Goal: Use online tool/utility: Use online tool/utility

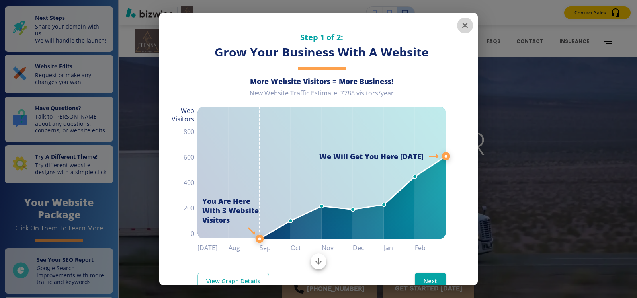
click at [460, 25] on icon "button" at bounding box center [465, 26] width 10 height 10
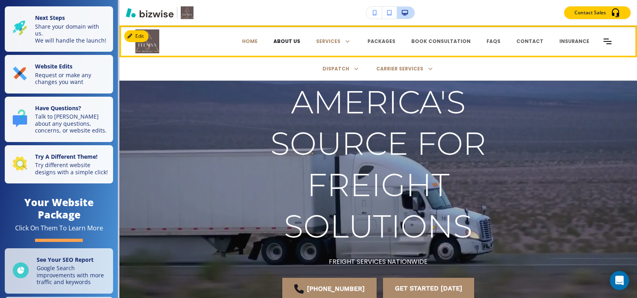
click at [294, 42] on p "ABOUT US" at bounding box center [286, 41] width 27 height 7
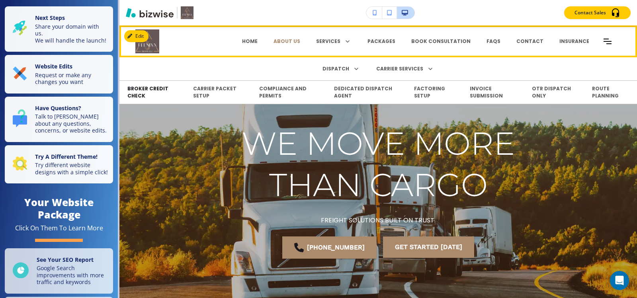
click at [137, 91] on p "BROKER CREDIT CHECK" at bounding box center [152, 92] width 50 height 14
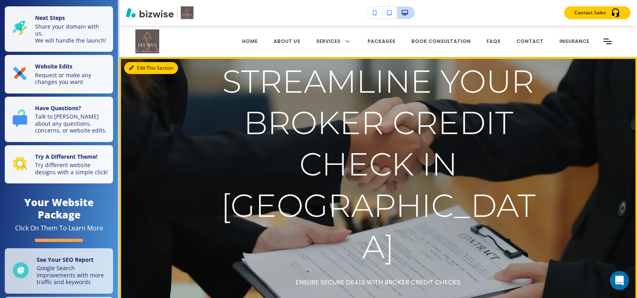
click at [138, 70] on button "Edit This Section" at bounding box center [151, 68] width 54 height 12
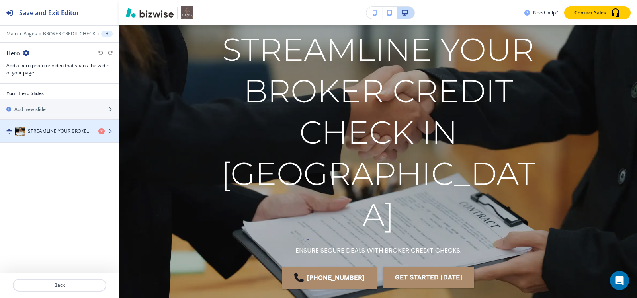
click at [49, 136] on div "button" at bounding box center [59, 139] width 119 height 6
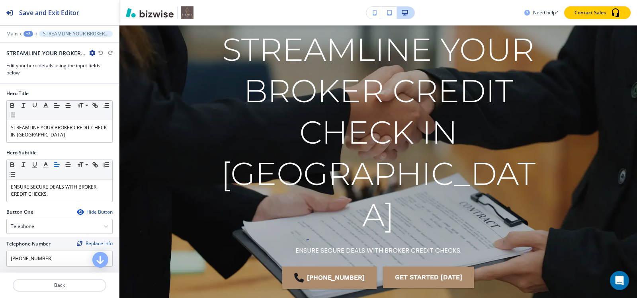
scroll to position [77, 0]
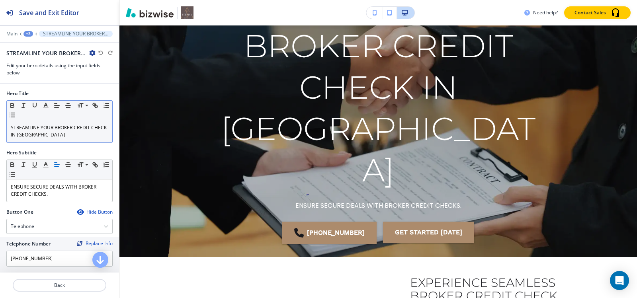
click at [76, 136] on p "STREAMLINE YOUR BROKER CREDIT CHECK IN DENVER" at bounding box center [59, 131] width 97 height 14
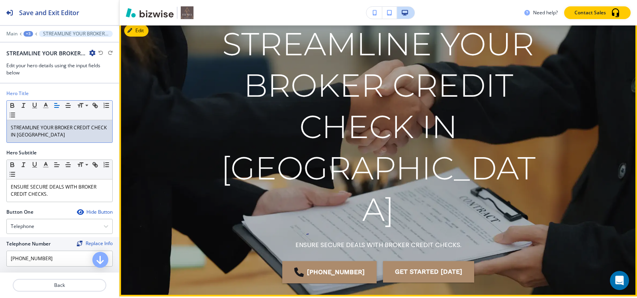
scroll to position [0, 0]
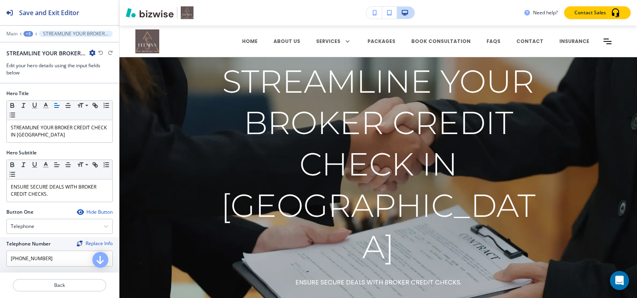
click at [25, 31] on div "Main +3 STREAMLINE YOUR BROKER CREDIT CHECK IN DENVER" at bounding box center [59, 34] width 106 height 6
click at [27, 33] on div "+3" at bounding box center [28, 34] width 10 height 6
click at [31, 49] on p "Pages" at bounding box center [49, 46] width 41 height 7
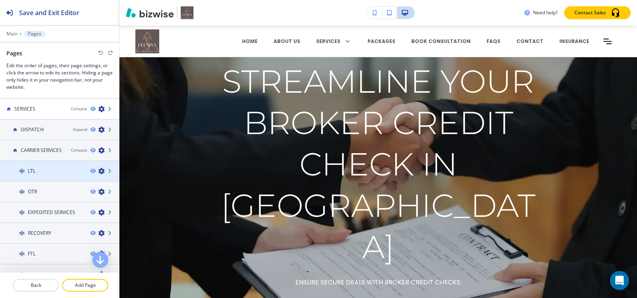
scroll to position [40, 0]
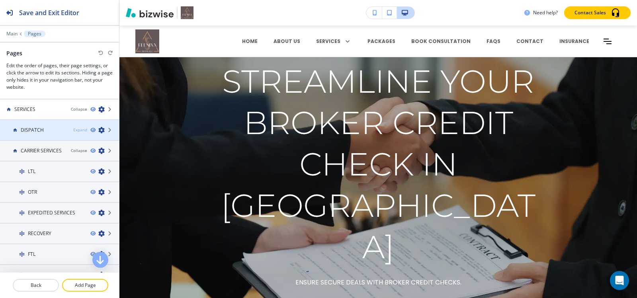
click at [73, 128] on div "Expand" at bounding box center [80, 130] width 14 height 6
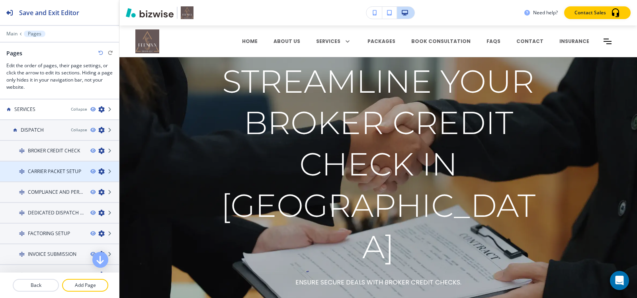
click at [57, 175] on div at bounding box center [59, 178] width 119 height 6
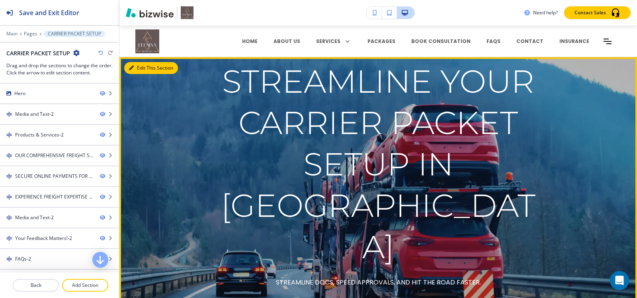
click at [139, 73] on button "Edit This Section" at bounding box center [151, 68] width 54 height 12
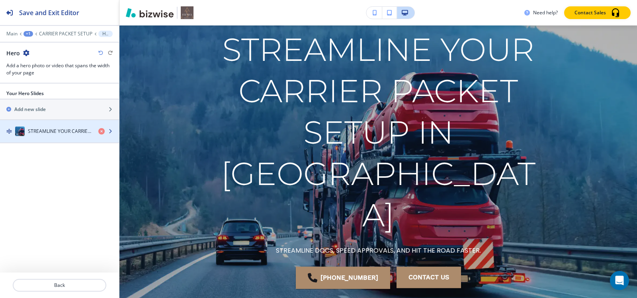
click at [51, 135] on div "STREAMLINE YOUR CARRIER PACKET SETUP IN DENVER" at bounding box center [46, 132] width 92 height 10
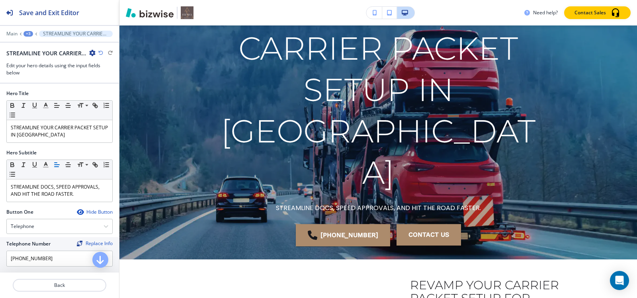
scroll to position [77, 0]
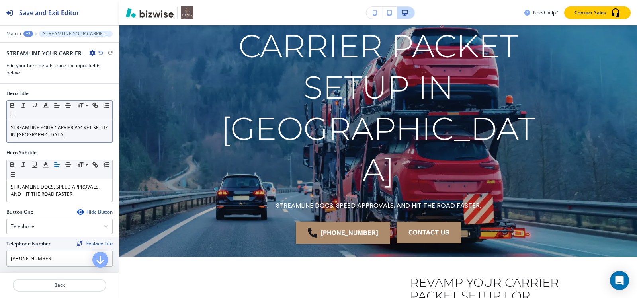
click at [62, 133] on p "STREAMLINE YOUR CARRIER PACKET SETUP IN DENVER" at bounding box center [59, 131] width 97 height 14
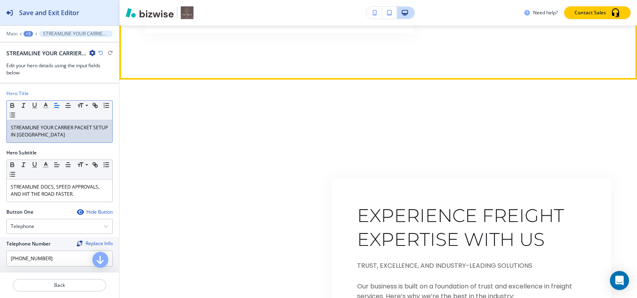
scroll to position [1947, 0]
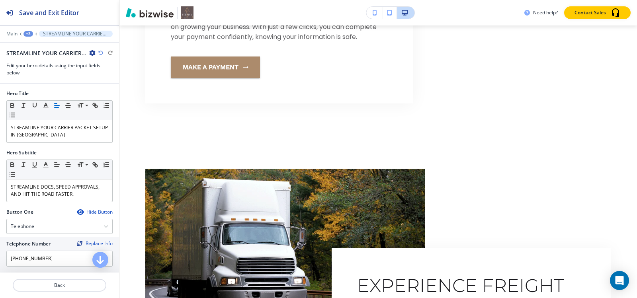
click at [29, 34] on div "+3" at bounding box center [28, 34] width 10 height 6
click at [42, 46] on p "Pages" at bounding box center [49, 46] width 41 height 7
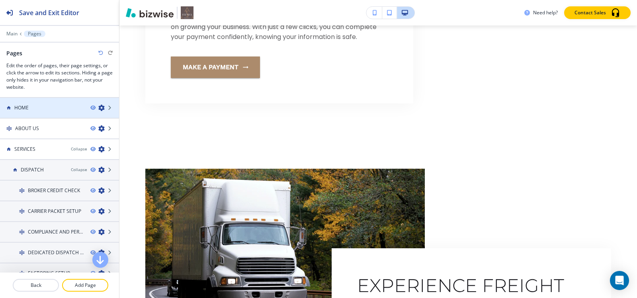
click at [33, 103] on div at bounding box center [59, 101] width 119 height 6
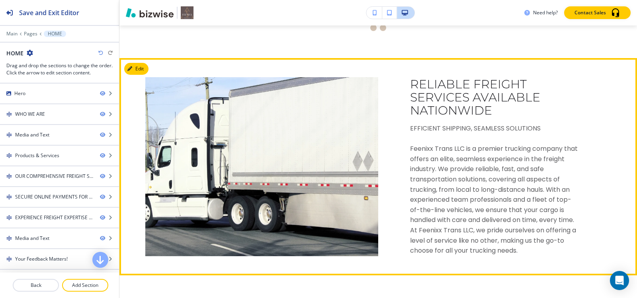
scroll to position [836, 0]
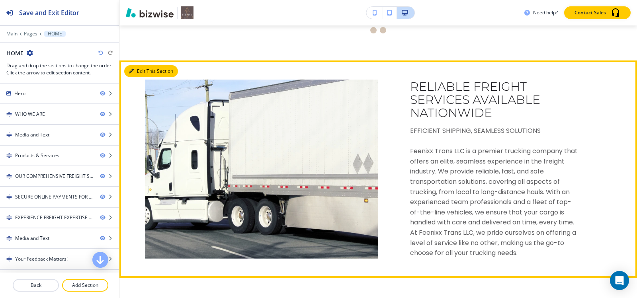
click at [139, 70] on button "Edit This Section" at bounding box center [151, 71] width 54 height 12
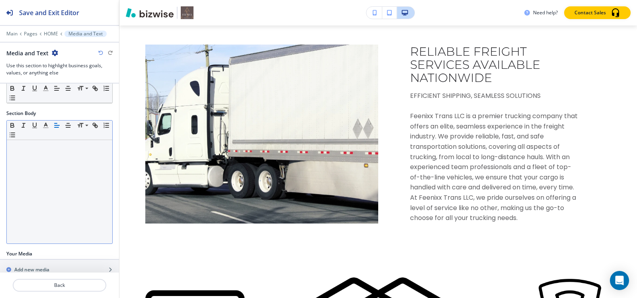
scroll to position [127, 0]
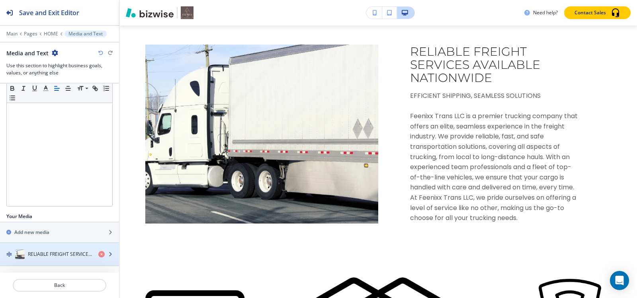
click at [32, 258] on div "RELIABLE FREIGHT SERVICES AVAILABLE NATIONWIDE" at bounding box center [46, 254] width 92 height 10
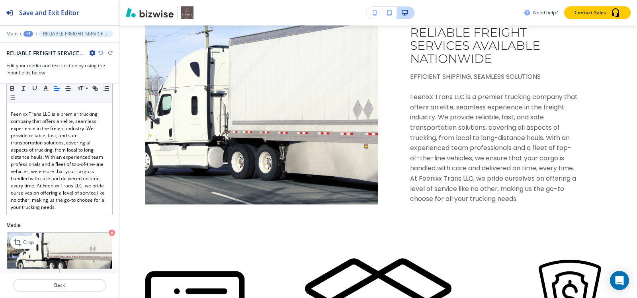
scroll to position [151, 0]
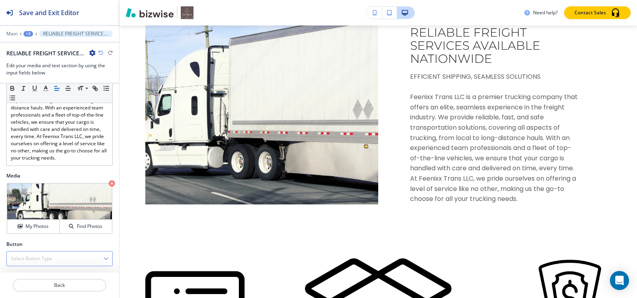
click at [46, 255] on h4 "Select Button Type" at bounding box center [31, 258] width 41 height 7
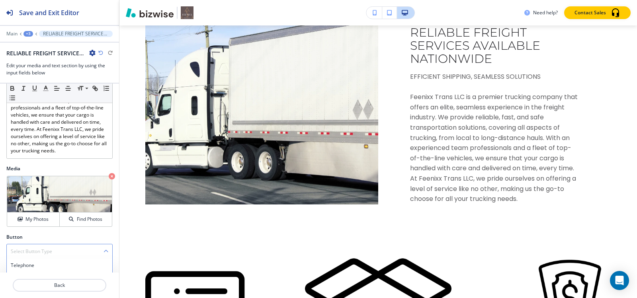
scroll to position [158, 0]
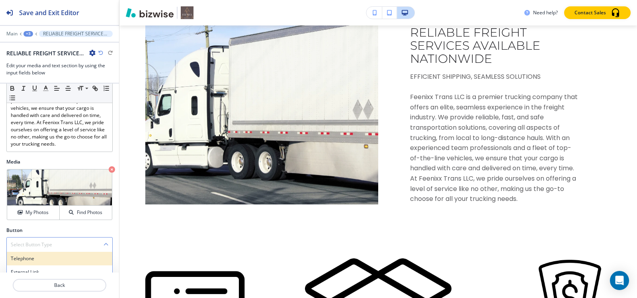
click at [44, 262] on h4 "Telephone" at bounding box center [59, 258] width 97 height 7
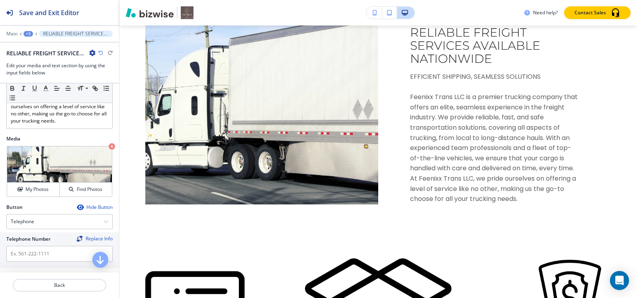
scroll to position [193, 0]
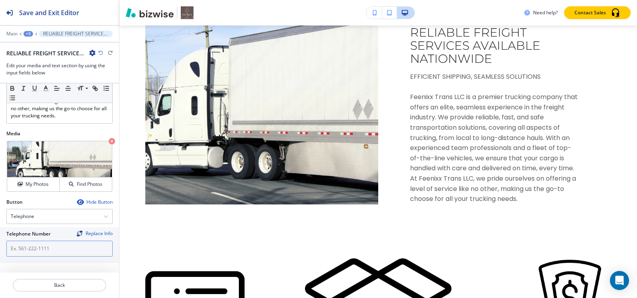
click at [63, 250] on input "text" at bounding box center [59, 249] width 106 height 16
paste input "[PHONE_NUMBER]"
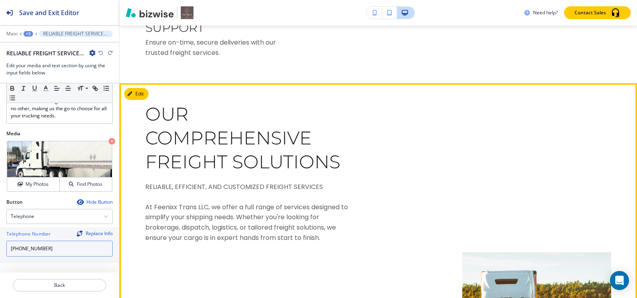
scroll to position [1526, 0]
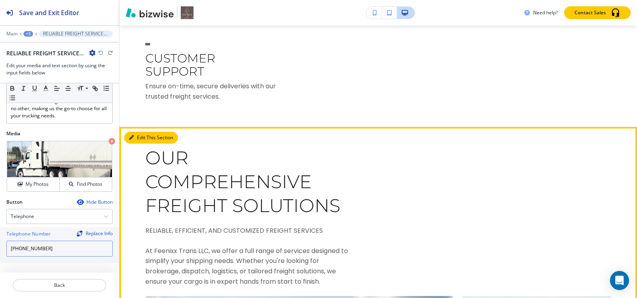
type input "[PHONE_NUMBER]"
click at [137, 134] on button "Edit This Section" at bounding box center [151, 138] width 54 height 12
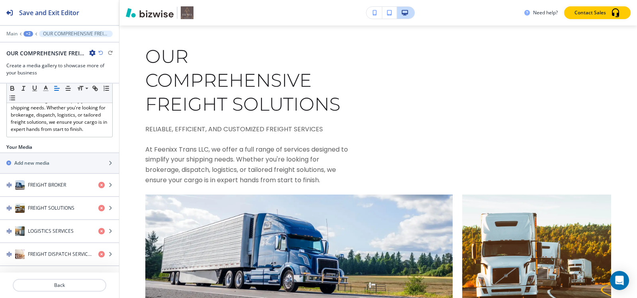
scroll to position [122, 0]
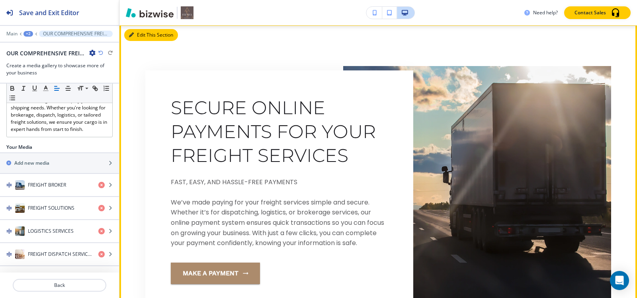
click at [132, 33] on icon "button" at bounding box center [131, 35] width 5 height 5
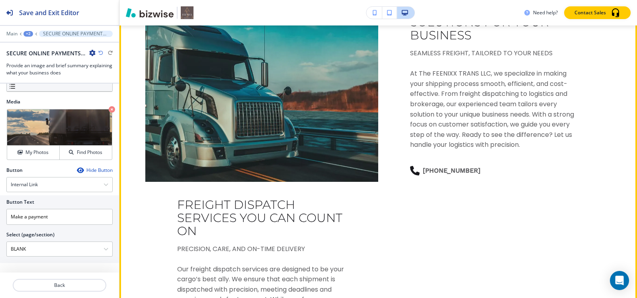
scroll to position [2900, 0]
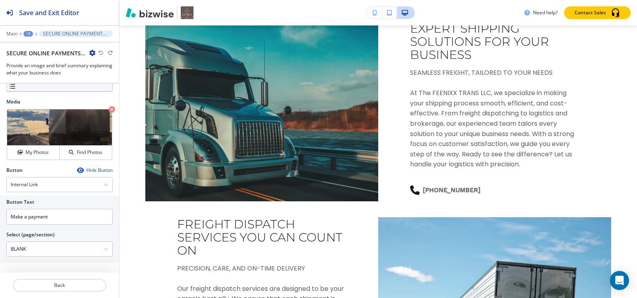
click at [28, 36] on div "+2" at bounding box center [28, 34] width 10 height 6
click at [48, 48] on p "Pages" at bounding box center [49, 46] width 41 height 7
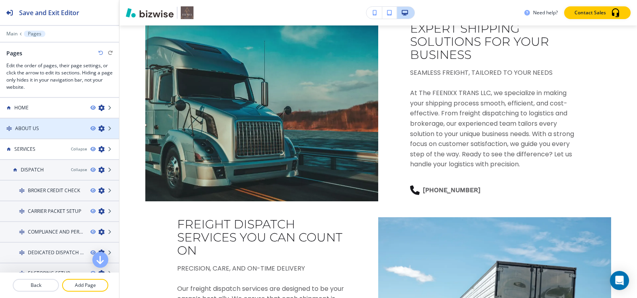
click at [22, 120] on div at bounding box center [59, 122] width 119 height 6
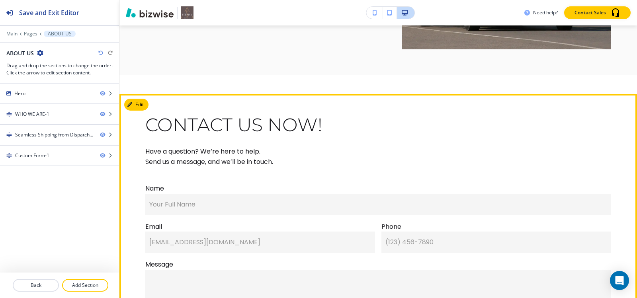
scroll to position [1131, 0]
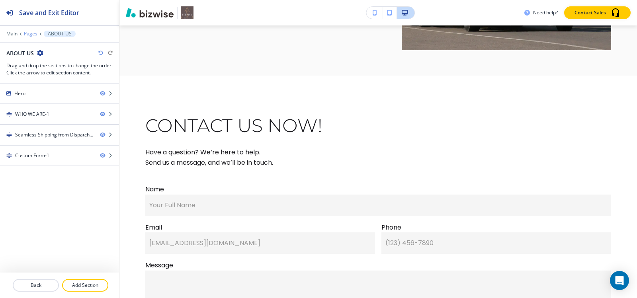
click at [31, 31] on p "Pages" at bounding box center [31, 34] width 14 height 6
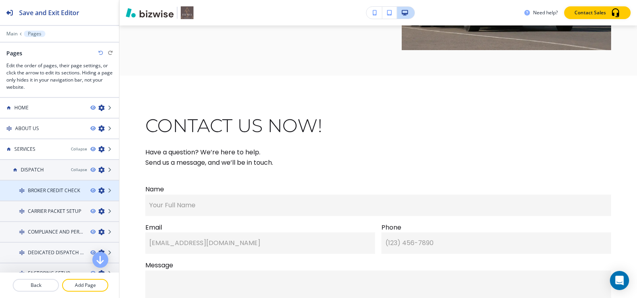
click at [50, 197] on div at bounding box center [59, 197] width 119 height 6
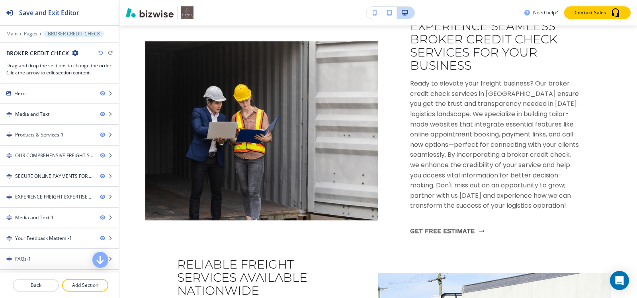
scroll to position [438, 0]
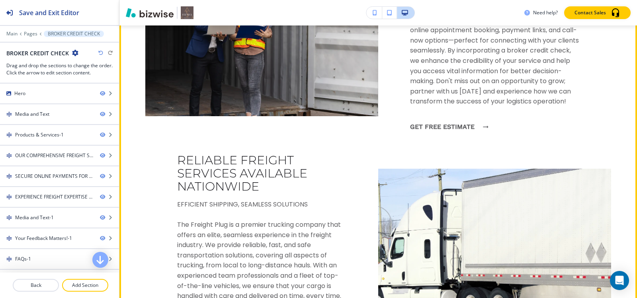
click at [433, 127] on button "Get Free Estimate" at bounding box center [447, 126] width 74 height 21
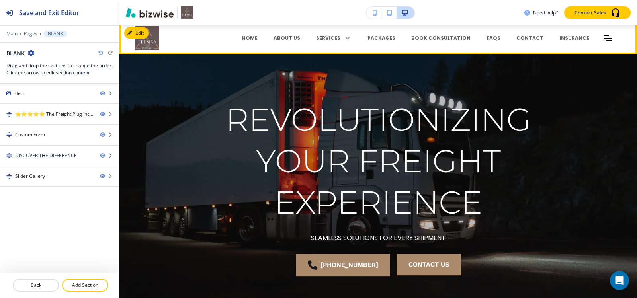
scroll to position [0, 0]
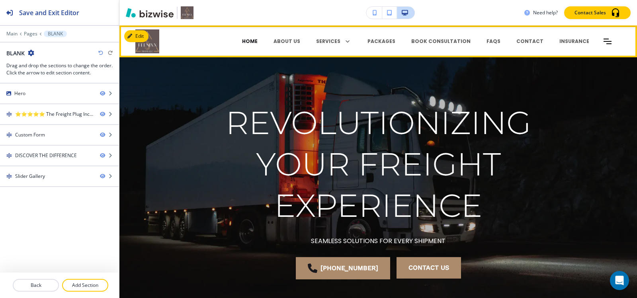
click at [257, 41] on p "HOME" at bounding box center [250, 41] width 16 height 7
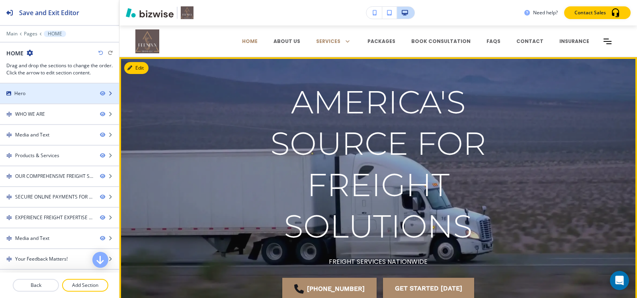
click at [15, 91] on div "Hero" at bounding box center [19, 93] width 11 height 7
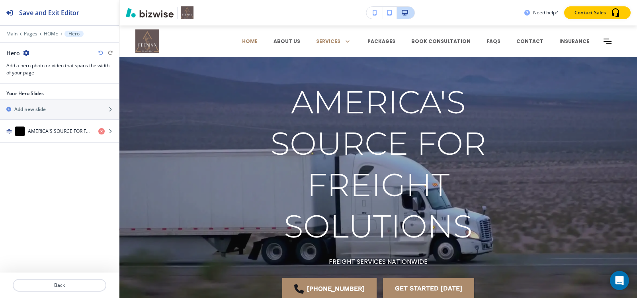
scroll to position [32, 0]
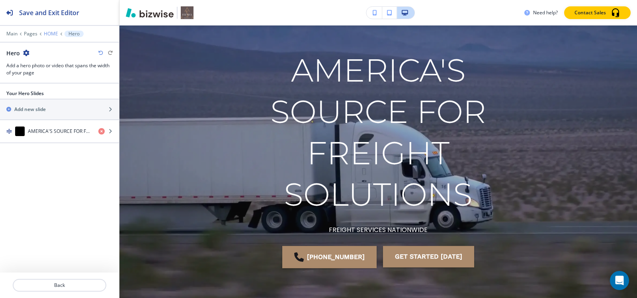
click at [46, 33] on p "HOME" at bounding box center [51, 34] width 14 height 6
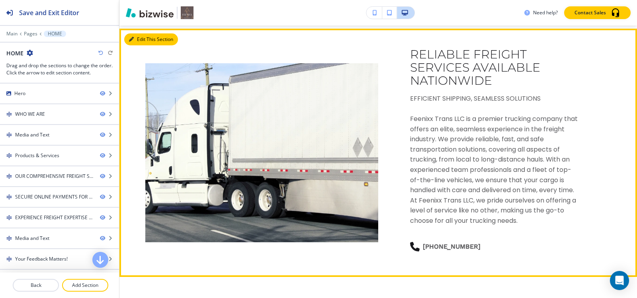
click at [128, 36] on button "Edit This Section" at bounding box center [151, 39] width 54 height 12
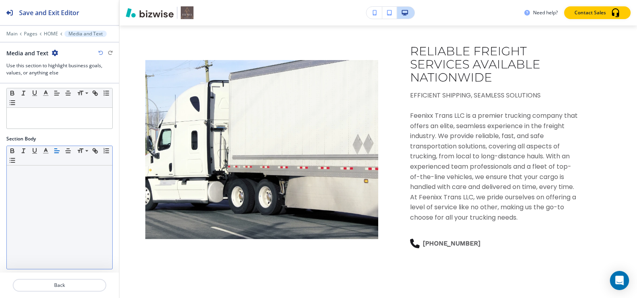
scroll to position [127, 0]
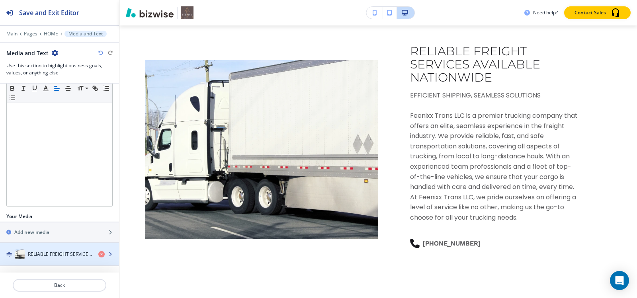
click at [39, 261] on div "button" at bounding box center [59, 262] width 119 height 6
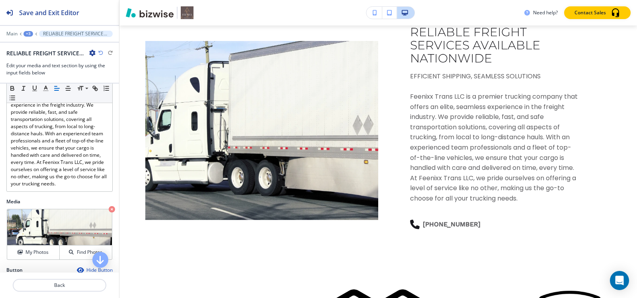
scroll to position [193, 0]
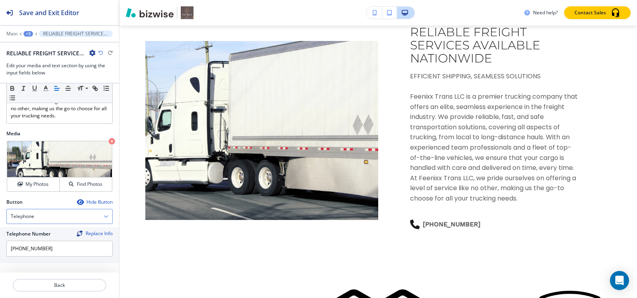
click at [41, 218] on div "Telephone" at bounding box center [59, 216] width 105 height 14
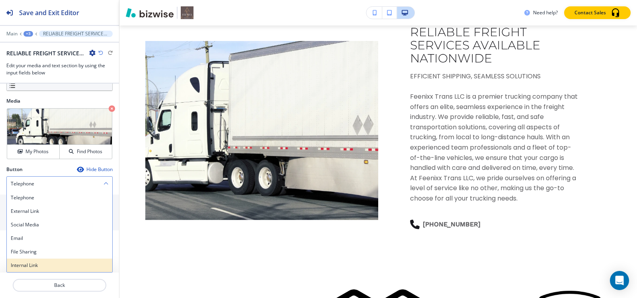
click at [43, 267] on h4 "Internal Link" at bounding box center [59, 265] width 97 height 7
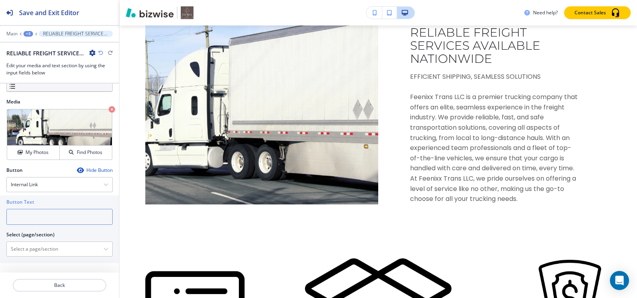
click at [57, 217] on input "text" at bounding box center [59, 217] width 106 height 16
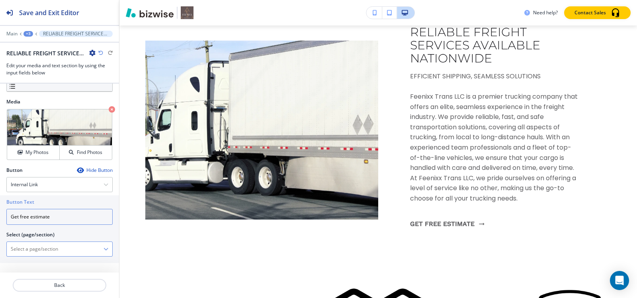
type input "Get free estimate"
click at [85, 250] on \(page\/section\) "Manual Input" at bounding box center [55, 249] width 97 height 14
type \(page\/section\) "BLANK"
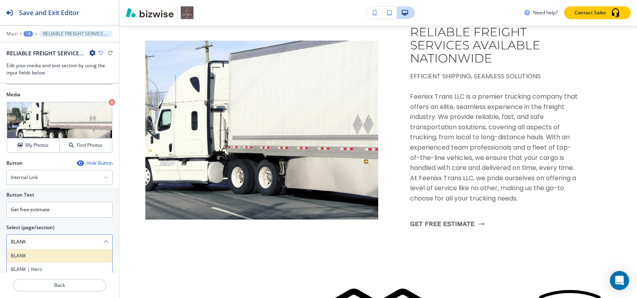
click at [22, 259] on h4 "BLANK" at bounding box center [59, 255] width 97 height 7
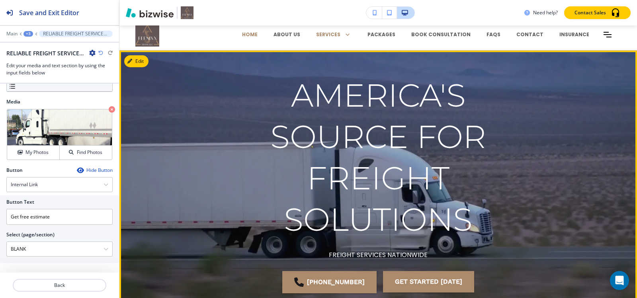
scroll to position [0, 0]
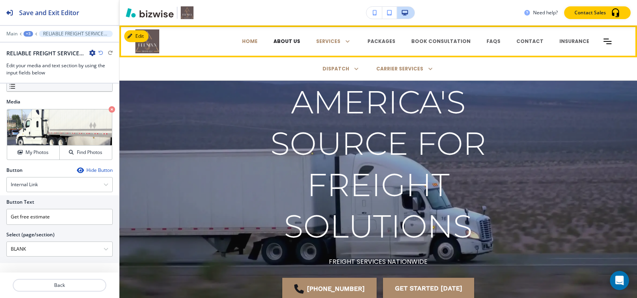
click at [294, 44] on p "ABOUT US" at bounding box center [286, 41] width 27 height 7
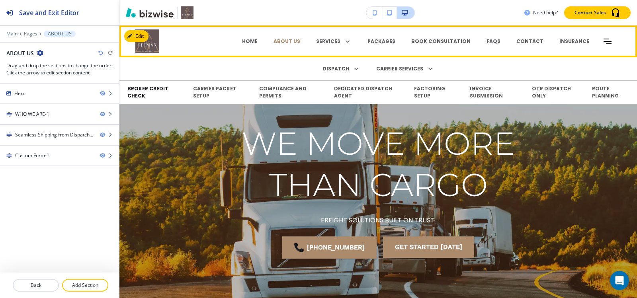
click at [143, 91] on p "BROKER CREDIT CHECK" at bounding box center [152, 92] width 50 height 14
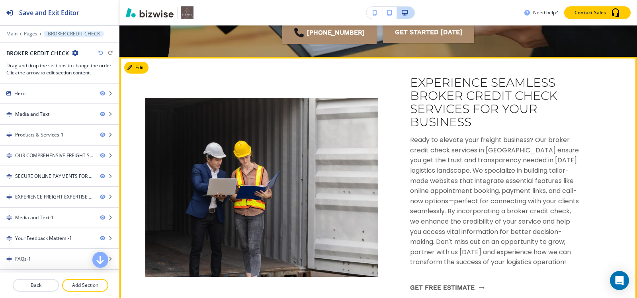
scroll to position [239, 0]
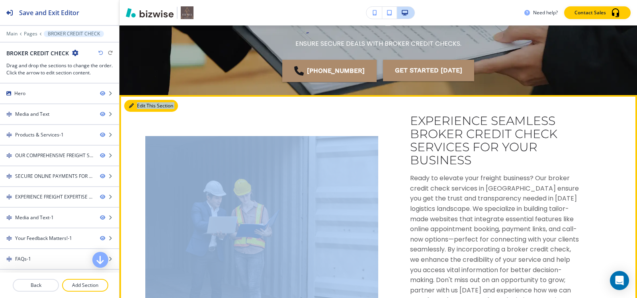
click at [136, 106] on button "Edit This Section" at bounding box center [151, 106] width 54 height 12
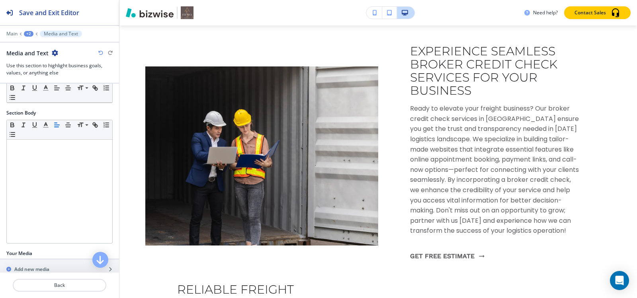
scroll to position [150, 0]
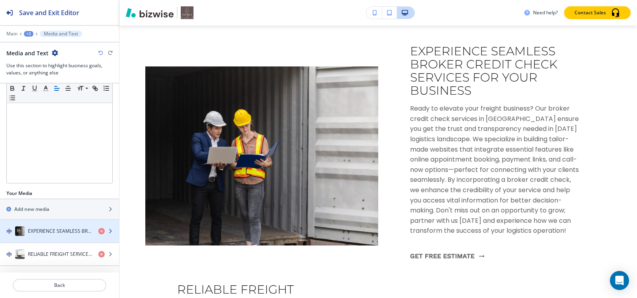
click at [57, 230] on h4 "EXPERIENCE SEAMLESS BROKER CREDIT CHECK SERVICES FOR YOUR BUSINESS" at bounding box center [60, 231] width 64 height 7
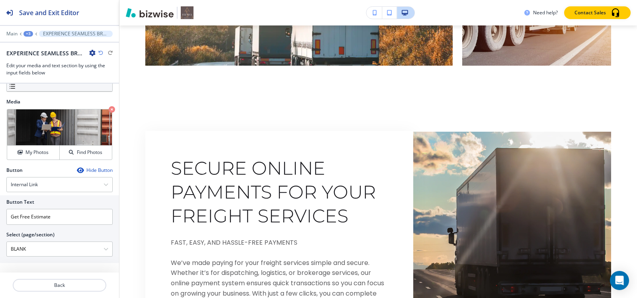
scroll to position [1879, 0]
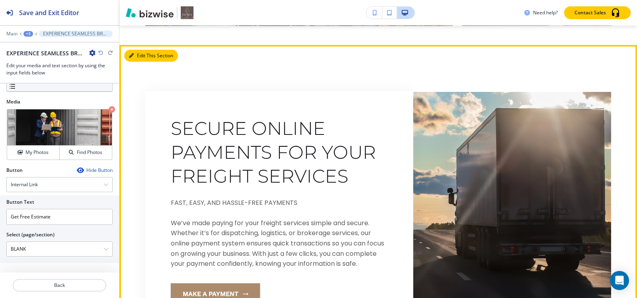
click at [136, 57] on button "Edit This Section" at bounding box center [151, 56] width 54 height 12
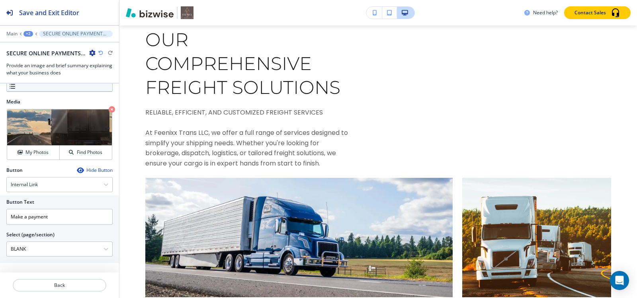
scroll to position [0, 0]
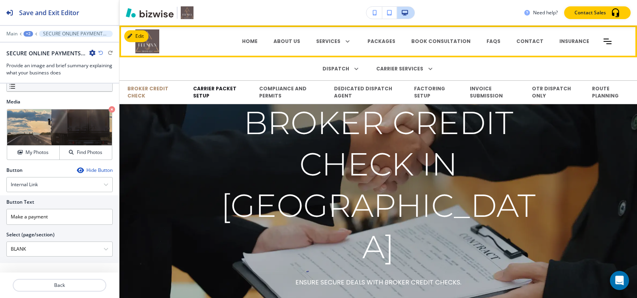
click at [199, 91] on p "CARRIER PACKET SETUP" at bounding box center [218, 92] width 50 height 14
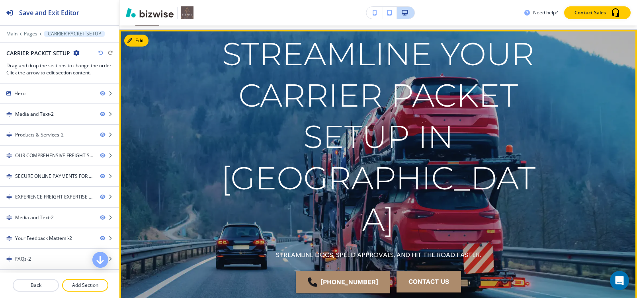
scroll to position [40, 0]
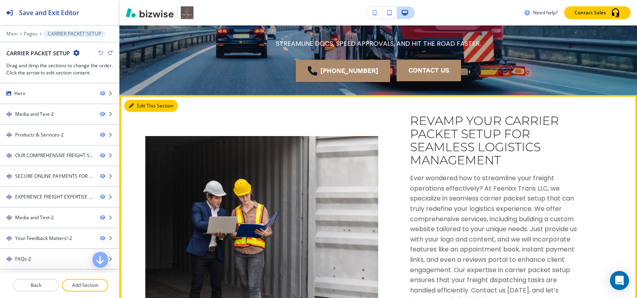
click at [142, 104] on button "Edit This Section" at bounding box center [151, 106] width 54 height 12
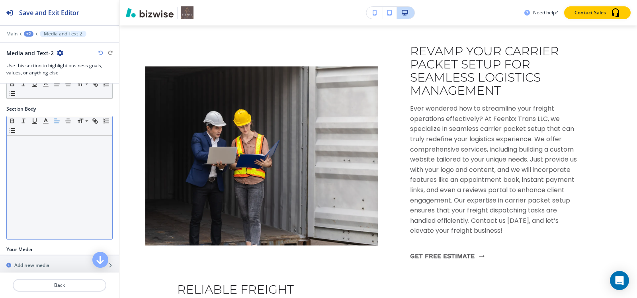
scroll to position [150, 0]
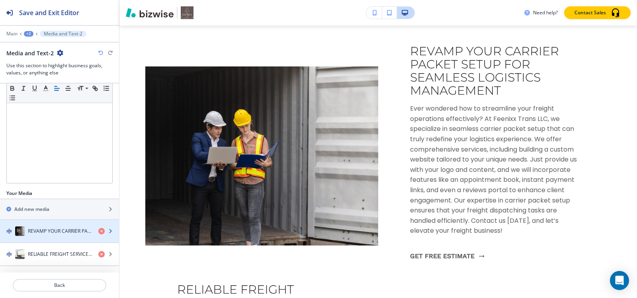
click at [35, 236] on div "button" at bounding box center [59, 239] width 119 height 6
click at [35, 234] on h4 "REVAMP YOUR CARRIER PACKET SETUP FOR SEAMLESS LOGISTICS MANAGEMENT" at bounding box center [60, 231] width 64 height 7
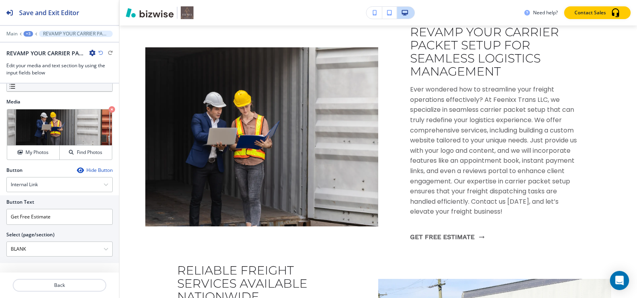
scroll to position [225, 0]
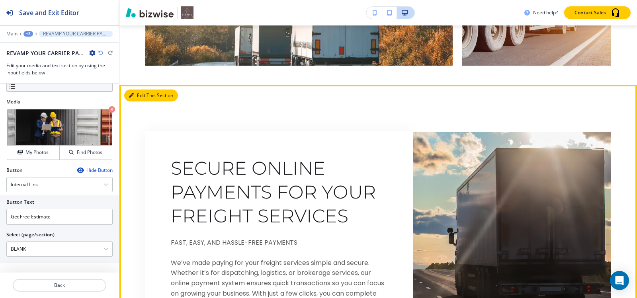
click at [141, 97] on button "Edit This Section" at bounding box center [151, 96] width 54 height 12
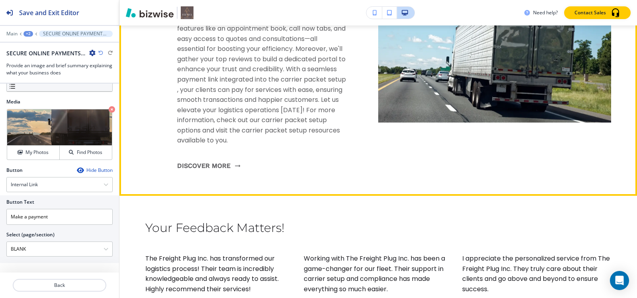
scroll to position [2973, 0]
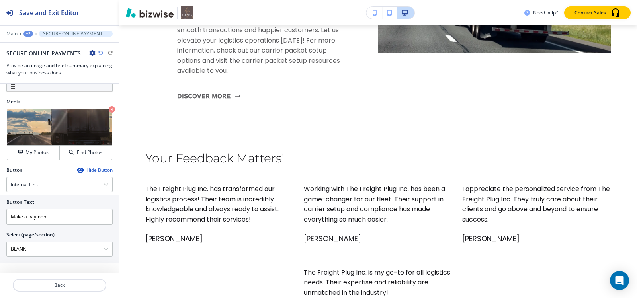
click at [18, 31] on div "Main +2 SECURE ONLINE PAYMENTS FOR YOUR FREIGHT SERVICES-2" at bounding box center [59, 34] width 106 height 6
click at [26, 34] on div "+2" at bounding box center [28, 34] width 10 height 6
click at [37, 64] on p "CARRIER PACKET SETUP" at bounding box center [49, 60] width 41 height 7
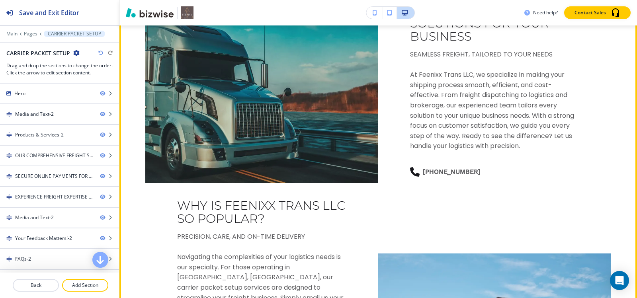
scroll to position [2535, 0]
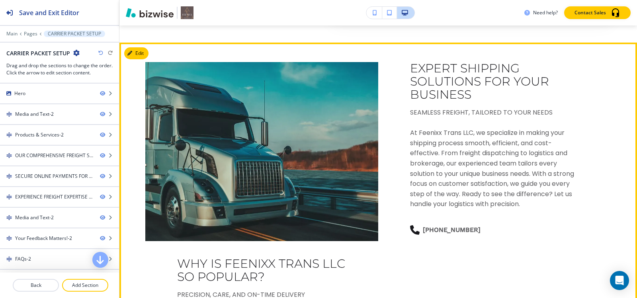
click at [137, 57] on section "EXPERT SHIPPING SOLUTIONS FOR YOUR BUSINESS SEAMLESS FREIGHT, TAILORED TO YOUR …" at bounding box center [377, 303] width 517 height 521
click at [137, 59] on button "Edit This Section" at bounding box center [151, 53] width 54 height 12
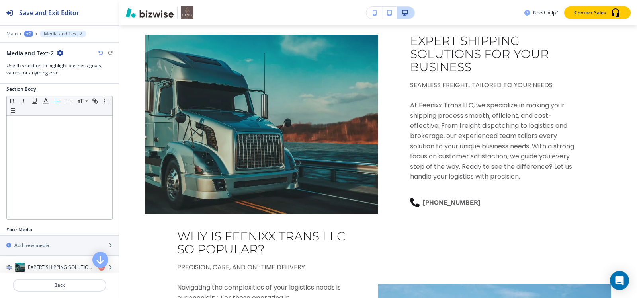
scroll to position [150, 0]
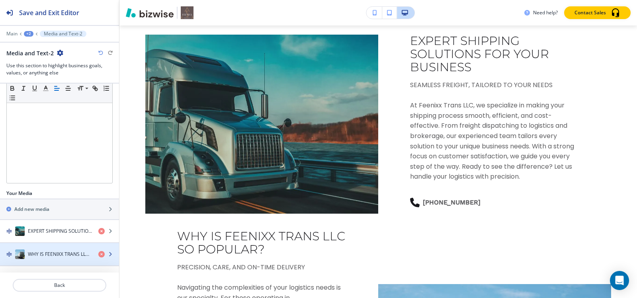
click at [27, 258] on div "WHY IS FEENIXX TRANS LLC SO POPULAR?" at bounding box center [59, 254] width 119 height 22
click at [27, 256] on div "WHY IS FEENIXX TRANS LLC SO POPULAR?" at bounding box center [46, 254] width 92 height 10
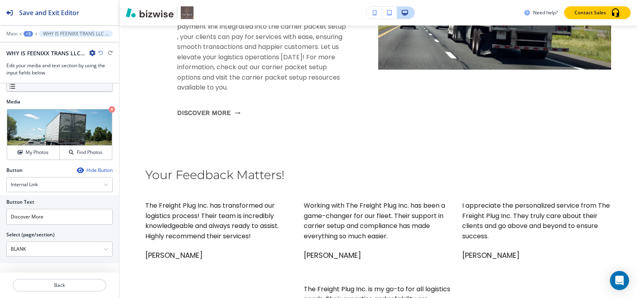
scroll to position [0, 0]
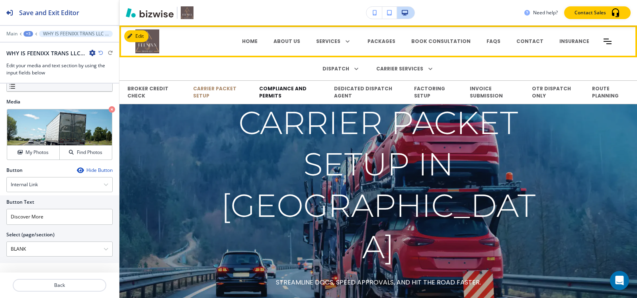
click at [284, 95] on p "COMPLIANCE AND PERMITS" at bounding box center [288, 92] width 59 height 14
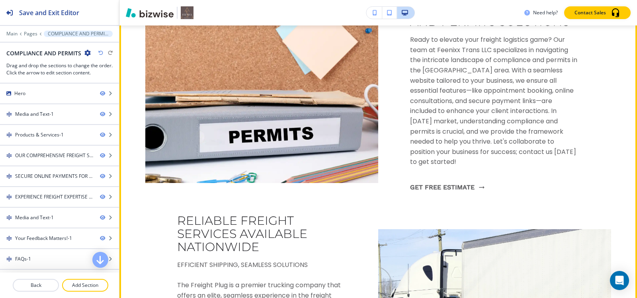
scroll to position [318, 0]
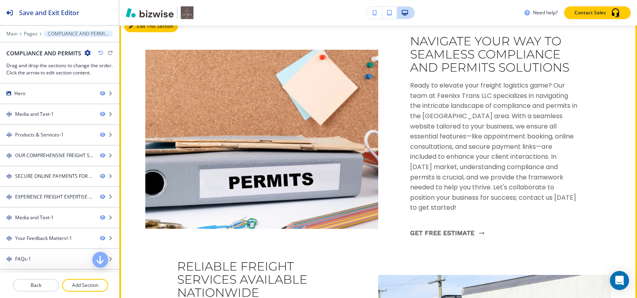
click at [142, 31] on button "Edit This Section" at bounding box center [151, 26] width 54 height 12
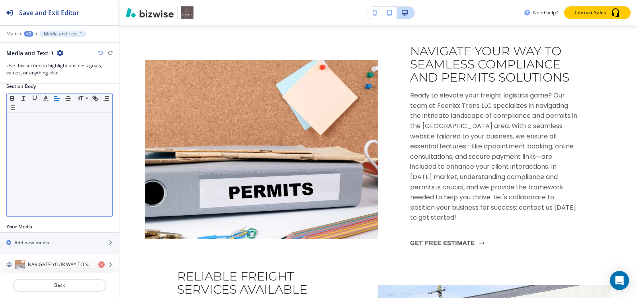
scroll to position [150, 0]
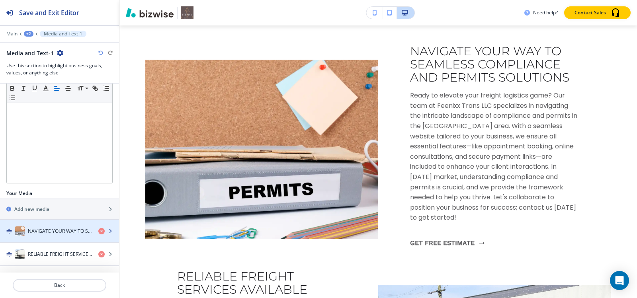
click at [31, 232] on h4 "NAVIGATE YOUR WAY TO SEAMLESS COMPLIANCE AND PERMITS SOLUTIONS" at bounding box center [60, 231] width 64 height 7
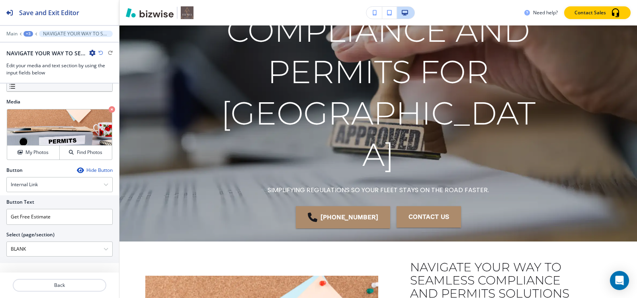
scroll to position [0, 0]
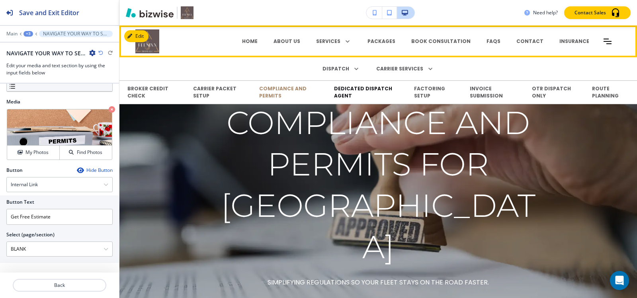
click at [344, 96] on p "DEDICATED DISPATCH AGENT" at bounding box center [366, 92] width 64 height 14
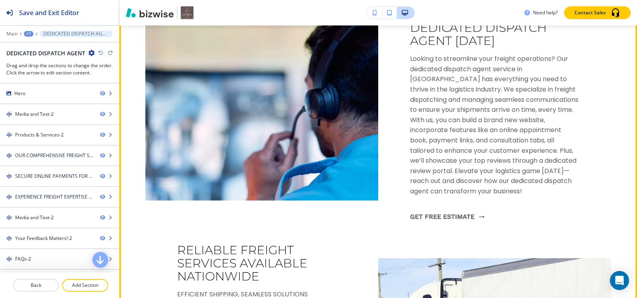
scroll to position [239, 0]
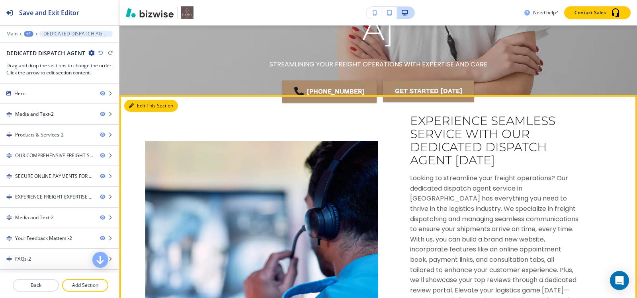
click at [142, 107] on button "Edit This Section" at bounding box center [151, 106] width 54 height 12
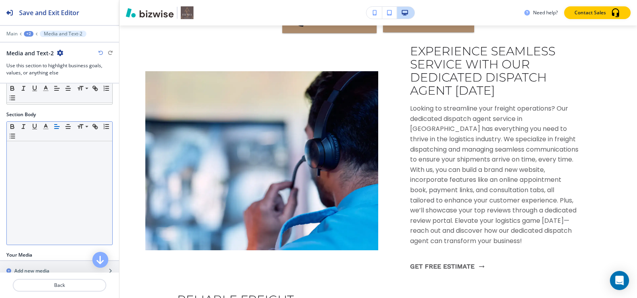
scroll to position [150, 0]
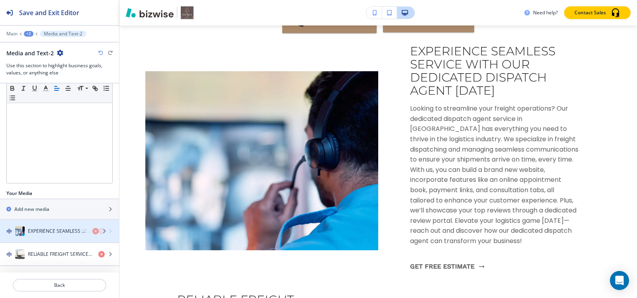
click at [36, 234] on h4 "EXPERIENCE SEAMLESS SERVICE WITH OUR DEDICATED DISPATCH AGENT TODAY" at bounding box center [60, 231] width 64 height 7
click at [36, 232] on h4 "EXPERIENCE SEAMLESS SERVICE WITH OUR DEDICATED DISPATCH AGENT TODAY" at bounding box center [60, 231] width 64 height 7
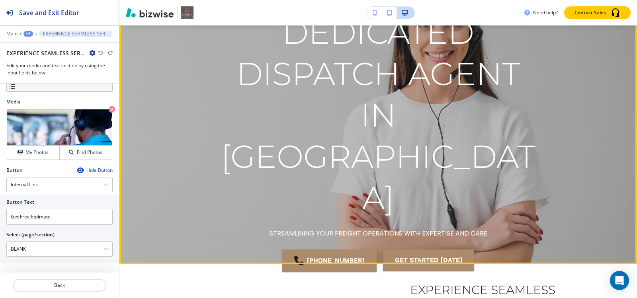
scroll to position [0, 0]
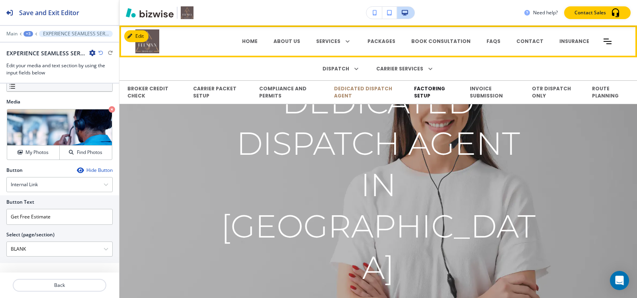
click at [422, 92] on p "FACTORING SETUP" at bounding box center [434, 92] width 40 height 14
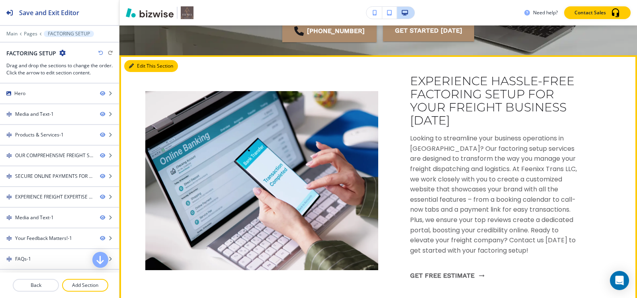
click at [134, 65] on button "Edit This Section" at bounding box center [151, 66] width 54 height 12
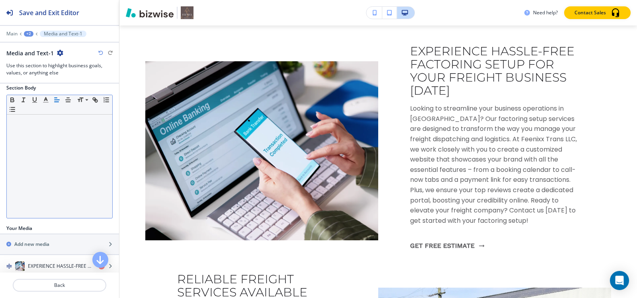
scroll to position [150, 0]
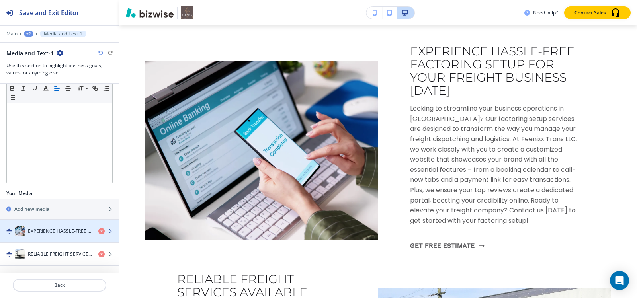
click at [45, 234] on h4 "EXPERIENCE HASSLE-FREE FACTORING SETUP FOR YOUR FREIGHT BUSINESS TODAY" at bounding box center [60, 231] width 64 height 7
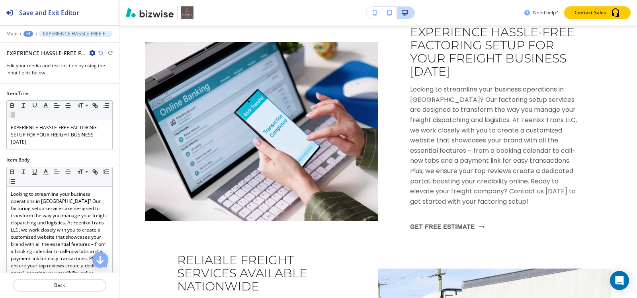
scroll to position [218, 0]
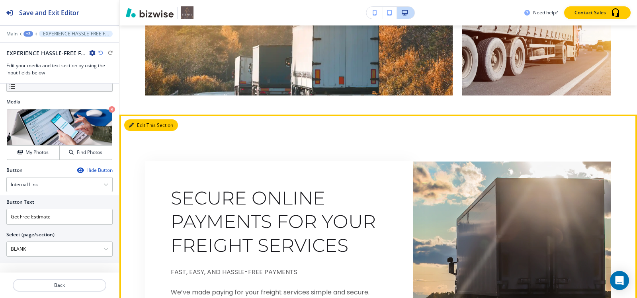
click at [135, 126] on button "Edit This Section" at bounding box center [151, 125] width 54 height 12
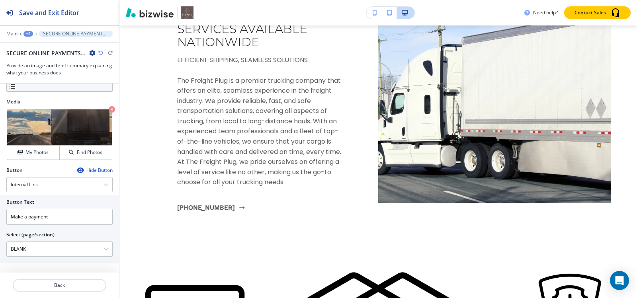
scroll to position [0, 0]
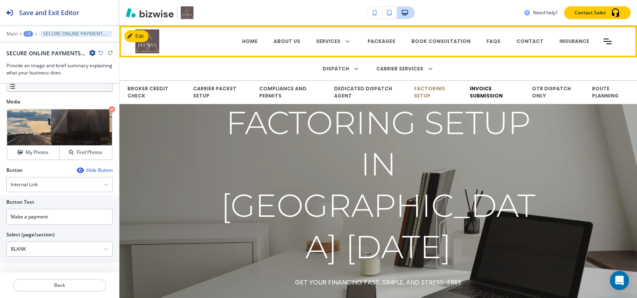
click at [478, 95] on p "INVOICE SUBMISSION" at bounding box center [493, 92] width 46 height 14
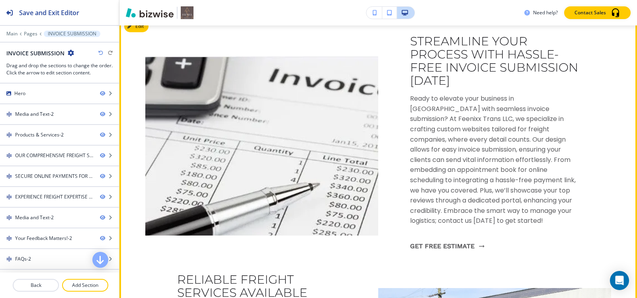
scroll to position [279, 0]
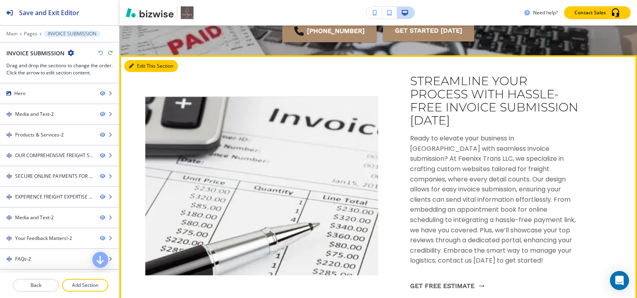
click at [137, 68] on button "Edit This Section" at bounding box center [151, 66] width 54 height 12
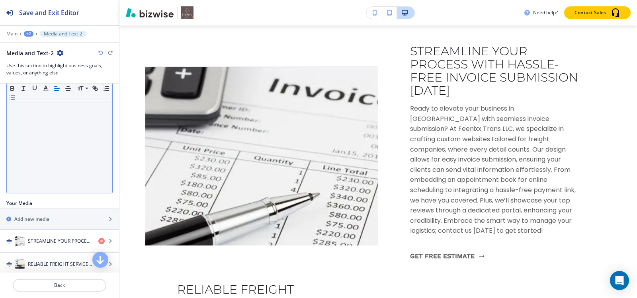
scroll to position [150, 0]
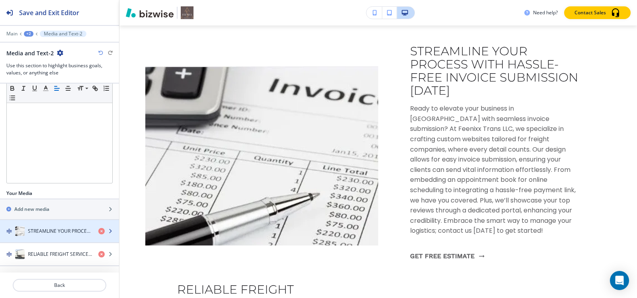
click at [41, 234] on h4 "STREAMLINE YOUR PROCESS WITH HASSLE-FREE INVOICE SUBMISSION TODAY" at bounding box center [60, 231] width 64 height 7
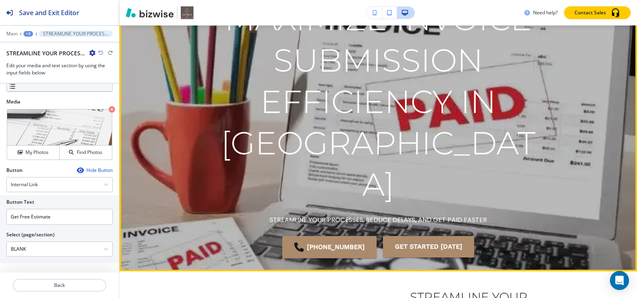
scroll to position [0, 0]
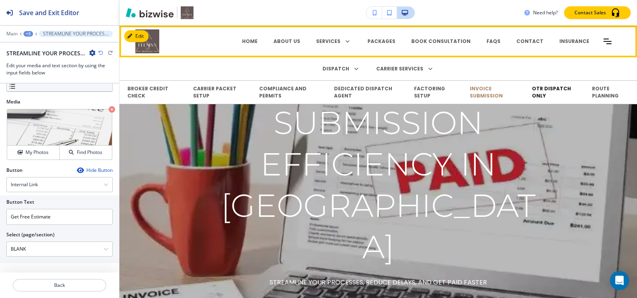
click at [535, 94] on p "OTR DISPATCH ONLY" at bounding box center [554, 92] width 45 height 14
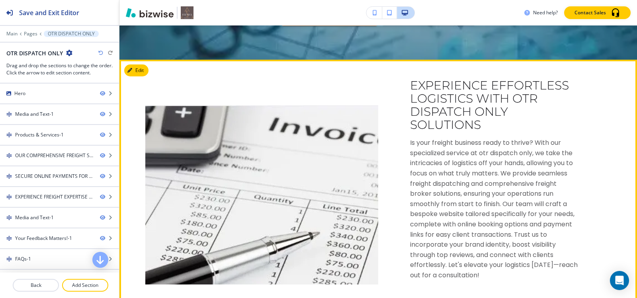
scroll to position [199, 0]
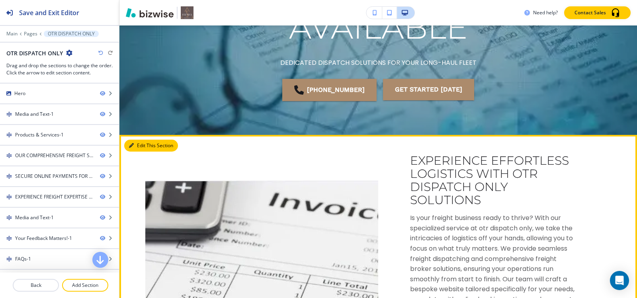
click at [132, 146] on icon "button" at bounding box center [131, 145] width 5 height 5
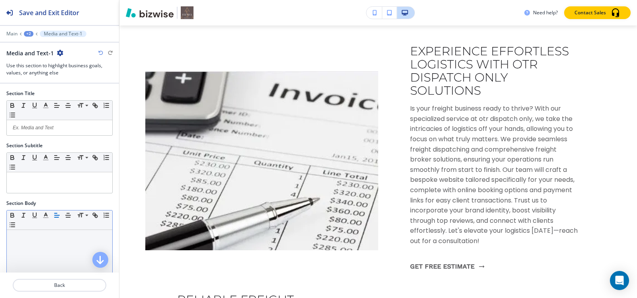
scroll to position [150, 0]
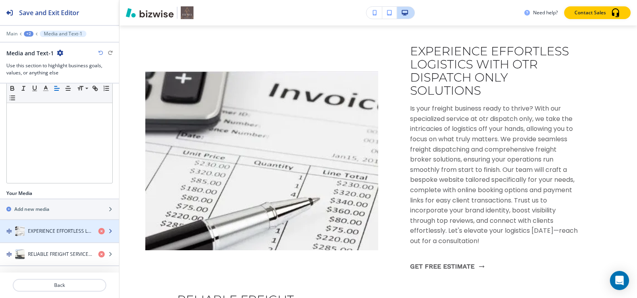
click at [33, 233] on h4 "EXPERIENCE EFFORTLESS LOGISTICS WITH OTR DISPATCH ONLY SOLUTIONS" at bounding box center [60, 231] width 64 height 7
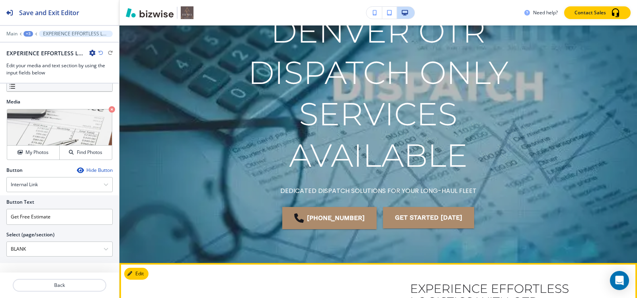
scroll to position [0, 0]
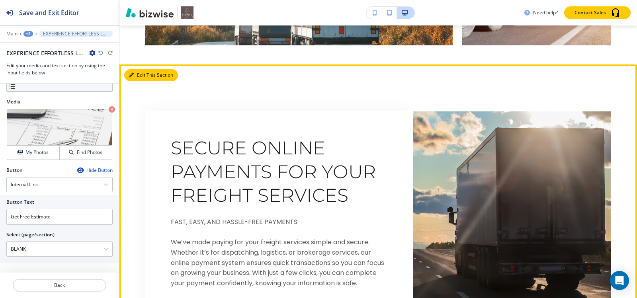
click at [132, 76] on icon "button" at bounding box center [131, 75] width 5 height 5
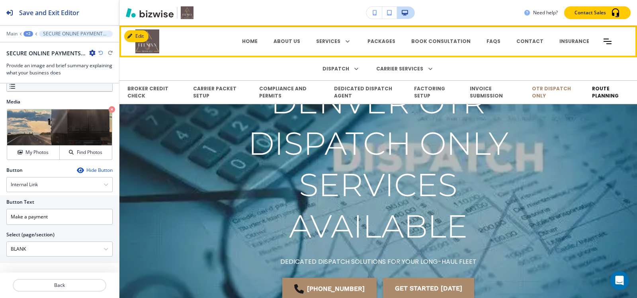
click at [592, 90] on p "ROUTE PLANNING" at bounding box center [610, 92] width 37 height 14
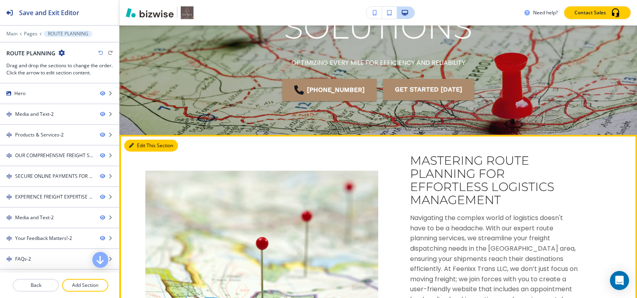
click at [133, 148] on icon "button" at bounding box center [131, 145] width 5 height 5
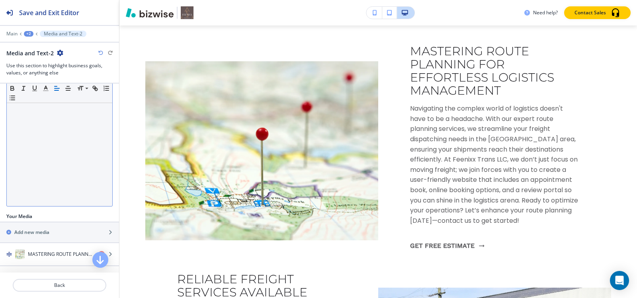
scroll to position [150, 0]
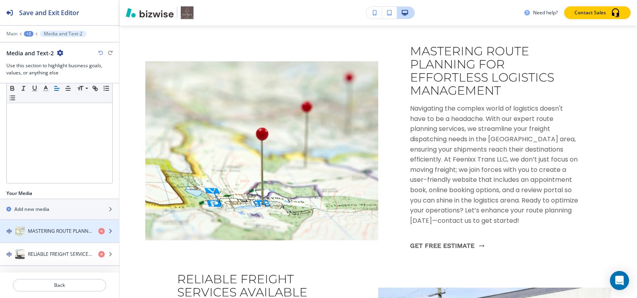
click at [31, 232] on h4 "MASTERING ROUTE PLANNING FOR EFFORTLESS LOGISTICS MANAGEMENT" at bounding box center [60, 231] width 64 height 7
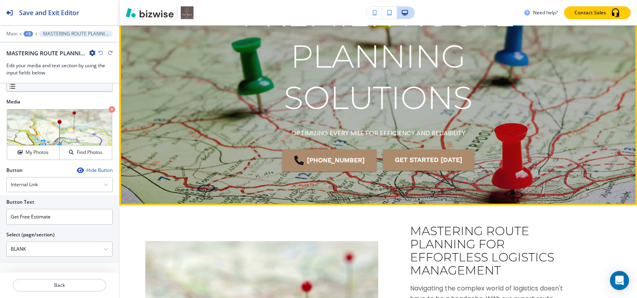
scroll to position [0, 0]
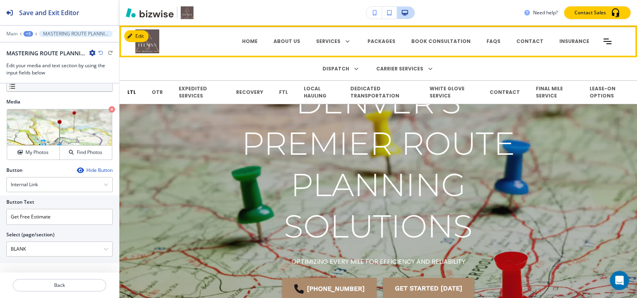
click at [132, 91] on p "LTL" at bounding box center [131, 92] width 8 height 7
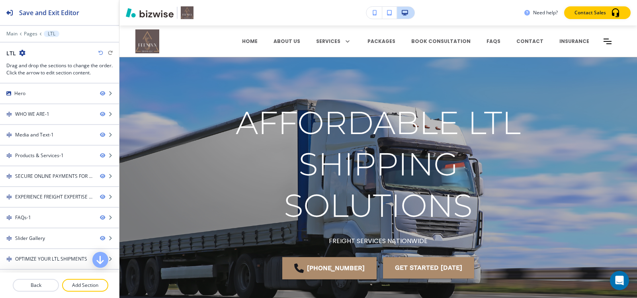
scroll to position [40, 0]
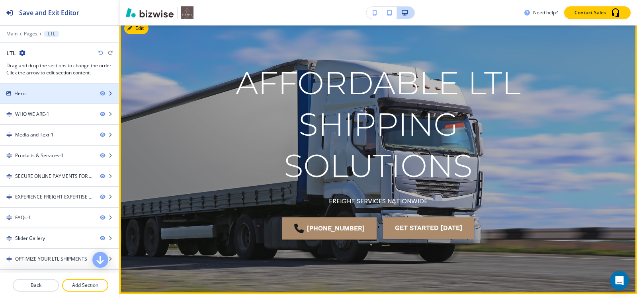
click at [28, 97] on div at bounding box center [59, 100] width 119 height 6
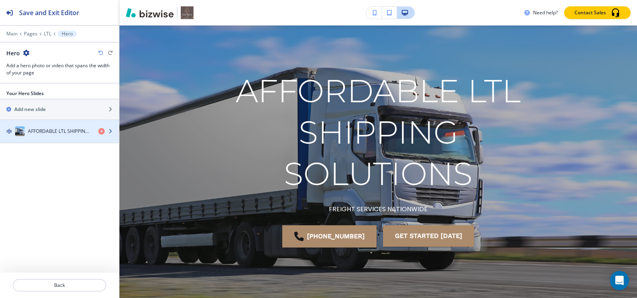
click at [37, 134] on h4 "AFFORDABLE LTL SHIPPING SOLUTIONS" at bounding box center [60, 131] width 64 height 7
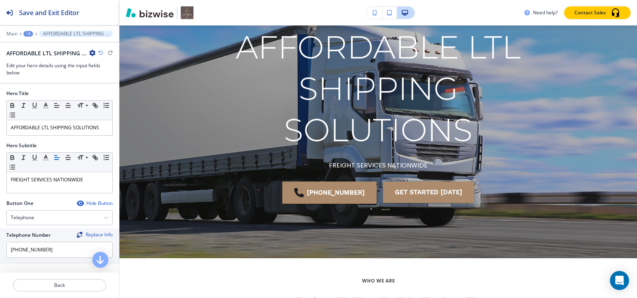
scroll to position [77, 0]
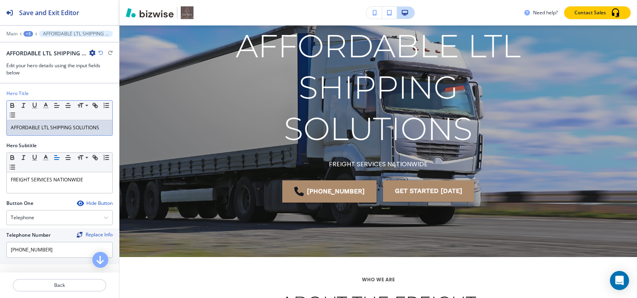
click at [57, 130] on p "AFFORDABLE LTL SHIPPING SOLUTIONS" at bounding box center [59, 127] width 97 height 7
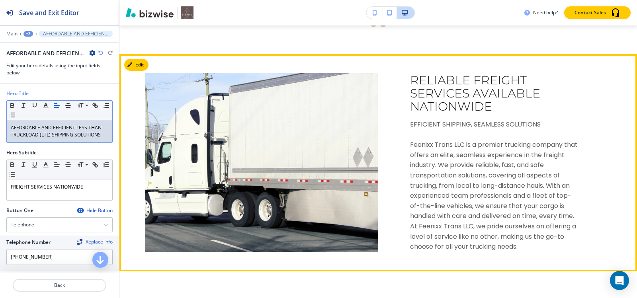
scroll to position [796, 0]
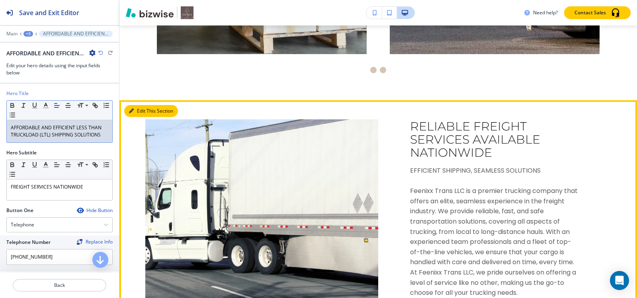
click at [137, 111] on button "Edit This Section" at bounding box center [151, 111] width 54 height 12
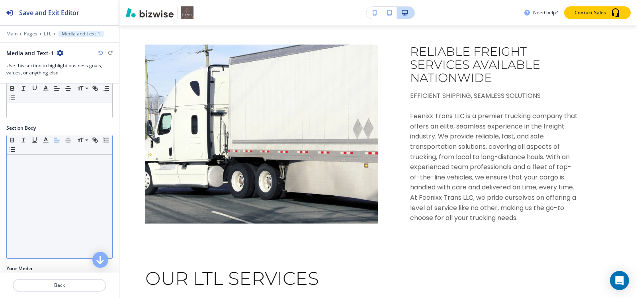
scroll to position [127, 0]
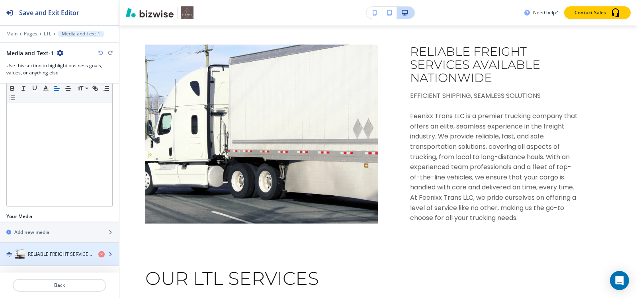
click at [34, 253] on h4 "RELIABLE FREIGHT SERVICES AVAILABLE NATIONWIDE" at bounding box center [60, 254] width 64 height 7
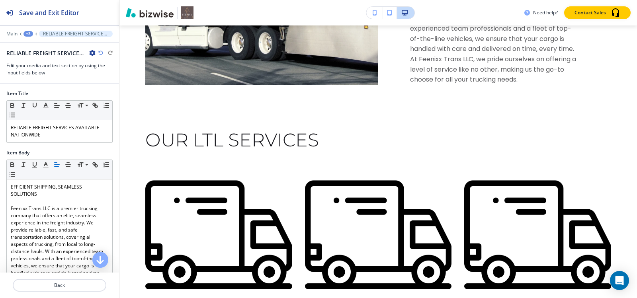
scroll to position [151, 0]
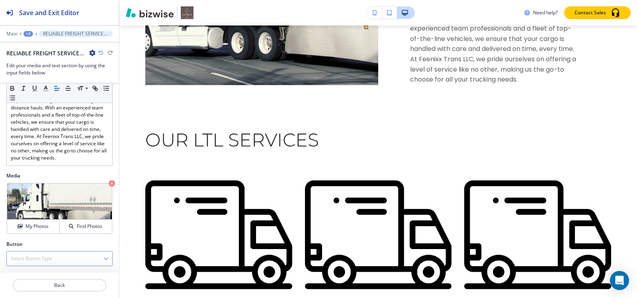
click at [25, 251] on div "Select Button Type" at bounding box center [59, 258] width 105 height 14
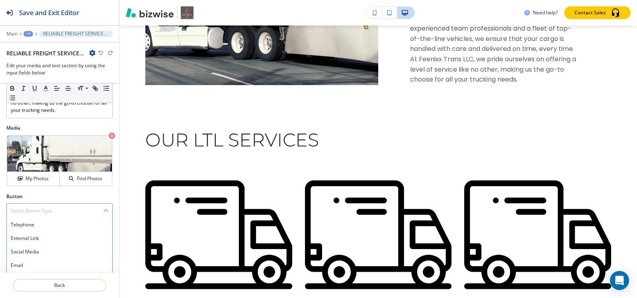
scroll to position [226, 0]
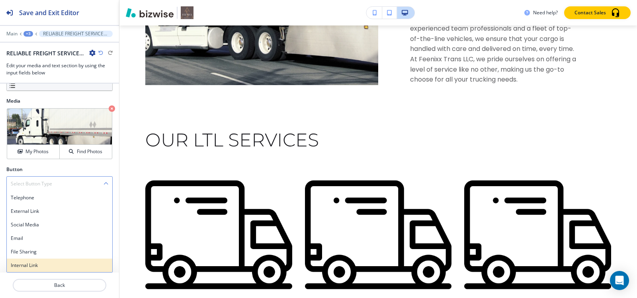
click at [29, 265] on h4 "Internal Link" at bounding box center [59, 265] width 97 height 7
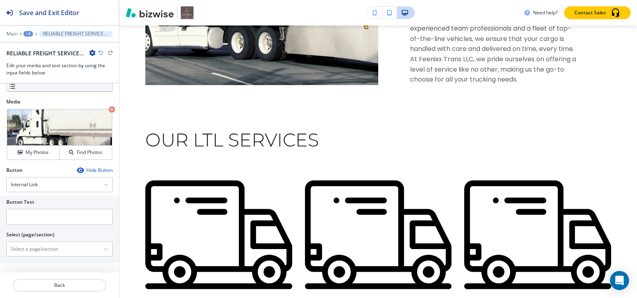
scroll to position [225, 0]
click at [35, 220] on input "text" at bounding box center [59, 217] width 106 height 16
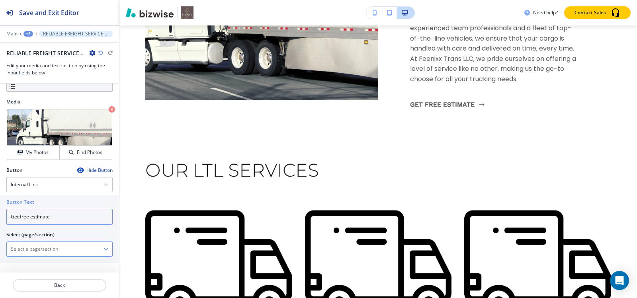
type input "Get free estimate"
click at [38, 251] on \(page\/section\) "Manual Input" at bounding box center [55, 249] width 97 height 14
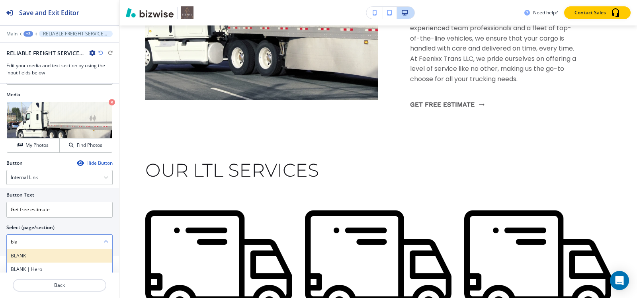
click at [23, 259] on h4 "BLANK" at bounding box center [59, 255] width 97 height 7
type \(page\/section\) "BLANK"
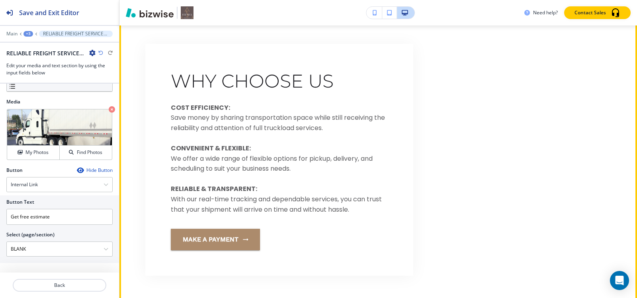
scroll to position [1646, 0]
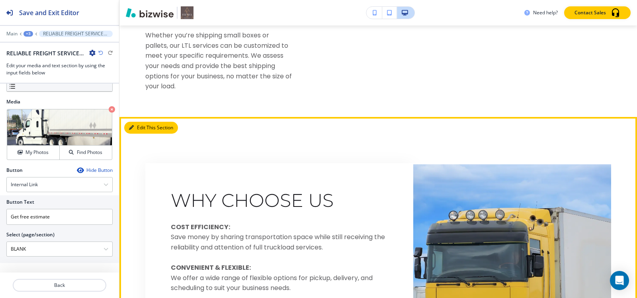
click at [136, 130] on button "Edit This Section" at bounding box center [151, 128] width 54 height 12
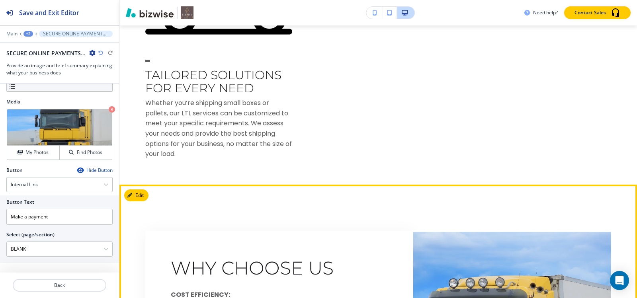
scroll to position [1737, 0]
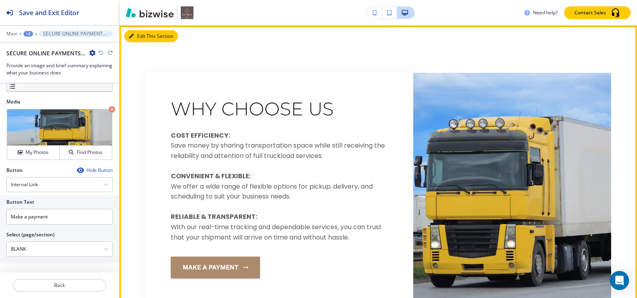
click at [133, 37] on icon "button" at bounding box center [131, 36] width 5 height 5
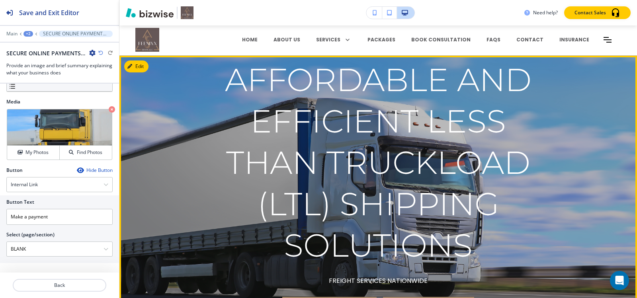
scroll to position [0, 0]
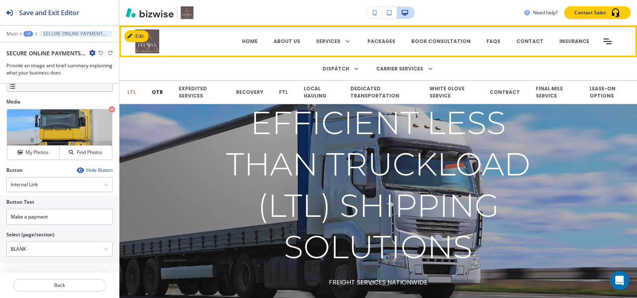
click at [152, 94] on p "OTR" at bounding box center [157, 92] width 11 height 7
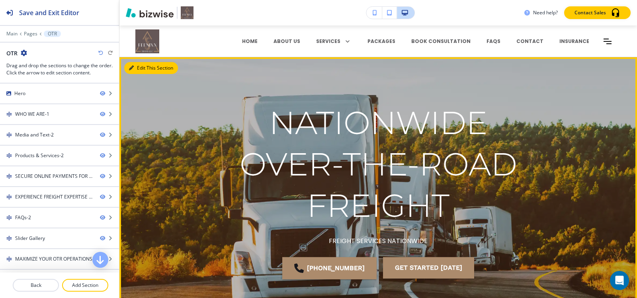
click at [142, 72] on button "Edit This Section" at bounding box center [151, 68] width 54 height 12
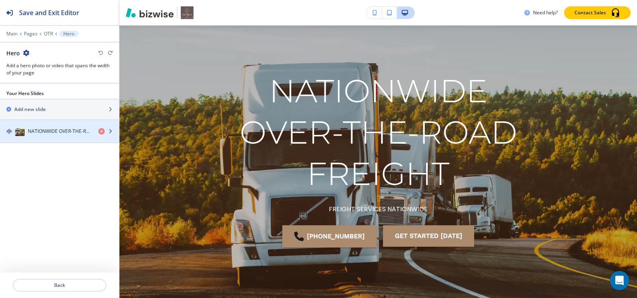
click at [42, 134] on h4 "NATIONWIDE OVER-THE-ROAD FREIGHT" at bounding box center [60, 131] width 64 height 7
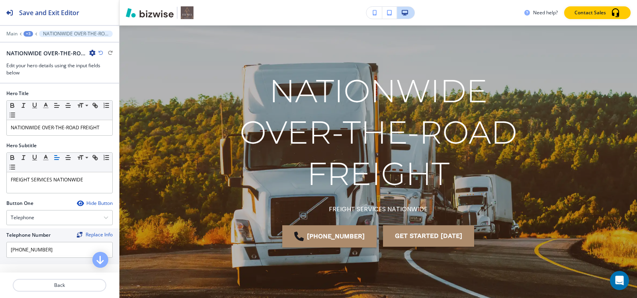
scroll to position [77, 0]
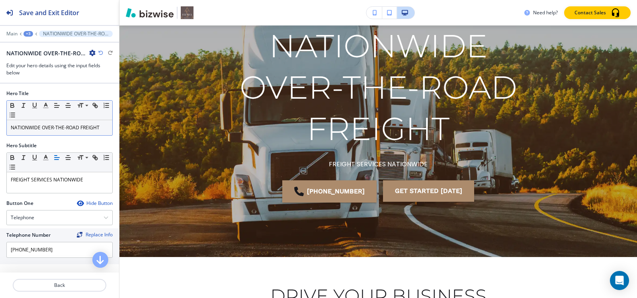
click at [74, 126] on p "NATIONWIDE OVER-THE-ROAD FREIGHT" at bounding box center [59, 127] width 97 height 7
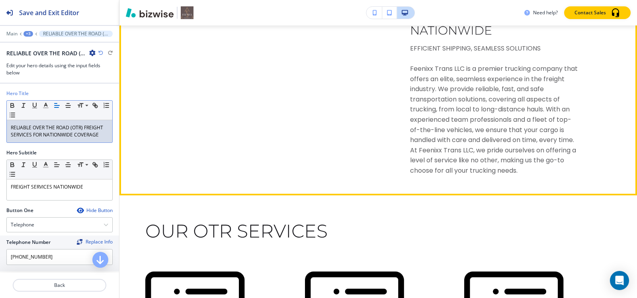
scroll to position [713, 0]
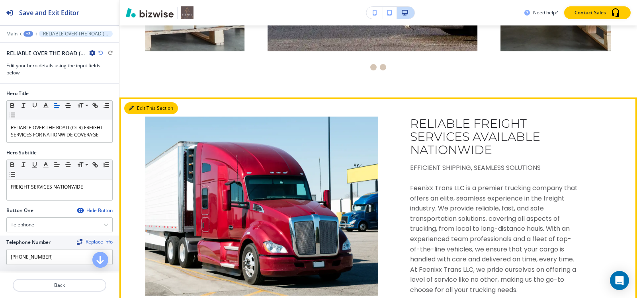
click at [132, 111] on button "Edit This Section" at bounding box center [151, 108] width 54 height 12
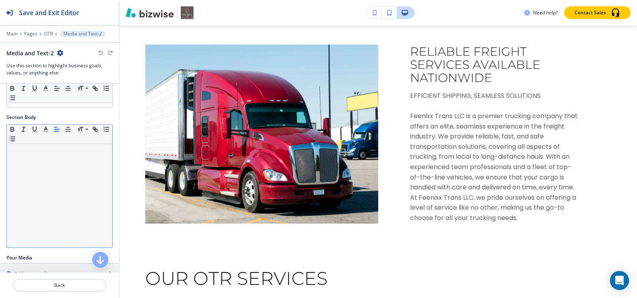
scroll to position [127, 0]
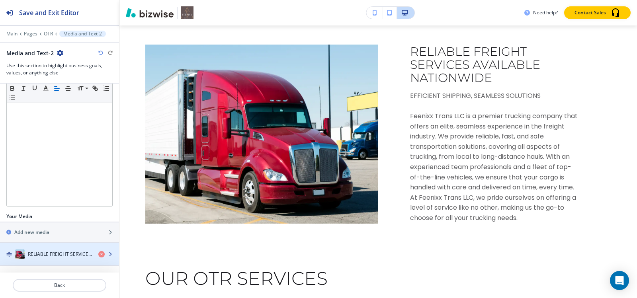
click at [24, 255] on img "button" at bounding box center [20, 254] width 10 height 10
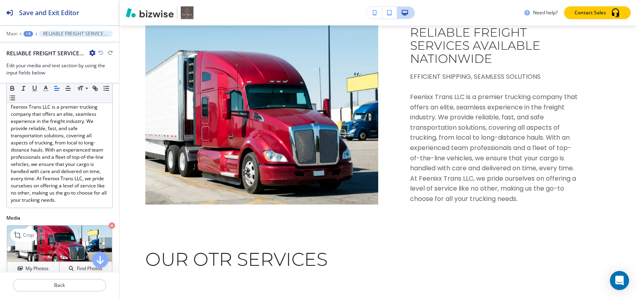
scroll to position [151, 0]
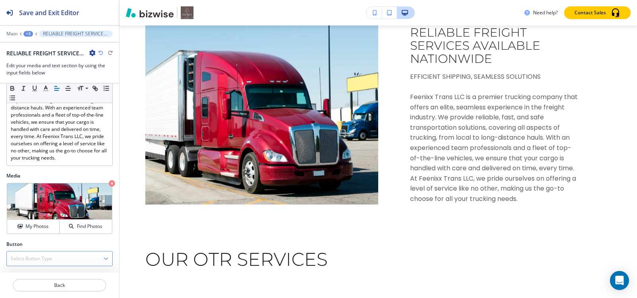
click at [45, 259] on h4 "Select Button Type" at bounding box center [31, 258] width 41 height 7
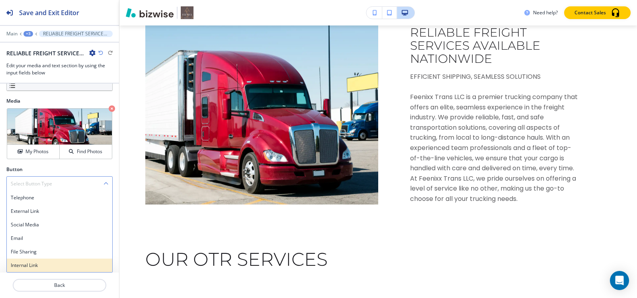
click at [37, 267] on h4 "Internal Link" at bounding box center [59, 265] width 97 height 7
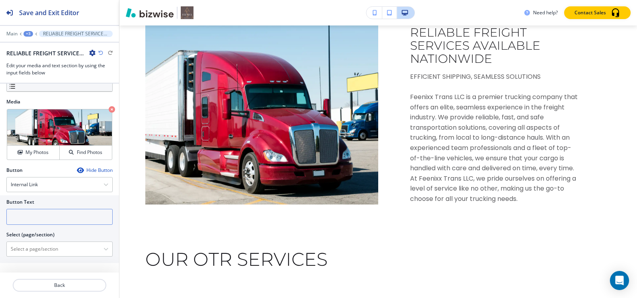
click at [45, 210] on input "text" at bounding box center [59, 217] width 106 height 16
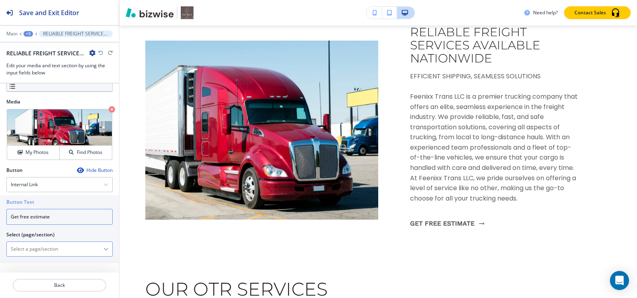
type input "Get free estimate"
click at [39, 253] on \(page\/section\) "Manual Input" at bounding box center [55, 249] width 97 height 14
type \(page\/section\) "BLANK"
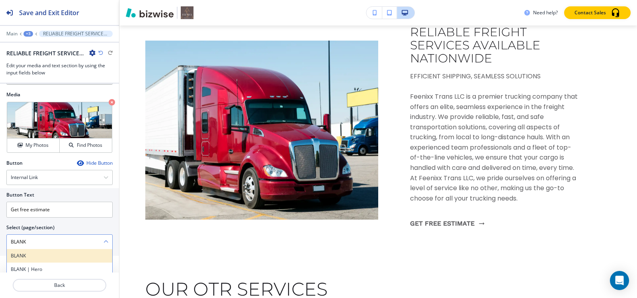
click at [20, 263] on div "BLANK" at bounding box center [59, 256] width 105 height 14
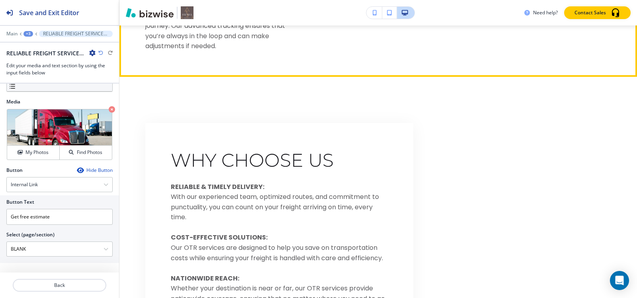
scroll to position [1600, 0]
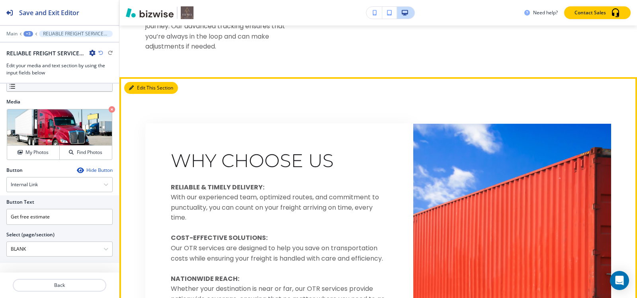
click at [133, 90] on icon "button" at bounding box center [131, 88] width 5 height 5
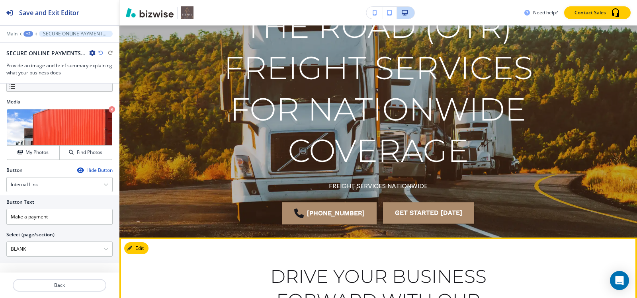
scroll to position [0, 0]
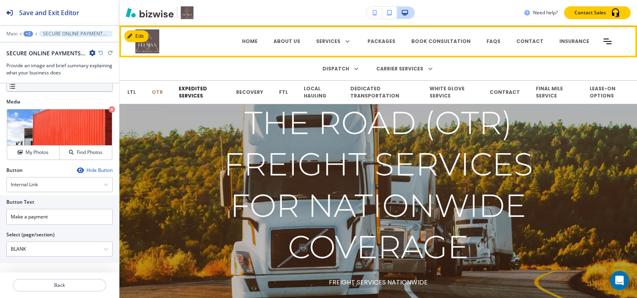
click at [187, 94] on p "EXPEDITED SERVICES" at bounding box center [199, 92] width 41 height 14
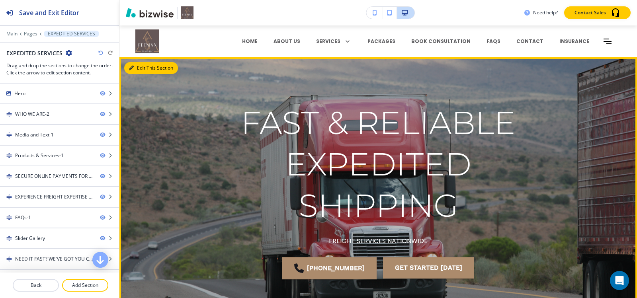
click at [139, 72] on button "Edit This Section" at bounding box center [151, 68] width 54 height 12
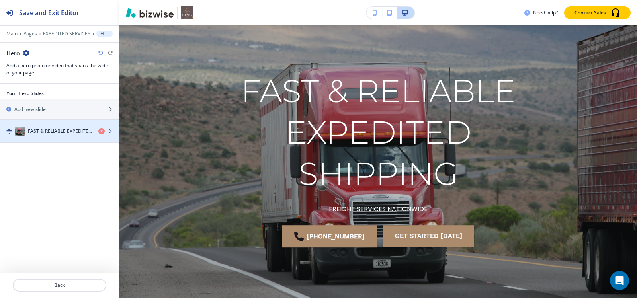
click at [67, 125] on div "button" at bounding box center [59, 123] width 119 height 6
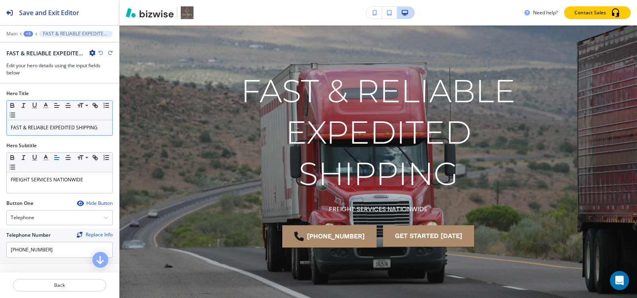
scroll to position [77, 0]
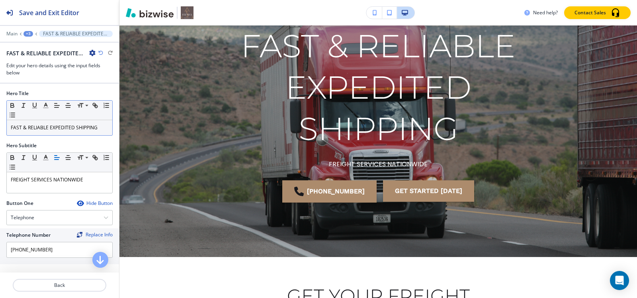
click at [63, 128] on p "FAST & RELIABLE EXPEDITED SHIPPING" at bounding box center [59, 127] width 97 height 7
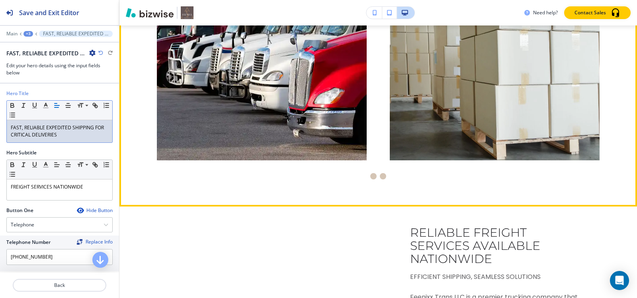
scroll to position [753, 0]
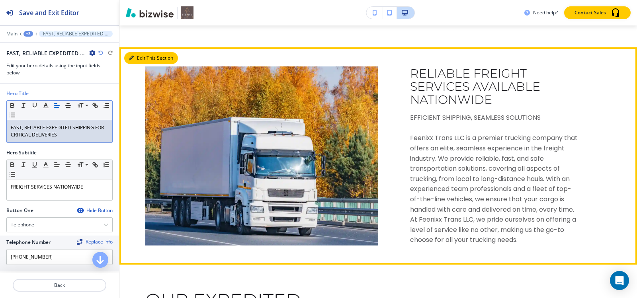
click at [143, 62] on button "Edit This Section" at bounding box center [151, 58] width 54 height 12
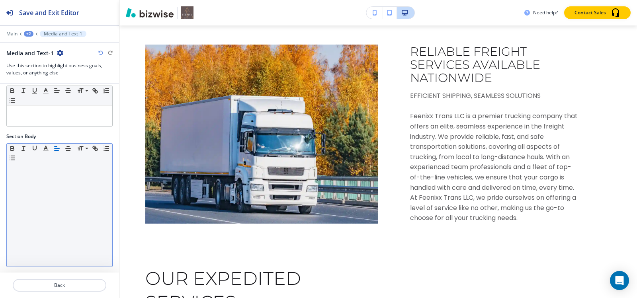
scroll to position [127, 0]
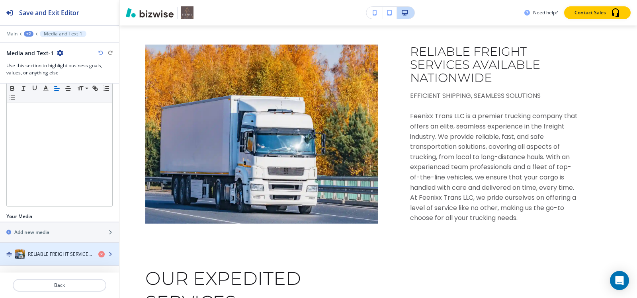
click at [47, 253] on h4 "RELIABLE FREIGHT SERVICES AVAILABLE NATIONWIDE" at bounding box center [60, 254] width 64 height 7
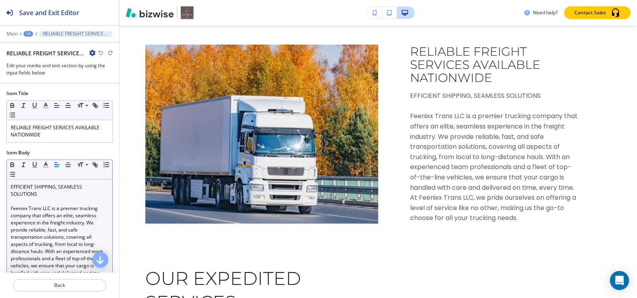
scroll to position [794, 0]
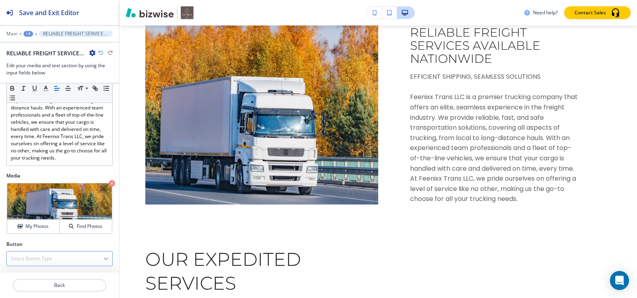
drag, startPoint x: 45, startPoint y: 264, endPoint x: 44, endPoint y: 245, distance: 19.1
click at [45, 264] on div "Select Button Type" at bounding box center [59, 258] width 105 height 14
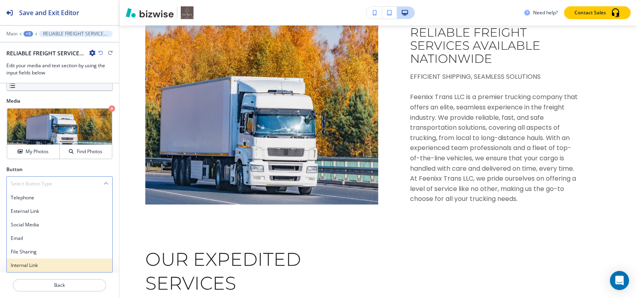
click at [35, 268] on h4 "Internal Link" at bounding box center [59, 265] width 97 height 7
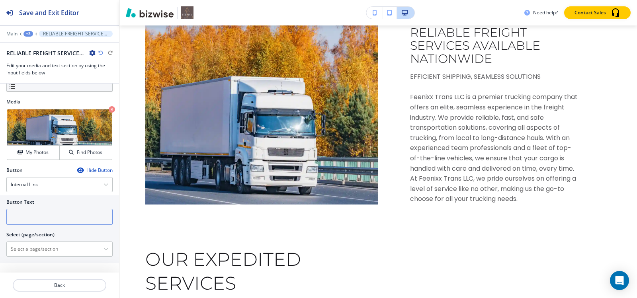
click at [41, 217] on input "text" at bounding box center [59, 217] width 106 height 16
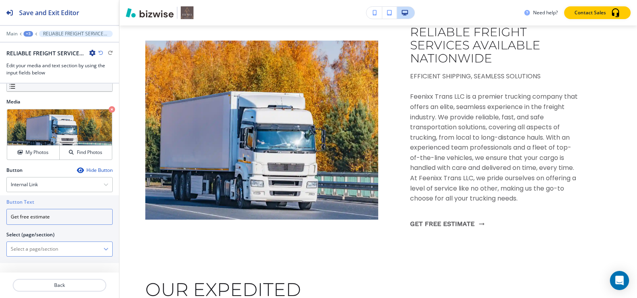
type input "Get free estimate"
click at [81, 246] on \(page\/section\) "Manual Input" at bounding box center [55, 249] width 97 height 14
type \(page\/section\) "BLANK"
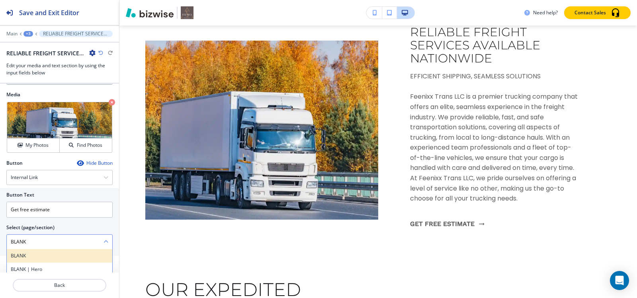
click at [34, 263] on div "BLANK" at bounding box center [59, 256] width 105 height 14
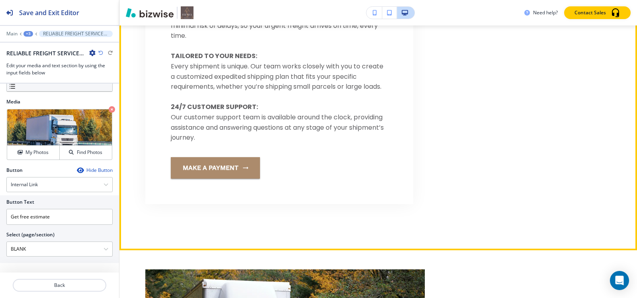
scroll to position [1590, 0]
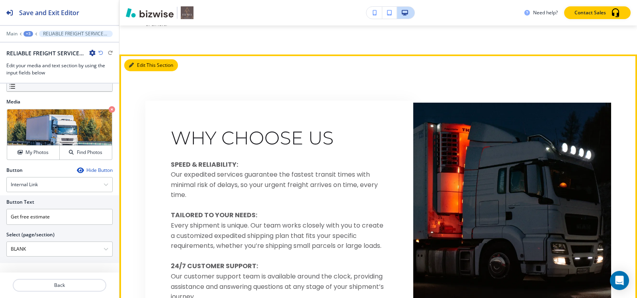
click at [136, 71] on button "Edit This Section" at bounding box center [151, 65] width 54 height 12
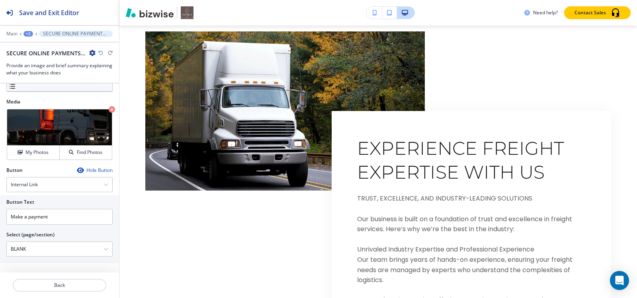
scroll to position [0, 0]
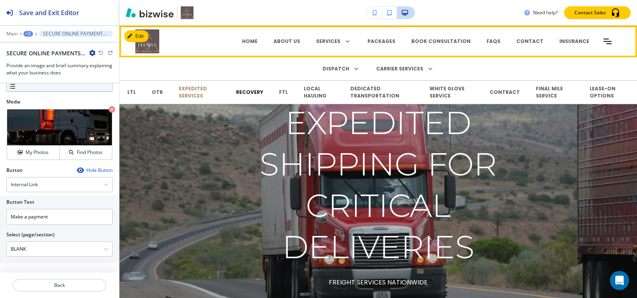
click at [242, 94] on p "RECOVERY" at bounding box center [249, 92] width 27 height 7
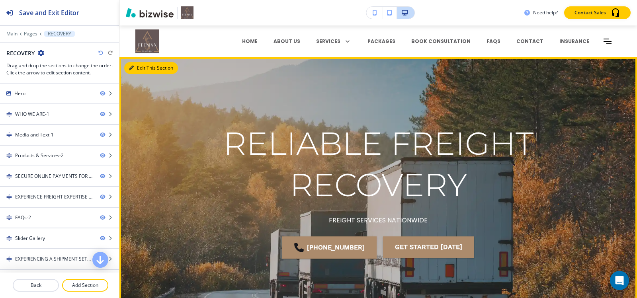
click at [135, 71] on button "Edit This Section" at bounding box center [151, 68] width 54 height 12
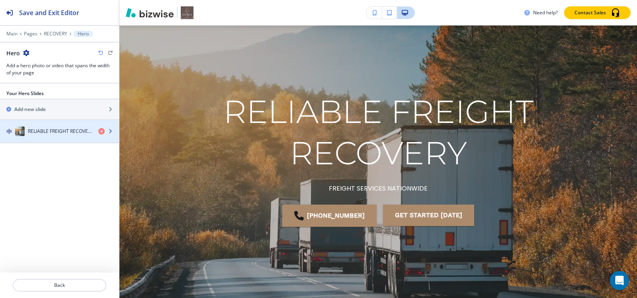
click at [46, 130] on h4 "RELIABLE FREIGHT RECOVERY" at bounding box center [60, 131] width 64 height 7
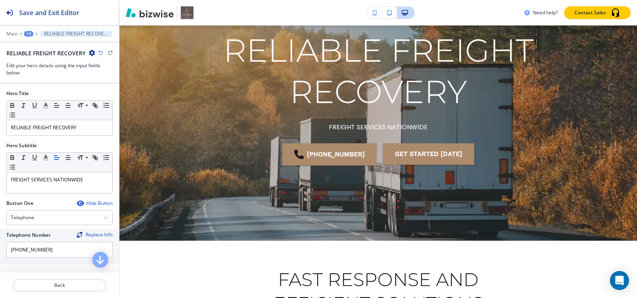
scroll to position [97, 0]
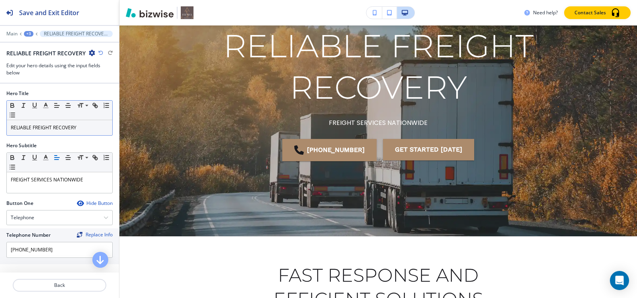
click at [78, 123] on div "RELIABLE FREIGHT RECOVERY" at bounding box center [59, 127] width 105 height 15
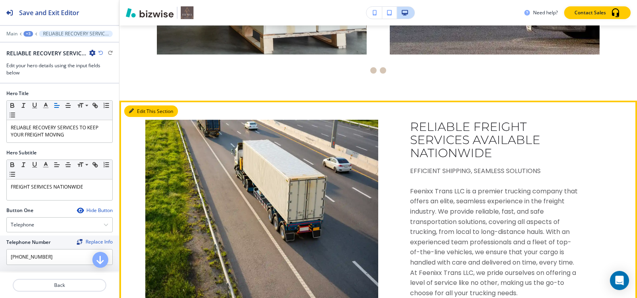
click at [143, 105] on button "Edit This Section" at bounding box center [151, 111] width 54 height 12
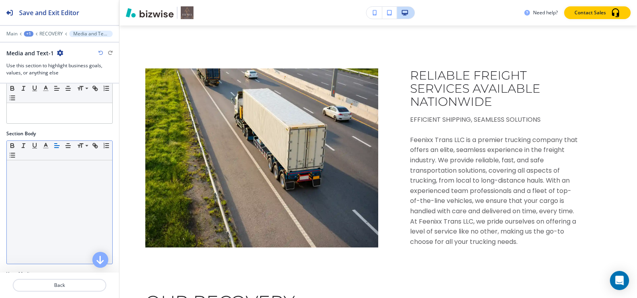
scroll to position [127, 0]
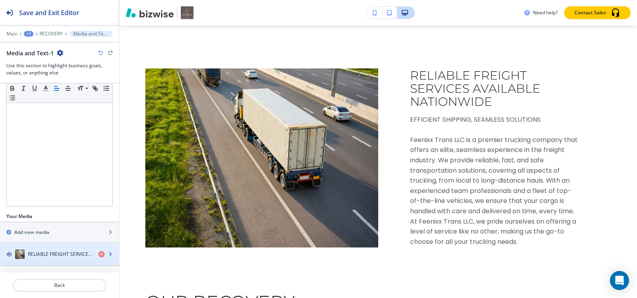
click at [51, 249] on div "RELIABLE FREIGHT SERVICES AVAILABLE NATIONWIDE" at bounding box center [46, 254] width 92 height 10
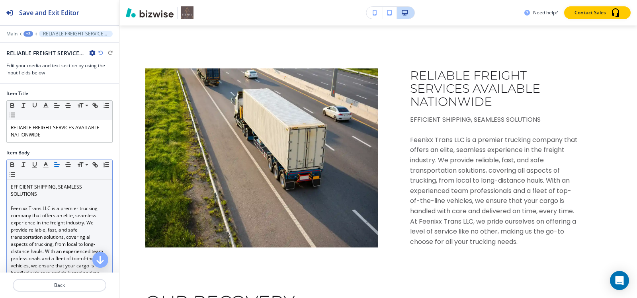
scroll to position [805, 0]
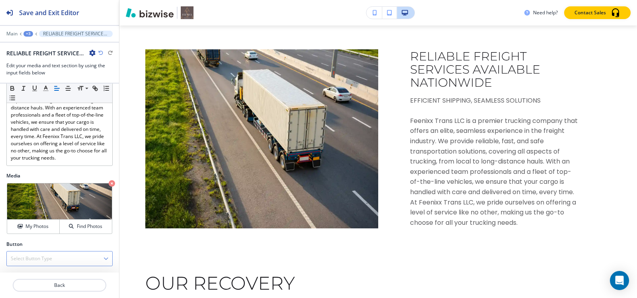
click at [38, 262] on div "Select Button Type" at bounding box center [59, 258] width 105 height 14
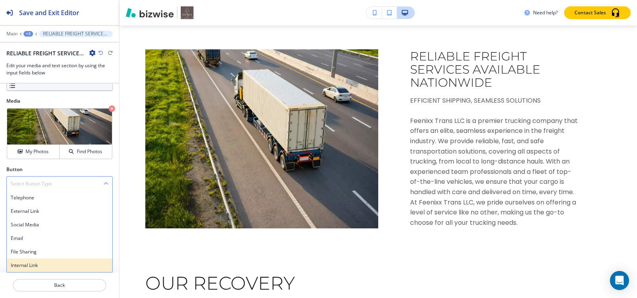
click at [32, 266] on h4 "Internal Link" at bounding box center [59, 265] width 97 height 7
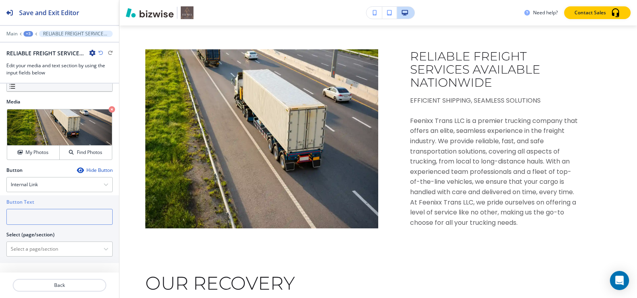
click at [44, 216] on input "text" at bounding box center [59, 217] width 106 height 16
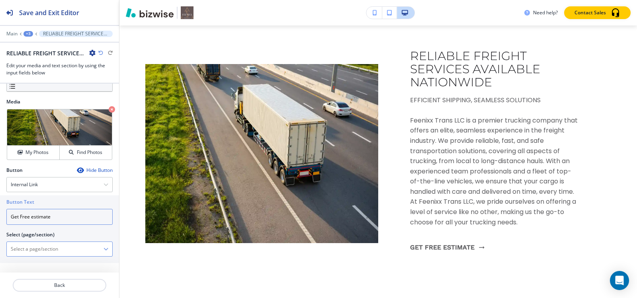
type input "Get Free estimate"
click at [37, 246] on \(page\/section\) "Manual Input" at bounding box center [55, 249] width 97 height 14
type \(page\/section\) "BLANK"
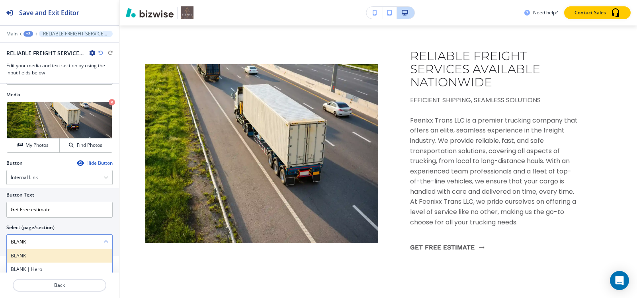
click at [28, 259] on h4 "BLANK" at bounding box center [59, 255] width 97 height 7
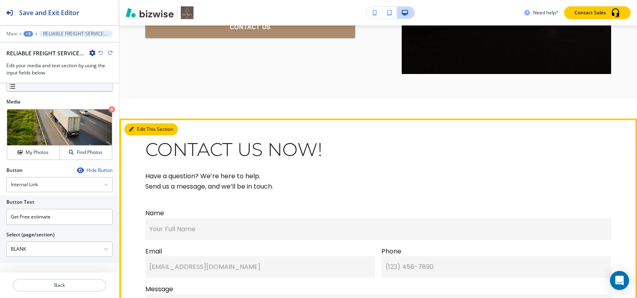
click at [140, 123] on button "Edit This Section" at bounding box center [151, 129] width 54 height 12
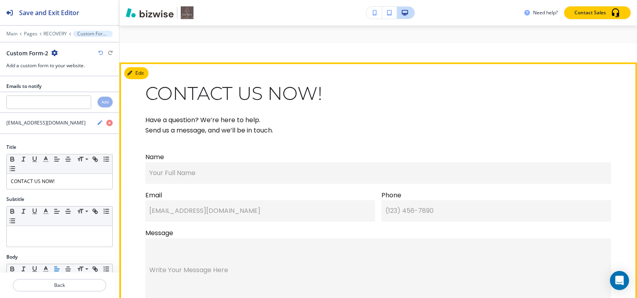
scroll to position [4224, 0]
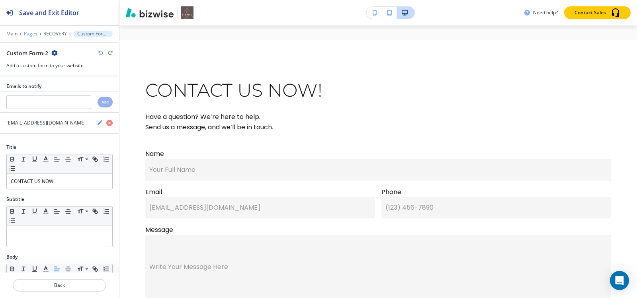
click at [25, 33] on p "Pages" at bounding box center [31, 34] width 14 height 6
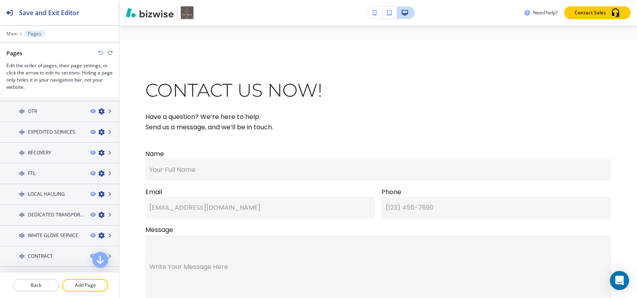
scroll to position [318, 0]
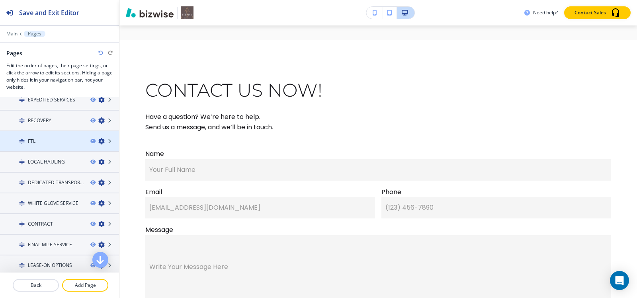
click at [21, 140] on img at bounding box center [22, 141] width 6 height 6
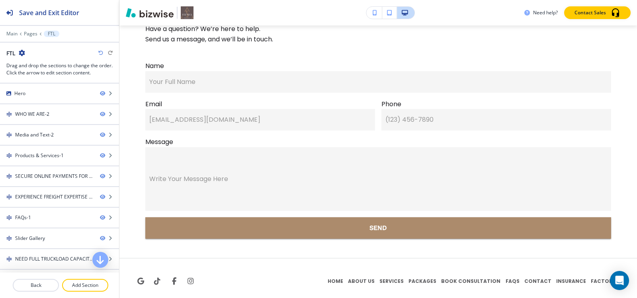
scroll to position [0, 0]
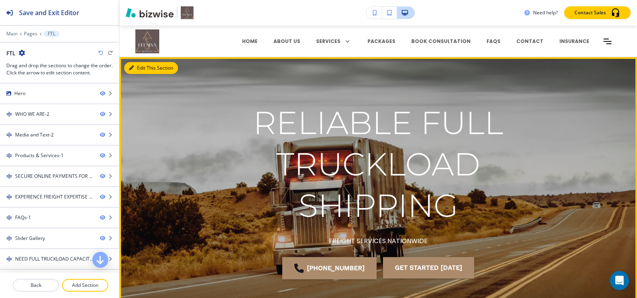
click at [134, 70] on button "Edit This Section" at bounding box center [151, 68] width 54 height 12
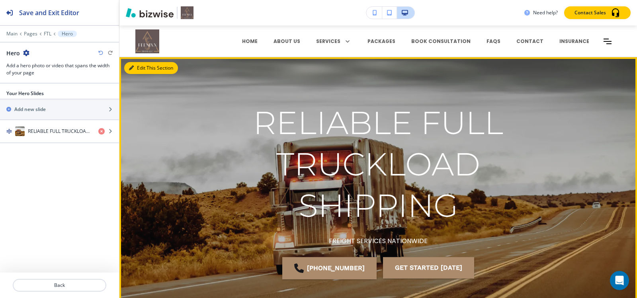
scroll to position [32, 0]
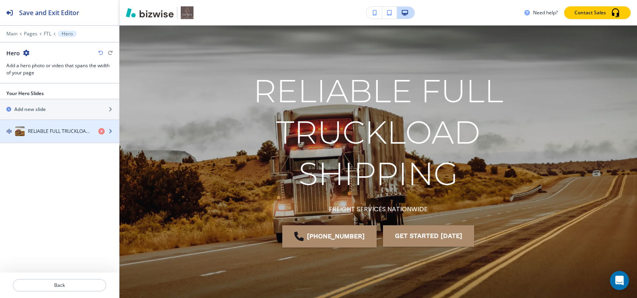
click at [51, 131] on h4 "RELIABLE FULL TRUCKLOAD SHIPPING" at bounding box center [60, 131] width 64 height 7
click at [51, 135] on div "RELIABLE FULL TRUCKLOAD SHIPPING" at bounding box center [46, 132] width 92 height 10
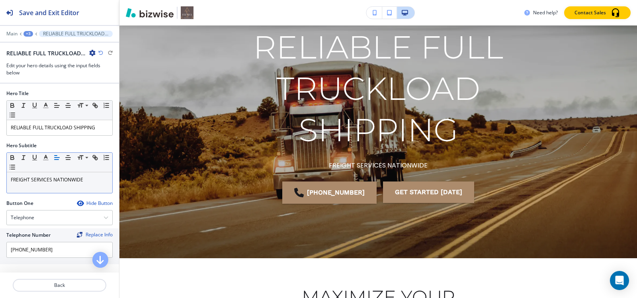
scroll to position [77, 0]
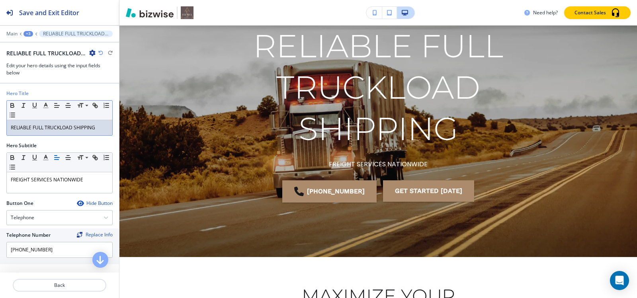
click at [66, 124] on p "RELIABLE FULL TRUCKLOAD SHIPPING" at bounding box center [59, 127] width 97 height 7
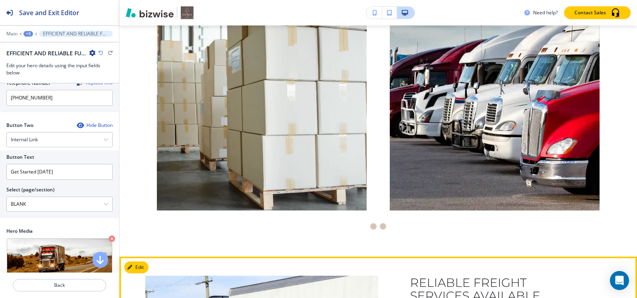
scroll to position [713, 0]
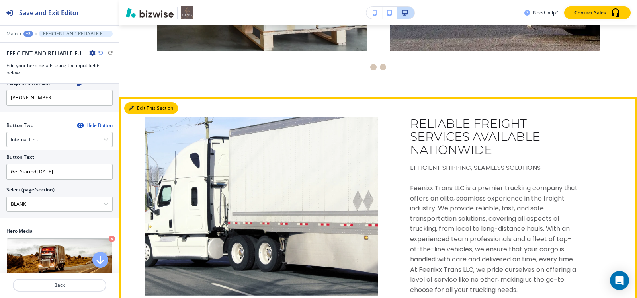
click at [138, 110] on button "Edit This Section" at bounding box center [151, 108] width 54 height 12
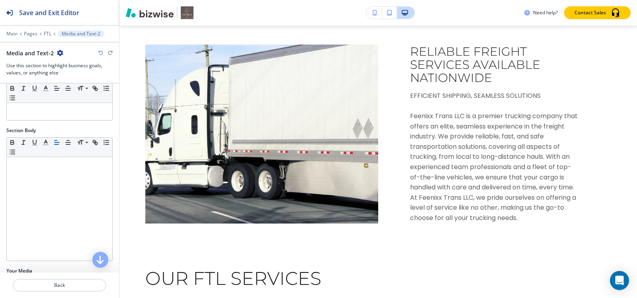
scroll to position [127, 0]
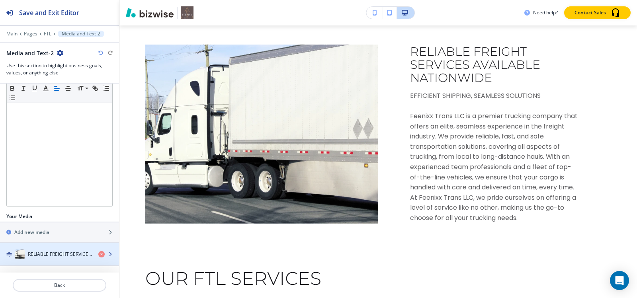
click at [37, 249] on div "RELIABLE FREIGHT SERVICES AVAILABLE NATIONWIDE" at bounding box center [46, 254] width 92 height 10
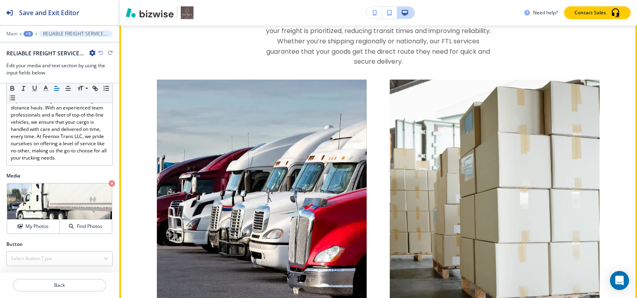
scroll to position [247, 0]
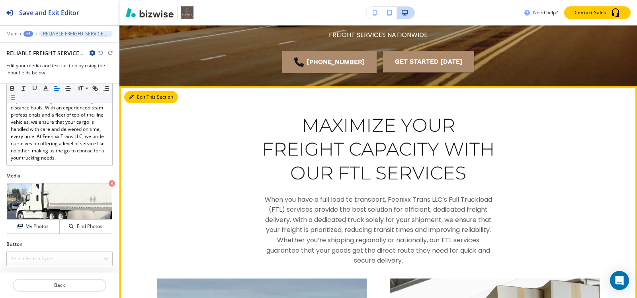
click at [129, 96] on icon "button" at bounding box center [131, 97] width 5 height 5
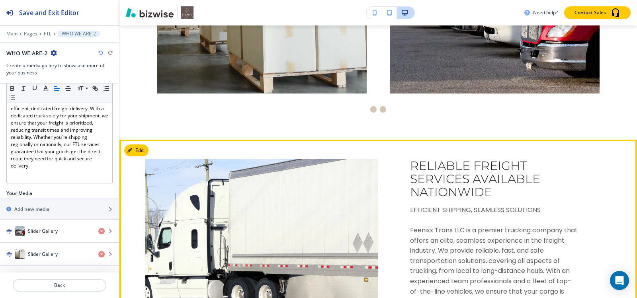
scroll to position [706, 0]
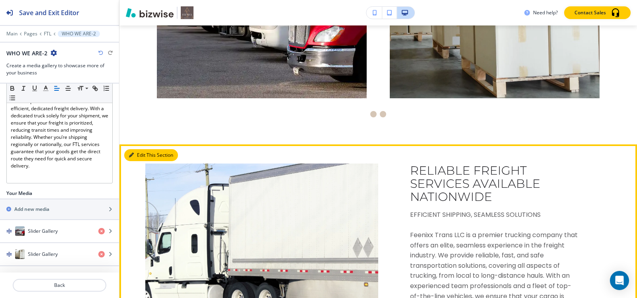
click at [126, 153] on button "Edit This Section" at bounding box center [151, 155] width 54 height 12
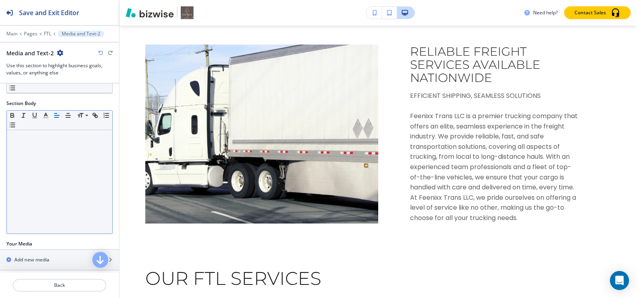
scroll to position [127, 0]
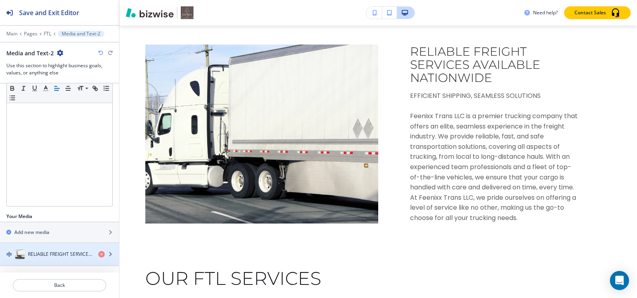
click at [44, 260] on div "button" at bounding box center [59, 262] width 119 height 6
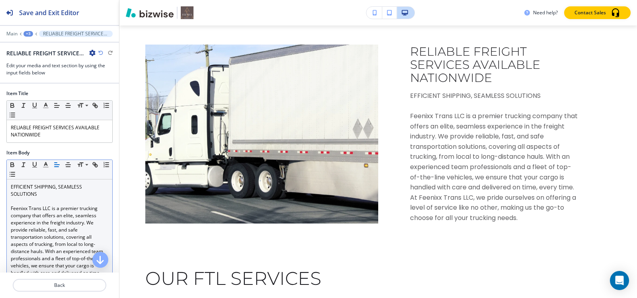
scroll to position [805, 0]
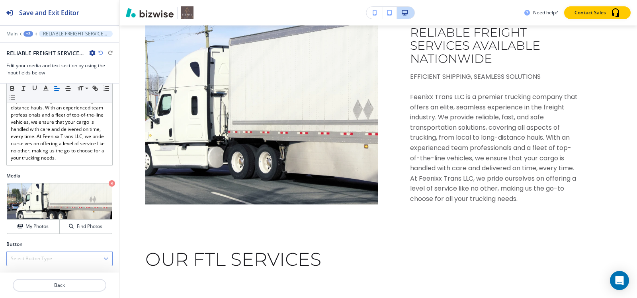
click at [39, 265] on div "Select Button Type" at bounding box center [59, 258] width 105 height 14
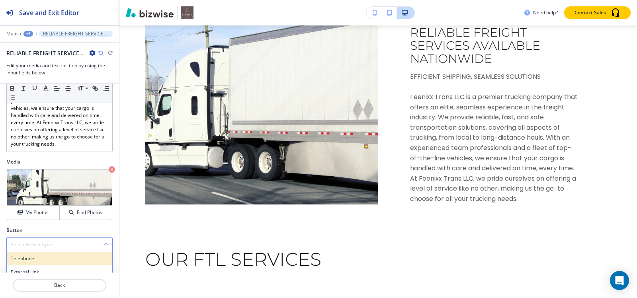
click at [37, 260] on div "Telephone" at bounding box center [59, 259] width 105 height 14
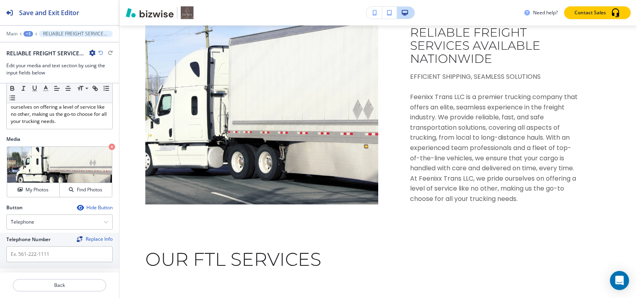
scroll to position [193, 0]
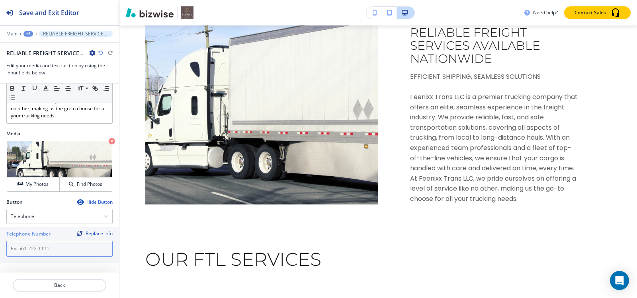
click at [51, 248] on input "text" at bounding box center [59, 249] width 106 height 16
paste input "[PHONE_NUMBER]"
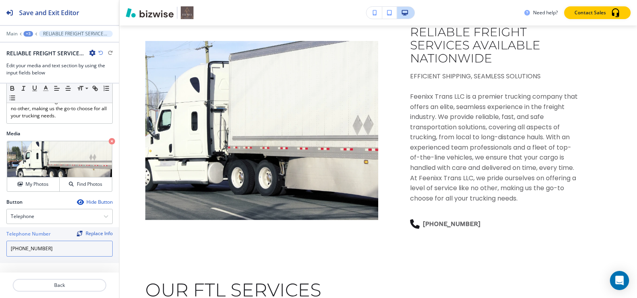
type input "[PHONE_NUMBER]"
click at [24, 32] on div "+3" at bounding box center [28, 34] width 10 height 6
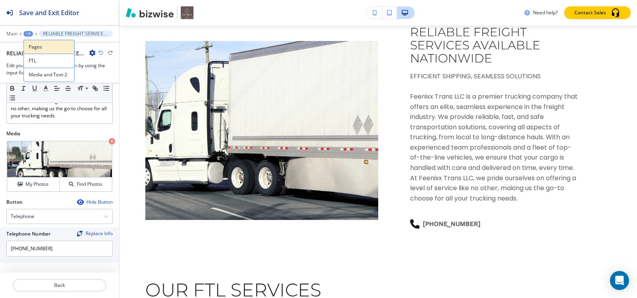
click at [37, 44] on p "Pages" at bounding box center [49, 46] width 41 height 7
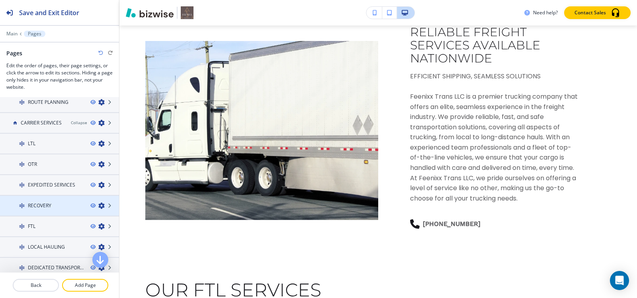
scroll to position [279, 0]
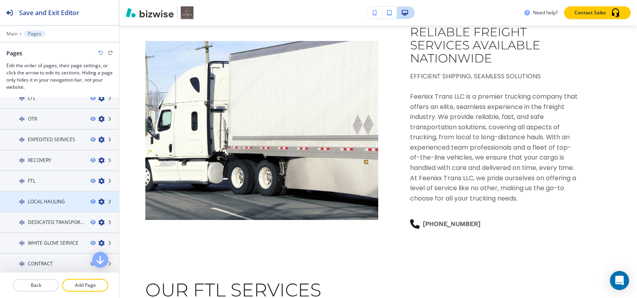
click at [42, 198] on h4 "LOCAL HAULING" at bounding box center [46, 201] width 37 height 7
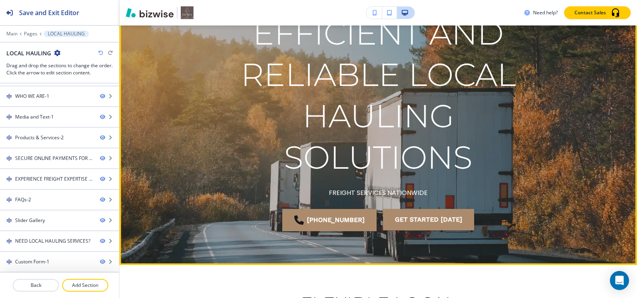
scroll to position [0, 0]
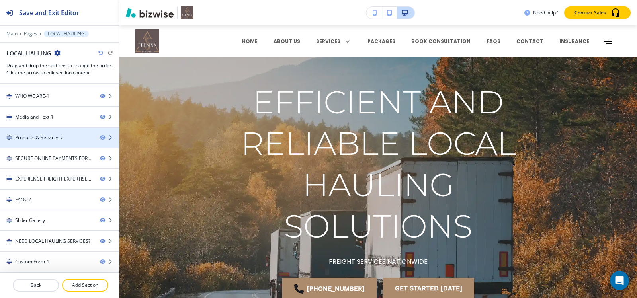
click at [38, 137] on div "Products & Services-2" at bounding box center [39, 137] width 49 height 7
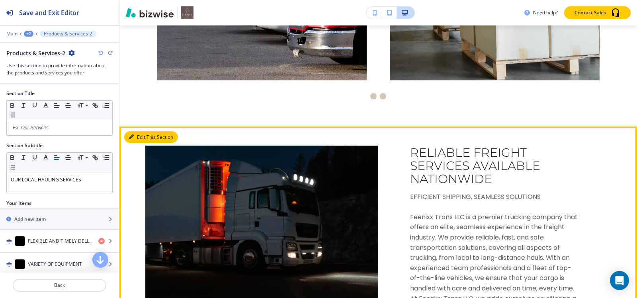
click at [137, 136] on button "Edit This Section" at bounding box center [151, 137] width 54 height 12
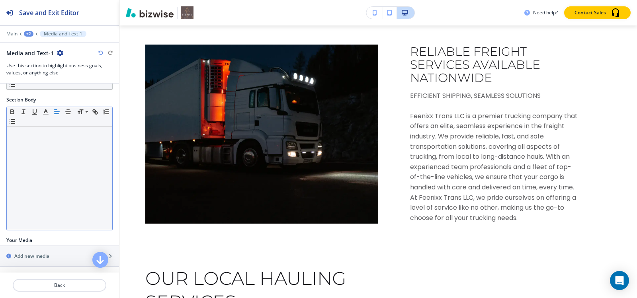
scroll to position [127, 0]
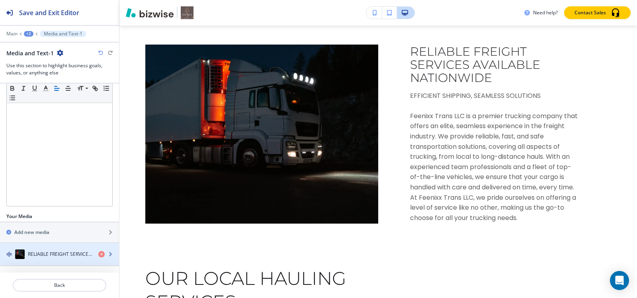
click at [45, 253] on h4 "RELIABLE FREIGHT SERVICES AVAILABLE NATIONWIDE" at bounding box center [60, 254] width 64 height 7
click at [41, 261] on div "button" at bounding box center [59, 262] width 119 height 6
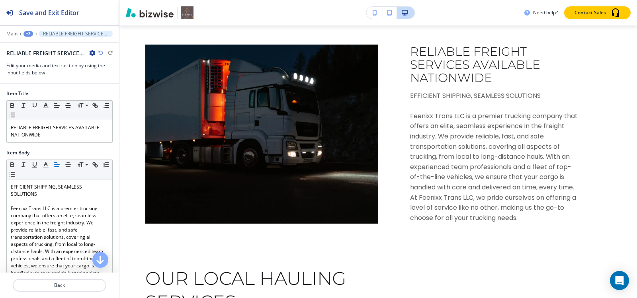
scroll to position [828, 0]
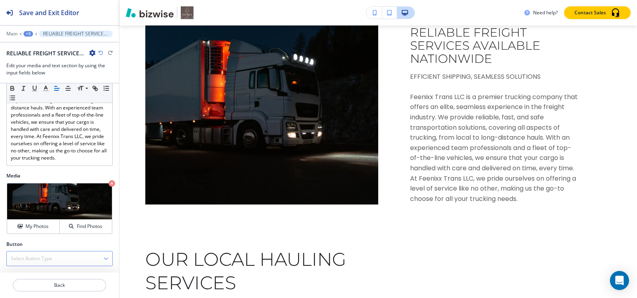
click at [35, 262] on h4 "Select Button Type" at bounding box center [31, 258] width 41 height 7
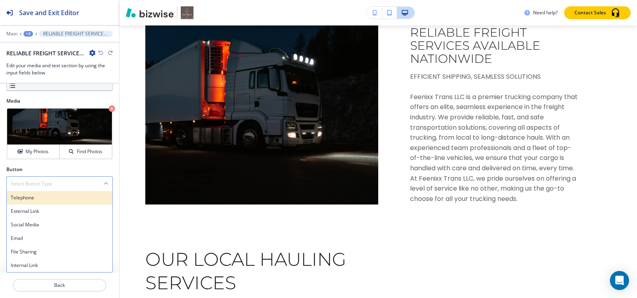
click at [22, 197] on h4 "Telephone" at bounding box center [59, 197] width 97 height 7
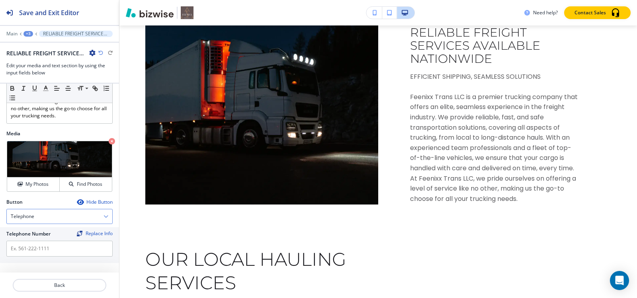
scroll to position [193, 0]
click at [40, 245] on input "text" at bounding box center [59, 249] width 106 height 16
paste input "[PHONE_NUMBER]"
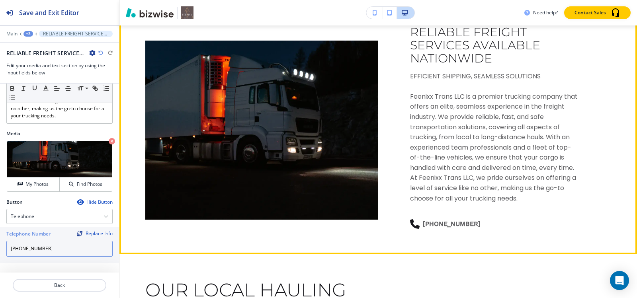
type input "[PHONE_NUMBER]"
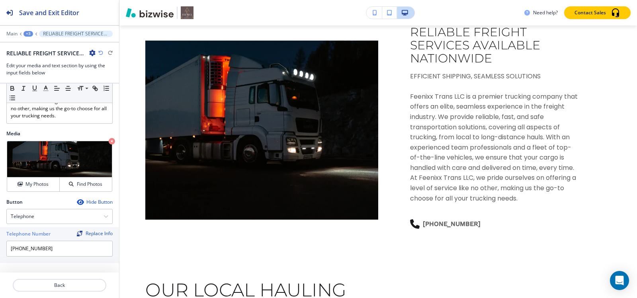
click at [29, 35] on div "+3" at bounding box center [28, 34] width 10 height 6
click at [36, 50] on p "Pages" at bounding box center [49, 46] width 41 height 7
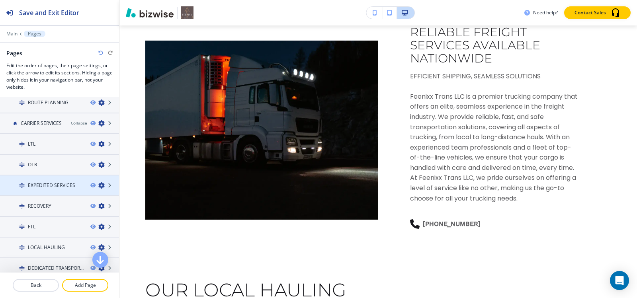
scroll to position [279, 0]
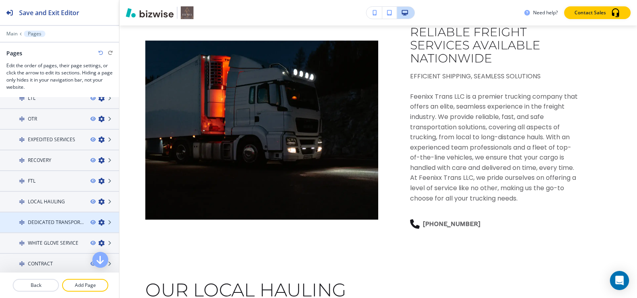
click at [60, 224] on h4 "DEDICATED TRANSPORTATION" at bounding box center [56, 222] width 56 height 7
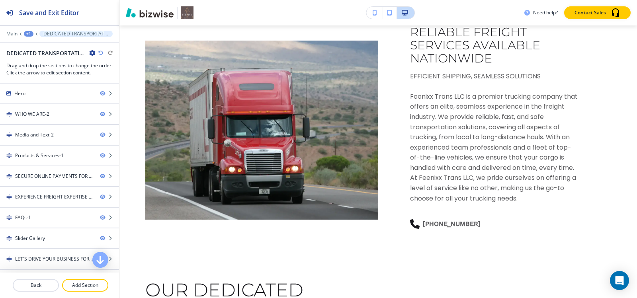
scroll to position [0, 0]
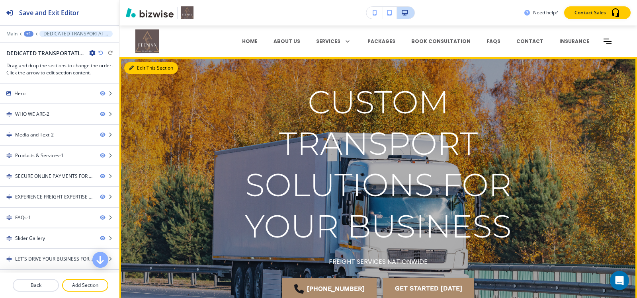
click at [138, 68] on button "Edit This Section" at bounding box center [151, 68] width 54 height 12
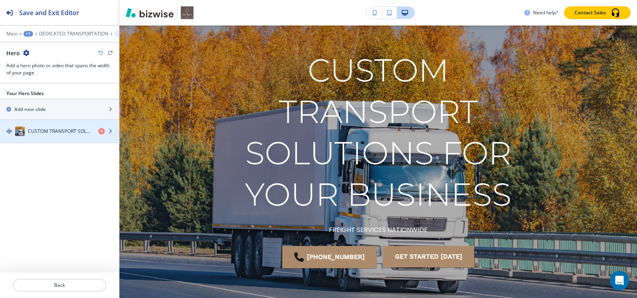
click at [44, 127] on div "CUSTOM TRANSPORT SOLUTIONS FOR YOUR BUSINESS" at bounding box center [46, 132] width 92 height 10
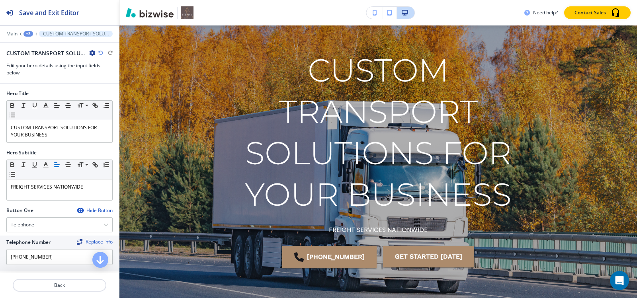
scroll to position [56, 0]
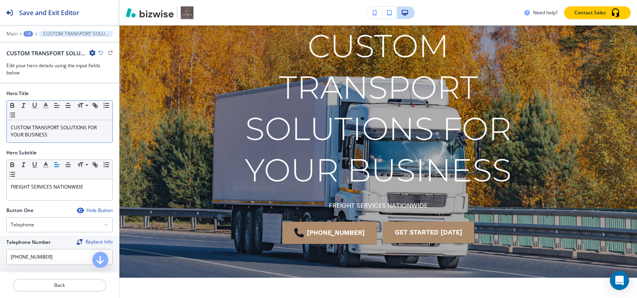
click at [62, 141] on div "CUSTOM TRANSPORT SOLUTIONS FOR YOUR BUSINESS" at bounding box center [59, 131] width 105 height 22
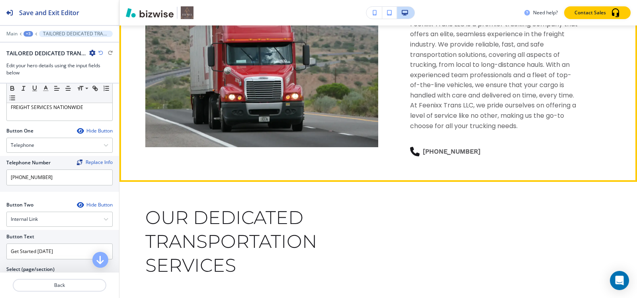
scroll to position [772, 0]
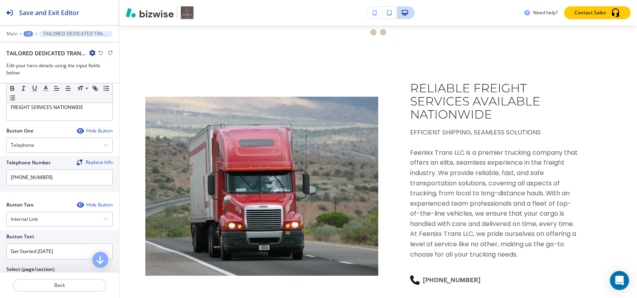
click at [24, 34] on div "+3" at bounding box center [28, 34] width 10 height 6
click at [34, 44] on p "Pages" at bounding box center [49, 46] width 41 height 7
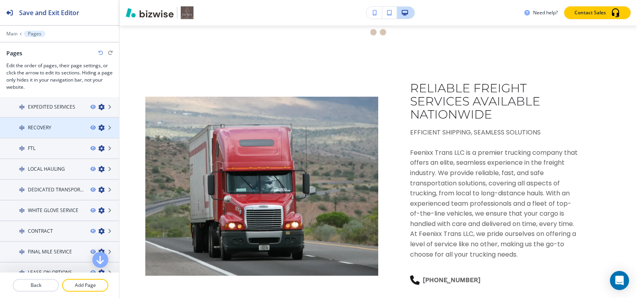
scroll to position [318, 0]
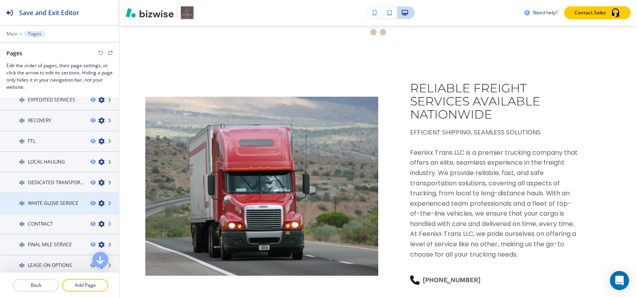
click at [43, 204] on h4 "WHITE GLOVE SERVICE" at bounding box center [53, 203] width 51 height 7
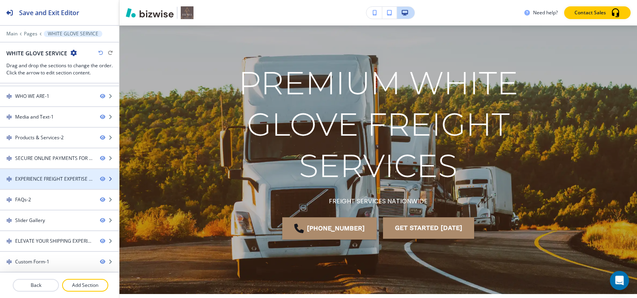
scroll to position [0, 0]
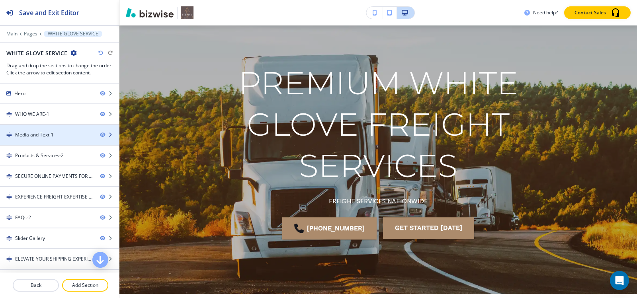
click at [49, 137] on div "Media and Text-1" at bounding box center [34, 134] width 39 height 7
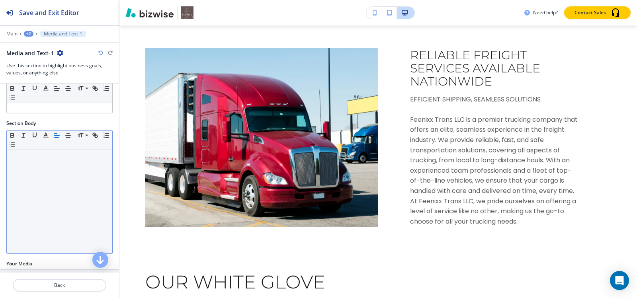
scroll to position [809, 0]
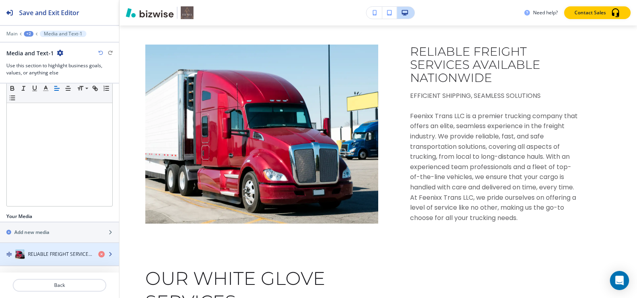
click at [27, 259] on div "button" at bounding box center [59, 262] width 119 height 6
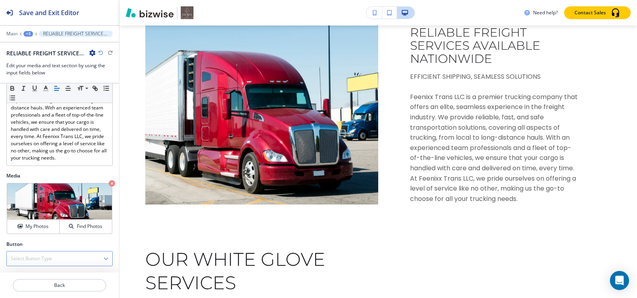
click at [29, 261] on h4 "Select Button Type" at bounding box center [31, 258] width 41 height 7
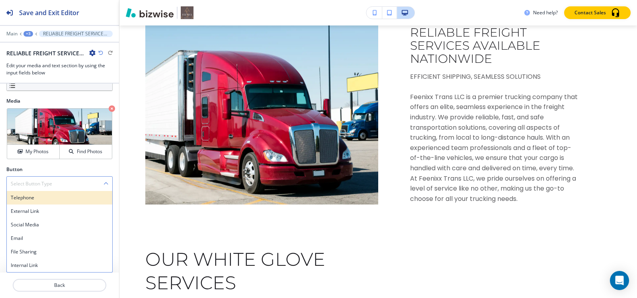
click at [32, 201] on h4 "Telephone" at bounding box center [59, 197] width 97 height 7
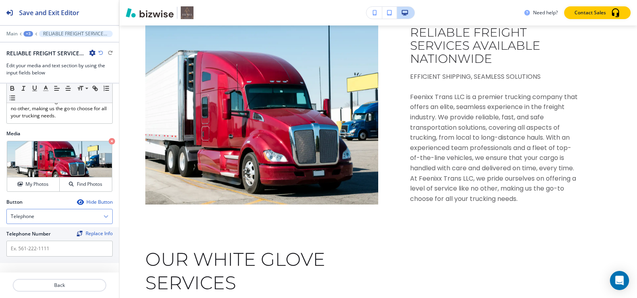
scroll to position [193, 0]
click at [31, 252] on input "text" at bounding box center [59, 249] width 106 height 16
paste input "[PHONE_NUMBER]"
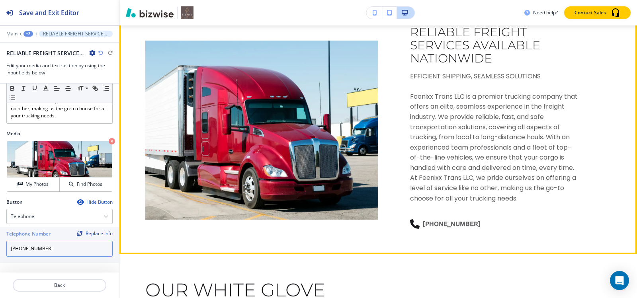
type input "[PHONE_NUMBER]"
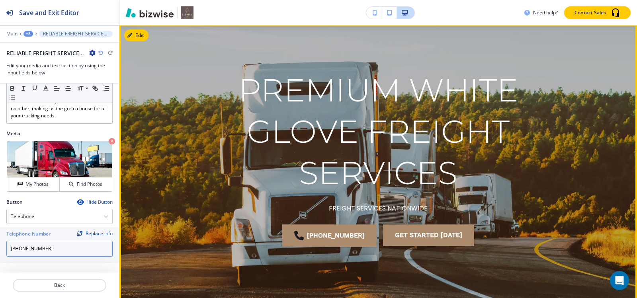
scroll to position [0, 0]
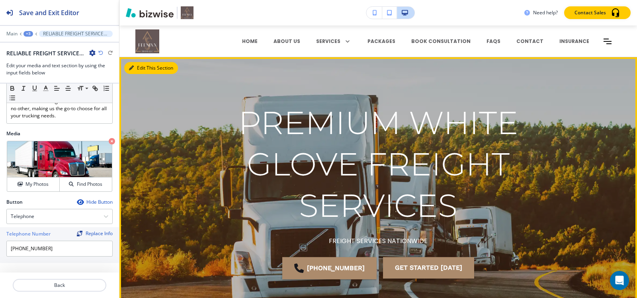
click at [133, 69] on icon "button" at bounding box center [131, 68] width 5 height 5
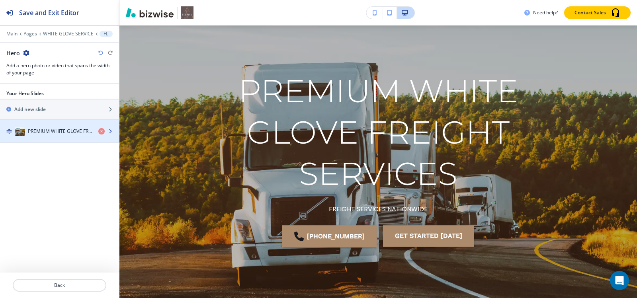
click at [64, 129] on h4 "PREMIUM WHITE GLOVE FREIGHT SERVICES" at bounding box center [60, 131] width 64 height 7
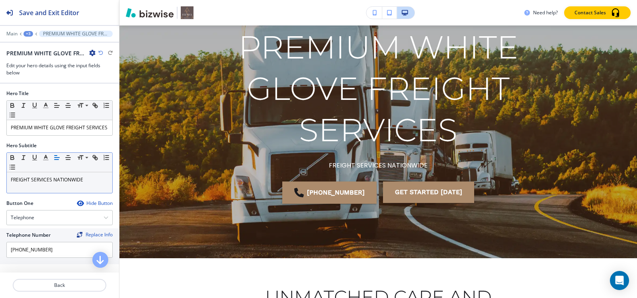
scroll to position [77, 0]
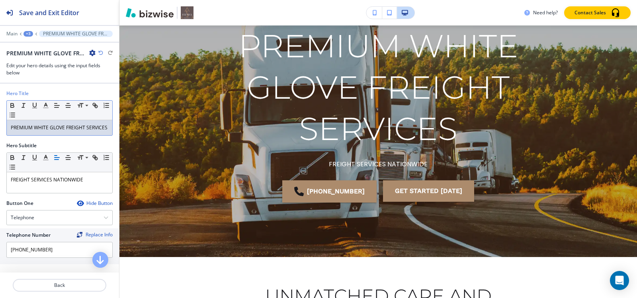
click at [74, 123] on div "PREMIUM WHITE GLOVE FREIGHT SERVICES" at bounding box center [59, 127] width 105 height 15
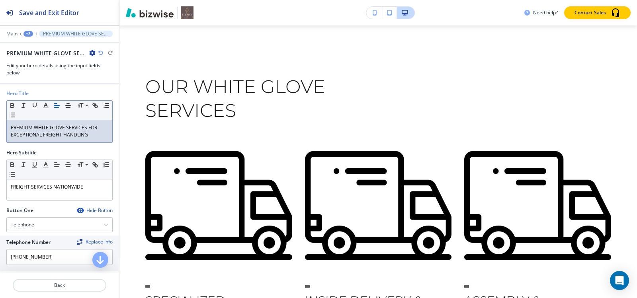
scroll to position [912, 0]
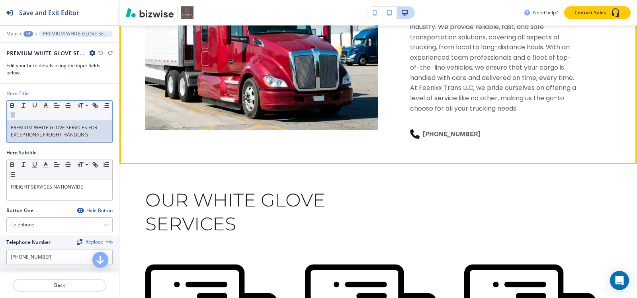
scroll to position [992, 0]
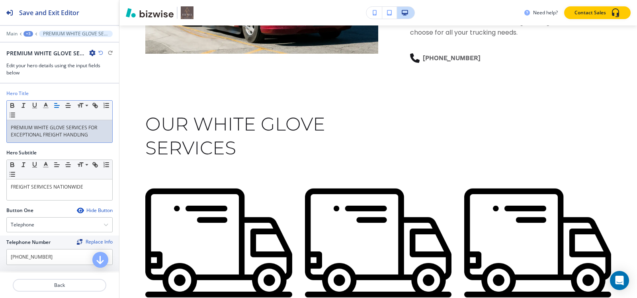
click at [27, 32] on div "+3" at bounding box center [28, 34] width 10 height 6
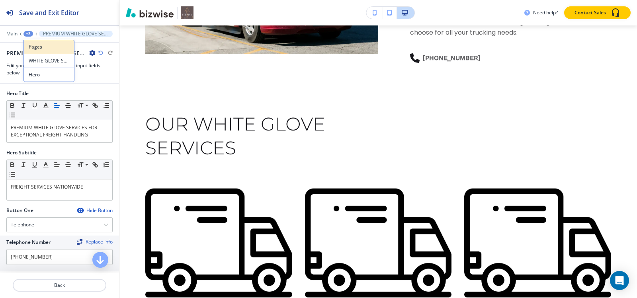
click at [32, 49] on p "Pages" at bounding box center [49, 46] width 41 height 7
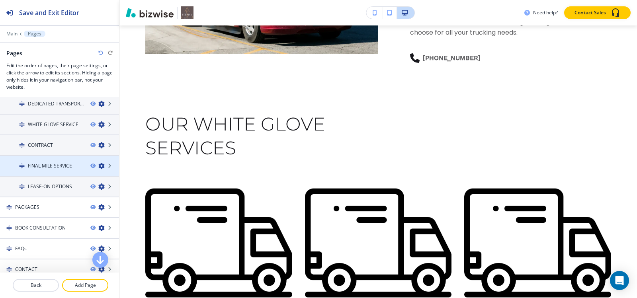
scroll to position [398, 0]
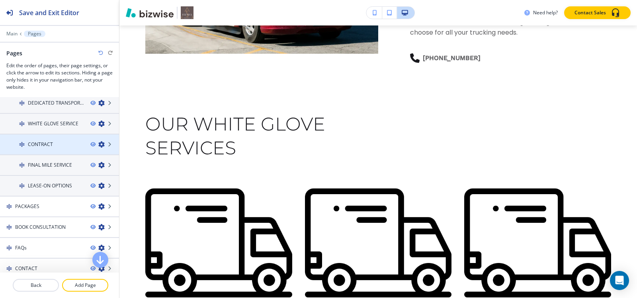
click at [47, 149] on div at bounding box center [59, 151] width 119 height 6
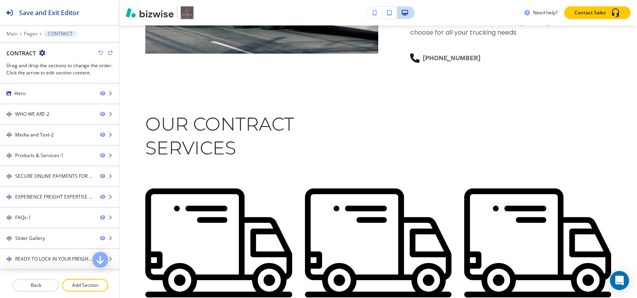
scroll to position [0, 0]
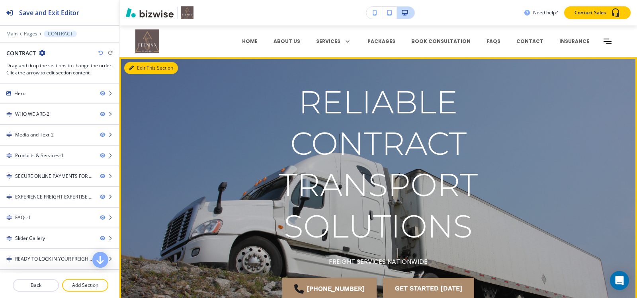
click at [133, 70] on icon "button" at bounding box center [131, 68] width 5 height 5
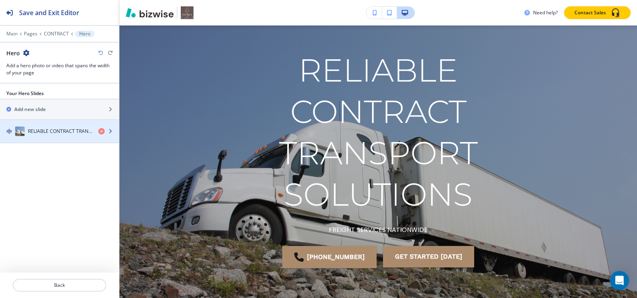
click at [33, 139] on div "button" at bounding box center [59, 139] width 119 height 6
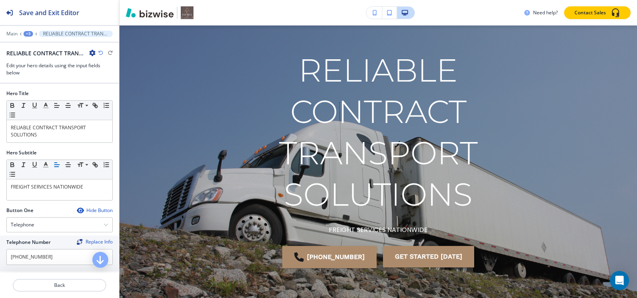
scroll to position [56, 0]
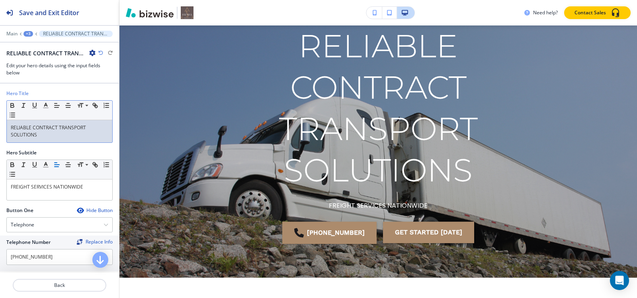
click at [62, 136] on p "RELIABLE CONTRACT TRANSPORT SOLUTIONS" at bounding box center [59, 131] width 97 height 14
paste div
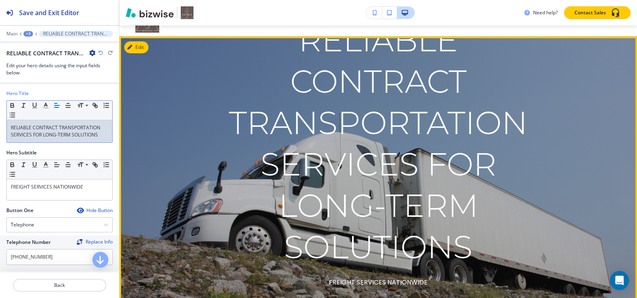
scroll to position [40, 0]
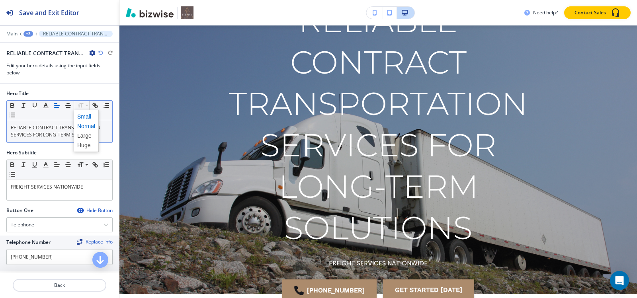
click at [81, 115] on span at bounding box center [86, 117] width 18 height 10
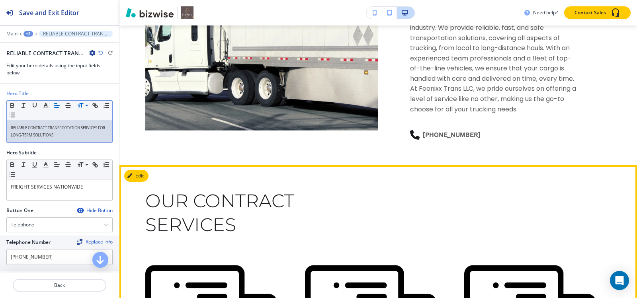
scroll to position [796, 0]
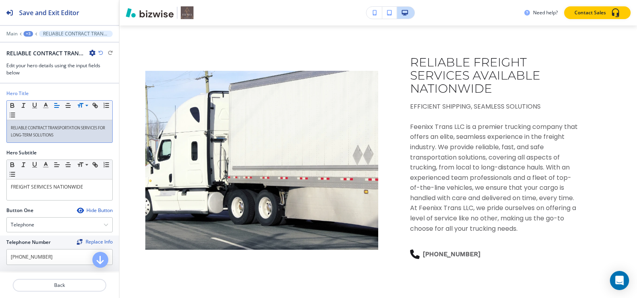
click at [23, 35] on div "+3" at bounding box center [28, 34] width 10 height 6
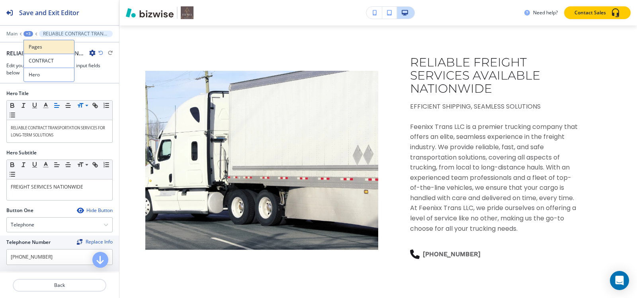
click at [39, 49] on p "Pages" at bounding box center [49, 46] width 41 height 7
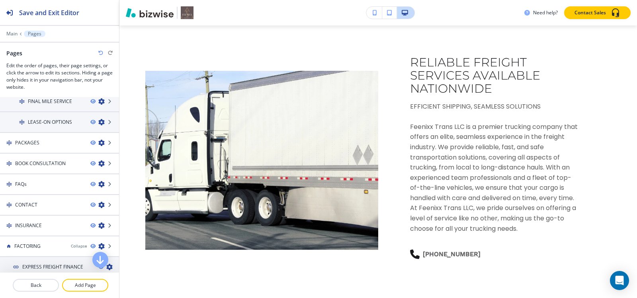
scroll to position [358, 0]
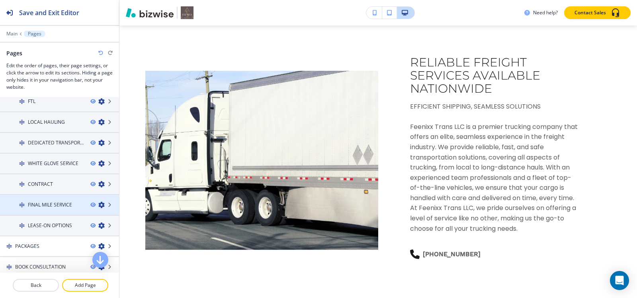
click at [50, 208] on div at bounding box center [59, 211] width 119 height 6
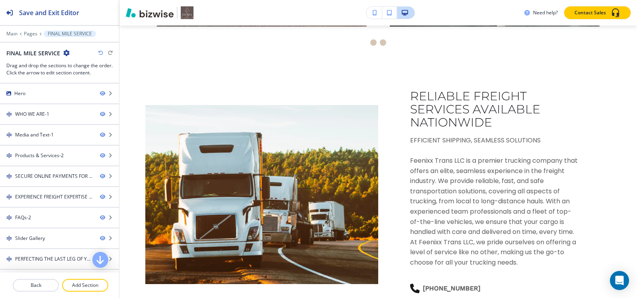
scroll to position [0, 0]
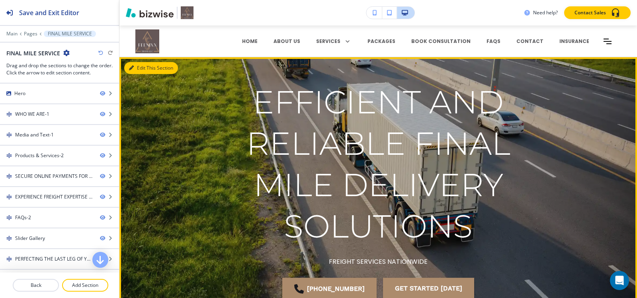
click at [138, 67] on button "Edit This Section" at bounding box center [151, 68] width 54 height 12
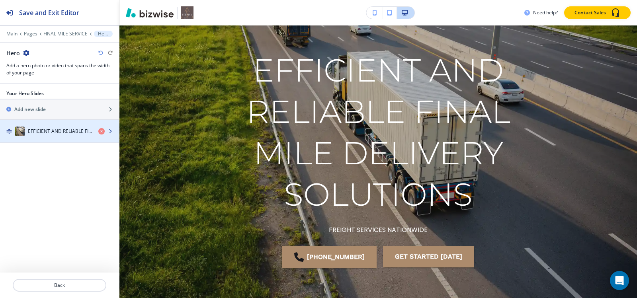
click at [34, 141] on div "button" at bounding box center [59, 139] width 119 height 6
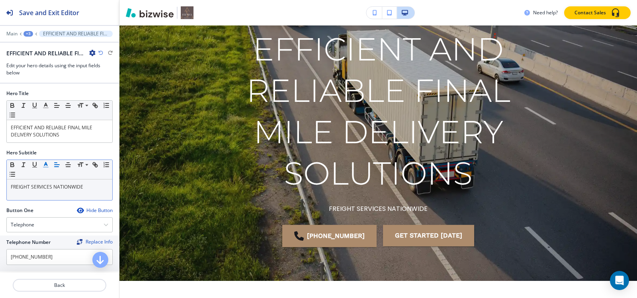
scroll to position [56, 0]
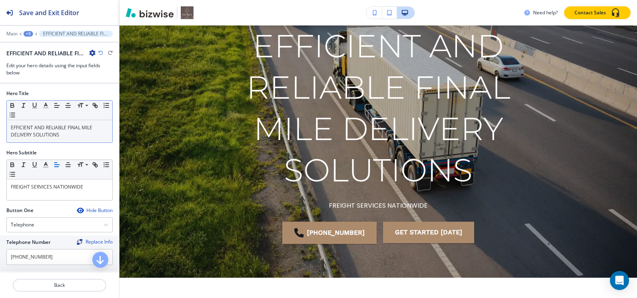
click at [58, 137] on p "EFFICIENT AND RELIABLE FINAL MILE DELIVERY SOLUTIONS" at bounding box center [59, 131] width 97 height 14
click at [84, 116] on span at bounding box center [86, 117] width 18 height 10
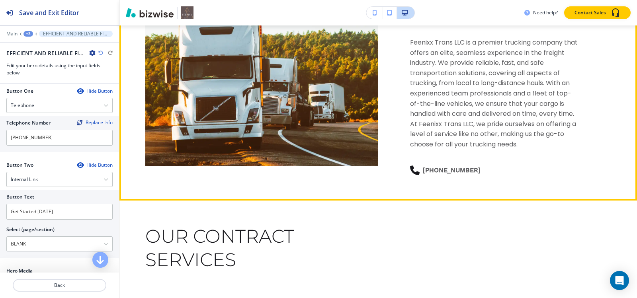
scroll to position [836, 0]
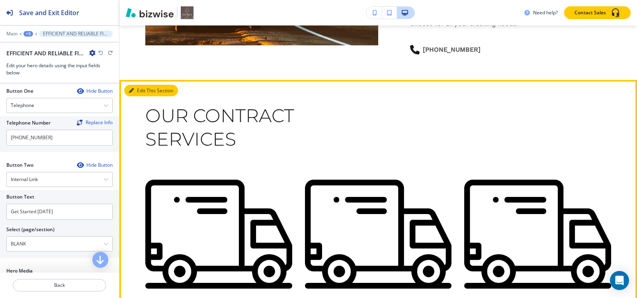
click at [140, 95] on button "Edit This Section" at bounding box center [151, 91] width 54 height 12
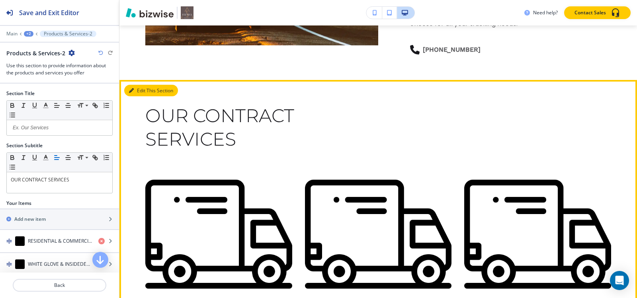
scroll to position [1091, 0]
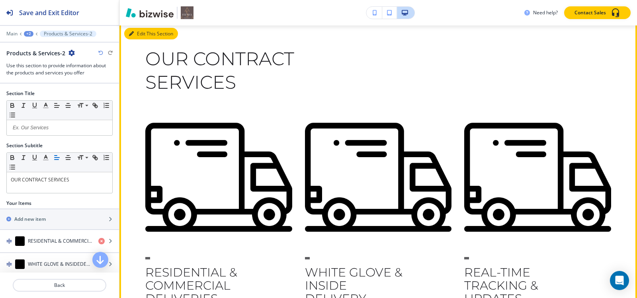
click at [141, 34] on button "Edit This Section" at bounding box center [151, 34] width 54 height 12
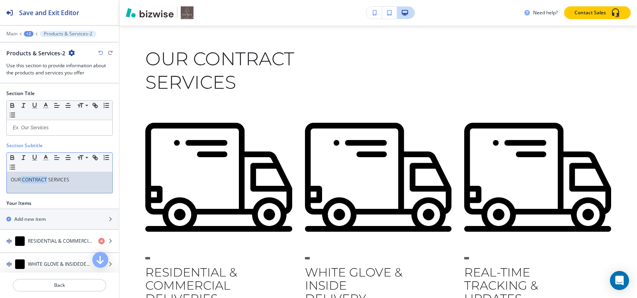
drag, startPoint x: 21, startPoint y: 180, endPoint x: 46, endPoint y: 180, distance: 24.7
click at [46, 180] on p "OUR CONTRACT SERVICES" at bounding box center [59, 179] width 97 height 7
drag, startPoint x: 21, startPoint y: 179, endPoint x: 48, endPoint y: 179, distance: 26.3
click at [48, 179] on p "OUR CONTRACT SERVICES" at bounding box center [59, 179] width 97 height 7
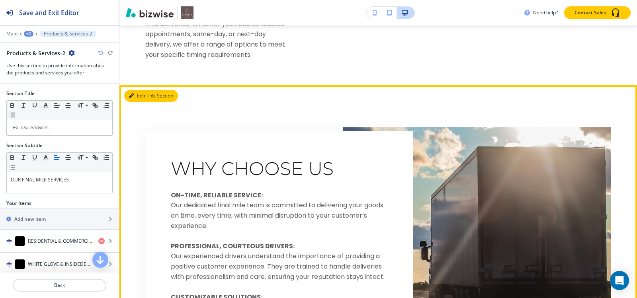
click at [144, 99] on button "Edit This Section" at bounding box center [151, 96] width 54 height 12
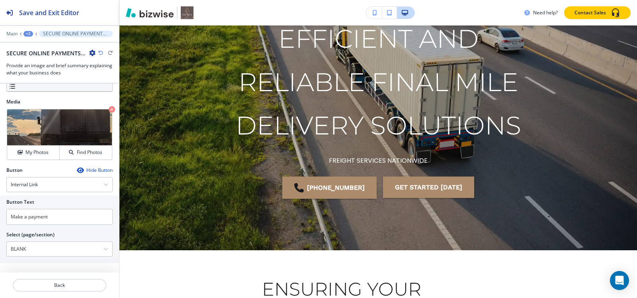
scroll to position [0, 0]
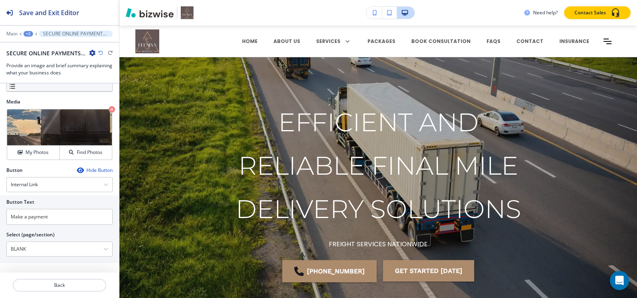
click at [31, 37] on div "Main +2 SECURE ONLINE PAYMENTS FOR YOUR FREIGHT SERVICES-2" at bounding box center [59, 34] width 106 height 6
click at [29, 35] on div "+2" at bounding box center [28, 34] width 10 height 6
click at [35, 50] on p "Pages" at bounding box center [49, 46] width 41 height 7
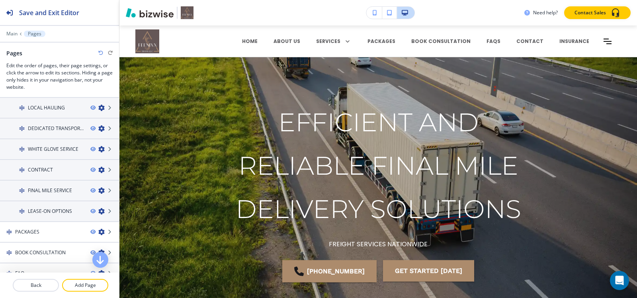
scroll to position [358, 0]
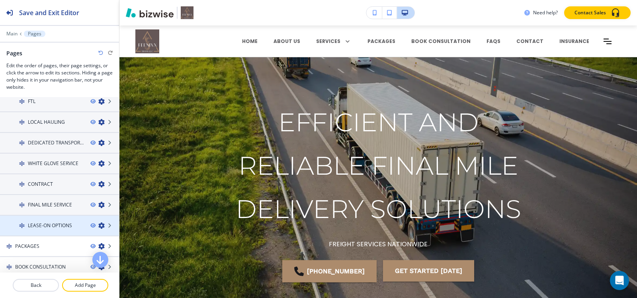
click at [33, 228] on h4 "LEASE-ON OPTIONS" at bounding box center [50, 225] width 44 height 7
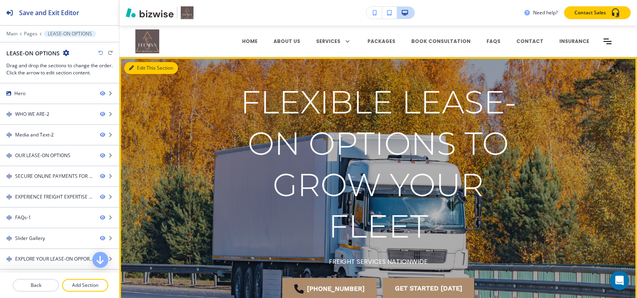
click at [140, 69] on button "Edit This Section" at bounding box center [151, 68] width 54 height 12
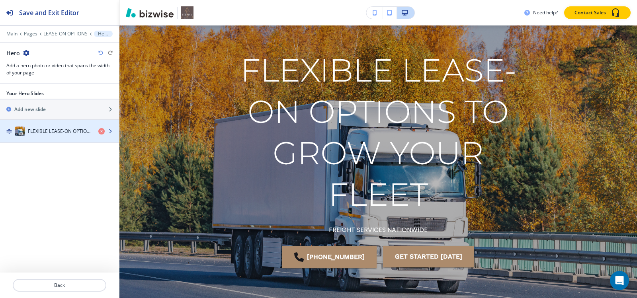
click at [15, 135] on div "FLEXIBLE LEASE-ON OPTIONS TO GROW YOUR FLEET" at bounding box center [46, 132] width 92 height 10
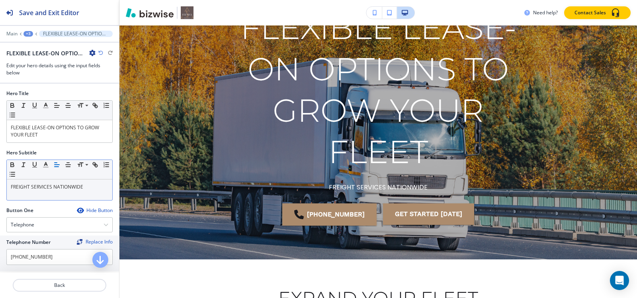
scroll to position [77, 0]
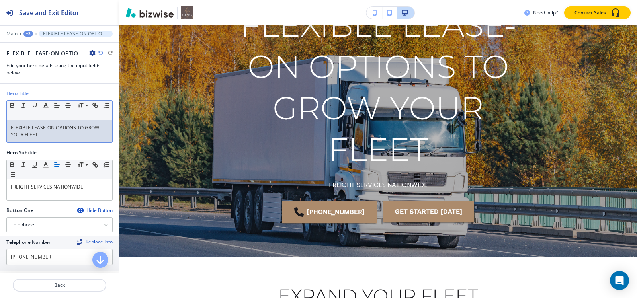
click at [57, 138] on p "FLEXIBLE LEASE-ON OPTIONS TO GROW YOUR FLEET" at bounding box center [59, 131] width 97 height 14
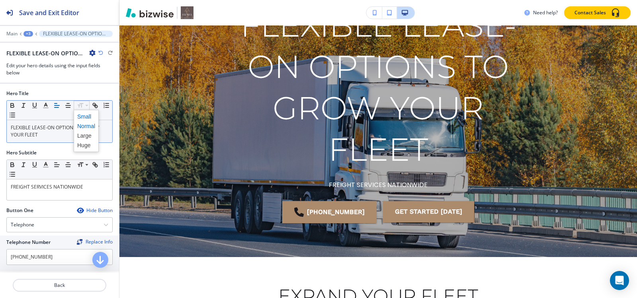
click at [90, 117] on span at bounding box center [86, 117] width 18 height 10
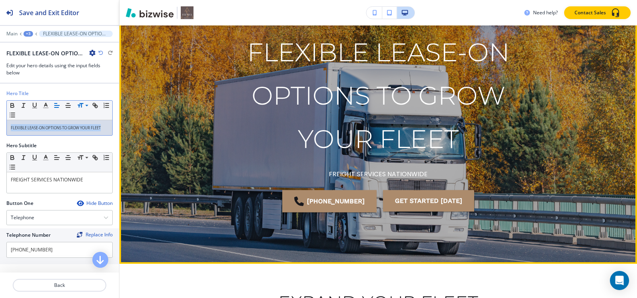
scroll to position [0, 0]
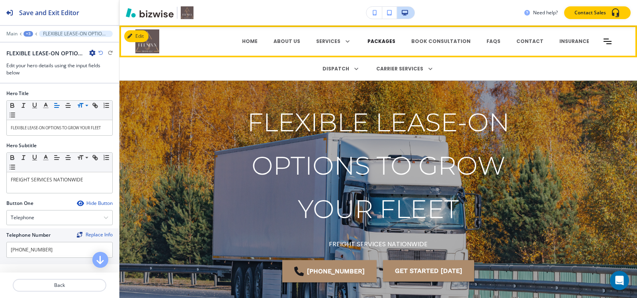
click at [379, 43] on p "PACKAGES" at bounding box center [381, 41] width 28 height 7
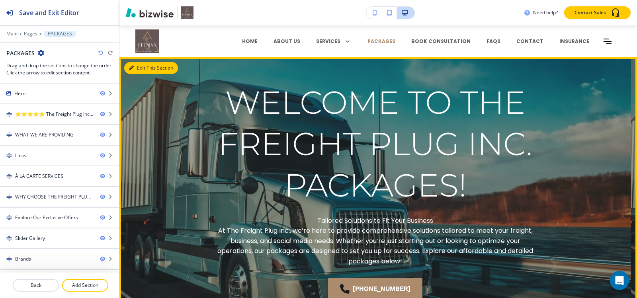
click at [138, 68] on button "Edit This Section" at bounding box center [151, 68] width 54 height 12
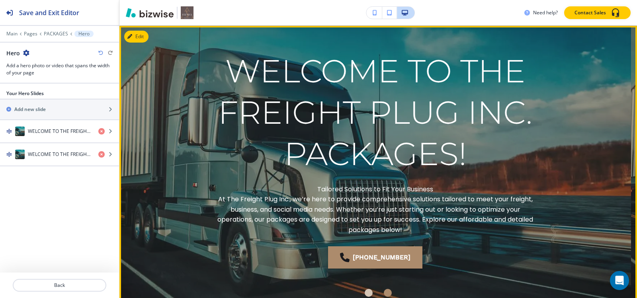
scroll to position [32, 0]
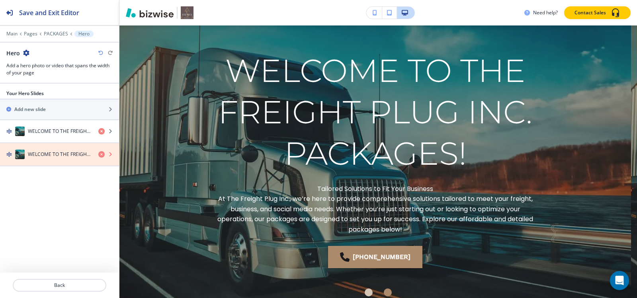
click at [99, 155] on icon "button" at bounding box center [101, 154] width 6 height 6
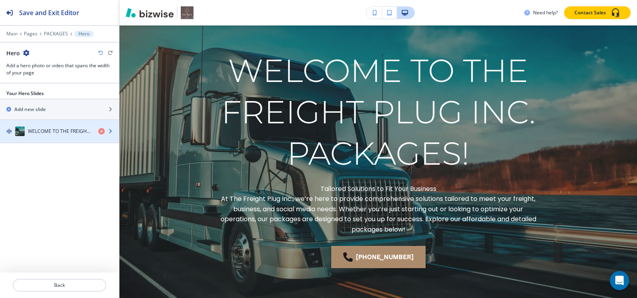
click at [62, 141] on div "button" at bounding box center [59, 139] width 119 height 6
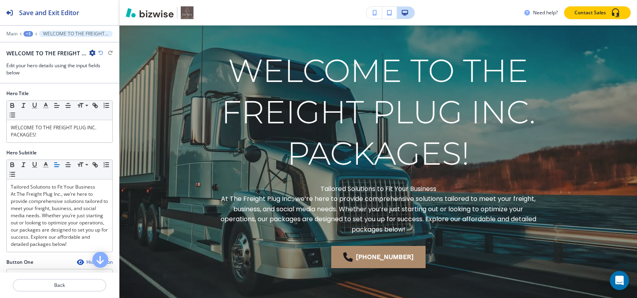
scroll to position [57, 0]
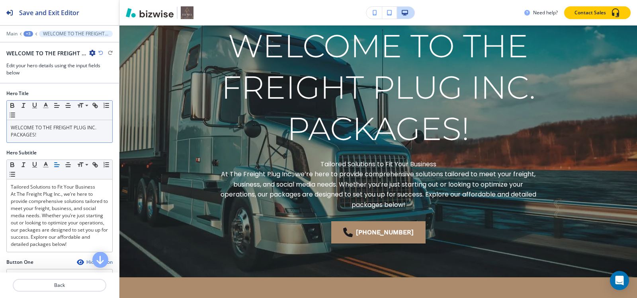
click at [61, 139] on div "WELCOME TO THE FREIGHT PLUG INC. PACKAGES!" at bounding box center [59, 131] width 105 height 22
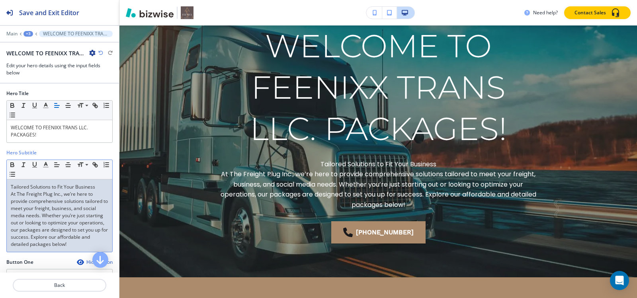
click at [48, 222] on p "At The Freight Plug Inc., we’re here to provide comprehensive solutions tailore…" at bounding box center [59, 219] width 97 height 57
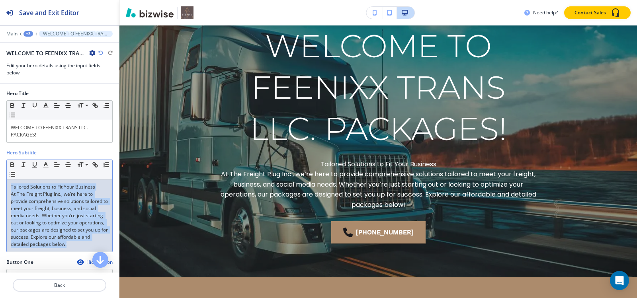
scroll to position [0, 0]
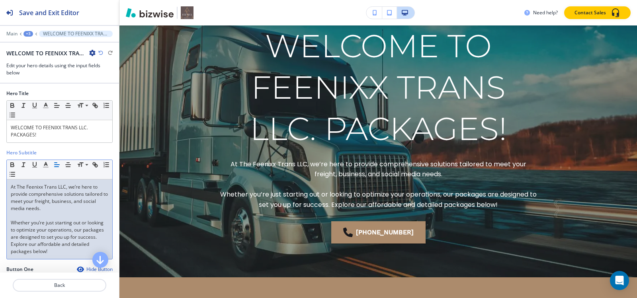
click at [13, 218] on p at bounding box center [59, 215] width 97 height 7
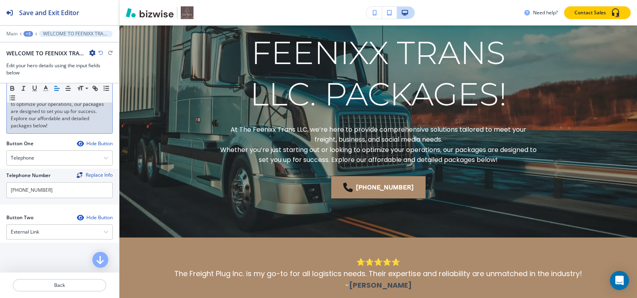
scroll to position [119, 0]
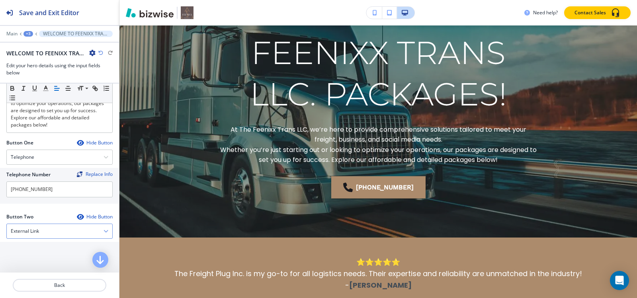
click at [31, 234] on h4 "External Link" at bounding box center [25, 231] width 28 height 7
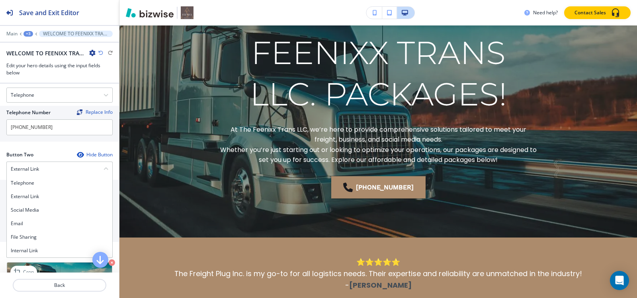
scroll to position [229, 0]
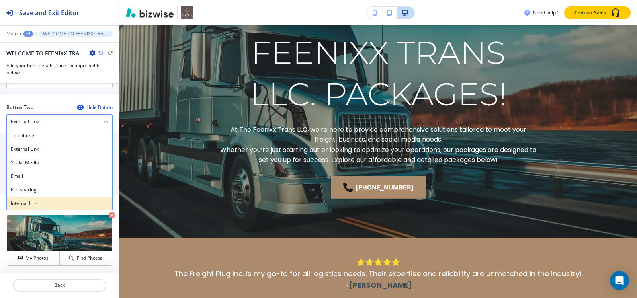
click at [28, 204] on h4 "Internal Link" at bounding box center [59, 203] width 97 height 7
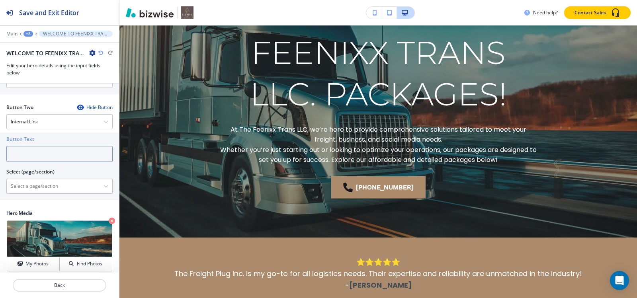
click at [57, 153] on input "text" at bounding box center [59, 154] width 106 height 16
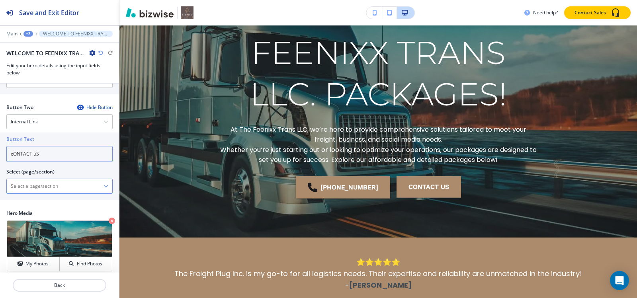
type input "cONTACT uS"
click at [39, 188] on \(page\/section\) "Manual Input" at bounding box center [55, 186] width 97 height 14
type \(page\/section\) "CONTACT | Contact Form"
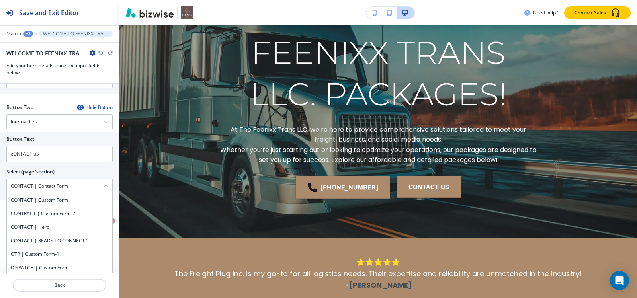
drag, startPoint x: 51, startPoint y: 184, endPoint x: 0, endPoint y: 194, distance: 51.6
click at [0, 192] on div "Button Text cONTACT uS Select (page/section) CONTACT | Contact Form CONTACT | C…" at bounding box center [59, 166] width 119 height 68
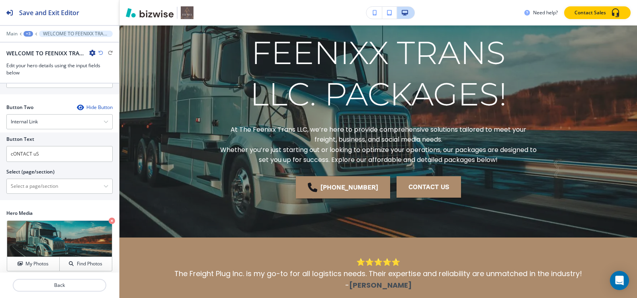
scroll to position [0, 0]
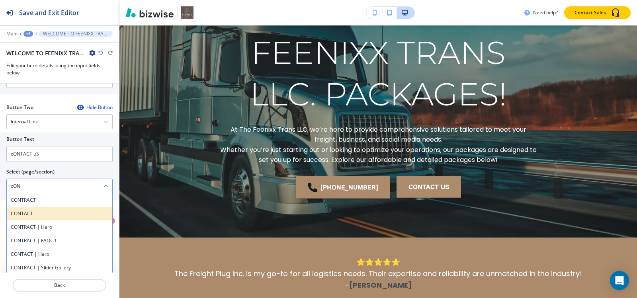
click at [19, 212] on h4 "CONTACT" at bounding box center [59, 213] width 97 height 7
type \(page\/section\) "CONTACT"
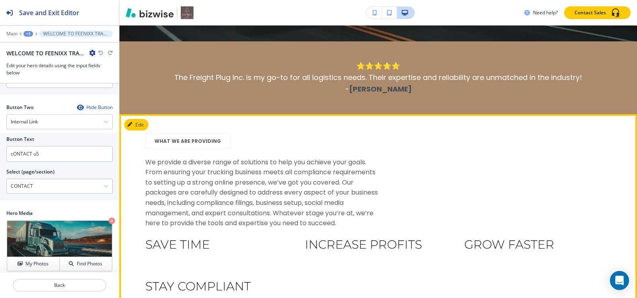
scroll to position [375, 0]
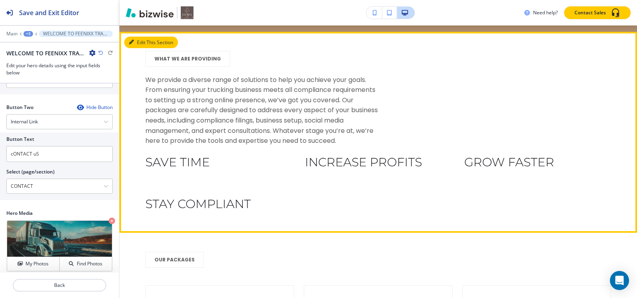
click at [142, 38] on button "Edit This Section" at bounding box center [151, 43] width 54 height 12
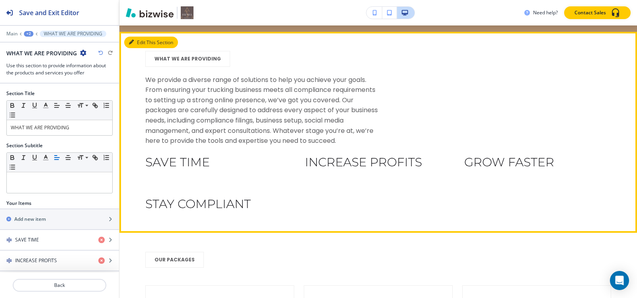
scroll to position [381, 0]
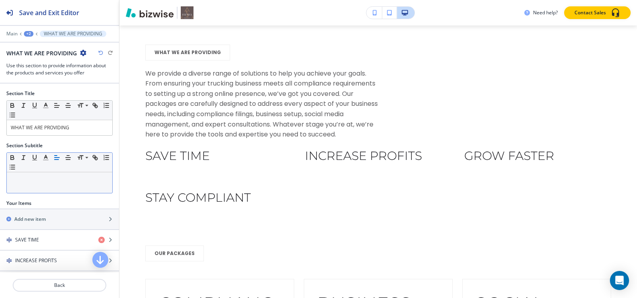
click at [45, 189] on div at bounding box center [59, 182] width 105 height 21
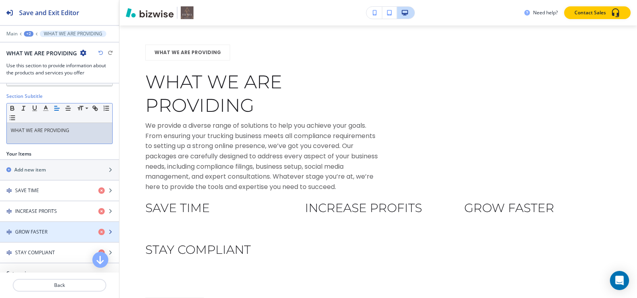
scroll to position [0, 0]
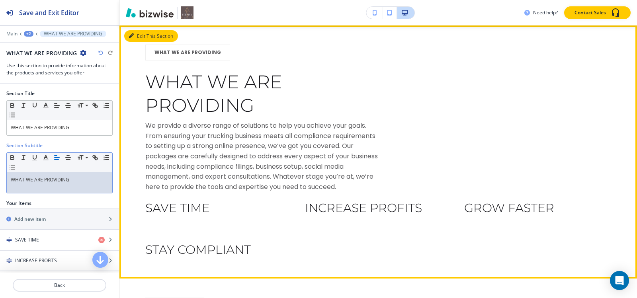
click at [135, 37] on button "Edit This Section" at bounding box center [151, 36] width 54 height 12
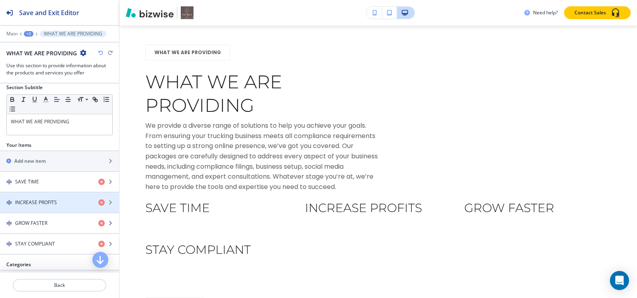
scroll to position [83, 0]
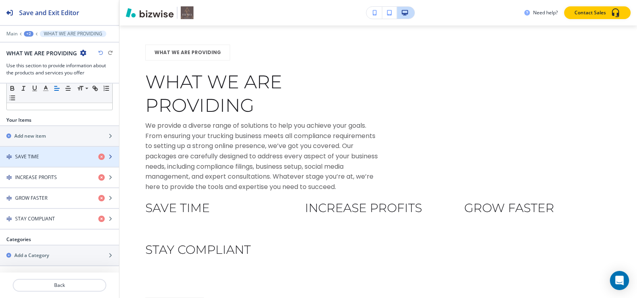
click at [42, 162] on div "button" at bounding box center [59, 163] width 119 height 6
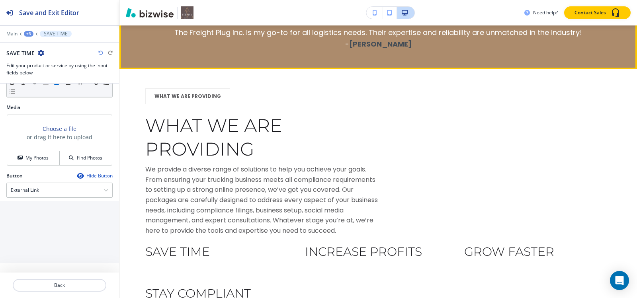
scroll to position [249, 0]
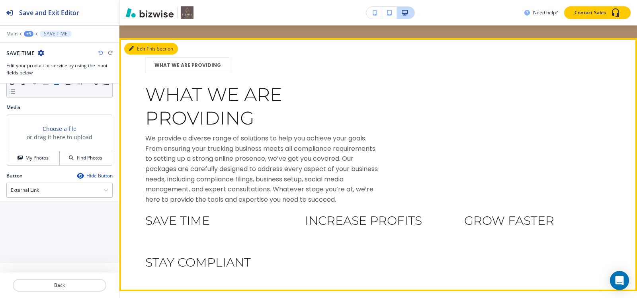
click at [136, 45] on button "Edit This Section" at bounding box center [151, 49] width 54 height 12
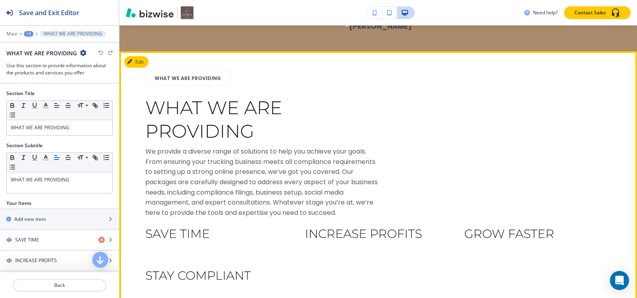
scroll to position [341, 0]
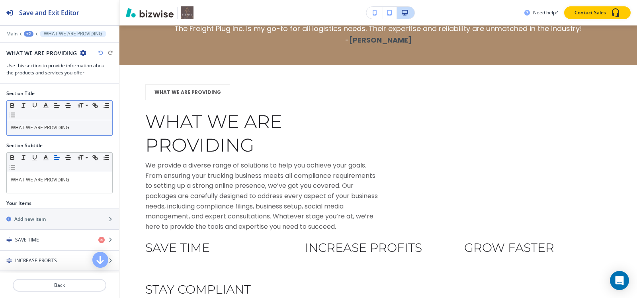
click at [76, 129] on p "WHAT WE ARE PROVIDING" at bounding box center [59, 127] width 97 height 7
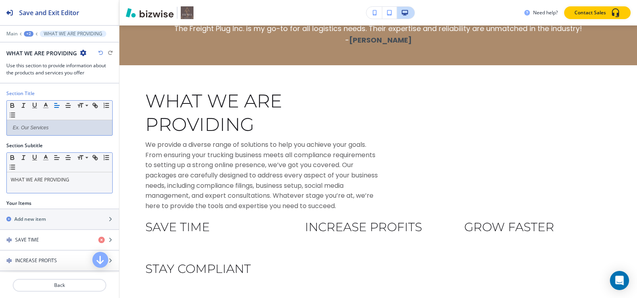
click at [81, 191] on div "WHAT WE ARE PROVIDING" at bounding box center [59, 182] width 105 height 21
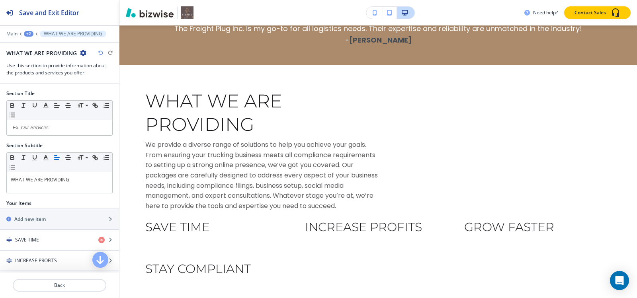
click at [26, 31] on div "+2" at bounding box center [29, 34] width 10 height 6
click at [39, 62] on p "PACKAGES" at bounding box center [49, 60] width 41 height 7
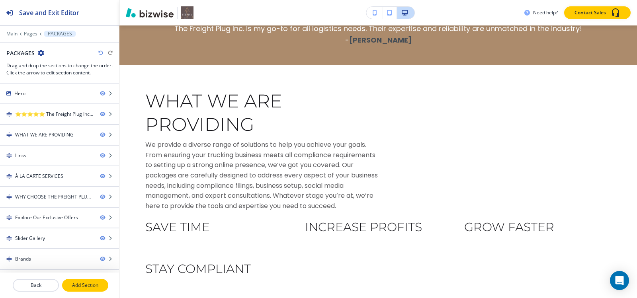
click at [93, 286] on p "Add Section" at bounding box center [85, 285] width 45 height 7
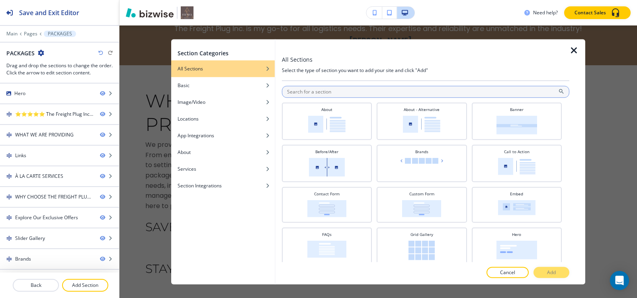
click at [430, 97] on input "text" at bounding box center [425, 92] width 287 height 12
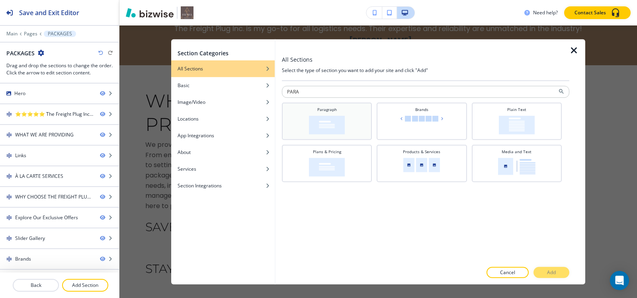
type input "PARA"
click at [354, 117] on div "Paragraph" at bounding box center [327, 120] width 82 height 28
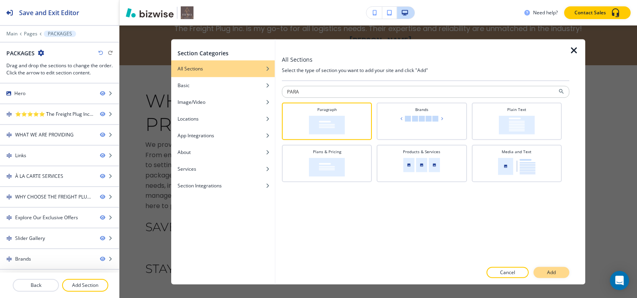
click at [554, 271] on p "Add" at bounding box center [551, 272] width 9 height 7
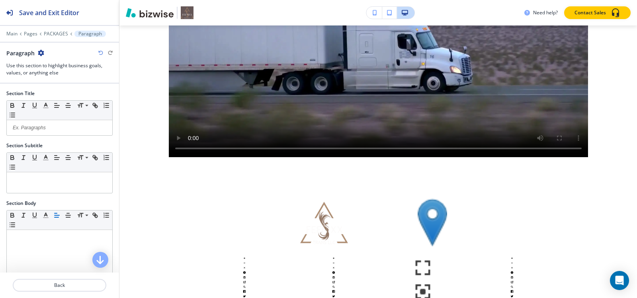
scroll to position [2412, 0]
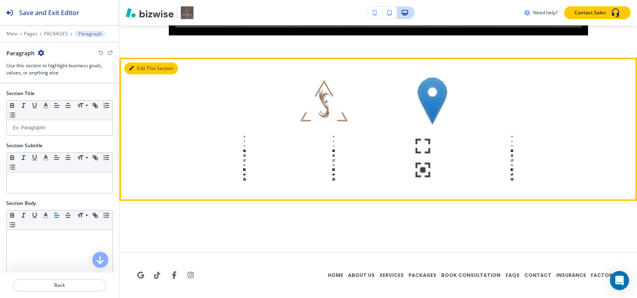
click at [145, 67] on button "Edit This Section" at bounding box center [151, 68] width 54 height 12
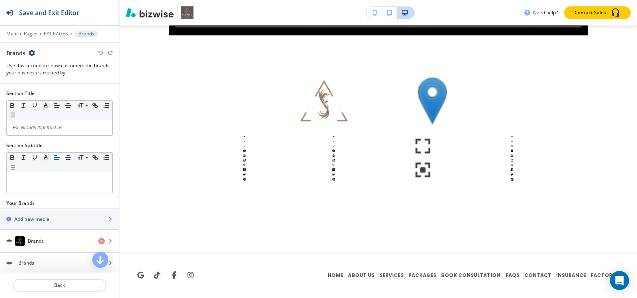
click at [32, 53] on icon "button" at bounding box center [32, 53] width 6 height 6
click at [45, 93] on p "Delete Section" at bounding box center [54, 94] width 41 height 7
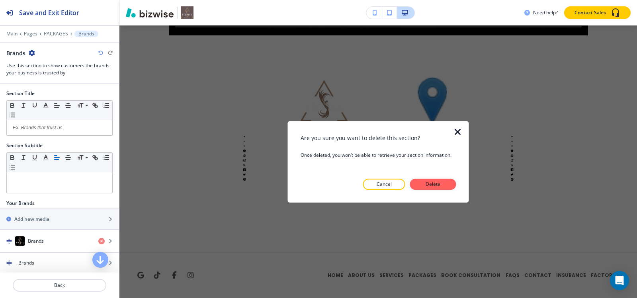
click at [449, 190] on div at bounding box center [378, 196] width 156 height 13
click at [446, 184] on button "Delete" at bounding box center [433, 184] width 46 height 11
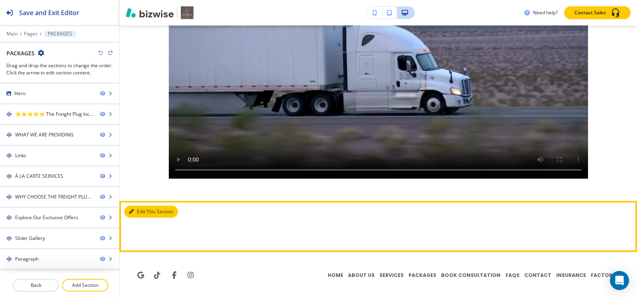
click at [146, 211] on button "Edit This Section" at bounding box center [151, 212] width 54 height 12
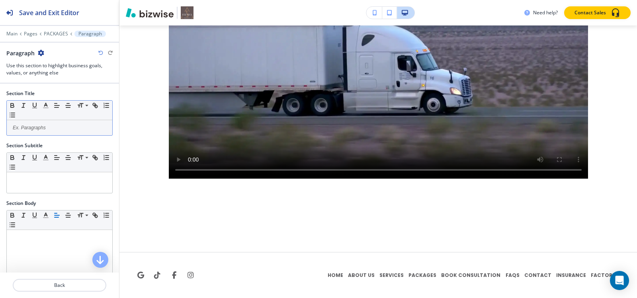
click at [42, 123] on div at bounding box center [59, 127] width 105 height 15
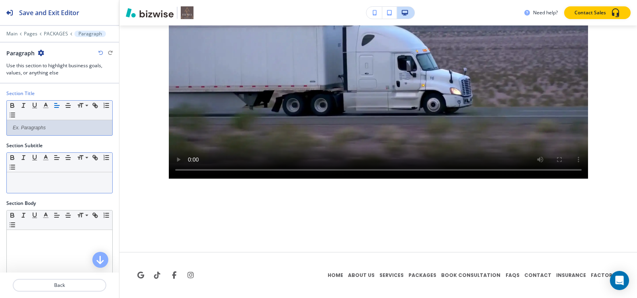
click at [61, 185] on div at bounding box center [59, 182] width 105 height 21
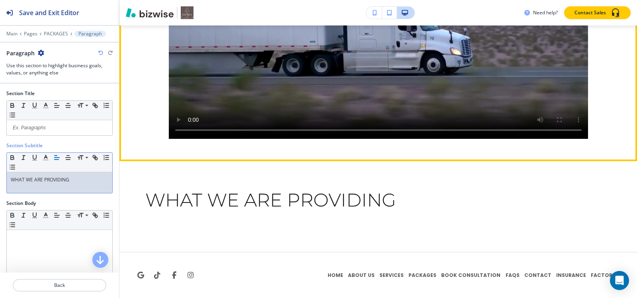
scroll to position [2308, 0]
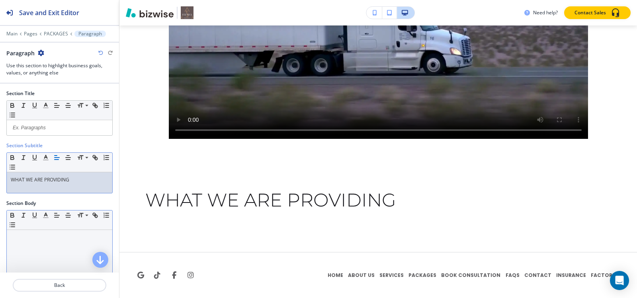
click at [44, 238] on p at bounding box center [59, 237] width 97 height 7
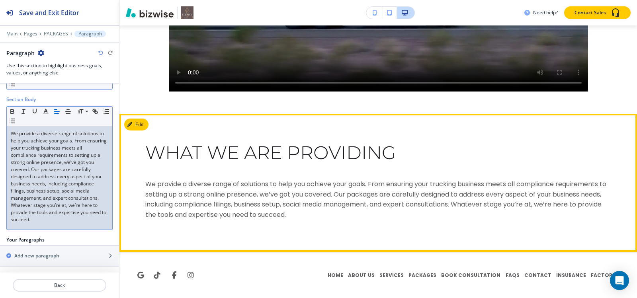
scroll to position [2355, 0]
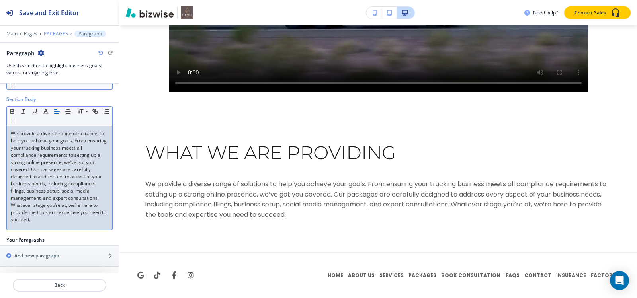
click at [47, 34] on p "PACKAGES" at bounding box center [56, 34] width 24 height 6
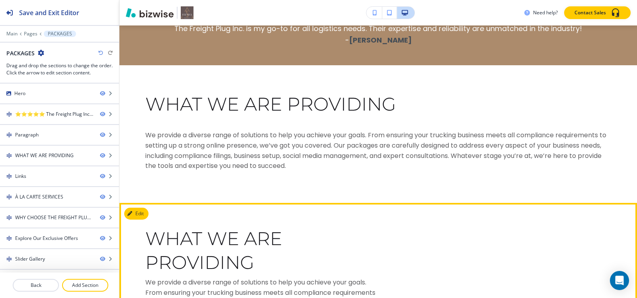
scroll to position [501, 0]
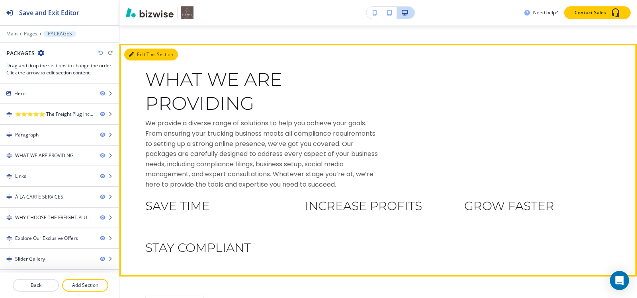
click at [137, 55] on button "Edit This Section" at bounding box center [151, 55] width 54 height 12
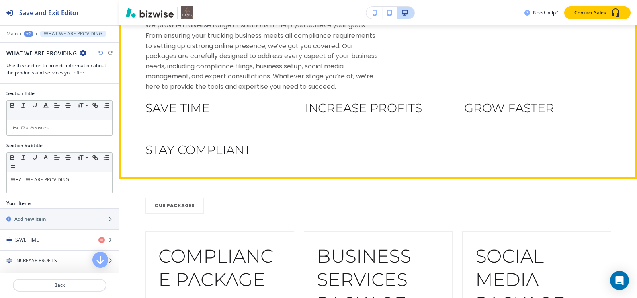
scroll to position [559, 0]
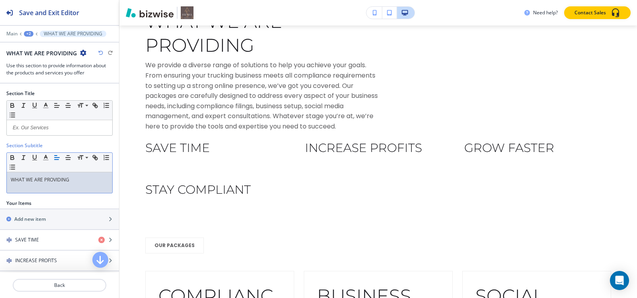
click at [65, 188] on div "WHAT WE ARE PROVIDING" at bounding box center [59, 182] width 105 height 21
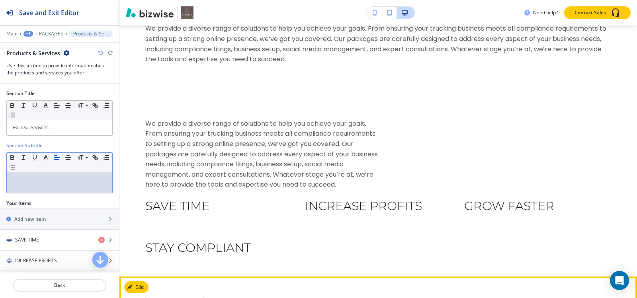
scroll to position [439, 0]
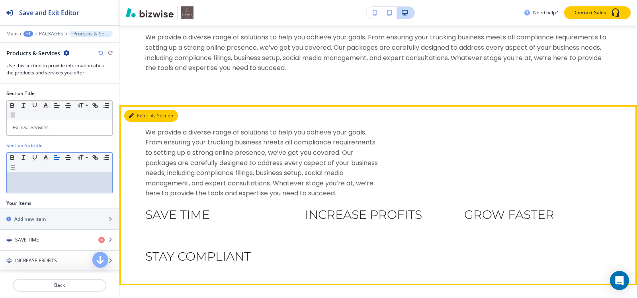
click at [134, 120] on button "Edit This Section" at bounding box center [151, 116] width 54 height 12
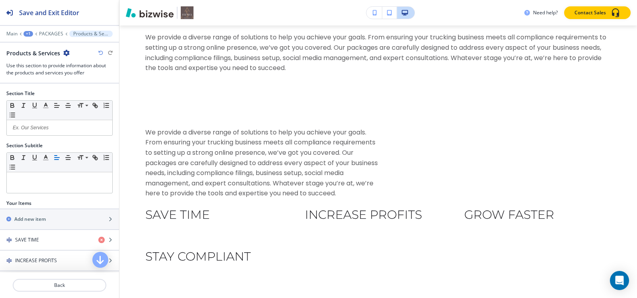
scroll to position [83, 0]
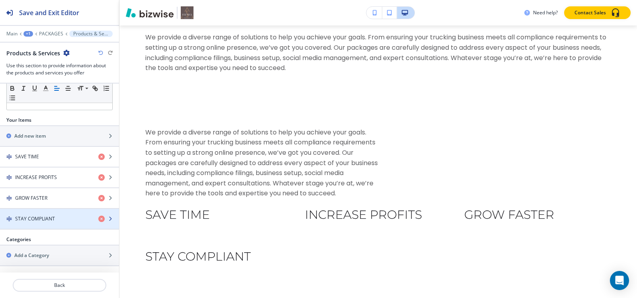
click at [41, 221] on h4 "STAY COMPLIANT" at bounding box center [35, 218] width 40 height 7
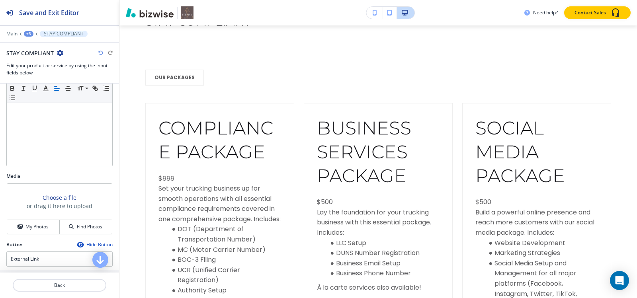
scroll to position [19, 0]
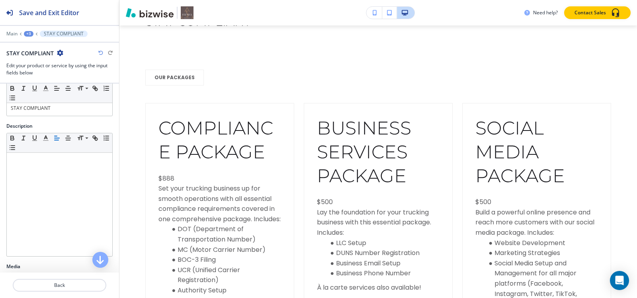
click at [28, 34] on div "+3" at bounding box center [29, 34] width 10 height 6
click at [41, 76] on p "Products & Services" at bounding box center [49, 74] width 41 height 7
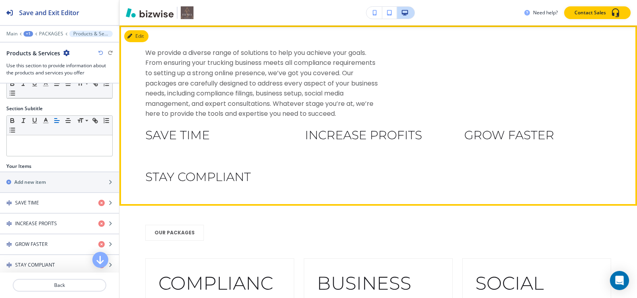
scroll to position [0, 0]
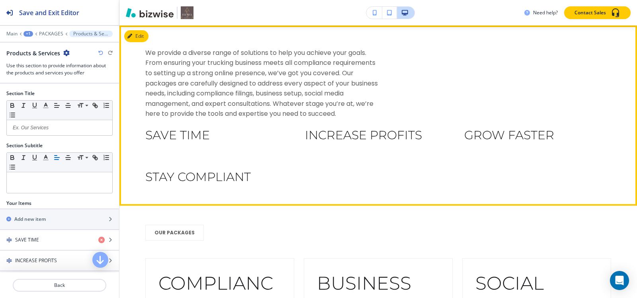
click at [169, 86] on p "We provide a diverse range of solutions to help you achieve your goals. From en…" at bounding box center [261, 83] width 233 height 71
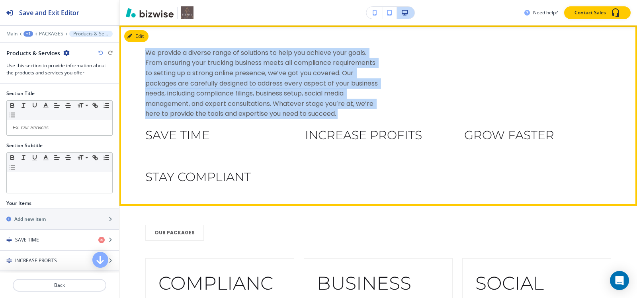
click at [169, 86] on p "We provide a diverse range of solutions to help you achieve your goals. From en…" at bounding box center [261, 83] width 233 height 71
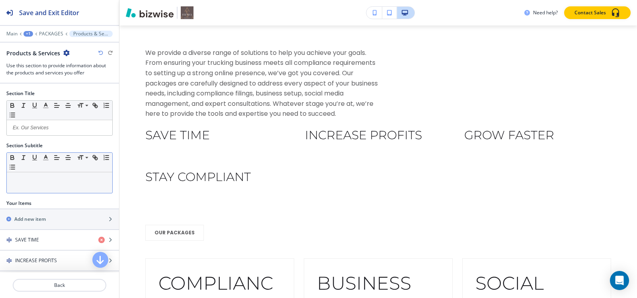
click at [28, 177] on p at bounding box center [59, 179] width 97 height 7
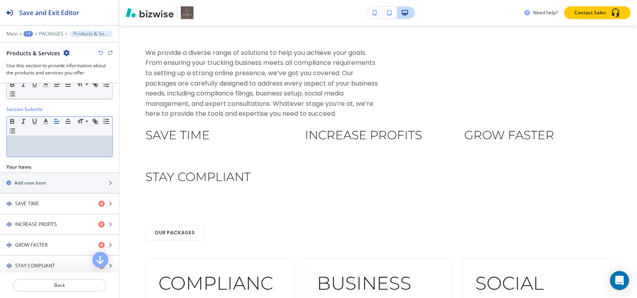
scroll to position [83, 0]
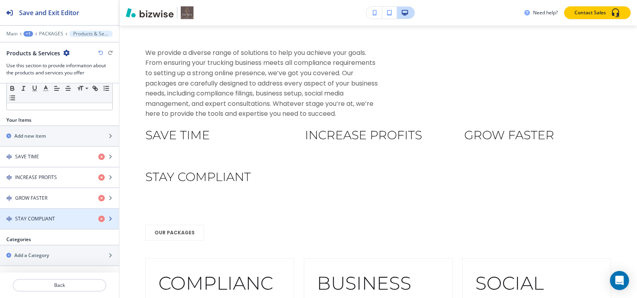
click at [43, 222] on div "button" at bounding box center [59, 225] width 119 height 6
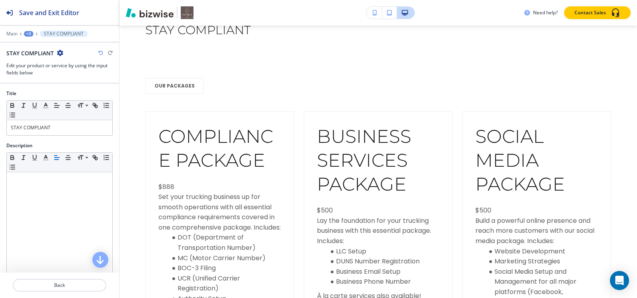
scroll to position [0, 0]
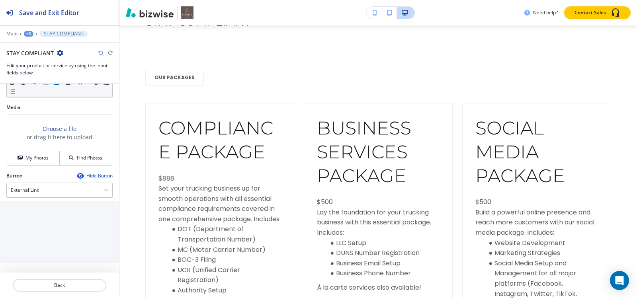
click at [29, 35] on div "+3" at bounding box center [29, 34] width 10 height 6
click at [44, 69] on button "Products & Services" at bounding box center [49, 75] width 51 height 14
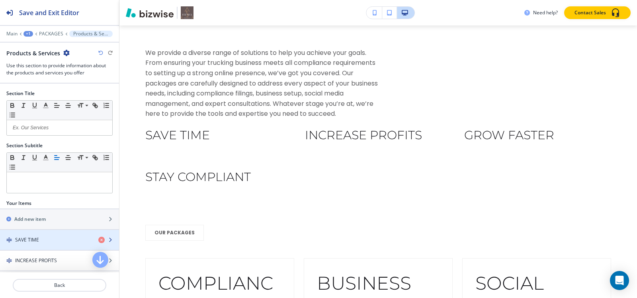
click at [31, 240] on h4 "SAVE TIME" at bounding box center [27, 239] width 24 height 7
click at [29, 240] on h4 "SAVE TIME" at bounding box center [27, 239] width 24 height 7
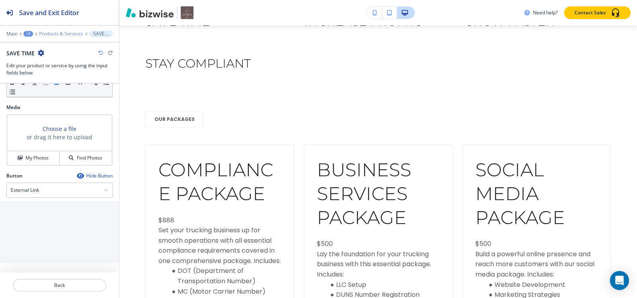
click at [51, 34] on p "Products & Services" at bounding box center [61, 34] width 44 height 6
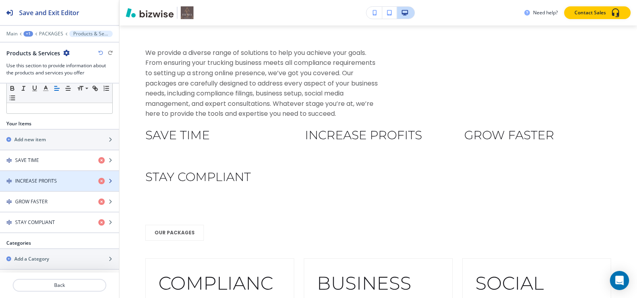
click at [37, 185] on div "button" at bounding box center [59, 188] width 119 height 6
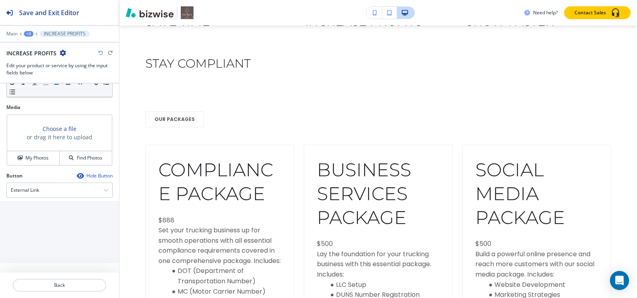
click at [27, 31] on div "+3" at bounding box center [29, 34] width 10 height 6
click at [34, 75] on p "Products & Services" at bounding box center [49, 74] width 41 height 7
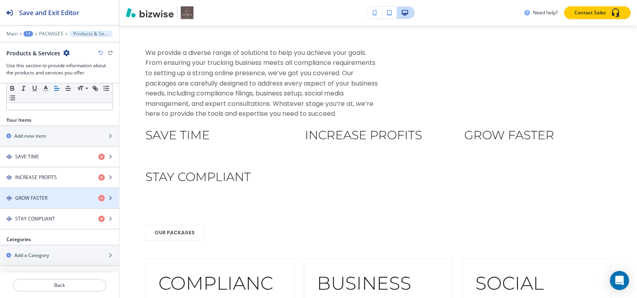
click at [29, 203] on div "button" at bounding box center [59, 205] width 119 height 6
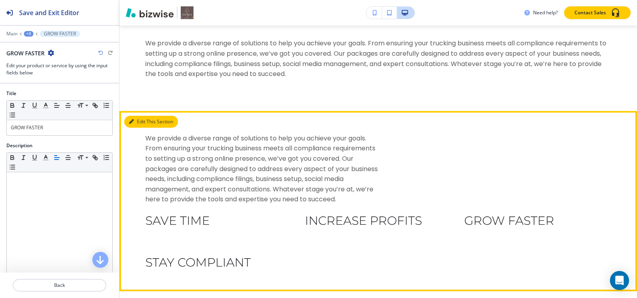
click at [140, 121] on button "Edit This Section" at bounding box center [151, 122] width 54 height 12
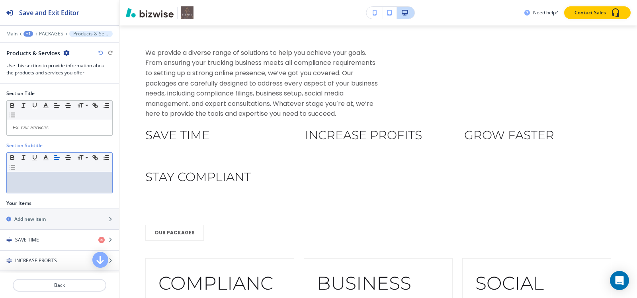
click at [18, 185] on div at bounding box center [59, 182] width 105 height 21
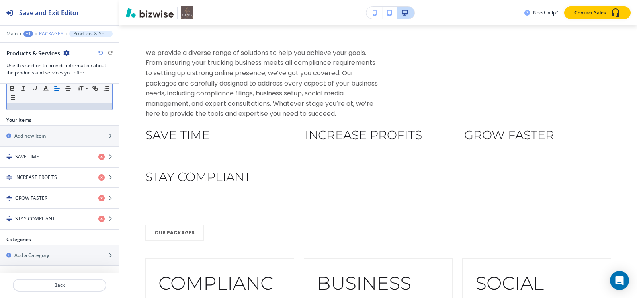
click at [48, 33] on p "PACKAGES" at bounding box center [51, 34] width 24 height 6
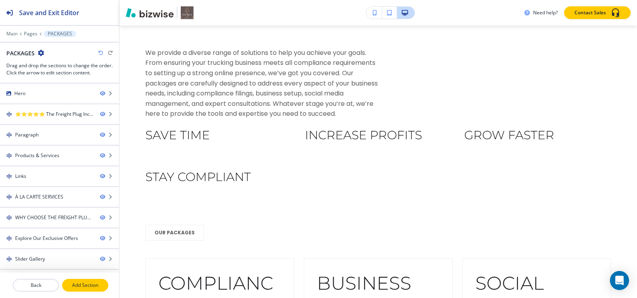
drag, startPoint x: 101, startPoint y: 293, endPoint x: 98, endPoint y: 288, distance: 5.9
click at [100, 292] on div at bounding box center [59, 295] width 119 height 6
click at [98, 288] on p "Add Section" at bounding box center [85, 285] width 45 height 7
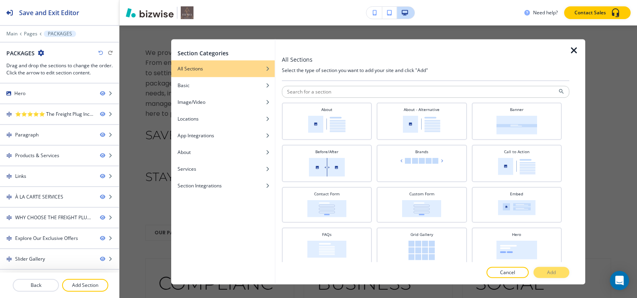
click at [448, 98] on div at bounding box center [425, 99] width 287 height 5
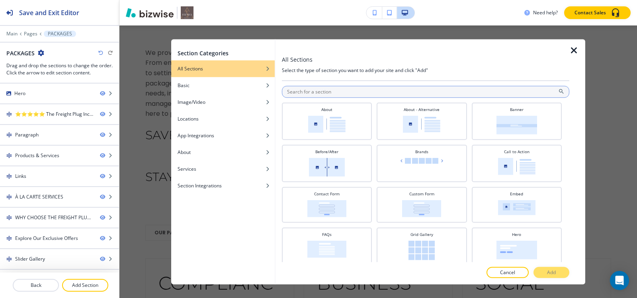
click at [444, 94] on input "text" at bounding box center [425, 92] width 287 height 12
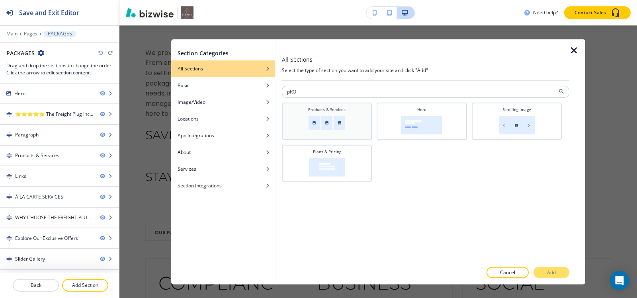
type input "pRO"
click at [323, 127] on img at bounding box center [326, 122] width 37 height 14
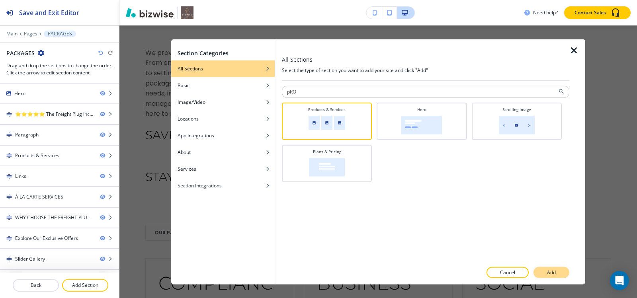
click at [543, 271] on button "Add" at bounding box center [551, 272] width 36 height 11
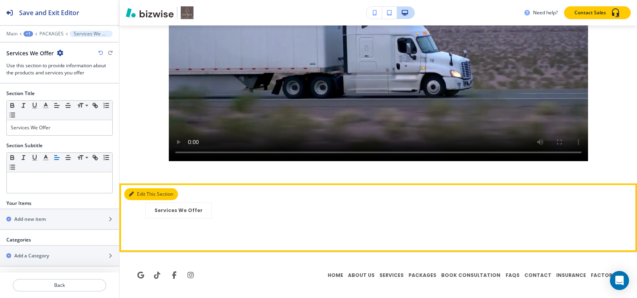
click at [143, 193] on button "Edit This Section" at bounding box center [151, 194] width 54 height 12
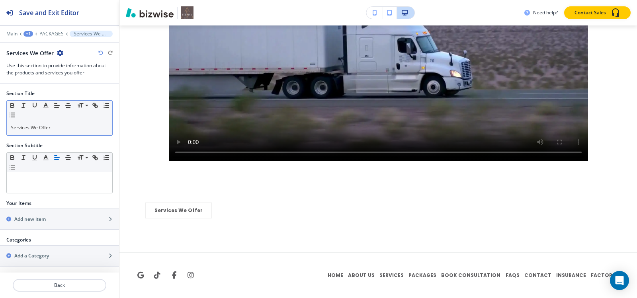
click at [60, 127] on p "Services We Offer" at bounding box center [59, 127] width 97 height 7
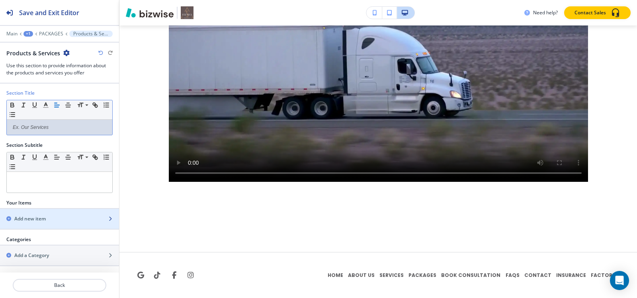
click at [41, 217] on h2 "Add new item" at bounding box center [29, 218] width 31 height 7
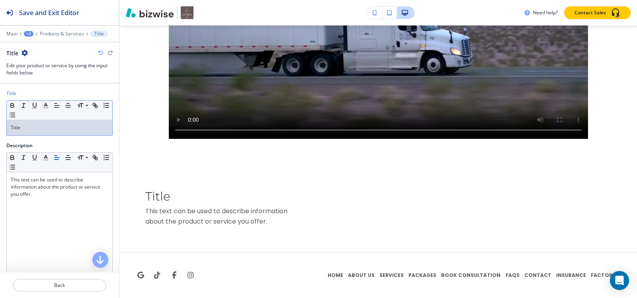
click at [58, 130] on p "Title" at bounding box center [59, 127] width 97 height 7
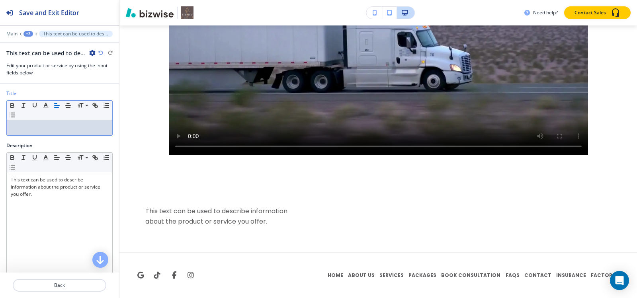
scroll to position [2394, 0]
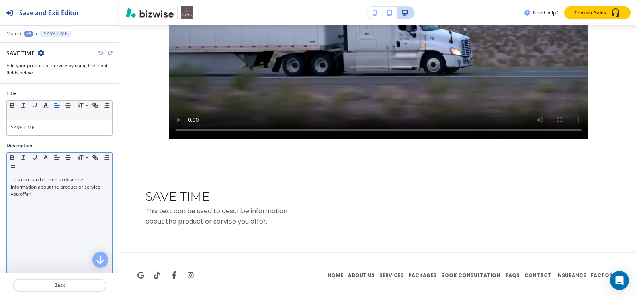
drag, startPoint x: 39, startPoint y: 168, endPoint x: 39, endPoint y: 178, distance: 10.3
click at [39, 171] on div "Small Normal Large Huge" at bounding box center [59, 162] width 105 height 19
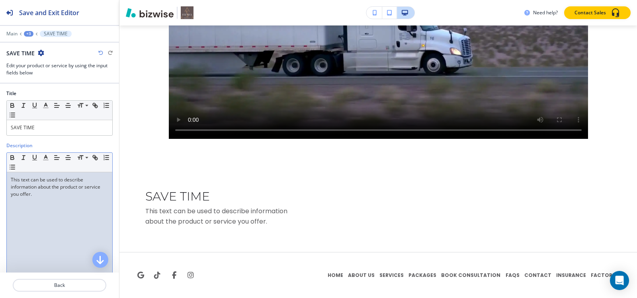
click at [39, 185] on p "This text can be used to describe information about the product or service you …" at bounding box center [59, 186] width 97 height 21
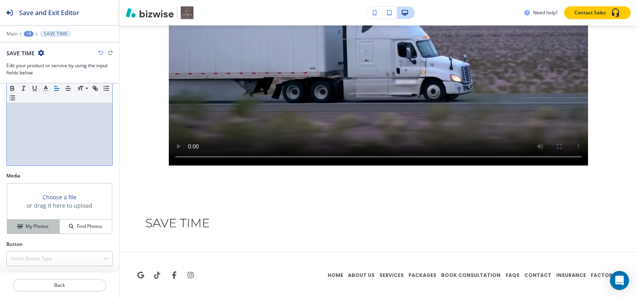
click at [33, 227] on h4 "My Photos" at bounding box center [36, 226] width 23 height 7
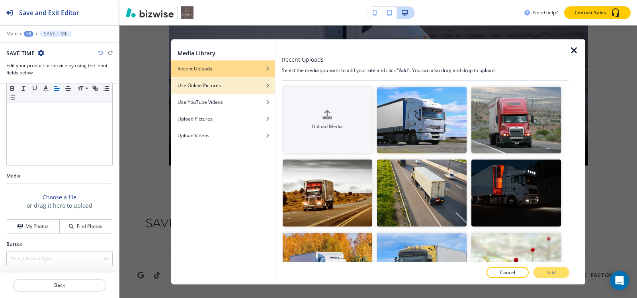
click at [231, 89] on div "button" at bounding box center [222, 91] width 103 height 5
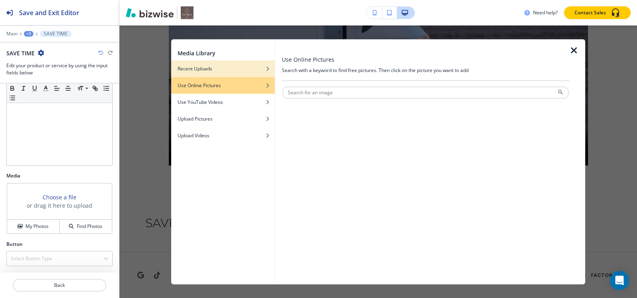
click at [227, 69] on div "Recent Uploads" at bounding box center [222, 68] width 103 height 7
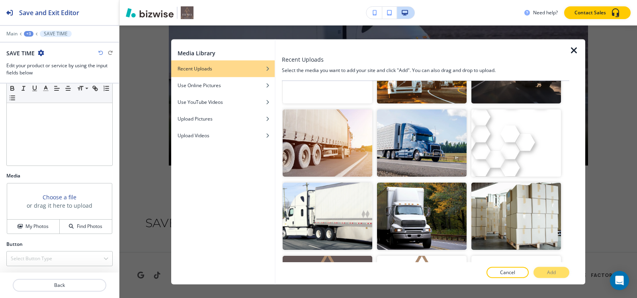
scroll to position [1615, 0]
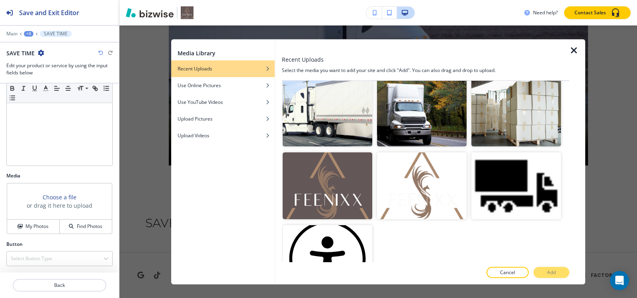
click at [573, 51] on icon "button" at bounding box center [574, 50] width 10 height 10
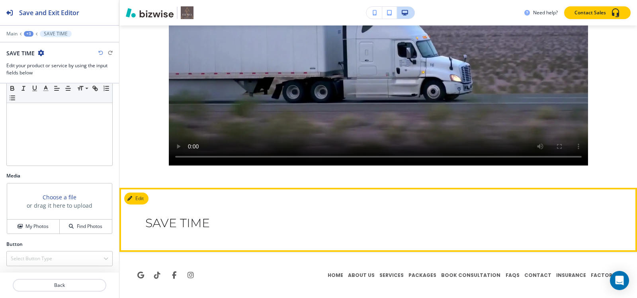
scroll to position [2367, 0]
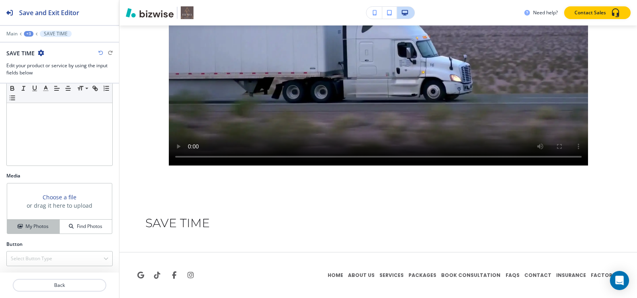
click at [43, 226] on h4 "My Photos" at bounding box center [36, 226] width 23 height 7
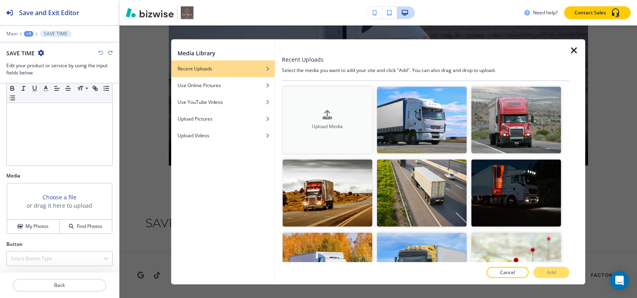
click at [330, 123] on h4 "Upload Media" at bounding box center [328, 126] width 90 height 7
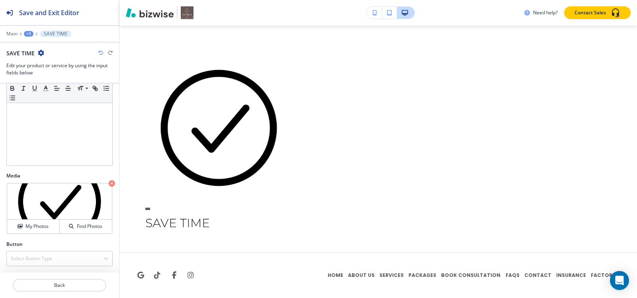
scroll to position [2529, 0]
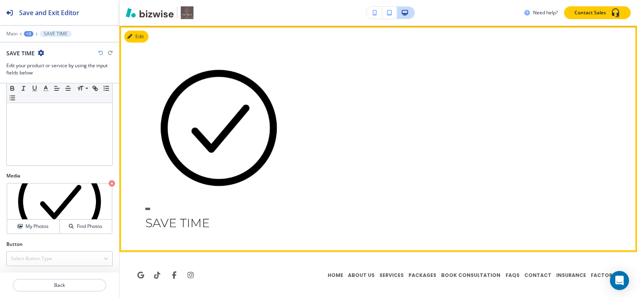
click at [147, 207] on div "SAVE TIME" at bounding box center [218, 144] width 147 height 178
click at [145, 209] on div at bounding box center [147, 209] width 5 height 2
drag, startPoint x: 143, startPoint y: 209, endPoint x: 269, endPoint y: 182, distance: 129.0
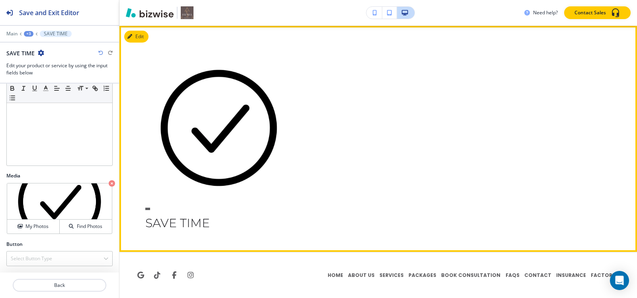
click at [148, 209] on div "SAVE TIME" at bounding box center [218, 144] width 147 height 178
click at [174, 157] on img at bounding box center [218, 128] width 147 height 147
click at [174, 155] on img at bounding box center [218, 128] width 147 height 147
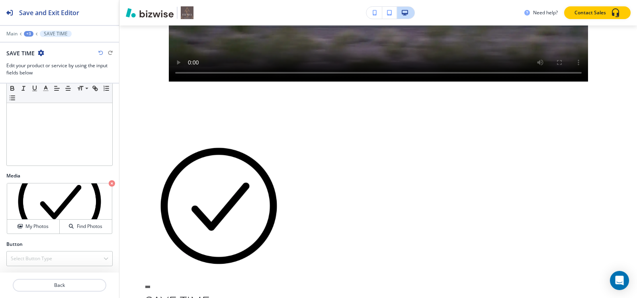
scroll to position [2409, 0]
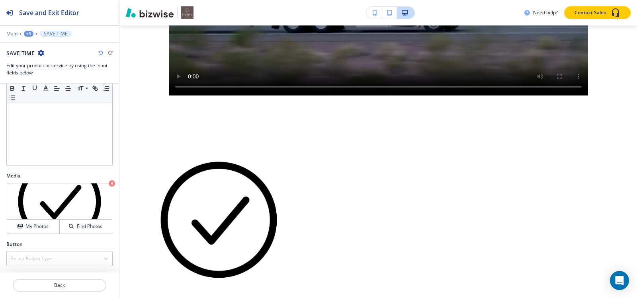
click at [26, 35] on div "+3" at bounding box center [29, 34] width 10 height 6
click at [41, 48] on p "Pages" at bounding box center [49, 46] width 41 height 7
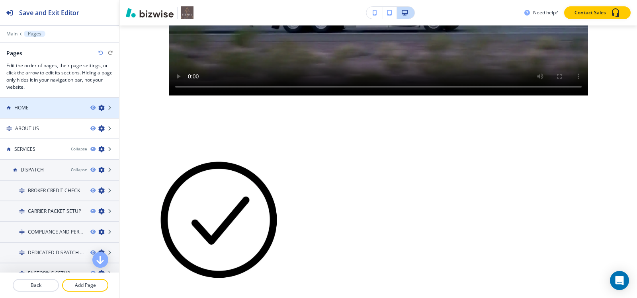
click at [40, 109] on div "HOME" at bounding box center [42, 107] width 84 height 7
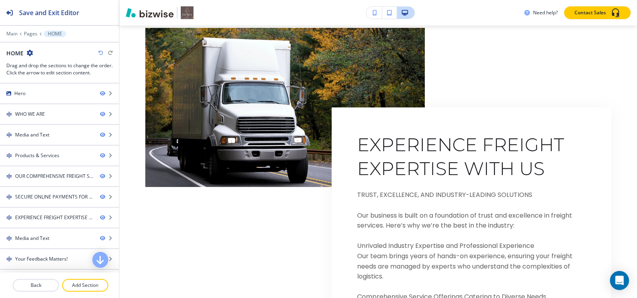
scroll to position [0, 0]
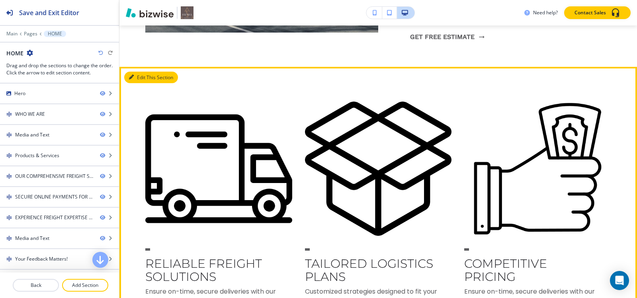
click at [144, 81] on button "Edit This Section" at bounding box center [151, 78] width 54 height 12
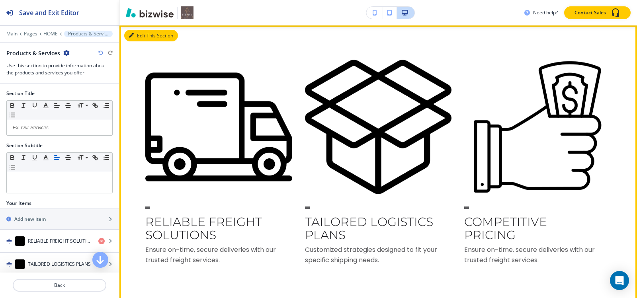
scroll to position [1118, 0]
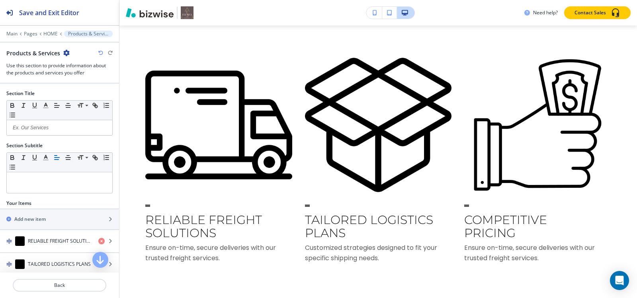
click at [66, 51] on icon "button" at bounding box center [66, 53] width 6 height 6
click at [76, 76] on button "Duplicate Section" at bounding box center [87, 81] width 51 height 14
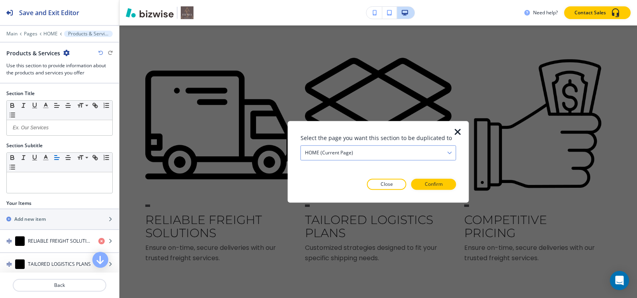
click at [410, 149] on div "HOME (current page)" at bounding box center [378, 153] width 155 height 14
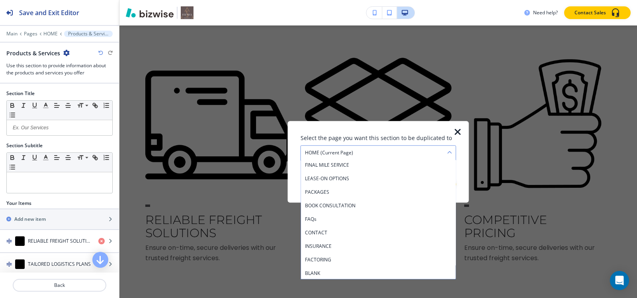
scroll to position [318, 0]
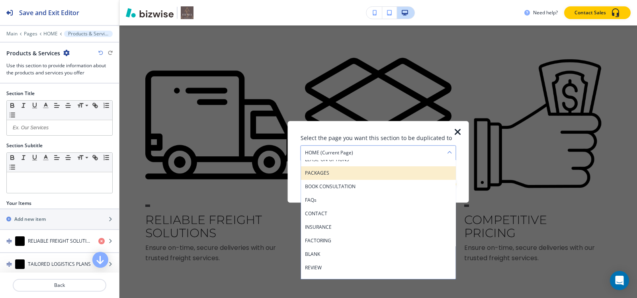
click at [318, 174] on h4 "PACKAGES" at bounding box center [378, 173] width 147 height 7
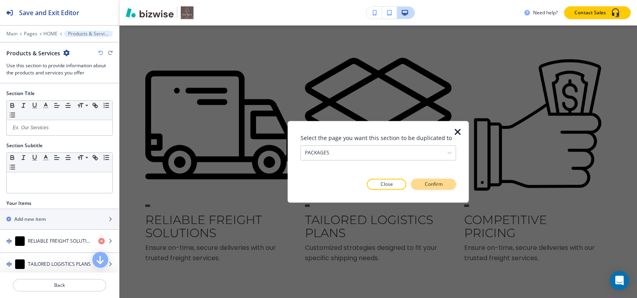
click at [438, 185] on p "Confirm" at bounding box center [434, 184] width 18 height 7
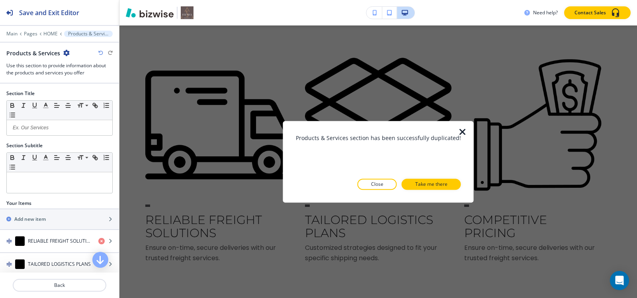
click at [438, 185] on p "Take me there" at bounding box center [431, 184] width 32 height 7
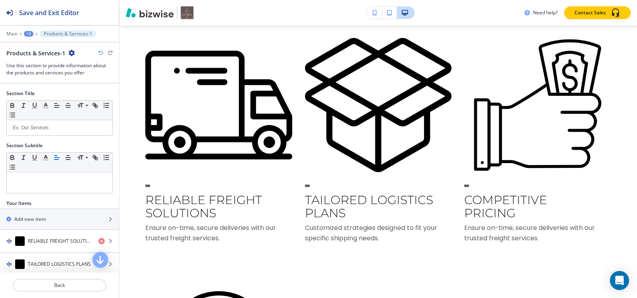
scroll to position [2755, 0]
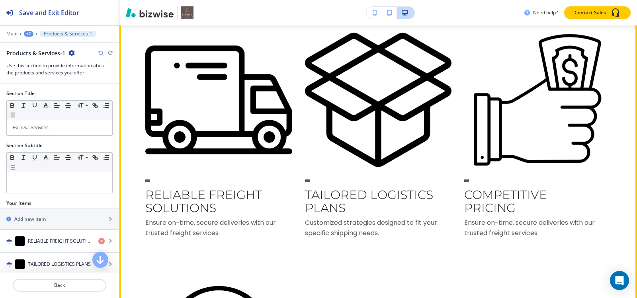
click at [137, 15] on button "Edit This Section" at bounding box center [151, 9] width 54 height 12
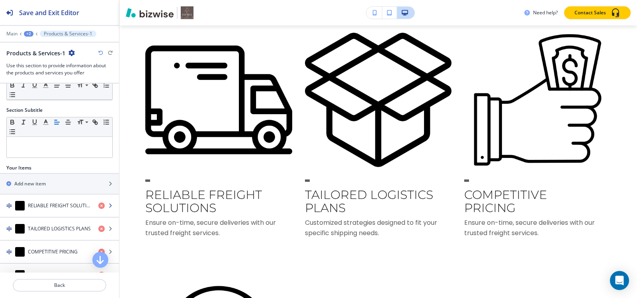
scroll to position [93, 0]
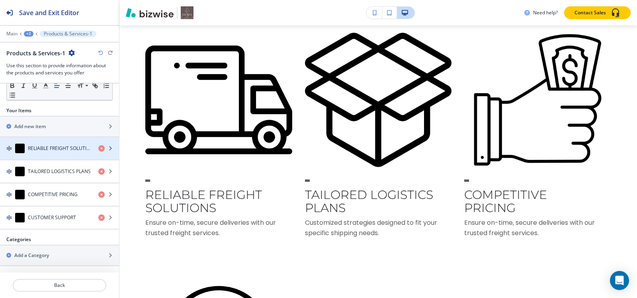
click at [52, 150] on h4 "RELIABLE FREIGHT SOLUTIONS" at bounding box center [60, 148] width 64 height 7
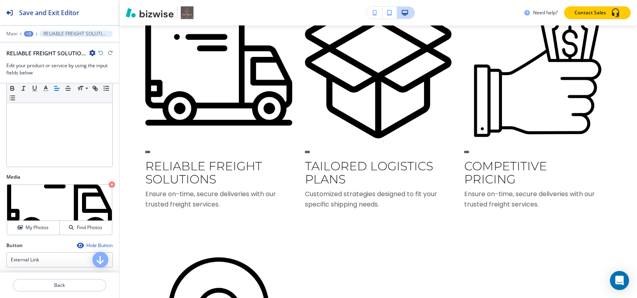
scroll to position [159, 0]
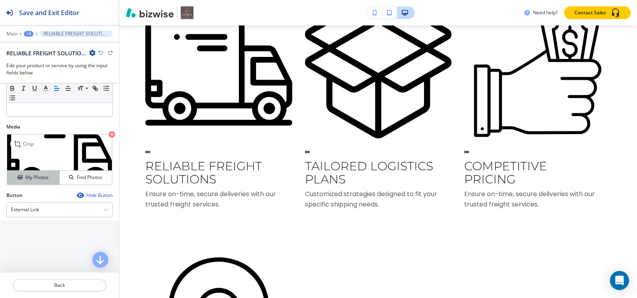
click at [31, 182] on button "My Photos" at bounding box center [33, 178] width 53 height 14
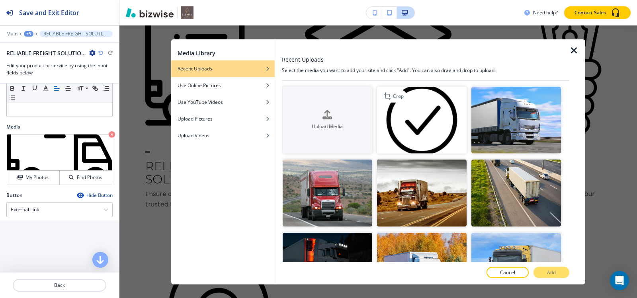
click at [405, 118] on img "button" at bounding box center [422, 119] width 90 height 67
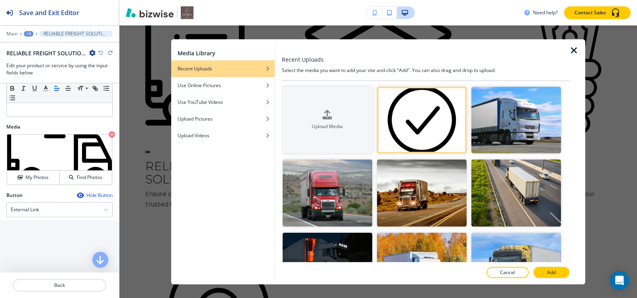
click at [539, 270] on button "Add" at bounding box center [551, 272] width 36 height 11
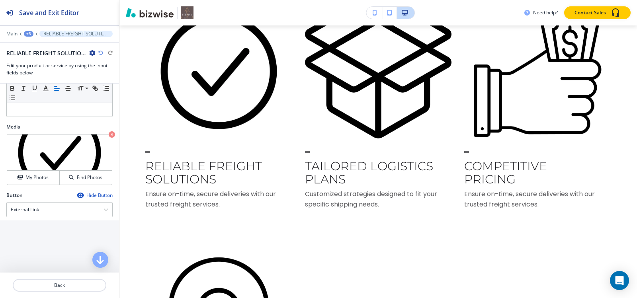
click at [30, 34] on div "+3" at bounding box center [29, 34] width 10 height 6
click at [43, 78] on p "Products & Services-1" at bounding box center [49, 74] width 41 height 7
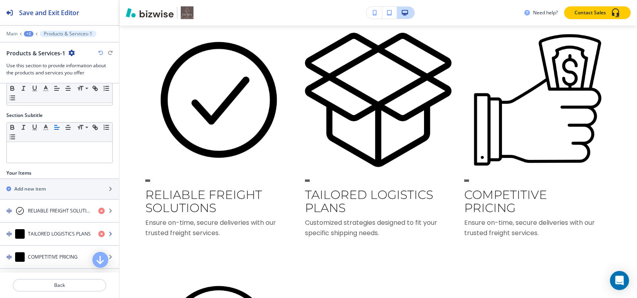
scroll to position [93, 0]
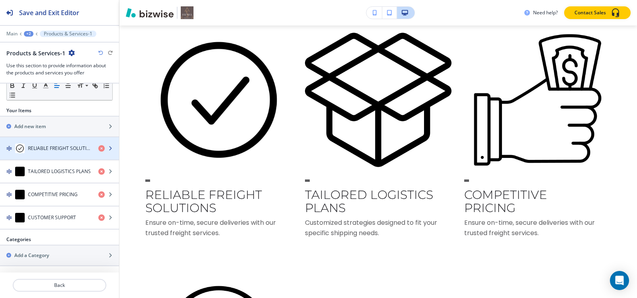
click at [40, 141] on div "button" at bounding box center [59, 140] width 119 height 6
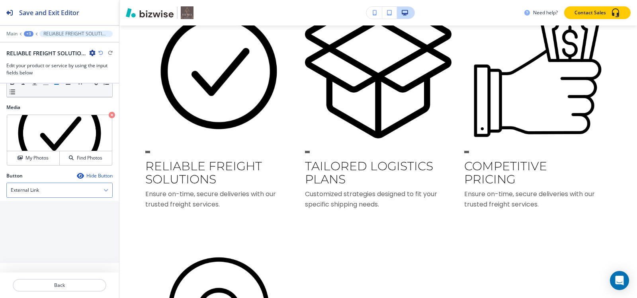
scroll to position [0, 0]
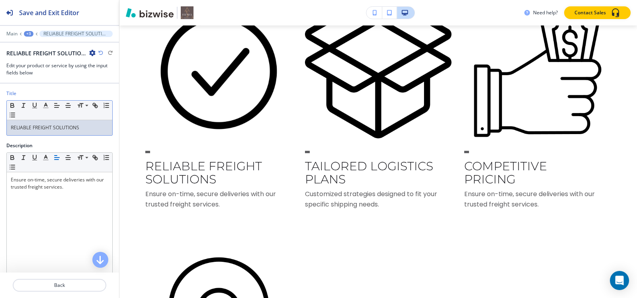
click at [96, 127] on p "RELIABLE FREIGHT SOLUTIONS" at bounding box center [59, 127] width 97 height 7
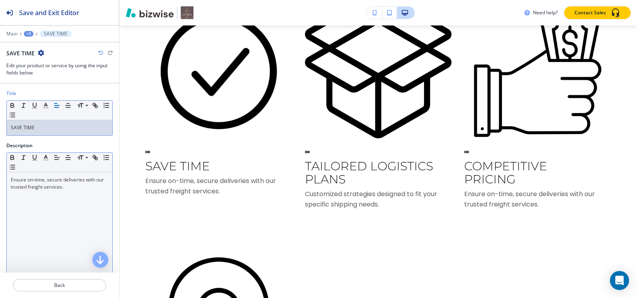
click at [43, 192] on div "Ensure on-time, secure deliveries with our trusted freight services." at bounding box center [59, 223] width 105 height 103
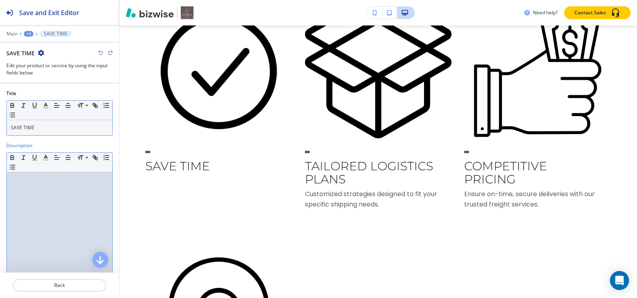
click at [31, 31] on div "+3" at bounding box center [29, 34] width 10 height 6
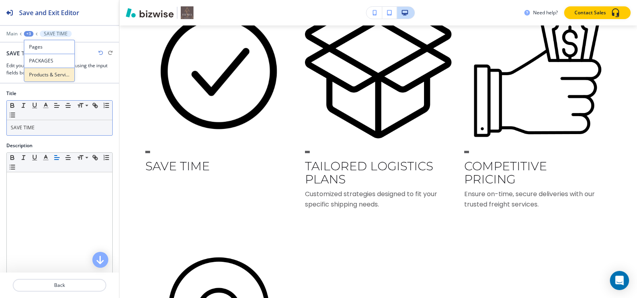
click at [37, 76] on p "Products & Services-1" at bounding box center [49, 74] width 41 height 7
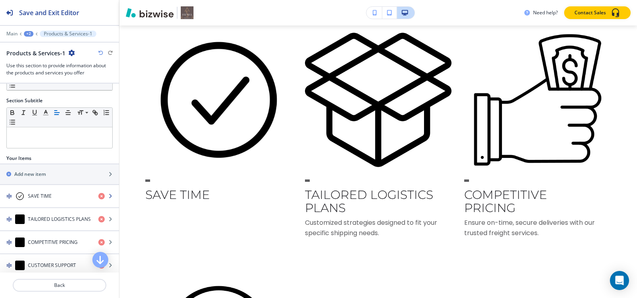
scroll to position [93, 0]
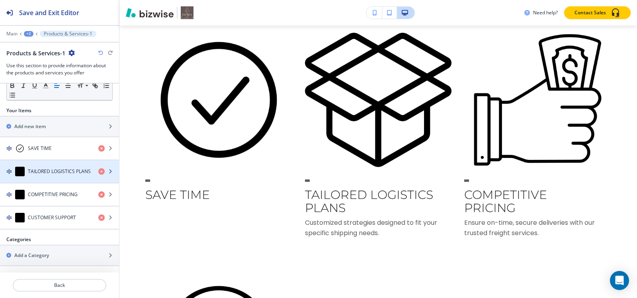
click at [40, 173] on h4 "TAILORED LOGISTICS PLANS" at bounding box center [59, 171] width 63 height 7
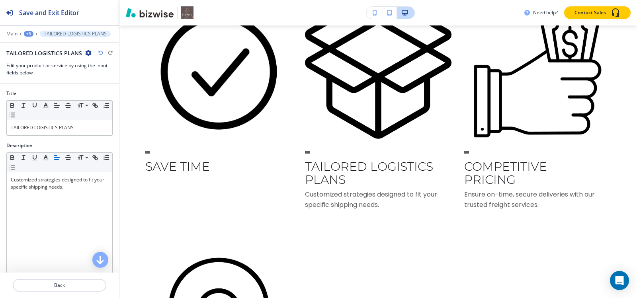
scroll to position [2784, 0]
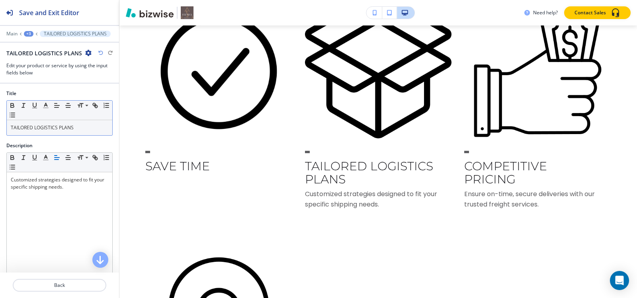
click at [73, 123] on div "TAILORED LOGISTICS PLANS" at bounding box center [59, 127] width 105 height 15
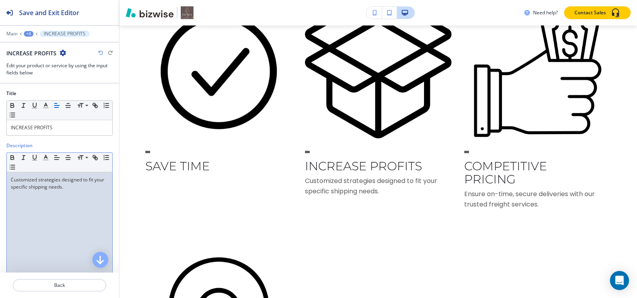
click at [74, 195] on div "Customized strategies designed to fit your specific shipping needs." at bounding box center [59, 223] width 105 height 103
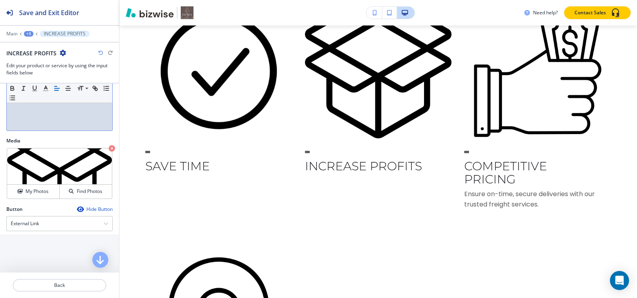
scroll to position [159, 0]
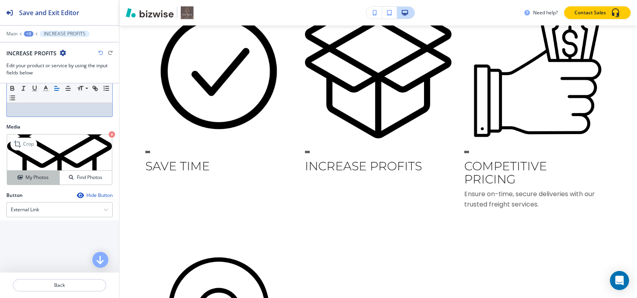
click at [30, 178] on h4 "My Photos" at bounding box center [36, 177] width 23 height 7
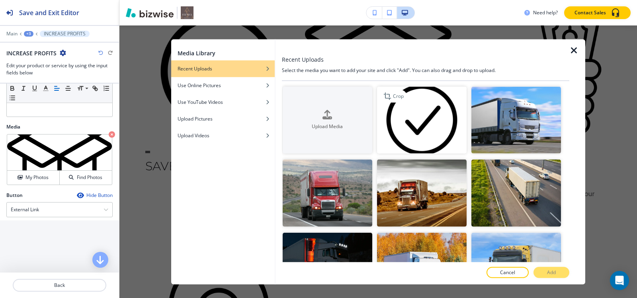
click at [436, 110] on img "button" at bounding box center [422, 119] width 90 height 67
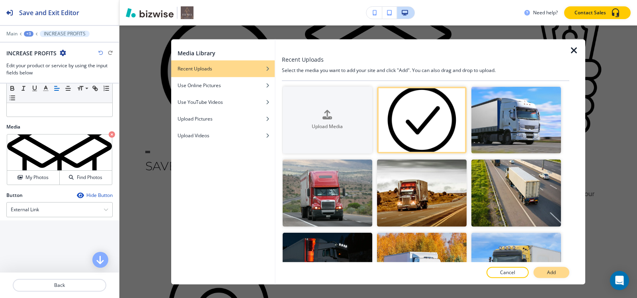
click at [548, 275] on p "Add" at bounding box center [551, 272] width 9 height 7
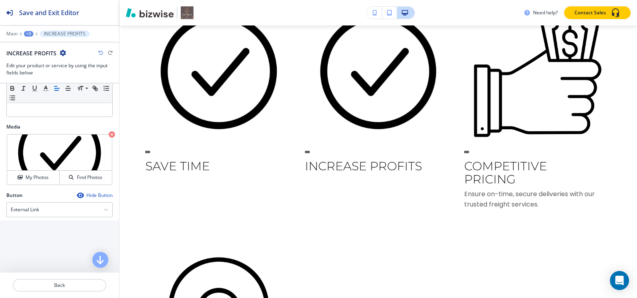
click at [24, 33] on div "+3" at bounding box center [29, 34] width 10 height 6
click at [42, 75] on p "Products & Services-1" at bounding box center [49, 74] width 41 height 7
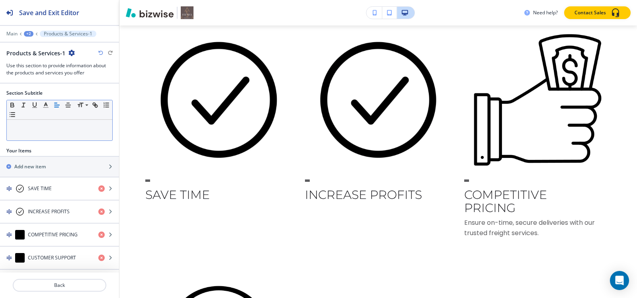
scroll to position [93, 0]
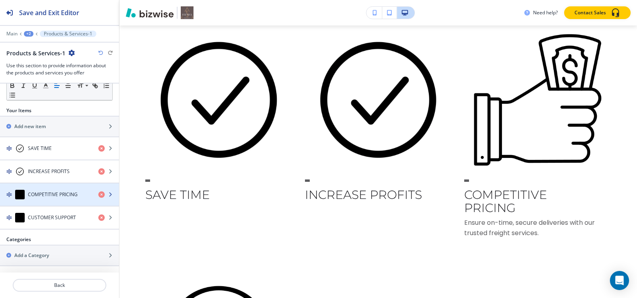
click at [42, 196] on h4 "COMPETITIVE PRICING" at bounding box center [53, 194] width 50 height 7
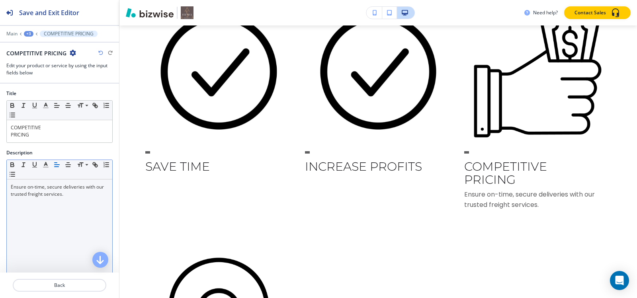
scroll to position [2784, 0]
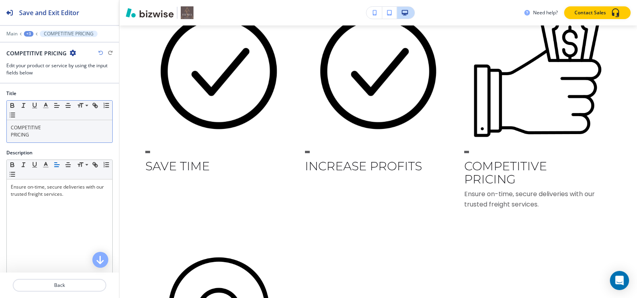
click at [42, 136] on p "PRICING" at bounding box center [59, 134] width 97 height 7
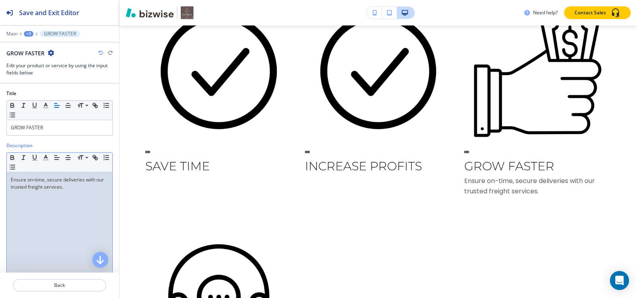
click at [49, 193] on div "Ensure on-time, secure deliveries with our trusted freight services." at bounding box center [59, 223] width 105 height 103
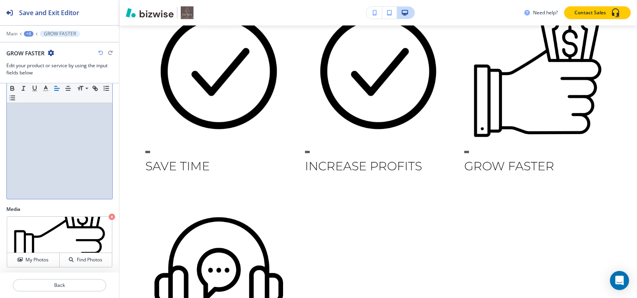
scroll to position [179, 0]
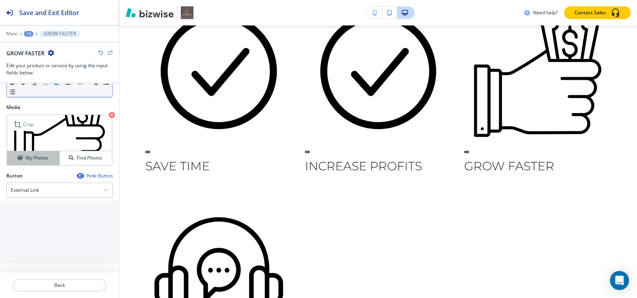
click at [18, 156] on icon "button" at bounding box center [20, 158] width 5 height 5
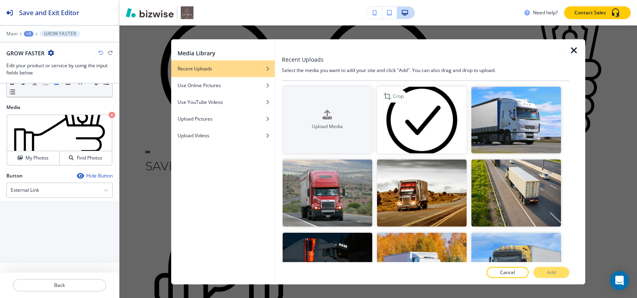
click at [439, 116] on img "button" at bounding box center [422, 119] width 90 height 67
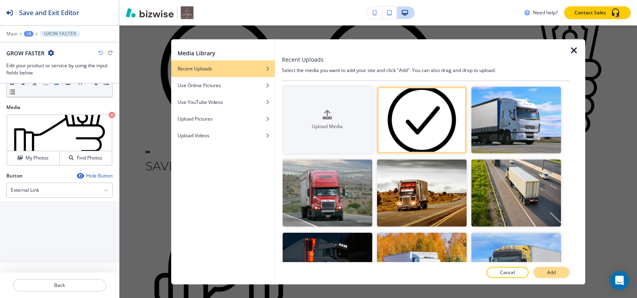
click at [559, 273] on button "Add" at bounding box center [551, 272] width 36 height 11
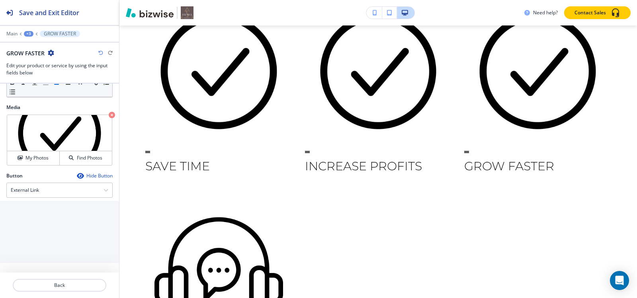
click at [26, 33] on div "+3" at bounding box center [29, 34] width 10 height 6
click at [50, 78] on p "Products & Services-1" at bounding box center [49, 74] width 41 height 7
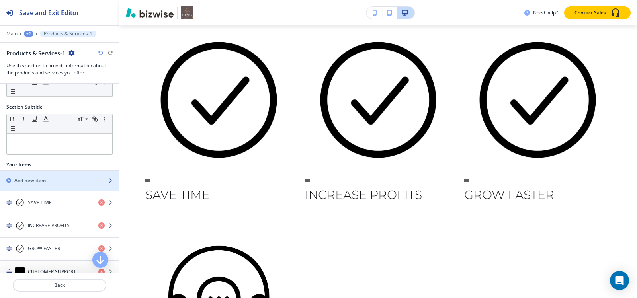
scroll to position [93, 0]
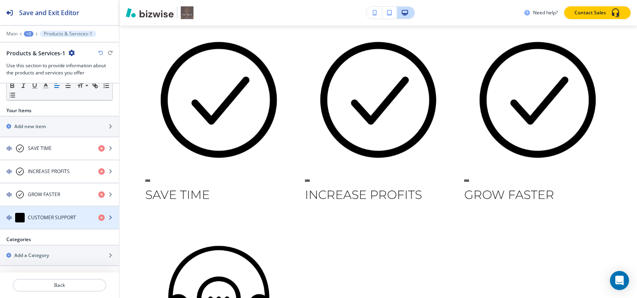
click at [47, 221] on div "CUSTOMER SUPPORT" at bounding box center [46, 218] width 92 height 10
click at [48, 220] on h4 "CUSTOMER SUPPORT" at bounding box center [52, 217] width 48 height 7
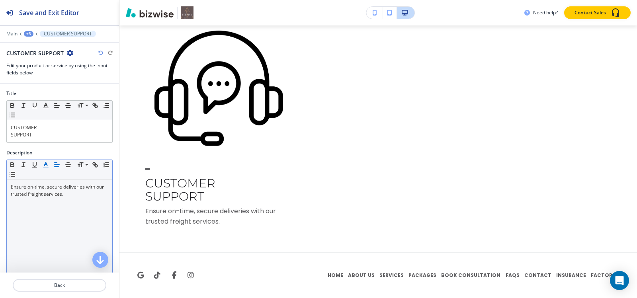
scroll to position [2987, 0]
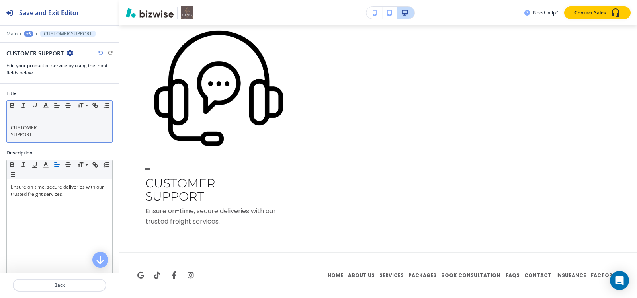
click at [49, 134] on p "SUPPORT" at bounding box center [59, 134] width 97 height 7
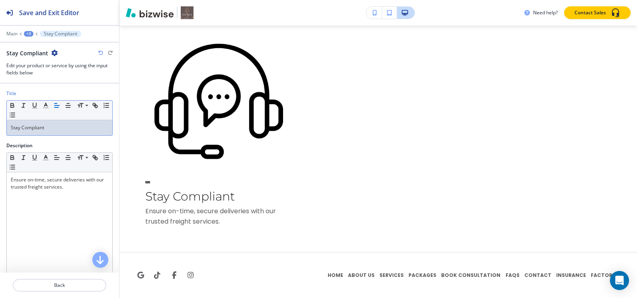
scroll to position [2985, 0]
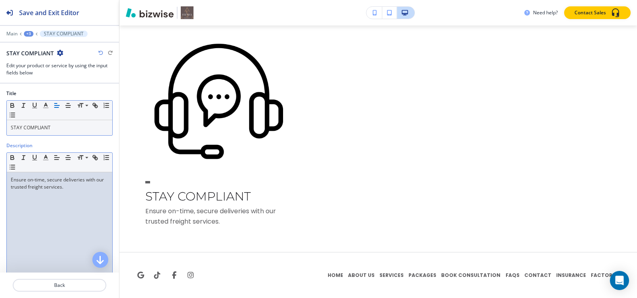
click at [49, 192] on div "Ensure on-time, secure deliveries with our trusted freight services." at bounding box center [59, 223] width 105 height 103
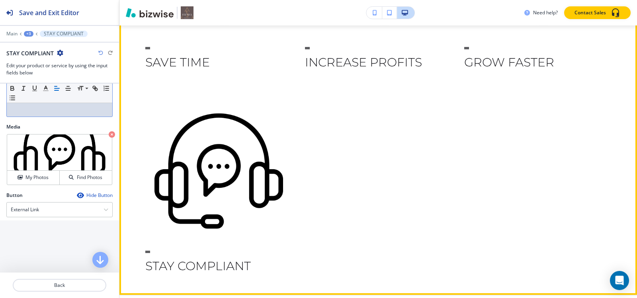
scroll to position [2799, 0]
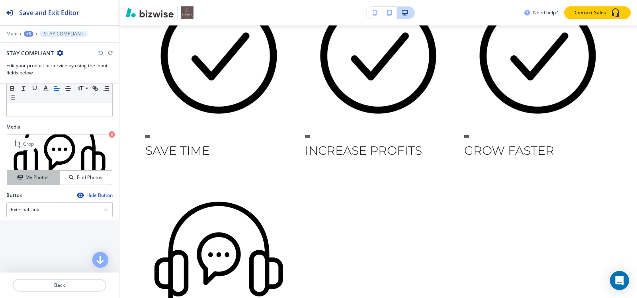
click at [33, 181] on h4 "My Photos" at bounding box center [36, 177] width 23 height 7
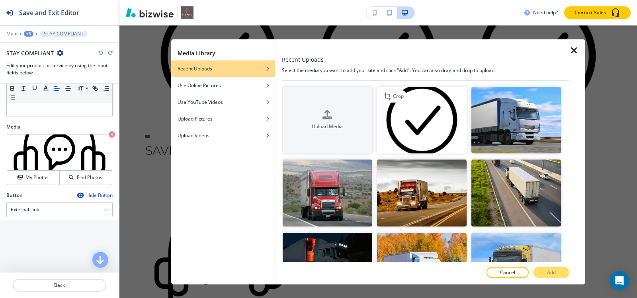
click at [405, 113] on img "button" at bounding box center [422, 119] width 90 height 67
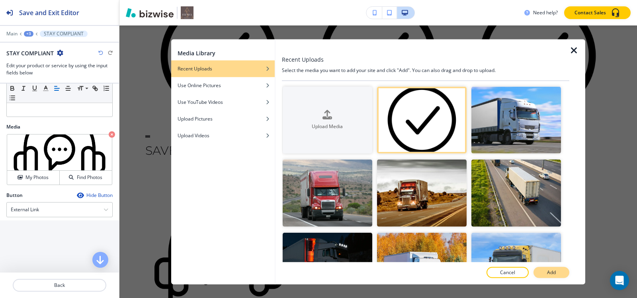
click at [548, 272] on p "Add" at bounding box center [551, 272] width 9 height 7
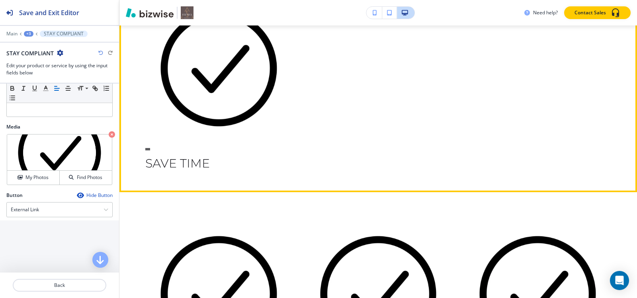
scroll to position [2481, 0]
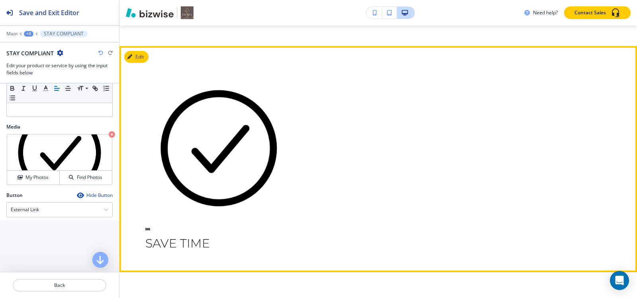
click at [147, 79] on section "SAVE TIME" at bounding box center [377, 159] width 517 height 226
click at [144, 63] on button "Edit This Section" at bounding box center [151, 57] width 54 height 12
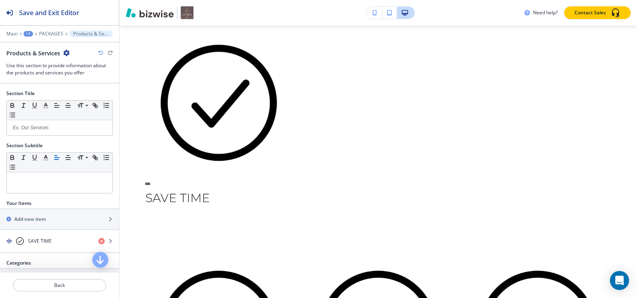
scroll to position [2529, 0]
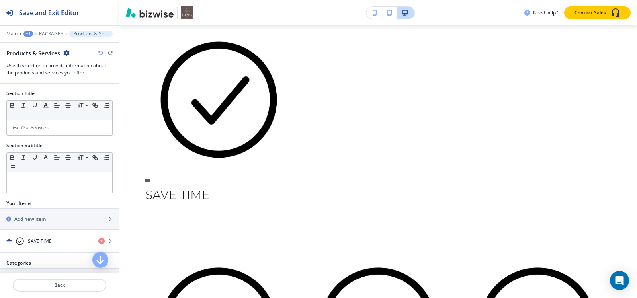
click at [60, 50] on div "Products & Services" at bounding box center [37, 53] width 63 height 8
click at [63, 51] on icon "button" at bounding box center [66, 53] width 6 height 6
click at [82, 99] on button "Delete Section" at bounding box center [87, 95] width 51 height 14
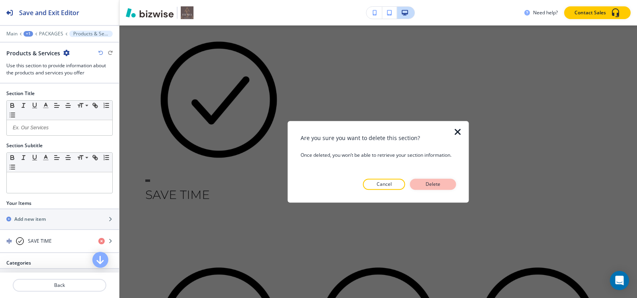
click at [430, 182] on p "Delete" at bounding box center [432, 184] width 19 height 7
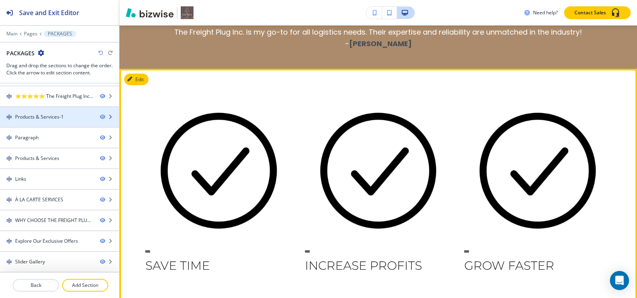
scroll to position [381, 0]
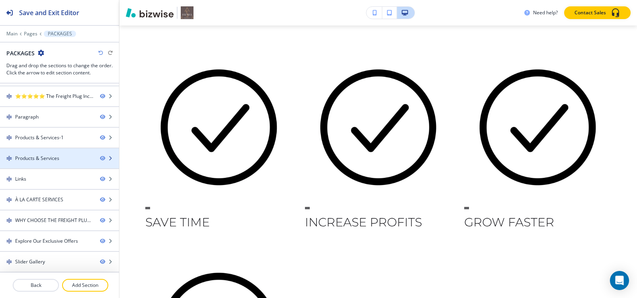
click at [32, 155] on div "Products & Services" at bounding box center [37, 158] width 44 height 7
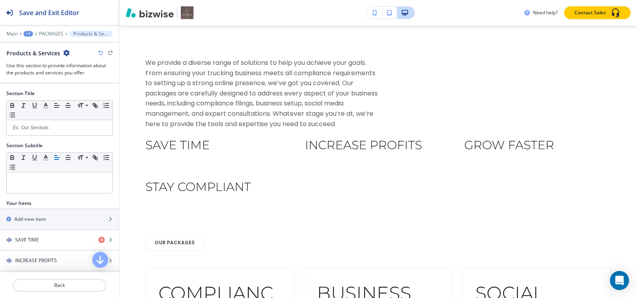
scroll to position [948, 0]
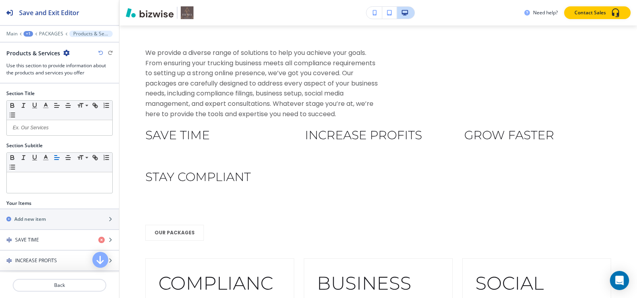
click at [65, 53] on icon "button" at bounding box center [66, 53] width 6 height 6
click at [73, 97] on p "Delete Section" at bounding box center [88, 94] width 41 height 7
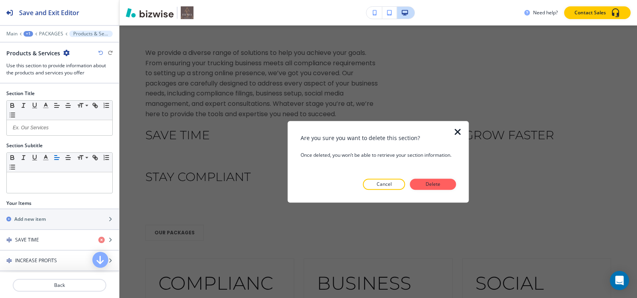
drag, startPoint x: 425, startPoint y: 186, endPoint x: 422, endPoint y: 194, distance: 8.6
click at [425, 186] on p "Delete" at bounding box center [432, 184] width 19 height 7
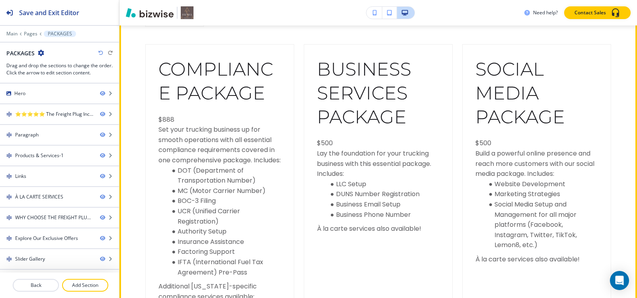
scroll to position [988, 0]
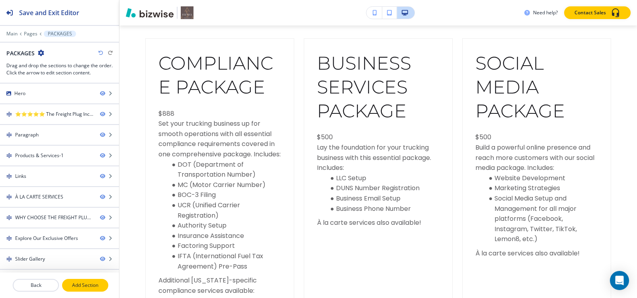
click at [84, 286] on p "Add Section" at bounding box center [85, 285] width 45 height 7
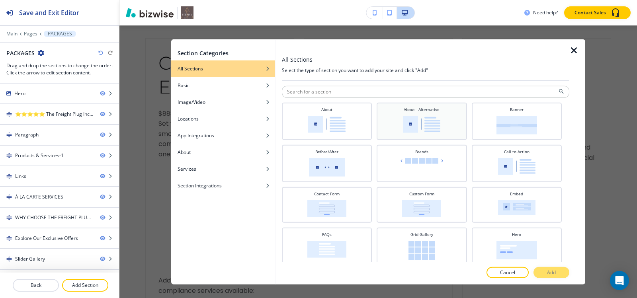
click at [406, 118] on img at bounding box center [421, 123] width 37 height 17
click at [541, 274] on button "Add" at bounding box center [551, 272] width 36 height 11
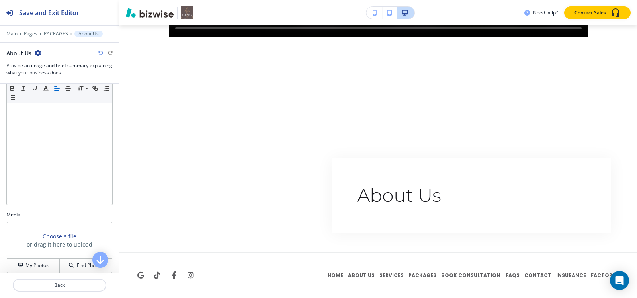
scroll to position [110, 0]
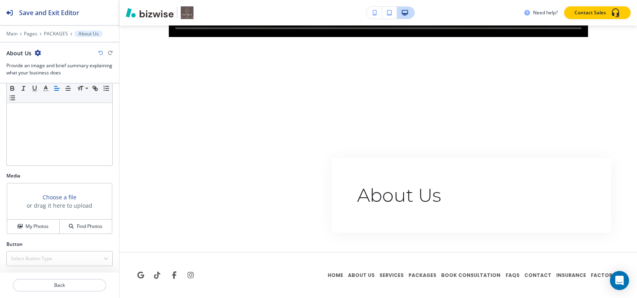
click at [35, 53] on icon "button" at bounding box center [38, 53] width 6 height 6
click at [64, 99] on button "Delete Section" at bounding box center [59, 95] width 51 height 14
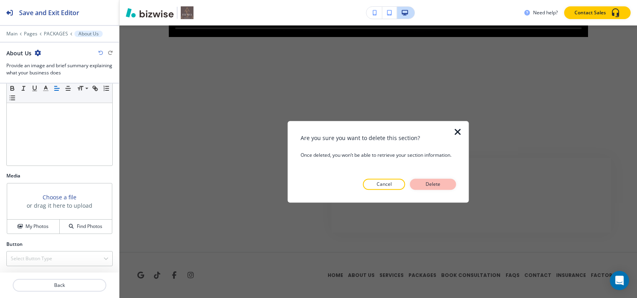
click at [425, 184] on p "Delete" at bounding box center [432, 184] width 19 height 7
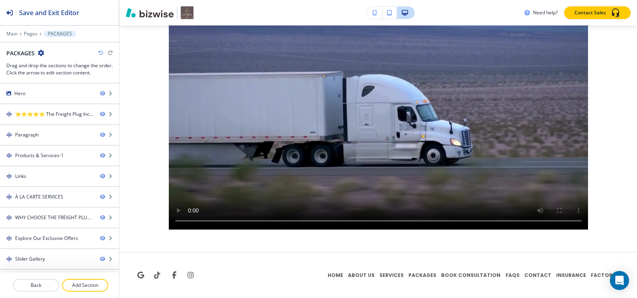
scroll to position [2542, 0]
click at [95, 288] on p "Add Section" at bounding box center [85, 285] width 45 height 7
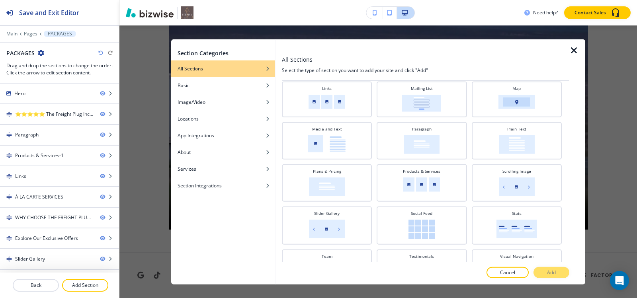
scroll to position [175, 0]
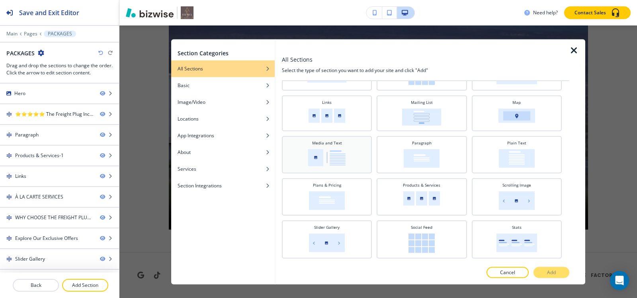
click at [308, 155] on img at bounding box center [326, 157] width 37 height 17
click at [549, 269] on p "Add" at bounding box center [551, 272] width 9 height 7
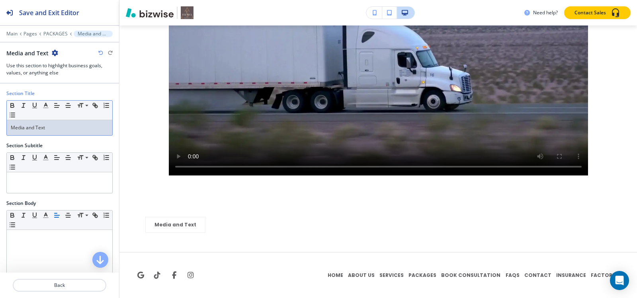
click at [45, 129] on p "Media and Text" at bounding box center [59, 127] width 97 height 7
click at [58, 129] on p "Media and Text" at bounding box center [59, 127] width 97 height 7
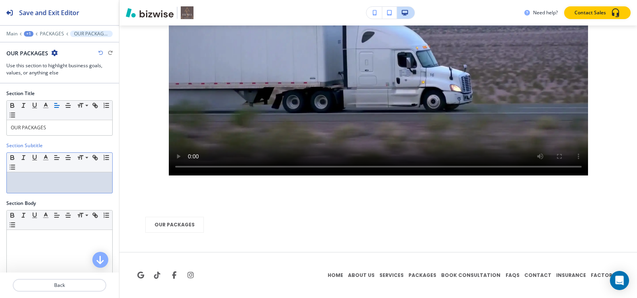
drag, startPoint x: 49, startPoint y: 198, endPoint x: 45, endPoint y: 189, distance: 9.7
click at [49, 197] on div "Section Subtitle Small Normal Large Huge" at bounding box center [59, 171] width 119 height 58
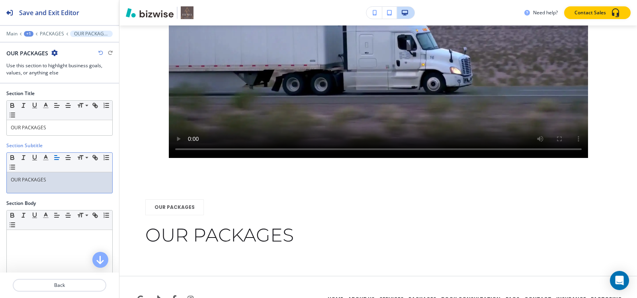
scroll to position [2637, 0]
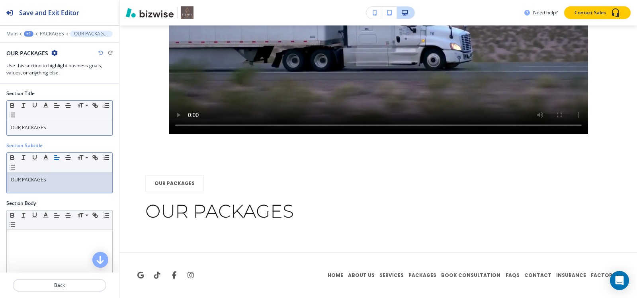
drag, startPoint x: 52, startPoint y: 136, endPoint x: 54, endPoint y: 129, distance: 6.9
click at [52, 136] on div "Section Title Small Normal Large Huge OUR PACKAGES" at bounding box center [59, 116] width 119 height 52
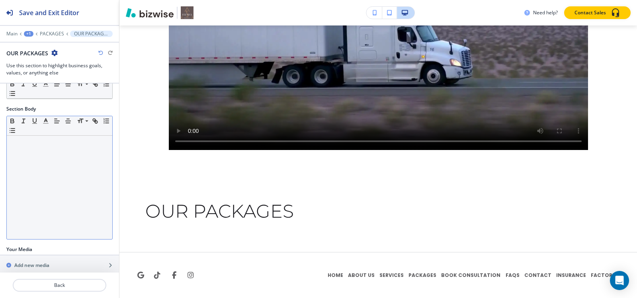
scroll to position [104, 0]
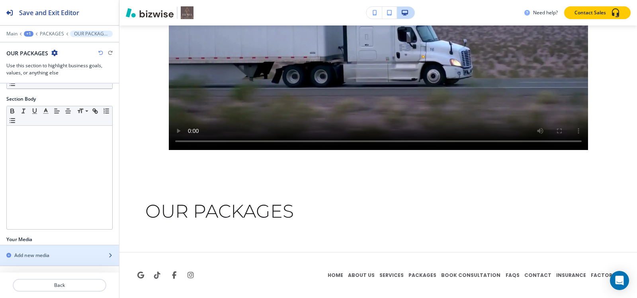
click at [38, 248] on div "button" at bounding box center [59, 249] width 119 height 6
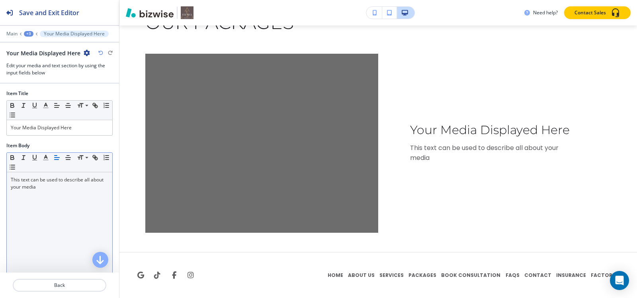
scroll to position [2810, 0]
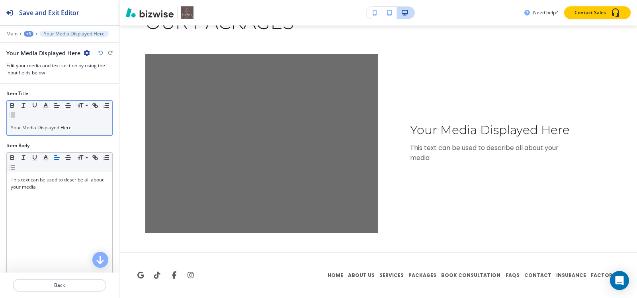
click at [68, 125] on p "Your Media Displayed Here" at bounding box center [59, 127] width 97 height 7
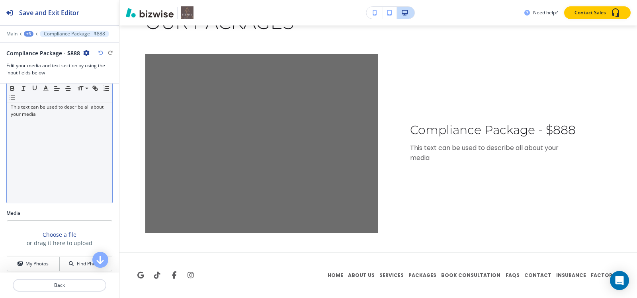
scroll to position [0, 0]
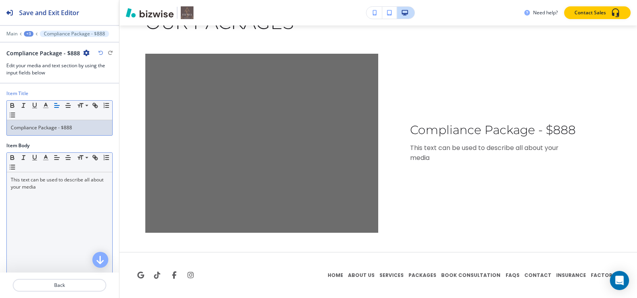
click at [45, 177] on p "This text can be used to describe all about your media" at bounding box center [59, 183] width 97 height 14
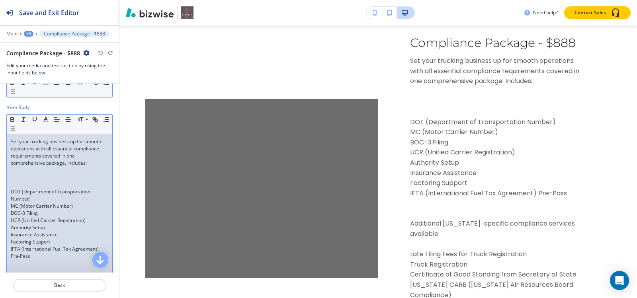
scroll to position [80, 0]
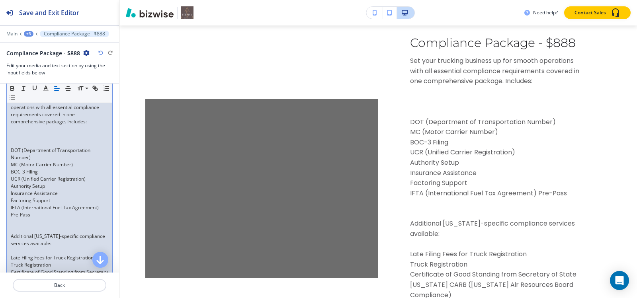
click at [33, 144] on p at bounding box center [59, 143] width 97 height 7
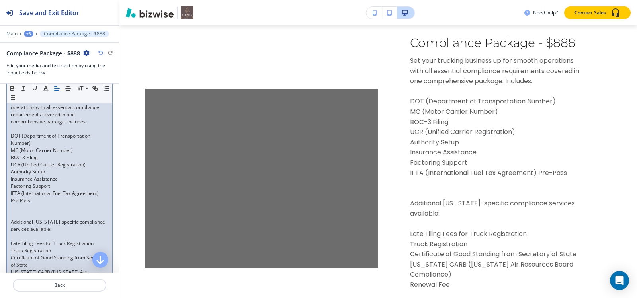
click at [29, 215] on p at bounding box center [59, 214] width 97 height 7
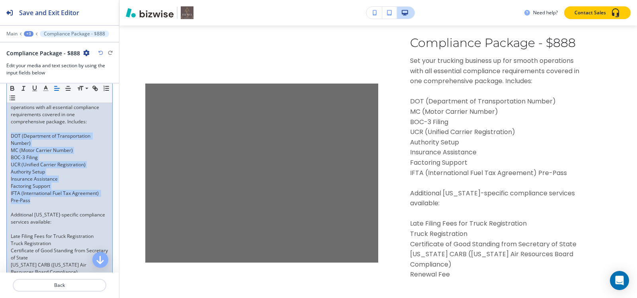
drag, startPoint x: 10, startPoint y: 134, endPoint x: 46, endPoint y: 202, distance: 76.2
click at [46, 202] on div "Set your trucking business up for smooth operations with all essential complian…" at bounding box center [59, 201] width 105 height 216
click at [16, 98] on icon "button" at bounding box center [12, 97] width 7 height 7
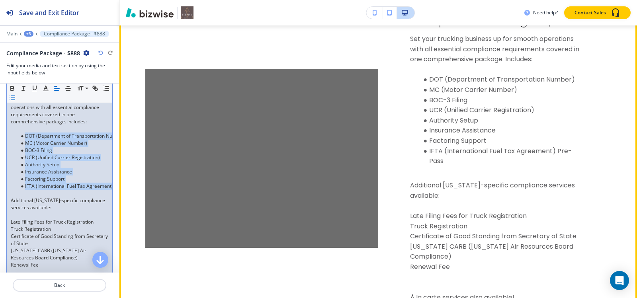
scroll to position [2850, 0]
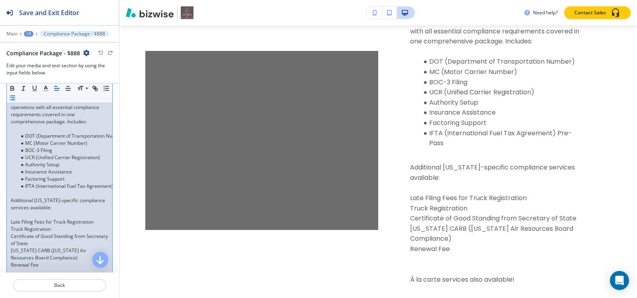
click at [24, 132] on p at bounding box center [59, 128] width 97 height 7
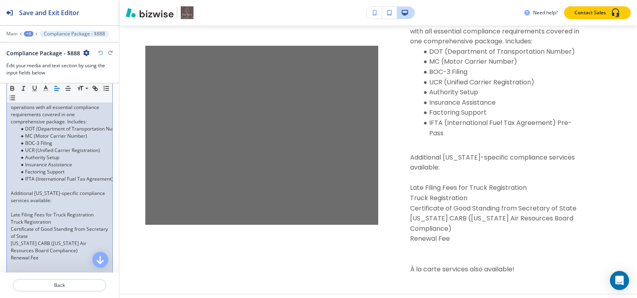
scroll to position [51, 0]
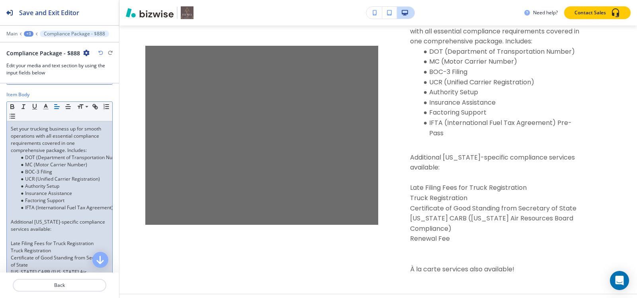
click at [26, 216] on p at bounding box center [59, 214] width 97 height 7
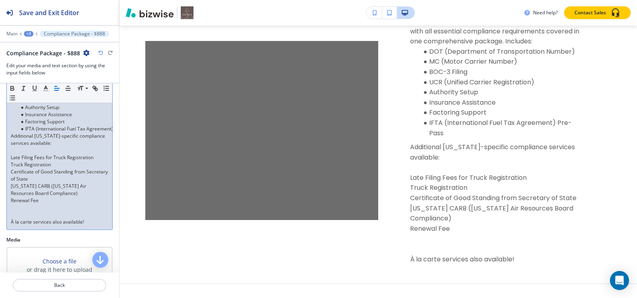
scroll to position [131, 0]
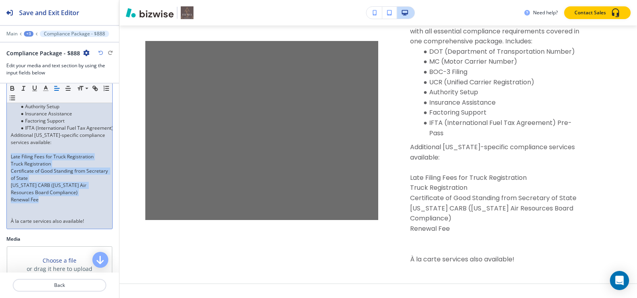
drag, startPoint x: 11, startPoint y: 157, endPoint x: 64, endPoint y: 198, distance: 67.5
click at [64, 198] on div "Set your trucking business up for smooth operations with all essential complian…" at bounding box center [59, 135] width 105 height 187
click at [16, 97] on icon "button" at bounding box center [12, 97] width 7 height 7
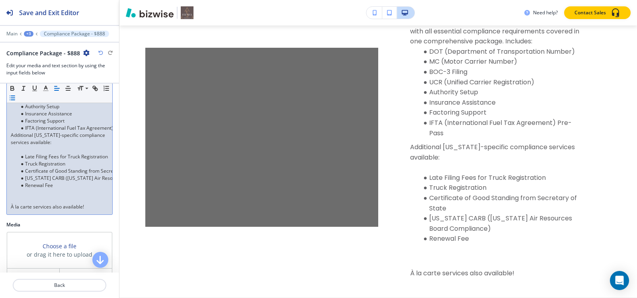
click at [23, 152] on p at bounding box center [59, 149] width 97 height 7
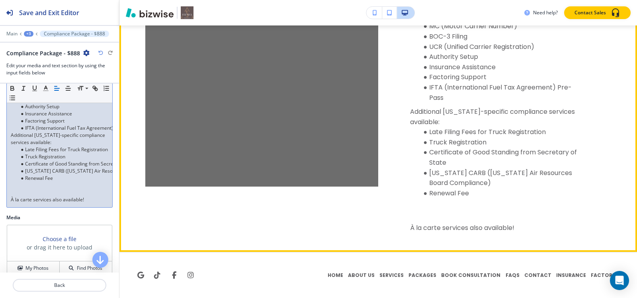
scroll to position [2920, 0]
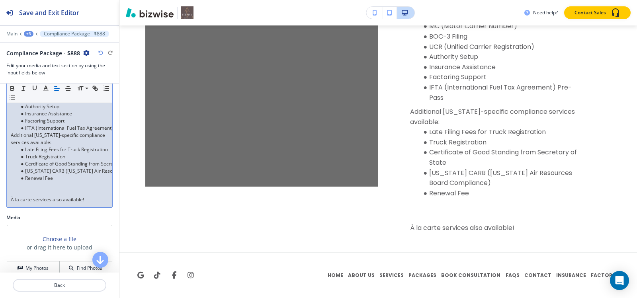
click at [14, 190] on p at bounding box center [59, 192] width 97 height 7
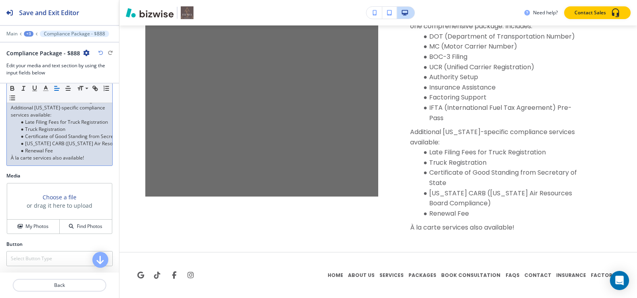
scroll to position [164, 0]
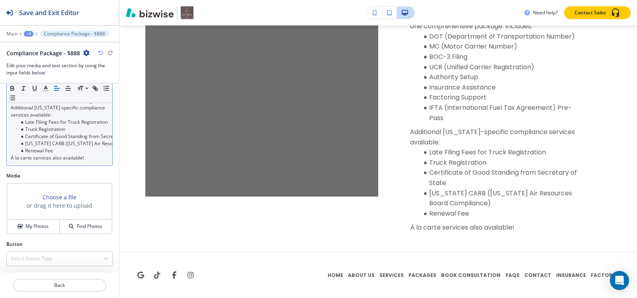
click at [31, 33] on div "+3" at bounding box center [29, 34] width 10 height 6
click at [40, 80] on button "OUR PACKAGES" at bounding box center [49, 75] width 51 height 14
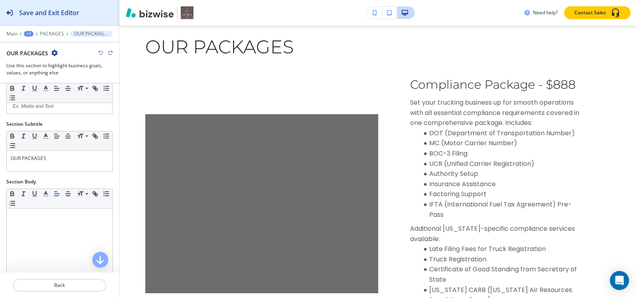
scroll to position [40, 0]
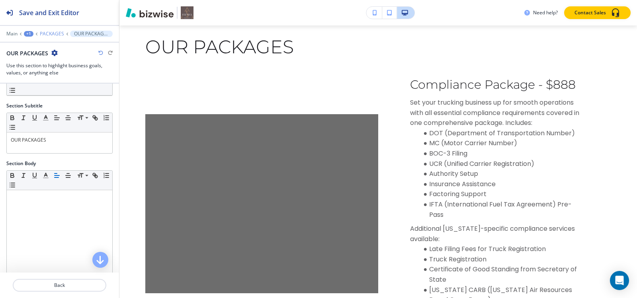
click at [51, 33] on p "PACKAGES" at bounding box center [52, 34] width 24 height 6
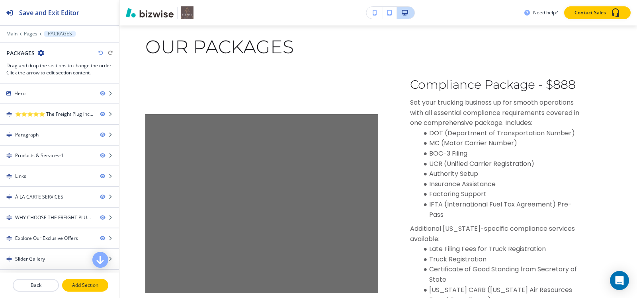
drag, startPoint x: 87, startPoint y: 282, endPoint x: 106, endPoint y: 269, distance: 22.7
click at [87, 281] on button "Add Section" at bounding box center [85, 285] width 46 height 13
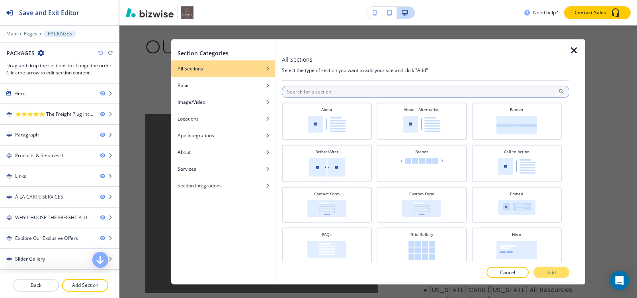
click at [364, 97] on input "text" at bounding box center [425, 92] width 287 height 12
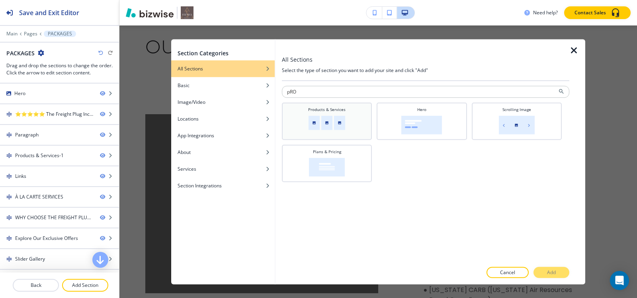
type input "pRO"
click at [346, 121] on div "Products & Services" at bounding box center [327, 120] width 82 height 28
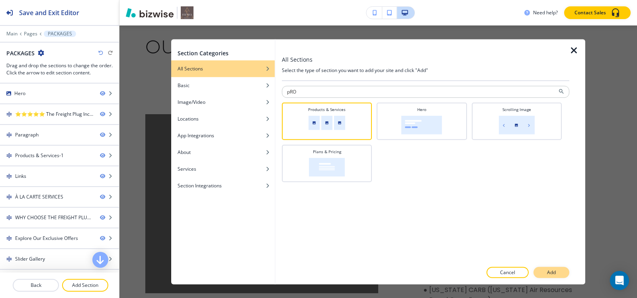
click at [555, 271] on p "Add" at bounding box center [551, 272] width 9 height 7
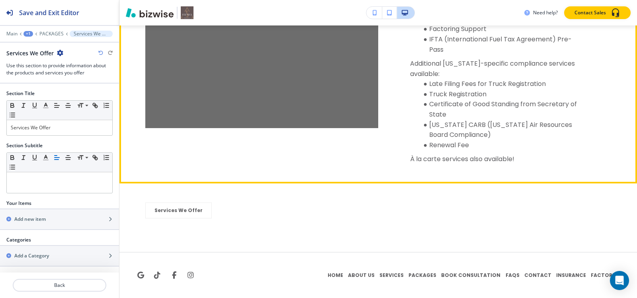
scroll to position [2929, 0]
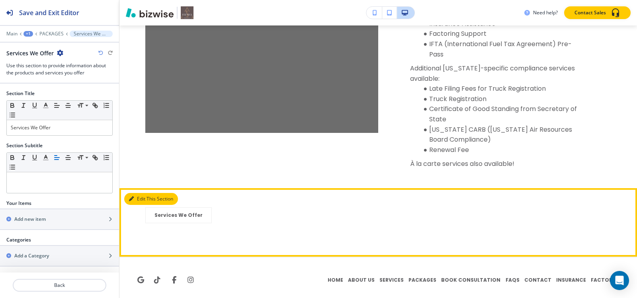
click at [132, 205] on button "Edit This Section" at bounding box center [151, 199] width 54 height 12
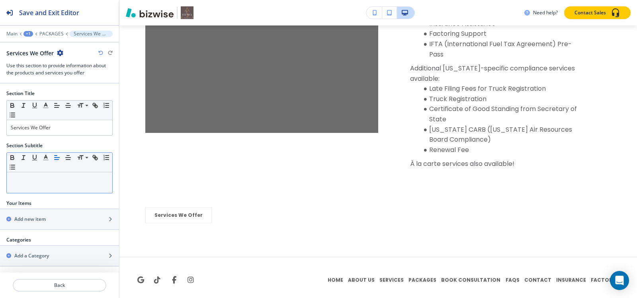
scroll to position [0, 0]
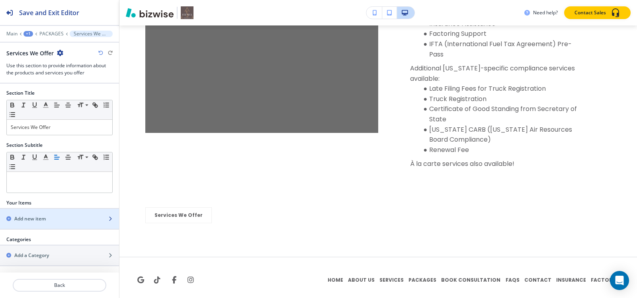
click at [34, 215] on h2 "Add new item" at bounding box center [29, 218] width 31 height 7
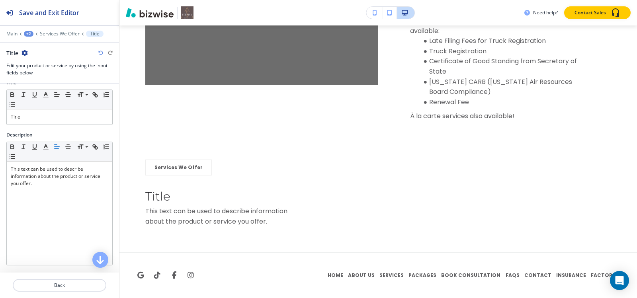
scroll to position [0, 0]
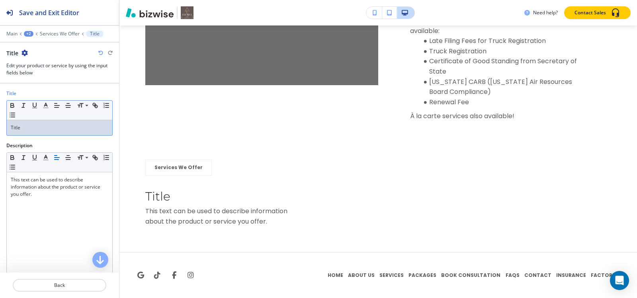
click at [51, 129] on p "Title" at bounding box center [59, 127] width 97 height 7
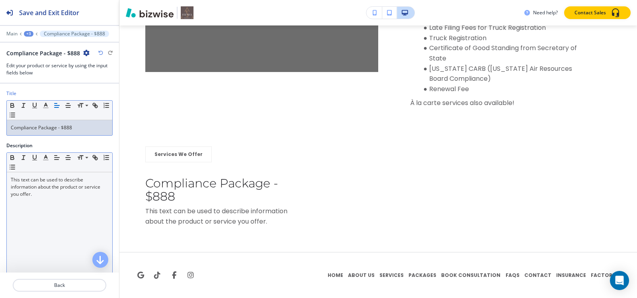
scroll to position [2995, 0]
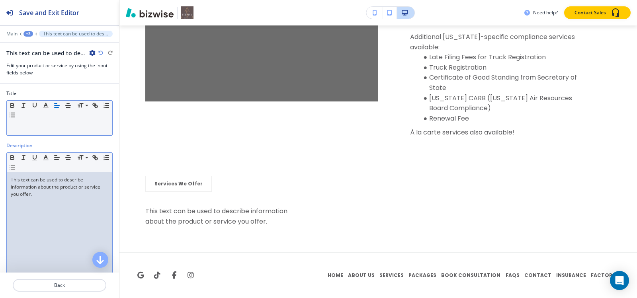
click at [72, 185] on p "This text can be used to describe information about the product or service you …" at bounding box center [59, 186] width 97 height 21
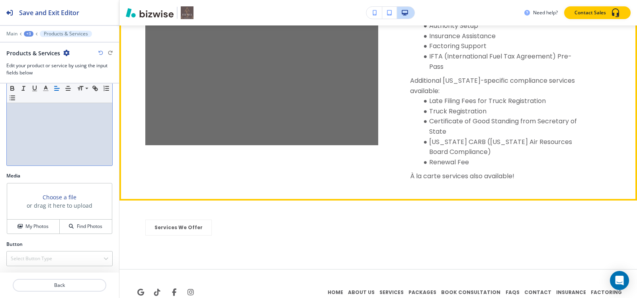
scroll to position [2968, 0]
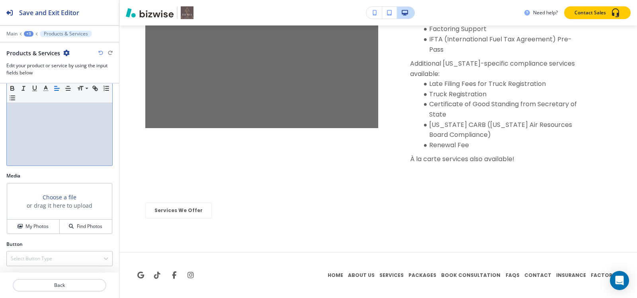
click at [26, 35] on div "+3" at bounding box center [29, 34] width 10 height 6
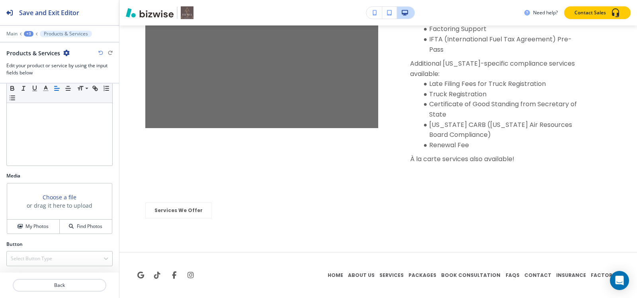
click at [27, 34] on div "+3" at bounding box center [29, 34] width 10 height 6
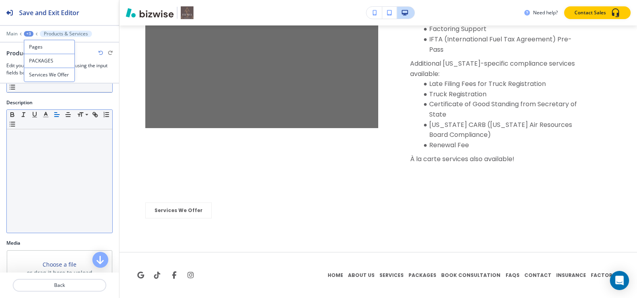
scroll to position [0, 0]
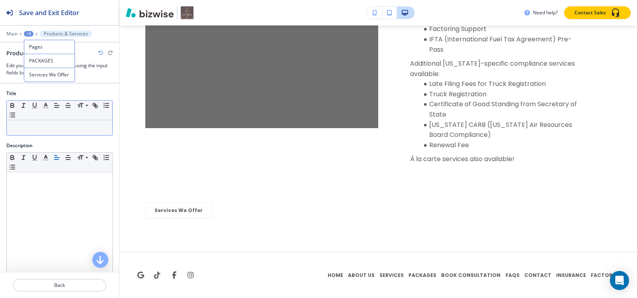
click at [43, 130] on p at bounding box center [59, 127] width 97 height 7
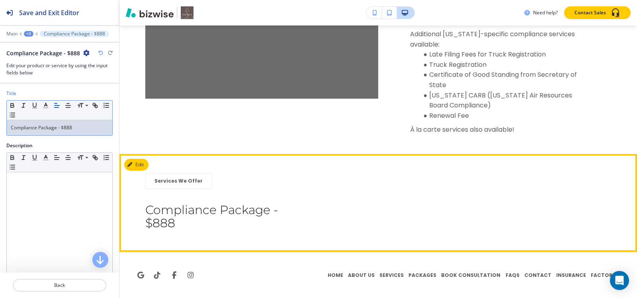
scroll to position [2998, 0]
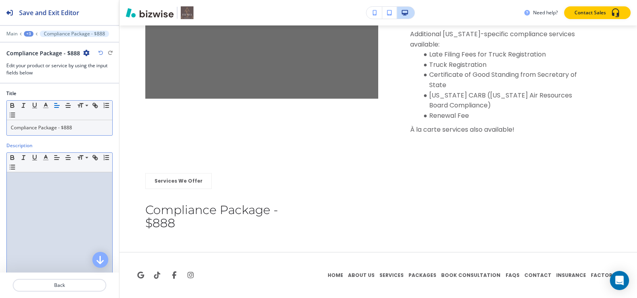
click at [37, 180] on p at bounding box center [59, 179] width 97 height 7
paste div
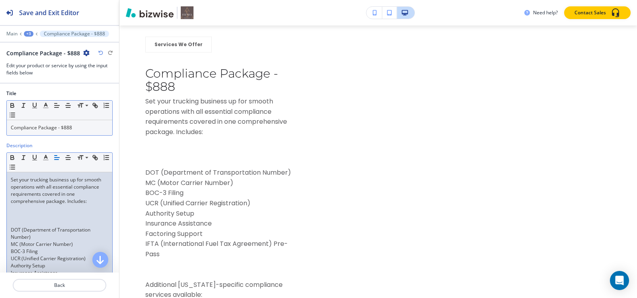
scroll to position [3117, 0]
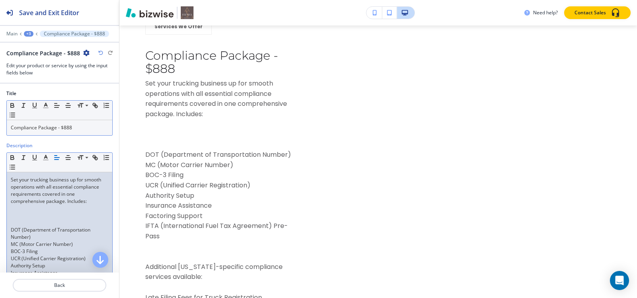
click at [13, 219] on p at bounding box center [59, 222] width 97 height 7
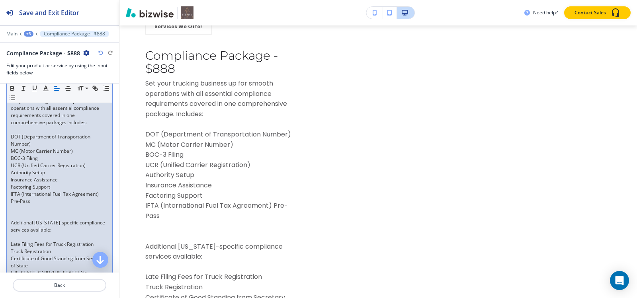
scroll to position [80, 0]
click at [16, 215] on p at bounding box center [59, 214] width 97 height 7
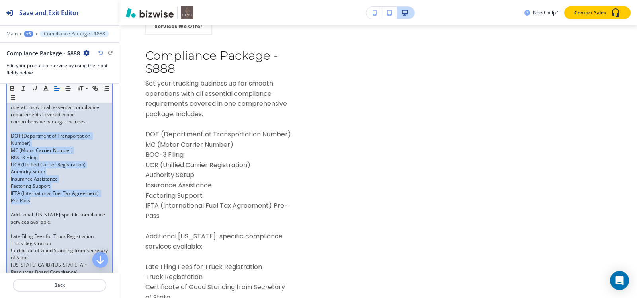
drag, startPoint x: 10, startPoint y: 134, endPoint x: 49, endPoint y: 199, distance: 75.2
click at [49, 199] on div "Set your trucking business up for smooth operations with all essential complian…" at bounding box center [59, 201] width 105 height 216
click at [16, 98] on icon "button" at bounding box center [12, 97] width 7 height 7
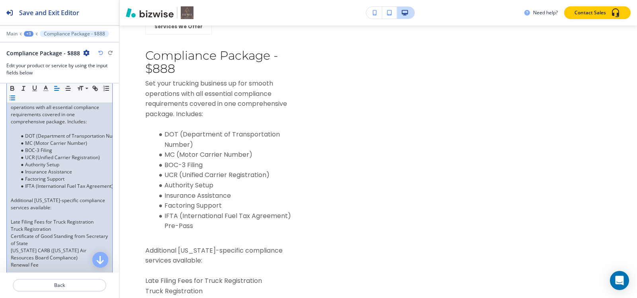
click at [33, 195] on p at bounding box center [59, 193] width 97 height 7
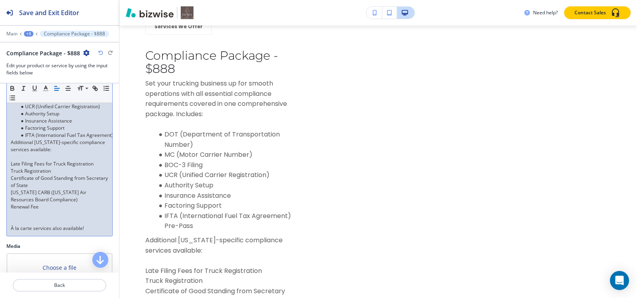
scroll to position [159, 0]
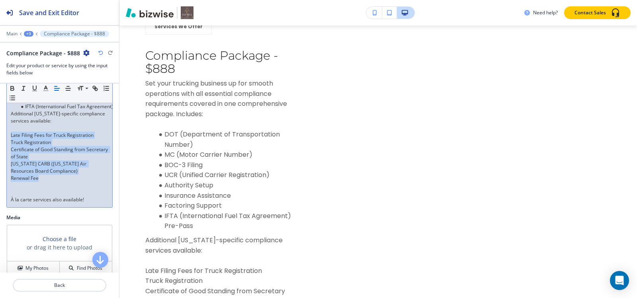
drag, startPoint x: 9, startPoint y: 134, endPoint x: 63, endPoint y: 179, distance: 70.1
click at [63, 179] on div "Set your trucking business up for smooth operations with all essential complian…" at bounding box center [59, 110] width 105 height 194
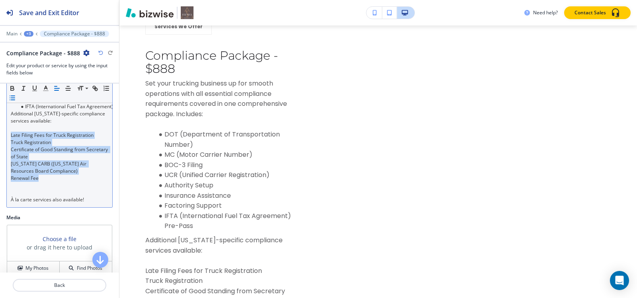
click at [16, 96] on icon "button" at bounding box center [12, 97] width 7 height 7
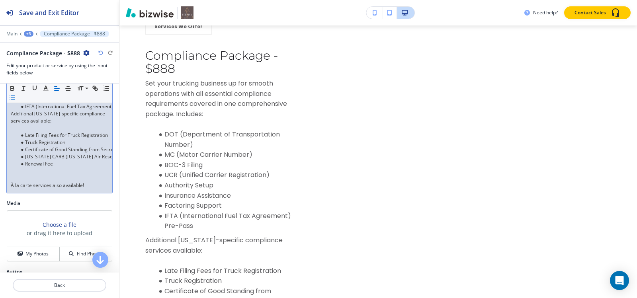
click at [18, 129] on p at bounding box center [59, 128] width 97 height 7
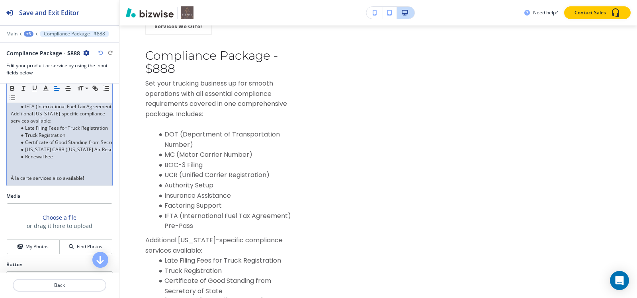
click at [35, 176] on p "À la carte services also available!" at bounding box center [59, 178] width 97 height 7
click at [34, 171] on p at bounding box center [59, 171] width 97 height 7
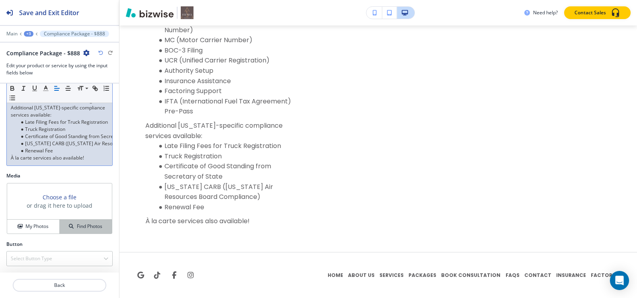
scroll to position [171, 0]
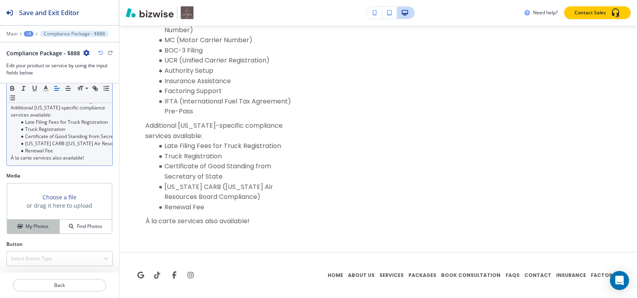
click at [23, 228] on div "My Photos" at bounding box center [33, 226] width 52 height 7
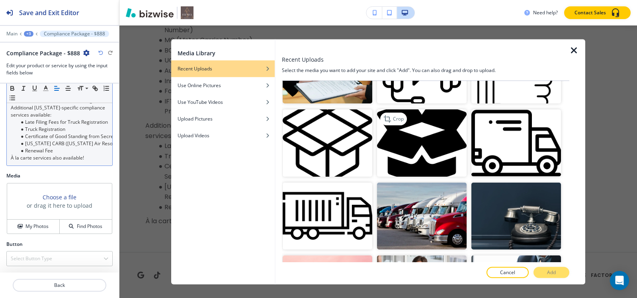
scroll to position [716, 0]
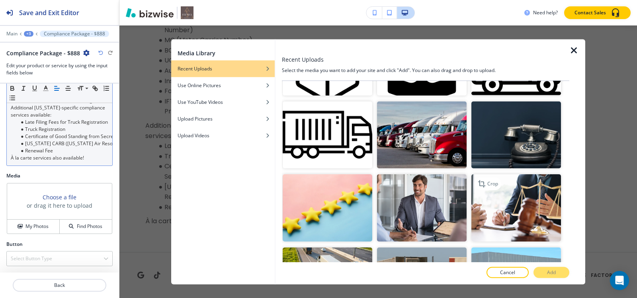
click at [497, 187] on img "button" at bounding box center [516, 207] width 90 height 67
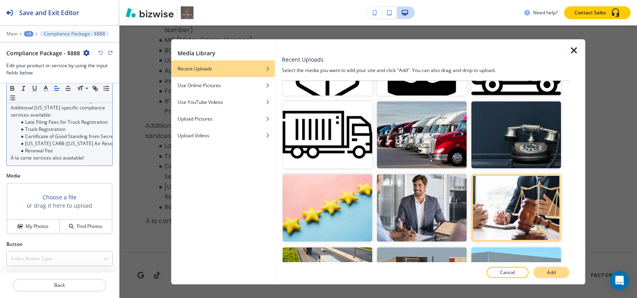
click at [547, 275] on p "Add" at bounding box center [551, 272] width 9 height 7
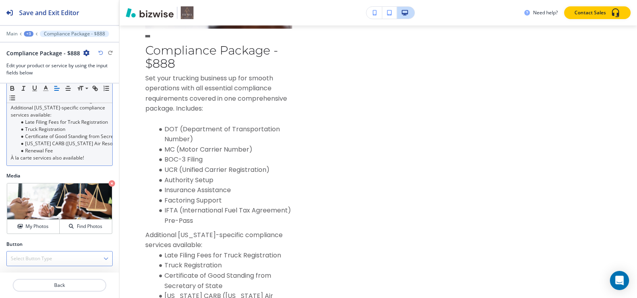
click at [34, 257] on h4 "Select Button Type" at bounding box center [31, 258] width 41 height 7
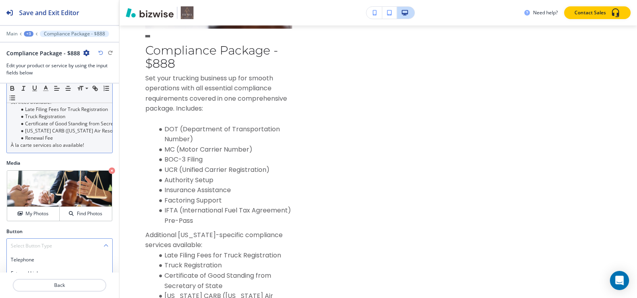
scroll to position [246, 0]
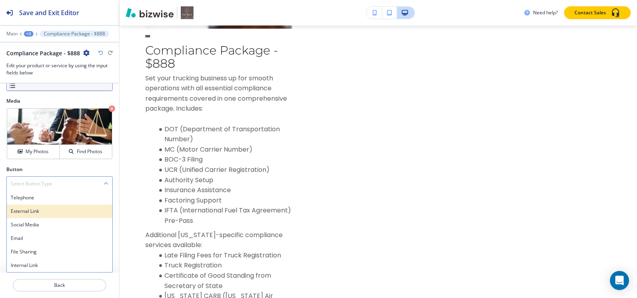
click at [29, 213] on h4 "External Link" at bounding box center [59, 211] width 97 height 7
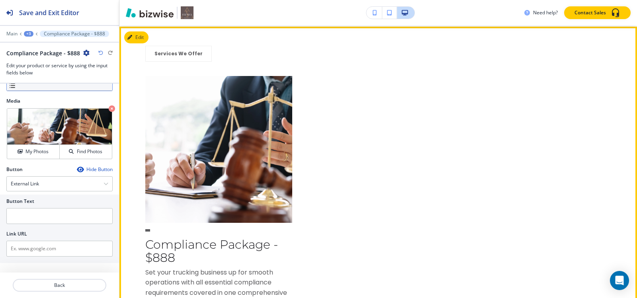
scroll to position [3088, 0]
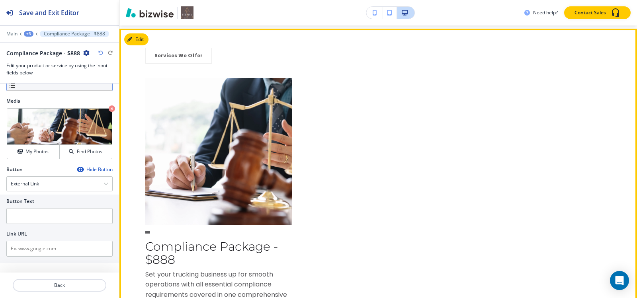
click at [203, 210] on img at bounding box center [218, 151] width 147 height 147
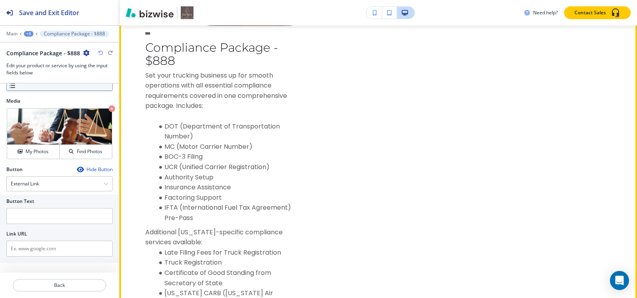
scroll to position [3446, 0]
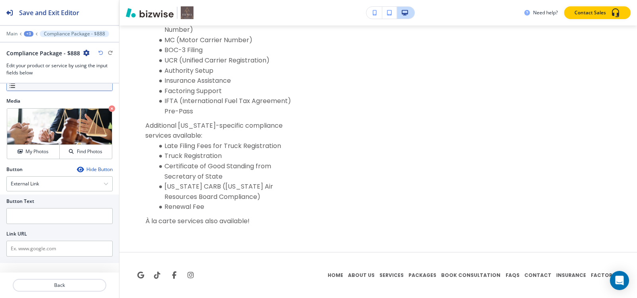
click at [99, 54] on icon "button" at bounding box center [100, 53] width 5 height 5
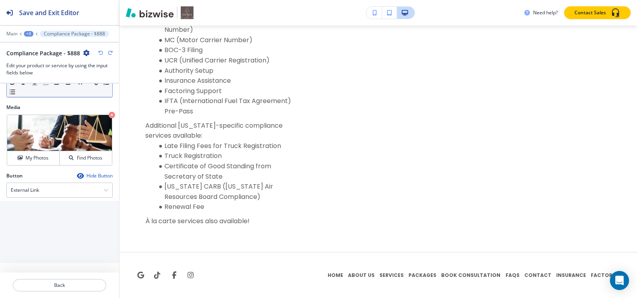
scroll to position [171, 0]
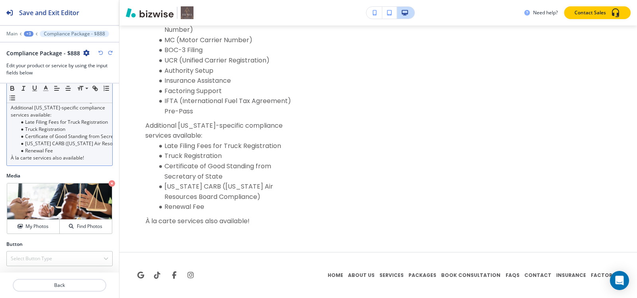
click at [99, 54] on icon "button" at bounding box center [100, 53] width 5 height 5
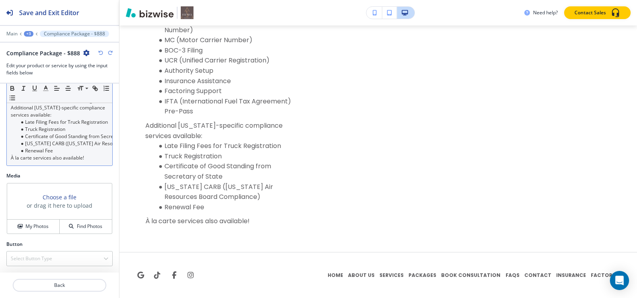
click at [99, 54] on icon "button" at bounding box center [100, 53] width 5 height 5
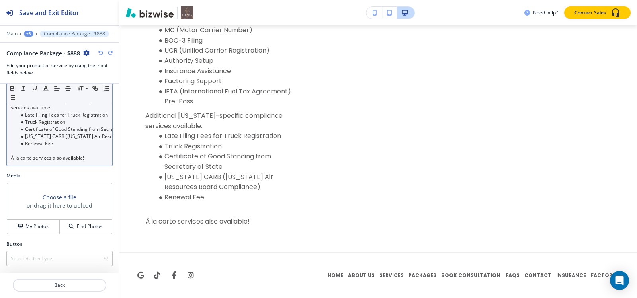
click at [99, 54] on icon "button" at bounding box center [100, 53] width 5 height 5
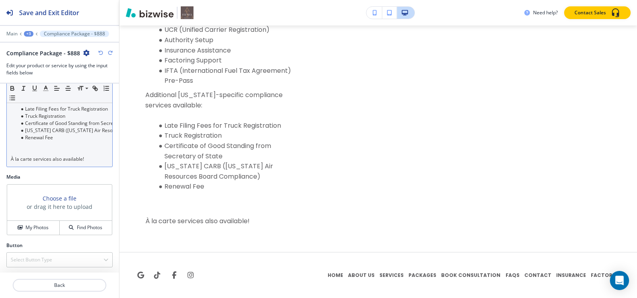
scroll to position [193, 0]
click at [99, 54] on icon "button" at bounding box center [100, 53] width 5 height 5
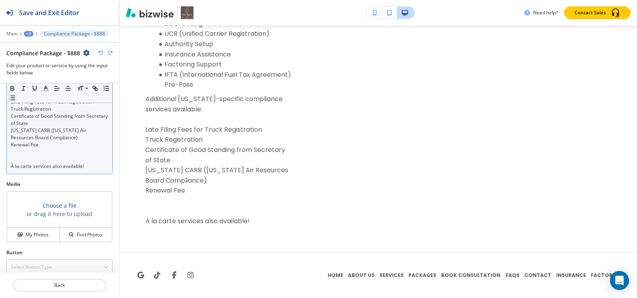
scroll to position [3302, 0]
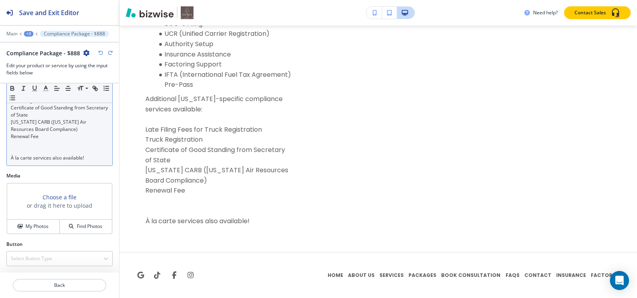
click at [99, 54] on icon "button" at bounding box center [100, 53] width 5 height 5
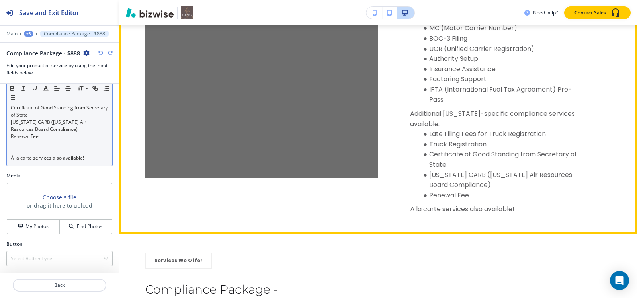
scroll to position [2931, 0]
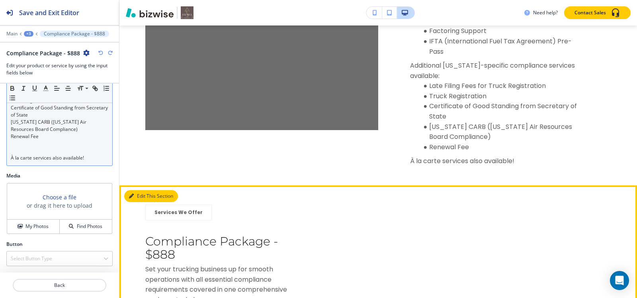
click at [131, 199] on icon "button" at bounding box center [131, 196] width 5 height 5
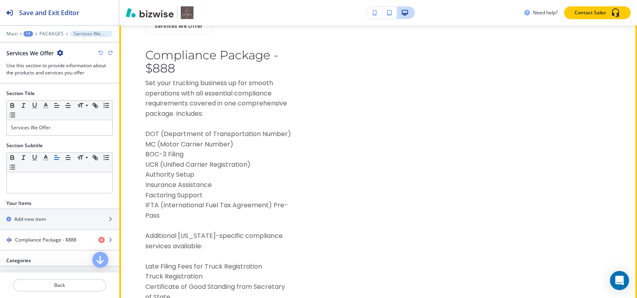
scroll to position [3126, 0]
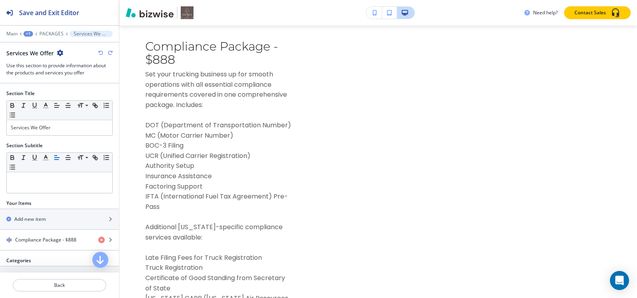
click at [62, 55] on icon "button" at bounding box center [60, 53] width 6 height 6
click at [70, 91] on p "Delete Section" at bounding box center [82, 94] width 41 height 7
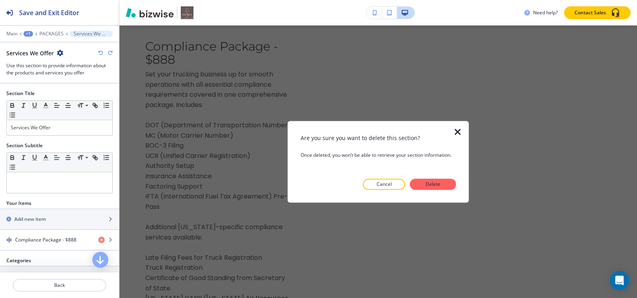
click at [426, 185] on p "Delete" at bounding box center [432, 184] width 19 height 7
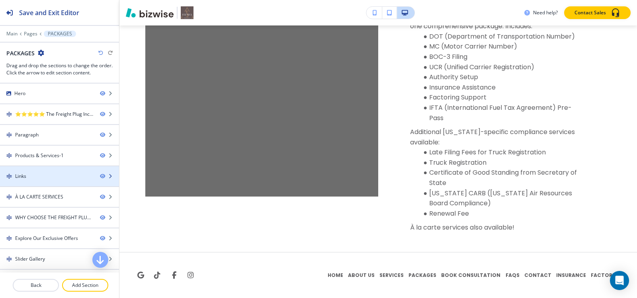
scroll to position [18, 0]
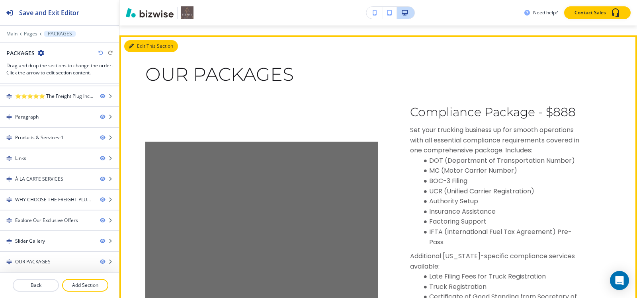
click at [140, 52] on button "Edit This Section" at bounding box center [151, 46] width 54 height 12
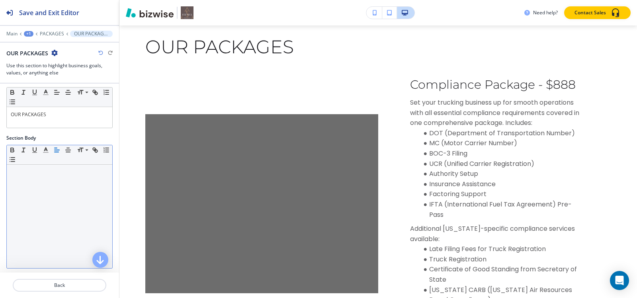
scroll to position [125, 0]
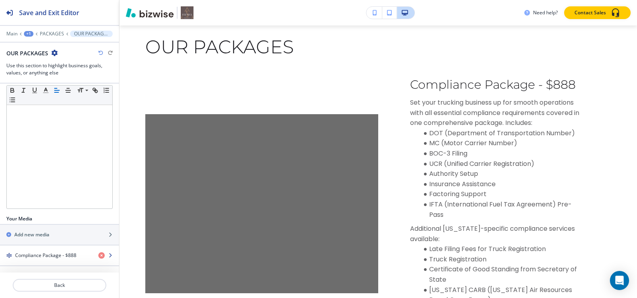
click at [23, 259] on div "button" at bounding box center [59, 262] width 119 height 6
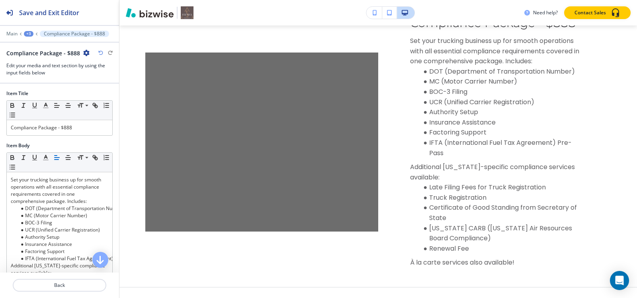
scroll to position [2838, 0]
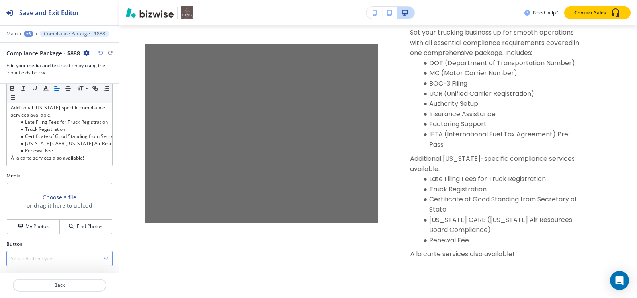
click at [25, 254] on div "Select Button Type" at bounding box center [59, 258] width 105 height 14
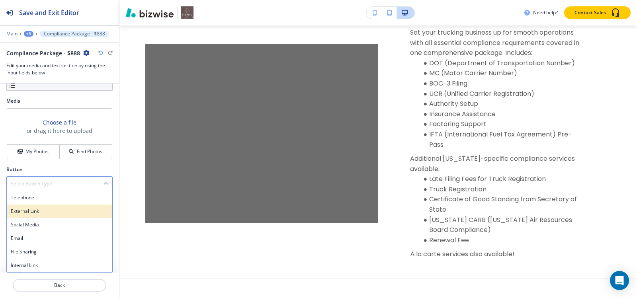
click at [23, 210] on h4 "External Link" at bounding box center [59, 211] width 97 height 7
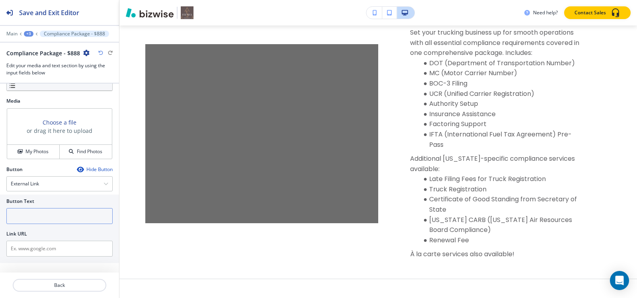
click at [37, 217] on input "text" at bounding box center [59, 216] width 106 height 16
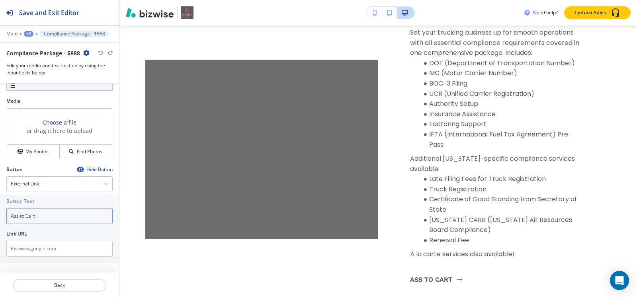
type input "Ass to Cart"
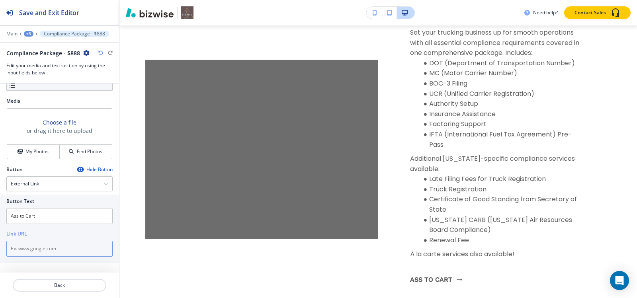
click at [65, 246] on input "text" at bounding box center [59, 249] width 106 height 16
paste input "[URL][DOMAIN_NAME]"
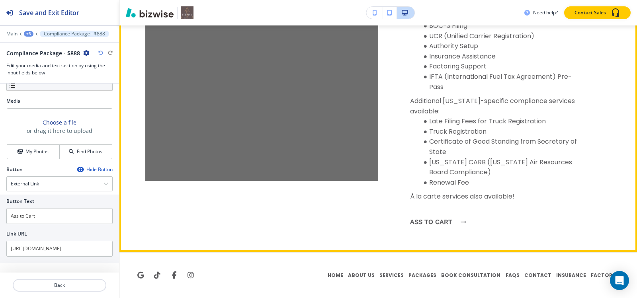
click at [439, 222] on link "Ass to Cart" at bounding box center [436, 221] width 52 height 21
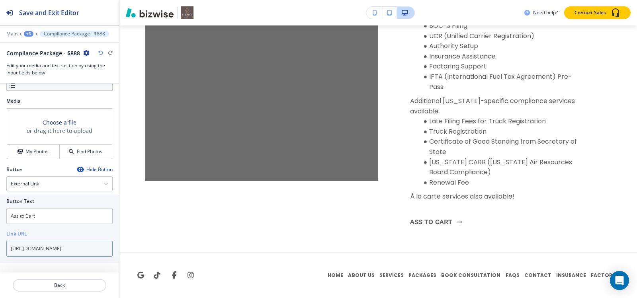
click at [65, 252] on input "[URL][DOMAIN_NAME]" at bounding box center [59, 249] width 106 height 16
paste input "roduct/compliance-package"
type input "[URL][DOMAIN_NAME]"
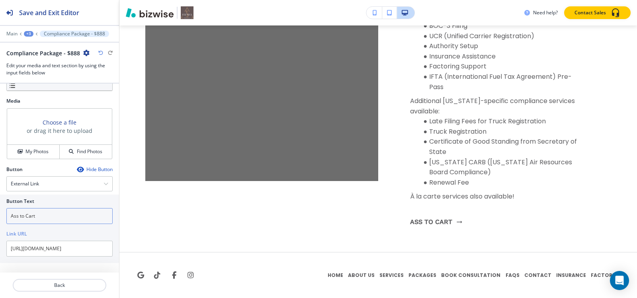
scroll to position [0, 0]
click at [17, 216] on input "Ass to Cart" at bounding box center [59, 216] width 106 height 16
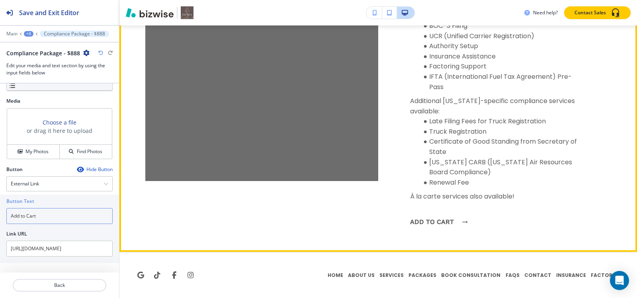
type input "Add to Cart"
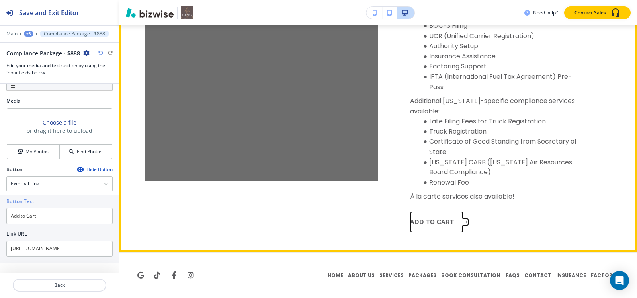
click at [413, 225] on link "Add to Cart" at bounding box center [436, 221] width 53 height 21
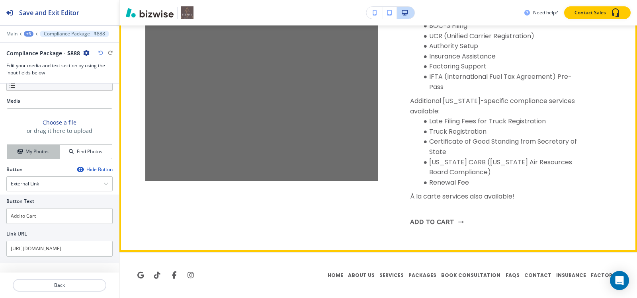
click at [19, 152] on icon "button" at bounding box center [20, 151] width 5 height 5
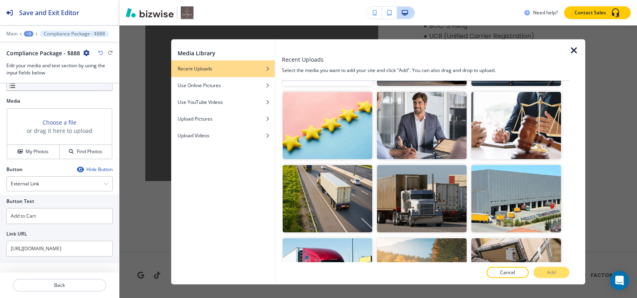
scroll to position [796, 0]
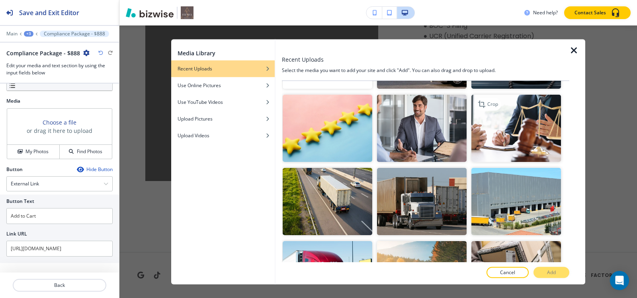
click at [499, 123] on img "button" at bounding box center [516, 128] width 90 height 67
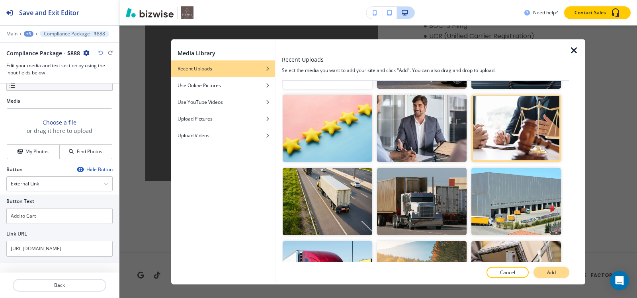
click at [540, 276] on button "Add" at bounding box center [551, 272] width 36 height 11
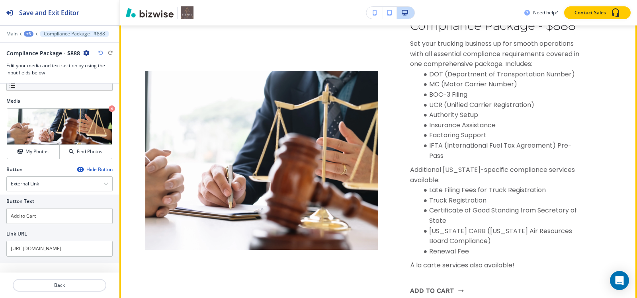
scroll to position [2891, 0]
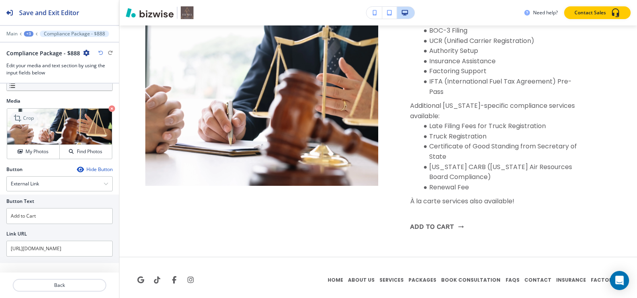
click at [31, 120] on p "Crop" at bounding box center [28, 118] width 11 height 7
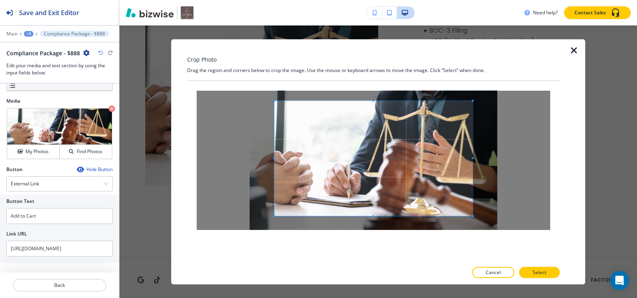
click at [373, 56] on div "Crop Photo Drag the region and corners below to crop the image. Use the mouse o…" at bounding box center [373, 162] width 372 height 246
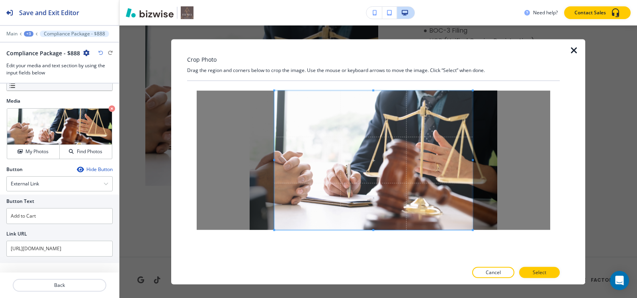
click at [379, 267] on div "Crop Photo Drag the region and corners below to crop the image. Use the mouse o…" at bounding box center [373, 162] width 372 height 246
click at [543, 270] on p "Select" at bounding box center [539, 272] width 14 height 7
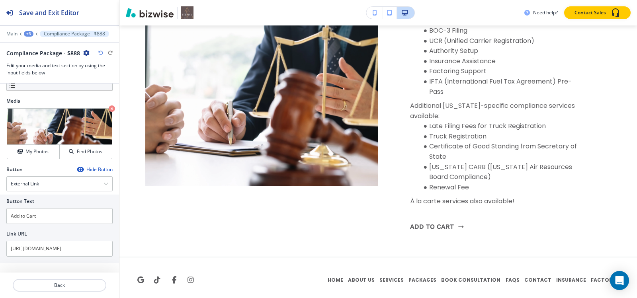
scroll to position [2931, 0]
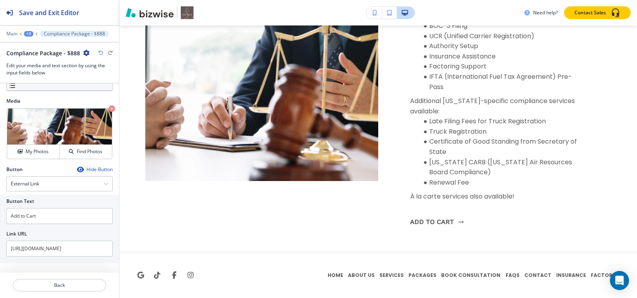
click at [25, 33] on div "+3" at bounding box center [29, 34] width 10 height 6
click at [43, 75] on p "OUR PACKAGES" at bounding box center [49, 74] width 41 height 7
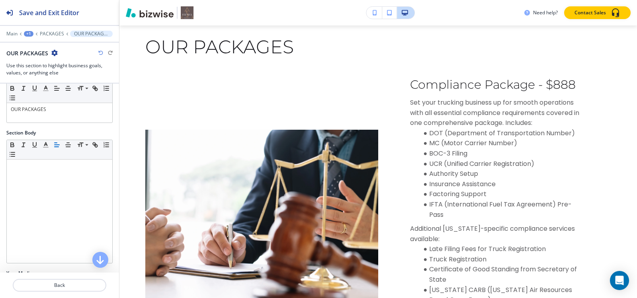
scroll to position [127, 0]
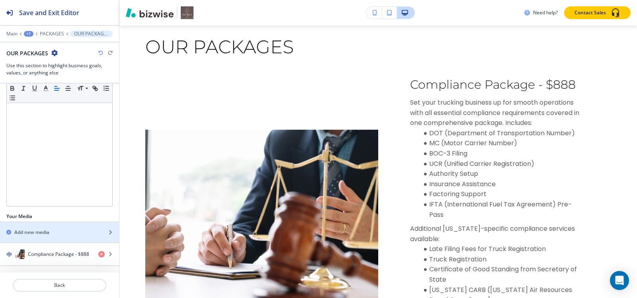
click at [58, 230] on div "Add new media" at bounding box center [50, 232] width 101 height 7
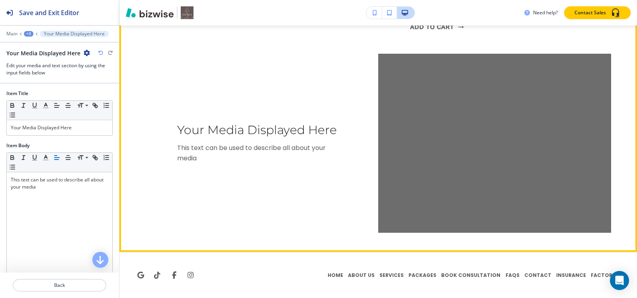
scroll to position [3126, 0]
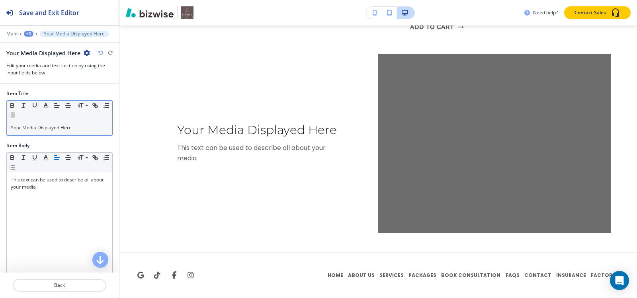
click at [58, 134] on div "Your Media Displayed Here" at bounding box center [59, 127] width 105 height 15
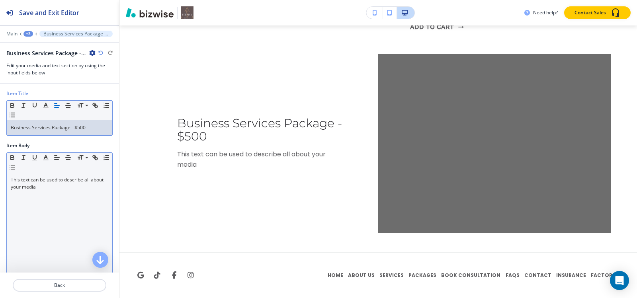
click at [42, 221] on div "This text can be used to describe all about your media" at bounding box center [59, 223] width 105 height 103
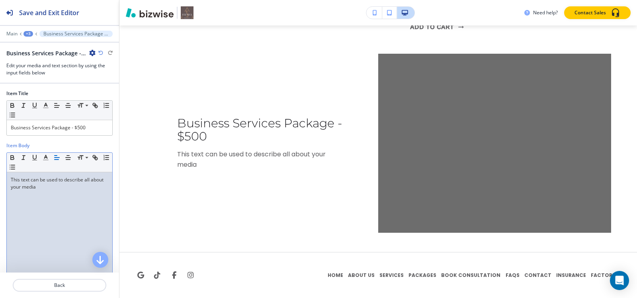
scroll to position [0, 0]
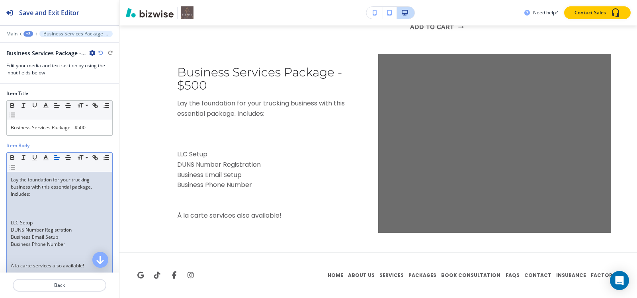
click at [14, 213] on p at bounding box center [59, 215] width 97 height 7
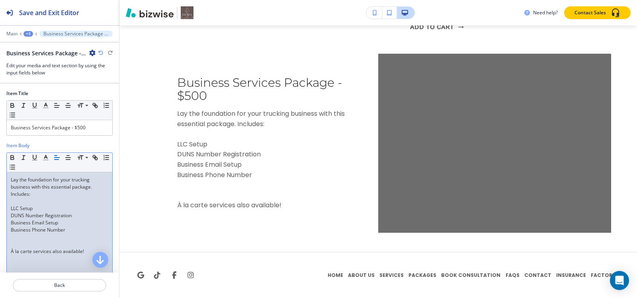
click at [18, 242] on p at bounding box center [59, 244] width 97 height 7
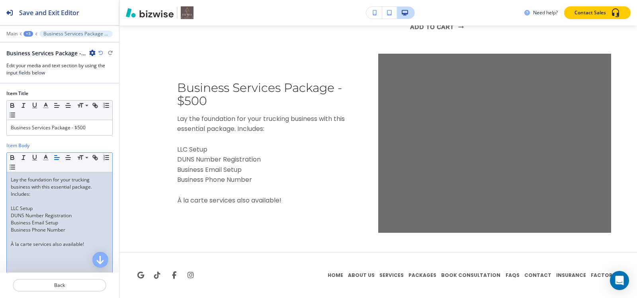
click at [11, 211] on p "LLC Setup" at bounding box center [59, 208] width 97 height 7
drag, startPoint x: 11, startPoint y: 211, endPoint x: 82, endPoint y: 231, distance: 73.2
click at [82, 231] on div "Lay the foundation for your trucking business with this essential package. Incl…" at bounding box center [59, 223] width 105 height 103
click at [16, 169] on icon "button" at bounding box center [12, 167] width 7 height 7
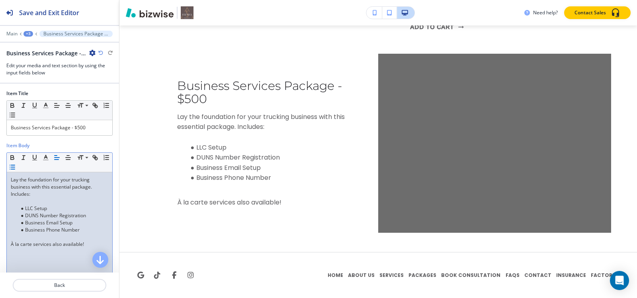
click at [23, 203] on p at bounding box center [59, 201] width 97 height 7
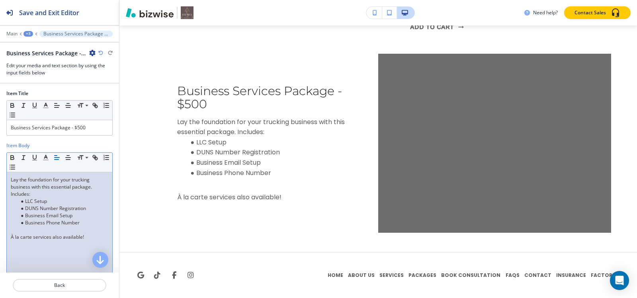
click at [27, 230] on p at bounding box center [59, 229] width 97 height 7
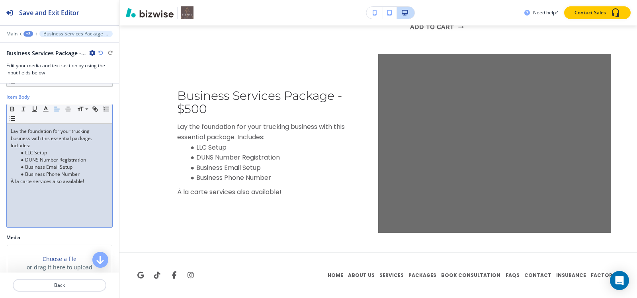
scroll to position [110, 0]
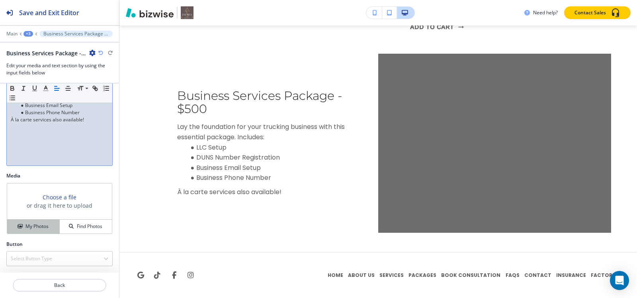
click at [34, 225] on h4 "My Photos" at bounding box center [36, 226] width 23 height 7
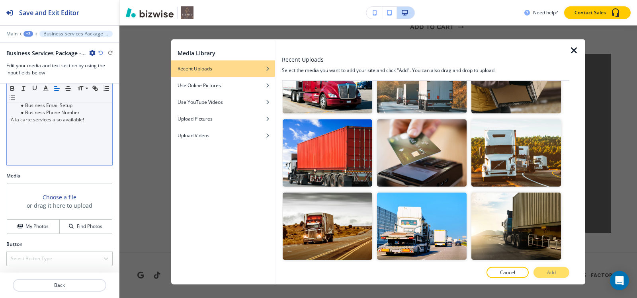
scroll to position [0, 0]
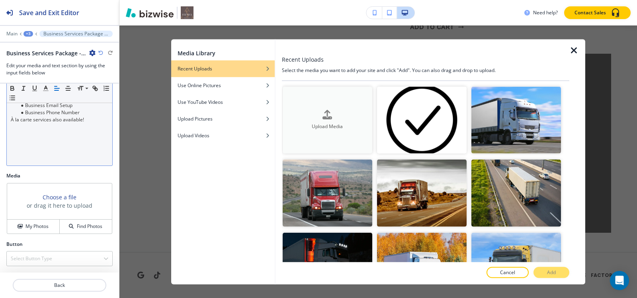
click at [335, 126] on h4 "Upload Media" at bounding box center [328, 126] width 90 height 7
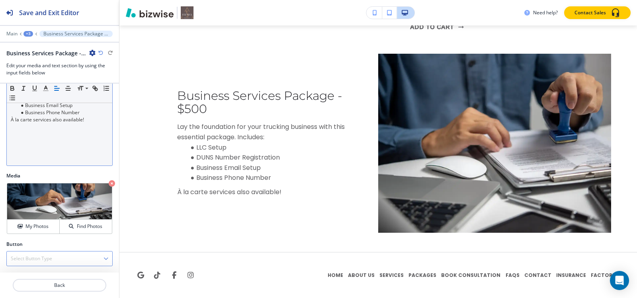
drag, startPoint x: 60, startPoint y: 249, endPoint x: 58, endPoint y: 260, distance: 11.0
click at [60, 252] on div "Button Select Button Type Telephone External Link Social Media Email File Shari…" at bounding box center [59, 253] width 106 height 25
click at [58, 261] on div "Select Button Type" at bounding box center [59, 258] width 105 height 14
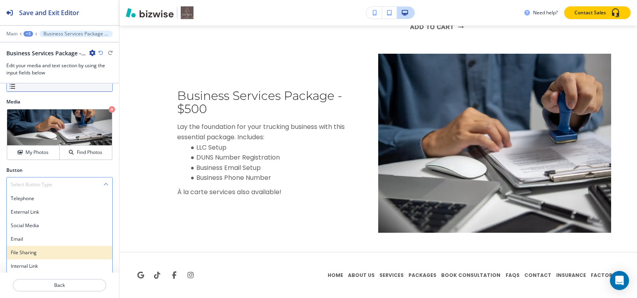
scroll to position [185, 0]
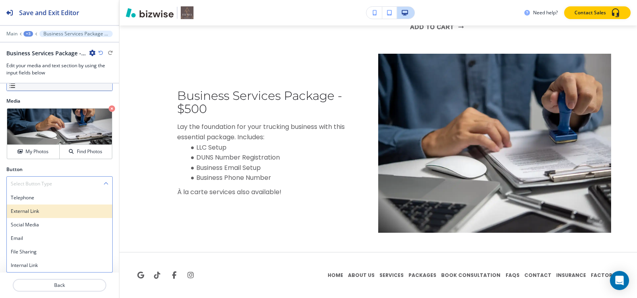
click at [38, 216] on div "External Link" at bounding box center [59, 212] width 105 height 14
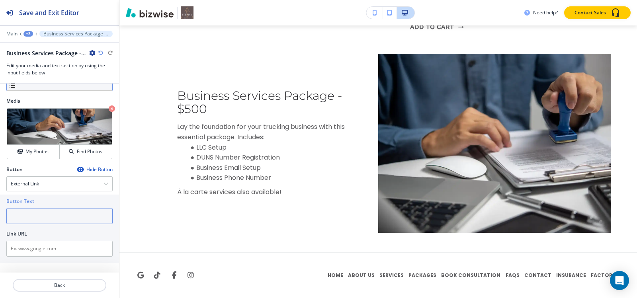
click at [44, 217] on input "text" at bounding box center [59, 216] width 106 height 16
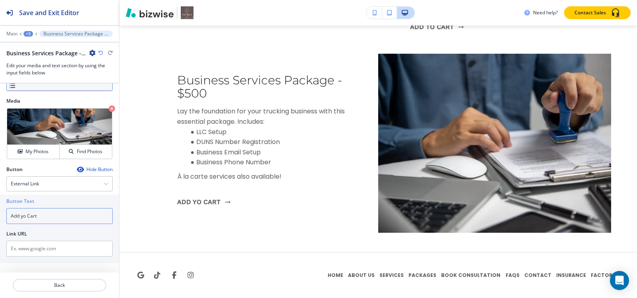
type input "Add yo Cart"
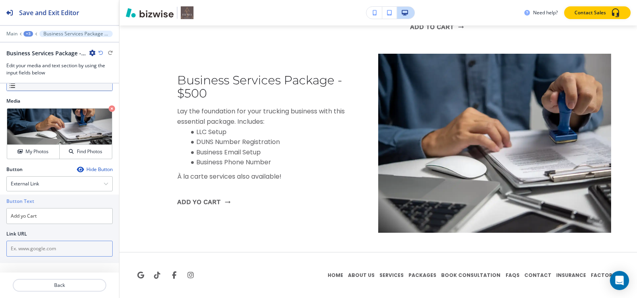
click at [48, 253] on input "text" at bounding box center [59, 249] width 106 height 16
paste input "[URL][DOMAIN_NAME]"
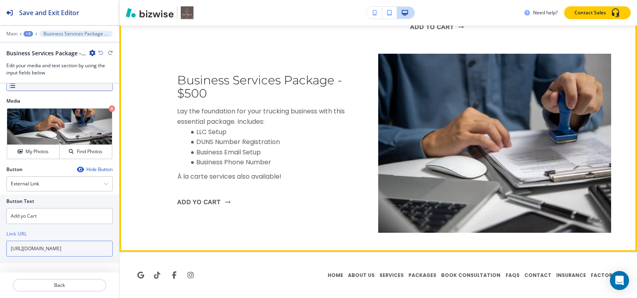
type input "[URL][DOMAIN_NAME]"
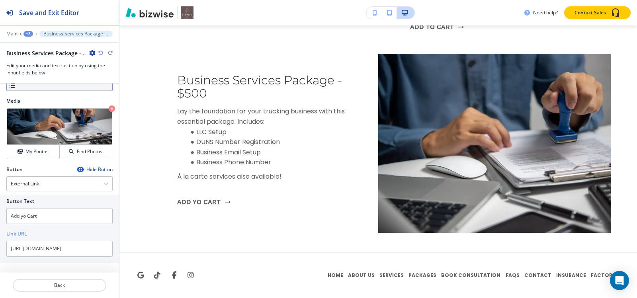
click at [31, 35] on div "+3" at bounding box center [28, 34] width 10 height 6
click at [43, 79] on button "OUR PACKAGES" at bounding box center [48, 75] width 51 height 14
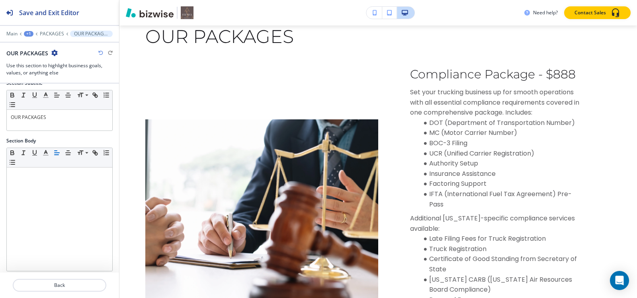
scroll to position [150, 0]
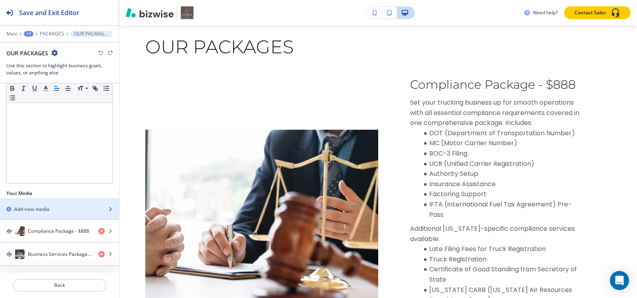
click at [32, 214] on div "button" at bounding box center [59, 216] width 119 height 6
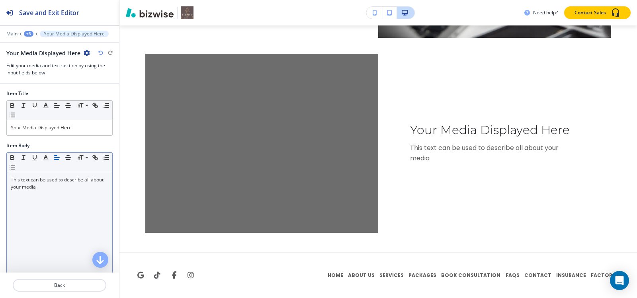
scroll to position [3321, 0]
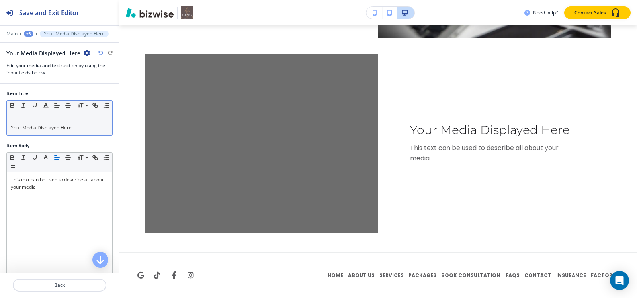
click at [53, 132] on div "Your Media Displayed Here" at bounding box center [59, 127] width 105 height 15
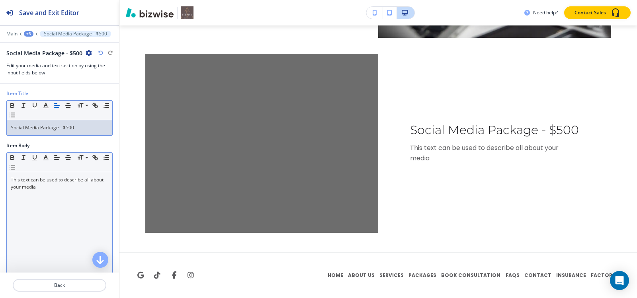
click at [54, 222] on div "This text can be used to describe all about your media" at bounding box center [59, 223] width 105 height 103
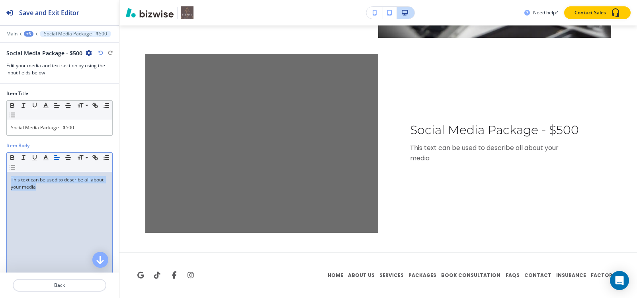
scroll to position [0, 0]
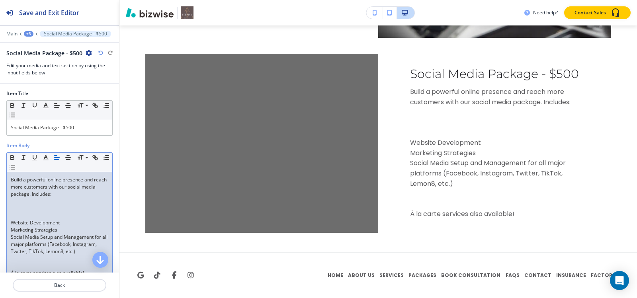
click at [23, 214] on p at bounding box center [59, 215] width 97 height 7
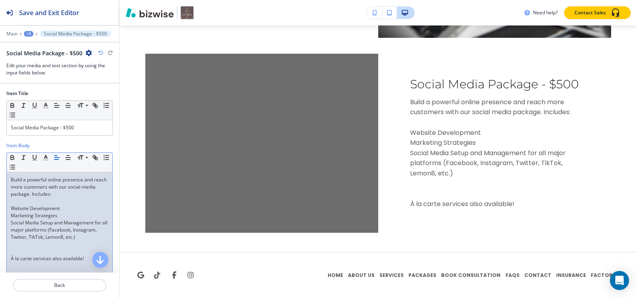
click at [20, 253] on p at bounding box center [59, 251] width 97 height 7
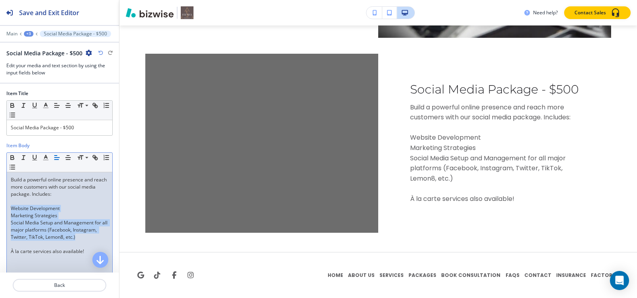
drag, startPoint x: 11, startPoint y: 206, endPoint x: 73, endPoint y: 216, distance: 62.8
click at [103, 238] on div "Build a powerful online presence and reach more customers with our social media…" at bounding box center [59, 223] width 105 height 103
click at [16, 170] on icon "button" at bounding box center [12, 167] width 7 height 7
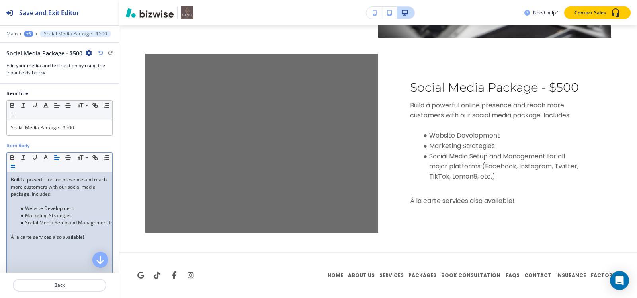
click at [33, 200] on p at bounding box center [59, 201] width 97 height 7
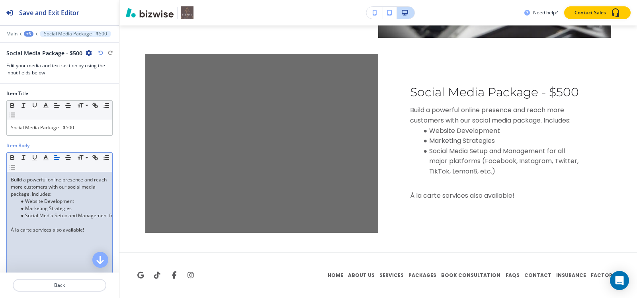
click at [31, 221] on p at bounding box center [59, 222] width 97 height 7
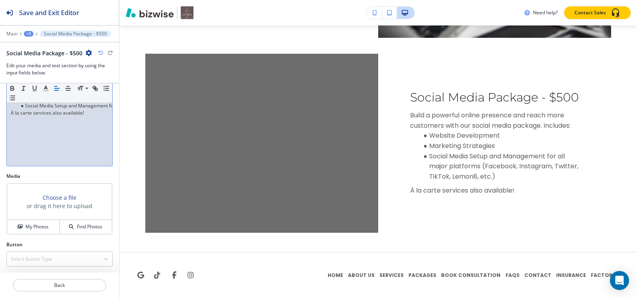
scroll to position [110, 0]
click at [40, 226] on h4 "My Photos" at bounding box center [36, 226] width 23 height 7
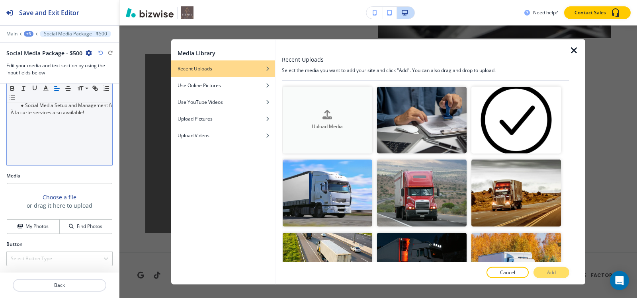
click at [321, 120] on div "button" at bounding box center [328, 121] width 90 height 3
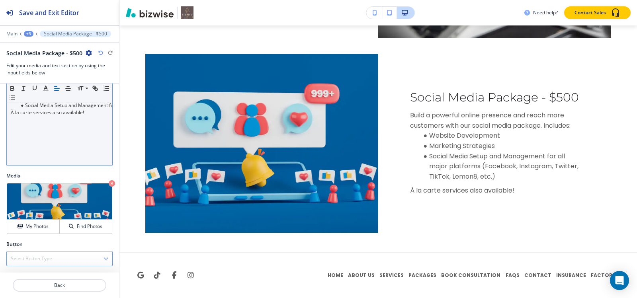
click at [33, 259] on h4 "Select Button Type" at bounding box center [31, 258] width 41 height 7
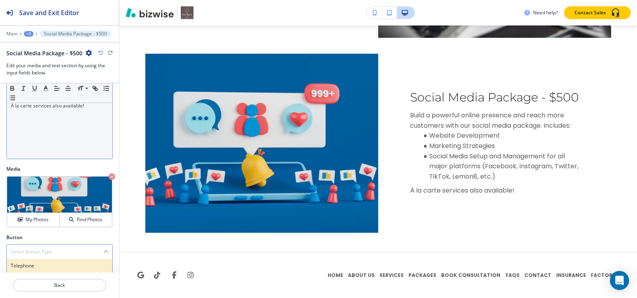
scroll to position [185, 0]
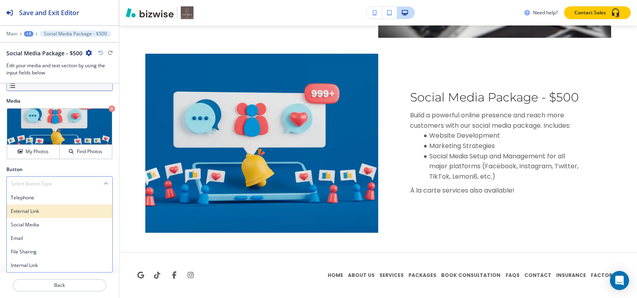
click at [22, 210] on h4 "External Link" at bounding box center [59, 211] width 97 height 7
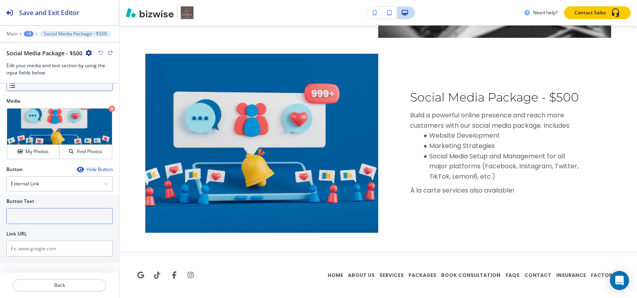
click at [27, 220] on input "text" at bounding box center [59, 216] width 106 height 16
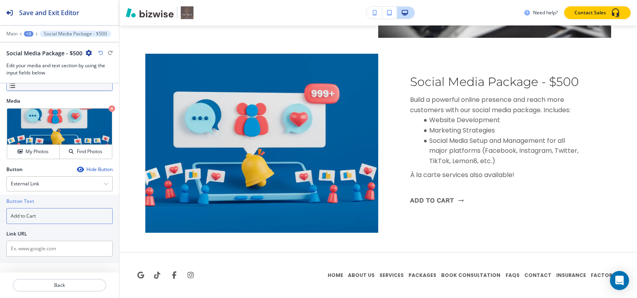
type input "Add to Cart"
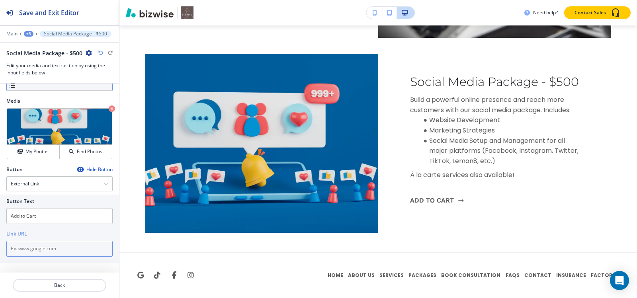
click at [51, 255] on input "text" at bounding box center [59, 249] width 106 height 16
paste input "[URL][DOMAIN_NAME]"
type input "[URL][DOMAIN_NAME]"
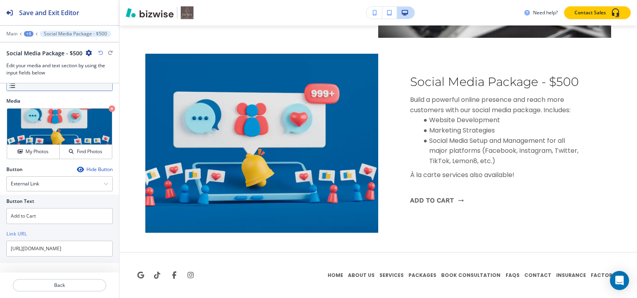
click at [30, 33] on div "+3" at bounding box center [29, 34] width 10 height 6
click at [41, 73] on p "OUR PACKAGES" at bounding box center [49, 74] width 41 height 7
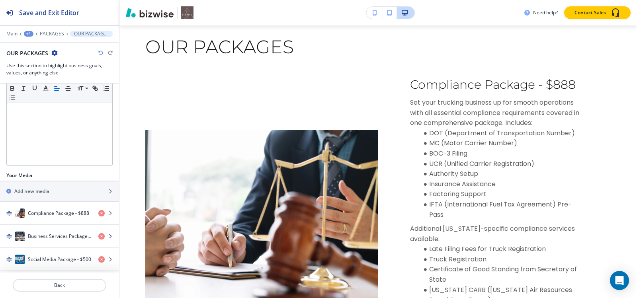
scroll to position [173, 0]
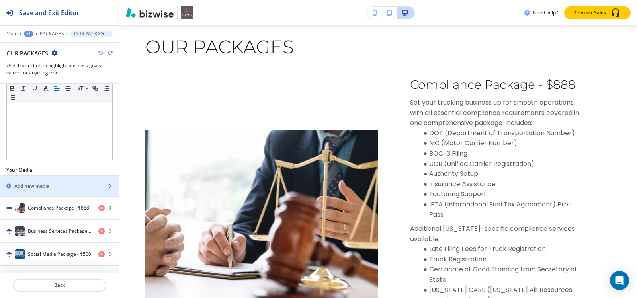
click at [41, 185] on h2 "Add new media" at bounding box center [31, 186] width 35 height 7
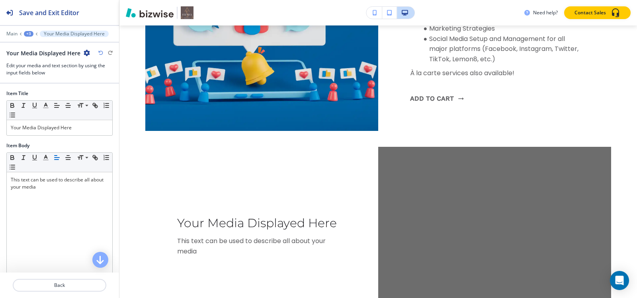
scroll to position [3516, 0]
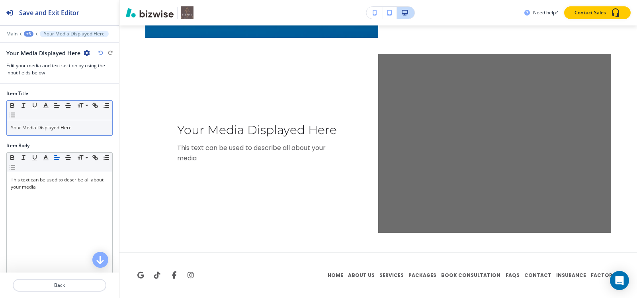
click at [61, 132] on div "Your Media Displayed Here" at bounding box center [59, 127] width 105 height 15
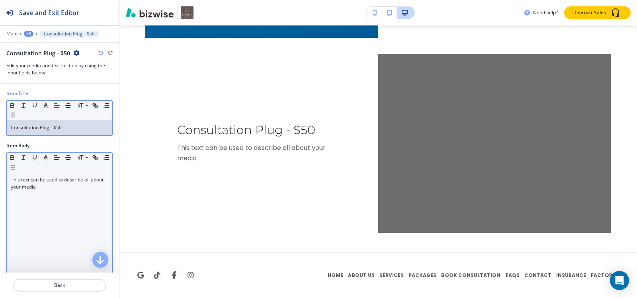
click at [27, 201] on div "This text can be used to describe all about your media" at bounding box center [59, 223] width 105 height 103
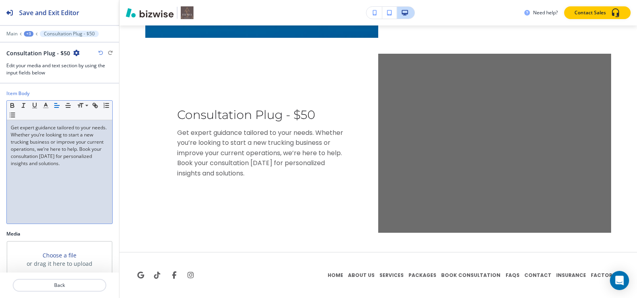
scroll to position [110, 0]
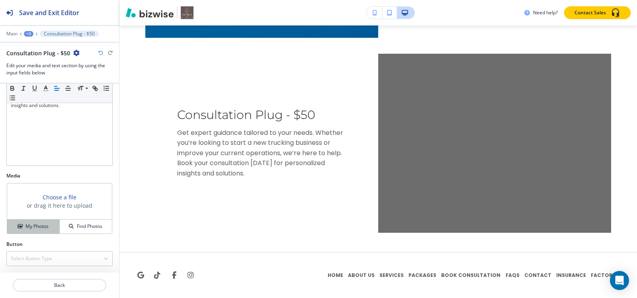
click at [30, 230] on h4 "My Photos" at bounding box center [36, 226] width 23 height 7
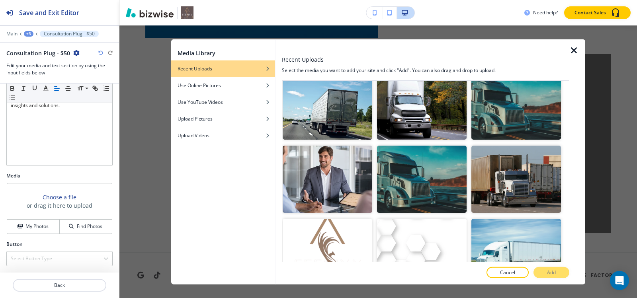
scroll to position [1329, 0]
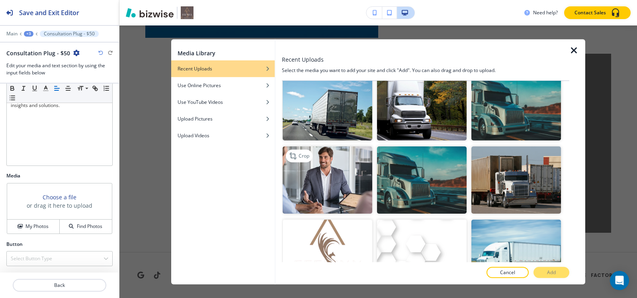
click at [331, 160] on img "button" at bounding box center [328, 179] width 90 height 67
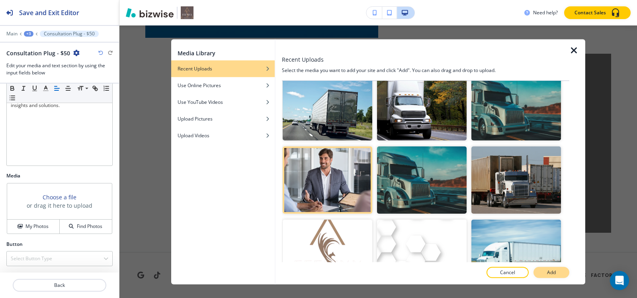
click at [551, 275] on p "Add" at bounding box center [551, 272] width 9 height 7
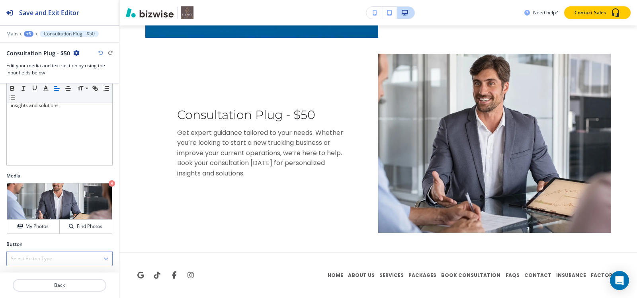
click at [29, 257] on h4 "Select Button Type" at bounding box center [31, 258] width 41 height 7
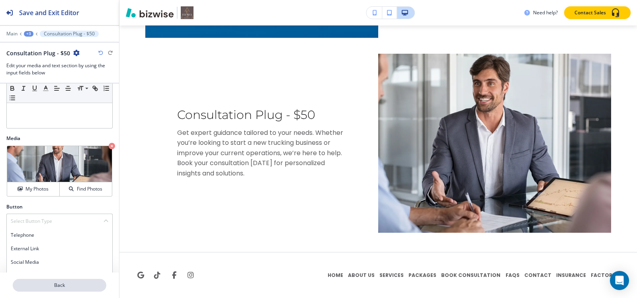
scroll to position [185, 0]
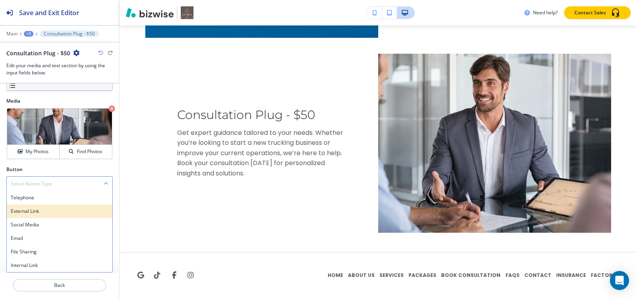
click at [25, 211] on h4 "External Link" at bounding box center [59, 211] width 97 height 7
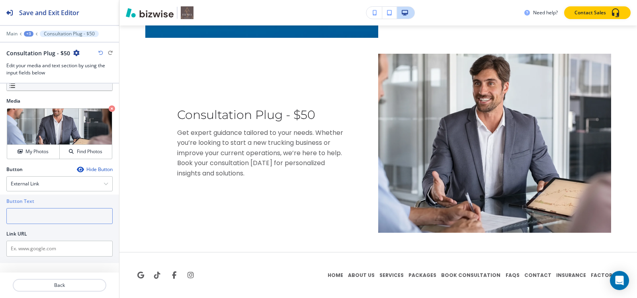
click at [35, 217] on input "text" at bounding box center [59, 216] width 106 height 16
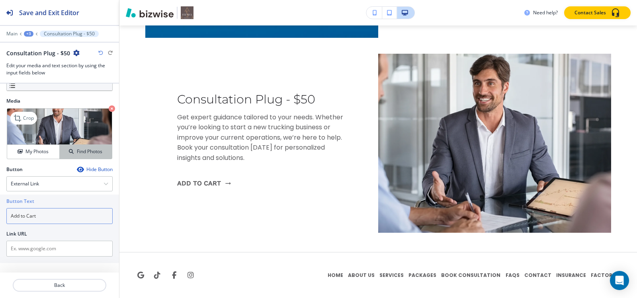
type input "Add to Cart"
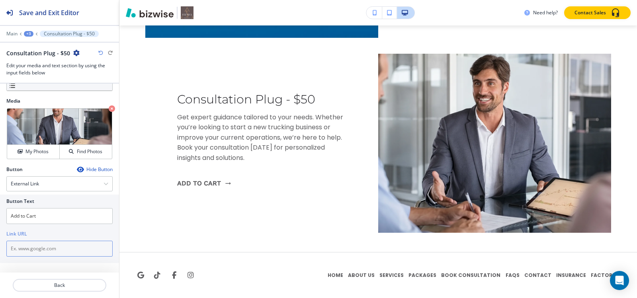
click at [37, 246] on input "text" at bounding box center [59, 249] width 106 height 16
paste input "[URL][DOMAIN_NAME]"
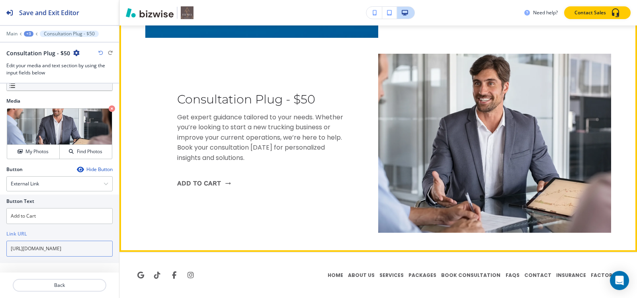
type input "[URL][DOMAIN_NAME]"
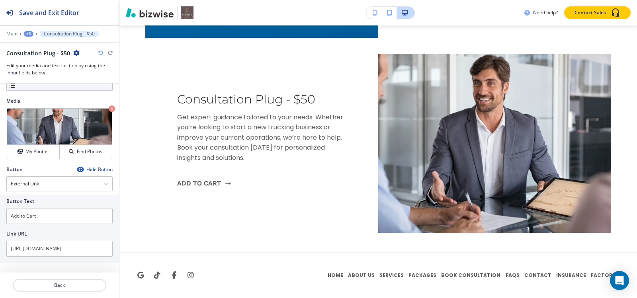
scroll to position [0, 0]
click at [27, 35] on div "+3" at bounding box center [29, 34] width 10 height 6
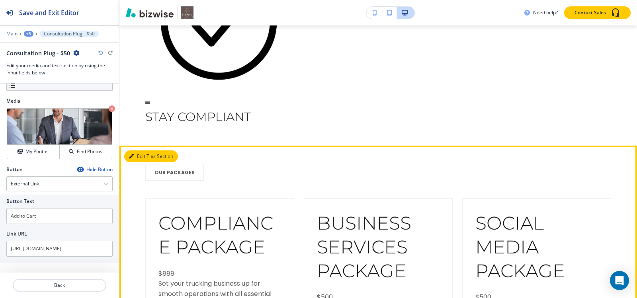
click at [137, 158] on button "Edit This Section" at bounding box center [151, 156] width 54 height 12
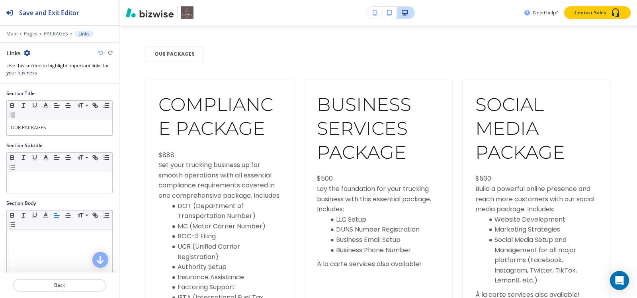
scroll to position [948, 0]
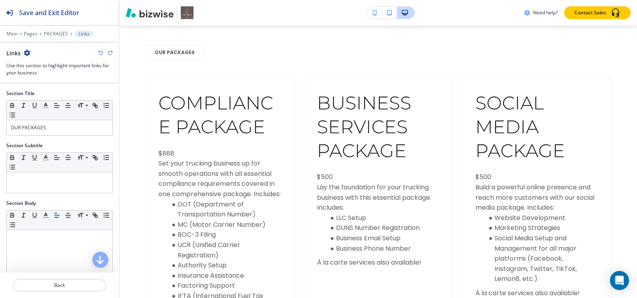
click at [27, 51] on icon "button" at bounding box center [27, 53] width 6 height 6
click at [37, 92] on p "Delete Section" at bounding box center [49, 94] width 41 height 7
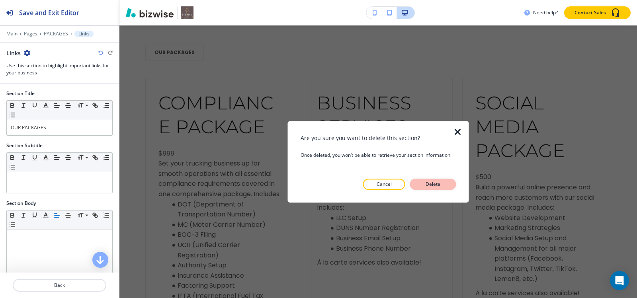
click at [427, 183] on p "Delete" at bounding box center [432, 184] width 19 height 7
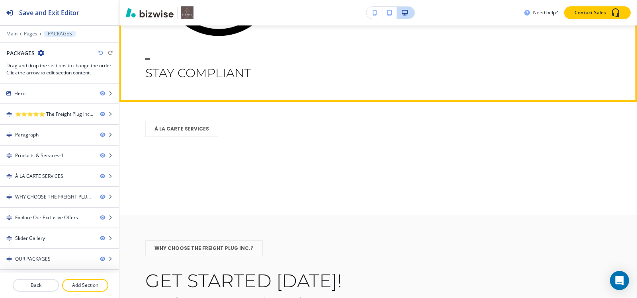
scroll to position [749, 0]
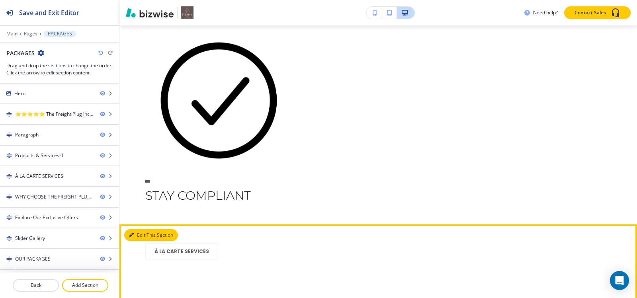
click at [135, 237] on button "Edit This Section" at bounding box center [151, 235] width 54 height 12
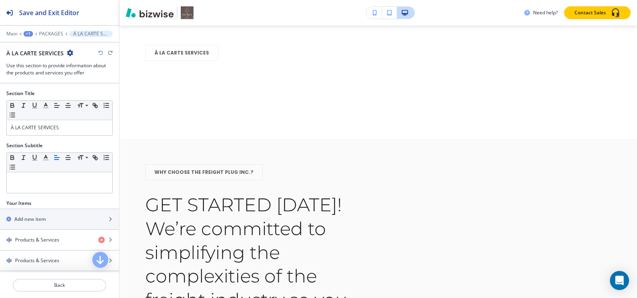
scroll to position [948, 0]
click at [67, 52] on icon "button" at bounding box center [70, 53] width 6 height 6
click at [79, 95] on p "Delete Section" at bounding box center [91, 94] width 41 height 7
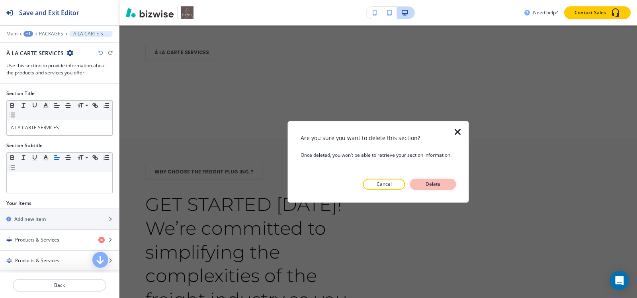
click at [433, 179] on button "Delete" at bounding box center [433, 184] width 46 height 11
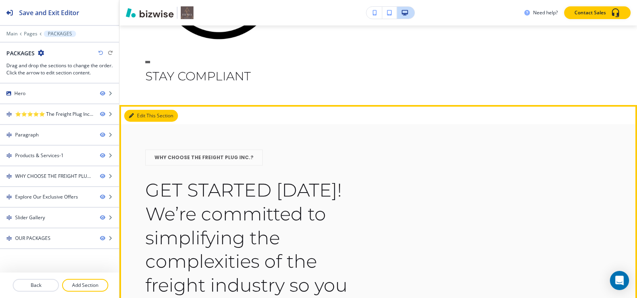
click at [142, 117] on button "Edit This Section" at bounding box center [151, 116] width 54 height 12
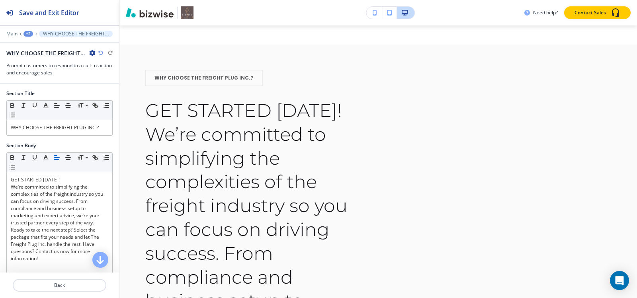
click at [91, 52] on icon "button" at bounding box center [92, 53] width 6 height 6
click at [99, 96] on p "Delete Section" at bounding box center [114, 94] width 41 height 7
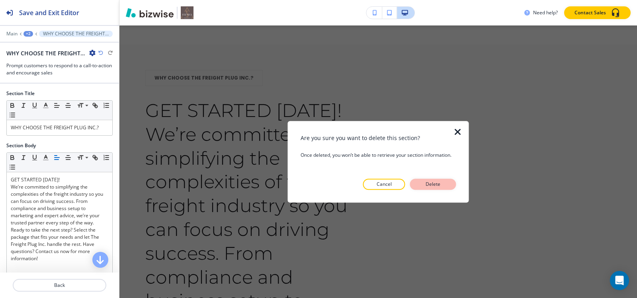
click at [440, 185] on p "Delete" at bounding box center [432, 184] width 19 height 7
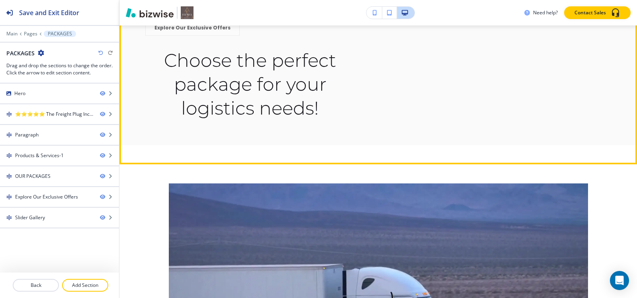
scroll to position [2023, 0]
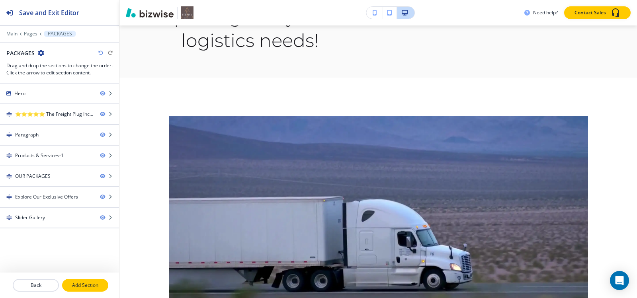
drag, startPoint x: 86, startPoint y: 287, endPoint x: 111, endPoint y: 271, distance: 29.4
click at [86, 287] on p "Add Section" at bounding box center [85, 285] width 45 height 7
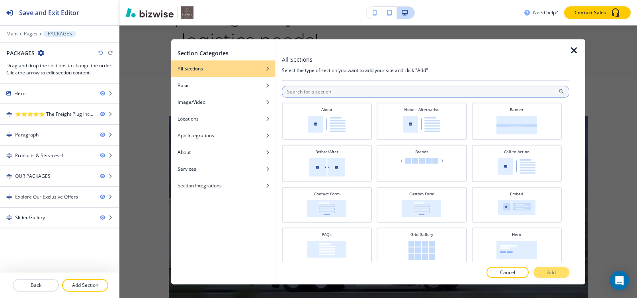
click at [312, 94] on input "text" at bounding box center [425, 92] width 287 height 12
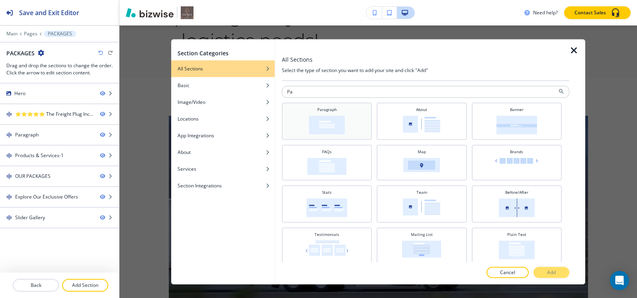
type input "Pa"
click at [303, 134] on div "Paragraph" at bounding box center [327, 120] width 90 height 37
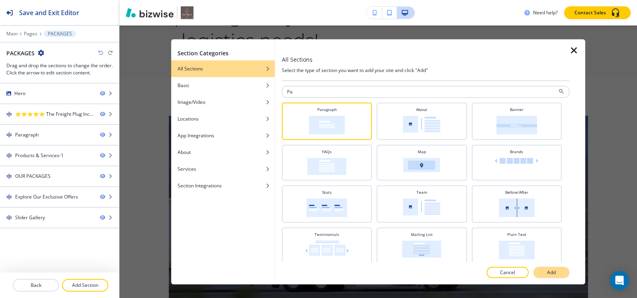
click at [537, 271] on button "Add" at bounding box center [551, 272] width 36 height 11
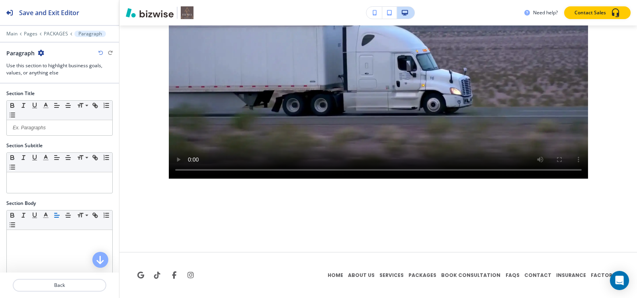
scroll to position [2216, 0]
click at [29, 124] on p at bounding box center [59, 127] width 97 height 7
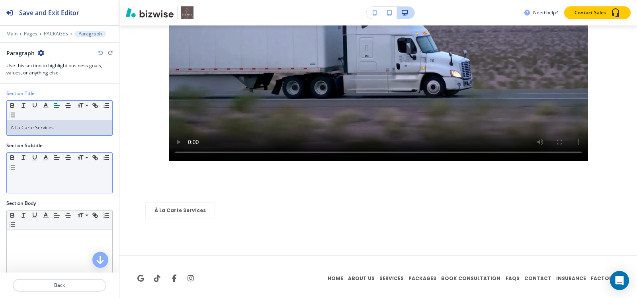
click at [35, 189] on div at bounding box center [59, 182] width 105 height 21
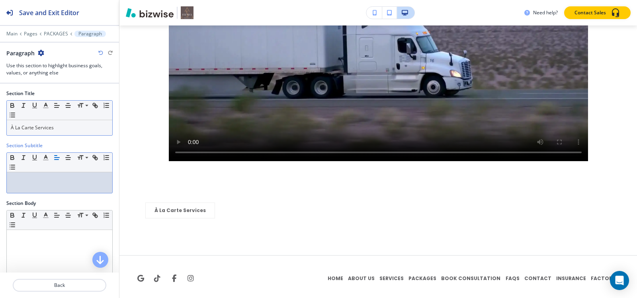
paste div
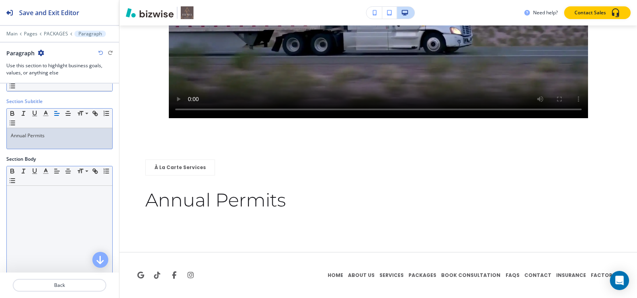
scroll to position [104, 0]
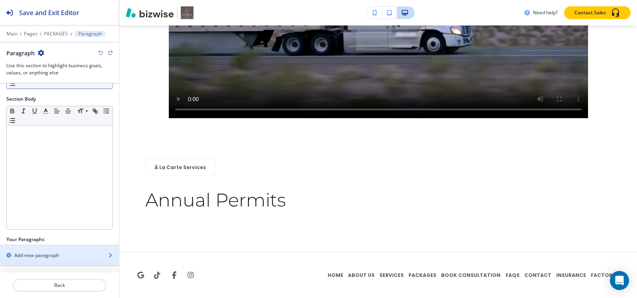
click at [43, 255] on h2 "Add new paragraph" at bounding box center [36, 255] width 45 height 7
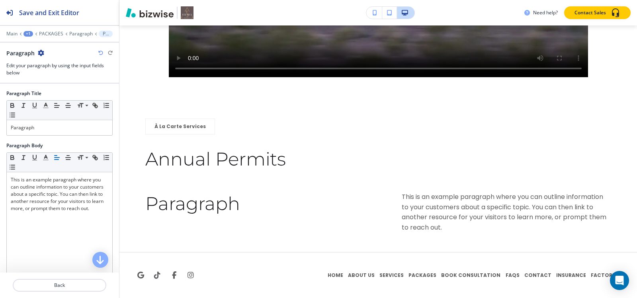
scroll to position [2317, 0]
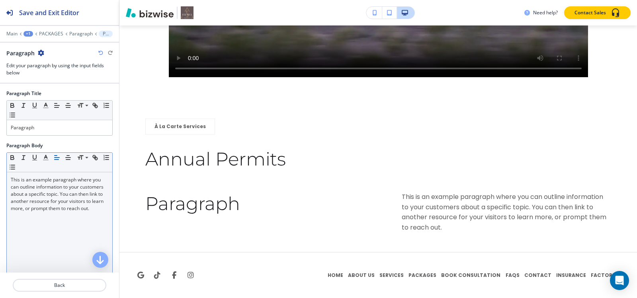
click at [34, 212] on p "This is an example paragraph where you can outline information to your customer…" at bounding box center [59, 194] width 97 height 36
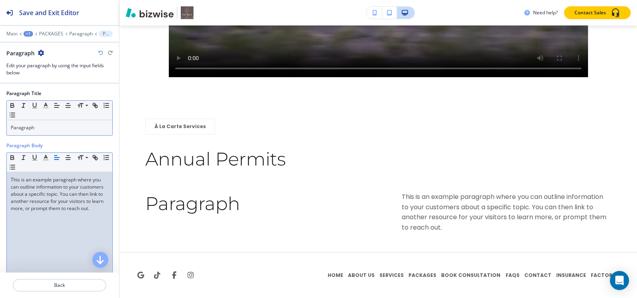
click at [64, 124] on p "Paragraph" at bounding box center [59, 127] width 97 height 7
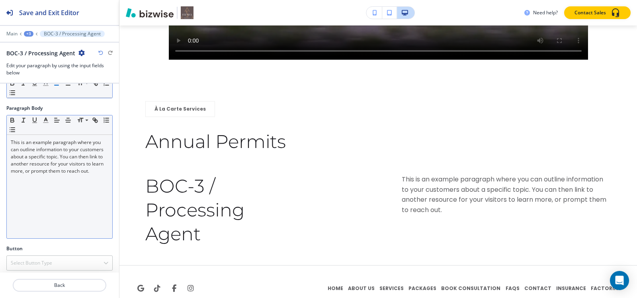
scroll to position [42, 0]
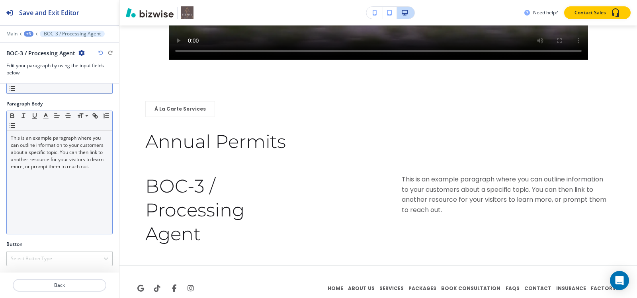
click at [60, 188] on div "This is an example paragraph where you can outline information to your customer…" at bounding box center [59, 182] width 105 height 103
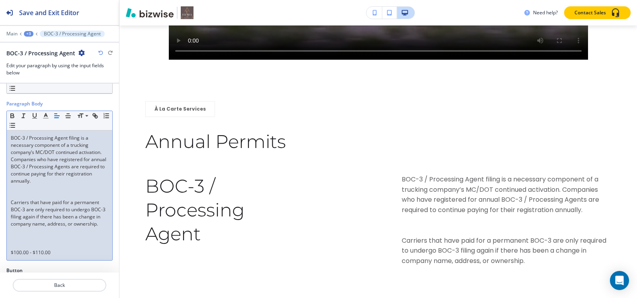
scroll to position [0, 0]
click at [37, 198] on p at bounding box center [59, 195] width 97 height 7
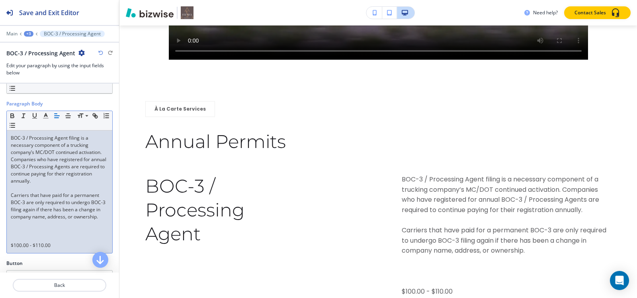
click at [14, 242] on p at bounding box center [59, 238] width 97 height 7
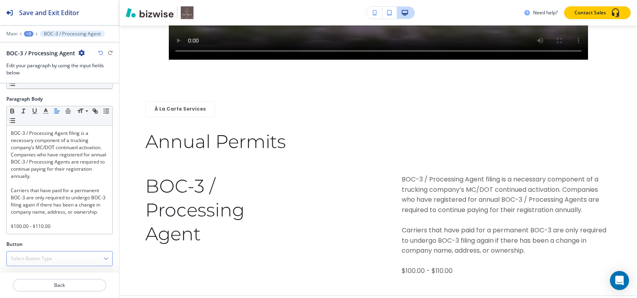
click at [29, 259] on h4 "Select Button Type" at bounding box center [31, 258] width 41 height 7
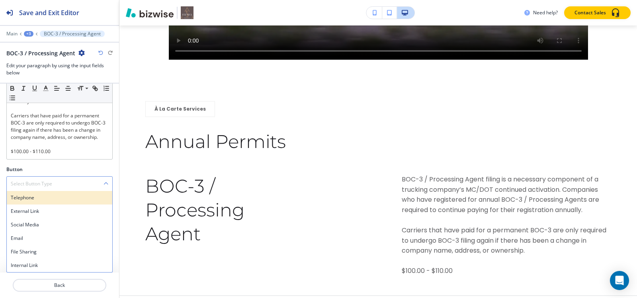
click at [34, 194] on h4 "Telephone" at bounding box center [59, 197] width 97 height 7
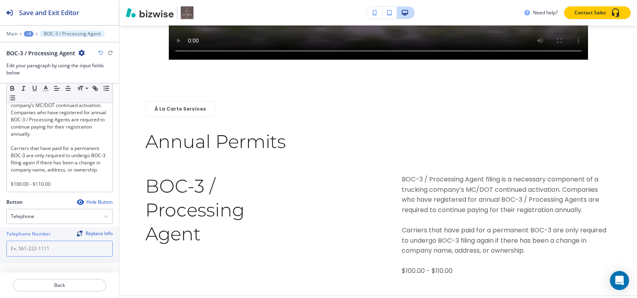
click at [34, 247] on input "text" at bounding box center [59, 249] width 106 height 16
paste input "[PHONE_NUMBER]"
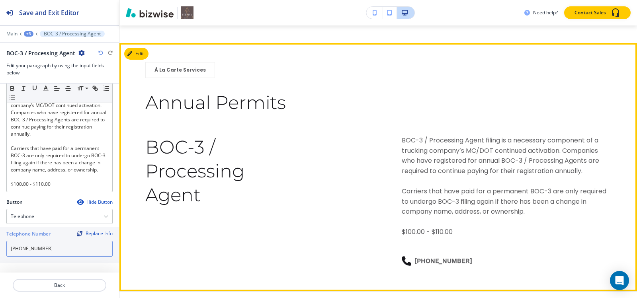
scroll to position [2413, 0]
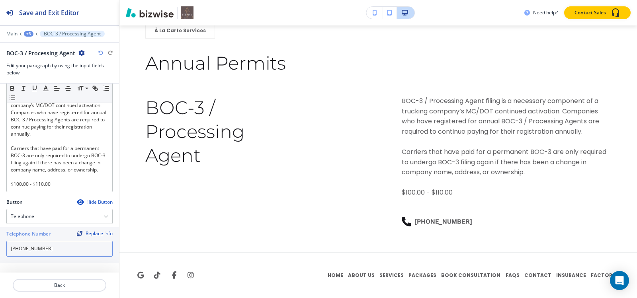
type input "[PHONE_NUMBER]"
click at [21, 30] on div at bounding box center [59, 28] width 119 height 5
click at [26, 32] on div "+3" at bounding box center [29, 34] width 10 height 6
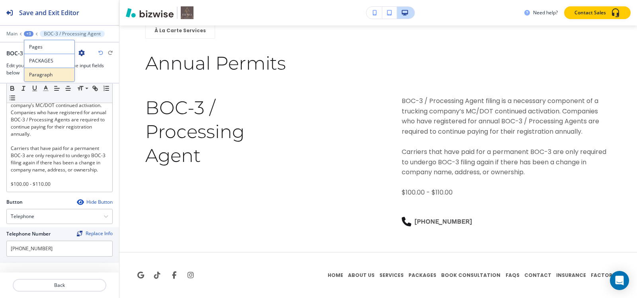
click at [36, 75] on p "Paragraph" at bounding box center [49, 74] width 41 height 7
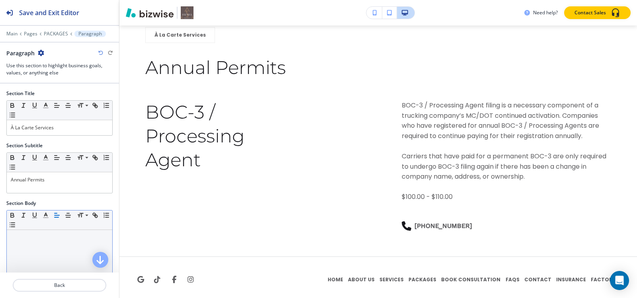
scroll to position [125, 0]
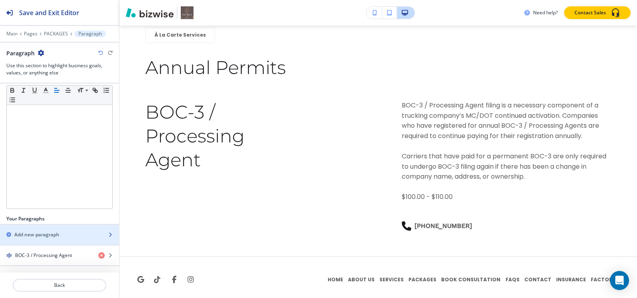
click at [36, 233] on h2 "Add new paragraph" at bounding box center [36, 234] width 45 height 7
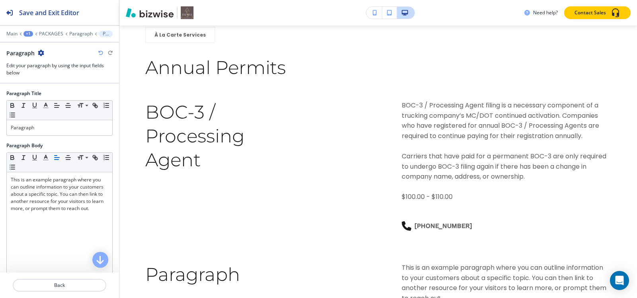
scroll to position [2479, 0]
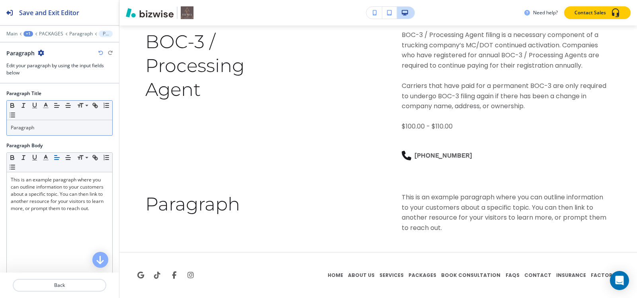
click at [44, 129] on p "Paragraph" at bounding box center [59, 127] width 97 height 7
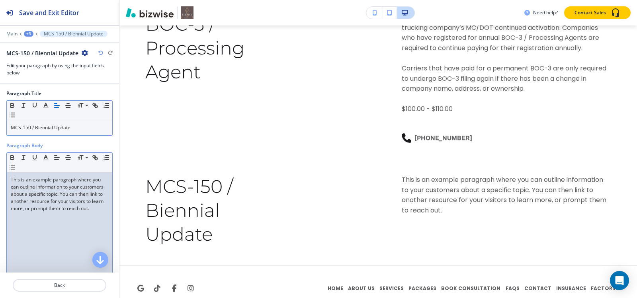
click at [50, 233] on div "This is an example paragraph where you can outline information to your customer…" at bounding box center [59, 223] width 105 height 103
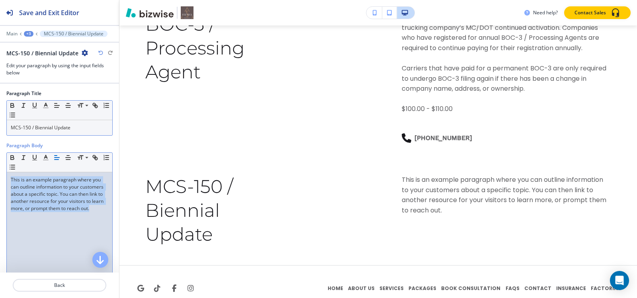
paste div
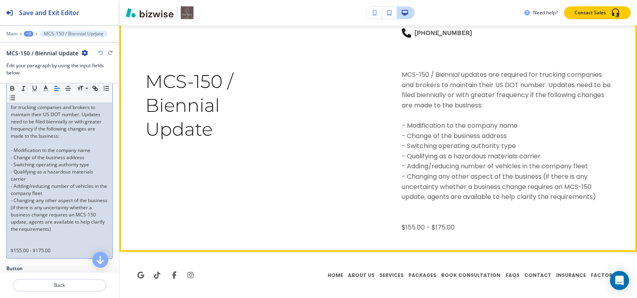
scroll to position [2602, 0]
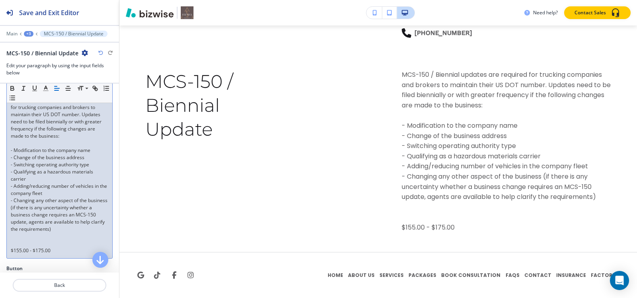
click at [33, 240] on p at bounding box center [59, 243] width 97 height 7
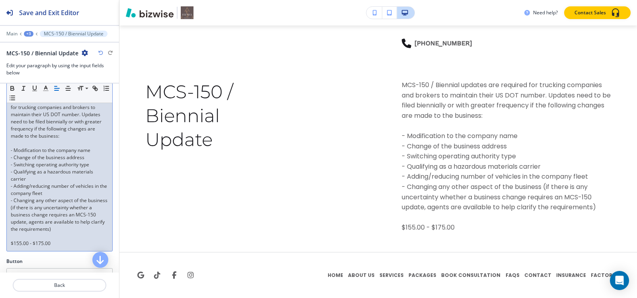
scroll to position [2592, 0]
click at [31, 33] on div "+3" at bounding box center [29, 34] width 10 height 6
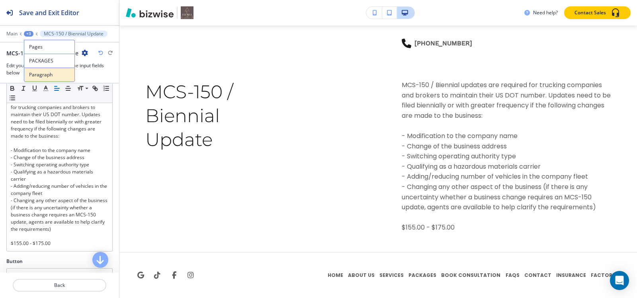
click at [37, 76] on p "Paragraph" at bounding box center [49, 74] width 41 height 7
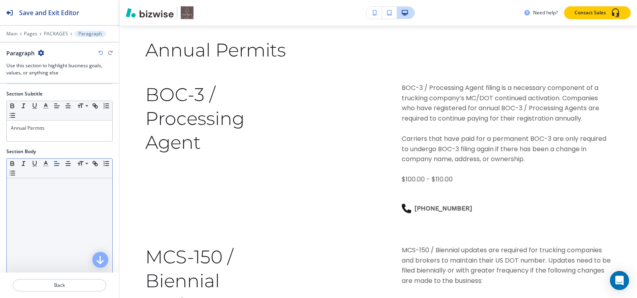
scroll to position [146, 0]
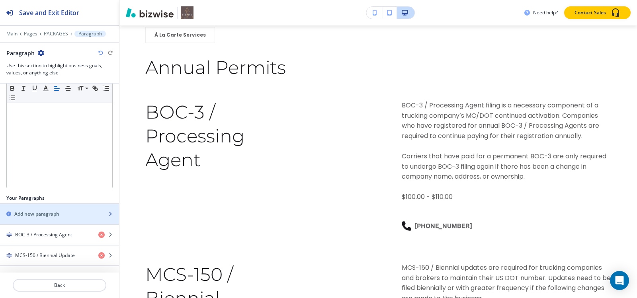
click at [42, 214] on h2 "Add new paragraph" at bounding box center [36, 213] width 45 height 7
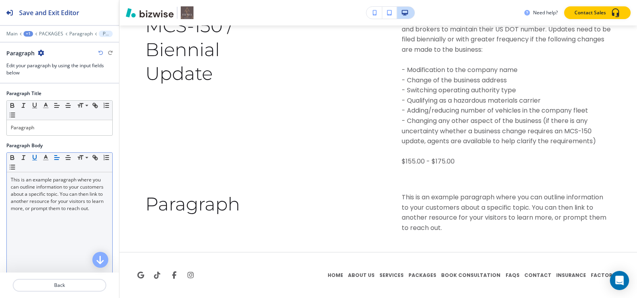
scroll to position [2658, 0]
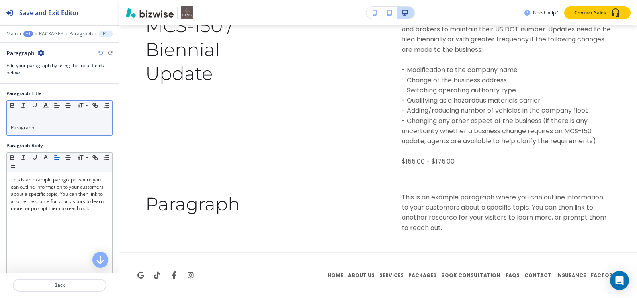
click at [35, 127] on p "Paragraph" at bounding box center [59, 127] width 97 height 7
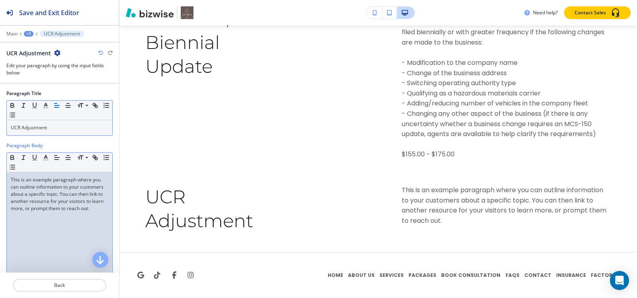
click at [66, 247] on div "This is an example paragraph where you can outline information to your customer…" at bounding box center [59, 223] width 105 height 103
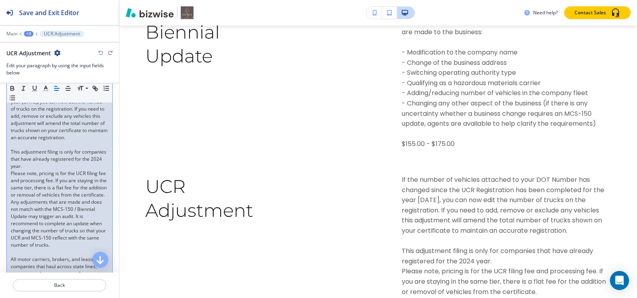
scroll to position [199, 0]
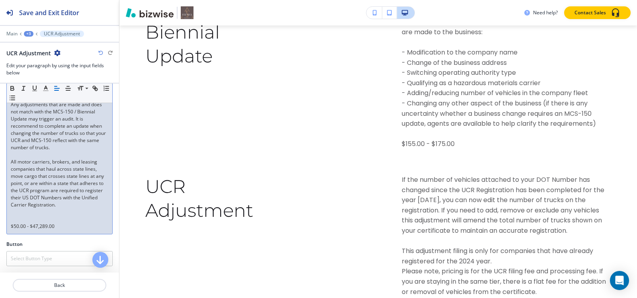
click at [34, 223] on p at bounding box center [59, 219] width 97 height 7
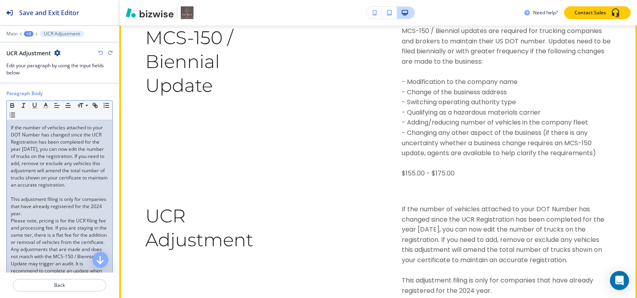
scroll to position [2658, 0]
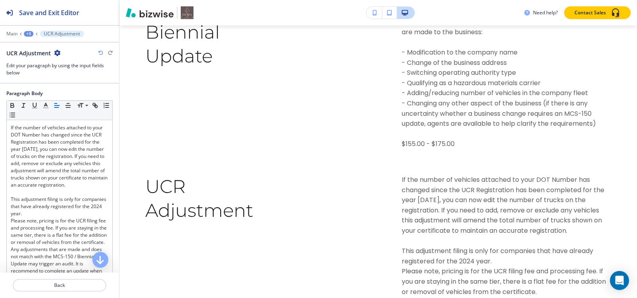
click at [32, 32] on div "+3" at bounding box center [29, 34] width 10 height 6
click at [36, 75] on p "Paragraph" at bounding box center [49, 74] width 41 height 7
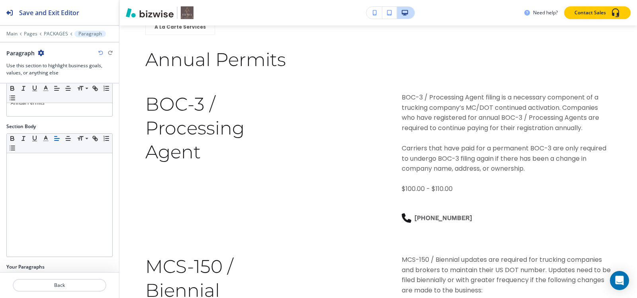
scroll to position [2391, 0]
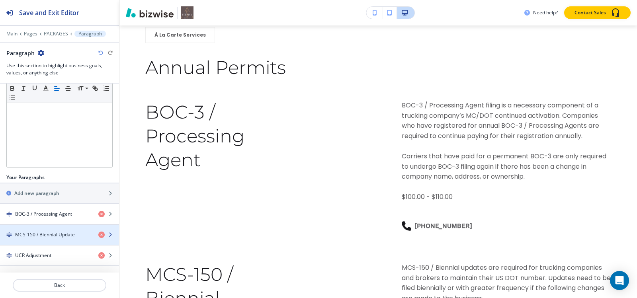
click at [33, 231] on h4 "MCS-150 / Biennial Update" at bounding box center [45, 234] width 60 height 7
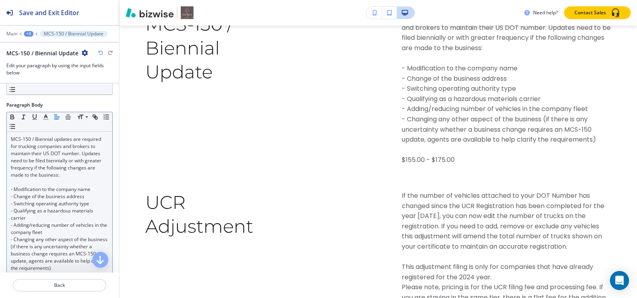
scroll to position [2646, 0]
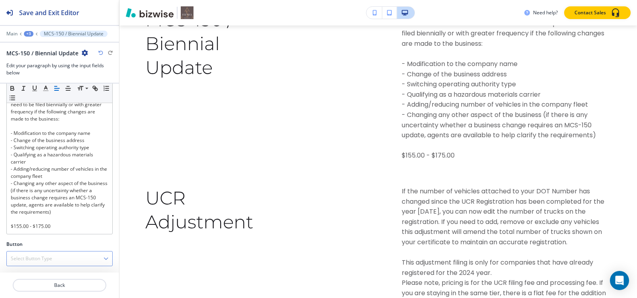
click at [36, 266] on div "Select Button Type Telephone External Link Social Media Email File Sharing Inte…" at bounding box center [59, 258] width 106 height 15
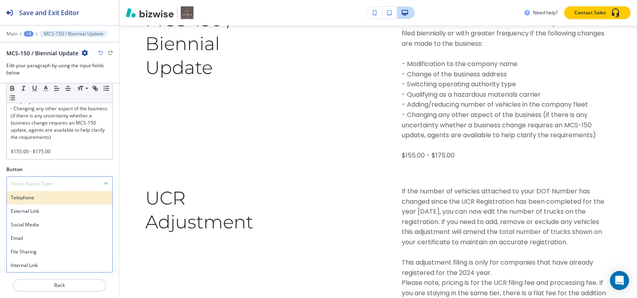
click at [33, 201] on h4 "Telephone" at bounding box center [59, 197] width 97 height 7
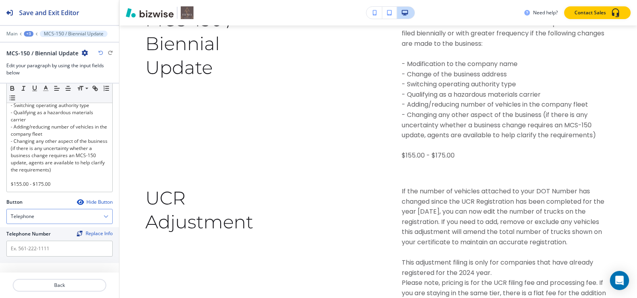
scroll to position [139, 0]
click at [33, 248] on input "text" at bounding box center [59, 249] width 106 height 16
paste input "[PHONE_NUMBER]"
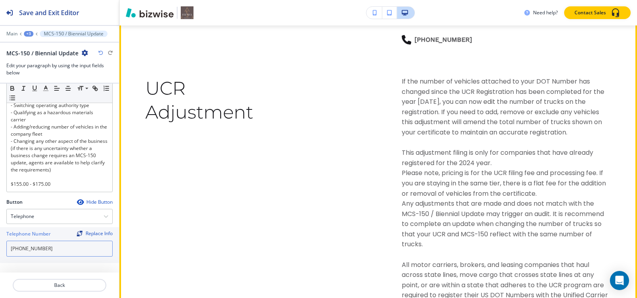
scroll to position [2805, 0]
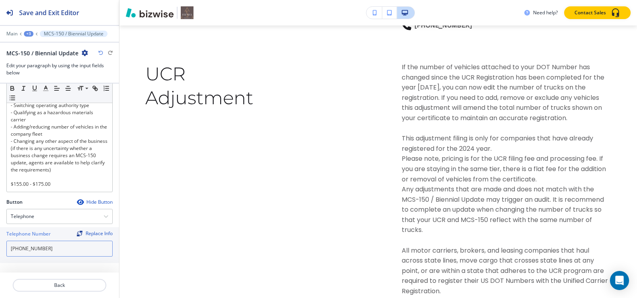
type input "[PHONE_NUMBER]"
click at [31, 33] on div "+3" at bounding box center [29, 34] width 10 height 6
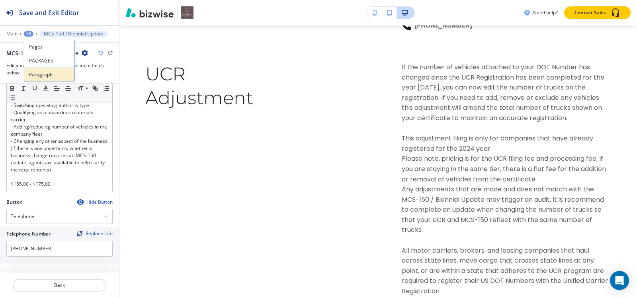
click at [33, 74] on p "Paragraph" at bounding box center [49, 74] width 41 height 7
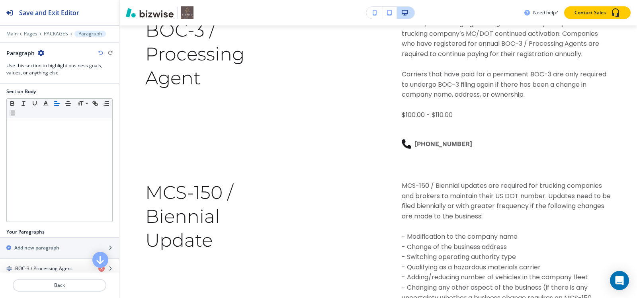
scroll to position [166, 0]
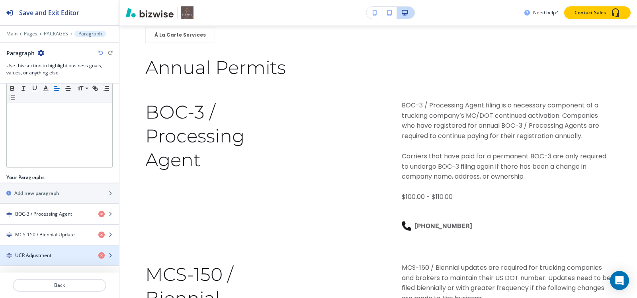
click at [23, 252] on h4 "UCR Adjustment" at bounding box center [33, 255] width 36 height 7
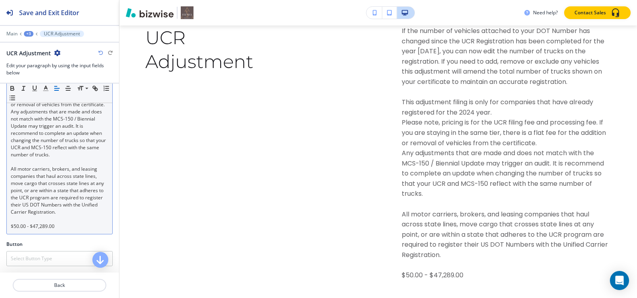
scroll to position [2859, 0]
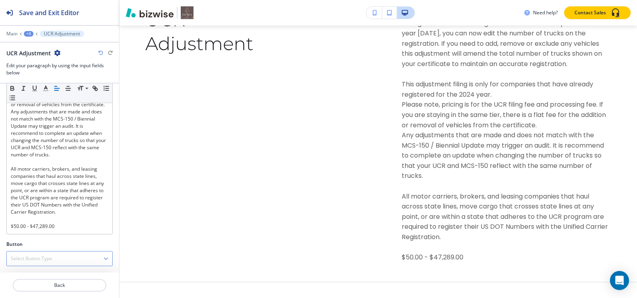
click at [27, 257] on h4 "Select Button Type" at bounding box center [31, 258] width 41 height 7
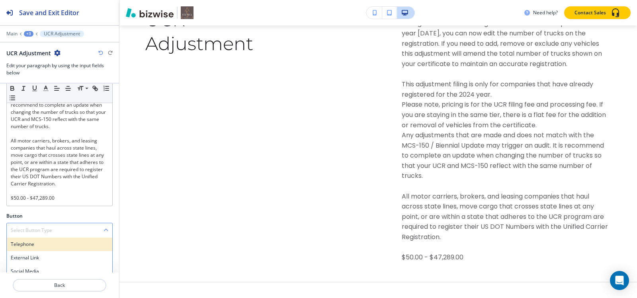
click at [27, 251] on div "Telephone" at bounding box center [59, 245] width 105 height 14
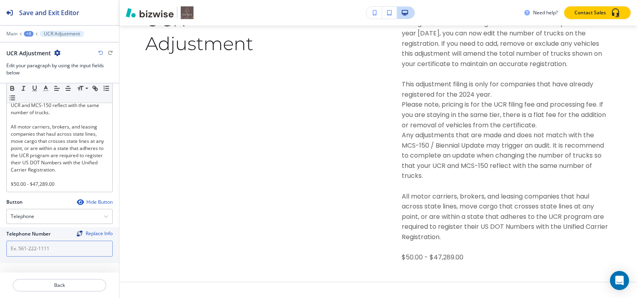
scroll to position [0, 0]
click at [27, 244] on input "text" at bounding box center [59, 249] width 106 height 16
paste input "[PHONE_NUMBER]"
type input "[PHONE_NUMBER]"
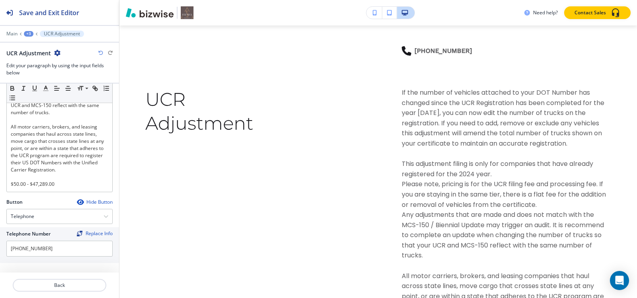
click at [29, 35] on div "+3" at bounding box center [29, 34] width 10 height 6
click at [39, 76] on p "Paragraph" at bounding box center [49, 74] width 41 height 7
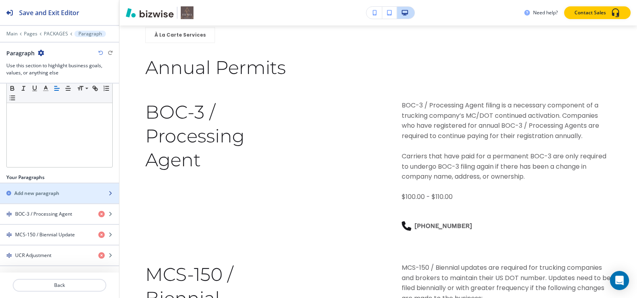
click at [36, 200] on div "button" at bounding box center [59, 200] width 119 height 6
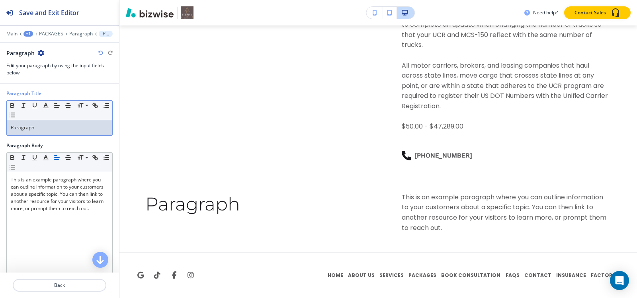
click at [33, 129] on p "Paragraph" at bounding box center [59, 127] width 97 height 7
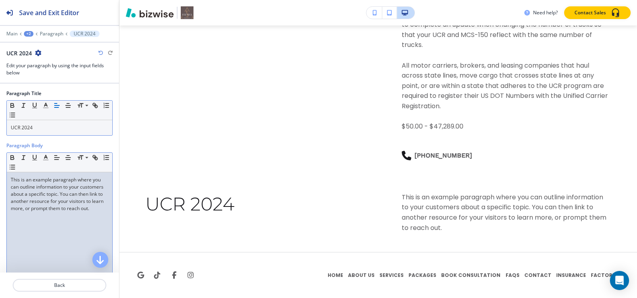
click at [58, 196] on p "This is an example paragraph where you can outline information to your customer…" at bounding box center [59, 194] width 97 height 36
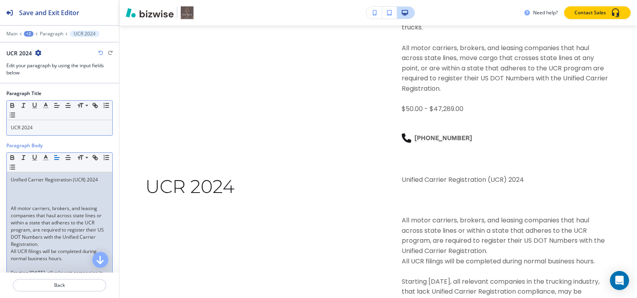
click at [37, 202] on p at bounding box center [59, 201] width 97 height 7
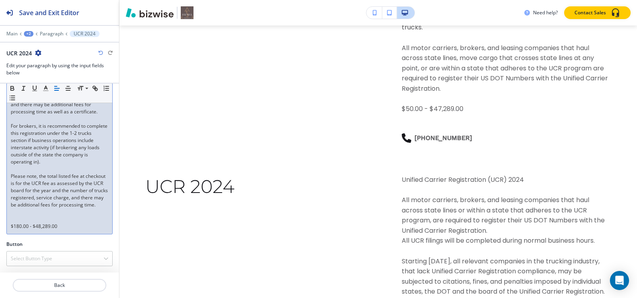
click at [30, 216] on p at bounding box center [59, 219] width 97 height 7
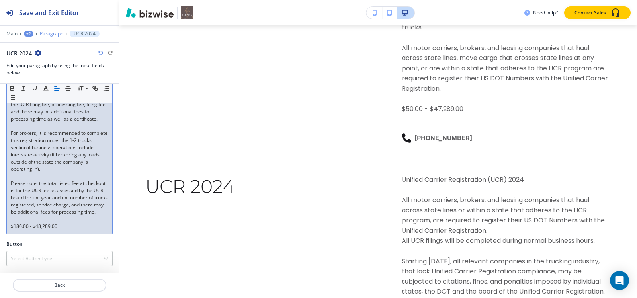
click at [53, 34] on p "Paragraph" at bounding box center [51, 34] width 23 height 6
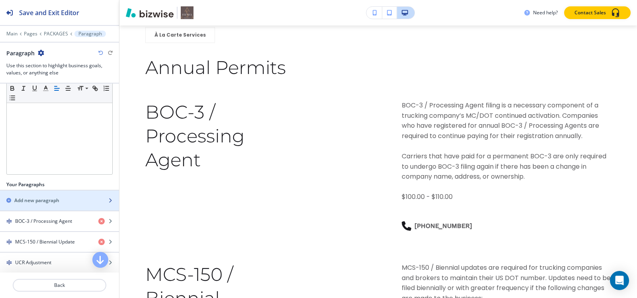
click at [39, 199] on h2 "Add new paragraph" at bounding box center [36, 200] width 45 height 7
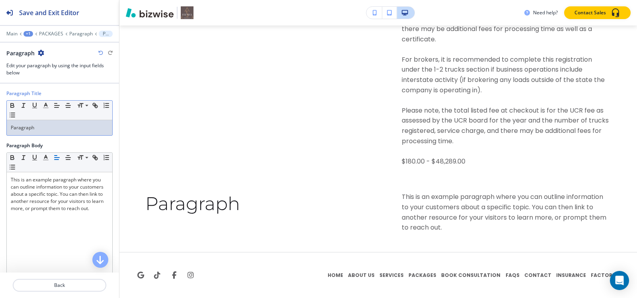
click at [55, 127] on p "Paragraph" at bounding box center [59, 127] width 97 height 7
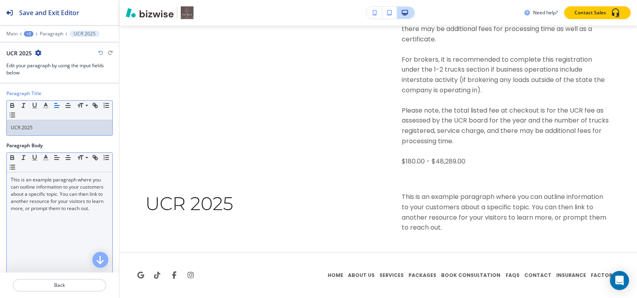
click at [51, 196] on p "This is an example paragraph where you can outline information to your customer…" at bounding box center [59, 194] width 97 height 36
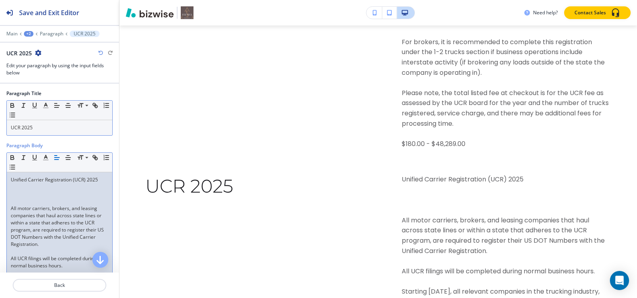
click at [38, 204] on p at bounding box center [59, 201] width 97 height 7
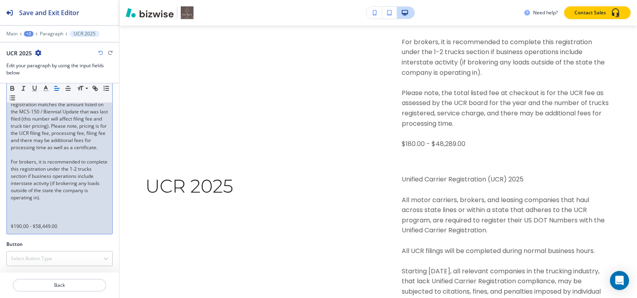
click at [25, 213] on p at bounding box center [59, 211] width 97 height 7
click at [23, 218] on p at bounding box center [59, 219] width 97 height 7
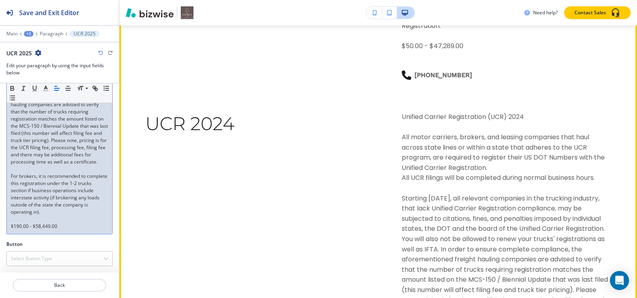
scroll to position [3091, 0]
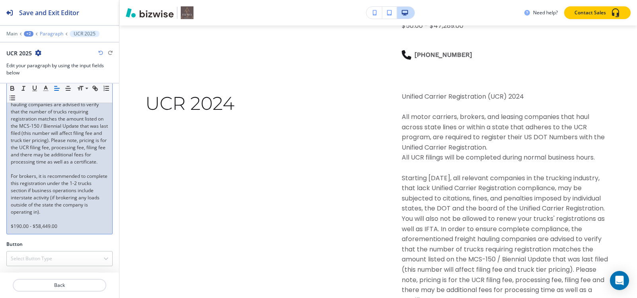
click at [45, 31] on p "Paragraph" at bounding box center [51, 34] width 23 height 6
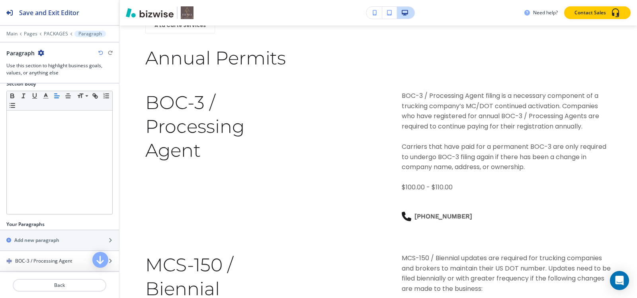
scroll to position [2391, 0]
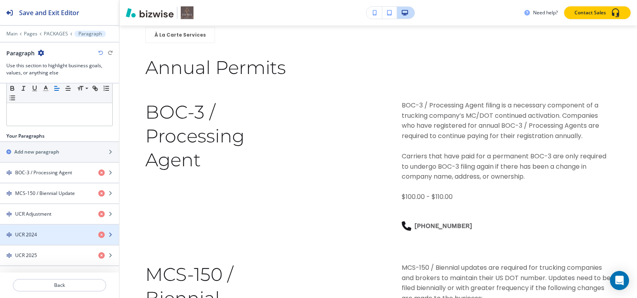
click at [44, 231] on div "UCR 2024" at bounding box center [46, 234] width 92 height 7
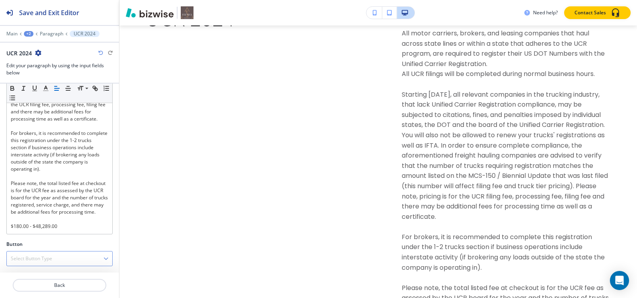
click at [36, 258] on h4 "Select Button Type" at bounding box center [31, 258] width 41 height 7
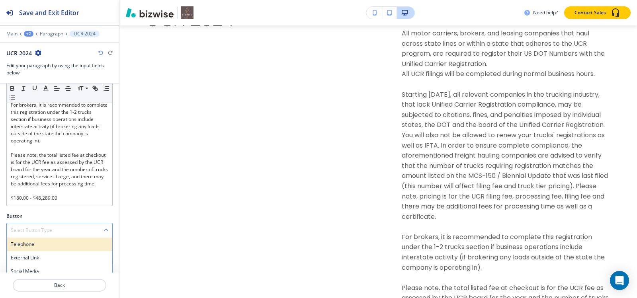
click at [40, 248] on h4 "Telephone" at bounding box center [59, 244] width 97 height 7
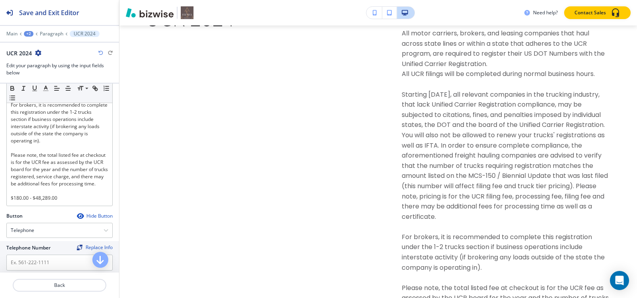
scroll to position [332, 0]
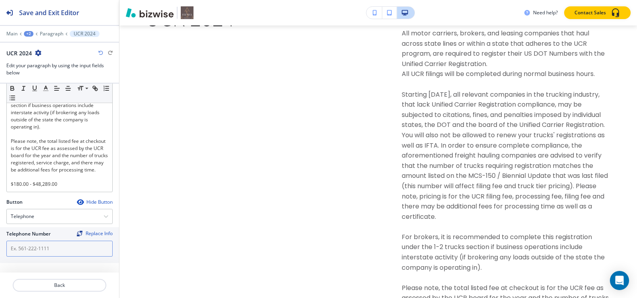
click at [39, 246] on input "text" at bounding box center [59, 249] width 106 height 16
paste input "[PHONE_NUMBER]"
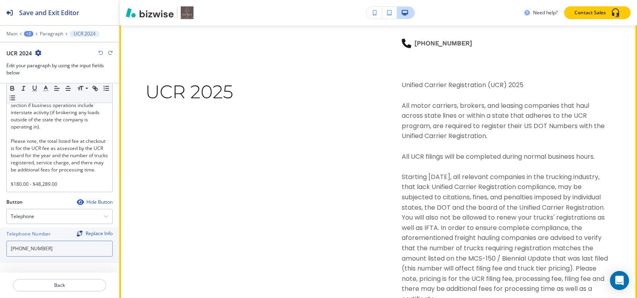
scroll to position [3572, 0]
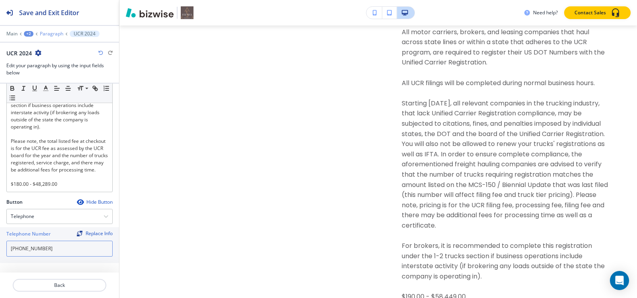
type input "[PHONE_NUMBER]"
click at [52, 33] on p "Paragraph" at bounding box center [51, 34] width 23 height 6
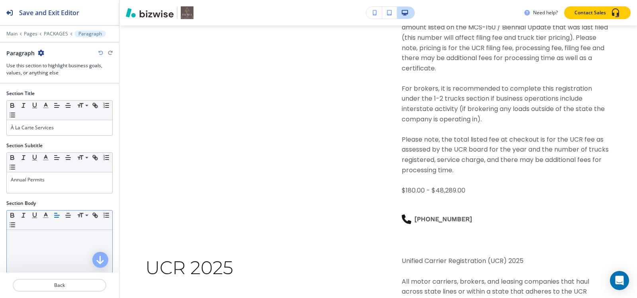
scroll to position [70, 0]
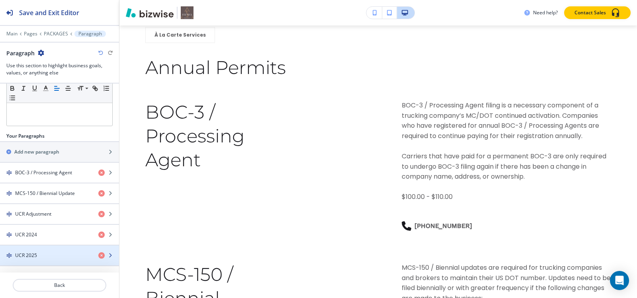
click at [37, 252] on h4 "UCR 2025" at bounding box center [26, 255] width 22 height 7
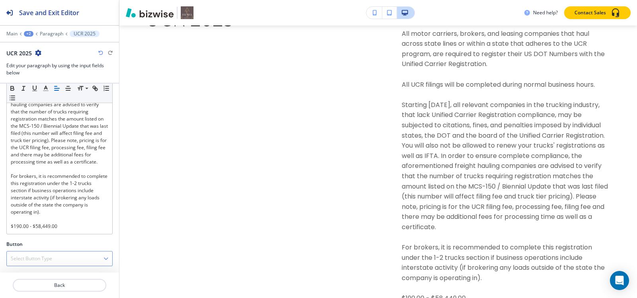
click at [42, 257] on h4 "Select Button Type" at bounding box center [31, 258] width 41 height 7
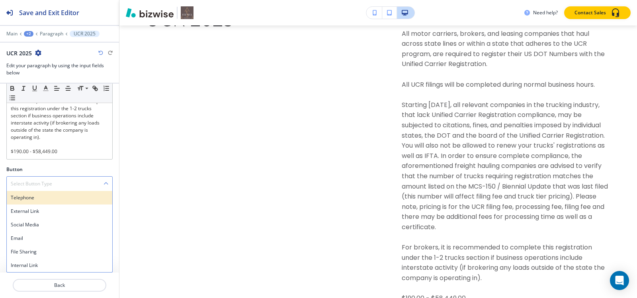
drag, startPoint x: 35, startPoint y: 200, endPoint x: 35, endPoint y: 215, distance: 15.5
click at [35, 199] on h4 "Telephone" at bounding box center [59, 197] width 97 height 7
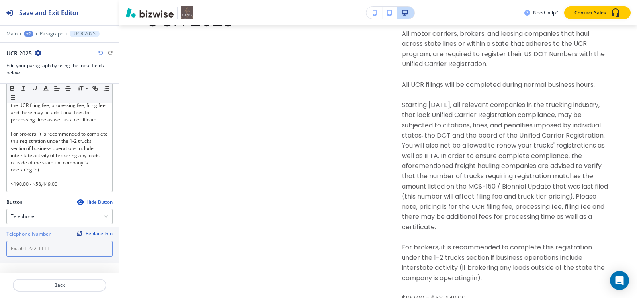
click at [43, 248] on input "text" at bounding box center [59, 249] width 106 height 16
paste input "[PHONE_NUMBER]"
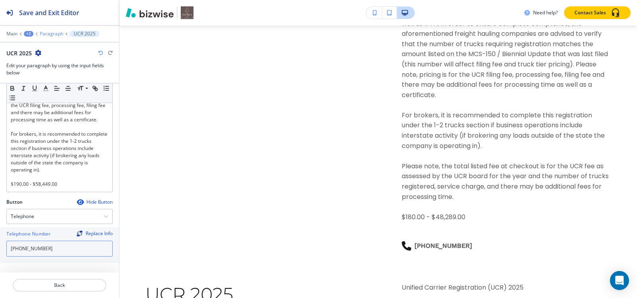
type input "[PHONE_NUMBER]"
click at [49, 32] on p "Paragraph" at bounding box center [51, 34] width 23 height 6
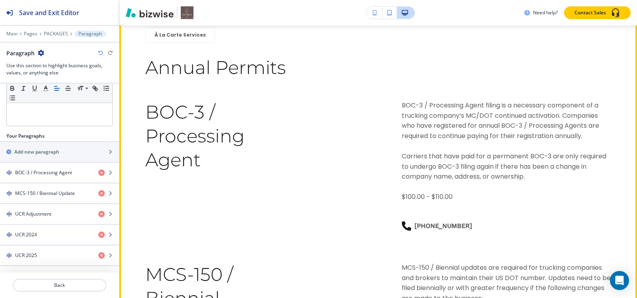
click at [137, 25] on button "Edit This Section" at bounding box center [151, 19] width 54 height 12
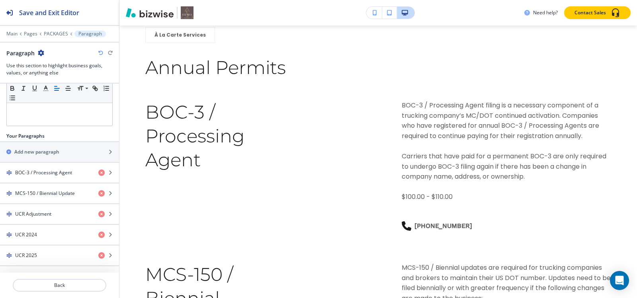
click at [44, 52] on div "Paragraph" at bounding box center [59, 53] width 106 height 8
click at [41, 54] on icon "button" at bounding box center [41, 53] width 6 height 6
click at [45, 78] on p "Duplicate Section" at bounding box center [63, 80] width 41 height 7
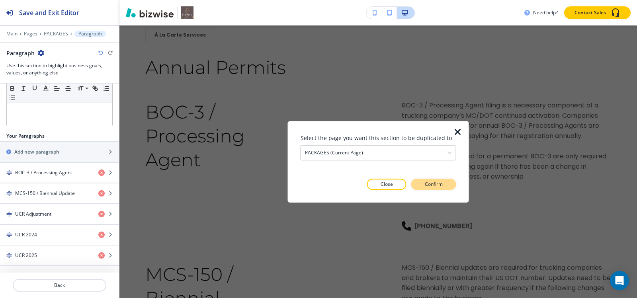
click at [435, 185] on p "Confirm" at bounding box center [434, 184] width 18 height 7
click at [435, 185] on p "Take me there" at bounding box center [426, 184] width 32 height 7
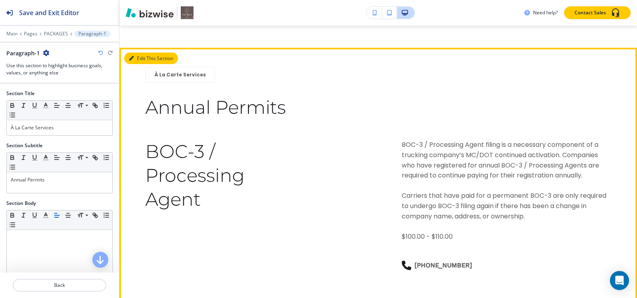
click at [133, 64] on button "Edit This Section" at bounding box center [151, 59] width 54 height 12
click at [134, 64] on button "Edit This Section" at bounding box center [151, 59] width 54 height 12
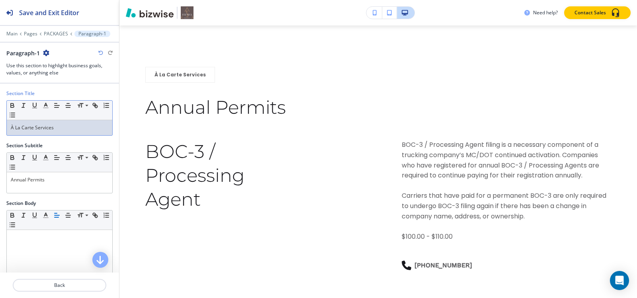
click at [65, 130] on p "À La Carte Services" at bounding box center [59, 127] width 97 height 7
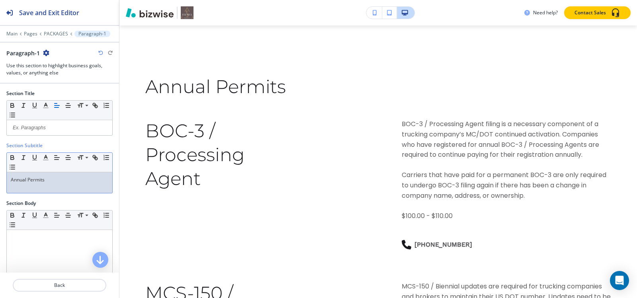
click at [39, 183] on p "Annual Permits" at bounding box center [59, 179] width 97 height 7
click at [65, 186] on div "State Permits" at bounding box center [59, 182] width 105 height 21
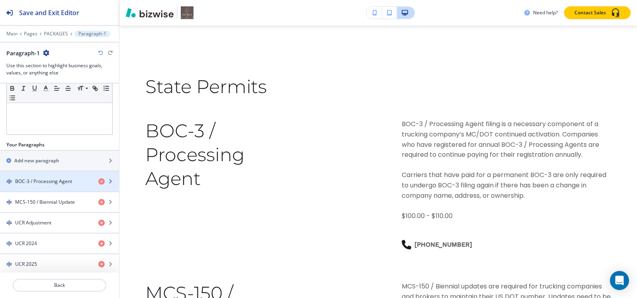
click at [54, 180] on h4 "BOC-3 / Processing Agent" at bounding box center [43, 181] width 57 height 7
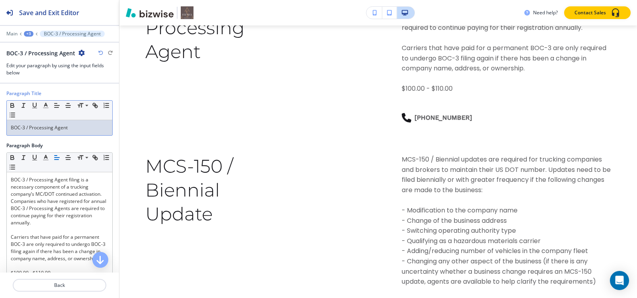
click at [68, 129] on p "BOC-3 / Processing Agent" at bounding box center [59, 127] width 97 height 7
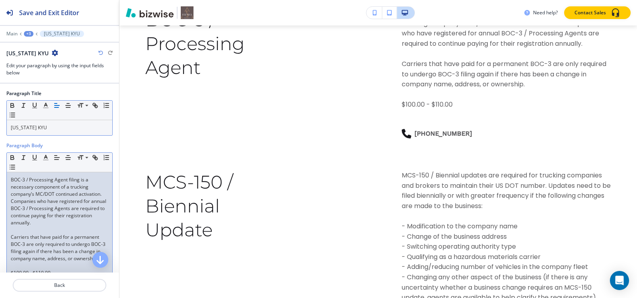
click at [41, 213] on p "BOC-3 / Processing Agent filing is a necessary component of a trucking company’…" at bounding box center [59, 201] width 97 height 50
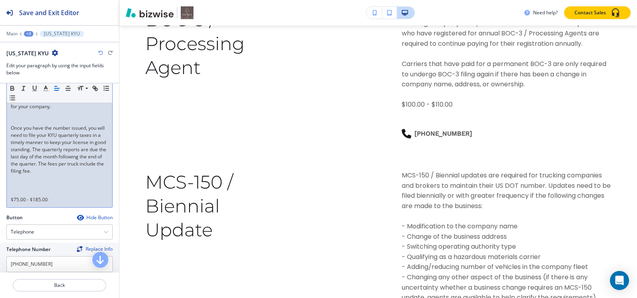
click at [28, 125] on p at bounding box center [59, 120] width 97 height 7
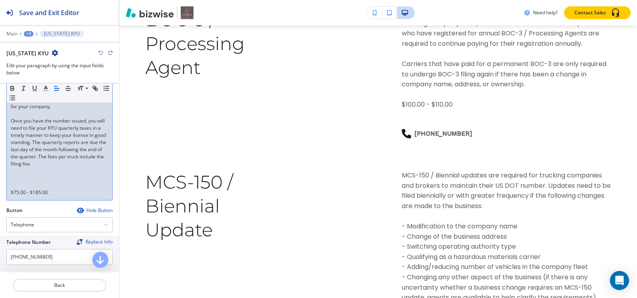
click at [19, 189] on p at bounding box center [59, 185] width 97 height 7
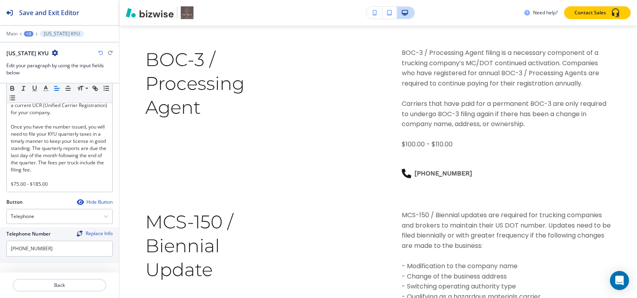
click at [29, 31] on div "+3" at bounding box center [29, 34] width 10 height 6
click at [42, 75] on p "Paragraph-1" at bounding box center [49, 74] width 41 height 7
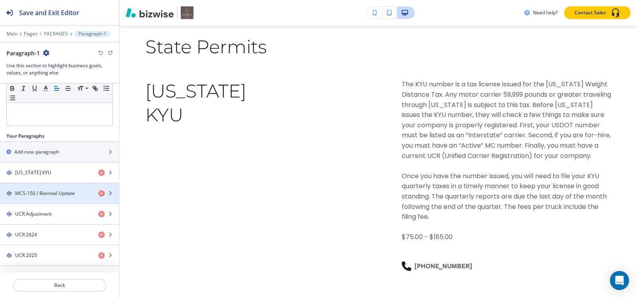
click at [43, 188] on div "button" at bounding box center [59, 186] width 119 height 6
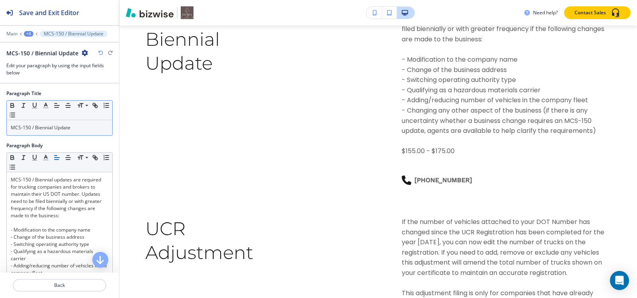
click at [55, 129] on p "MCS-150 / Biennial Update" at bounding box center [59, 127] width 97 height 7
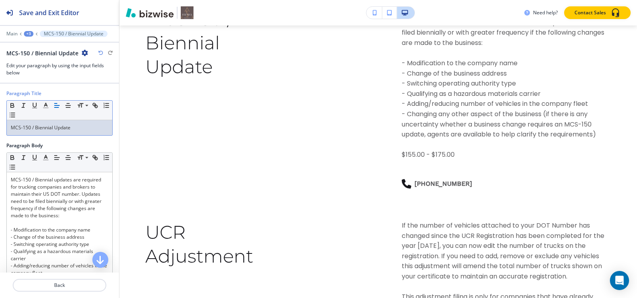
scroll to position [2646, 0]
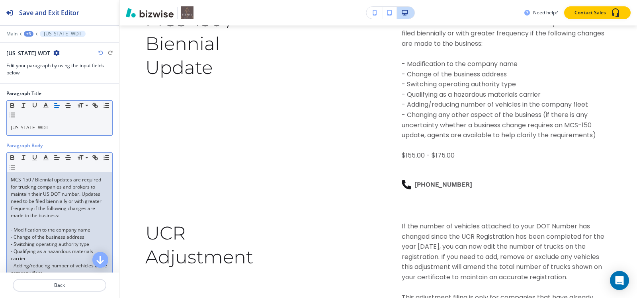
click at [68, 192] on p "MCS-150 / Biennial updates are required for trucking companies and brokers to m…" at bounding box center [59, 197] width 97 height 43
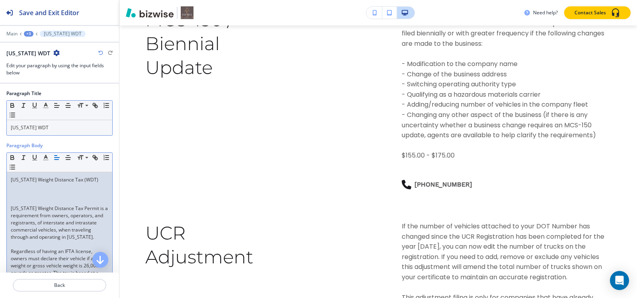
scroll to position [0, 0]
click at [31, 201] on p at bounding box center [59, 201] width 97 height 7
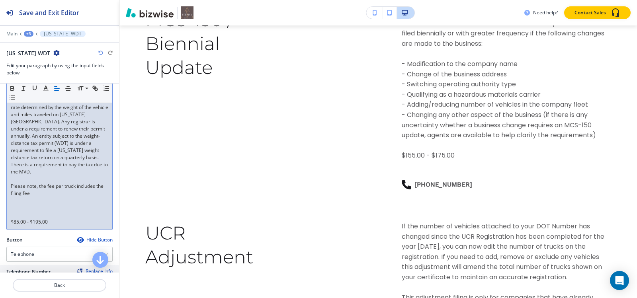
scroll to position [159, 0]
click at [22, 210] on p at bounding box center [59, 206] width 97 height 7
click at [20, 218] on p at bounding box center [59, 213] width 97 height 7
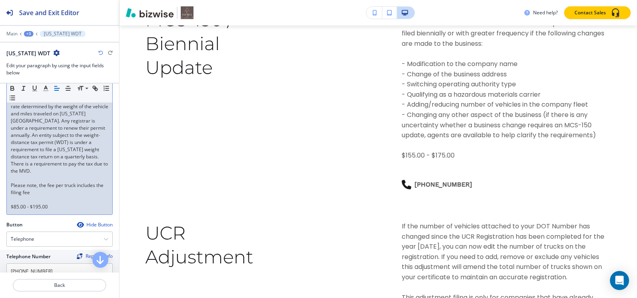
click at [23, 182] on p at bounding box center [59, 178] width 97 height 7
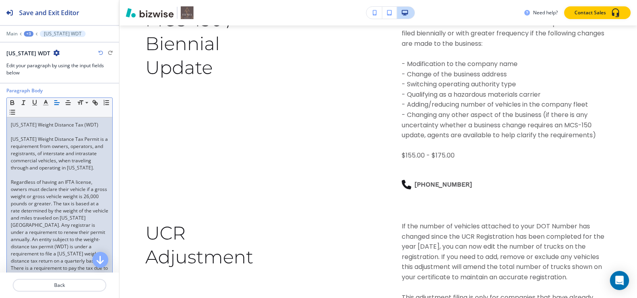
scroll to position [40, 0]
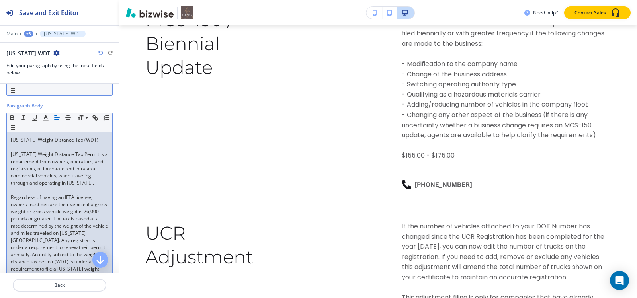
click at [59, 151] on p "New Mexico Weight Distance Tax Permit is a requirement from owners, operators, …" at bounding box center [59, 169] width 97 height 36
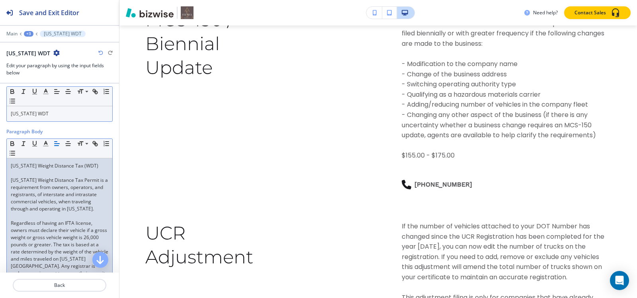
scroll to position [0, 0]
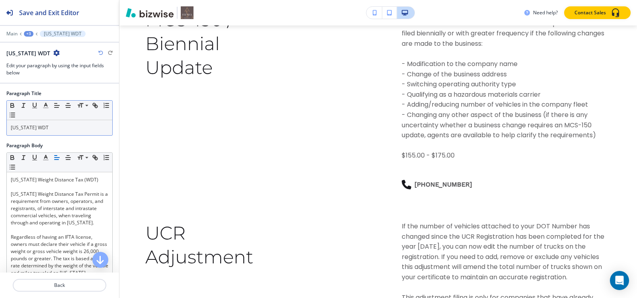
click at [31, 34] on div "+3" at bounding box center [29, 34] width 10 height 6
click at [45, 70] on button "Paragraph-1" at bounding box center [49, 75] width 51 height 14
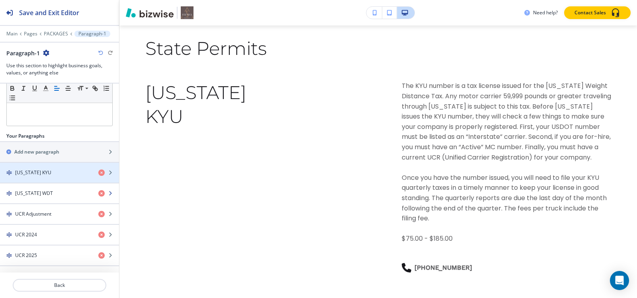
scroll to position [3920, 0]
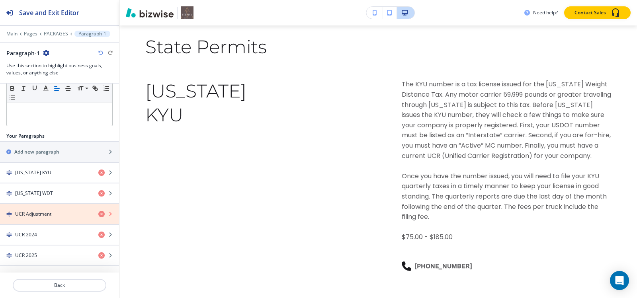
click at [98, 215] on icon "button" at bounding box center [101, 214] width 6 height 6
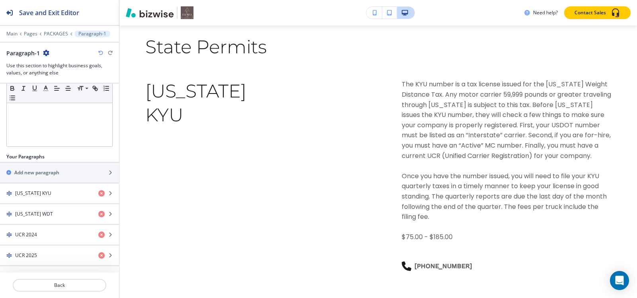
scroll to position [187, 0]
click at [98, 235] on icon "button" at bounding box center [101, 235] width 6 height 6
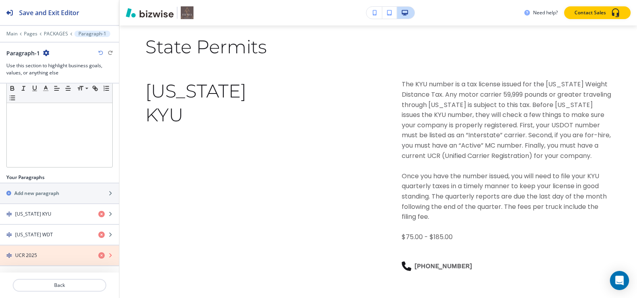
click at [98, 256] on icon "button" at bounding box center [101, 255] width 6 height 6
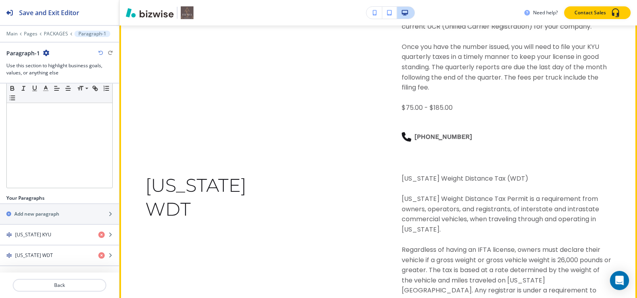
scroll to position [3899, 0]
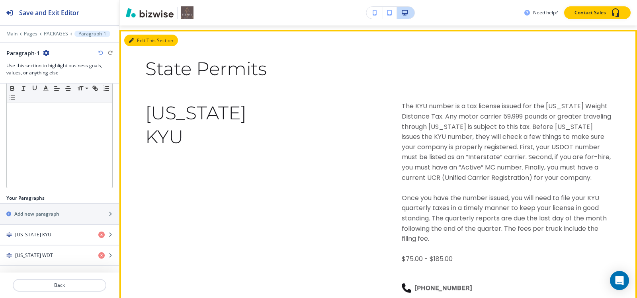
click at [134, 47] on button "Edit This Section" at bounding box center [151, 41] width 54 height 12
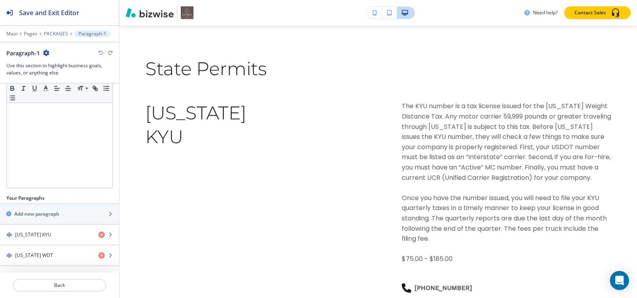
click at [43, 53] on icon "button" at bounding box center [46, 53] width 6 height 6
click at [57, 80] on p "Duplicate Section" at bounding box center [68, 80] width 41 height 7
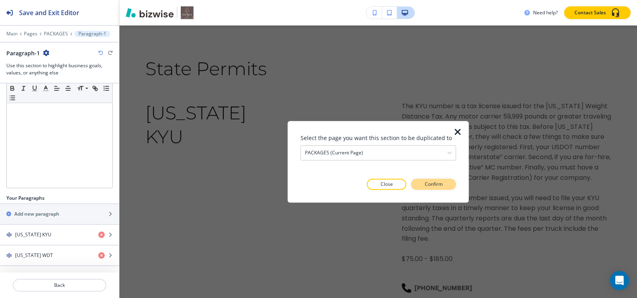
click at [446, 187] on button "Confirm" at bounding box center [433, 184] width 45 height 11
click at [445, 186] on button "Take me there" at bounding box center [426, 184] width 59 height 11
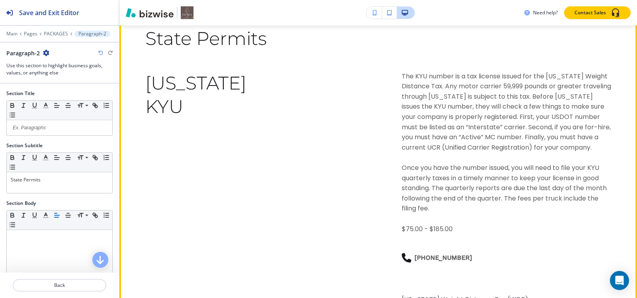
scroll to position [4483, 0]
click at [131, 11] on icon "button" at bounding box center [131, 8] width 5 height 5
click at [133, 11] on icon "button" at bounding box center [131, 8] width 5 height 5
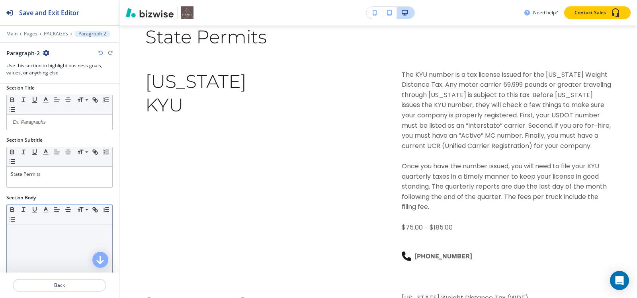
scroll to position [0, 0]
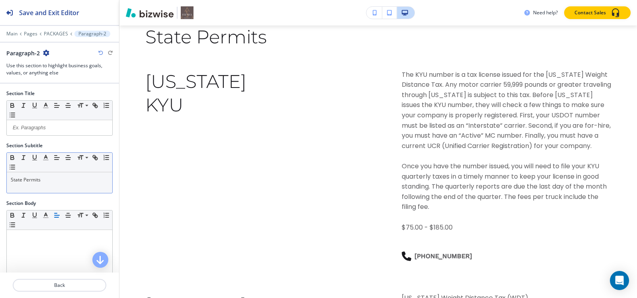
click at [62, 176] on p "State Permits" at bounding box center [59, 179] width 97 height 7
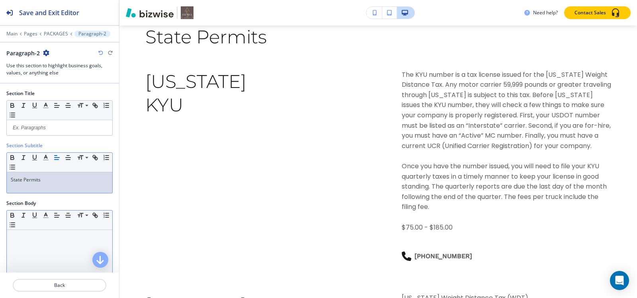
scroll to position [146, 0]
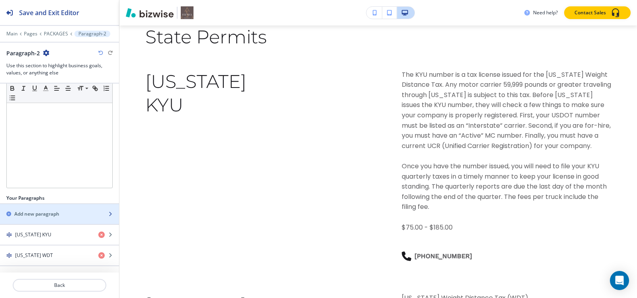
click at [48, 219] on div "button" at bounding box center [59, 221] width 119 height 6
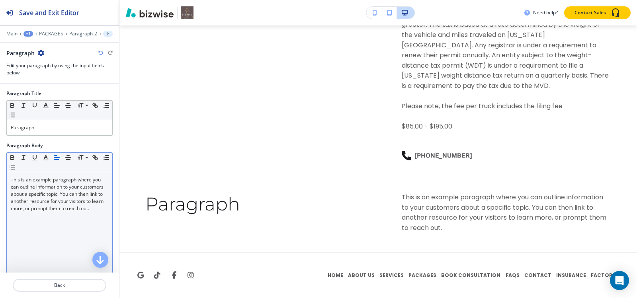
scroll to position [4886, 0]
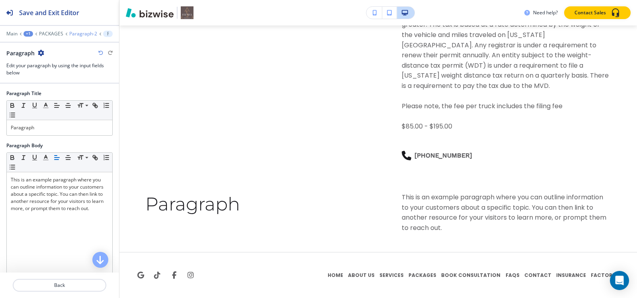
click at [69, 33] on p "Paragraph-2" at bounding box center [83, 34] width 28 height 6
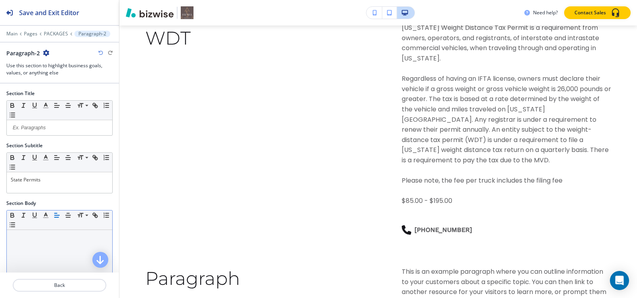
scroll to position [4575, 0]
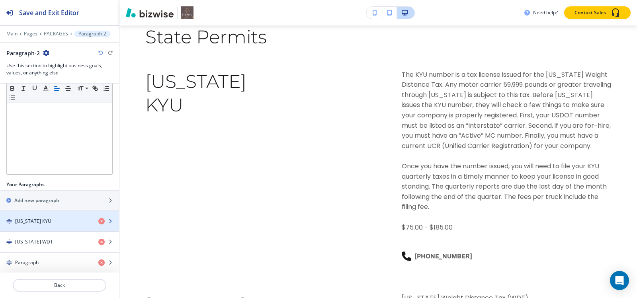
click at [30, 222] on h4 "Kentucky KYU" at bounding box center [33, 221] width 36 height 7
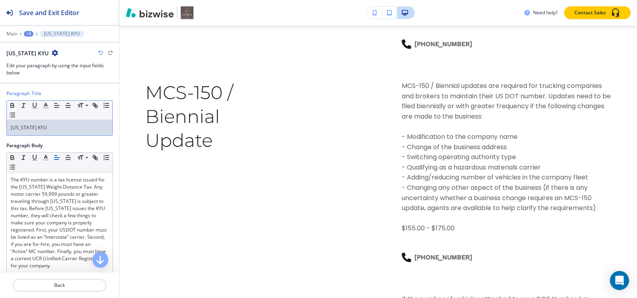
click at [53, 124] on p "Kentucky KYU" at bounding box center [59, 127] width 97 height 7
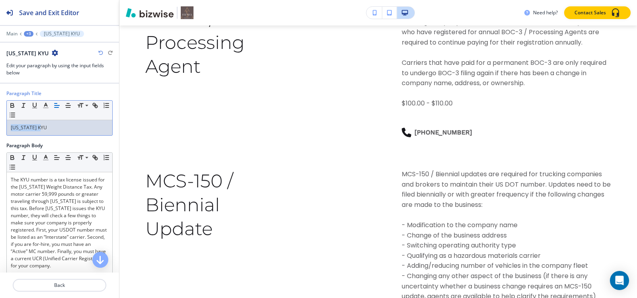
scroll to position [2484, 0]
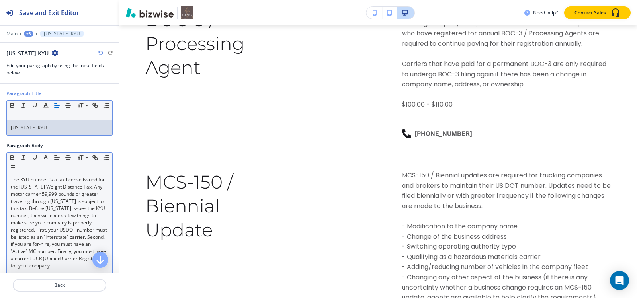
click at [77, 201] on p "The KYU number is a tax license issued for the Kentucky Weight Distance Tax. An…" at bounding box center [59, 222] width 97 height 93
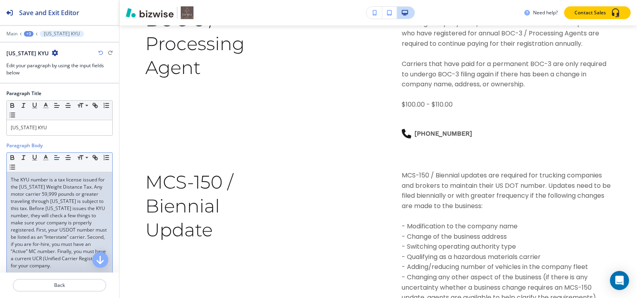
scroll to position [159, 0]
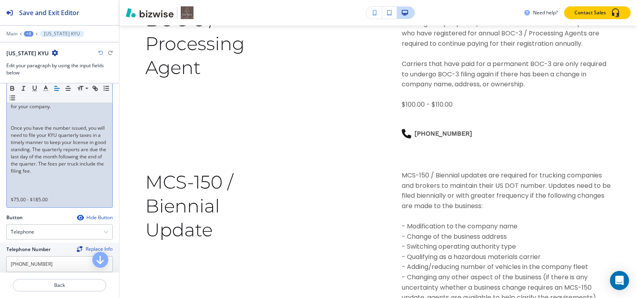
click at [22, 125] on p at bounding box center [59, 120] width 97 height 7
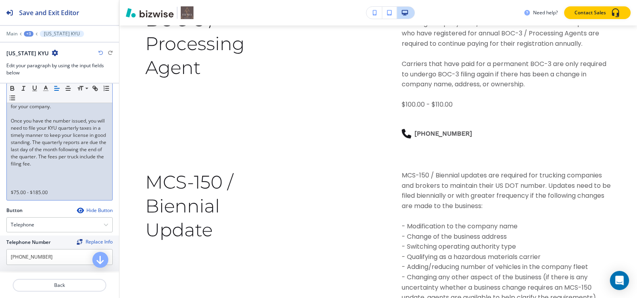
click at [18, 189] on p at bounding box center [59, 185] width 97 height 7
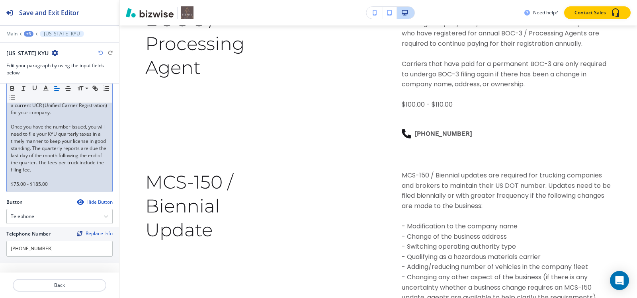
click at [27, 33] on div "+3" at bounding box center [29, 34] width 10 height 6
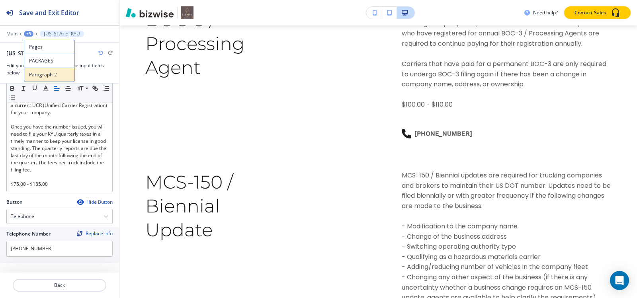
click at [53, 82] on button "Paragraph-2" at bounding box center [49, 75] width 51 height 14
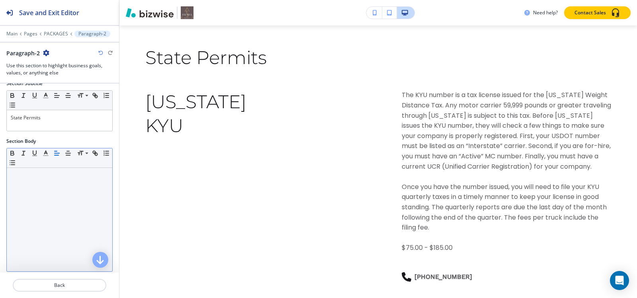
scroll to position [166, 0]
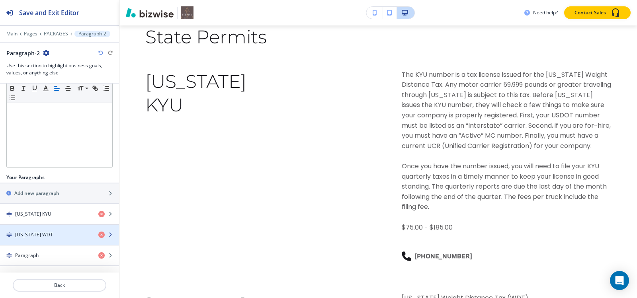
click at [40, 231] on h4 "New Mexico WDT" at bounding box center [34, 234] width 38 height 7
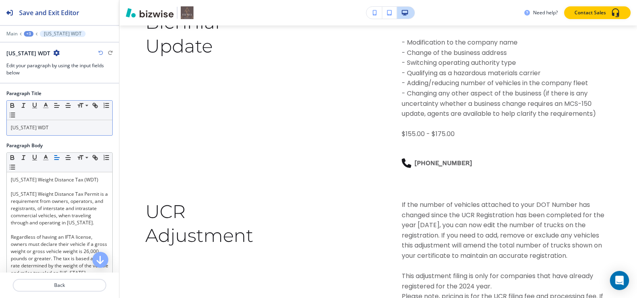
click at [49, 130] on p "New Mexico WDT" at bounding box center [59, 127] width 97 height 7
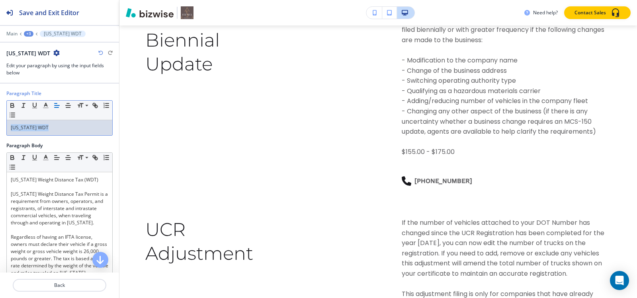
scroll to position [2646, 0]
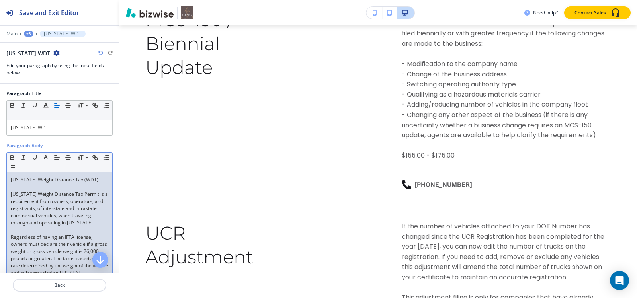
click at [59, 213] on p "New Mexico Weight Distance Tax Permit is a requirement from owners, operators, …" at bounding box center [59, 209] width 97 height 36
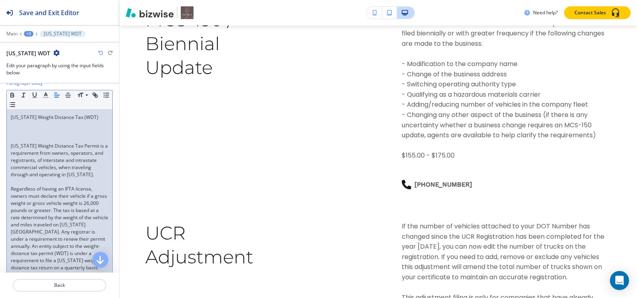
scroll to position [13, 0]
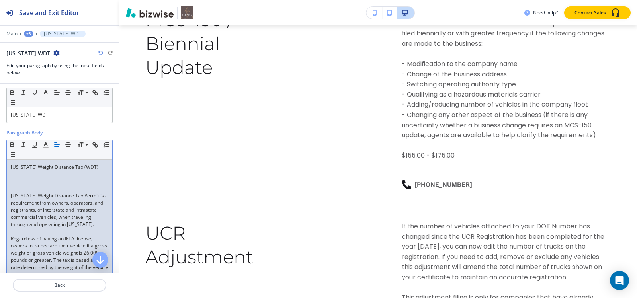
click at [22, 186] on div "New Mexico Weight Distance Tax (WDT) New Mexico Weight Distance Tax Permit is a…" at bounding box center [59, 275] width 105 height 230
click at [22, 193] on p "New Mexico Weight Distance Tax Permit is a requirement from owners, operators, …" at bounding box center [59, 210] width 97 height 36
click at [22, 188] on p at bounding box center [59, 188] width 97 height 7
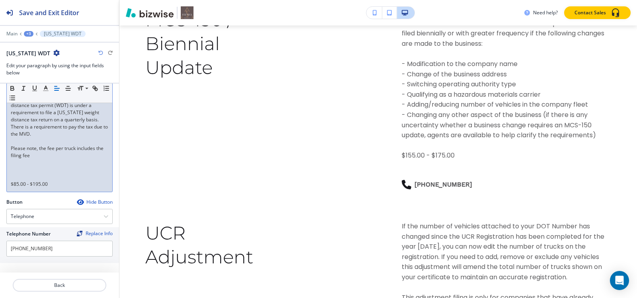
click at [23, 175] on p at bounding box center [59, 176] width 97 height 7
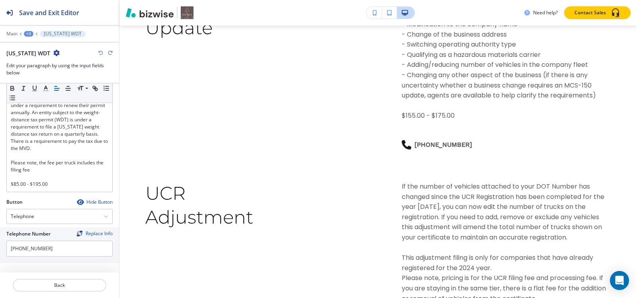
click at [25, 34] on div "+3" at bounding box center [29, 34] width 10 height 6
click at [39, 75] on p "Paragraph-2" at bounding box center [49, 74] width 41 height 7
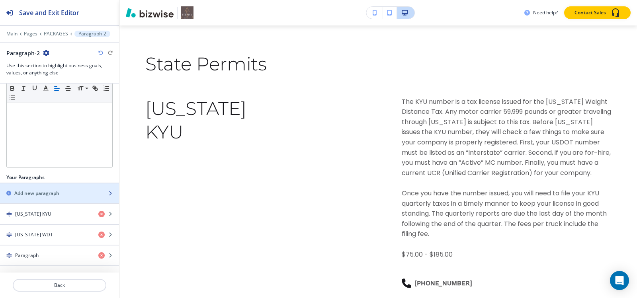
scroll to position [4483, 0]
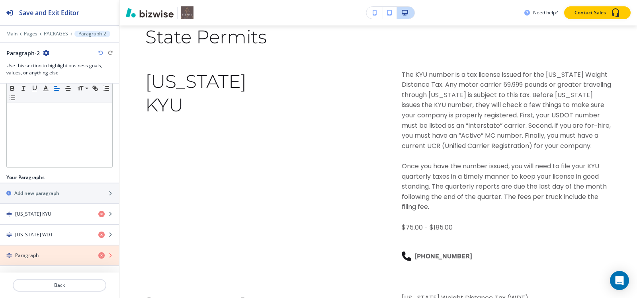
click at [98, 256] on icon "button" at bounding box center [101, 255] width 6 height 6
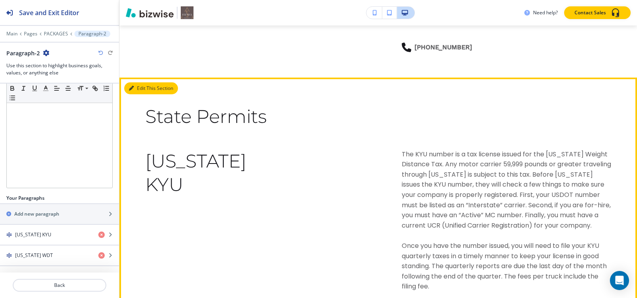
click at [137, 94] on button "Edit This Section" at bounding box center [151, 88] width 54 height 12
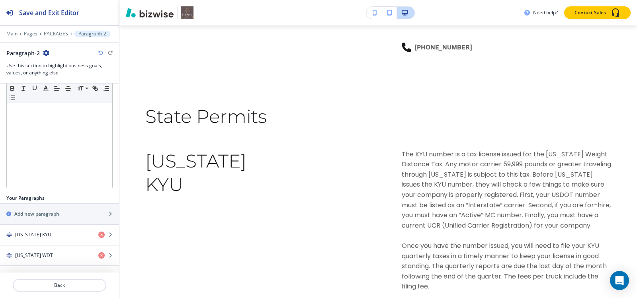
click at [45, 53] on icon "button" at bounding box center [46, 53] width 6 height 6
click at [54, 78] on p "Duplicate Section" at bounding box center [68, 80] width 41 height 7
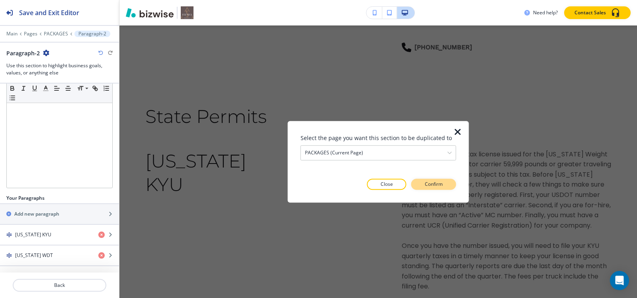
click at [433, 189] on button "Confirm" at bounding box center [433, 184] width 45 height 11
click at [434, 188] on p "Take me there" at bounding box center [426, 184] width 32 height 7
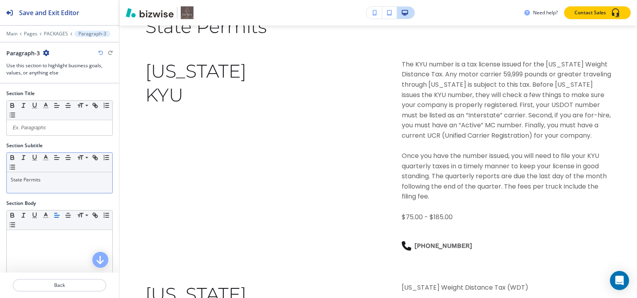
click at [55, 185] on div "State Permits" at bounding box center [59, 182] width 105 height 21
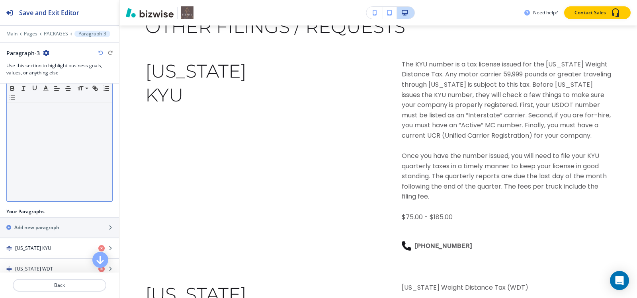
scroll to position [146, 0]
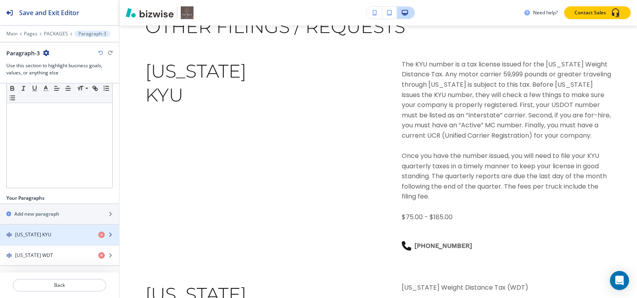
click at [45, 236] on h4 "Kentucky KYU" at bounding box center [33, 234] width 36 height 7
click at [54, 232] on div "Kentucky KYU" at bounding box center [46, 234] width 92 height 7
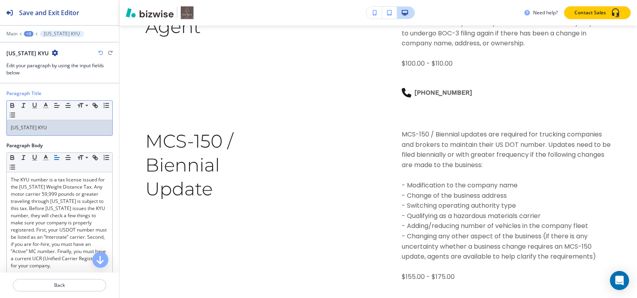
click at [58, 134] on div "Kentucky KYU" at bounding box center [59, 127] width 105 height 15
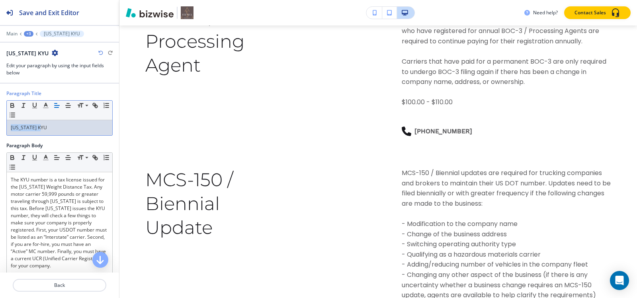
scroll to position [2484, 0]
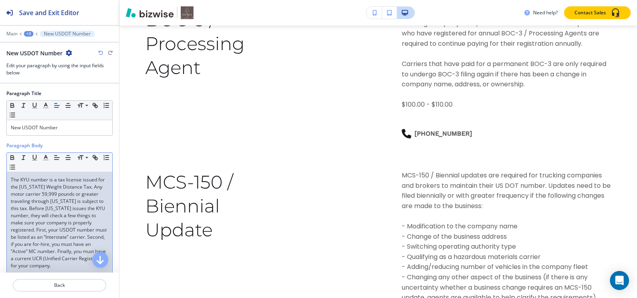
click at [43, 222] on p "The KYU number is a tax license issued for the Kentucky Weight Distance Tax. An…" at bounding box center [59, 222] width 97 height 93
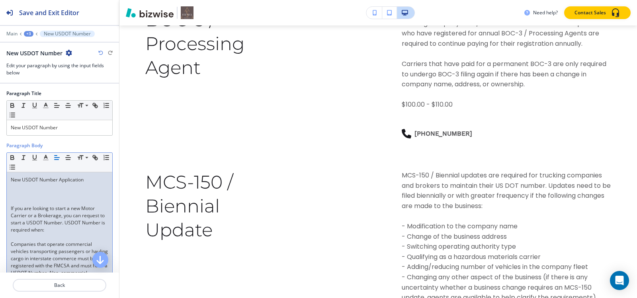
scroll to position [0, 0]
click at [42, 200] on p at bounding box center [59, 201] width 97 height 7
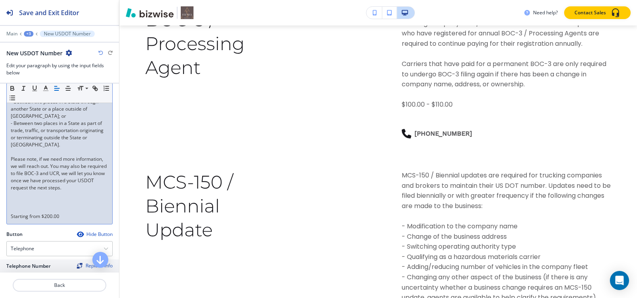
scroll to position [398, 0]
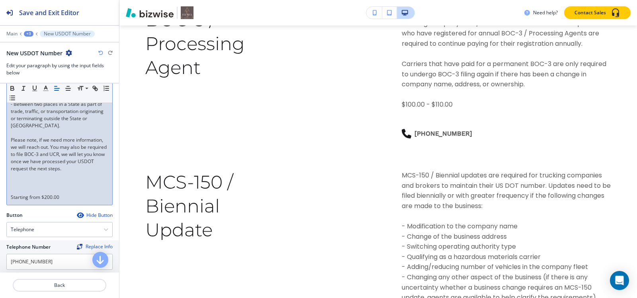
click at [24, 194] on p at bounding box center [59, 190] width 97 height 7
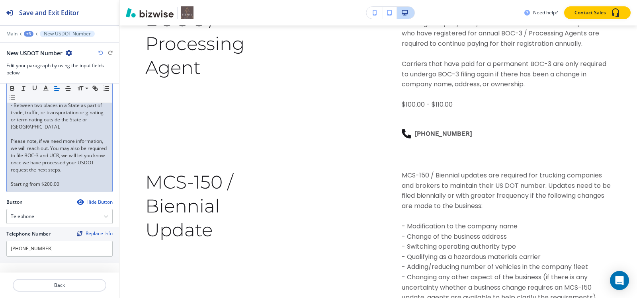
scroll to position [418, 0]
click at [26, 35] on div "+3" at bounding box center [29, 34] width 10 height 6
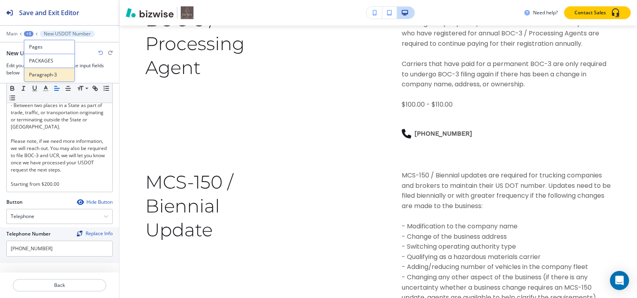
click at [45, 76] on p "Paragraph-3" at bounding box center [49, 74] width 41 height 7
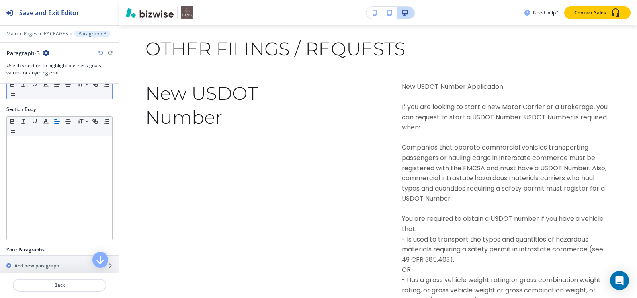
scroll to position [5046, 0]
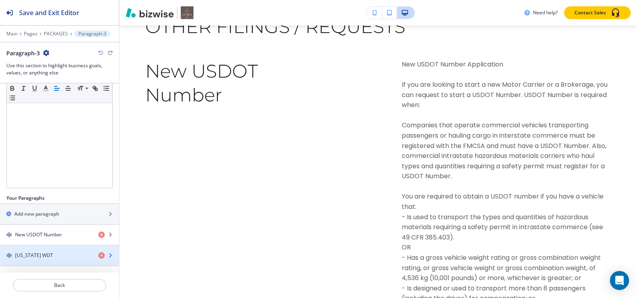
click at [26, 249] on div "button" at bounding box center [59, 249] width 119 height 6
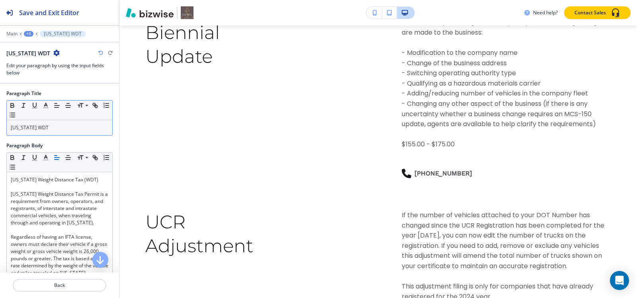
click at [59, 130] on p "New Mexico WDT" at bounding box center [59, 127] width 97 height 7
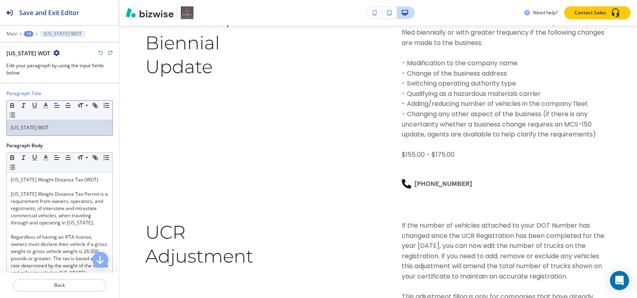
scroll to position [2646, 0]
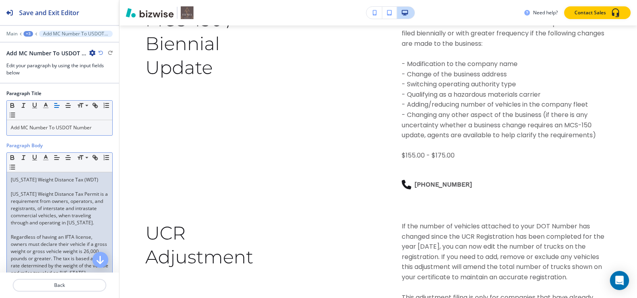
click at [64, 194] on p "New Mexico Weight Distance Tax Permit is a requirement from owners, operators, …" at bounding box center [59, 209] width 97 height 36
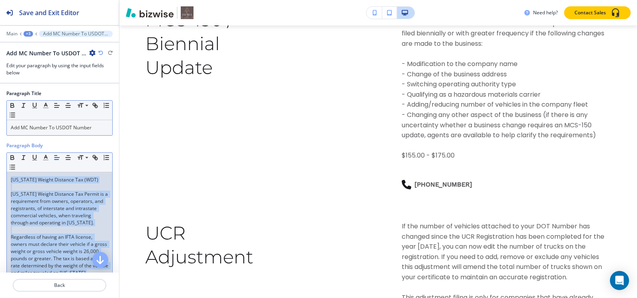
scroll to position [0, 0]
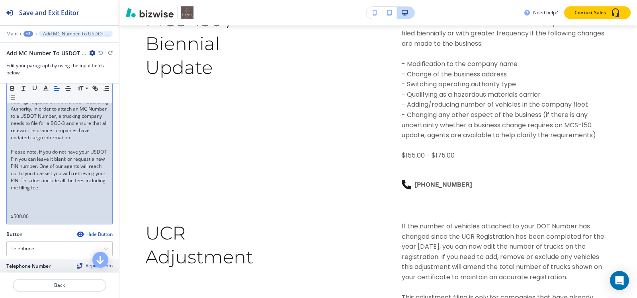
click at [22, 213] on p at bounding box center [59, 209] width 97 height 7
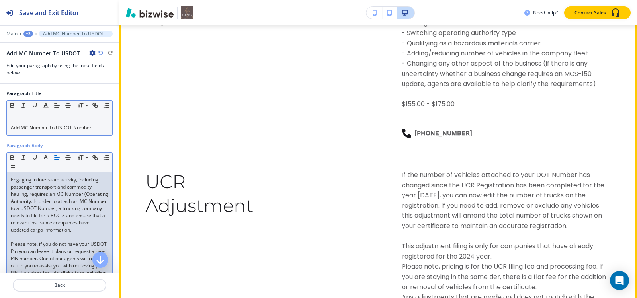
scroll to position [2765, 0]
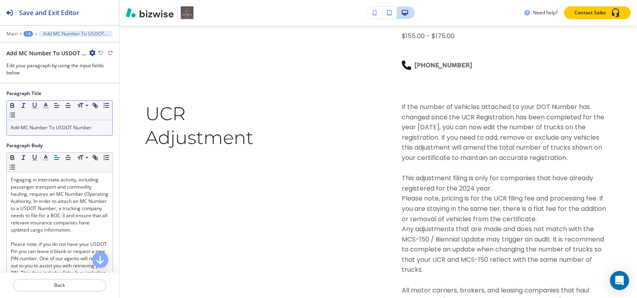
click at [28, 35] on div "+3" at bounding box center [28, 34] width 10 height 6
click at [39, 77] on p "Paragraph-3" at bounding box center [49, 74] width 41 height 7
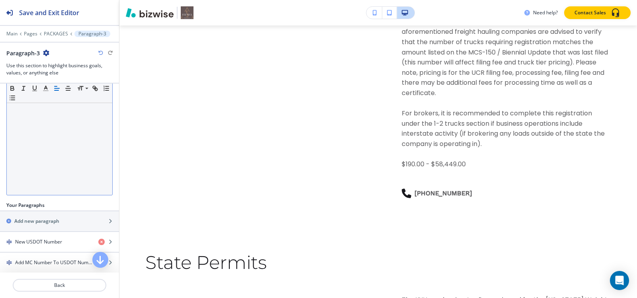
scroll to position [146, 0]
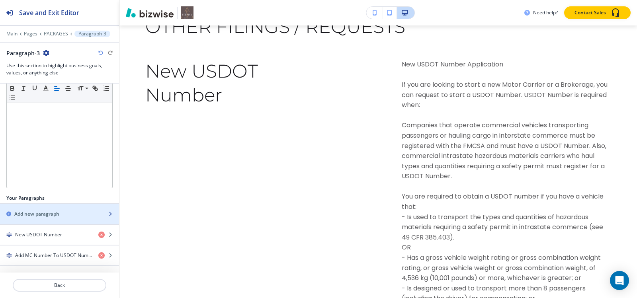
click at [46, 214] on h2 "Add new paragraph" at bounding box center [36, 213] width 45 height 7
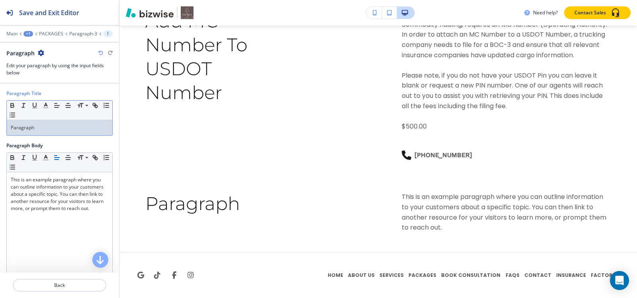
click at [47, 131] on p "Paragraph" at bounding box center [59, 127] width 97 height 7
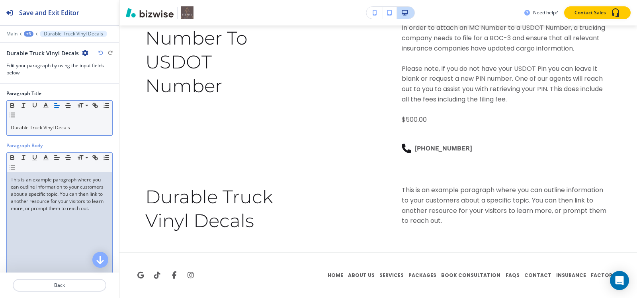
click at [82, 204] on p "This is an example paragraph where you can outline information to your customer…" at bounding box center [59, 194] width 97 height 36
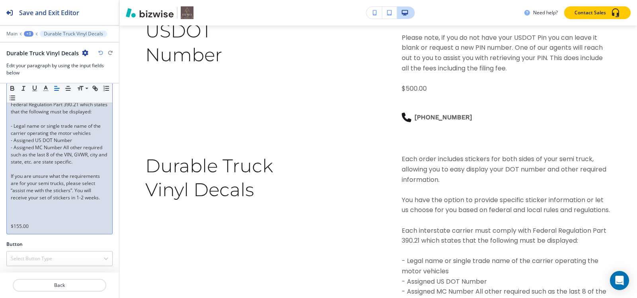
click at [21, 220] on p at bounding box center [59, 219] width 97 height 7
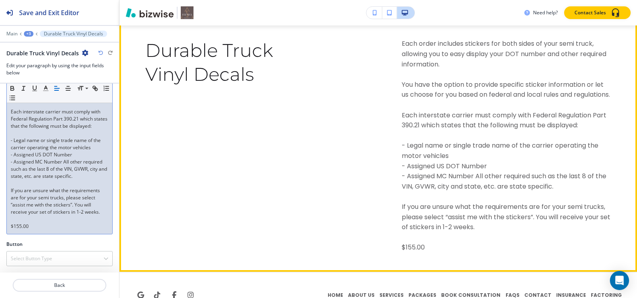
scroll to position [5752, 0]
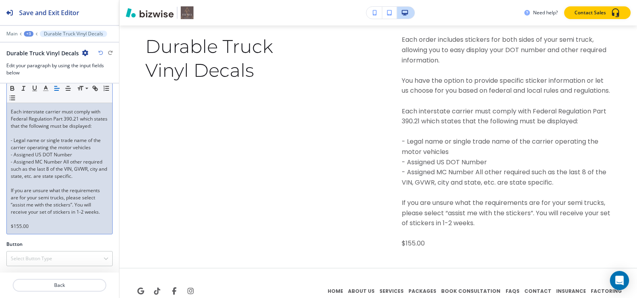
click at [25, 35] on div "+3" at bounding box center [29, 34] width 10 height 6
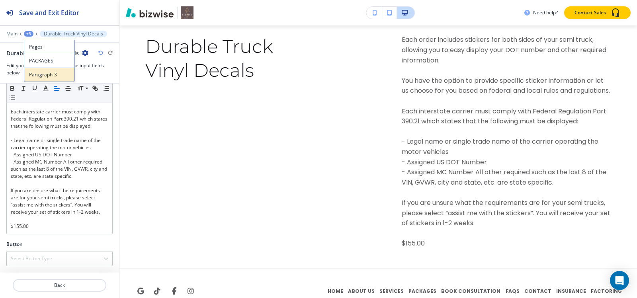
click at [50, 78] on p "Paragraph-3" at bounding box center [49, 74] width 41 height 7
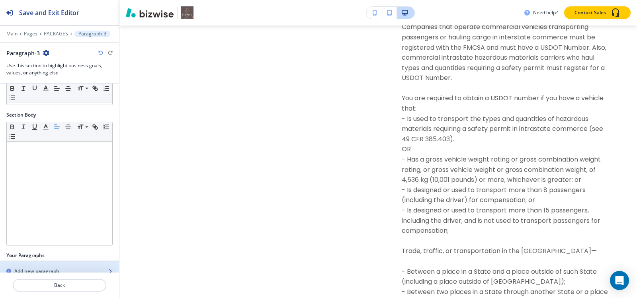
scroll to position [166, 0]
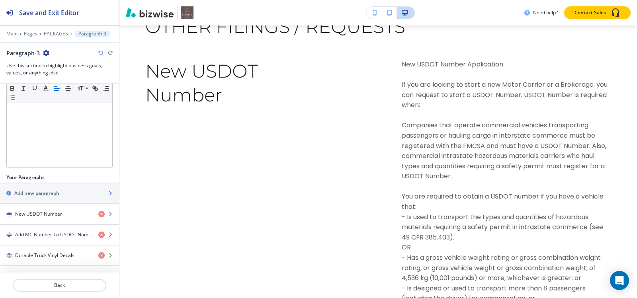
click at [49, 190] on h2 "Add new paragraph" at bounding box center [36, 193] width 45 height 7
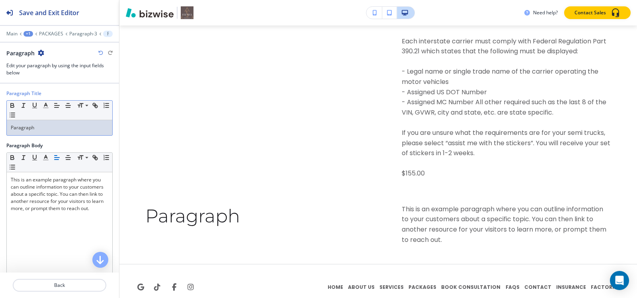
click at [70, 132] on div "Paragraph" at bounding box center [59, 127] width 105 height 15
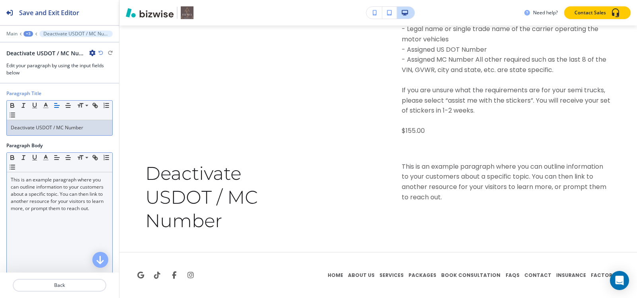
click at [96, 210] on p "This is an example paragraph where you can outline information to your customer…" at bounding box center [59, 194] width 97 height 36
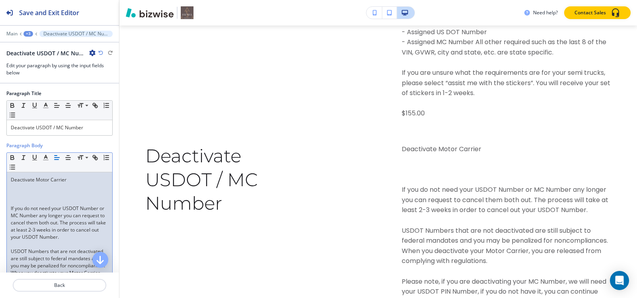
click at [33, 203] on p at bounding box center [59, 201] width 97 height 7
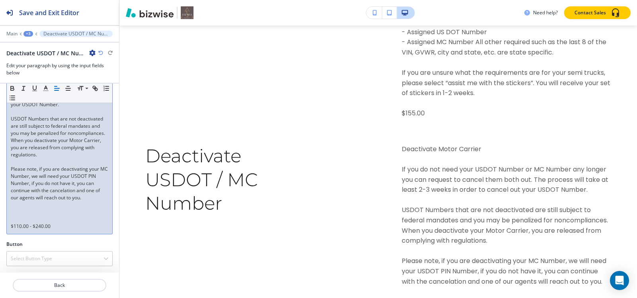
click at [18, 216] on p at bounding box center [59, 219] width 97 height 7
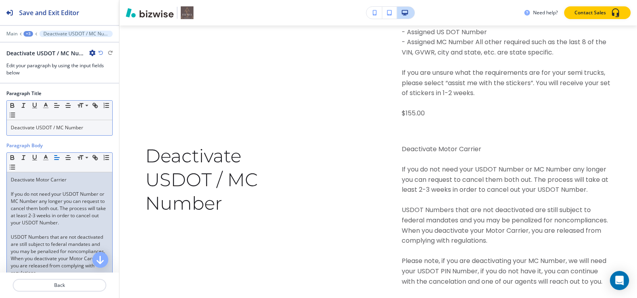
click at [40, 130] on p "Deactivate USDOT / MC Number" at bounding box center [59, 127] width 97 height 7
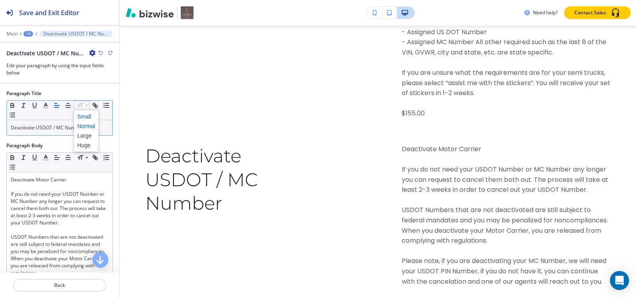
click at [87, 118] on span at bounding box center [86, 117] width 18 height 10
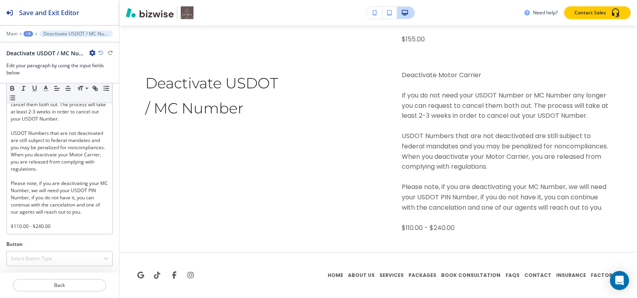
click at [34, 34] on div "Main +3 Deactivate USDOT / MC Number" at bounding box center [59, 34] width 106 height 6
click at [31, 34] on div "+3" at bounding box center [28, 34] width 10 height 6
click at [37, 78] on p "Paragraph-3" at bounding box center [49, 74] width 41 height 7
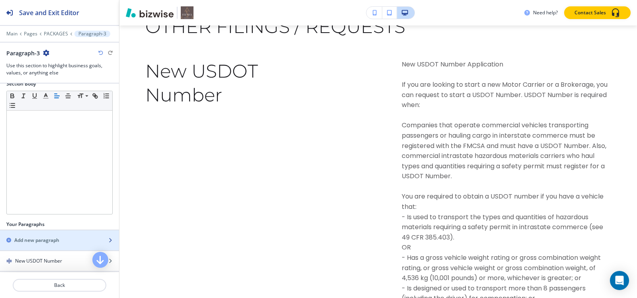
click at [32, 244] on div "button" at bounding box center [59, 247] width 119 height 6
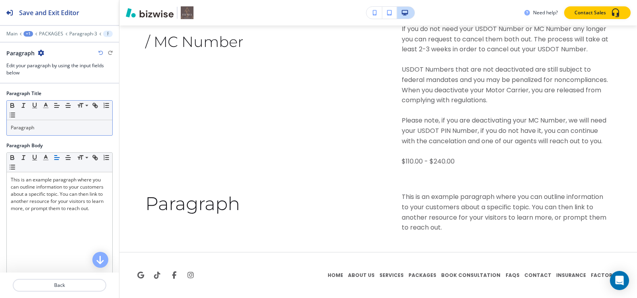
click at [45, 126] on p "Paragraph" at bounding box center [59, 127] width 97 height 7
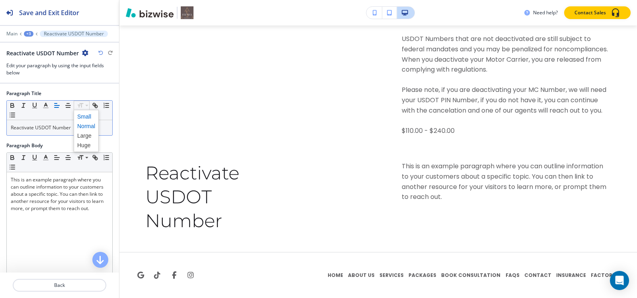
click at [80, 117] on span at bounding box center [86, 117] width 18 height 10
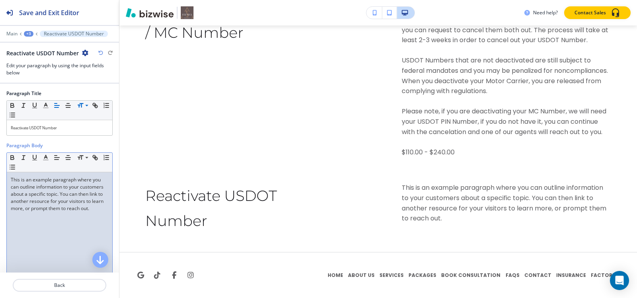
click at [46, 236] on div "This is an example paragraph where you can outline information to your customer…" at bounding box center [59, 223] width 105 height 103
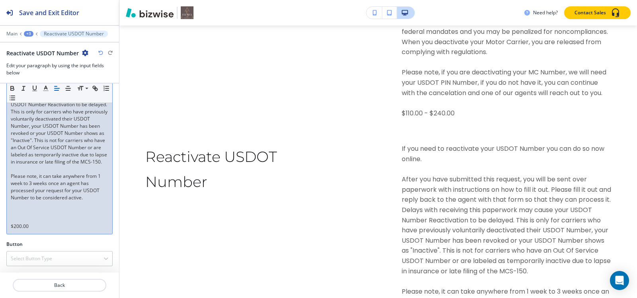
click at [28, 217] on p at bounding box center [59, 219] width 97 height 7
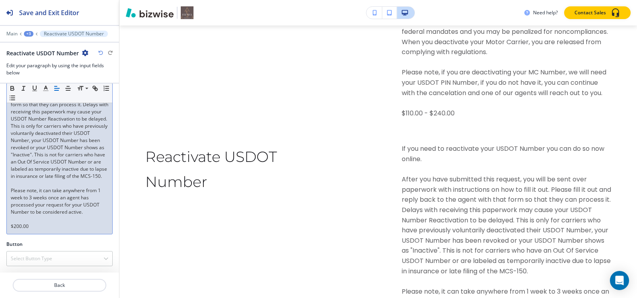
click at [30, 35] on div "+3" at bounding box center [29, 34] width 10 height 6
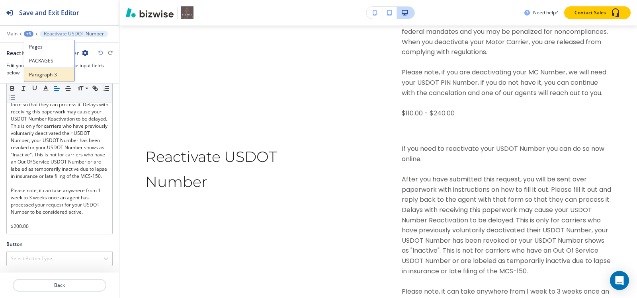
click at [35, 72] on p "Paragraph-3" at bounding box center [49, 74] width 41 height 7
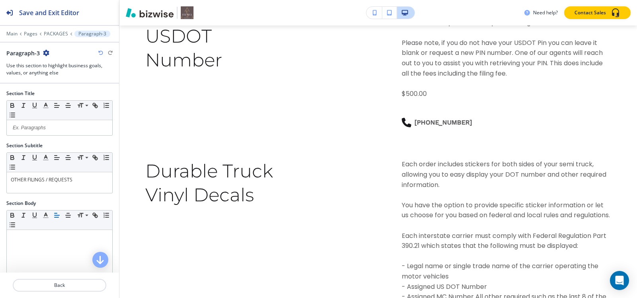
scroll to position [159, 0]
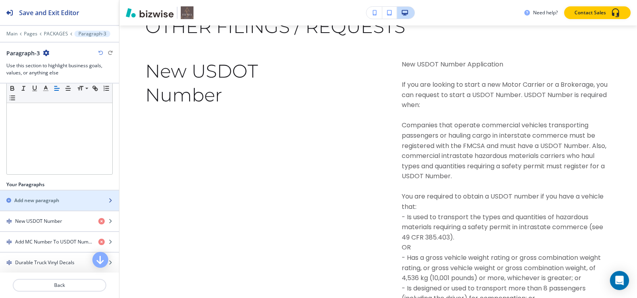
click at [45, 195] on div "button" at bounding box center [59, 194] width 119 height 6
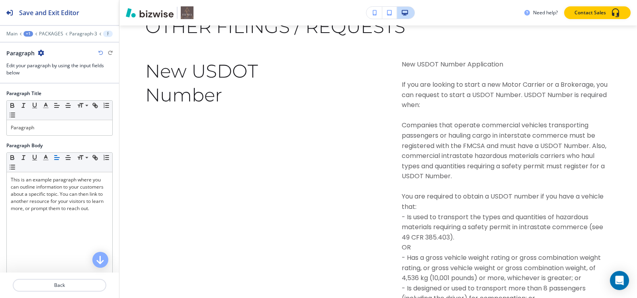
scroll to position [5462, 0]
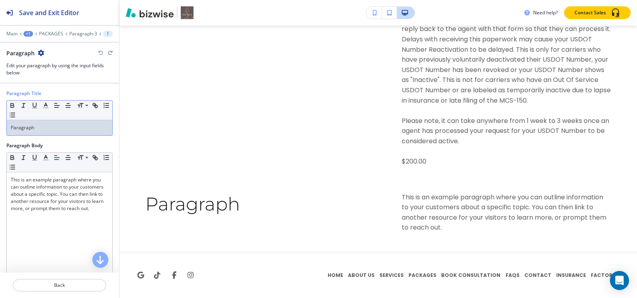
click at [56, 130] on p "Paragraph" at bounding box center [59, 127] width 97 height 7
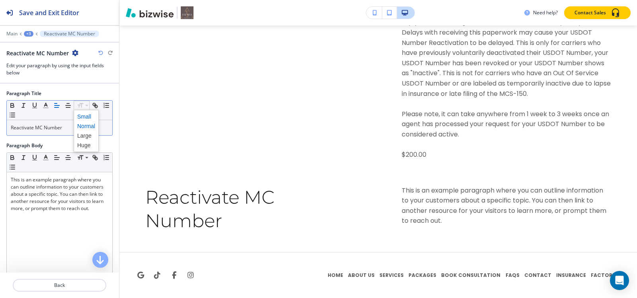
click at [82, 117] on span at bounding box center [86, 117] width 18 height 10
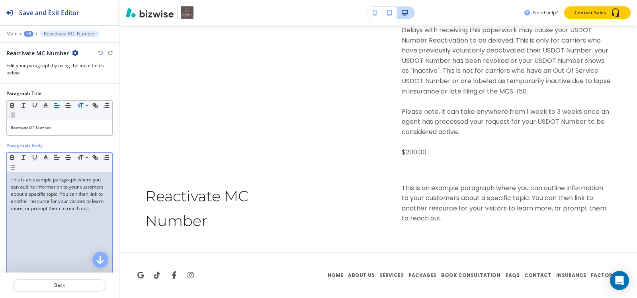
click at [31, 238] on div "This is an example paragraph where you can outline information to your customer…" at bounding box center [59, 223] width 105 height 103
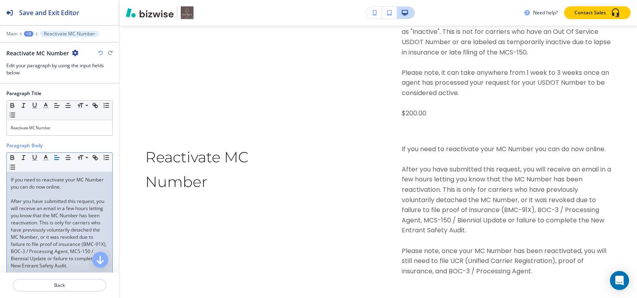
scroll to position [0, 0]
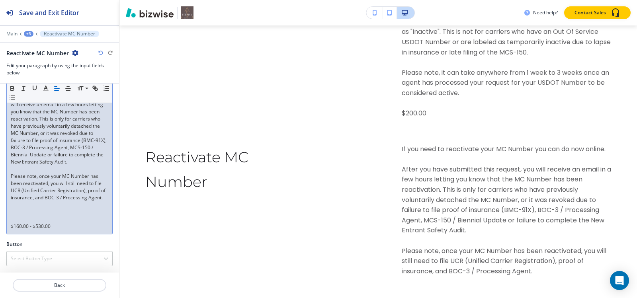
click at [25, 219] on p at bounding box center [59, 219] width 97 height 7
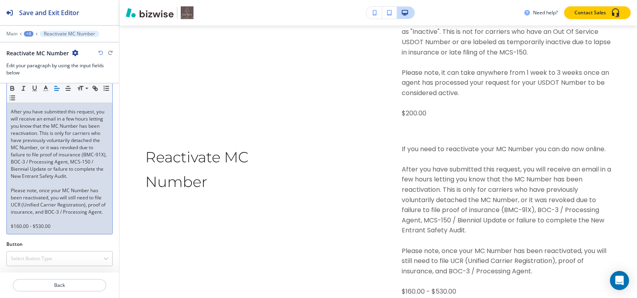
scroll to position [104, 0]
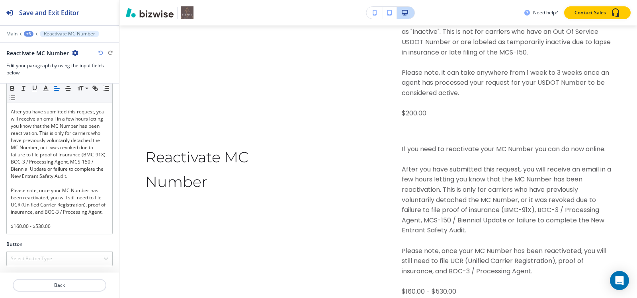
click at [29, 37] on div "Main +3 Reactivate MC Number" at bounding box center [59, 34] width 106 height 6
click at [27, 36] on div "+3" at bounding box center [29, 34] width 10 height 6
click at [42, 78] on button "Paragraph-3" at bounding box center [49, 75] width 51 height 14
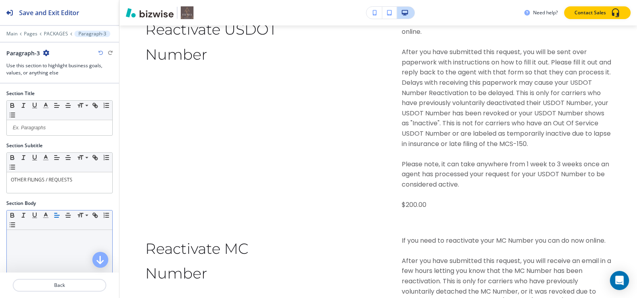
scroll to position [99, 0]
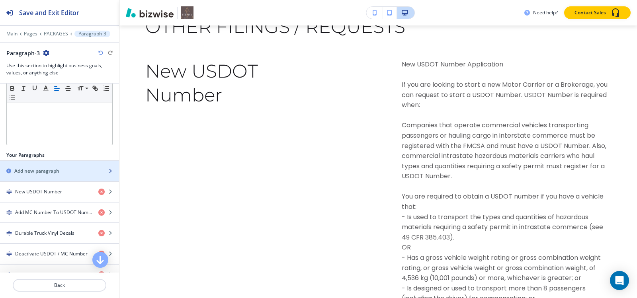
click at [52, 170] on h2 "Add new paragraph" at bounding box center [36, 171] width 45 height 7
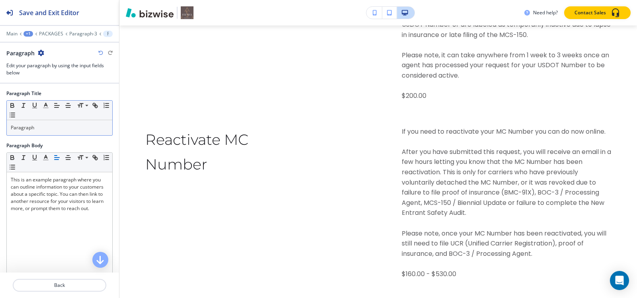
click at [64, 129] on p "Paragraph" at bounding box center [59, 127] width 97 height 7
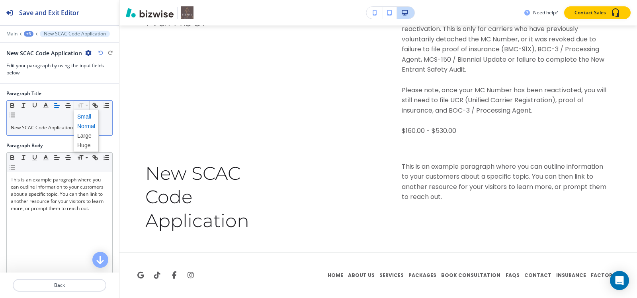
click at [86, 116] on span at bounding box center [86, 117] width 18 height 10
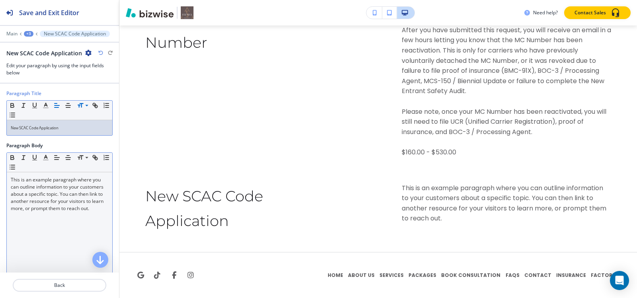
click at [34, 227] on div "This is an example paragraph where you can outline information to your customer…" at bounding box center [59, 223] width 105 height 103
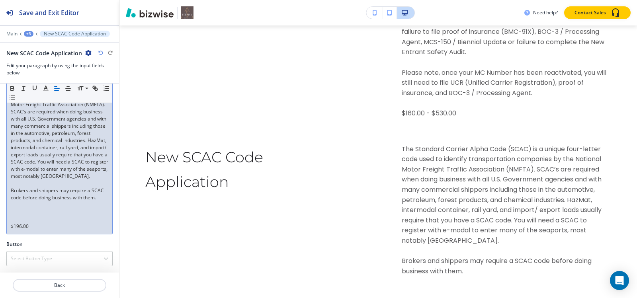
click at [23, 223] on p "$196.00" at bounding box center [59, 226] width 97 height 7
click at [21, 219] on p at bounding box center [59, 219] width 97 height 7
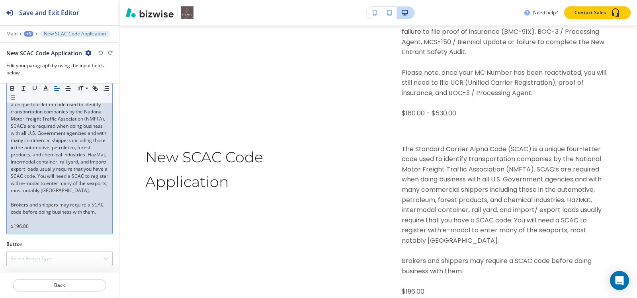
click at [26, 34] on div "+3" at bounding box center [29, 34] width 10 height 6
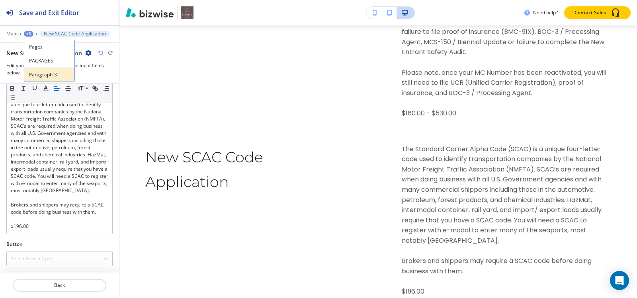
click at [37, 75] on p "Paragraph-3" at bounding box center [49, 74] width 41 height 7
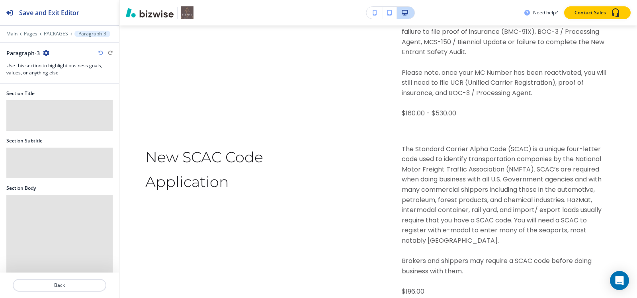
scroll to position [6406, 0]
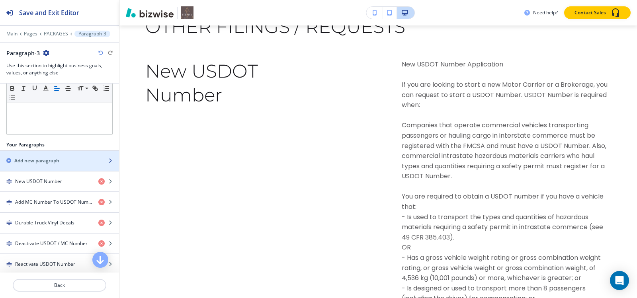
click at [43, 165] on div "button" at bounding box center [59, 167] width 119 height 6
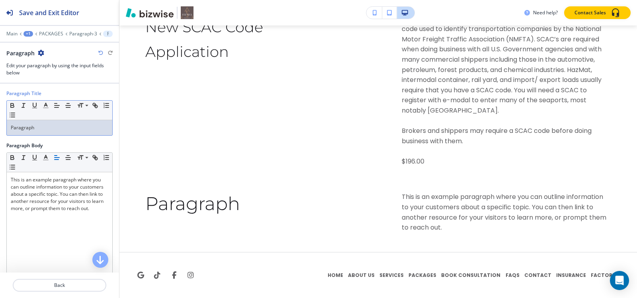
click at [53, 127] on p "Paragraph" at bounding box center [59, 127] width 97 height 7
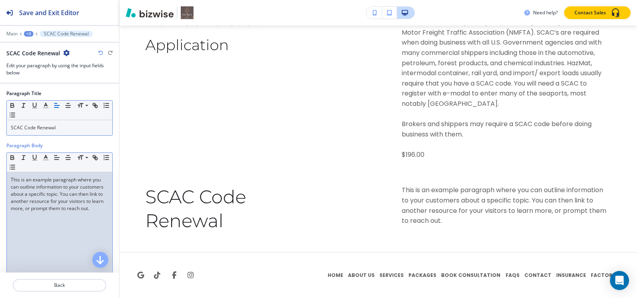
click at [65, 212] on p "This is an example paragraph where you can outline information to your customer…" at bounding box center [59, 194] width 97 height 36
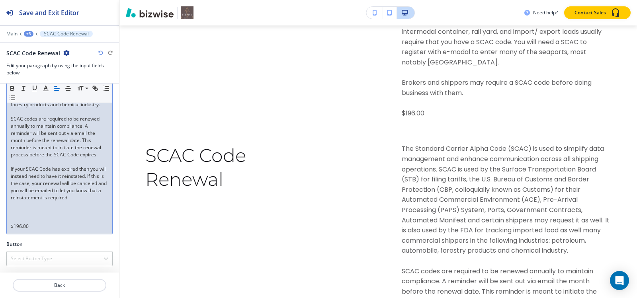
click at [18, 223] on p at bounding box center [59, 219] width 97 height 7
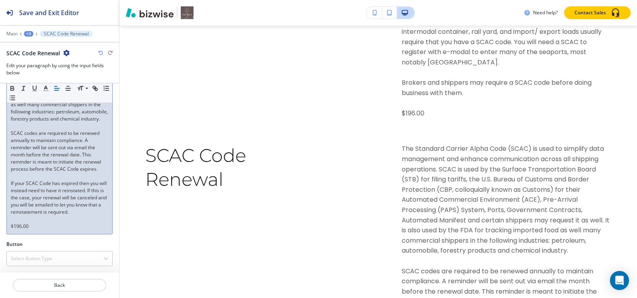
click at [30, 33] on div "+3" at bounding box center [29, 34] width 10 height 6
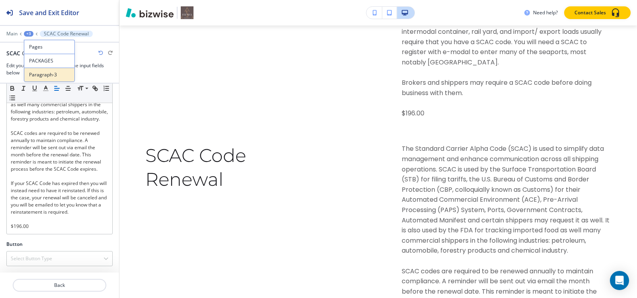
click at [46, 74] on p "Paragraph-3" at bounding box center [49, 74] width 41 height 7
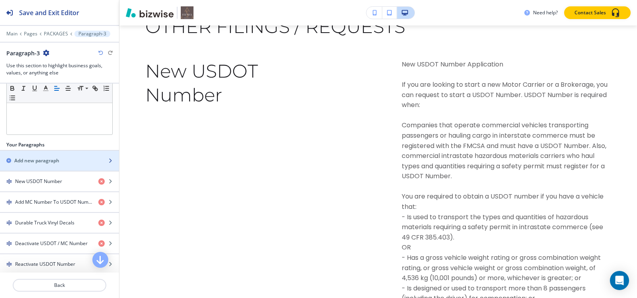
click at [31, 164] on div "button" at bounding box center [59, 167] width 119 height 6
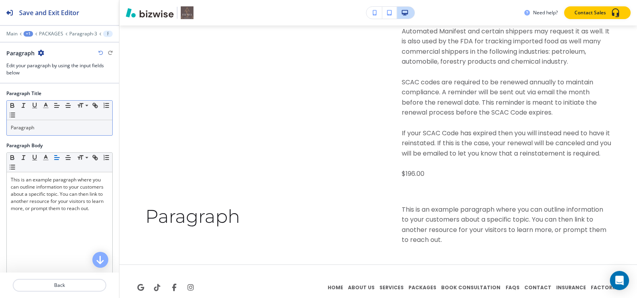
click at [45, 129] on p "Paragraph" at bounding box center [59, 127] width 97 height 7
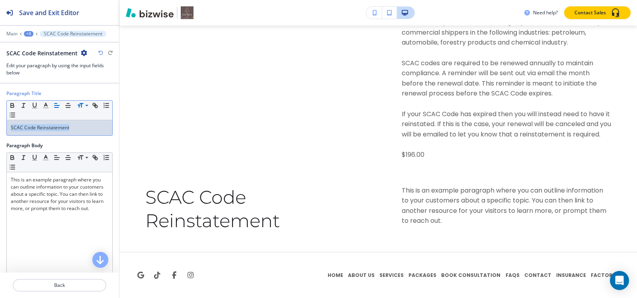
drag, startPoint x: 78, startPoint y: 105, endPoint x: 80, endPoint y: 110, distance: 5.2
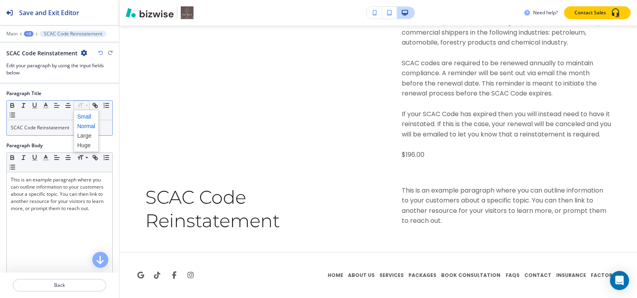
click at [87, 119] on span at bounding box center [86, 117] width 18 height 10
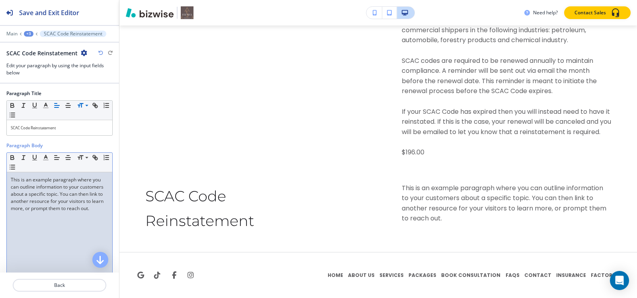
click at [41, 233] on div "This is an example paragraph where you can outline information to your customer…" at bounding box center [59, 223] width 105 height 103
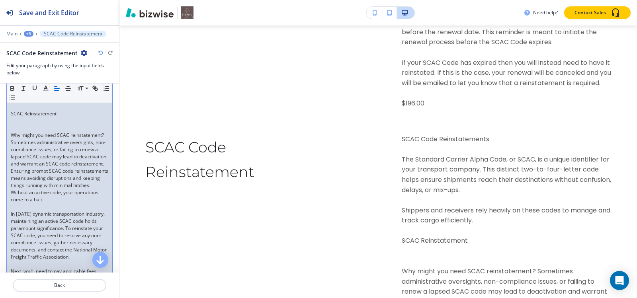
click at [24, 128] on p at bounding box center [59, 128] width 97 height 7
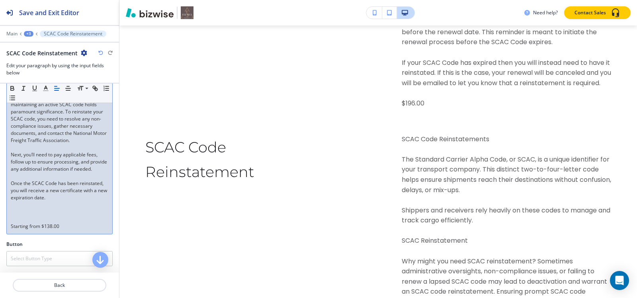
click at [19, 223] on p at bounding box center [59, 219] width 97 height 7
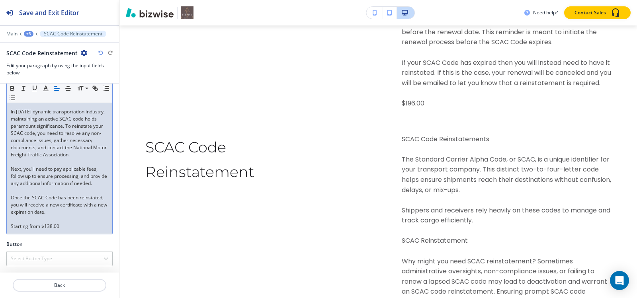
click at [29, 35] on div "+3" at bounding box center [29, 34] width 10 height 6
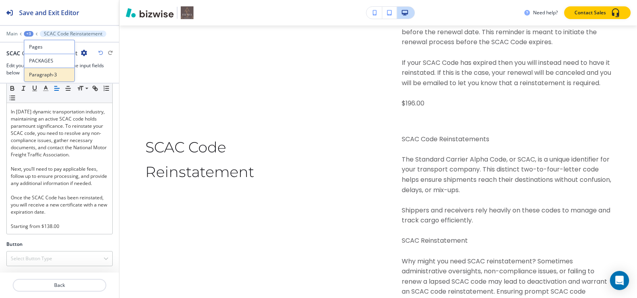
click at [51, 76] on p "Paragraph-3" at bounding box center [49, 74] width 41 height 7
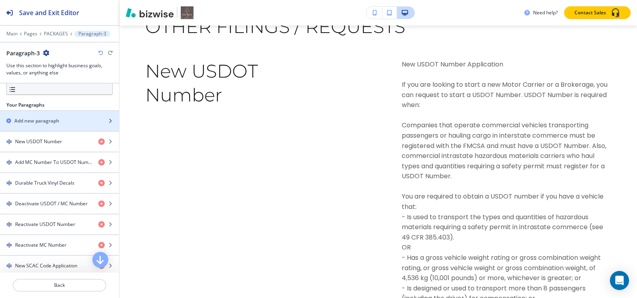
click at [55, 121] on h2 "Add new paragraph" at bounding box center [36, 120] width 45 height 7
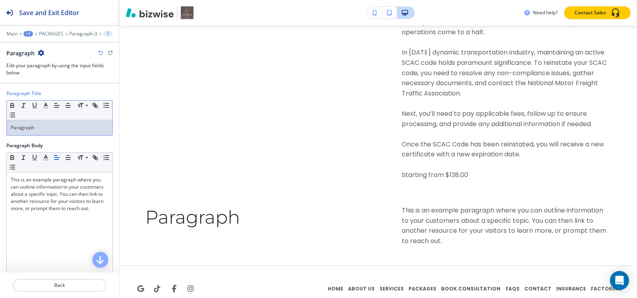
click at [47, 129] on p "Paragraph" at bounding box center [59, 127] width 97 height 7
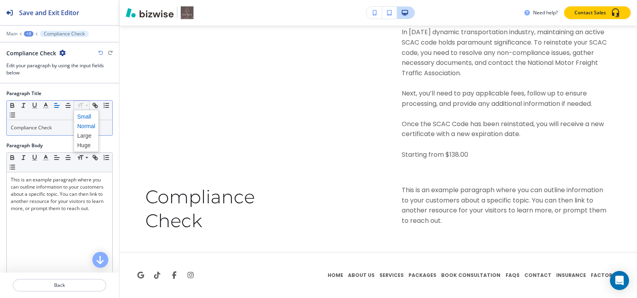
click at [83, 117] on span at bounding box center [86, 117] width 18 height 10
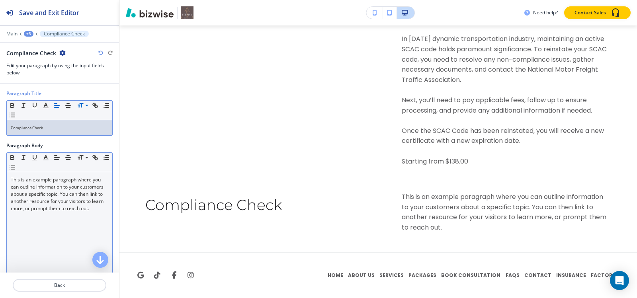
click at [48, 222] on div "This is an example paragraph where you can outline information to your customer…" at bounding box center [59, 223] width 105 height 103
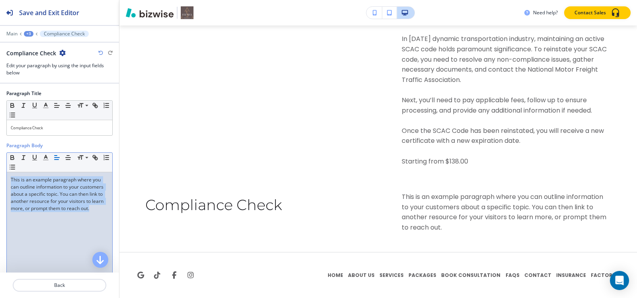
paste div
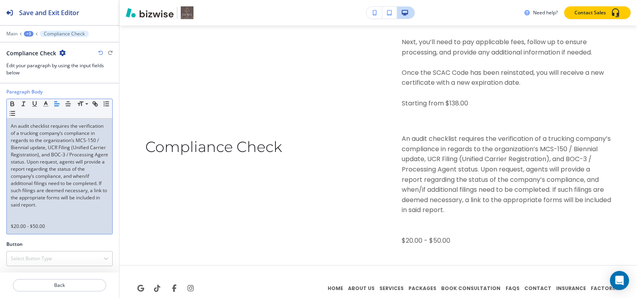
click at [35, 219] on p at bounding box center [59, 219] width 97 height 7
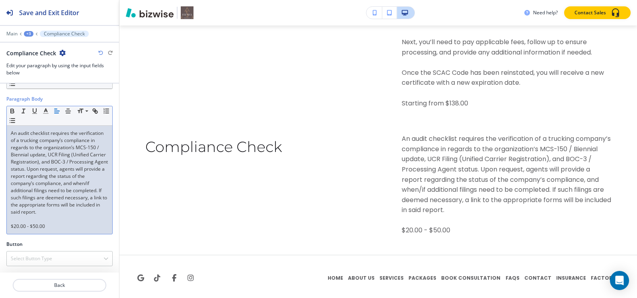
click at [29, 36] on div "+3" at bounding box center [29, 34] width 10 height 6
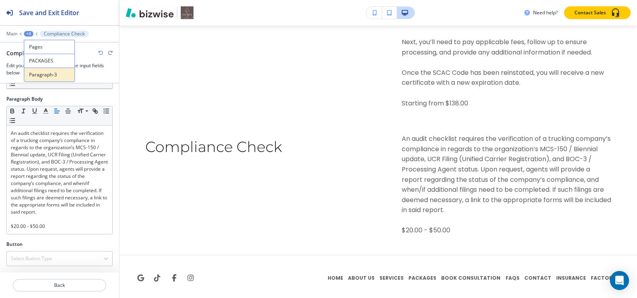
click at [42, 74] on p "Paragraph-3" at bounding box center [49, 74] width 41 height 7
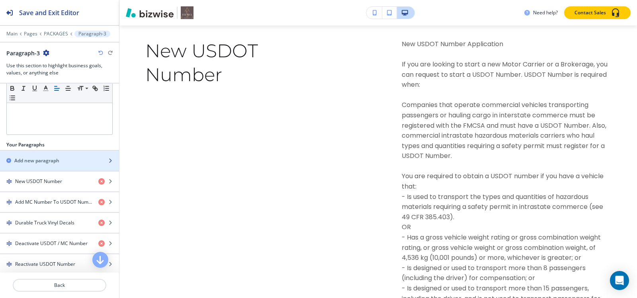
click at [35, 156] on div "button" at bounding box center [59, 154] width 119 height 6
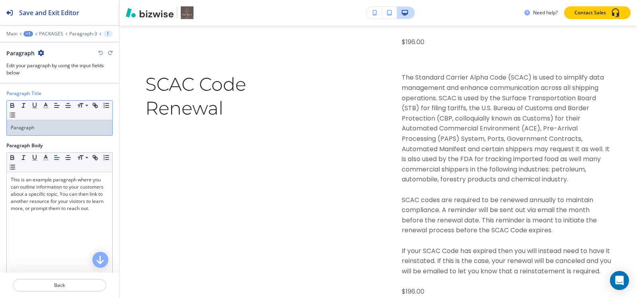
click at [52, 122] on div "Paragraph" at bounding box center [59, 127] width 105 height 15
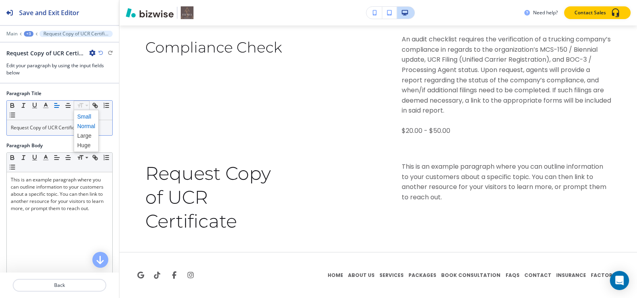
click at [84, 117] on span at bounding box center [86, 117] width 18 height 10
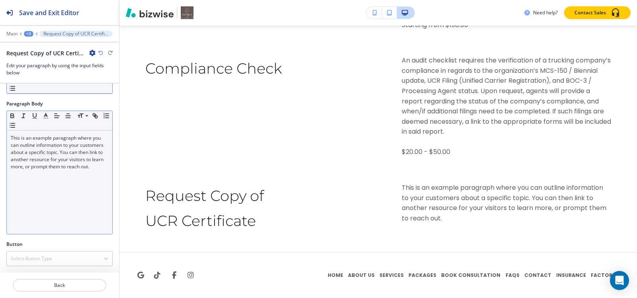
click at [76, 187] on div "This is an example paragraph where you can outline information to your customer…" at bounding box center [59, 182] width 105 height 103
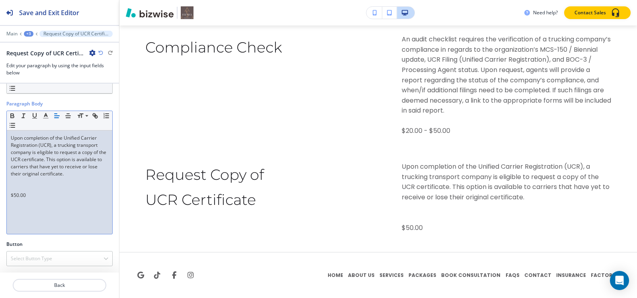
click at [27, 188] on p at bounding box center [59, 188] width 97 height 7
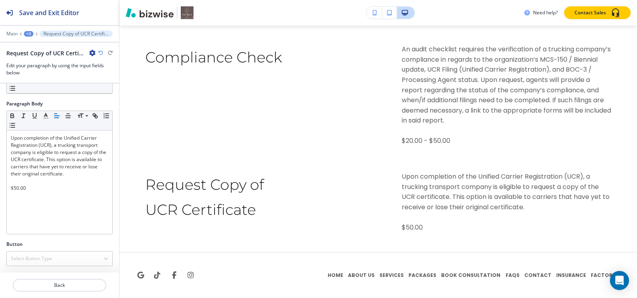
click at [29, 34] on div "+3" at bounding box center [29, 34] width 10 height 6
click at [37, 63] on p "PACKAGES" at bounding box center [49, 60] width 41 height 7
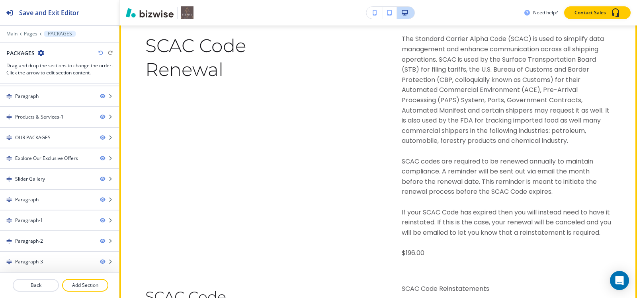
scroll to position [6837, 0]
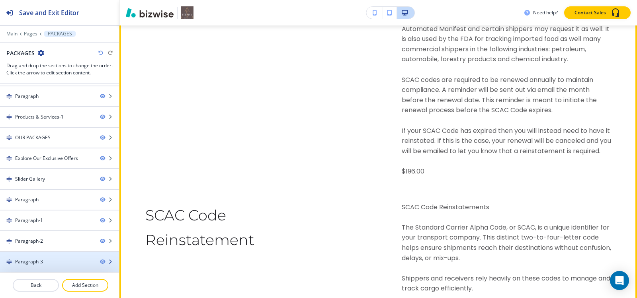
click at [30, 258] on div "Paragraph-3" at bounding box center [29, 261] width 28 height 7
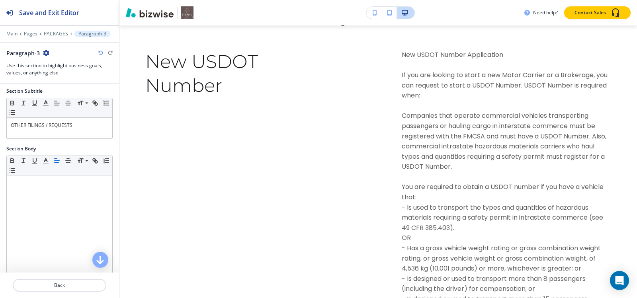
scroll to position [159, 0]
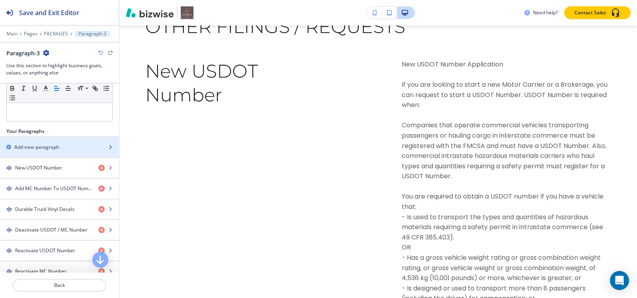
click at [42, 148] on h2 "Add new paragraph" at bounding box center [36, 147] width 45 height 7
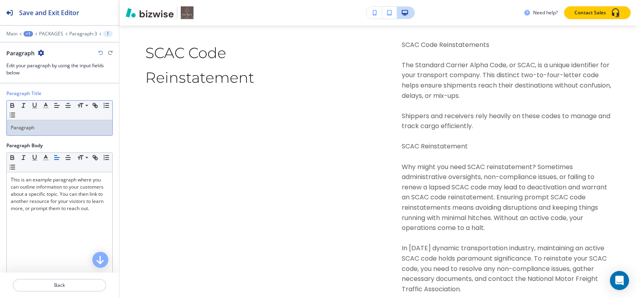
click at [54, 132] on div "Paragraph" at bounding box center [59, 127] width 105 height 15
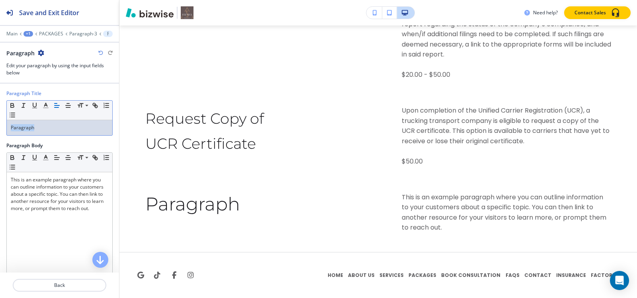
paste div
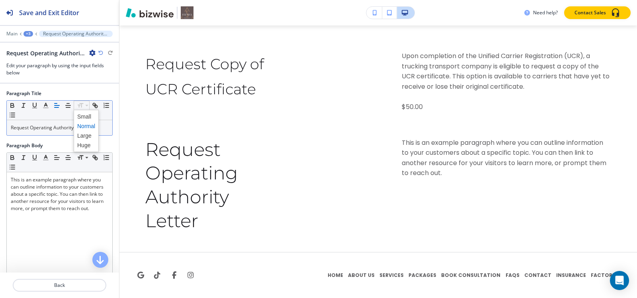
click at [76, 116] on span at bounding box center [86, 131] width 25 height 42
click at [82, 117] on span at bounding box center [86, 117] width 18 height 10
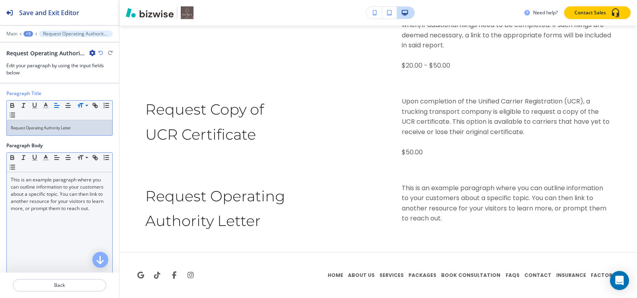
click at [41, 247] on div "This is an example paragraph where you can outline information to your customer…" at bounding box center [59, 223] width 105 height 103
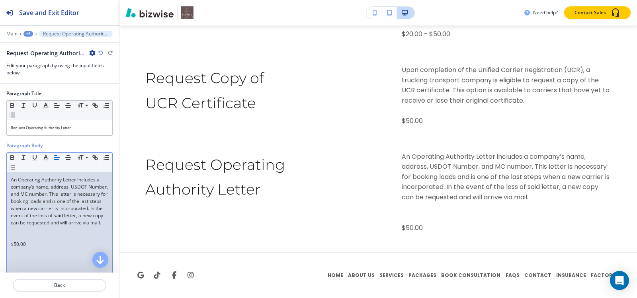
scroll to position [0, 0]
click at [34, 243] on div "An Operating Authority Letter includes a company’s name, address, USDOT Number,…" at bounding box center [59, 223] width 105 height 103
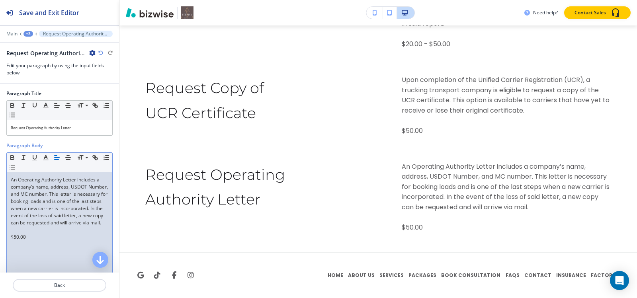
click at [29, 34] on div "+3" at bounding box center [28, 34] width 10 height 6
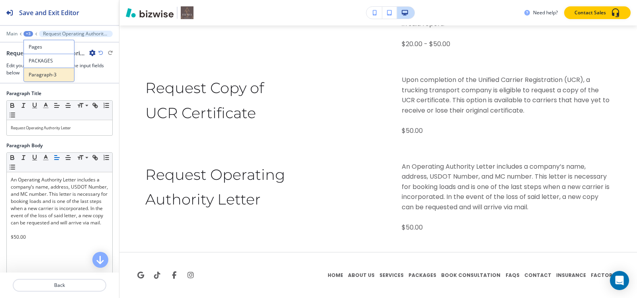
click at [38, 76] on p "Paragraph-3" at bounding box center [49, 74] width 41 height 7
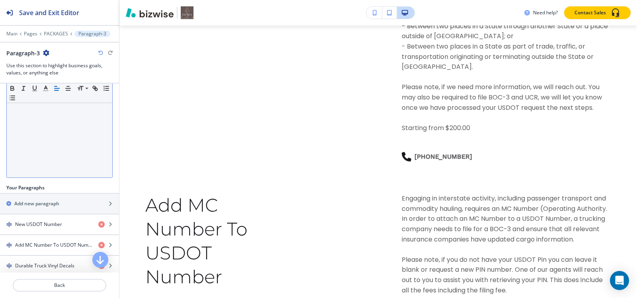
scroll to position [159, 0]
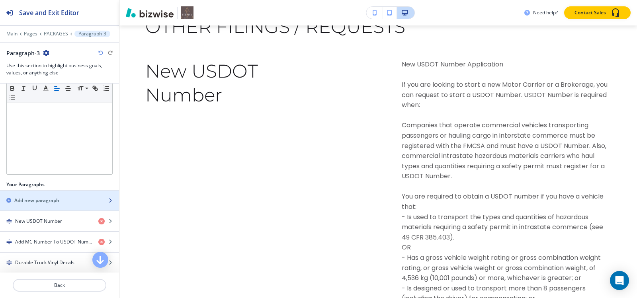
click at [37, 202] on h2 "Add new paragraph" at bounding box center [36, 200] width 45 height 7
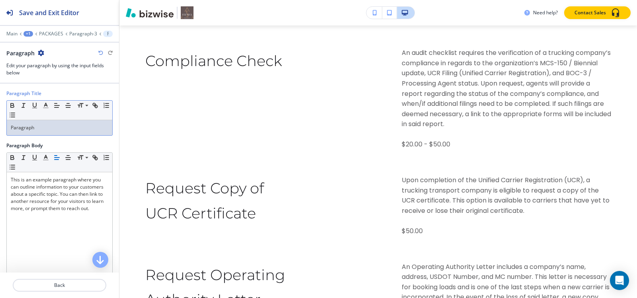
click at [73, 123] on div "Paragraph" at bounding box center [59, 127] width 105 height 15
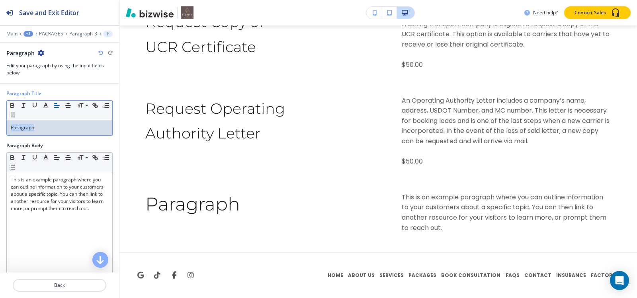
scroll to position [7578, 0]
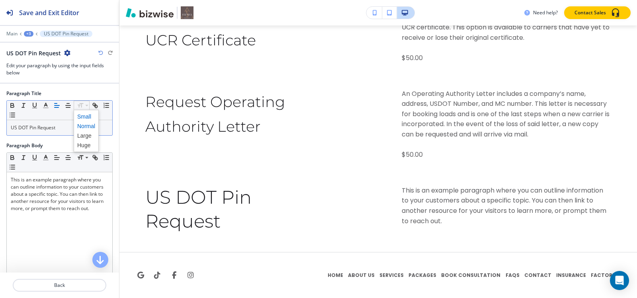
click at [82, 118] on span at bounding box center [86, 117] width 18 height 10
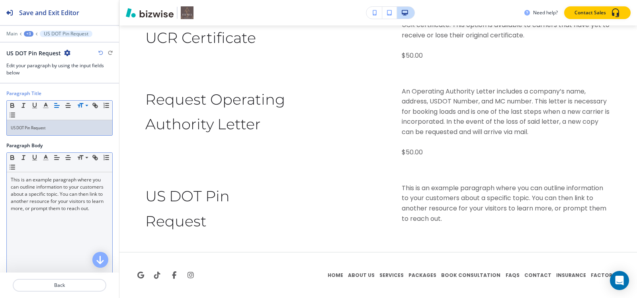
click at [68, 229] on div "This is an example paragraph where you can outline information to your customer…" at bounding box center [59, 223] width 105 height 103
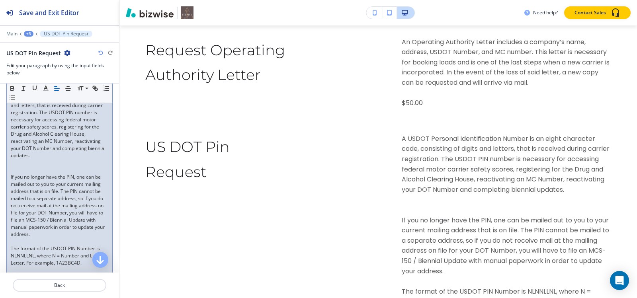
scroll to position [119, 0]
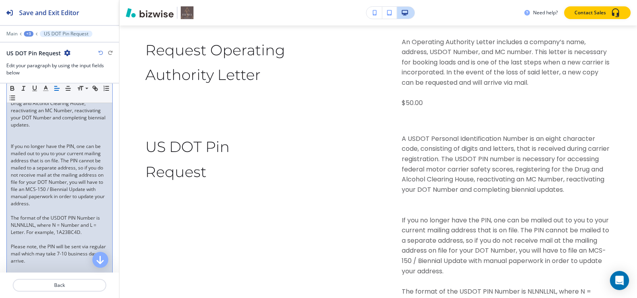
click at [33, 134] on p at bounding box center [59, 132] width 97 height 7
click at [33, 139] on p at bounding box center [59, 139] width 97 height 7
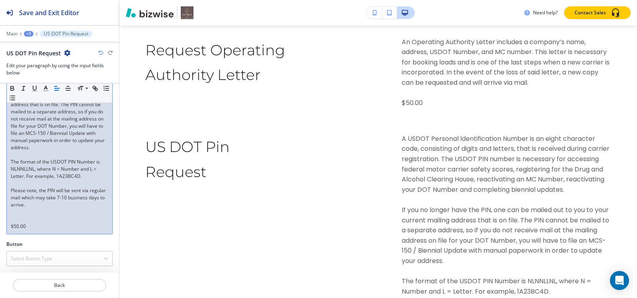
click at [22, 219] on p at bounding box center [59, 219] width 97 height 7
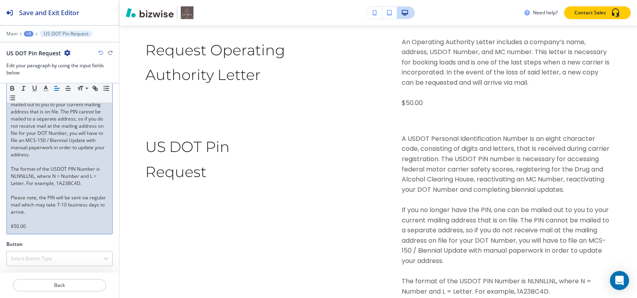
scroll to position [161, 0]
click at [28, 35] on div "+3" at bounding box center [29, 34] width 10 height 6
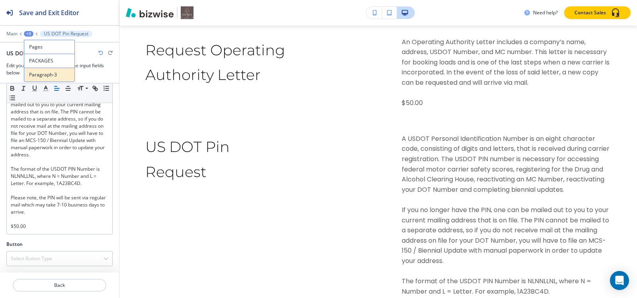
click at [53, 79] on button "Paragraph-3" at bounding box center [49, 75] width 51 height 14
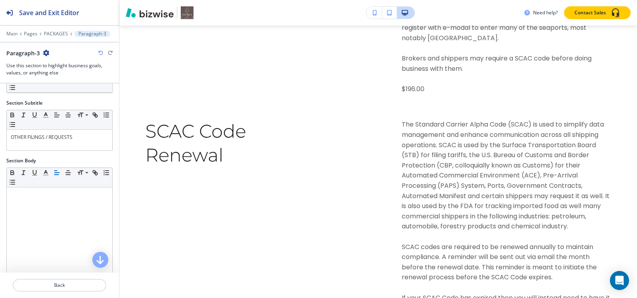
scroll to position [199, 0]
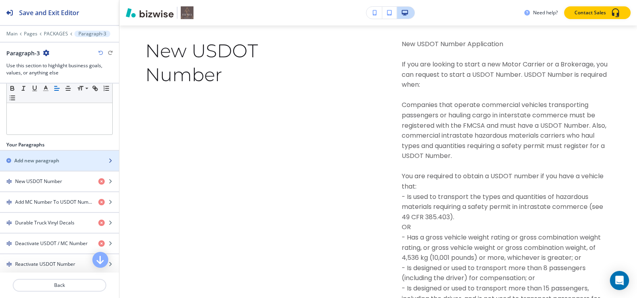
click at [57, 158] on h2 "Add new paragraph" at bounding box center [36, 160] width 45 height 7
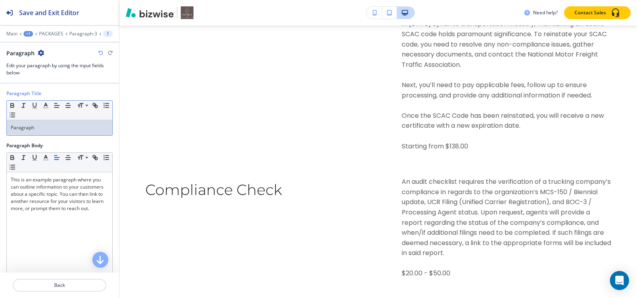
click at [57, 121] on div "Paragraph" at bounding box center [59, 127] width 105 height 15
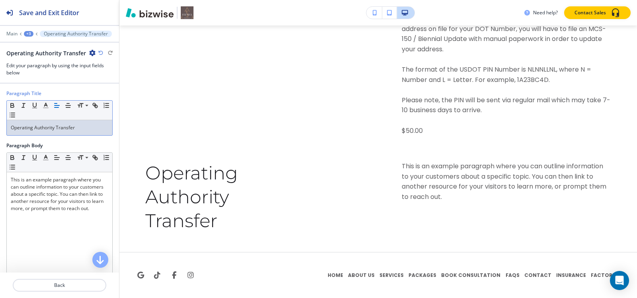
scroll to position [7817, 0]
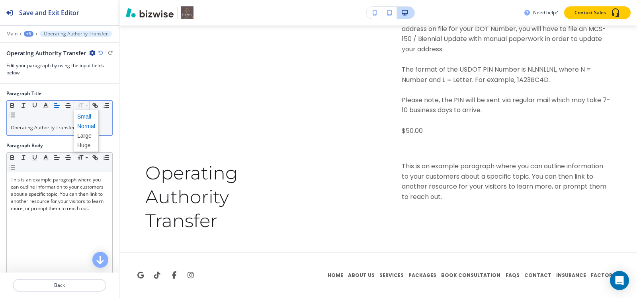
click at [84, 117] on span at bounding box center [86, 117] width 18 height 10
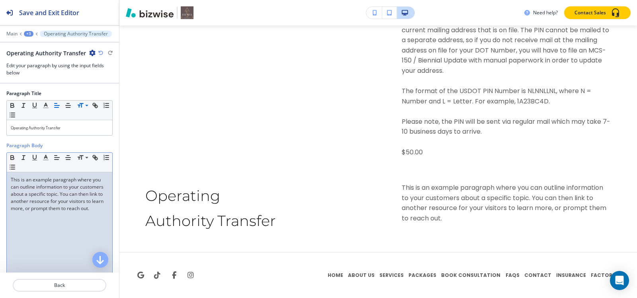
click at [34, 212] on p "This is an example paragraph where you can outline information to your customer…" at bounding box center [59, 194] width 97 height 36
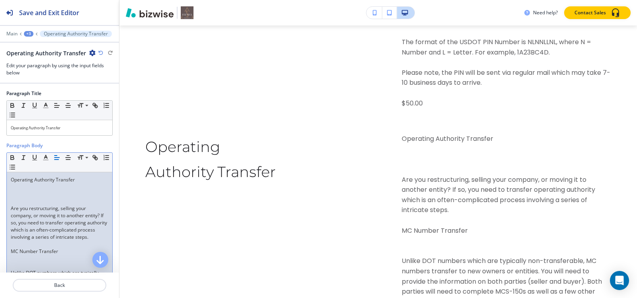
scroll to position [0, 0]
click at [41, 201] on p at bounding box center [59, 201] width 97 height 7
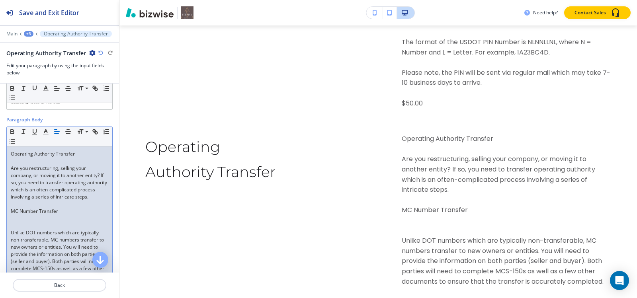
scroll to position [40, 0]
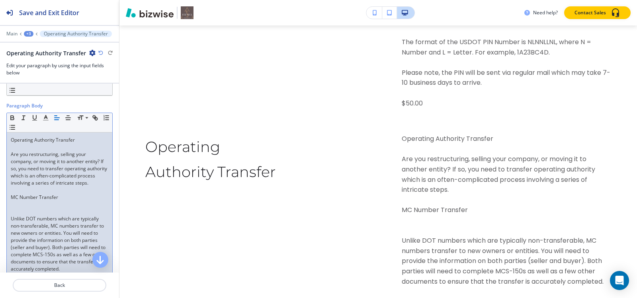
click at [27, 215] on p at bounding box center [59, 211] width 97 height 7
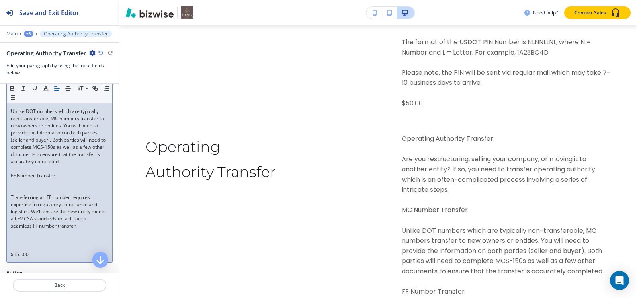
scroll to position [175, 0]
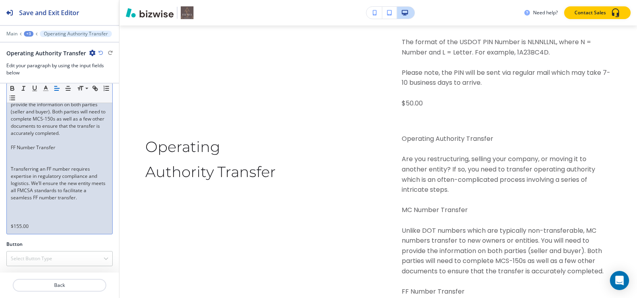
click at [22, 166] on p "Transferring an FF number requires expertise in regulatory compliance and logis…" at bounding box center [59, 184] width 97 height 36
click at [22, 163] on p at bounding box center [59, 161] width 97 height 7
click at [25, 218] on p at bounding box center [59, 219] width 97 height 7
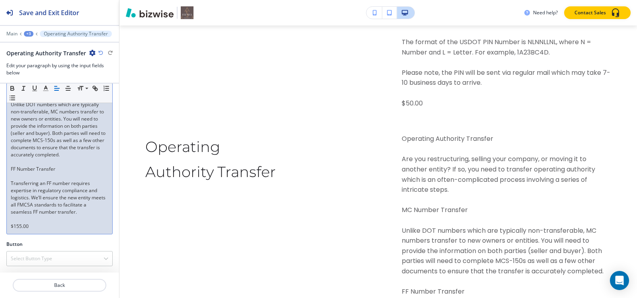
scroll to position [154, 0]
click at [27, 35] on div "+3" at bounding box center [29, 34] width 10 height 6
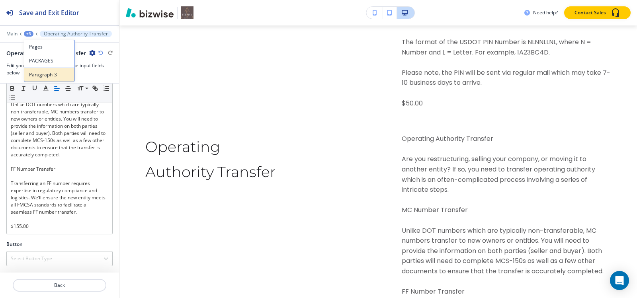
click at [33, 74] on p "Paragraph-3" at bounding box center [49, 74] width 41 height 7
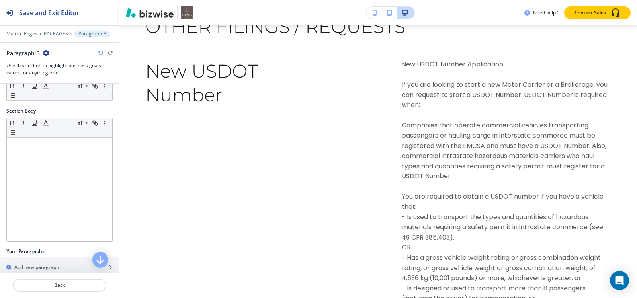
scroll to position [155, 0]
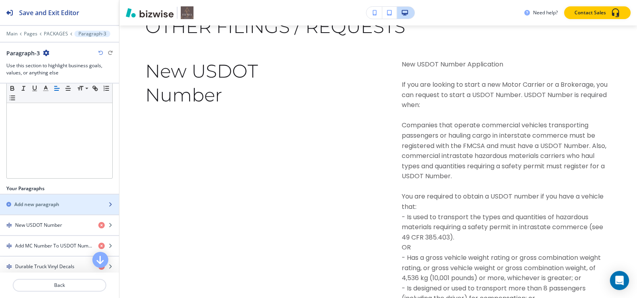
click at [33, 202] on h2 "Add new paragraph" at bounding box center [36, 204] width 45 height 7
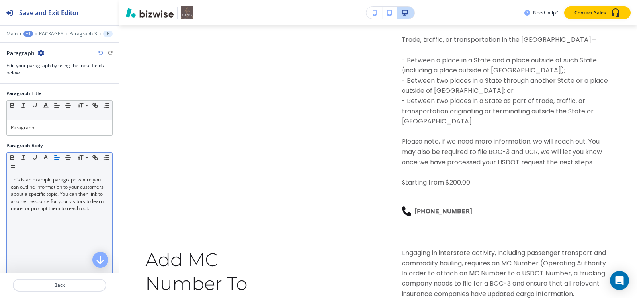
scroll to position [6017, 0]
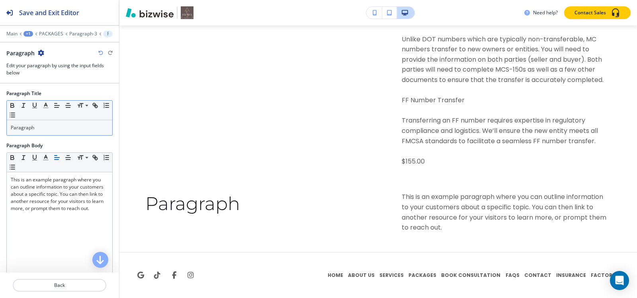
click at [51, 131] on p "Paragraph" at bounding box center [59, 127] width 97 height 7
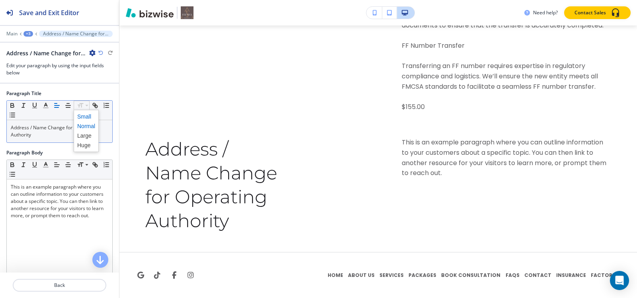
click at [83, 115] on span at bounding box center [86, 117] width 18 height 10
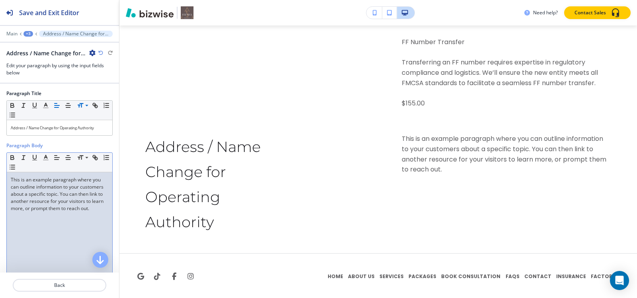
click at [54, 222] on div "This is an example paragraph where you can outline information to your customer…" at bounding box center [59, 223] width 105 height 103
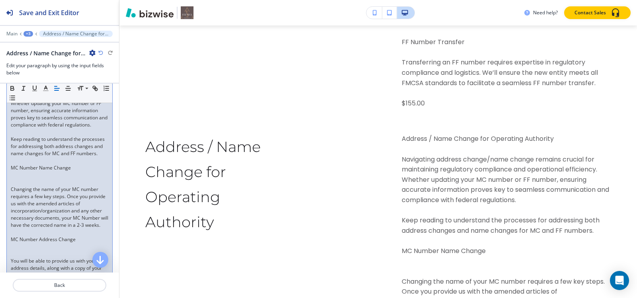
click at [22, 186] on p at bounding box center [59, 182] width 97 height 7
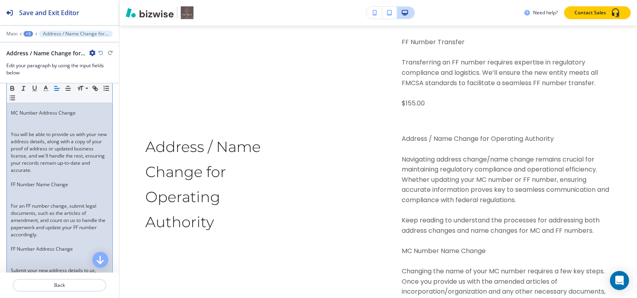
click at [22, 203] on p at bounding box center [59, 198] width 97 height 7
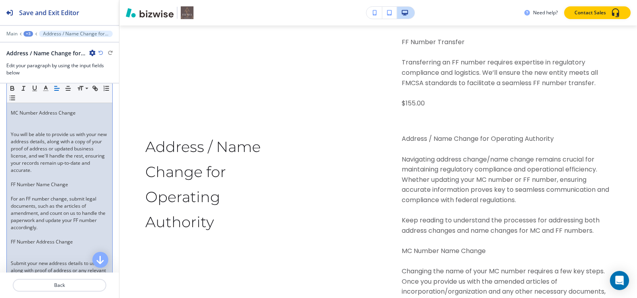
click at [23, 152] on p "You will be able to provide us with your new address details, along with a copy…" at bounding box center [59, 152] width 97 height 43
click at [32, 150] on div "Address / Name Change for Operating Authority Navigating address change/name ch…" at bounding box center [59, 124] width 105 height 380
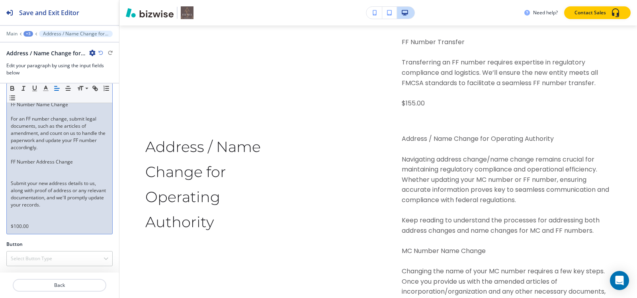
click at [29, 179] on p at bounding box center [59, 176] width 97 height 7
click at [22, 218] on p at bounding box center [59, 219] width 97 height 7
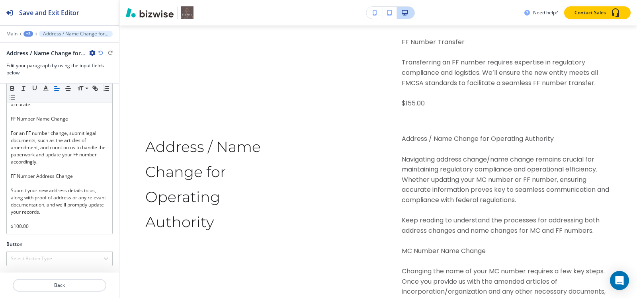
click at [26, 34] on div "+3" at bounding box center [28, 34] width 10 height 6
click at [43, 76] on p "Paragraph-3" at bounding box center [49, 74] width 41 height 7
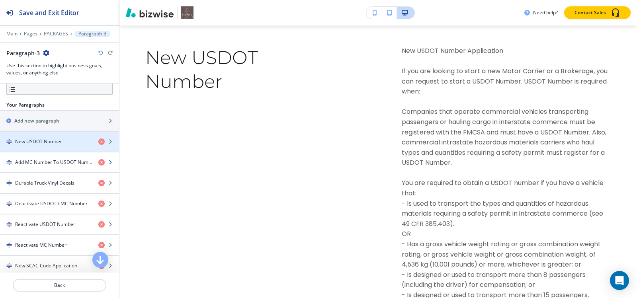
click at [36, 168] on div "button" at bounding box center [59, 169] width 119 height 6
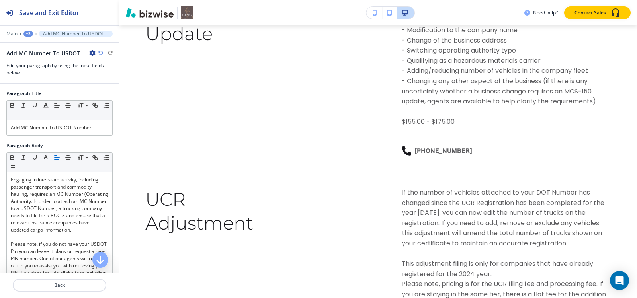
click at [28, 33] on div "+3" at bounding box center [28, 34] width 10 height 6
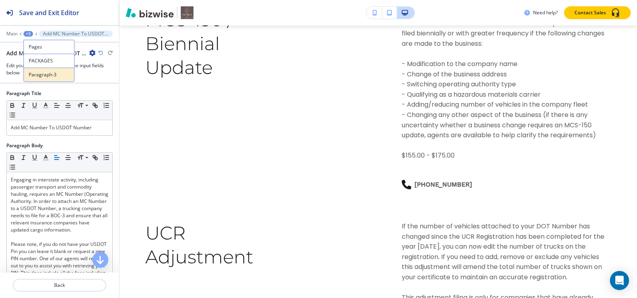
click at [32, 72] on p "Paragraph-3" at bounding box center [49, 74] width 41 height 7
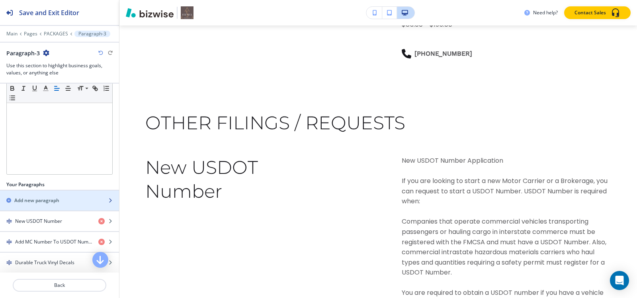
click at [34, 202] on h2 "Add new paragraph" at bounding box center [36, 200] width 45 height 7
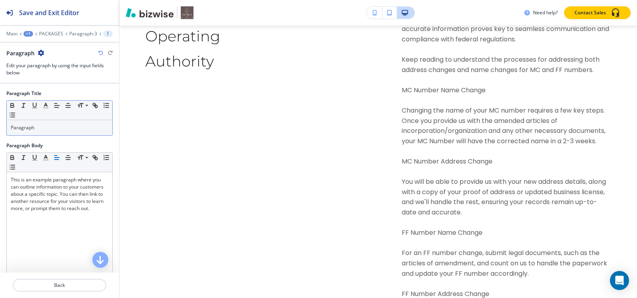
click at [50, 127] on p "Paragraph" at bounding box center [59, 127] width 97 height 7
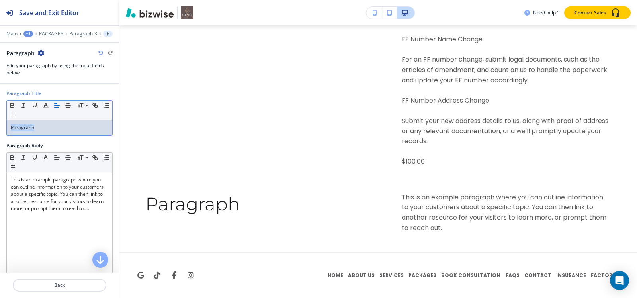
paste div
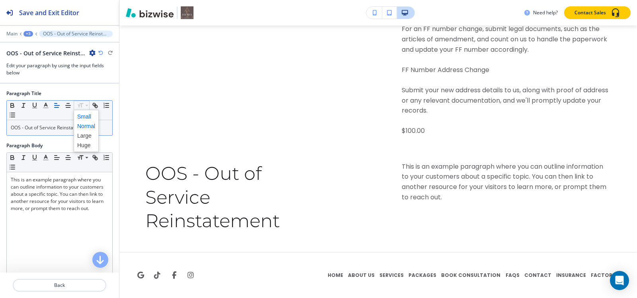
click at [80, 117] on span at bounding box center [86, 117] width 18 height 10
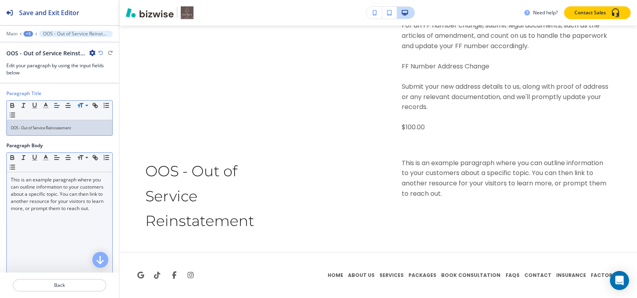
click at [68, 207] on p "This is an example paragraph where you can outline information to your customer…" at bounding box center [59, 194] width 97 height 36
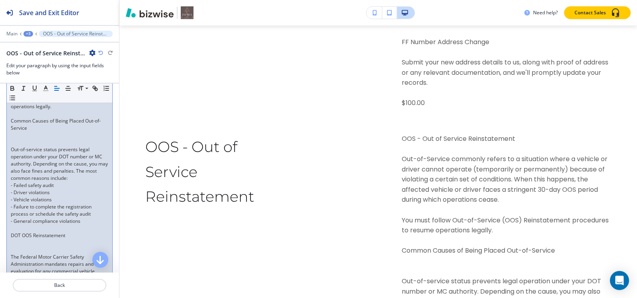
click at [27, 146] on p at bounding box center [59, 142] width 97 height 7
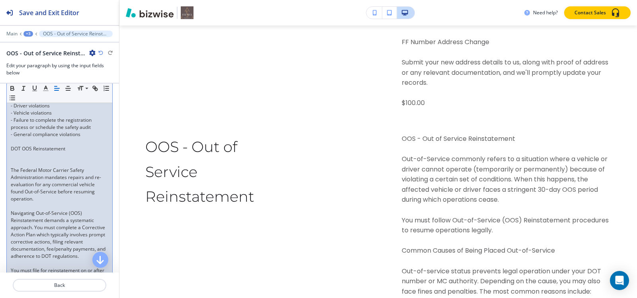
click at [21, 167] on p at bounding box center [59, 163] width 97 height 7
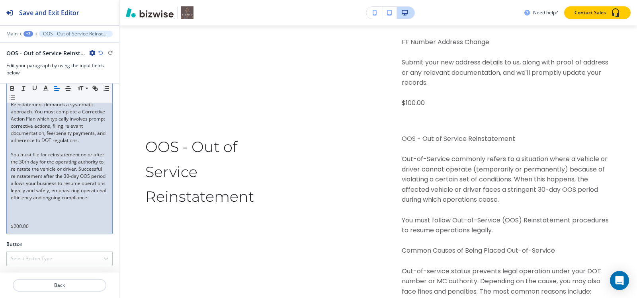
click at [21, 217] on p at bounding box center [59, 219] width 97 height 7
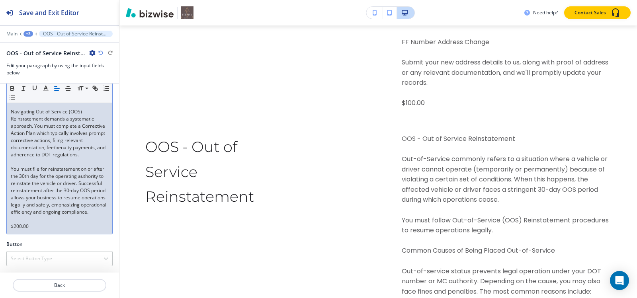
click at [27, 33] on div "+3" at bounding box center [28, 34] width 10 height 6
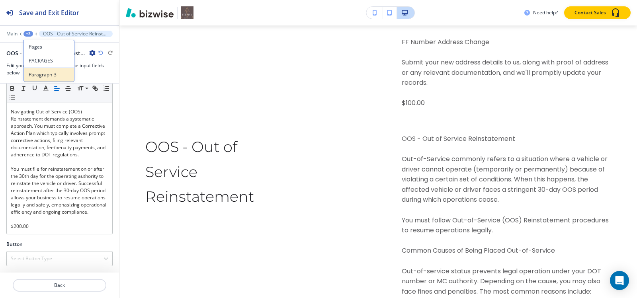
click at [40, 79] on button "Paragraph-3" at bounding box center [48, 75] width 51 height 14
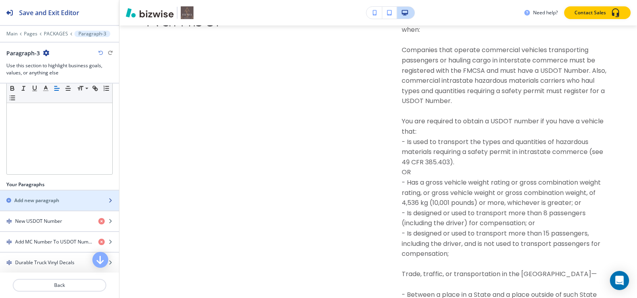
click at [42, 203] on h2 "Add new paragraph" at bounding box center [36, 200] width 45 height 7
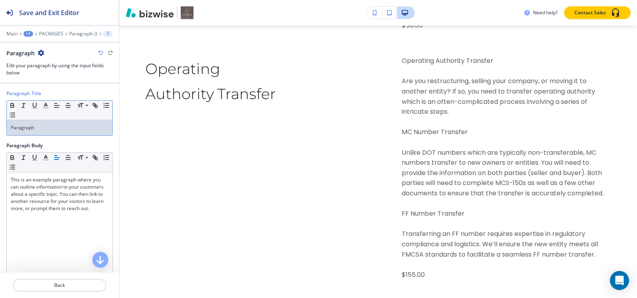
click at [56, 123] on div "Paragraph" at bounding box center [59, 127] width 105 height 15
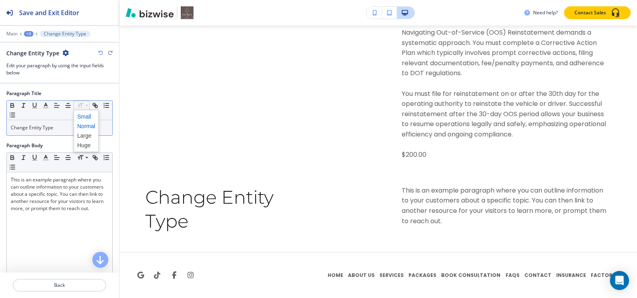
click at [87, 117] on span at bounding box center [86, 117] width 18 height 10
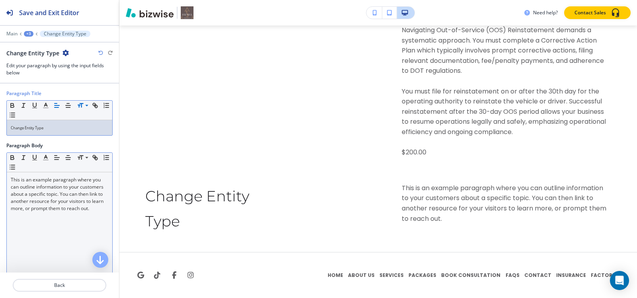
click at [40, 207] on p "This is an example paragraph where you can outline information to your customer…" at bounding box center [59, 194] width 97 height 36
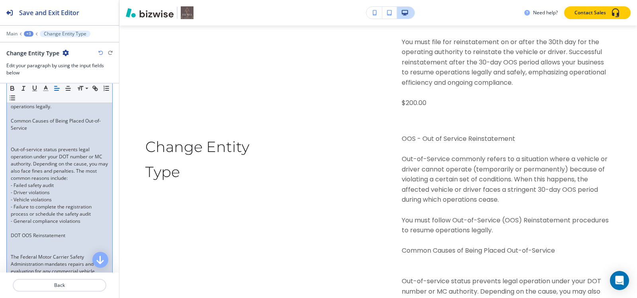
click at [24, 146] on p at bounding box center [59, 142] width 97 height 7
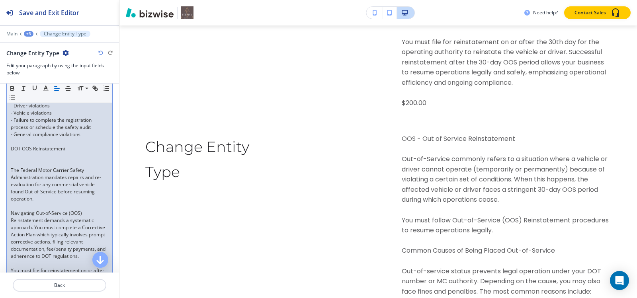
click at [24, 167] on p at bounding box center [59, 163] width 97 height 7
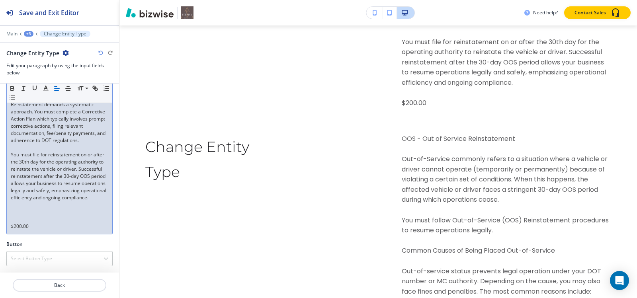
click at [24, 218] on p at bounding box center [59, 219] width 97 height 7
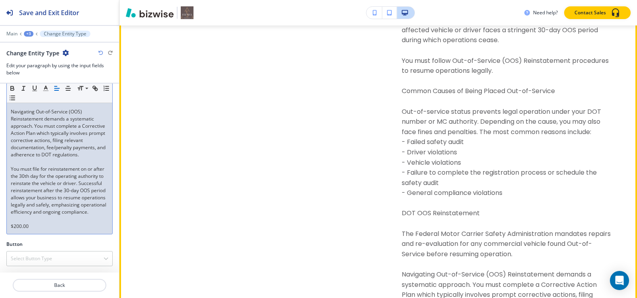
scroll to position [9000, 0]
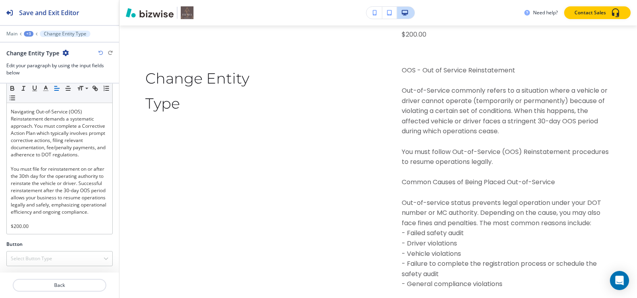
click at [25, 36] on div "+3" at bounding box center [29, 34] width 10 height 6
click at [41, 60] on p "PACKAGES" at bounding box center [49, 60] width 41 height 7
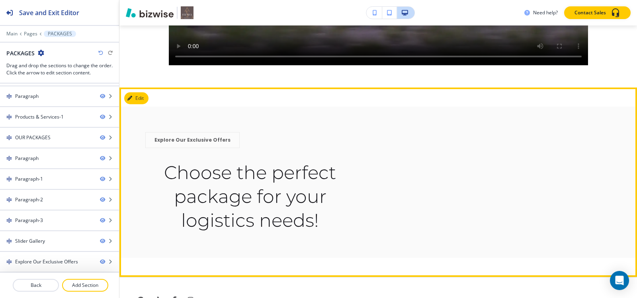
scroll to position [9319, 0]
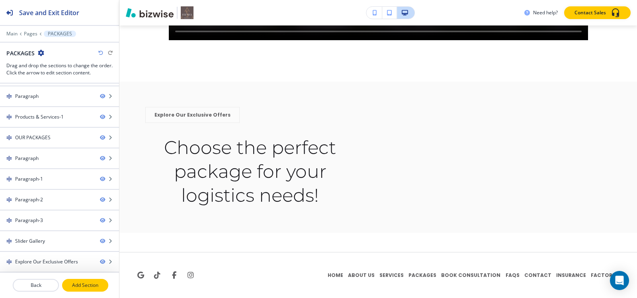
click at [68, 285] on p "Add Section" at bounding box center [85, 285] width 45 height 7
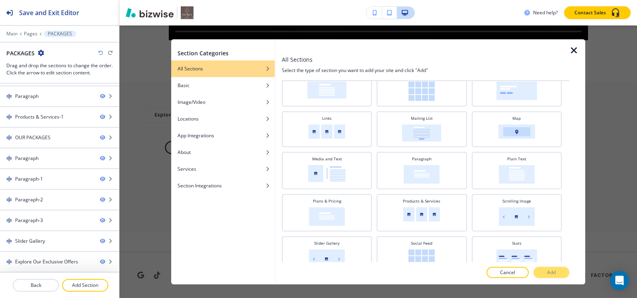
scroll to position [199, 0]
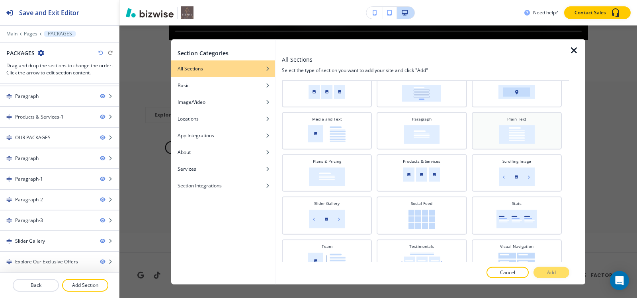
click at [509, 135] on img at bounding box center [517, 134] width 36 height 19
click at [539, 269] on button "Add" at bounding box center [551, 272] width 36 height 11
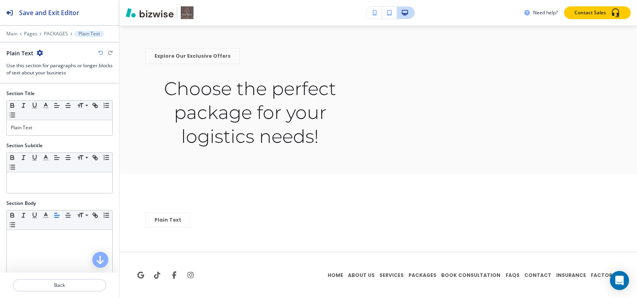
scroll to position [9378, 0]
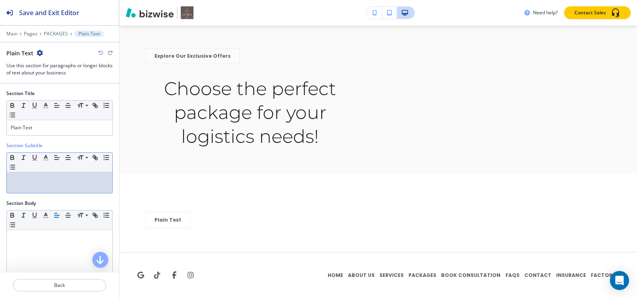
click at [33, 182] on p at bounding box center [59, 179] width 97 height 7
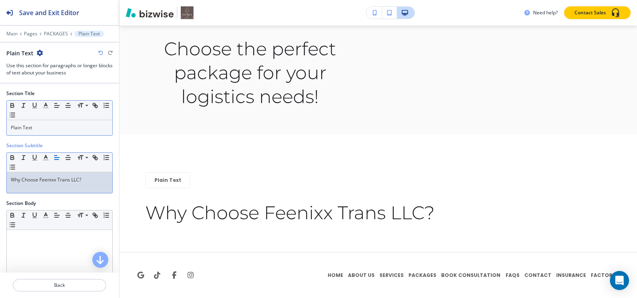
click at [57, 125] on p "Plain Text" at bounding box center [59, 127] width 97 height 7
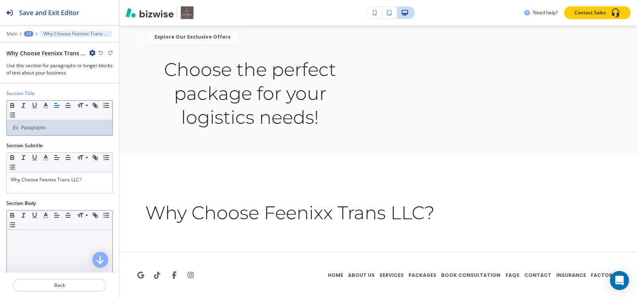
click at [53, 251] on div at bounding box center [59, 281] width 105 height 103
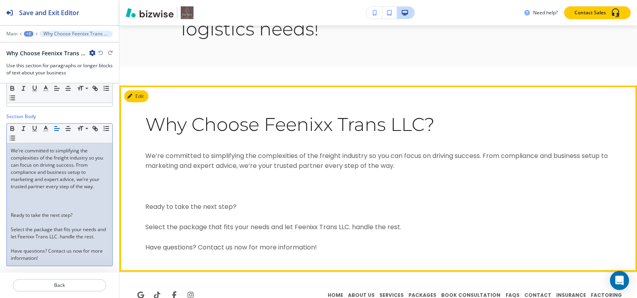
scroll to position [9497, 0]
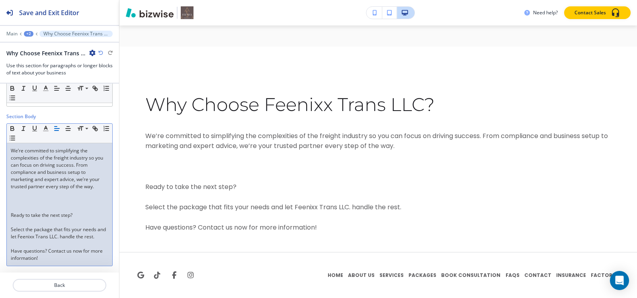
click at [34, 205] on p at bounding box center [59, 208] width 97 height 7
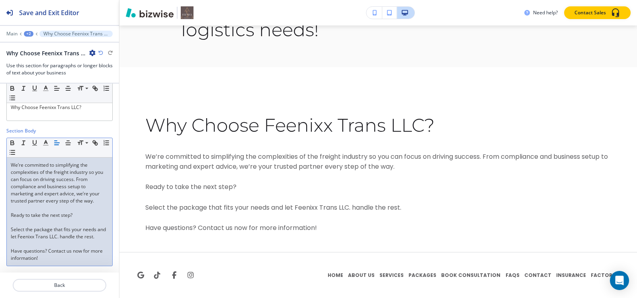
scroll to position [9485, 0]
click at [21, 246] on p at bounding box center [59, 243] width 97 height 7
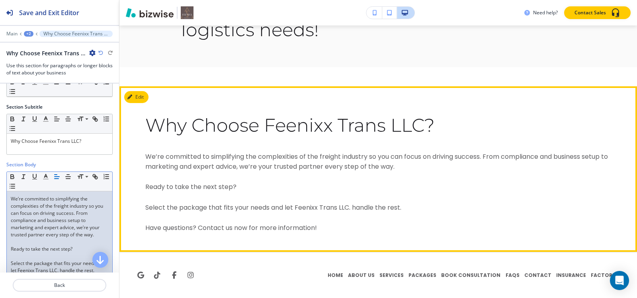
scroll to position [0, 0]
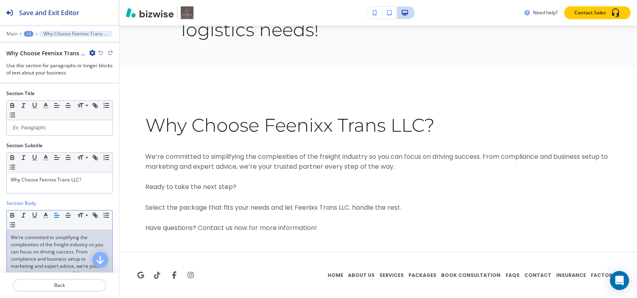
click at [32, 35] on div "+2" at bounding box center [29, 34] width 10 height 6
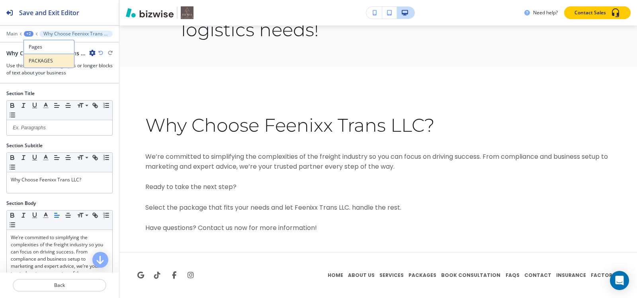
click at [39, 59] on p "PACKAGES" at bounding box center [49, 60] width 41 height 7
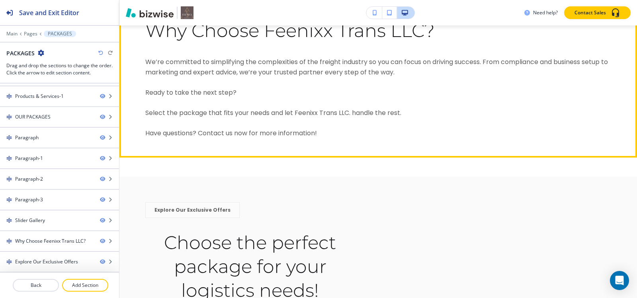
scroll to position [9436, 0]
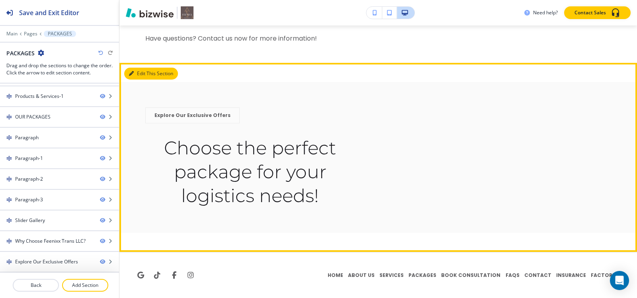
click at [142, 80] on button "Edit This Section" at bounding box center [151, 74] width 54 height 12
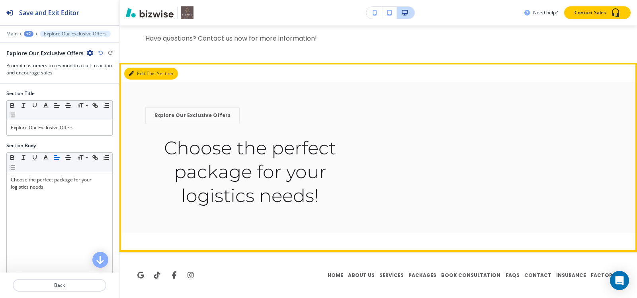
scroll to position [9485, 0]
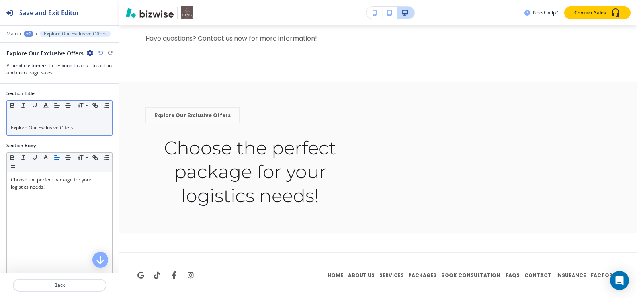
click at [70, 131] on div "Explore Our Exclusive Offers" at bounding box center [59, 127] width 105 height 15
copy p "Explore Our Exclusive Offers"
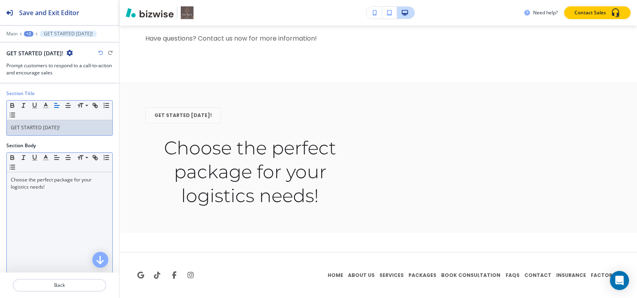
click at [68, 189] on p "Choose the perfect package for your logistics needs!" at bounding box center [59, 183] width 97 height 14
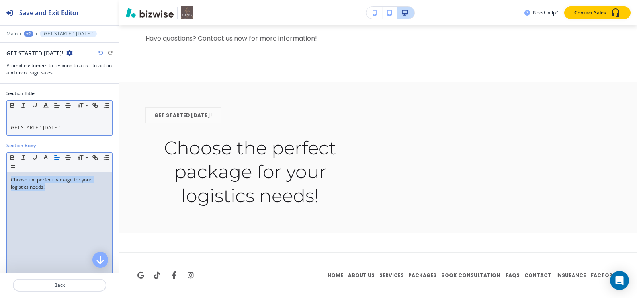
copy p "Choose the perfect package for your logistics needs!"
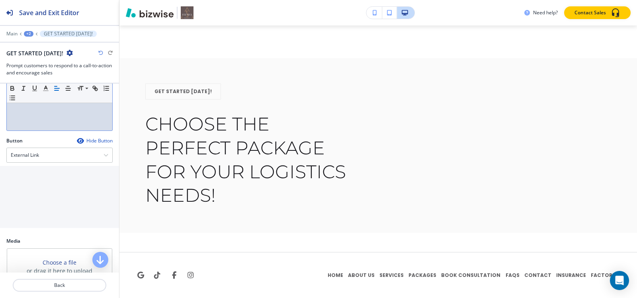
scroll to position [159, 0]
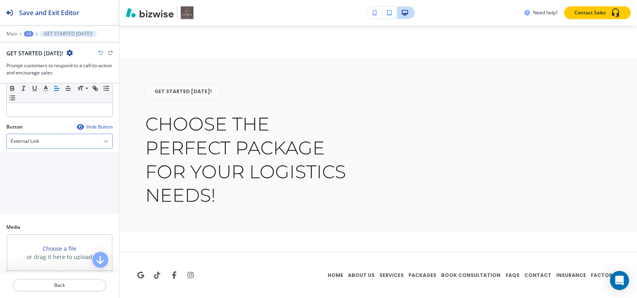
click at [45, 144] on div "External Link" at bounding box center [59, 141] width 105 height 14
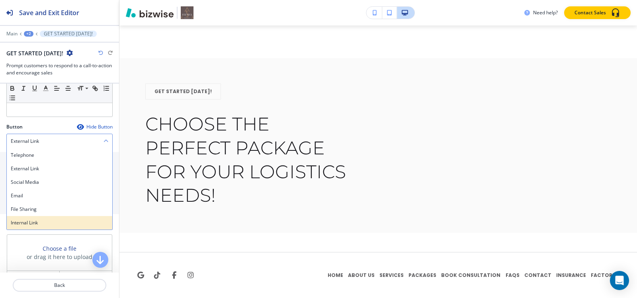
click at [26, 224] on h4 "Internal Link" at bounding box center [59, 222] width 97 height 7
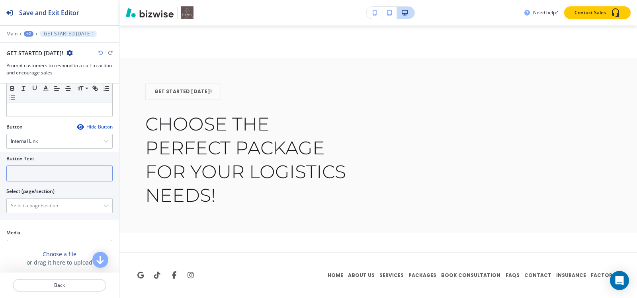
click at [60, 177] on input "text" at bounding box center [59, 174] width 106 height 16
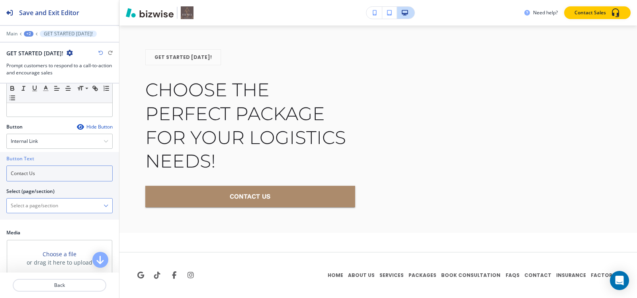
type input "Contact Us"
click at [46, 208] on \(page\/section\) "Manual Input" at bounding box center [55, 206] width 97 height 14
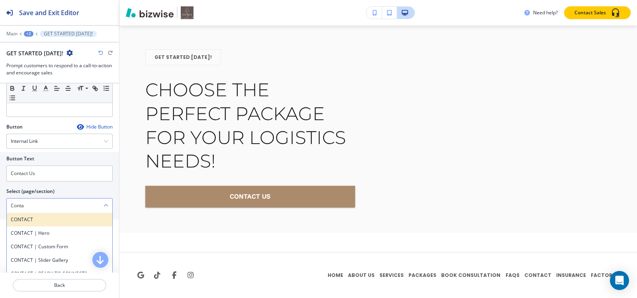
click at [34, 220] on h4 "CONTACT" at bounding box center [59, 219] width 97 height 7
type \(page\/section\) "CONTACT"
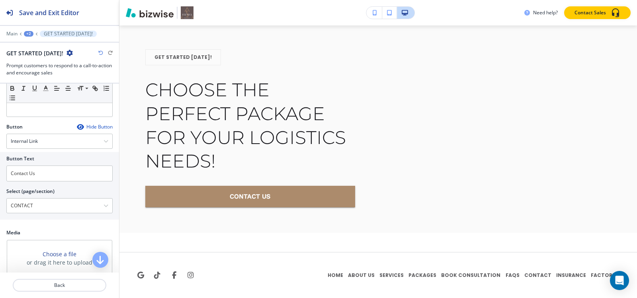
scroll to position [184, 0]
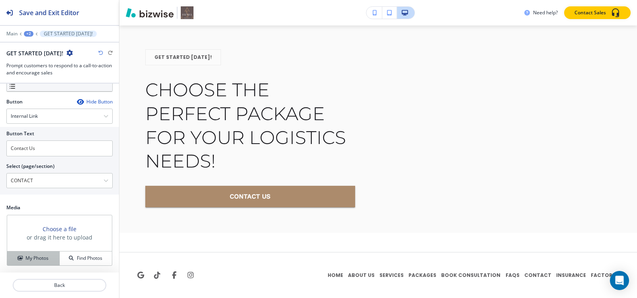
click at [32, 261] on h4 "My Photos" at bounding box center [36, 258] width 23 height 7
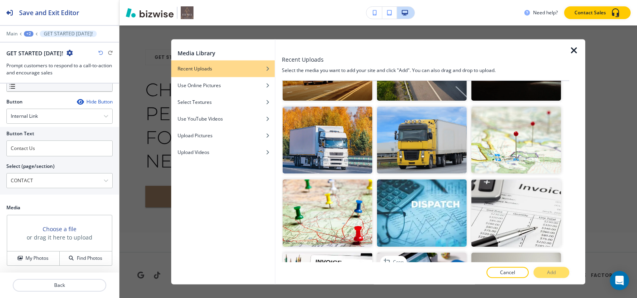
scroll to position [199, 0]
click at [416, 136] on img "button" at bounding box center [422, 140] width 90 height 67
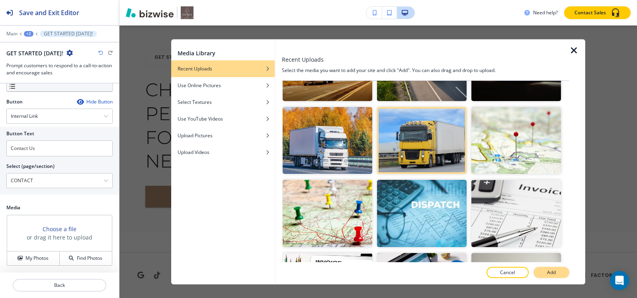
click at [554, 271] on p "Add" at bounding box center [551, 272] width 9 height 7
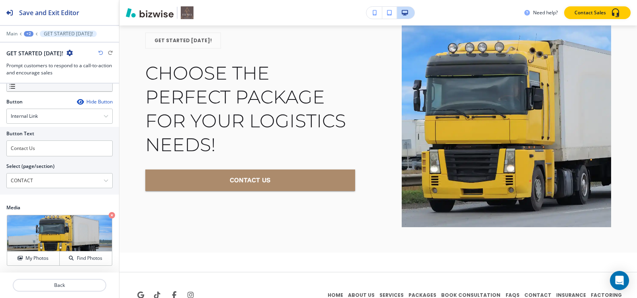
scroll to position [9615, 0]
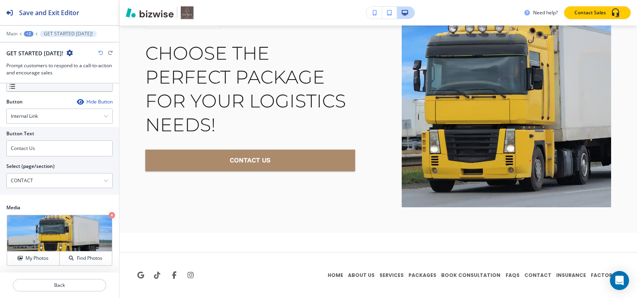
click at [23, 37] on div at bounding box center [59, 39] width 119 height 5
click at [25, 35] on div "+2" at bounding box center [29, 34] width 10 height 6
click at [40, 49] on p "Pages" at bounding box center [49, 46] width 41 height 7
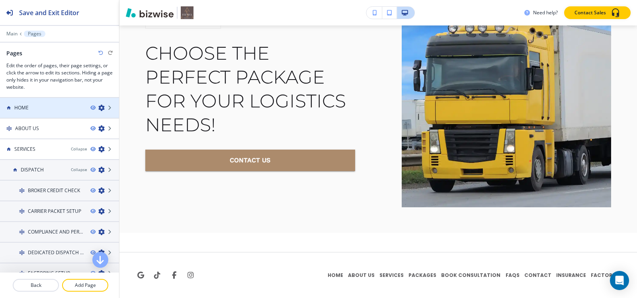
click at [41, 109] on div "HOME" at bounding box center [42, 107] width 84 height 7
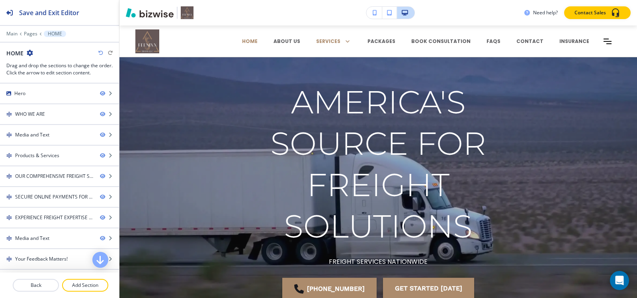
scroll to position [80, 0]
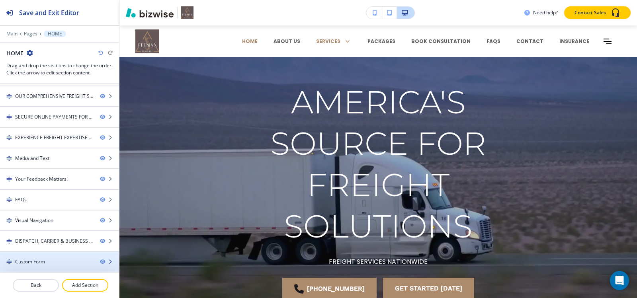
click at [33, 265] on div "Custom Form" at bounding box center [30, 261] width 30 height 7
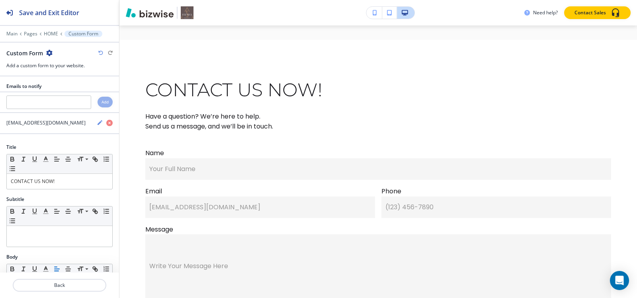
click at [49, 53] on icon "button" at bounding box center [49, 53] width 6 height 6
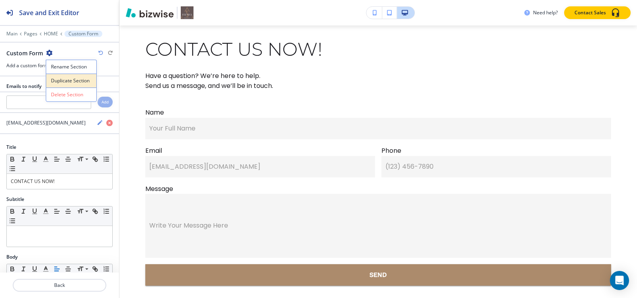
scroll to position [5758, 0]
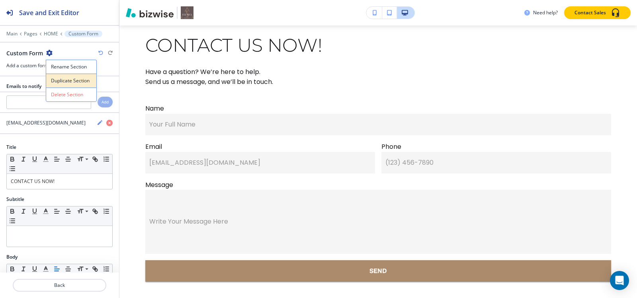
click at [65, 81] on p "Duplicate Section" at bounding box center [71, 80] width 41 height 7
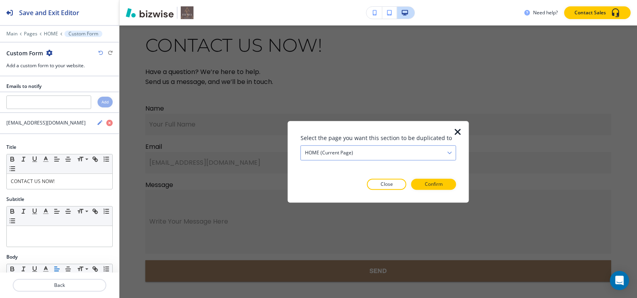
click at [382, 150] on div "HOME (current page)" at bounding box center [378, 153] width 155 height 14
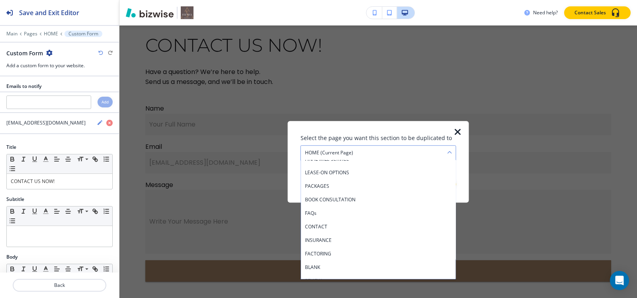
scroll to position [315, 0]
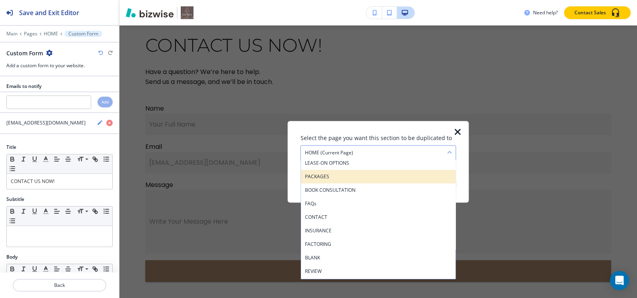
click at [328, 175] on h4 "PACKAGES" at bounding box center [378, 176] width 147 height 7
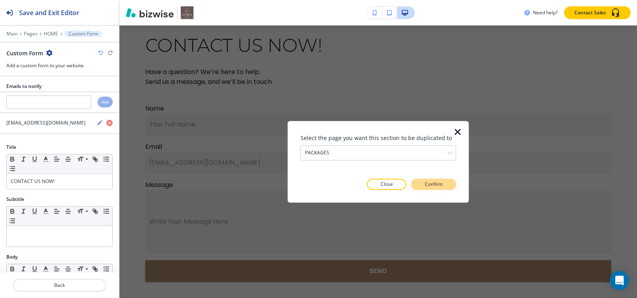
click at [435, 185] on p "Confirm" at bounding box center [434, 184] width 18 height 7
click at [435, 185] on p "Take me there" at bounding box center [426, 184] width 32 height 7
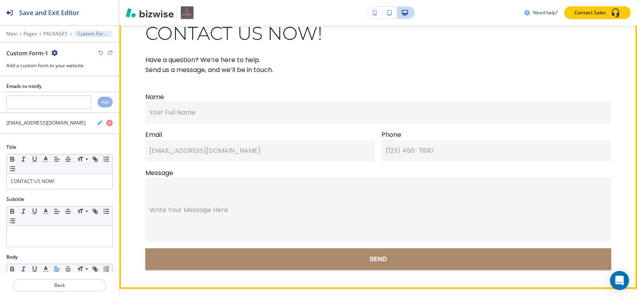
scroll to position [9842, 0]
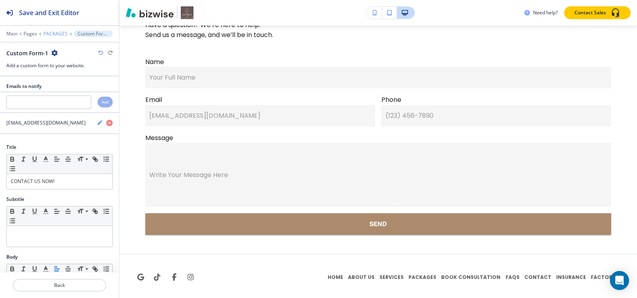
click at [51, 34] on p "PACKAGES" at bounding box center [55, 34] width 24 height 6
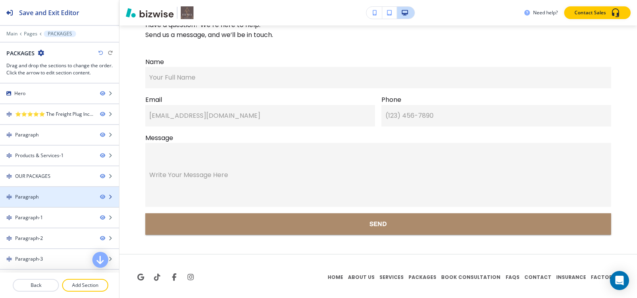
click at [29, 205] on div at bounding box center [59, 204] width 119 height 6
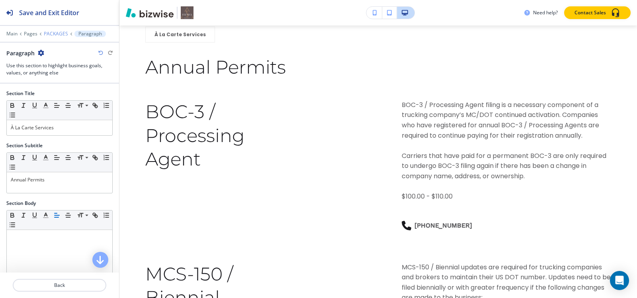
scroll to position [1922, 0]
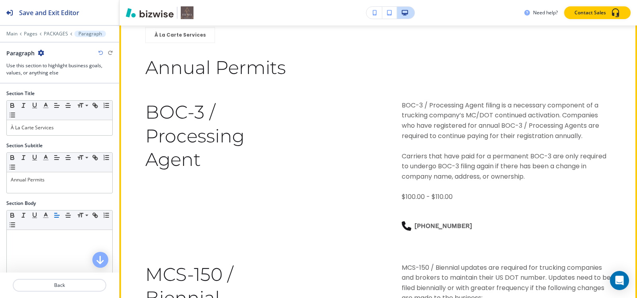
click at [136, 25] on button "Edit This Section" at bounding box center [151, 19] width 54 height 12
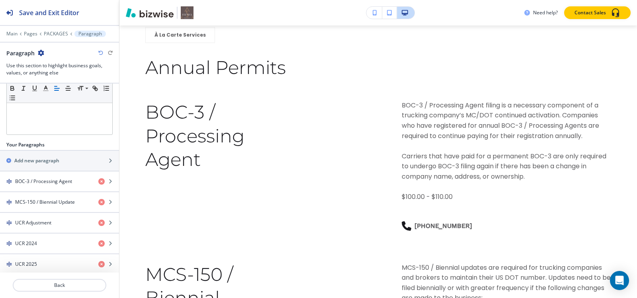
scroll to position [208, 0]
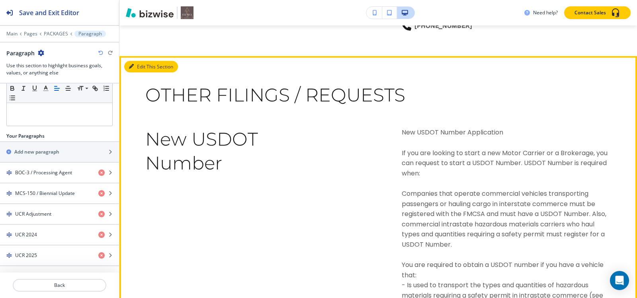
click at [140, 73] on button "Edit This Section" at bounding box center [151, 67] width 54 height 12
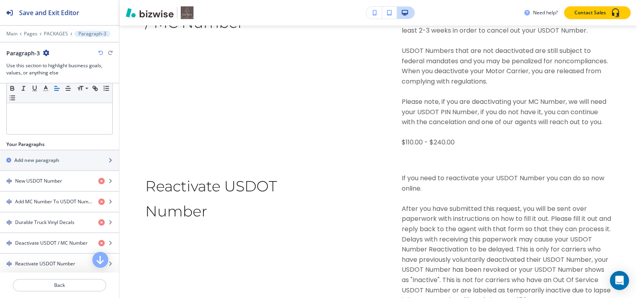
scroll to position [199, 0]
click at [52, 216] on div "button" at bounding box center [59, 216] width 119 height 6
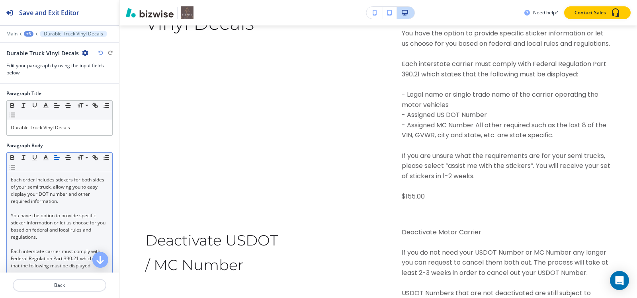
scroll to position [147, 0]
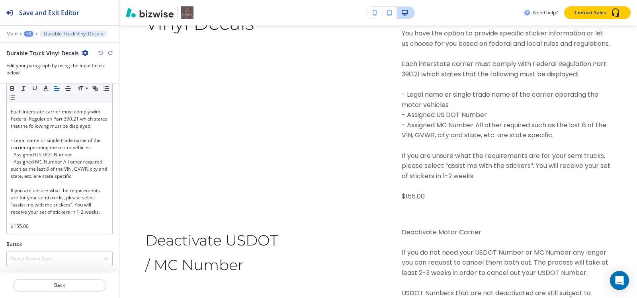
click at [41, 250] on div at bounding box center [59, 249] width 106 height 3
click at [41, 254] on div "Select Button Type" at bounding box center [59, 258] width 105 height 14
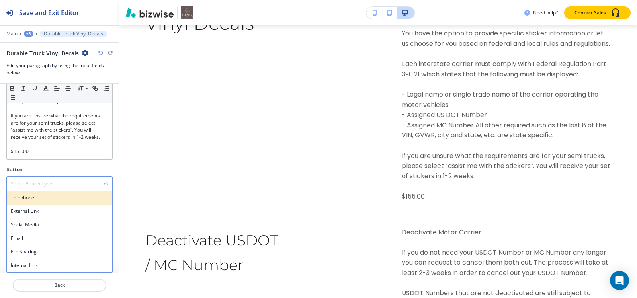
click at [28, 197] on h4 "Telephone" at bounding box center [59, 197] width 97 height 7
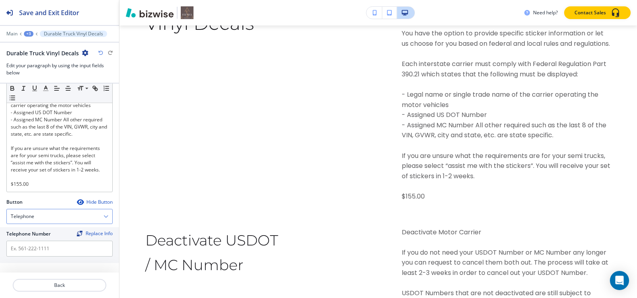
scroll to position [189, 0]
click at [42, 216] on div "Telephone" at bounding box center [59, 216] width 105 height 14
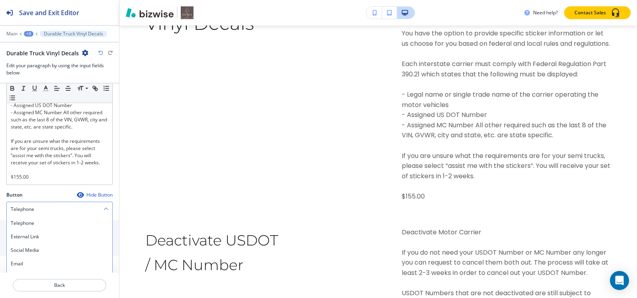
click at [40, 216] on div "Telephone" at bounding box center [59, 209] width 105 height 14
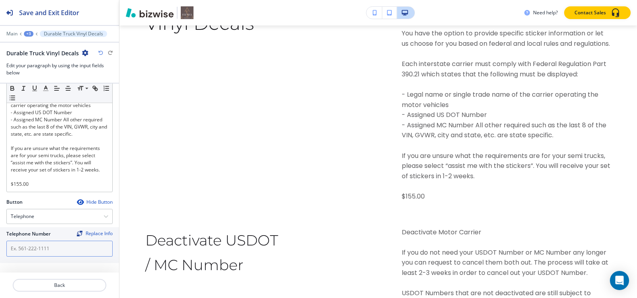
click at [39, 252] on input "text" at bounding box center [59, 249] width 106 height 16
paste input "[PHONE_NUMBER]"
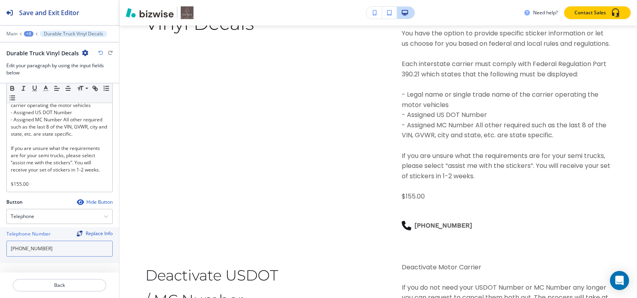
type input "[PHONE_NUMBER]"
click at [28, 36] on div "+3" at bounding box center [29, 34] width 10 height 6
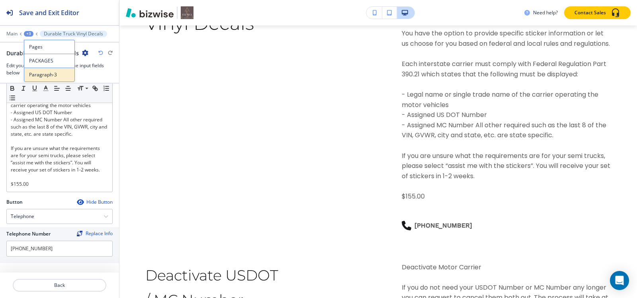
click at [35, 75] on p "Paragraph-3" at bounding box center [49, 74] width 41 height 7
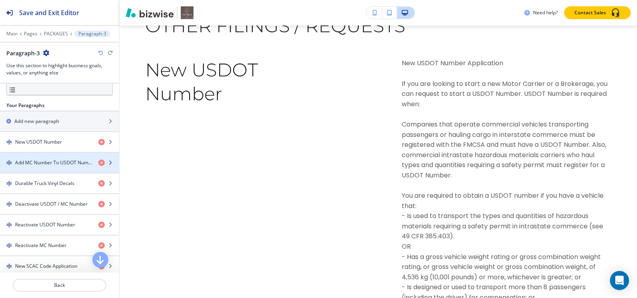
scroll to position [4577, 0]
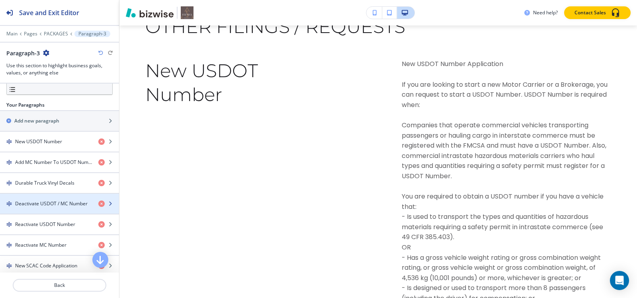
click at [40, 203] on h4 "Deactivate USDOT / MC Number" at bounding box center [51, 203] width 72 height 7
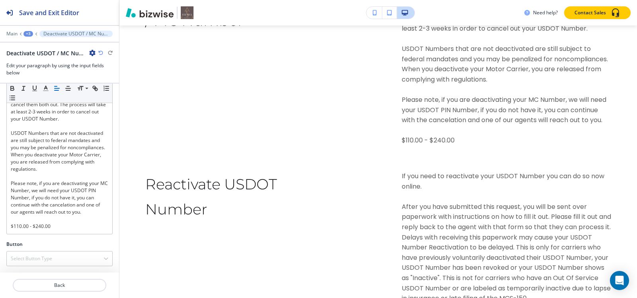
scroll to position [5614, 0]
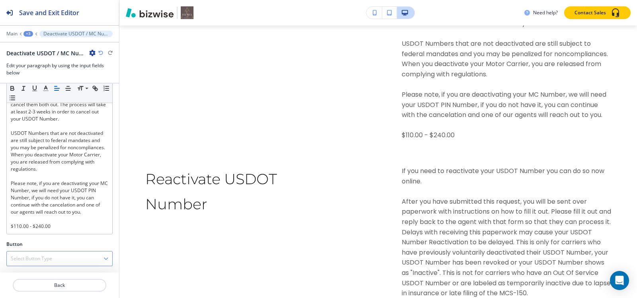
click at [33, 256] on h4 "Select Button Type" at bounding box center [31, 258] width 41 height 7
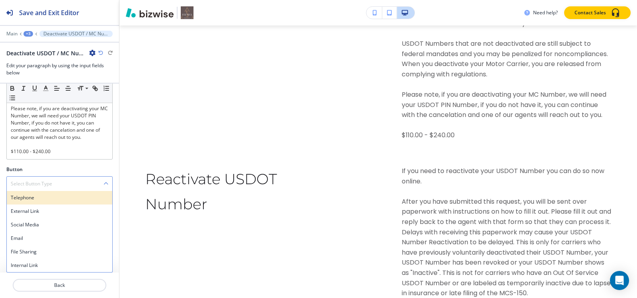
click at [30, 199] on h4 "Telephone" at bounding box center [59, 197] width 97 height 7
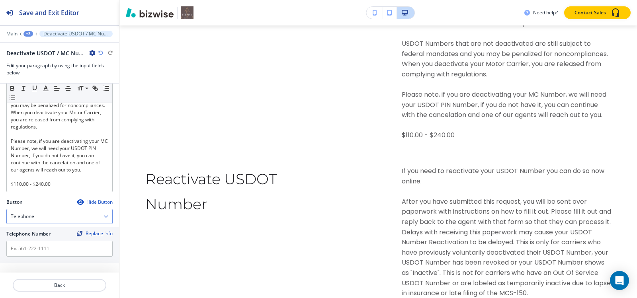
scroll to position [153, 0]
click at [37, 249] on input "text" at bounding box center [59, 249] width 106 height 16
paste input "[PHONE_NUMBER]"
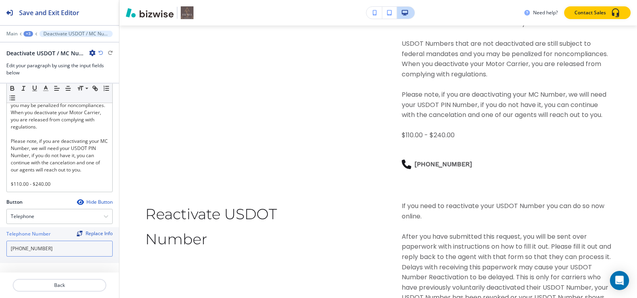
type input "[PHONE_NUMBER]"
click at [26, 34] on div "+3" at bounding box center [28, 34] width 10 height 6
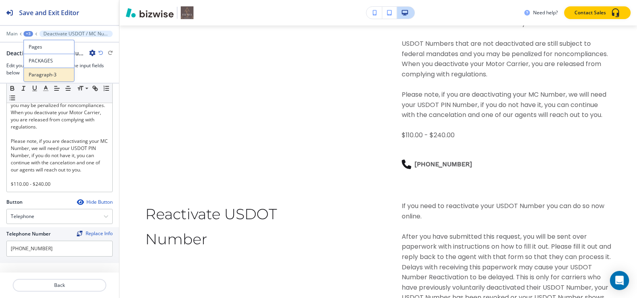
click at [34, 72] on p "Paragraph-3" at bounding box center [49, 74] width 41 height 7
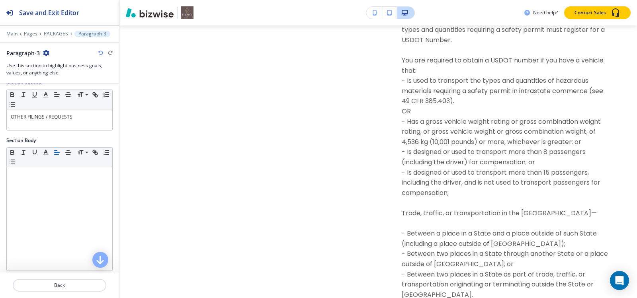
scroll to position [0, 0]
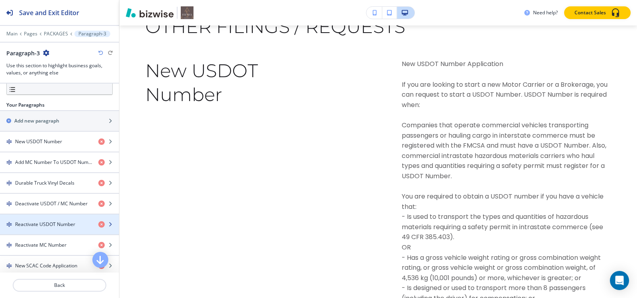
click at [34, 223] on h4 "Reactivate USDOT Number" at bounding box center [45, 224] width 60 height 7
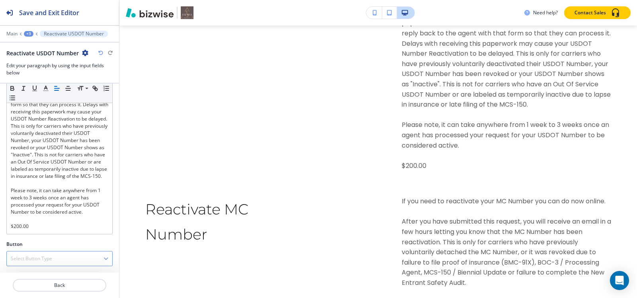
click at [39, 256] on h4 "Select Button Type" at bounding box center [31, 258] width 41 height 7
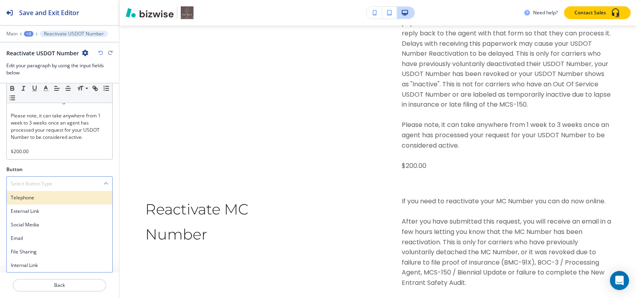
click at [32, 197] on h4 "Telephone" at bounding box center [59, 197] width 97 height 7
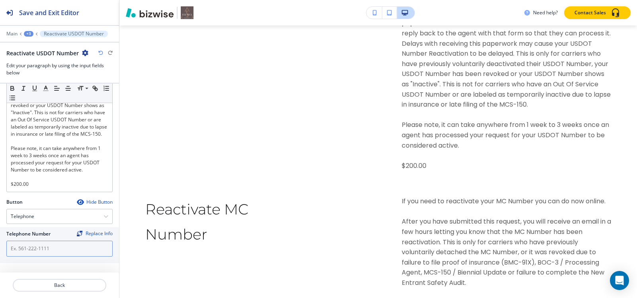
click at [34, 249] on input "text" at bounding box center [59, 249] width 106 height 16
paste input "[PHONE_NUMBER]"
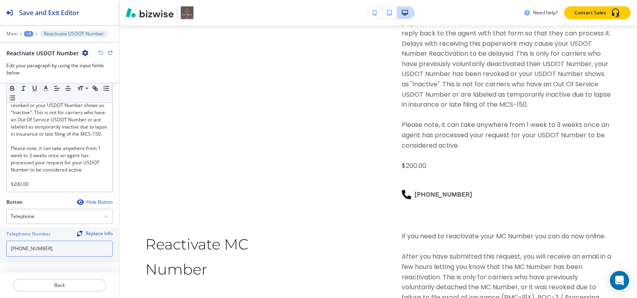
type input "[PHONE_NUMBER]"
click at [28, 34] on div "+3" at bounding box center [29, 34] width 10 height 6
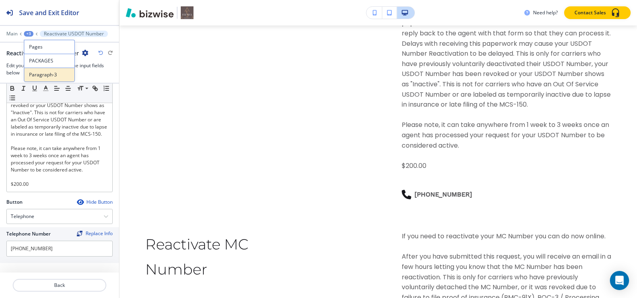
click at [30, 77] on p "Paragraph-3" at bounding box center [49, 74] width 41 height 7
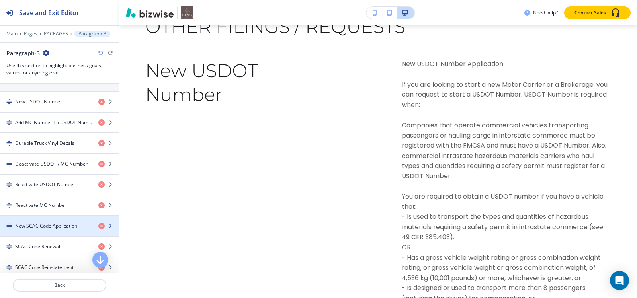
click at [27, 230] on div "button" at bounding box center [59, 233] width 119 height 6
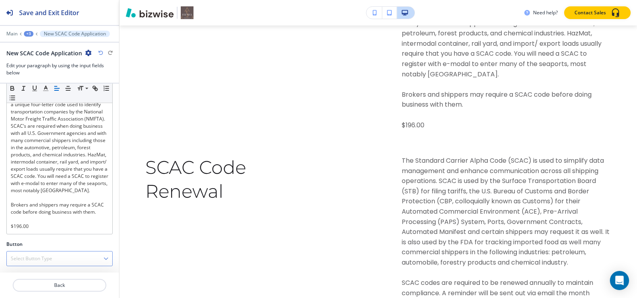
click at [29, 260] on h4 "Select Button Type" at bounding box center [31, 258] width 41 height 7
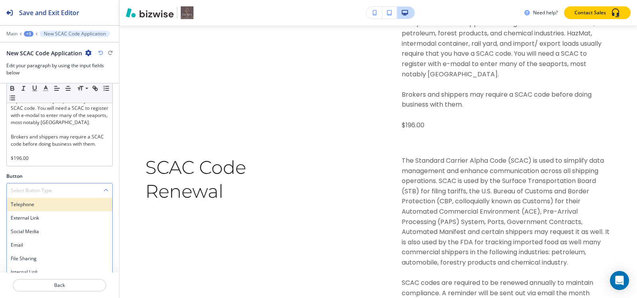
click at [26, 208] on h4 "Telephone" at bounding box center [59, 204] width 97 height 7
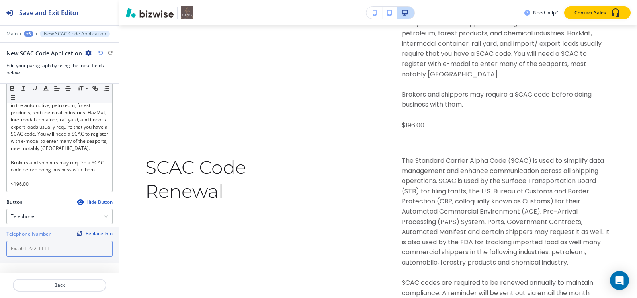
click at [29, 246] on input "text" at bounding box center [59, 249] width 106 height 16
paste input "[PHONE_NUMBER]"
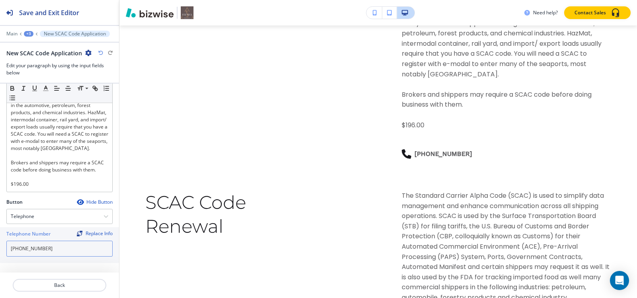
type input "[PHONE_NUMBER]"
click at [27, 31] on div "+3" at bounding box center [29, 34] width 10 height 6
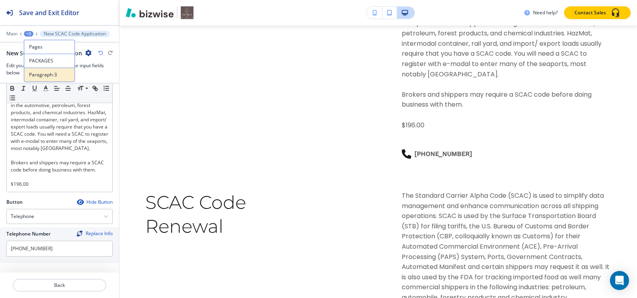
click at [34, 74] on p "Paragraph-3" at bounding box center [49, 74] width 41 height 7
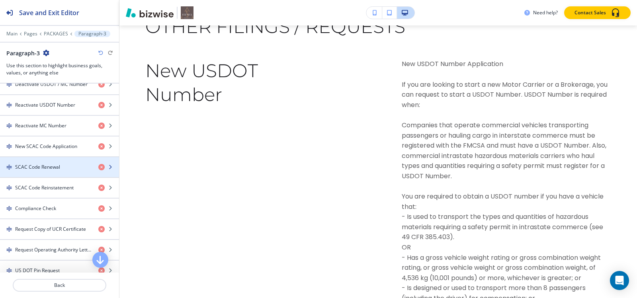
click at [32, 161] on div "button" at bounding box center [59, 160] width 119 height 6
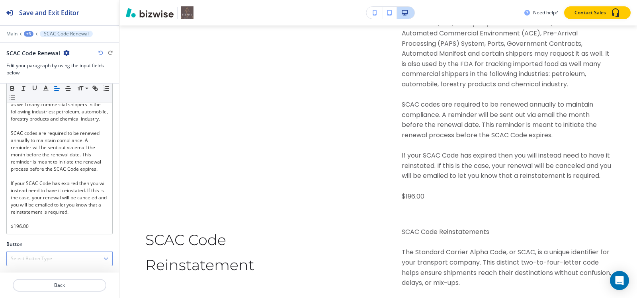
click at [25, 255] on h4 "Select Button Type" at bounding box center [31, 258] width 41 height 7
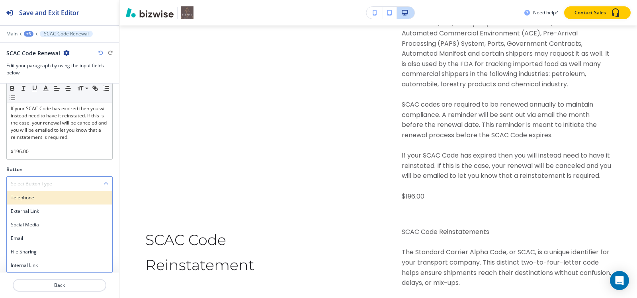
click at [23, 198] on h4 "Telephone" at bounding box center [59, 197] width 97 height 7
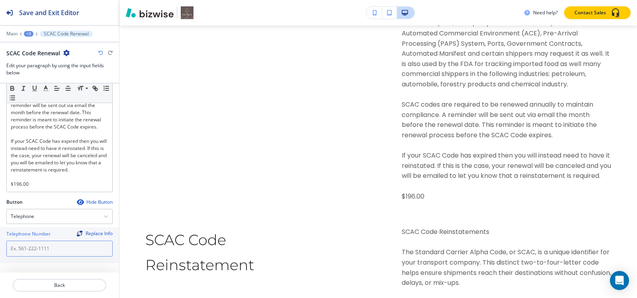
click at [37, 247] on input "text" at bounding box center [59, 249] width 106 height 16
paste input "[PHONE_NUMBER]"
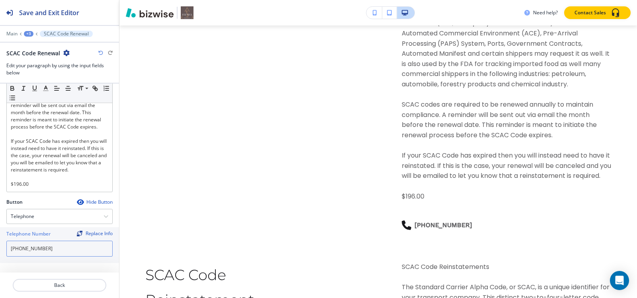
type input "[PHONE_NUMBER]"
click at [29, 33] on div "+3" at bounding box center [29, 34] width 10 height 6
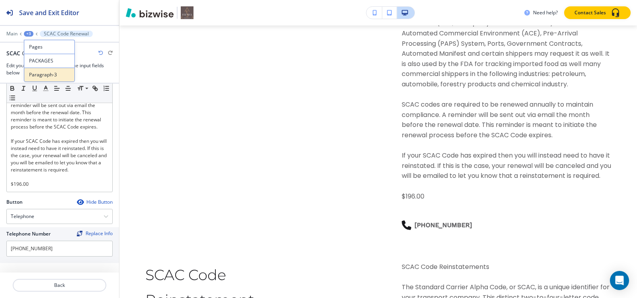
click at [30, 72] on p "Paragraph-3" at bounding box center [49, 74] width 41 height 7
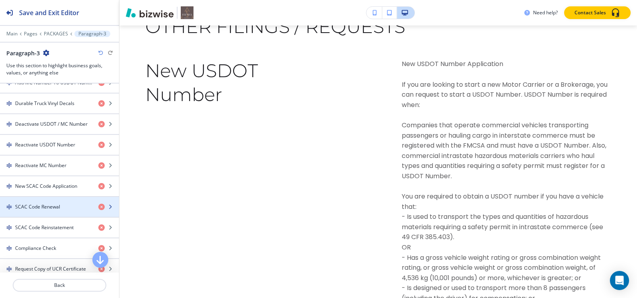
click at [33, 208] on h4 "SCAC Code Renewal" at bounding box center [37, 206] width 45 height 7
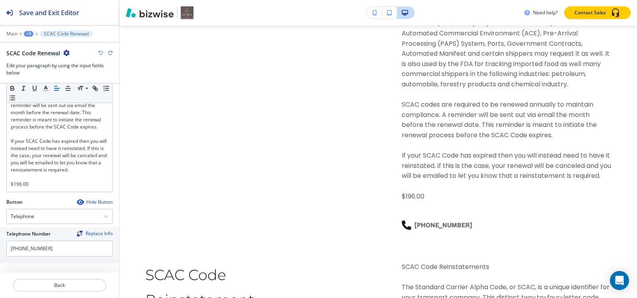
click at [28, 32] on div "+3" at bounding box center [29, 34] width 10 height 6
click at [35, 74] on p "Paragraph-3" at bounding box center [49, 74] width 41 height 7
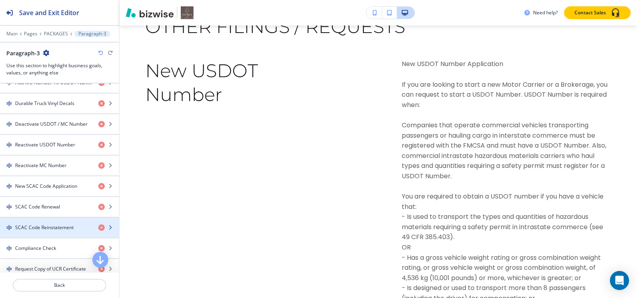
click at [36, 226] on h4 "SCAC Code Reinstatement" at bounding box center [44, 227] width 58 height 7
click at [41, 225] on h4 "SCAC Code Reinstatement" at bounding box center [44, 227] width 58 height 7
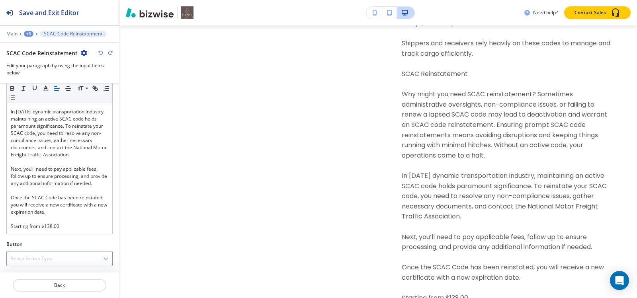
click at [25, 258] on h4 "Select Button Type" at bounding box center [31, 258] width 41 height 7
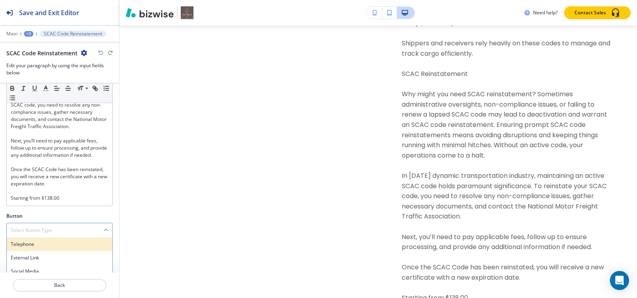
click at [28, 248] on h4 "Telephone" at bounding box center [59, 244] width 97 height 7
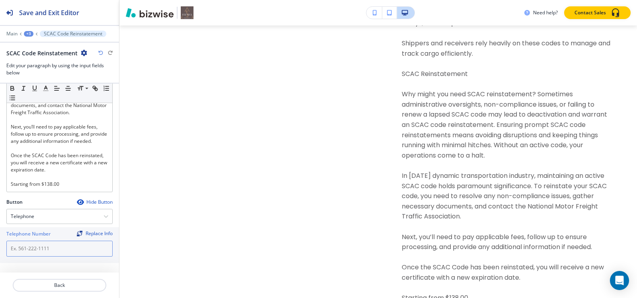
click at [37, 249] on input "text" at bounding box center [59, 249] width 106 height 16
paste input "[PHONE_NUMBER]"
type input "[PHONE_NUMBER]"
click at [29, 32] on div "+3" at bounding box center [29, 34] width 10 height 6
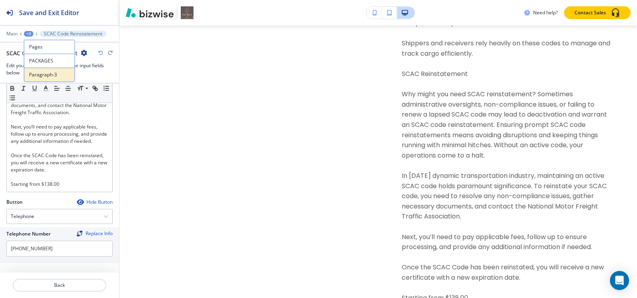
click at [30, 76] on p "Paragraph-3" at bounding box center [49, 74] width 41 height 7
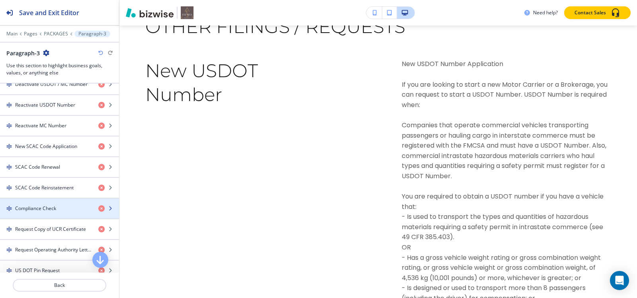
click at [25, 210] on h4 "Compliance Check" at bounding box center [35, 208] width 41 height 7
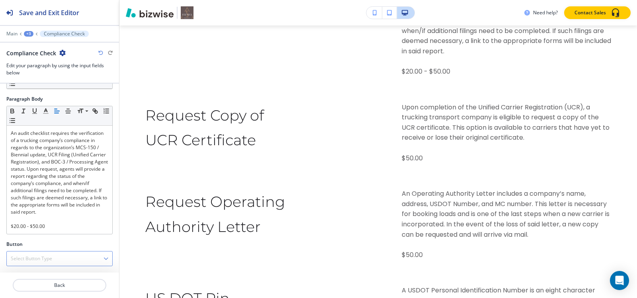
click at [29, 260] on h4 "Select Button Type" at bounding box center [31, 258] width 41 height 7
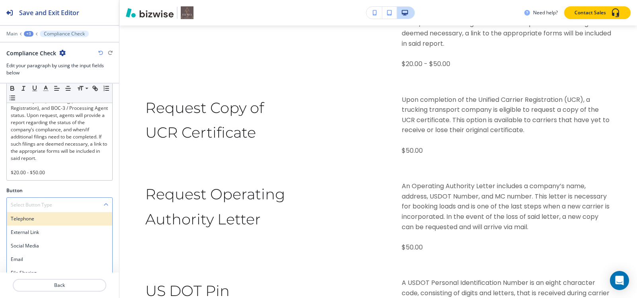
click at [31, 222] on h4 "Telephone" at bounding box center [59, 218] width 97 height 7
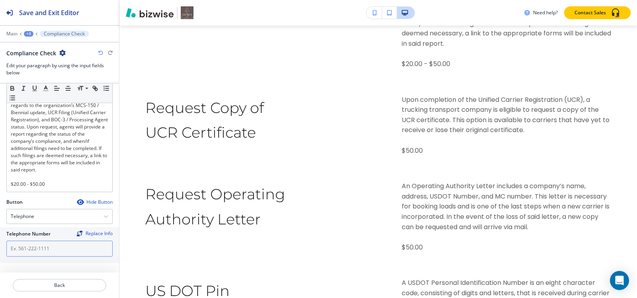
click at [34, 253] on input "text" at bounding box center [59, 249] width 106 height 16
paste input "[PHONE_NUMBER]"
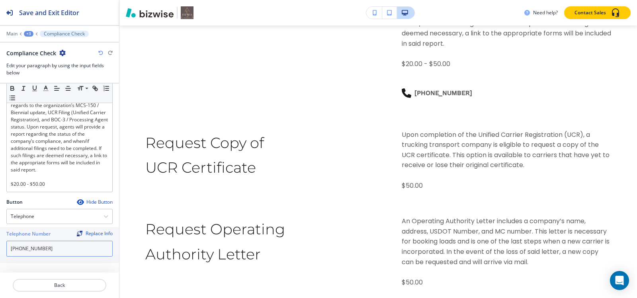
type input "[PHONE_NUMBER]"
click at [30, 31] on div "+3" at bounding box center [29, 34] width 10 height 6
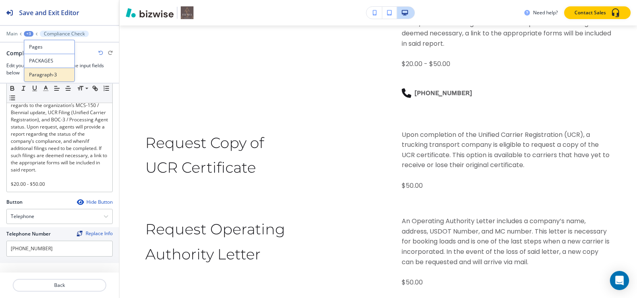
click at [33, 75] on p "Paragraph-3" at bounding box center [49, 74] width 41 height 7
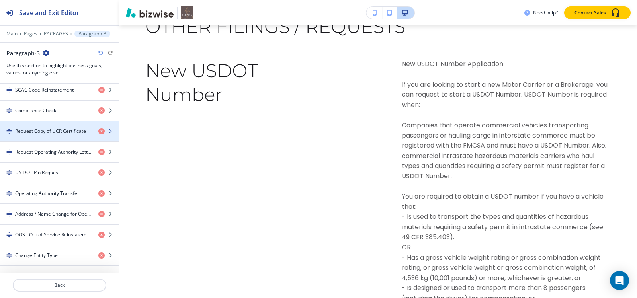
click at [25, 135] on div "button" at bounding box center [59, 138] width 119 height 6
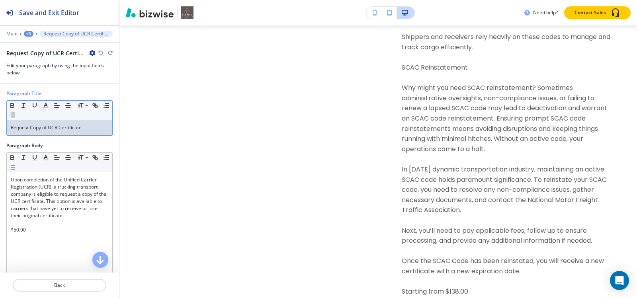
click at [43, 125] on p "Request Copy of UCR Certificate" at bounding box center [59, 127] width 97 height 7
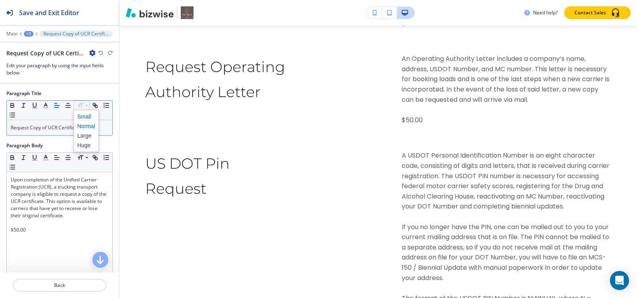
click at [80, 115] on span at bounding box center [86, 117] width 18 height 10
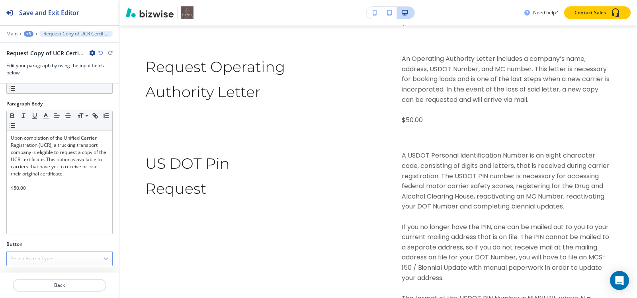
click at [25, 258] on h4 "Select Button Type" at bounding box center [31, 258] width 41 height 7
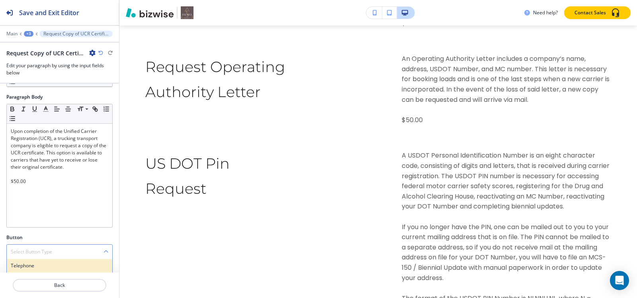
click at [27, 268] on h4 "Telephone" at bounding box center [59, 265] width 97 height 7
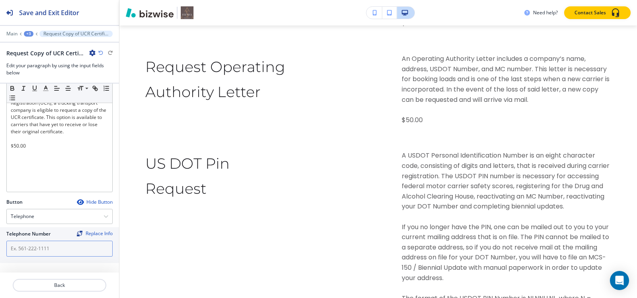
click at [39, 249] on input "text" at bounding box center [59, 249] width 106 height 16
paste input "[PHONE_NUMBER]"
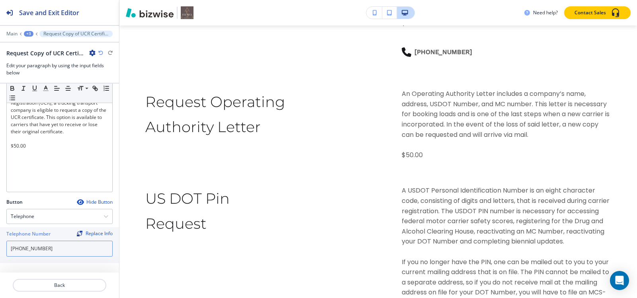
type input "[PHONE_NUMBER]"
click at [28, 32] on div "+3" at bounding box center [29, 34] width 10 height 6
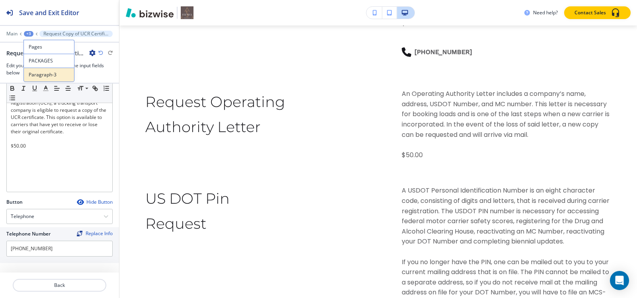
click at [30, 76] on p "Paragraph-3" at bounding box center [49, 74] width 41 height 7
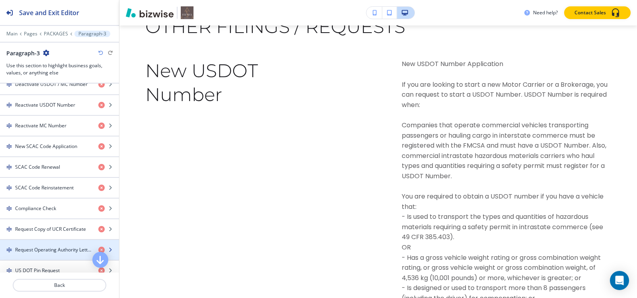
click at [29, 247] on h4 "Request Operating Authority Letter" at bounding box center [53, 249] width 77 height 7
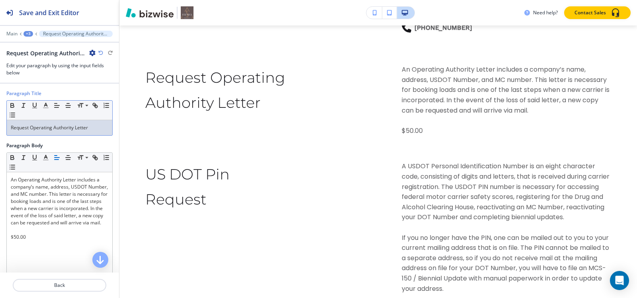
click at [47, 128] on p "Request Operating Authority Letter" at bounding box center [59, 127] width 97 height 7
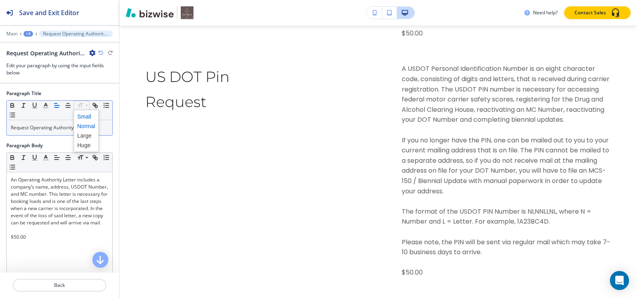
click at [82, 117] on span at bounding box center [86, 117] width 18 height 10
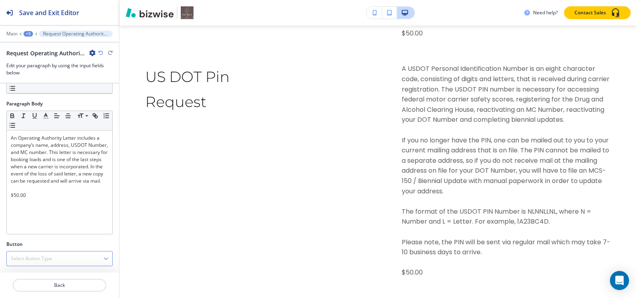
click at [34, 261] on h4 "Select Button Type" at bounding box center [31, 258] width 41 height 7
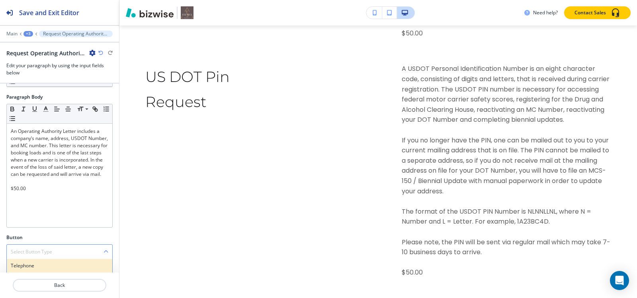
click at [30, 263] on h4 "Telephone" at bounding box center [59, 265] width 97 height 7
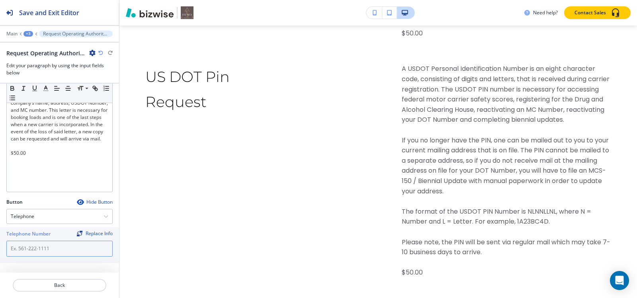
click at [43, 245] on input "text" at bounding box center [59, 249] width 106 height 16
paste input "[PHONE_NUMBER]"
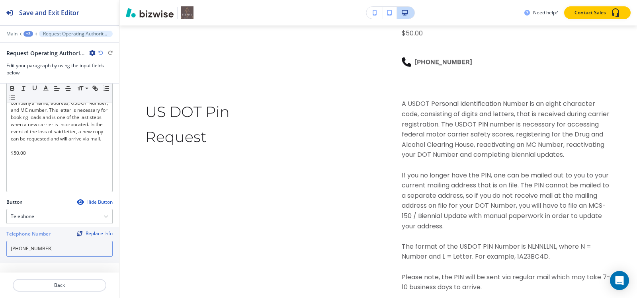
type input "[PHONE_NUMBER]"
click at [26, 32] on div "+3" at bounding box center [28, 34] width 10 height 6
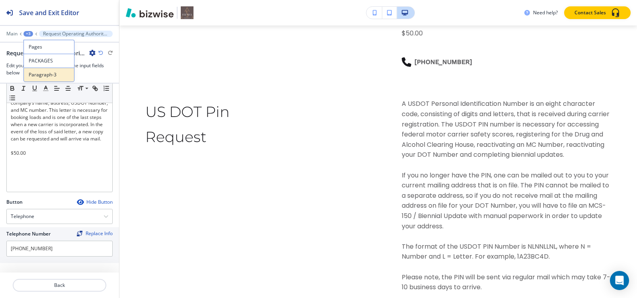
click at [39, 72] on p "Paragraph-3" at bounding box center [49, 74] width 41 height 7
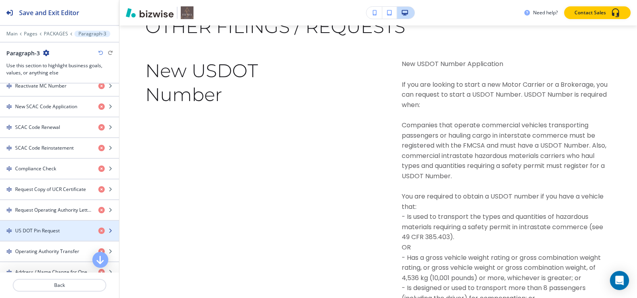
click at [28, 226] on div "button" at bounding box center [59, 224] width 119 height 6
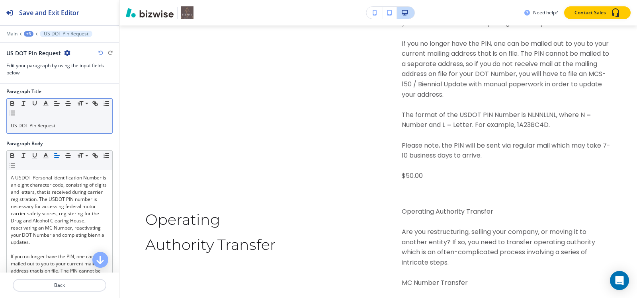
click at [49, 124] on p "US DOT Pin Request" at bounding box center [59, 125] width 97 height 7
click at [86, 113] on span at bounding box center [86, 115] width 18 height 10
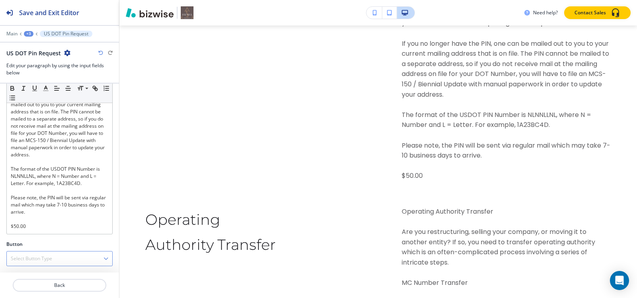
click at [28, 259] on h4 "Select Button Type" at bounding box center [31, 258] width 41 height 7
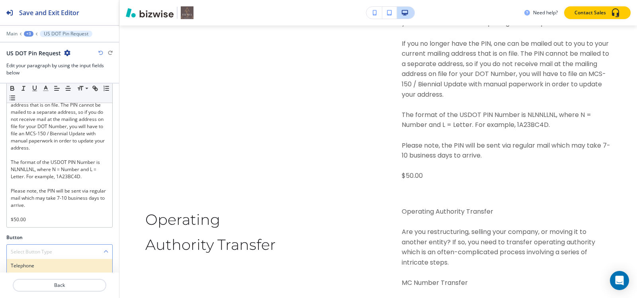
click at [28, 265] on h4 "Telephone" at bounding box center [59, 265] width 97 height 7
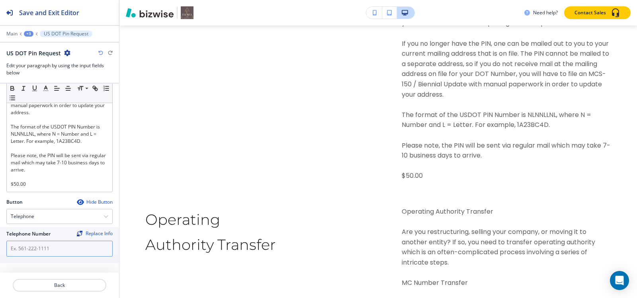
click at [37, 251] on input "text" at bounding box center [59, 249] width 106 height 16
paste input "[PHONE_NUMBER]"
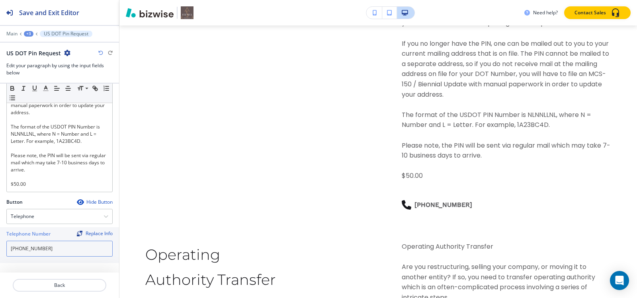
type input "[PHONE_NUMBER]"
click at [29, 33] on div "+3" at bounding box center [29, 34] width 10 height 6
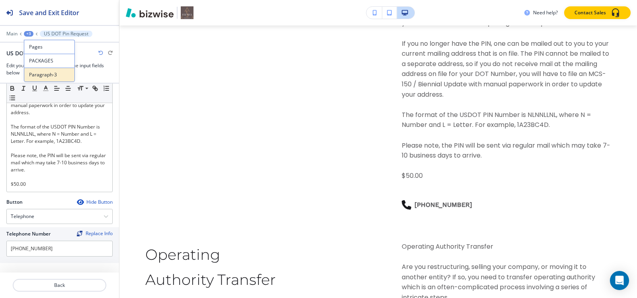
click at [37, 78] on p "Paragraph-3" at bounding box center [49, 74] width 41 height 7
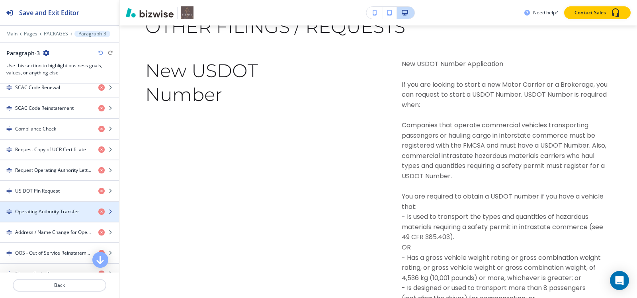
click at [31, 211] on h4 "Operating Authority Transfer" at bounding box center [47, 211] width 64 height 7
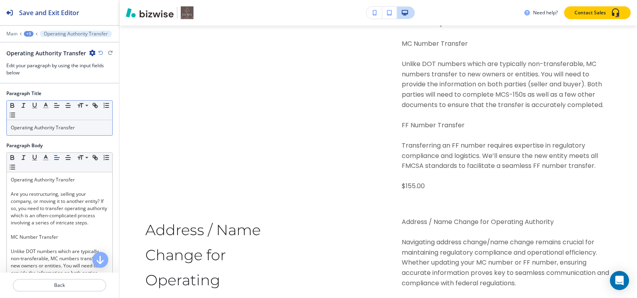
click at [60, 127] on p "Operating Authority Transfer" at bounding box center [59, 127] width 97 height 7
click at [81, 115] on span at bounding box center [86, 117] width 18 height 10
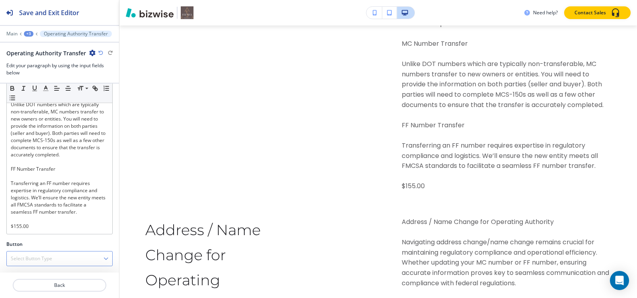
drag, startPoint x: 23, startPoint y: 260, endPoint x: 27, endPoint y: 267, distance: 7.3
click at [23, 263] on div "Select Button Type" at bounding box center [59, 258] width 105 height 14
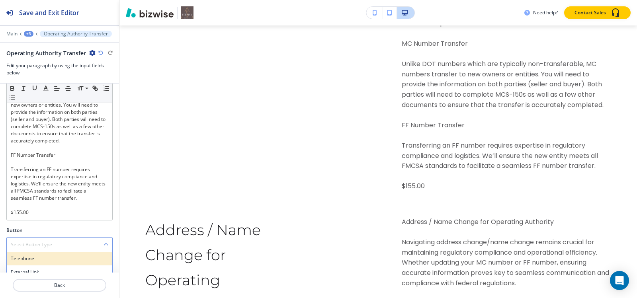
click at [27, 262] on h4 "Telephone" at bounding box center [59, 258] width 97 height 7
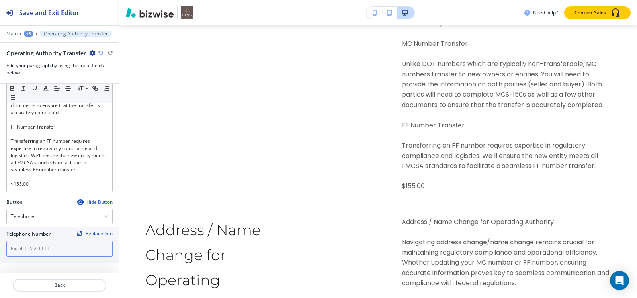
click at [33, 250] on input "text" at bounding box center [59, 249] width 106 height 16
paste input "[PHONE_NUMBER]"
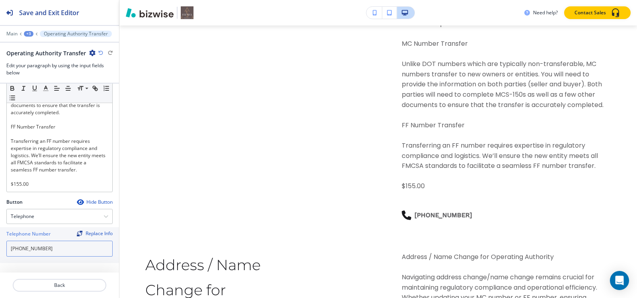
type input "[PHONE_NUMBER]"
click at [28, 36] on div "+3" at bounding box center [29, 34] width 10 height 6
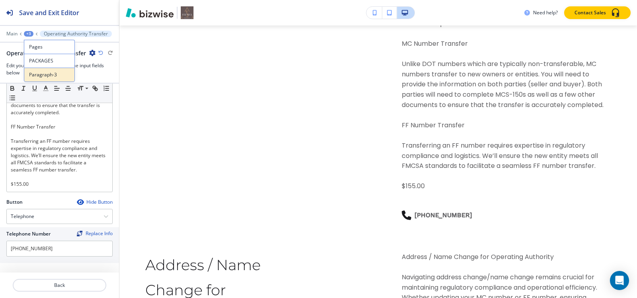
click at [34, 78] on button "Paragraph-3" at bounding box center [49, 75] width 51 height 14
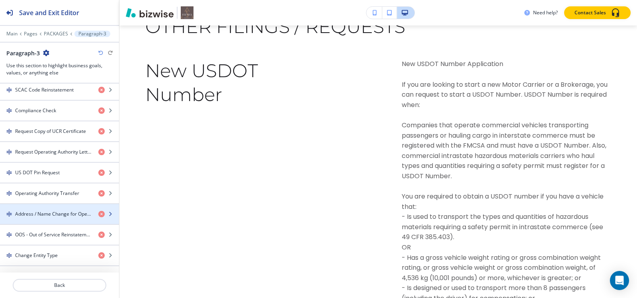
click at [26, 205] on div "button" at bounding box center [59, 207] width 119 height 6
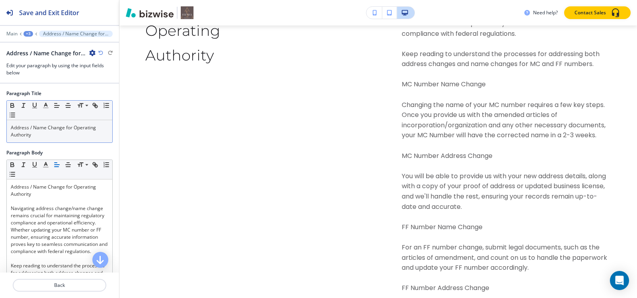
click at [46, 137] on p "Address / Name Change for Operating Authority" at bounding box center [59, 131] width 97 height 14
click at [86, 114] on span at bounding box center [86, 117] width 18 height 10
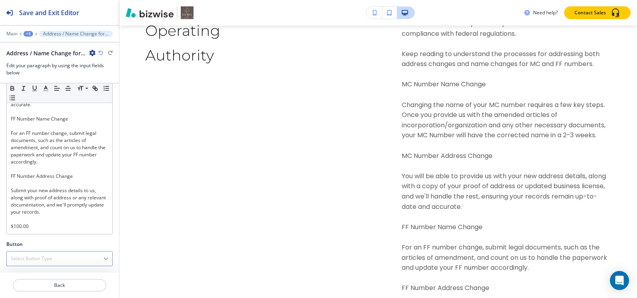
click at [21, 255] on h4 "Select Button Type" at bounding box center [31, 258] width 41 height 7
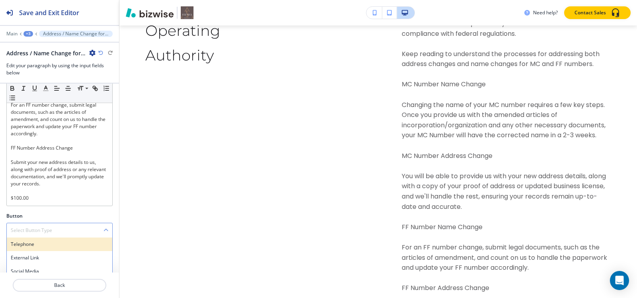
click at [21, 248] on h4 "Telephone" at bounding box center [59, 244] width 97 height 7
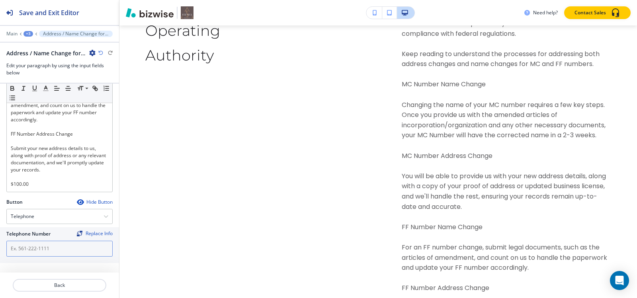
click at [27, 251] on input "text" at bounding box center [59, 249] width 106 height 16
paste input "[PHONE_NUMBER]"
type input "[PHONE_NUMBER]"
click at [30, 31] on div "+3" at bounding box center [28, 34] width 10 height 6
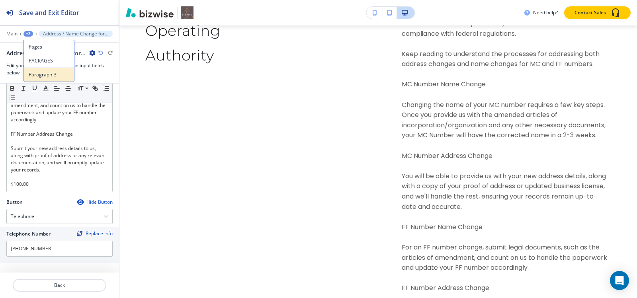
click at [26, 77] on button "Paragraph-3" at bounding box center [48, 75] width 51 height 14
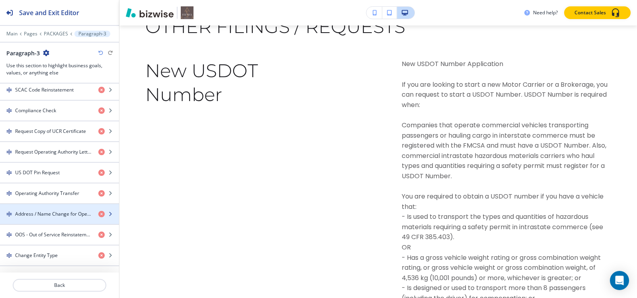
click at [29, 214] on h4 "Address / Name Change for Operating Authority" at bounding box center [53, 213] width 77 height 7
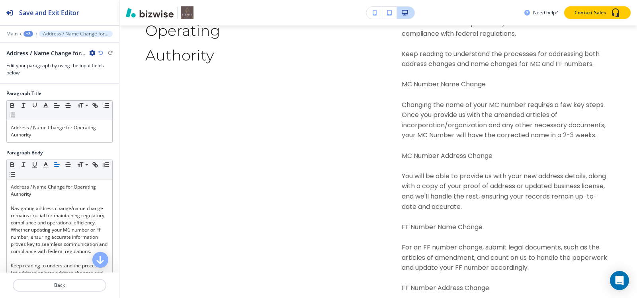
click at [52, 150] on div "Paragraph Body" at bounding box center [59, 152] width 106 height 7
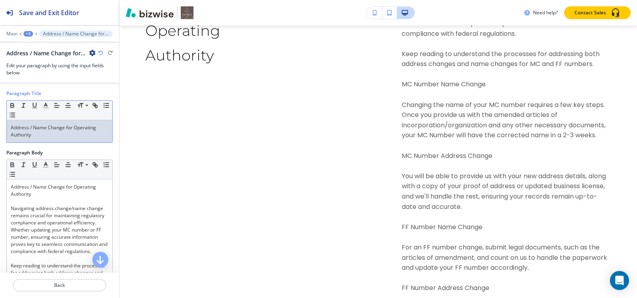
click at [53, 138] on p "Address / Name Change for Operating Authority" at bounding box center [59, 131] width 97 height 14
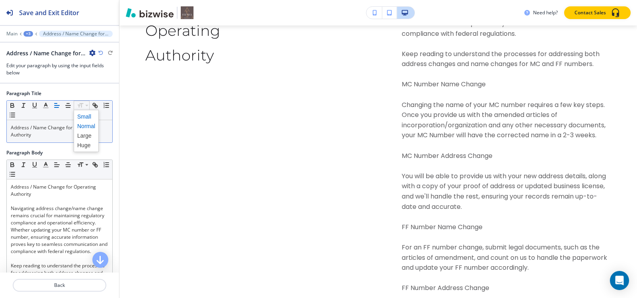
click at [81, 117] on span at bounding box center [86, 117] width 18 height 10
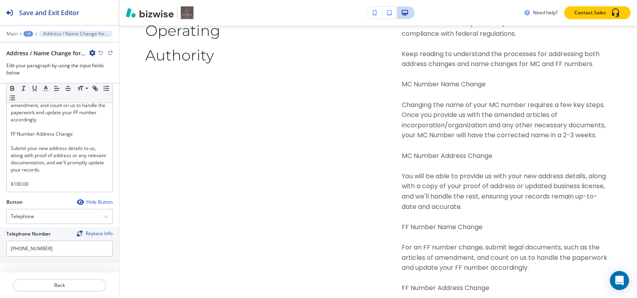
click at [27, 33] on div "+3" at bounding box center [28, 34] width 10 height 6
click at [32, 74] on p "Paragraph-3" at bounding box center [49, 74] width 41 height 7
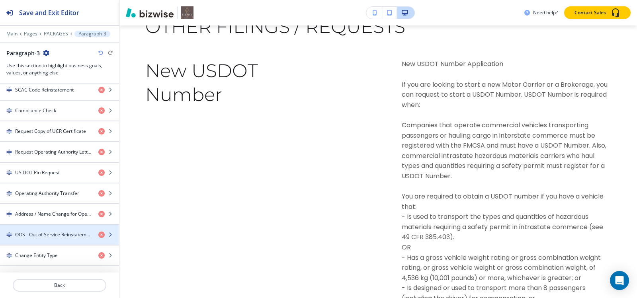
click at [33, 232] on h4 "OOS - Out of Service Reinstatement" at bounding box center [53, 234] width 77 height 7
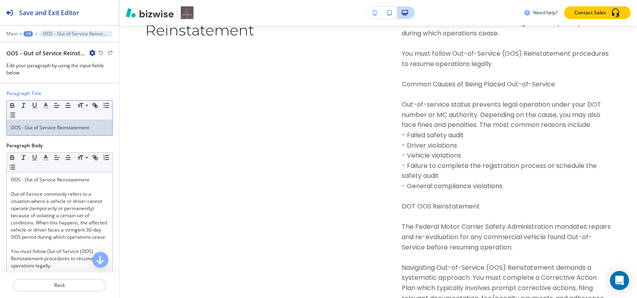
click at [45, 132] on div "OOS - Out of Service Reinstatement" at bounding box center [59, 127] width 105 height 15
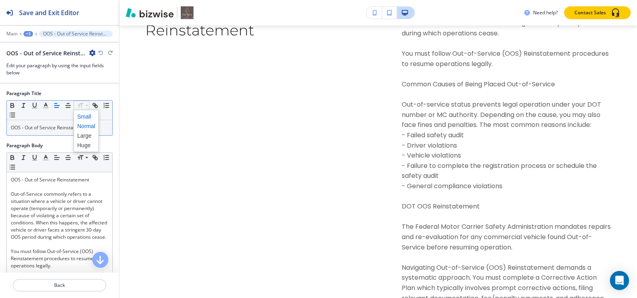
click at [79, 113] on span at bounding box center [86, 117] width 18 height 10
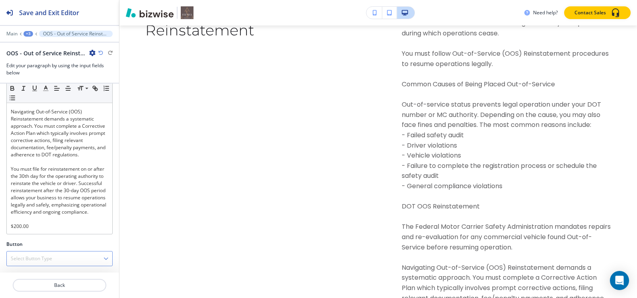
click at [19, 256] on h4 "Select Button Type" at bounding box center [31, 258] width 41 height 7
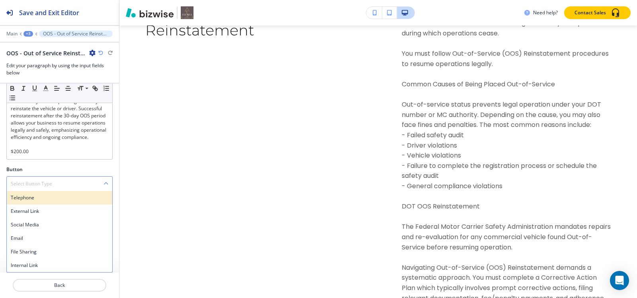
click at [24, 196] on h4 "Telephone" at bounding box center [59, 197] width 97 height 7
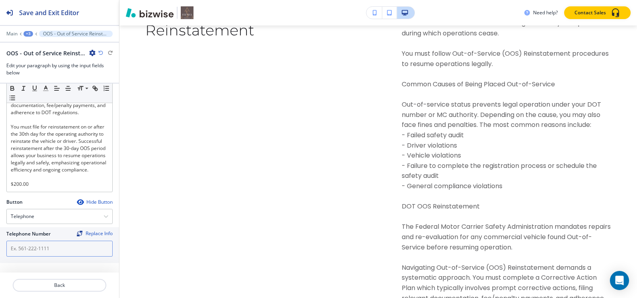
click at [37, 251] on input "text" at bounding box center [59, 249] width 106 height 16
paste input "[PHONE_NUMBER]"
type input "[PHONE_NUMBER]"
click at [29, 35] on div "+3" at bounding box center [28, 34] width 10 height 6
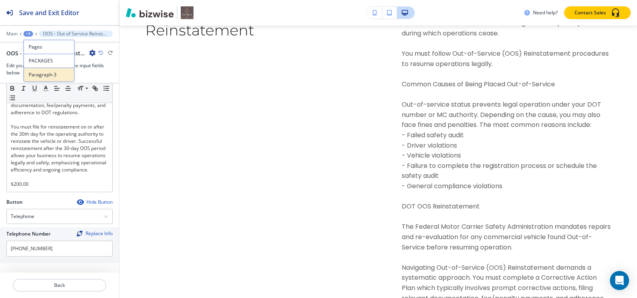
click at [32, 74] on p "Paragraph-3" at bounding box center [49, 74] width 41 height 7
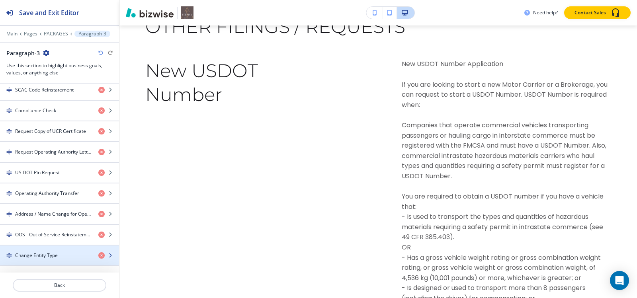
click at [23, 252] on h4 "Change Entity Type" at bounding box center [36, 255] width 43 height 7
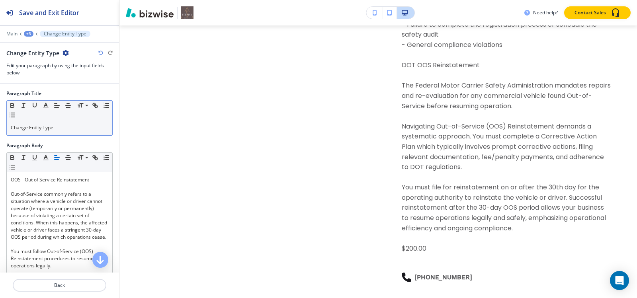
click at [51, 126] on p "Change Entity Type" at bounding box center [59, 127] width 97 height 7
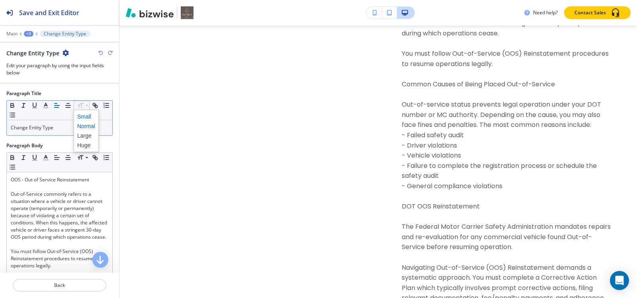
click at [80, 115] on span at bounding box center [86, 117] width 18 height 10
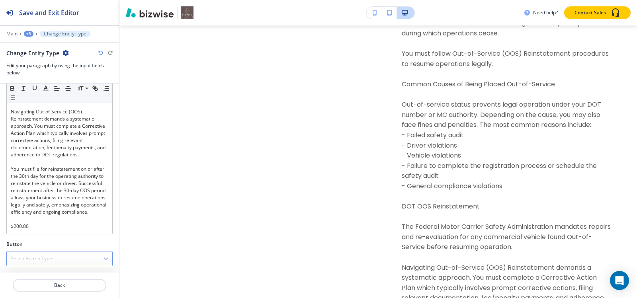
click at [30, 260] on h4 "Select Button Type" at bounding box center [31, 258] width 41 height 7
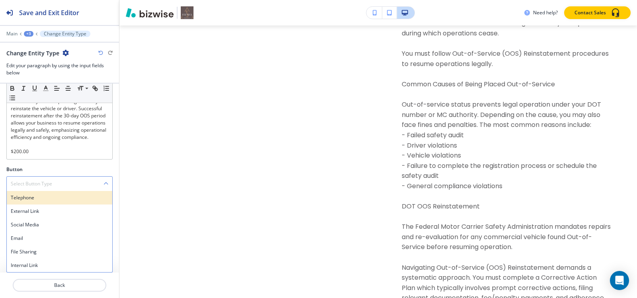
click at [27, 196] on h4 "Telephone" at bounding box center [59, 197] width 97 height 7
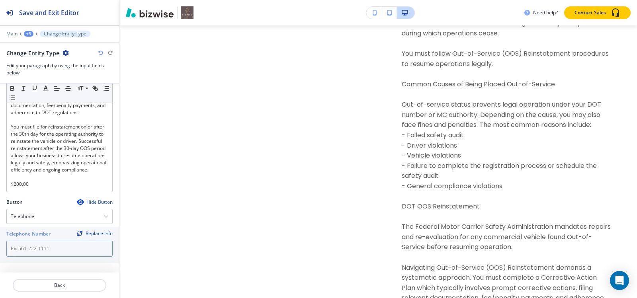
click at [35, 244] on input "text" at bounding box center [59, 249] width 106 height 16
paste input "[PHONE_NUMBER]"
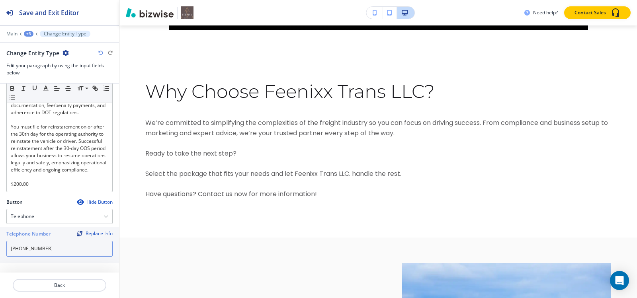
type input "[PHONE_NUMBER]"
click at [28, 33] on div "+3" at bounding box center [29, 34] width 10 height 6
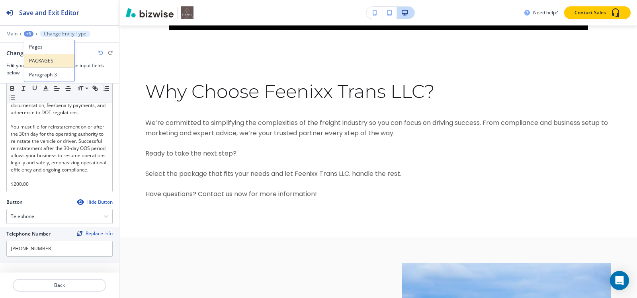
click at [39, 62] on p "PACKAGES" at bounding box center [49, 60] width 41 height 7
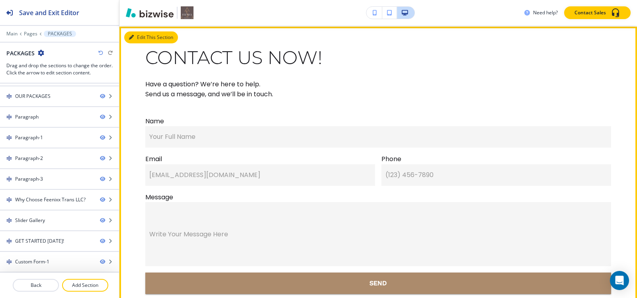
click at [138, 43] on button "Edit This Section" at bounding box center [151, 37] width 54 height 12
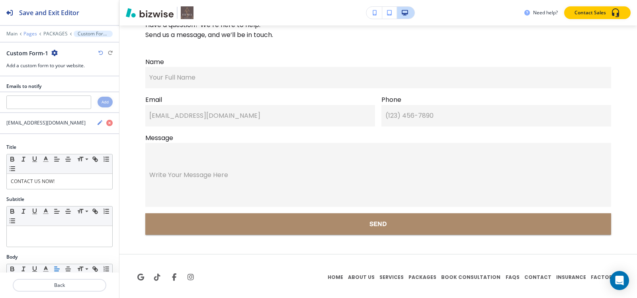
click at [24, 34] on p "Pages" at bounding box center [30, 34] width 14 height 6
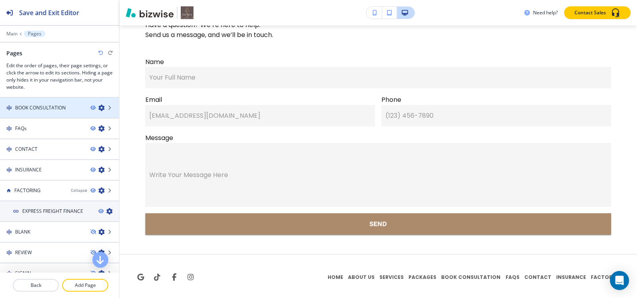
click at [49, 111] on h4 "BOOK CONSULTATION" at bounding box center [40, 107] width 51 height 7
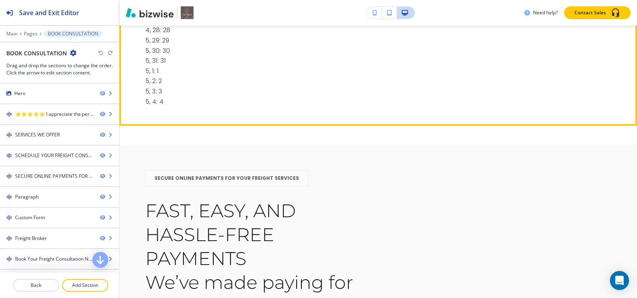
scroll to position [1830, 0]
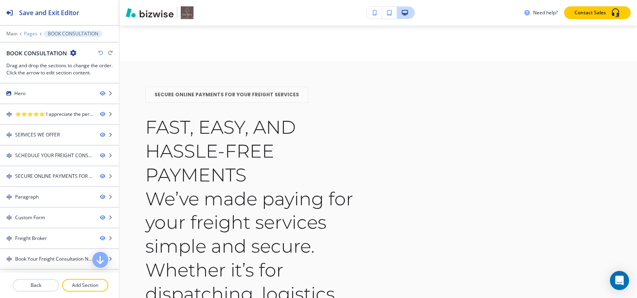
click at [28, 31] on p "Pages" at bounding box center [31, 34] width 14 height 6
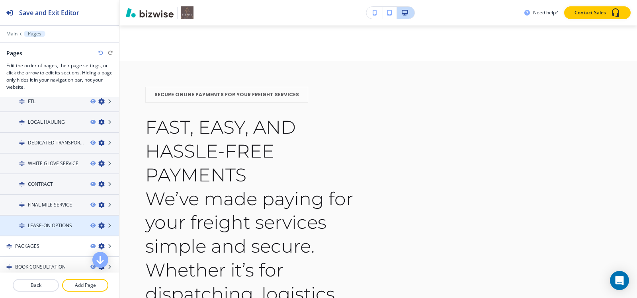
scroll to position [477, 0]
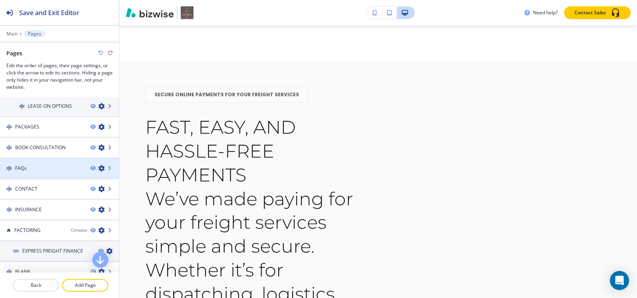
click at [46, 168] on div "FAQs" at bounding box center [42, 168] width 84 height 7
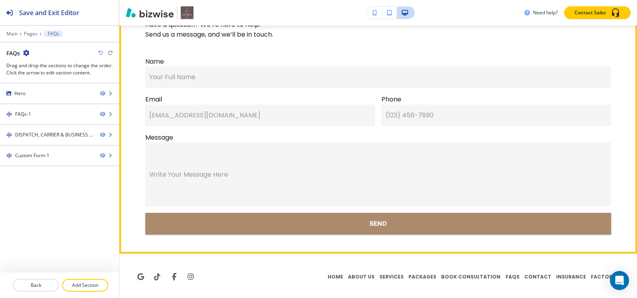
scroll to position [1721, 0]
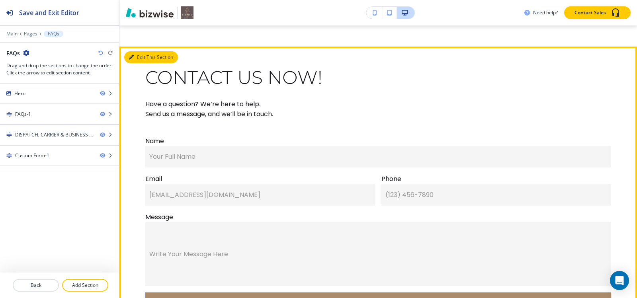
click at [132, 55] on icon "button" at bounding box center [131, 57] width 5 height 5
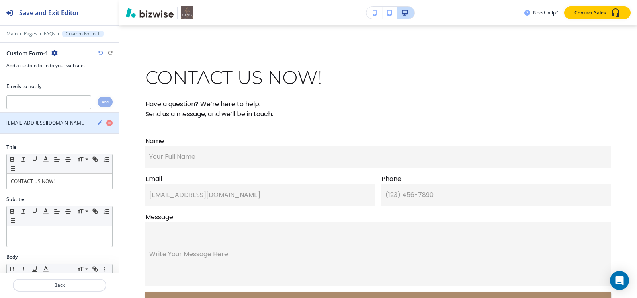
click at [97, 123] on icon "button" at bounding box center [100, 122] width 6 height 6
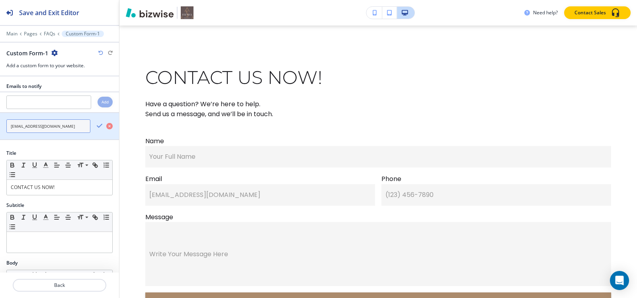
click at [50, 130] on input "Info@feenixxtrans.com" at bounding box center [48, 126] width 84 height 14
paste input "feenixxllc@gmail"
type input "feenixxllc@gmail.com"
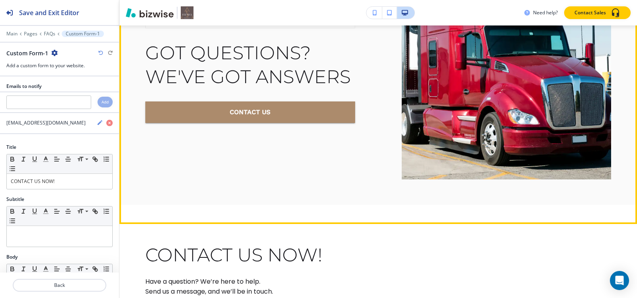
scroll to position [1442, 0]
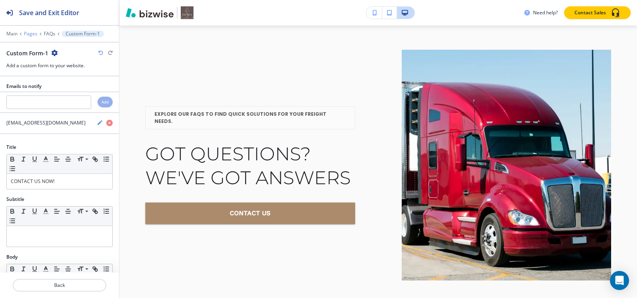
click at [29, 35] on p "Pages" at bounding box center [31, 34] width 14 height 6
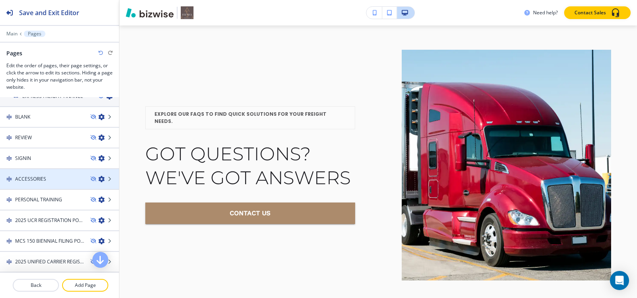
scroll to position [513, 0]
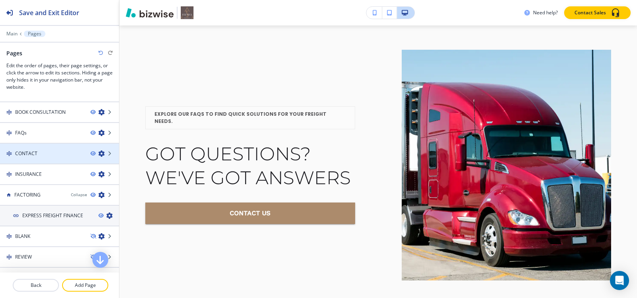
click at [39, 158] on div at bounding box center [59, 160] width 119 height 6
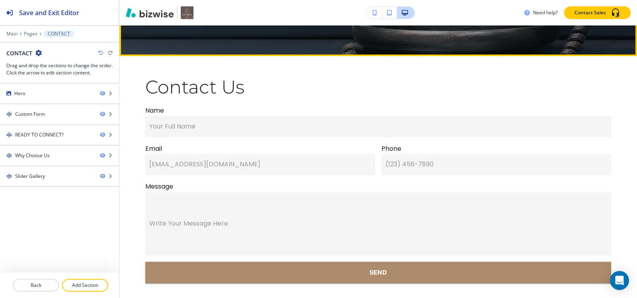
scroll to position [199, 0]
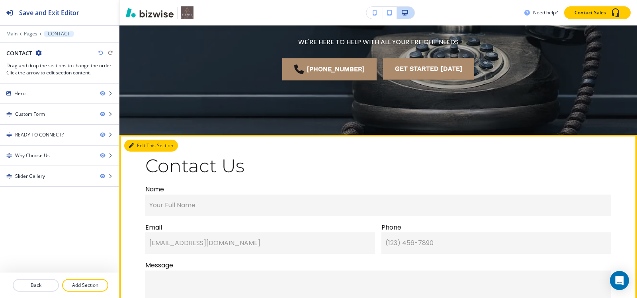
click at [134, 144] on button "Edit This Section" at bounding box center [151, 146] width 54 height 12
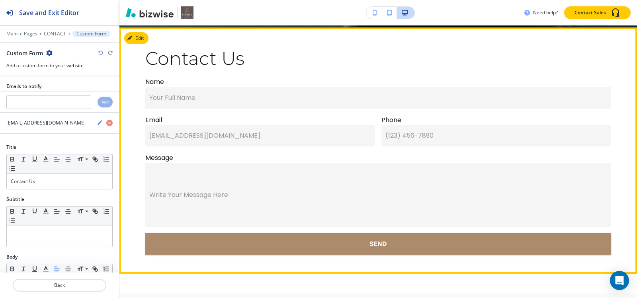
scroll to position [308, 0]
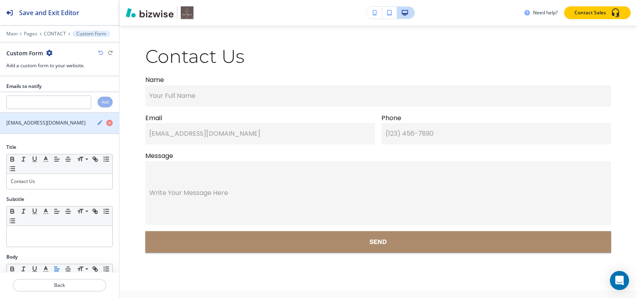
click at [92, 128] on div "button" at bounding box center [59, 130] width 119 height 6
click at [97, 122] on icon "button" at bounding box center [99, 122] width 5 height 5
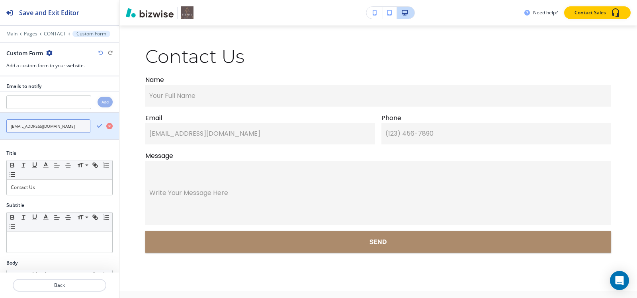
click at [64, 128] on input "Info@feenixxtrans.com" at bounding box center [48, 126] width 84 height 14
paste input "feenixxllc@gmail"
type input "feenixxllc@gmail.com"
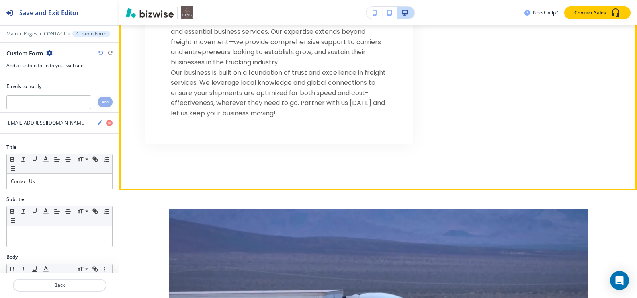
scroll to position [945, 0]
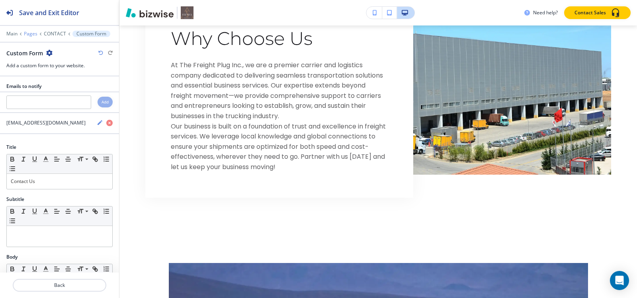
click at [28, 36] on p "Pages" at bounding box center [31, 34] width 14 height 6
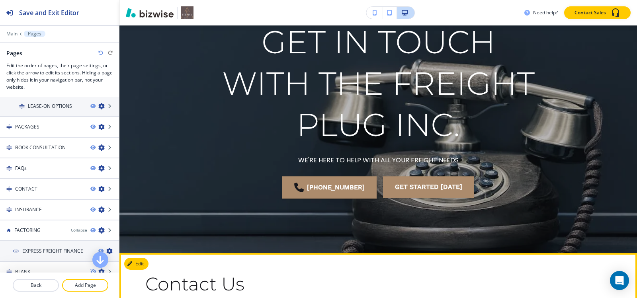
scroll to position [0, 0]
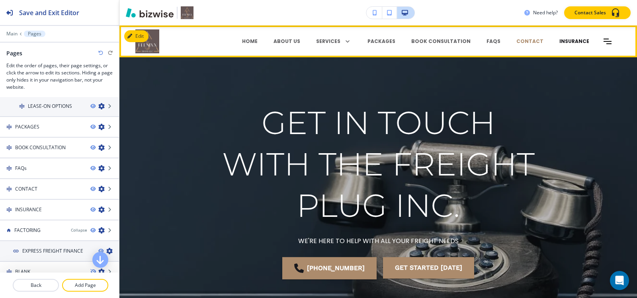
click at [559, 42] on p "INSURANCE" at bounding box center [574, 41] width 30 height 7
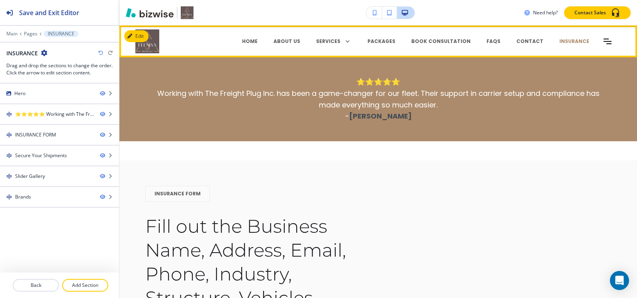
click at [603, 41] on icon "Toggle hamburger navigation menu" at bounding box center [607, 41] width 8 height 5
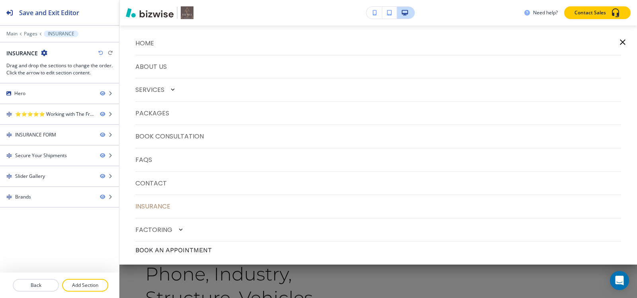
click at [192, 251] on button "Book an Appointment" at bounding box center [173, 250] width 76 height 9
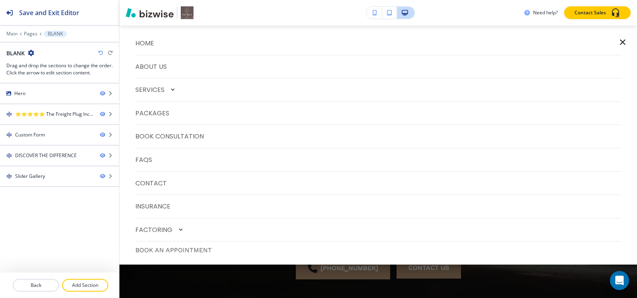
click at [27, 37] on div at bounding box center [59, 39] width 119 height 5
click at [29, 34] on p "Pages" at bounding box center [31, 34] width 14 height 6
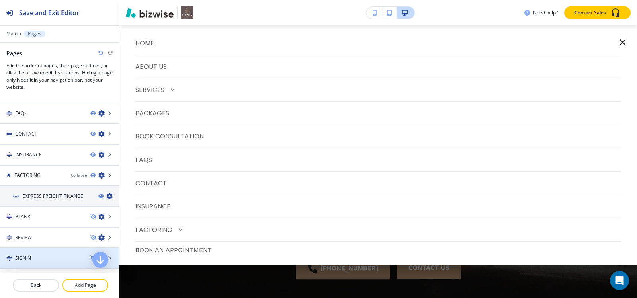
scroll to position [513, 0]
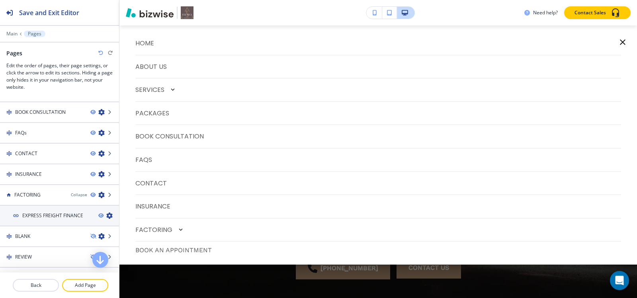
click at [620, 43] on icon "button" at bounding box center [623, 42] width 6 height 6
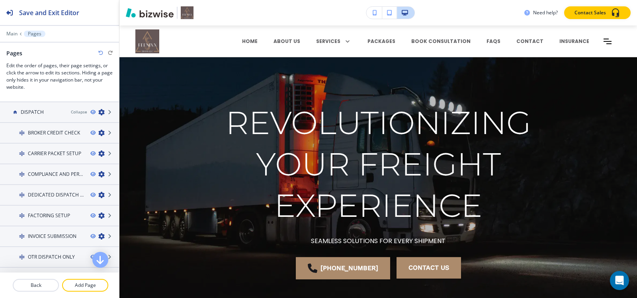
scroll to position [0, 0]
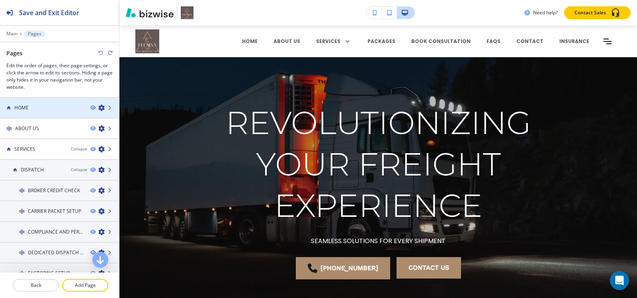
click at [61, 111] on div at bounding box center [59, 114] width 119 height 6
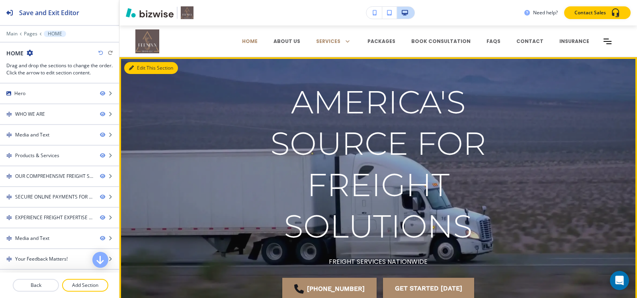
click at [138, 72] on button "Edit This Section" at bounding box center [151, 68] width 54 height 12
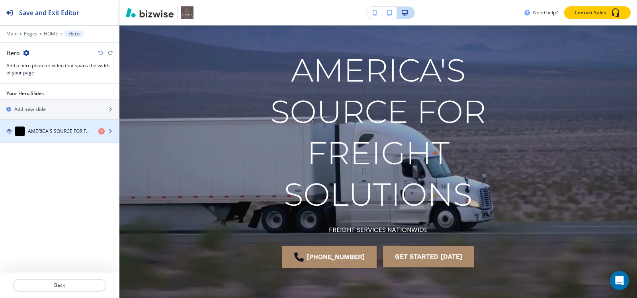
click at [51, 132] on h4 "AMERICA'S SOURCE FOR FREIGHT SOLUTIONS" at bounding box center [60, 131] width 64 height 7
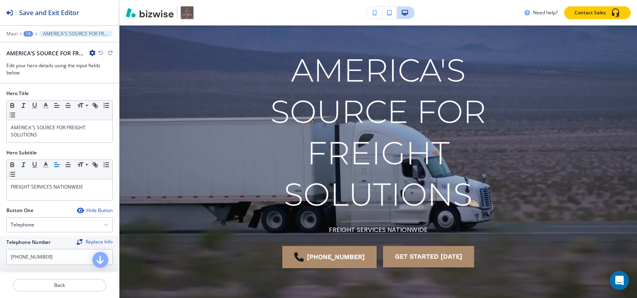
scroll to position [56, 0]
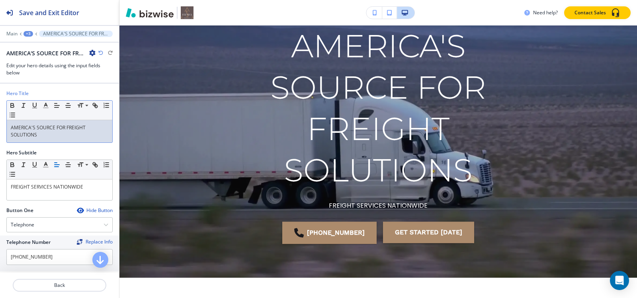
click at [55, 139] on div "AMERICA'S SOURCE FOR FREIGHT SOLUTIONS" at bounding box center [59, 131] width 105 height 22
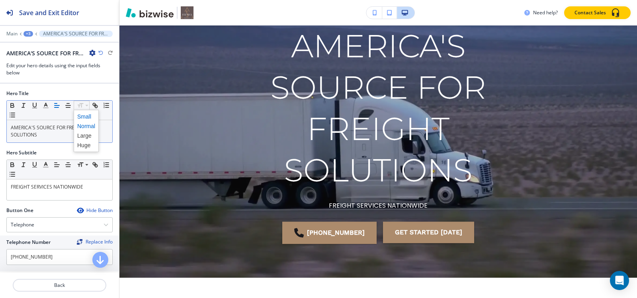
click at [90, 112] on span at bounding box center [86, 117] width 18 height 10
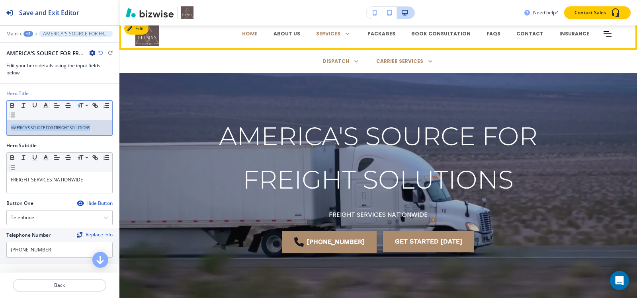
scroll to position [0, 0]
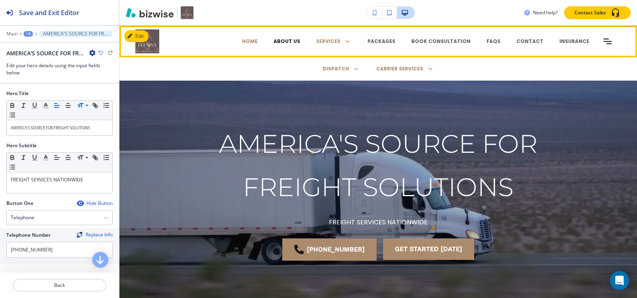
click at [300, 41] on p "ABOUT US" at bounding box center [286, 41] width 27 height 7
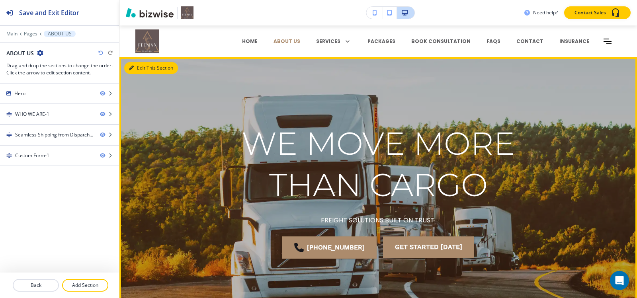
click at [136, 66] on button "Edit This Section" at bounding box center [151, 68] width 54 height 12
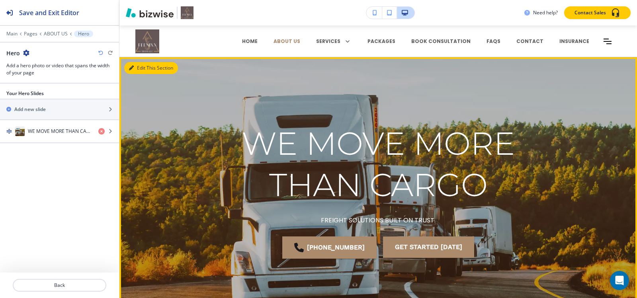
scroll to position [32, 0]
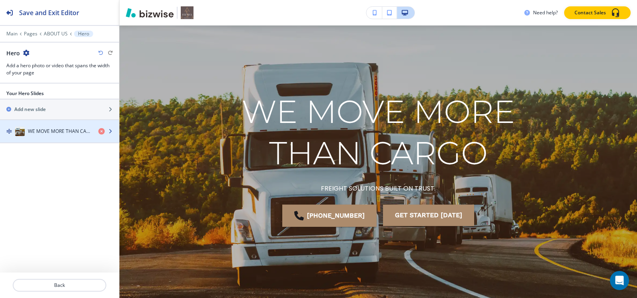
click at [73, 136] on div "button" at bounding box center [59, 139] width 119 height 6
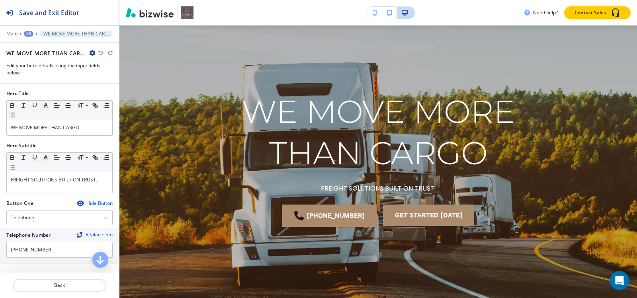
scroll to position [97, 0]
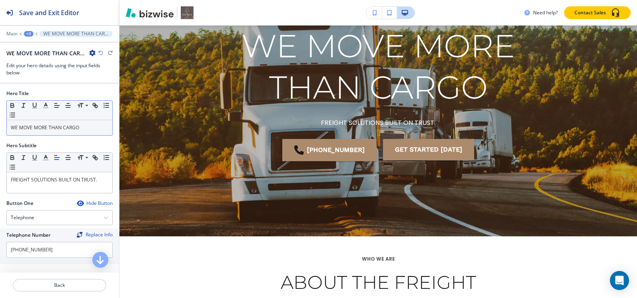
click at [79, 125] on p "WE MOVE MORE THAN CARGO" at bounding box center [59, 127] width 97 height 7
click at [83, 119] on span at bounding box center [86, 117] width 18 height 10
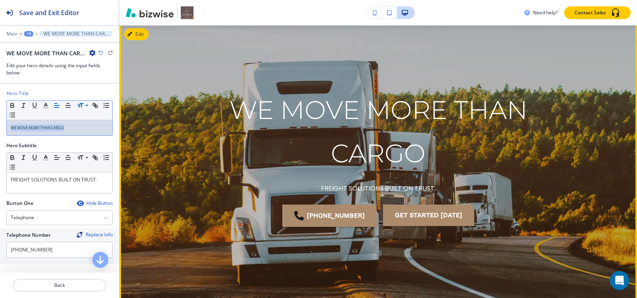
scroll to position [0, 0]
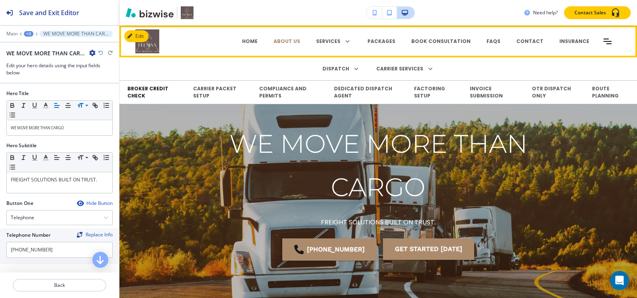
click at [152, 91] on p "BROKER CREDIT CHECK" at bounding box center [152, 92] width 50 height 14
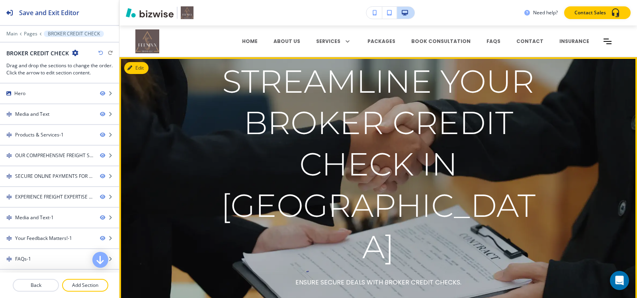
click at [140, 164] on div "STREAMLINE YOUR BROKER CREDIT CHECK IN DENVER ENSURE SECURE DEALS WITH BROKER C…" at bounding box center [377, 195] width 517 height 238
click at [138, 68] on button "Edit This Section" at bounding box center [151, 68] width 54 height 12
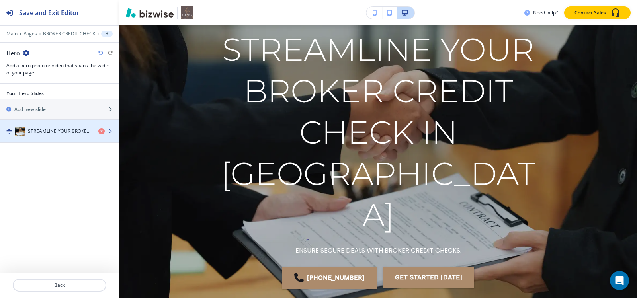
click at [50, 140] on div "button" at bounding box center [59, 139] width 119 height 6
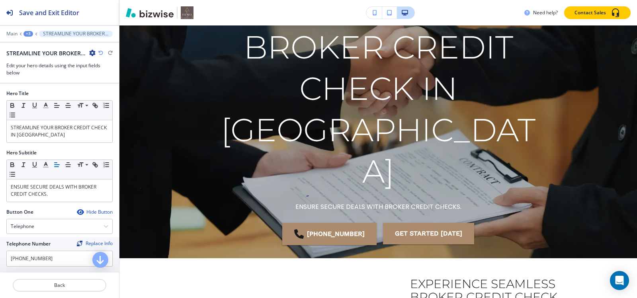
scroll to position [77, 0]
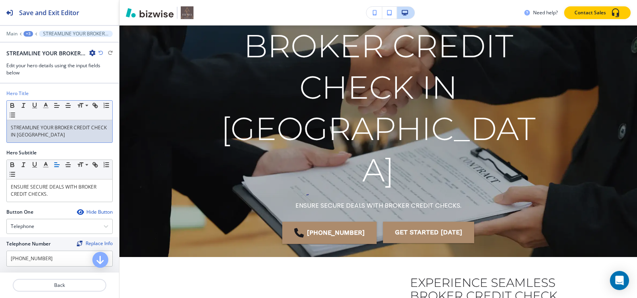
click at [62, 131] on p "STREAMLINE YOUR BROKER CREDIT CHECK IN DENVER" at bounding box center [59, 131] width 97 height 14
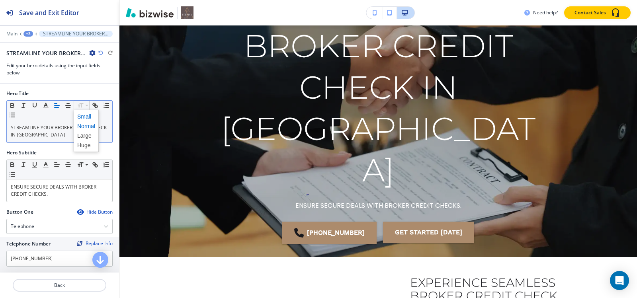
click at [83, 121] on span at bounding box center [86, 117] width 18 height 10
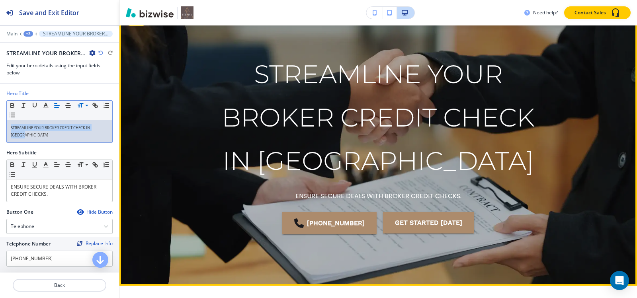
scroll to position [0, 0]
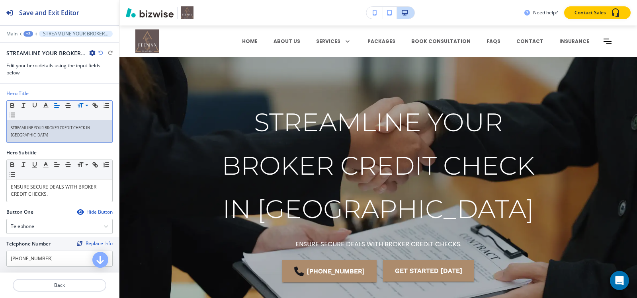
click at [22, 37] on div "Main +3 STREAMLINE YOUR BROKER CREDIT CHECK IN DENVER" at bounding box center [59, 34] width 106 height 6
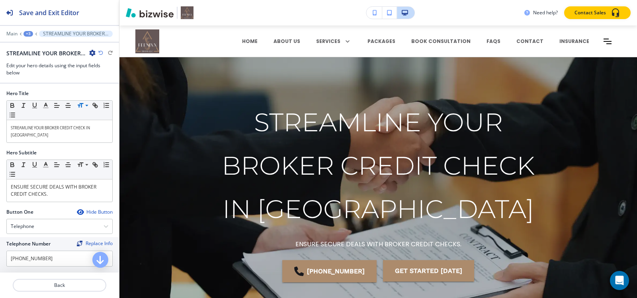
click at [24, 34] on div "+3" at bounding box center [28, 34] width 10 height 6
click at [33, 43] on button "Pages" at bounding box center [48, 47] width 51 height 14
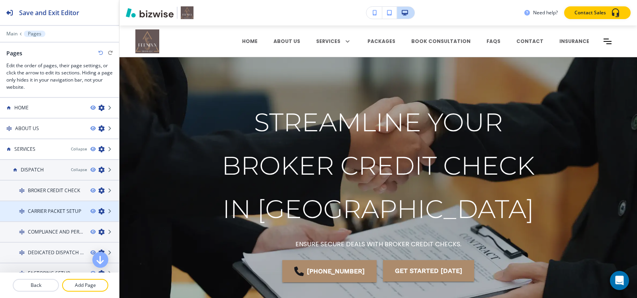
click at [59, 212] on h4 "CARRIER PACKET SETUP" at bounding box center [54, 211] width 53 height 7
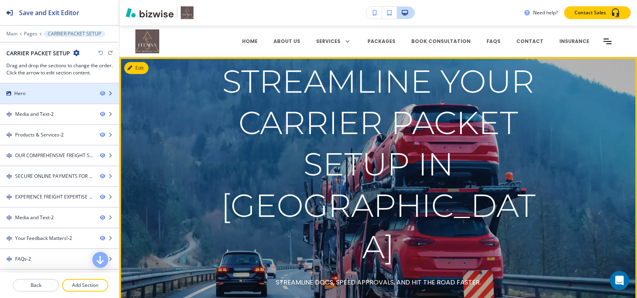
click at [45, 94] on div "Hero" at bounding box center [47, 93] width 94 height 7
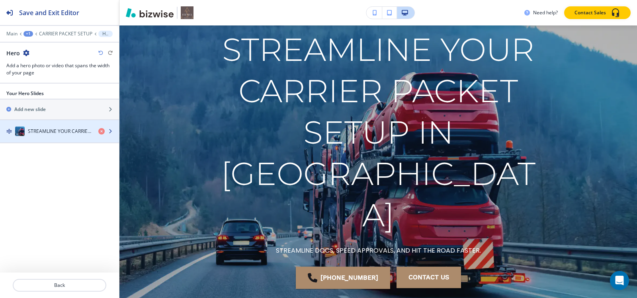
click at [45, 130] on h4 "STREAMLINE YOUR CARRIER PACKET SETUP IN DENVER" at bounding box center [60, 131] width 64 height 7
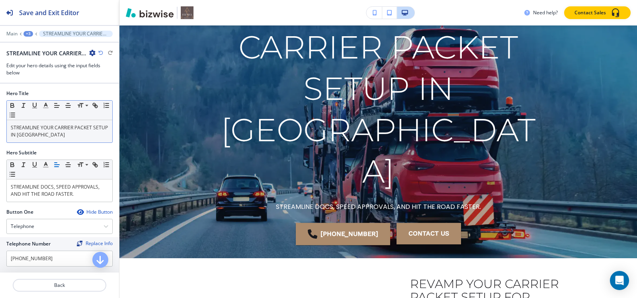
scroll to position [77, 0]
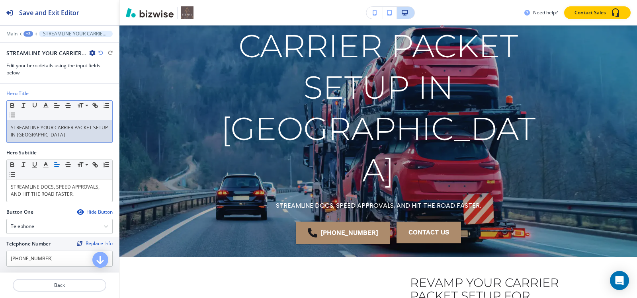
click at [51, 139] on div "STREAMLINE YOUR CARRIER PACKET SETUP IN DENVER" at bounding box center [59, 131] width 105 height 22
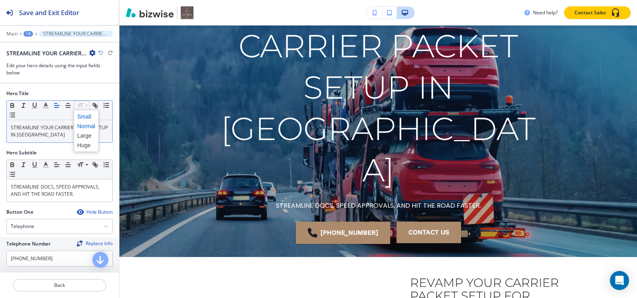
click at [85, 118] on span at bounding box center [86, 117] width 18 height 10
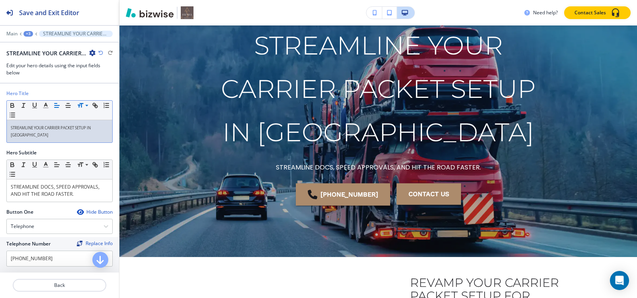
click at [29, 32] on div "+3" at bounding box center [28, 34] width 10 height 6
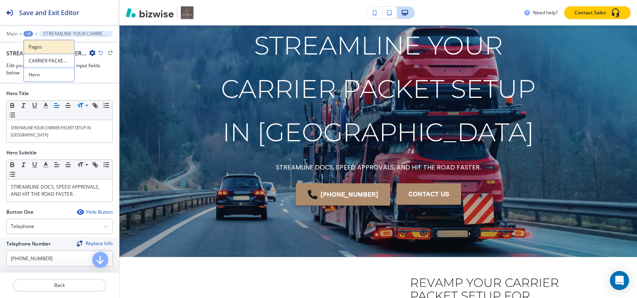
click at [33, 45] on p "Pages" at bounding box center [49, 46] width 41 height 7
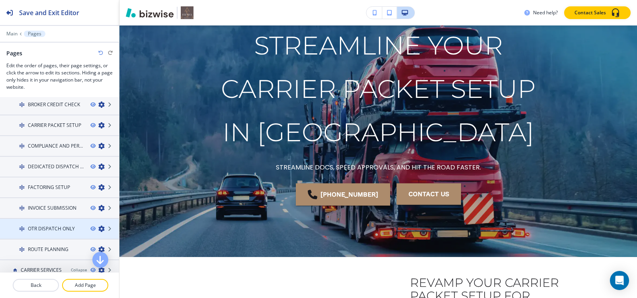
scroll to position [40, 0]
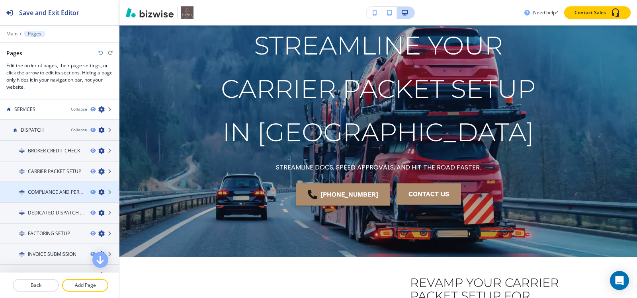
click at [43, 191] on h4 "COMPLIANCE AND PERMITS" at bounding box center [56, 192] width 56 height 7
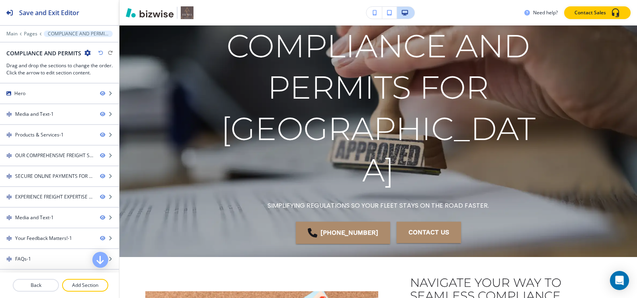
scroll to position [0, 0]
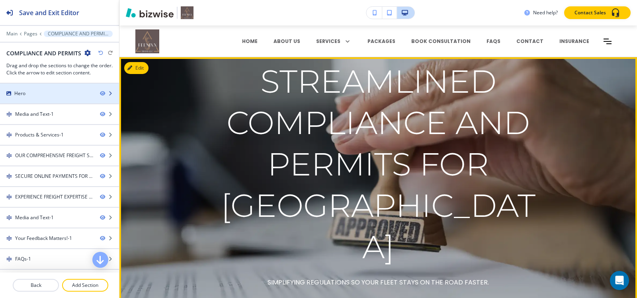
click at [45, 92] on div "Hero" at bounding box center [47, 93] width 94 height 7
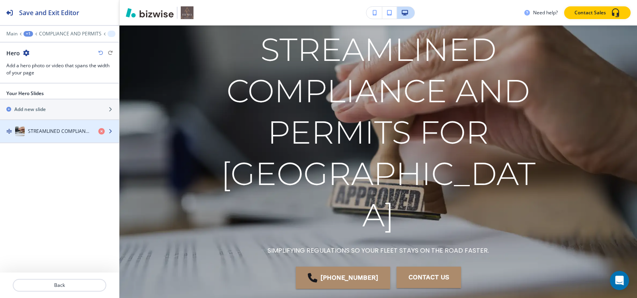
click at [42, 131] on h4 "STREAMLINED COMPLIANCE AND PERMITS FOR DENVER" at bounding box center [60, 131] width 64 height 7
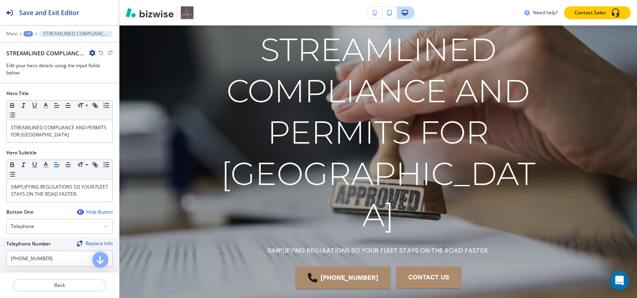
scroll to position [56, 0]
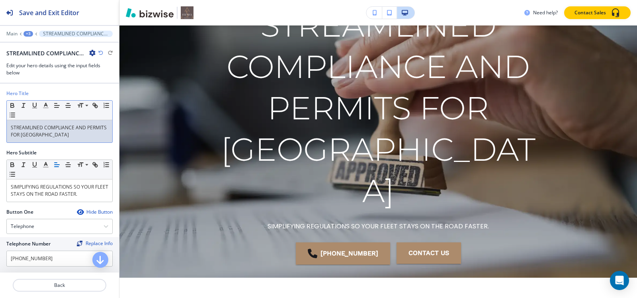
click at [64, 136] on p "STREAMLINED COMPLIANCE AND PERMITS FOR DENVER" at bounding box center [59, 131] width 97 height 14
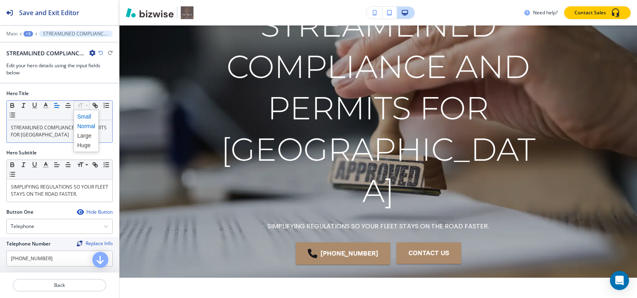
click at [84, 115] on span at bounding box center [86, 117] width 18 height 10
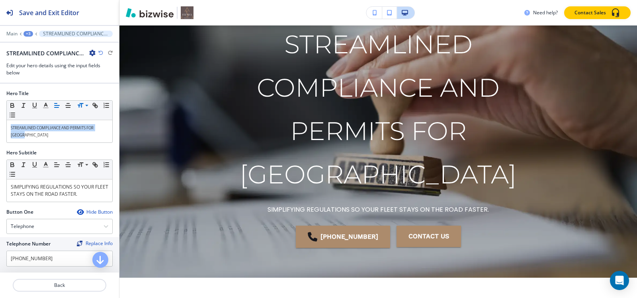
click at [29, 33] on div "+3" at bounding box center [28, 34] width 10 height 6
click at [37, 47] on p "Pages" at bounding box center [49, 46] width 41 height 7
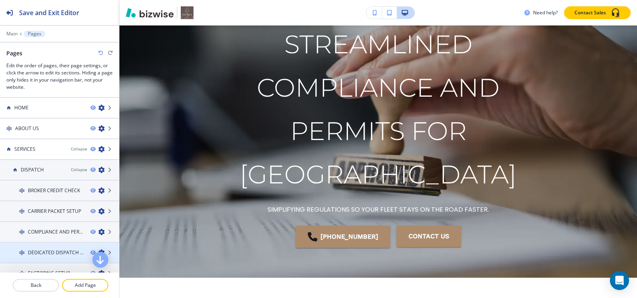
click at [52, 250] on h4 "DEDICATED DISPATCH AGENT" at bounding box center [56, 252] width 56 height 7
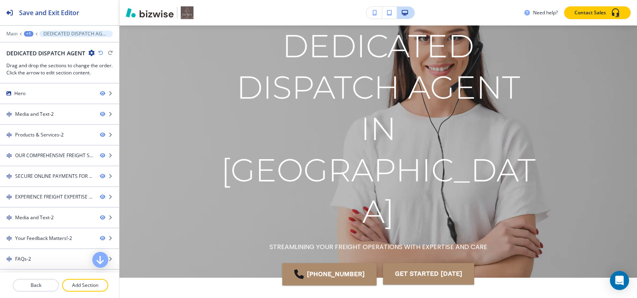
scroll to position [0, 0]
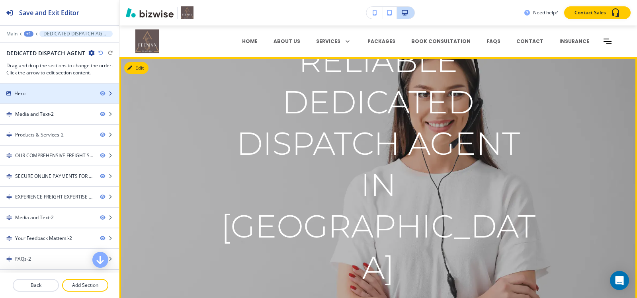
click at [54, 96] on div "Hero" at bounding box center [47, 93] width 94 height 7
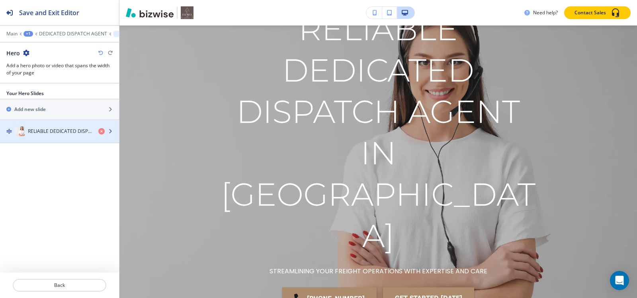
click at [57, 127] on div "RELIABLE DEDICATED DISPATCH AGENT IN DENVER" at bounding box center [46, 132] width 92 height 10
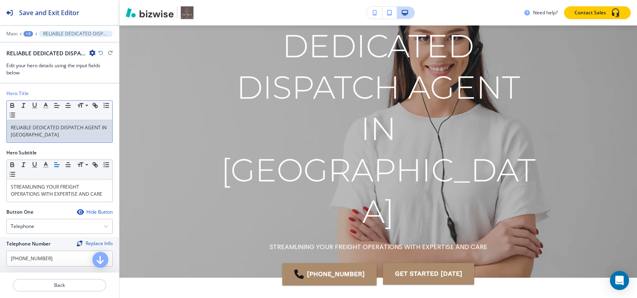
click at [58, 132] on p "RELIABLE DEDICATED DISPATCH AGENT IN DENVER" at bounding box center [59, 131] width 97 height 14
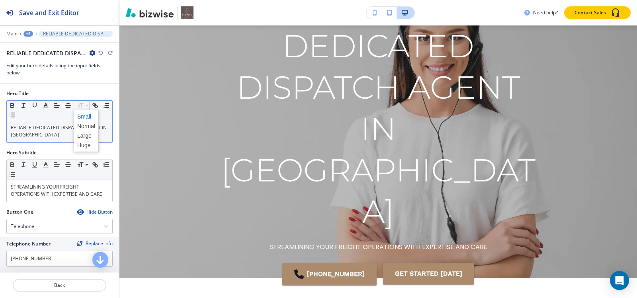
click at [84, 117] on span at bounding box center [86, 117] width 18 height 10
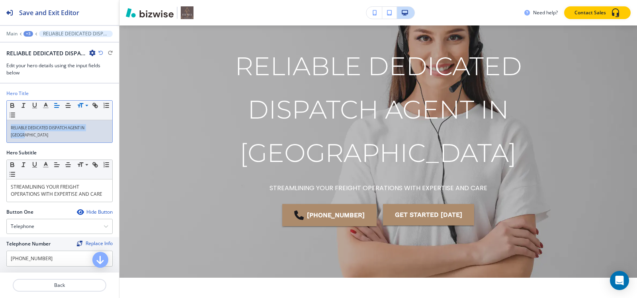
click at [29, 34] on div "+3" at bounding box center [28, 34] width 10 height 6
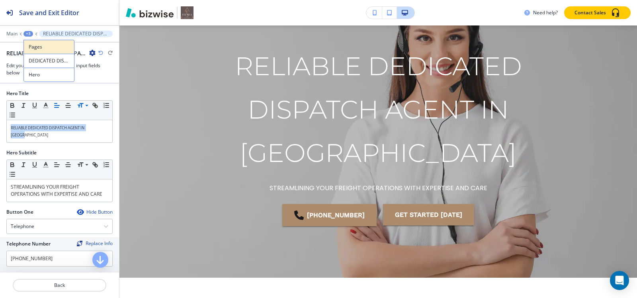
click at [30, 50] on p "Pages" at bounding box center [49, 46] width 41 height 7
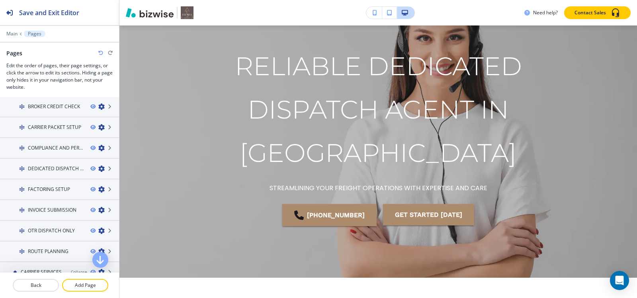
scroll to position [119, 0]
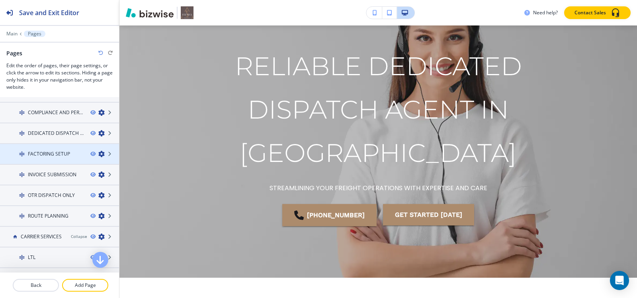
click at [51, 155] on h4 "FACTORING SETUP" at bounding box center [49, 153] width 42 height 7
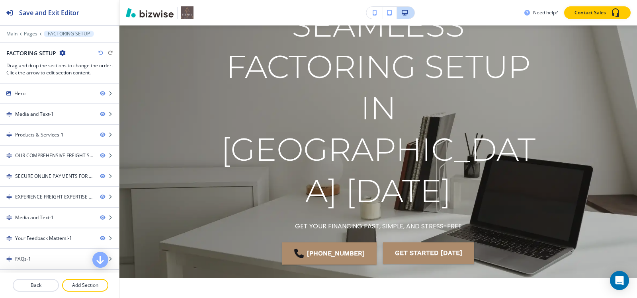
scroll to position [0, 0]
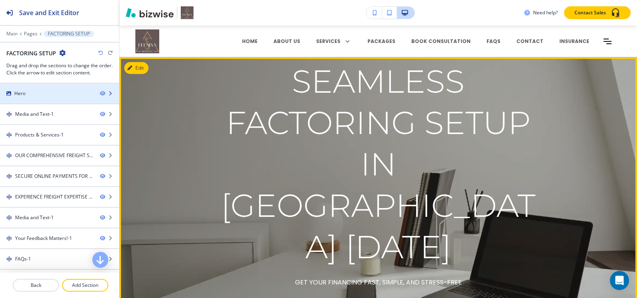
click at [53, 91] on div "Hero" at bounding box center [47, 93] width 94 height 7
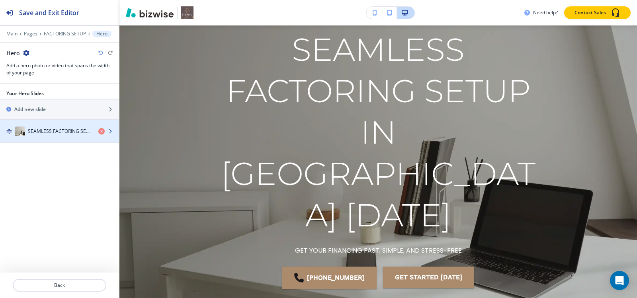
click at [53, 131] on h4 "SEAMLESS FACTORING SETUP IN DENVER TODAY" at bounding box center [60, 131] width 64 height 7
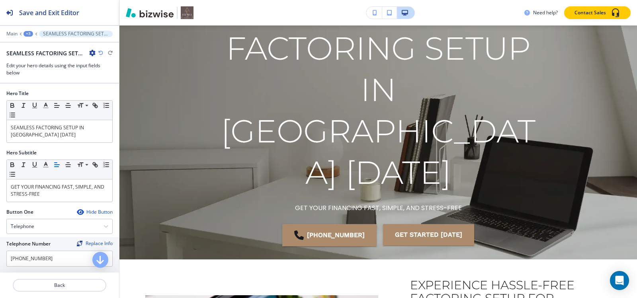
scroll to position [77, 0]
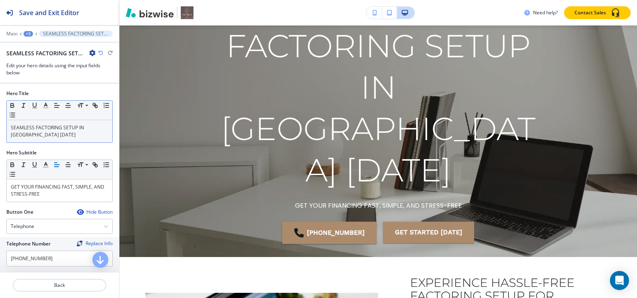
click at [60, 140] on div "SEAMLESS FACTORING SETUP IN DENVER TODAY" at bounding box center [59, 131] width 105 height 22
click at [80, 119] on span at bounding box center [86, 117] width 18 height 10
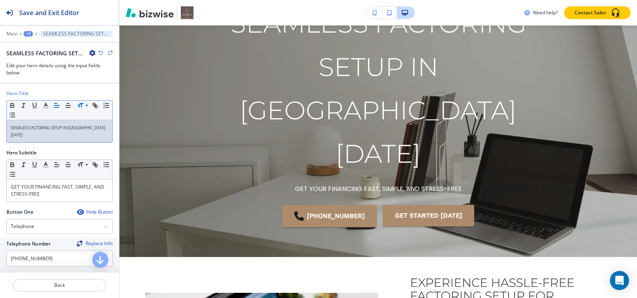
click at [29, 35] on div "+3" at bounding box center [28, 34] width 10 height 6
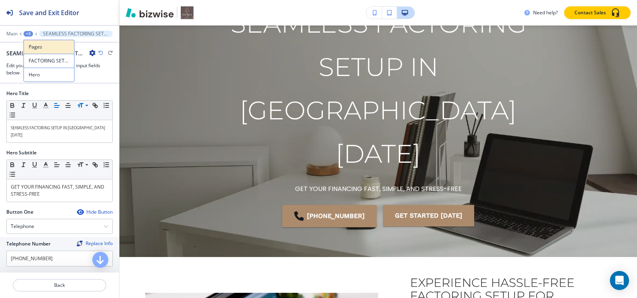
click at [39, 50] on p "Pages" at bounding box center [49, 46] width 41 height 7
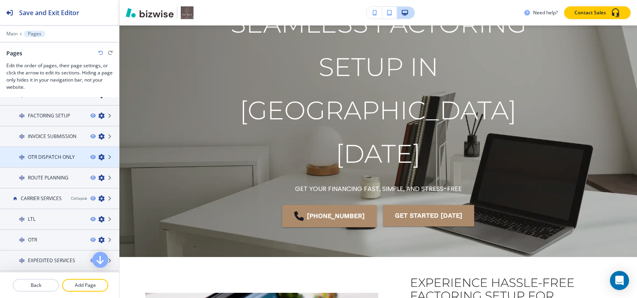
scroll to position [159, 0]
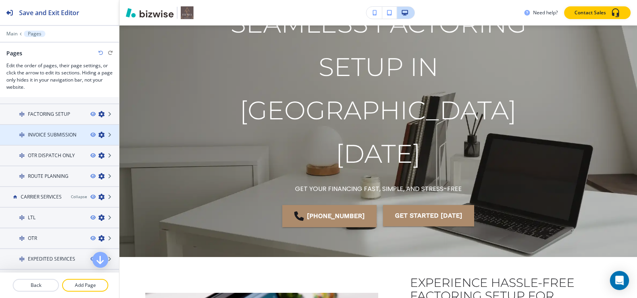
click at [37, 138] on div at bounding box center [59, 141] width 119 height 6
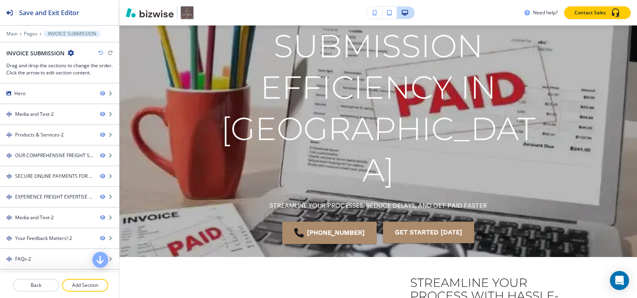
scroll to position [0, 0]
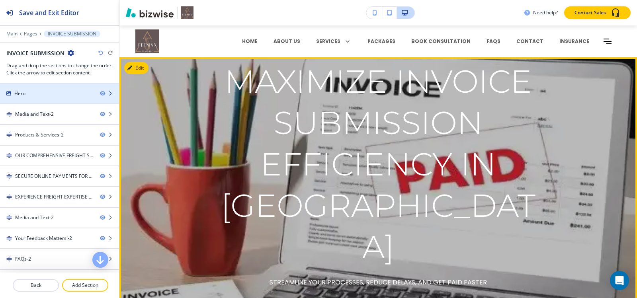
click at [46, 97] on div at bounding box center [59, 100] width 119 height 6
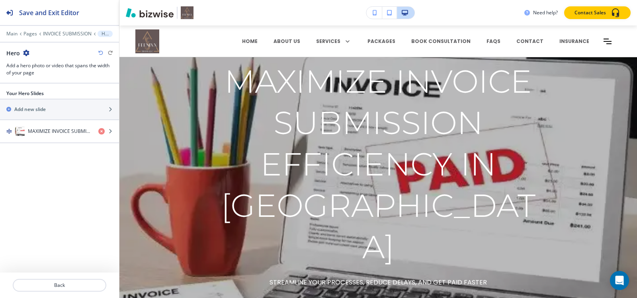
scroll to position [32, 0]
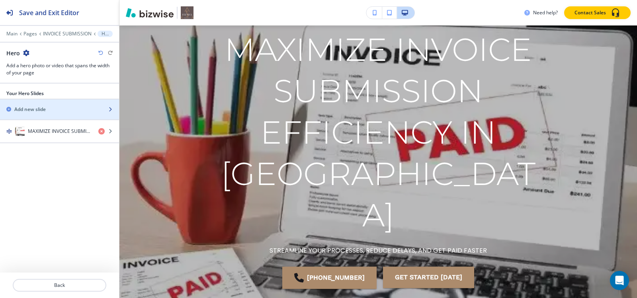
drag, startPoint x: 51, startPoint y: 113, endPoint x: 54, endPoint y: 129, distance: 15.8
click at [52, 119] on div "Your Hero Slides Add new slide MAXIMIZE INVOICE SUBMISSION EFFICIENCY IN DENVER" at bounding box center [59, 116] width 119 height 53
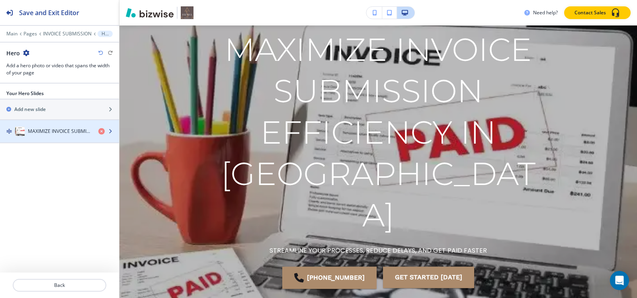
click at [54, 132] on h4 "MAXIMIZE INVOICE SUBMISSION EFFICIENCY IN DENVER" at bounding box center [60, 131] width 64 height 7
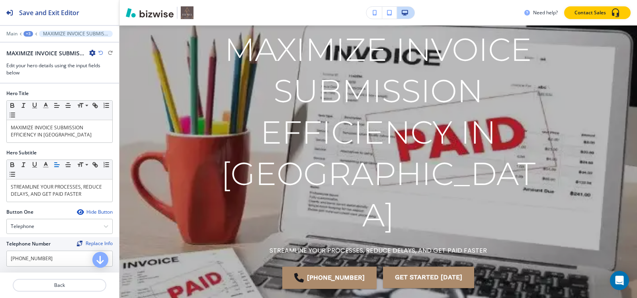
scroll to position [56, 0]
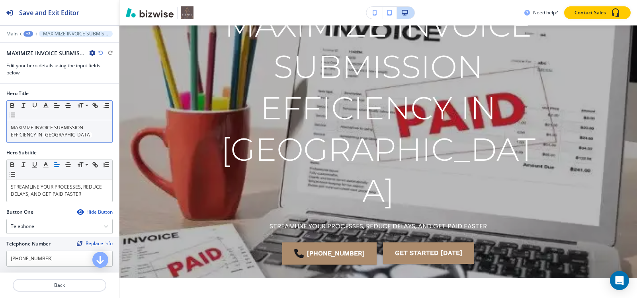
click at [58, 133] on p "MAXIMIZE INVOICE SUBMISSION EFFICIENCY IN DENVER" at bounding box center [59, 131] width 97 height 14
click at [81, 117] on span at bounding box center [86, 117] width 18 height 10
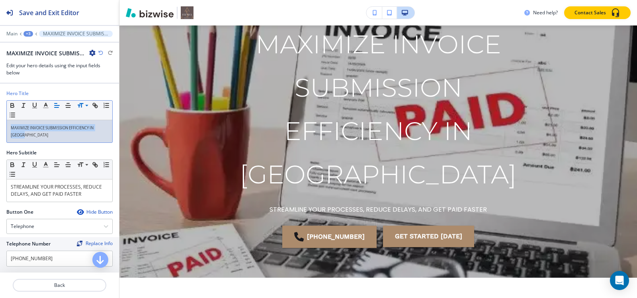
click at [31, 33] on div "+3" at bounding box center [28, 34] width 10 height 6
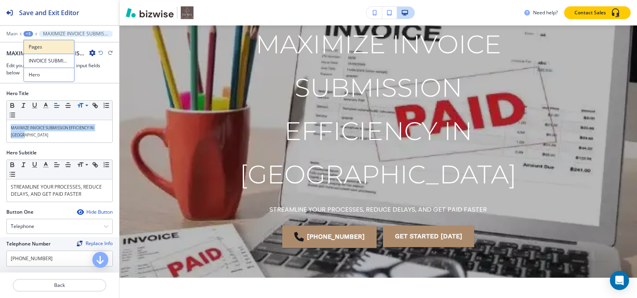
click at [32, 45] on p "Pages" at bounding box center [49, 46] width 41 height 7
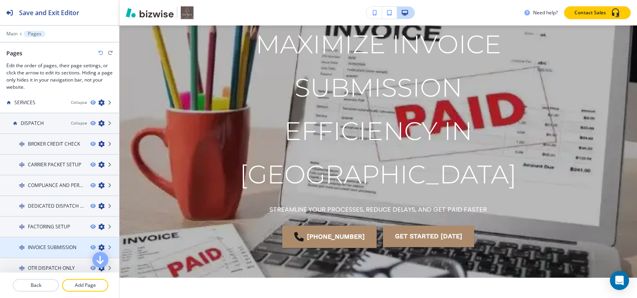
scroll to position [119, 0]
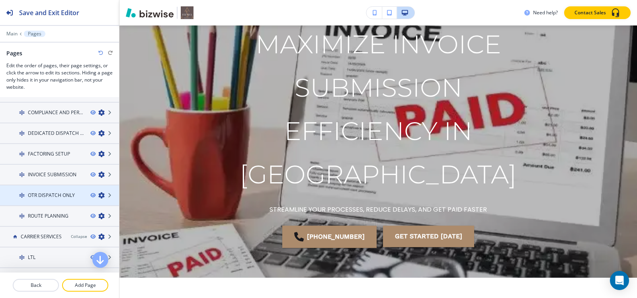
click at [50, 194] on h4 "OTR DISPATCH ONLY" at bounding box center [51, 195] width 47 height 7
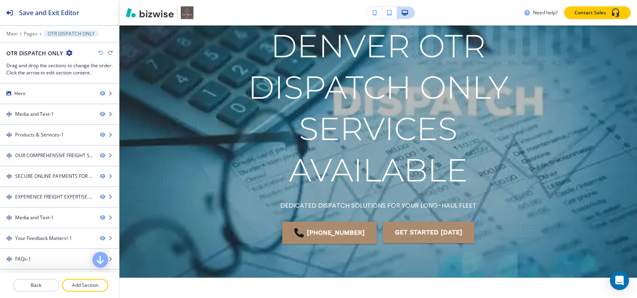
scroll to position [0, 0]
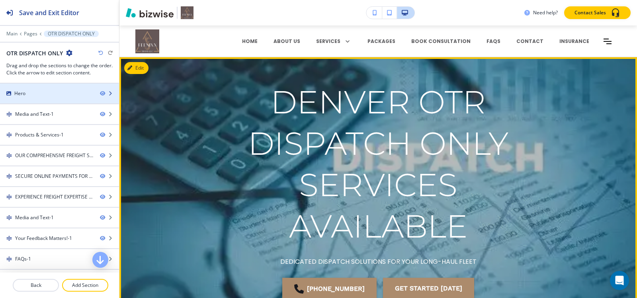
click at [42, 95] on div "Hero" at bounding box center [47, 93] width 94 height 7
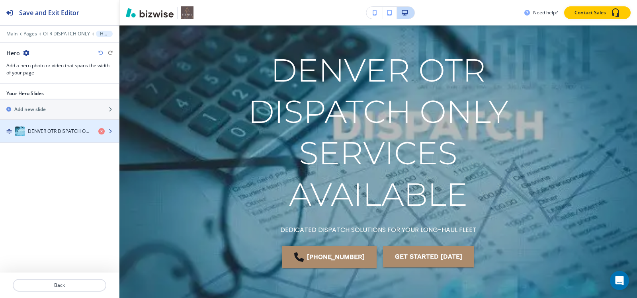
click at [45, 137] on div "button" at bounding box center [59, 139] width 119 height 6
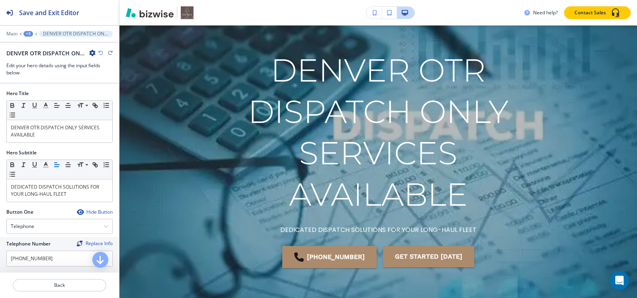
scroll to position [56, 0]
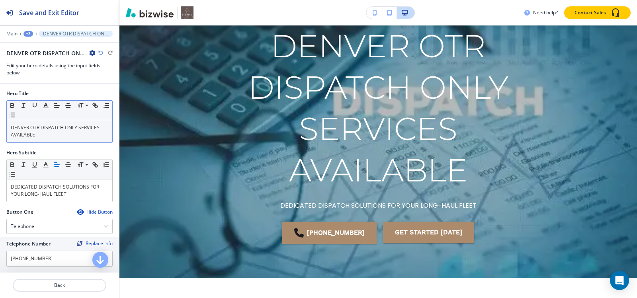
click at [47, 138] on p "DENVER OTR DISPATCH ONLY SERVICES AVAILABLE" at bounding box center [59, 131] width 97 height 14
click at [29, 37] on div "Main +3 DENVER OTR DISPATCH ONLY SERVICES AVAILABLE" at bounding box center [59, 34] width 106 height 6
click at [29, 35] on div "+3" at bounding box center [28, 34] width 10 height 6
click at [46, 134] on p "DENVER OTR DISPATCH ONLY SERVICES AVAILABLE" at bounding box center [59, 131] width 97 height 14
click at [79, 115] on span at bounding box center [86, 117] width 18 height 10
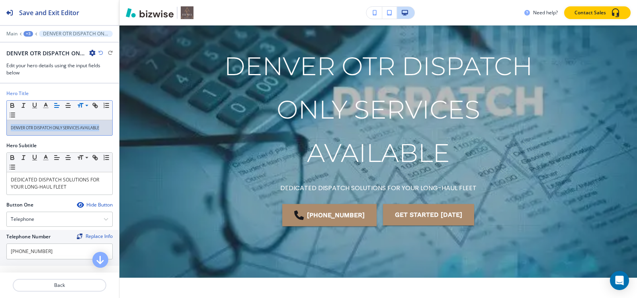
click at [29, 35] on div "+3" at bounding box center [28, 34] width 10 height 6
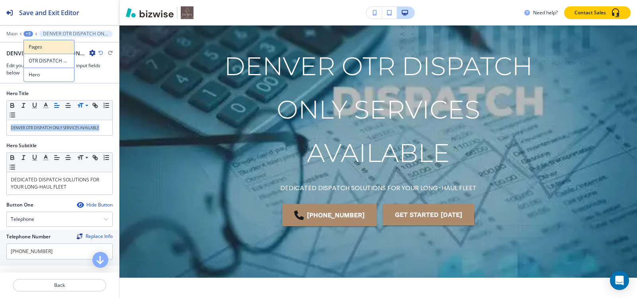
click at [32, 47] on p "Pages" at bounding box center [49, 46] width 41 height 7
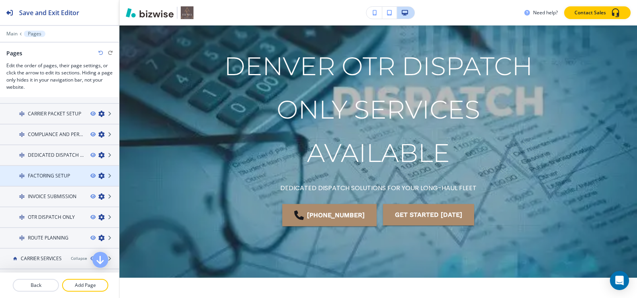
scroll to position [119, 0]
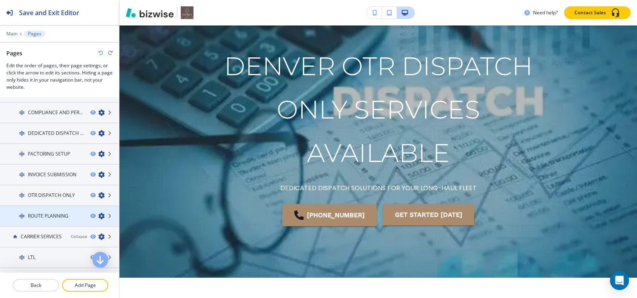
click at [50, 215] on h4 "ROUTE PLANNING" at bounding box center [48, 215] width 41 height 7
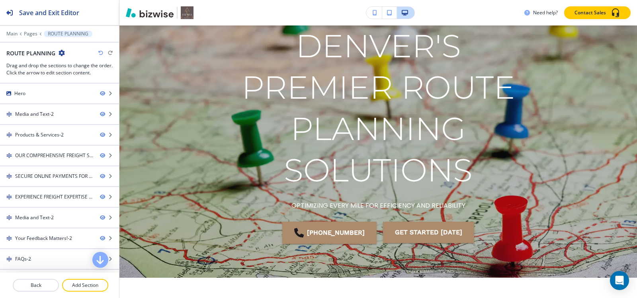
scroll to position [0, 0]
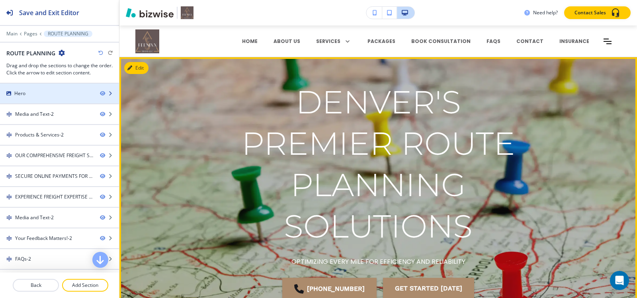
click at [42, 93] on div "Hero" at bounding box center [47, 93] width 94 height 7
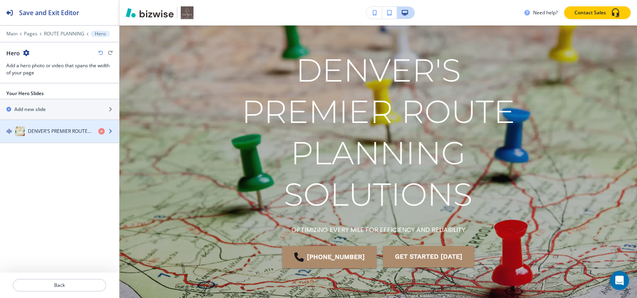
click at [49, 136] on div "button" at bounding box center [59, 139] width 119 height 6
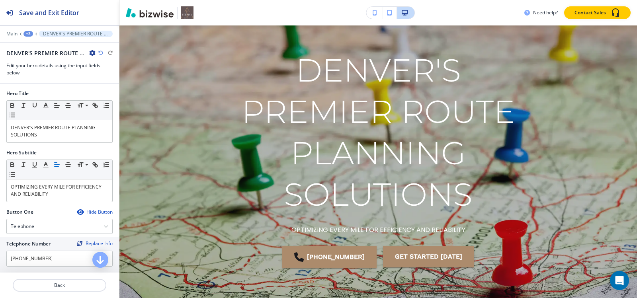
scroll to position [56, 0]
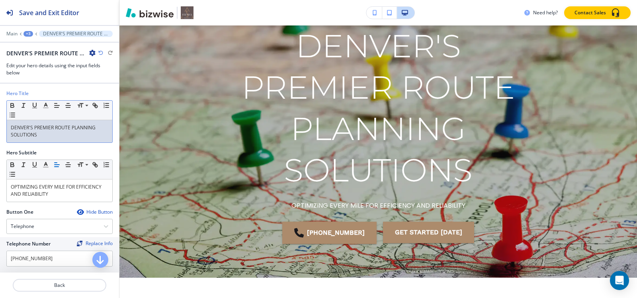
click at [51, 136] on p "DENVER'S PREMIER ROUTE PLANNING SOLUTIONS" at bounding box center [59, 131] width 97 height 14
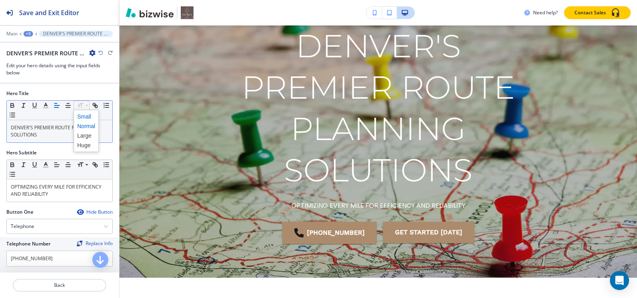
click at [85, 115] on span at bounding box center [86, 117] width 18 height 10
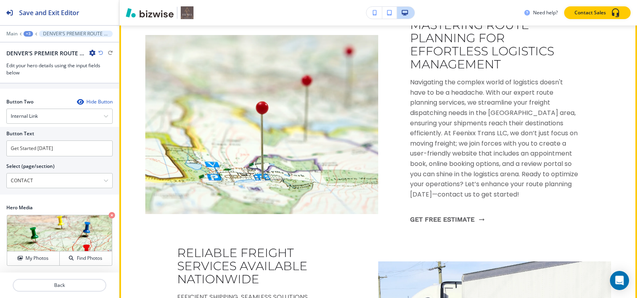
scroll to position [175, 0]
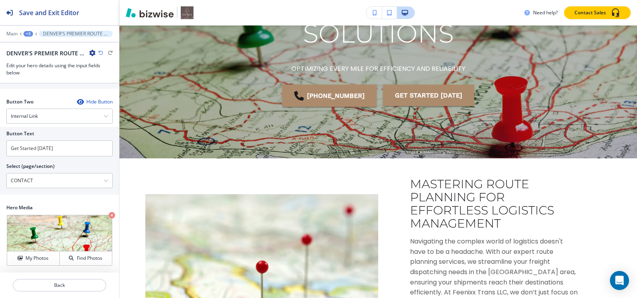
click at [32, 30] on div at bounding box center [59, 28] width 119 height 5
click at [29, 32] on div "+3" at bounding box center [28, 34] width 10 height 6
click at [29, 43] on button "Pages" at bounding box center [48, 47] width 51 height 14
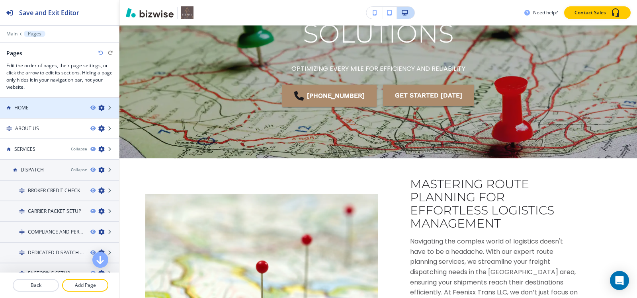
click at [37, 106] on div "HOME" at bounding box center [42, 107] width 84 height 7
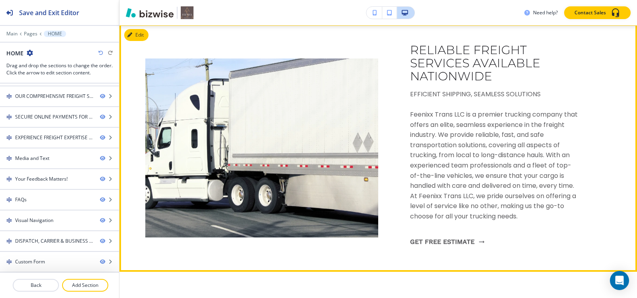
scroll to position [796, 0]
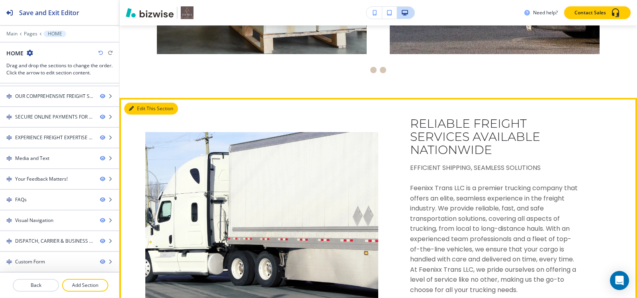
click at [138, 111] on button "Edit This Section" at bounding box center [151, 109] width 54 height 12
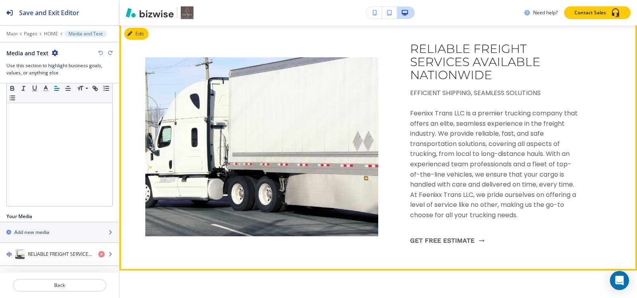
scroll to position [791, 0]
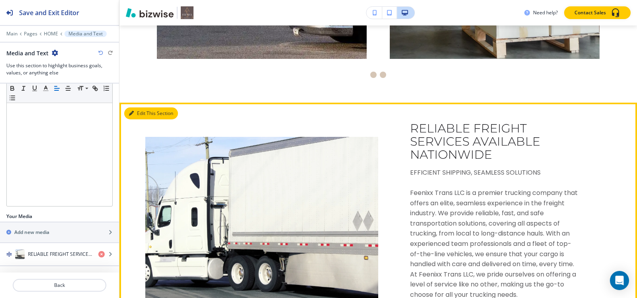
click at [140, 115] on button "Edit This Section" at bounding box center [151, 113] width 54 height 12
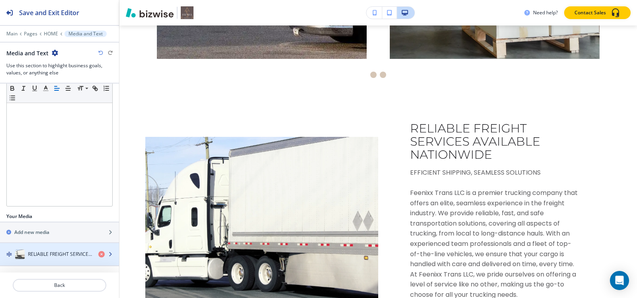
click at [36, 263] on div "button" at bounding box center [59, 262] width 119 height 6
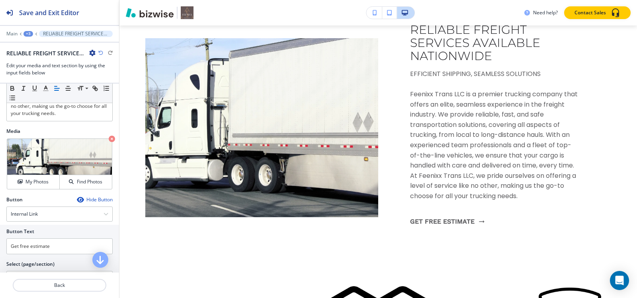
scroll to position [225, 0]
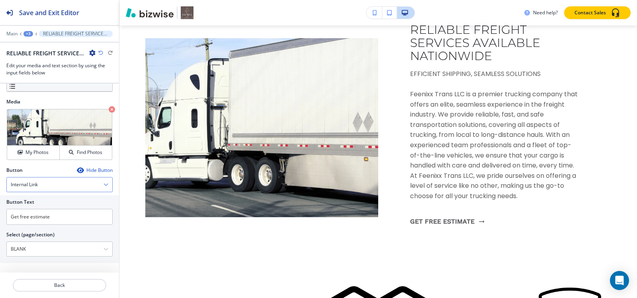
click at [31, 185] on h4 "Internal Link" at bounding box center [24, 184] width 27 height 7
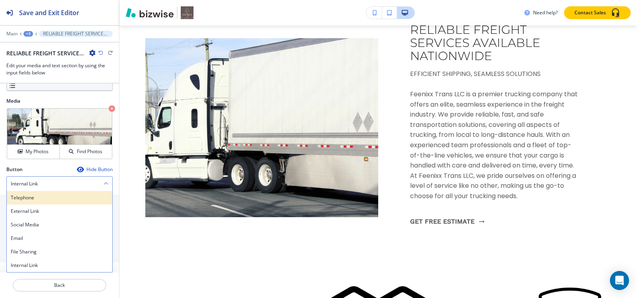
click at [33, 202] on div "Telephone" at bounding box center [59, 198] width 105 height 14
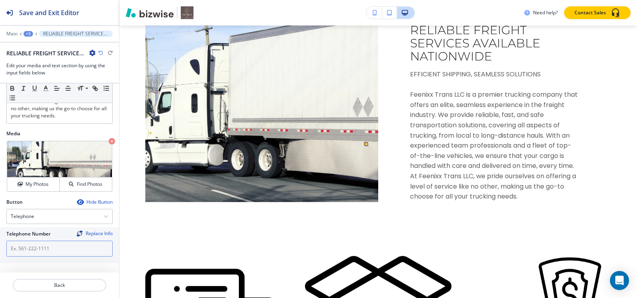
click at [39, 250] on input "text" at bounding box center [59, 249] width 106 height 16
paste input "[PHONE_NUMBER]"
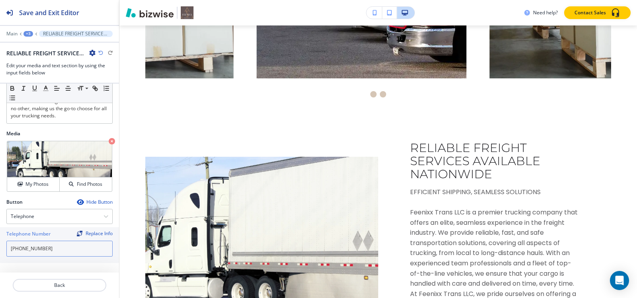
scroll to position [770, 0]
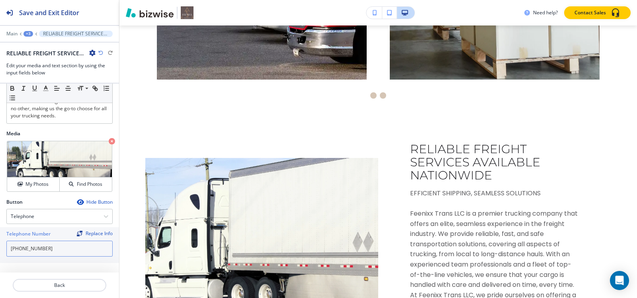
type input "[PHONE_NUMBER]"
click at [30, 37] on div at bounding box center [59, 39] width 119 height 5
click at [29, 36] on div "+3" at bounding box center [28, 34] width 10 height 6
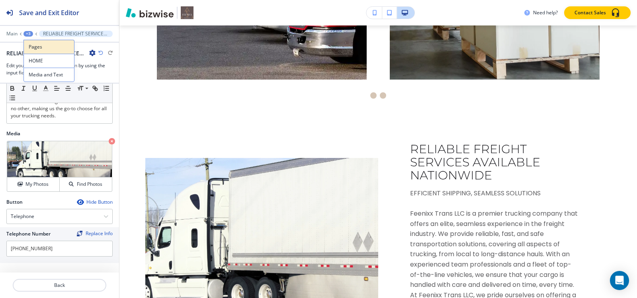
click at [31, 51] on button "Pages" at bounding box center [48, 47] width 51 height 14
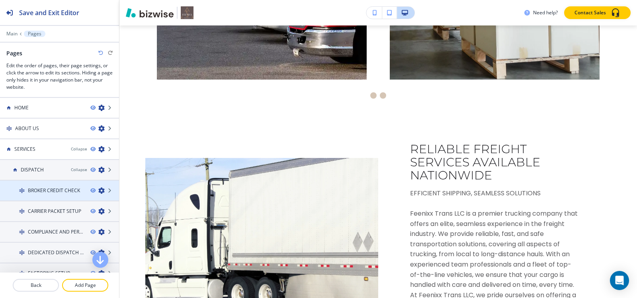
click at [54, 193] on h4 "BROKER CREDIT CHECK" at bounding box center [54, 190] width 52 height 7
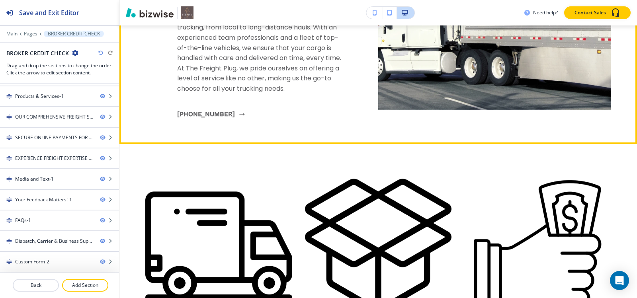
scroll to position [676, 0]
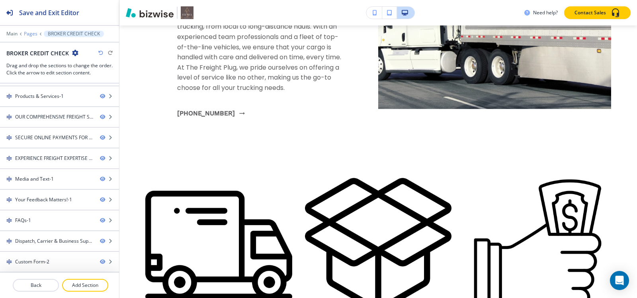
click at [31, 31] on p "Pages" at bounding box center [31, 34] width 14 height 6
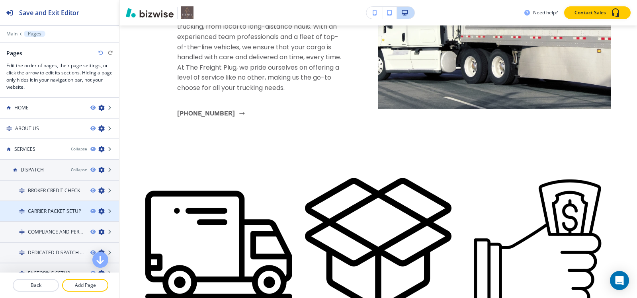
click at [36, 213] on h4 "CARRIER PACKET SETUP" at bounding box center [54, 211] width 53 height 7
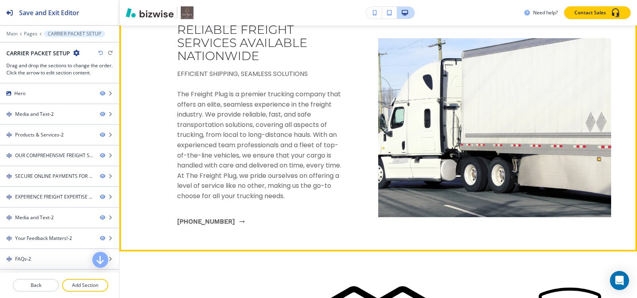
scroll to position [637, 0]
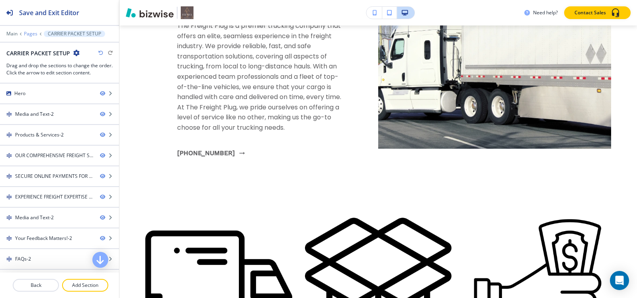
click at [31, 36] on p "Pages" at bounding box center [31, 34] width 14 height 6
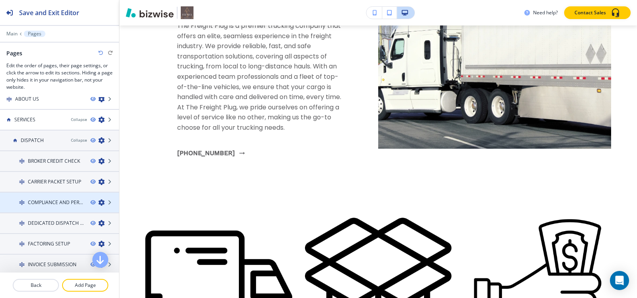
scroll to position [80, 0]
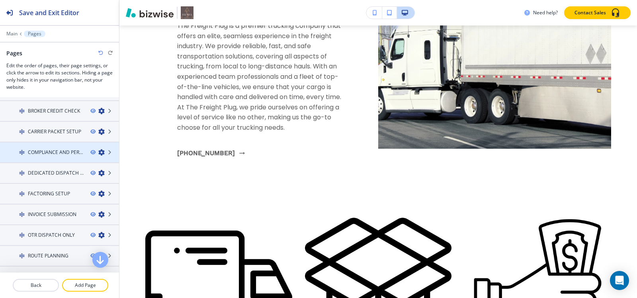
click at [53, 154] on h4 "COMPLIANCE AND PERMITS" at bounding box center [56, 152] width 56 height 7
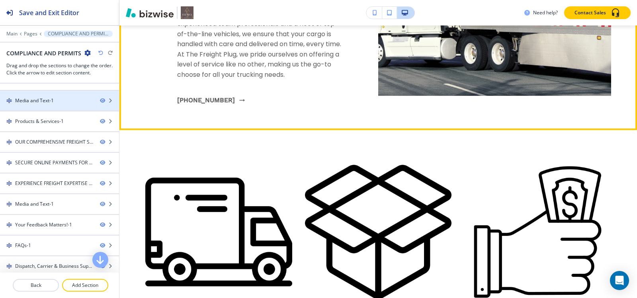
scroll to position [0, 0]
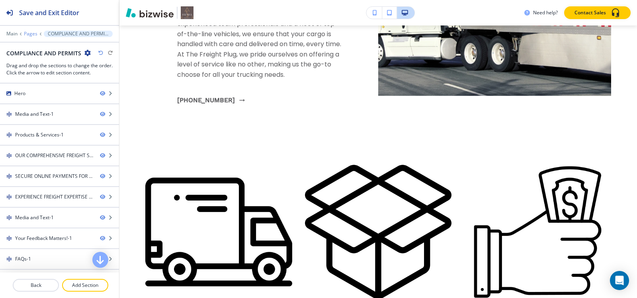
click at [28, 35] on p "Pages" at bounding box center [31, 34] width 14 height 6
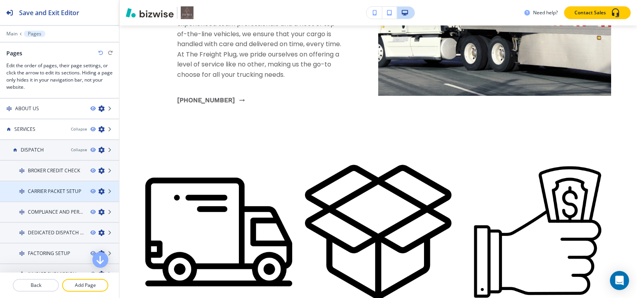
scroll to position [40, 0]
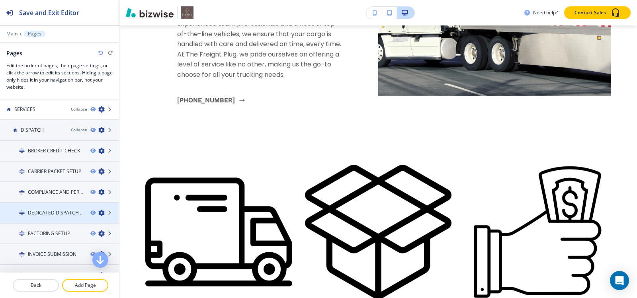
click at [53, 217] on div at bounding box center [59, 219] width 119 height 6
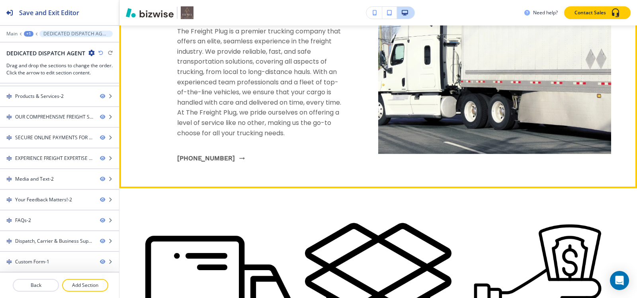
scroll to position [557, 0]
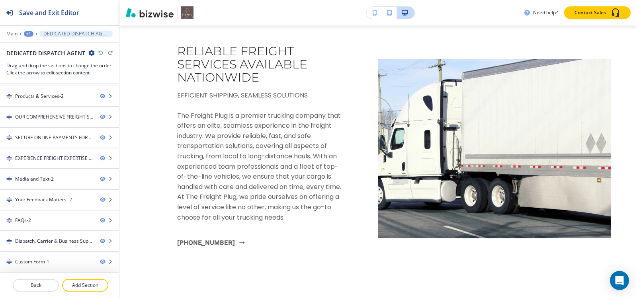
click at [25, 27] on div at bounding box center [59, 28] width 119 height 5
click at [26, 32] on div "+1" at bounding box center [29, 34] width 10 height 6
click at [35, 43] on p "Pages" at bounding box center [49, 46] width 41 height 7
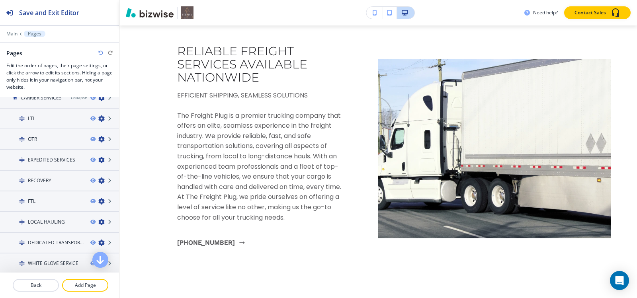
scroll to position [358, 0]
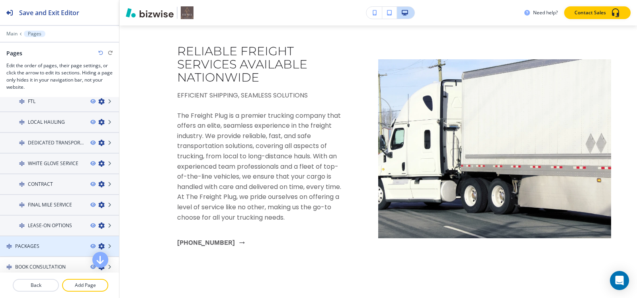
click at [32, 246] on h4 "PACKAGES" at bounding box center [27, 246] width 24 height 7
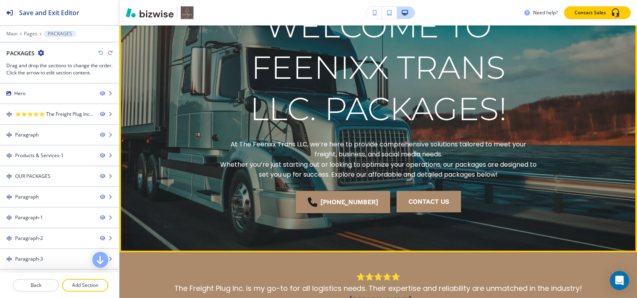
scroll to position [0, 0]
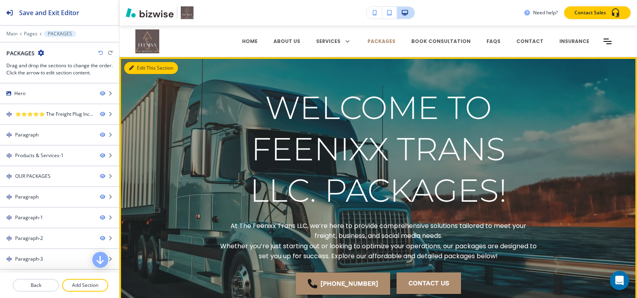
click at [142, 64] on button "Edit This Section" at bounding box center [151, 68] width 54 height 12
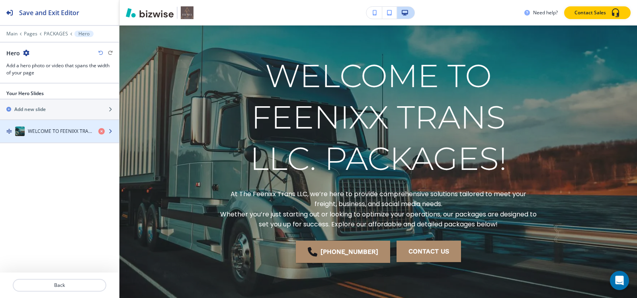
click at [32, 136] on div "button" at bounding box center [59, 139] width 119 height 6
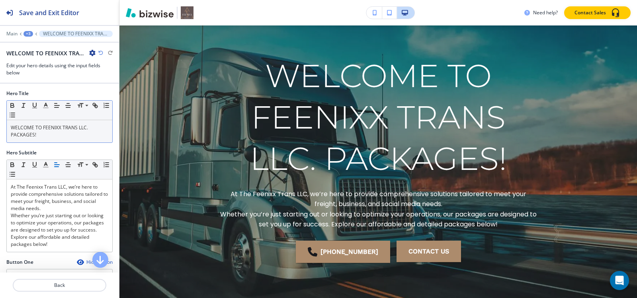
scroll to position [61, 0]
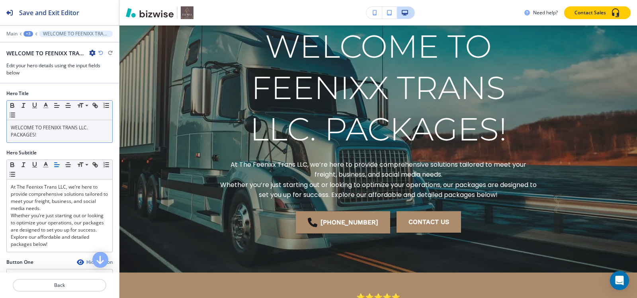
click at [51, 137] on p "WELCOME TO FEENIXX TRANS LLC. PACKAGES!" at bounding box center [59, 131] width 97 height 14
click at [82, 118] on span at bounding box center [86, 117] width 18 height 10
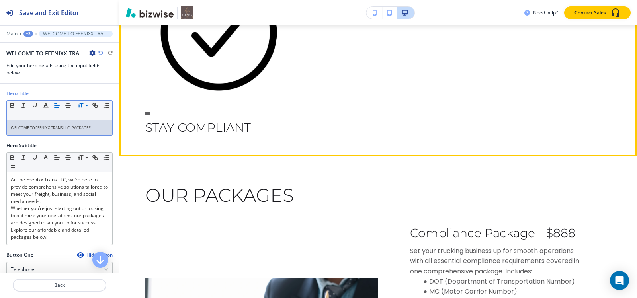
scroll to position [976, 0]
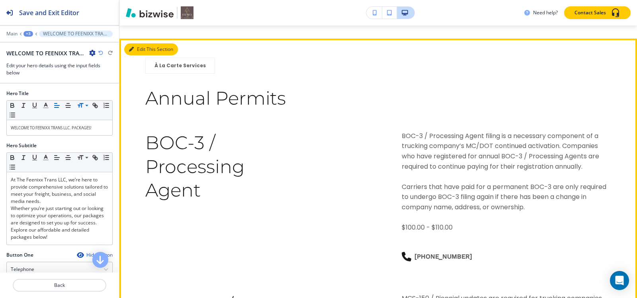
click at [135, 55] on button "Edit This Section" at bounding box center [151, 49] width 54 height 12
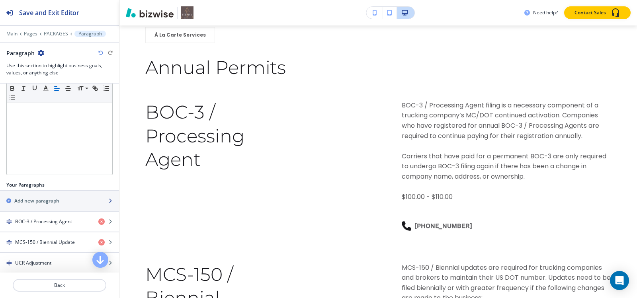
scroll to position [159, 0]
click at [41, 223] on h4 "BOC-3 / Processing Agent" at bounding box center [43, 221] width 57 height 7
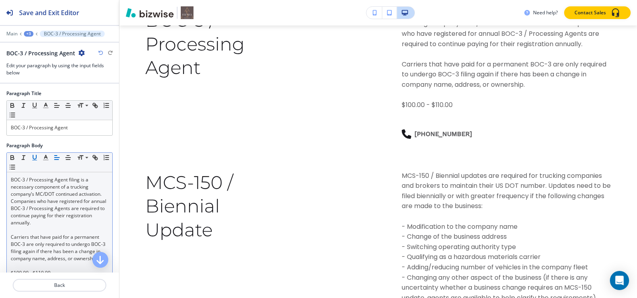
scroll to position [2015, 0]
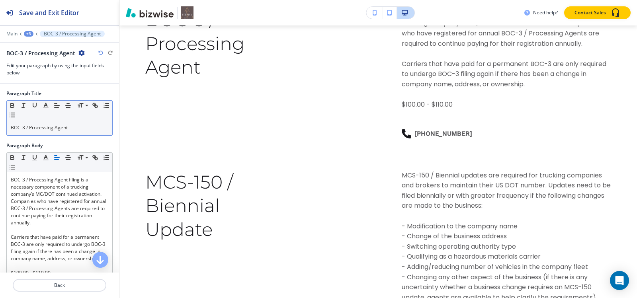
click at [47, 129] on p "BOC-3 / Processing Agent" at bounding box center [59, 127] width 97 height 7
click at [83, 115] on span at bounding box center [86, 117] width 18 height 10
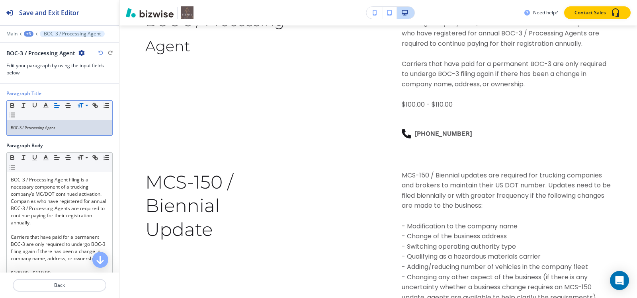
click at [28, 33] on div "+3" at bounding box center [29, 34] width 10 height 6
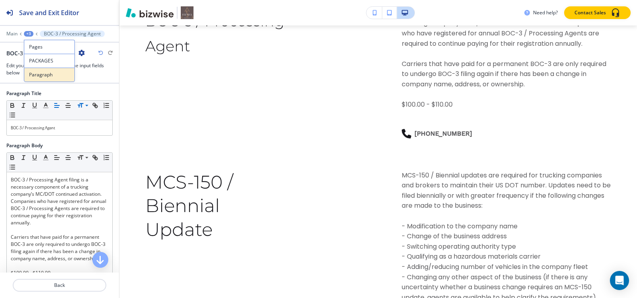
click at [44, 73] on p "Paragraph" at bounding box center [49, 74] width 41 height 7
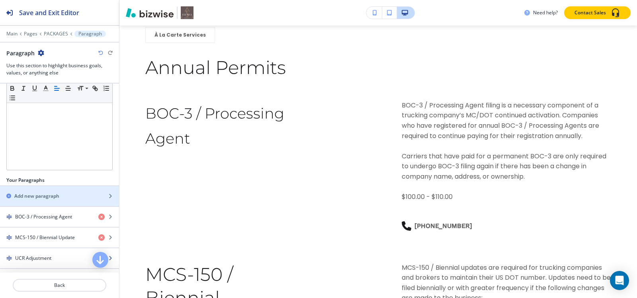
scroll to position [208, 0]
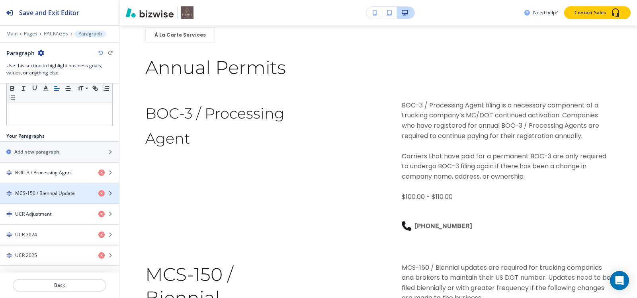
click at [36, 188] on div "button" at bounding box center [59, 186] width 119 height 6
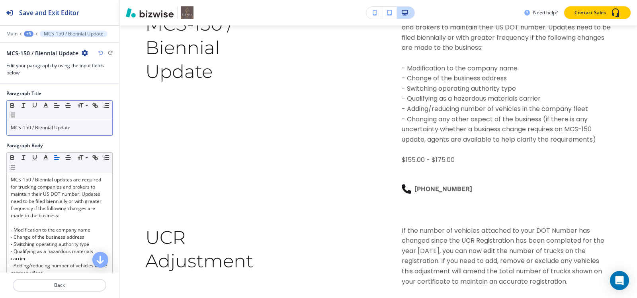
scroll to position [2177, 0]
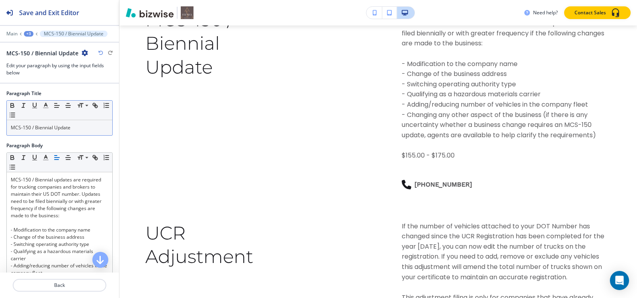
click at [52, 131] on p "MCS-150 / Biennial Update" at bounding box center [59, 127] width 97 height 7
click at [93, 115] on span at bounding box center [86, 117] width 18 height 10
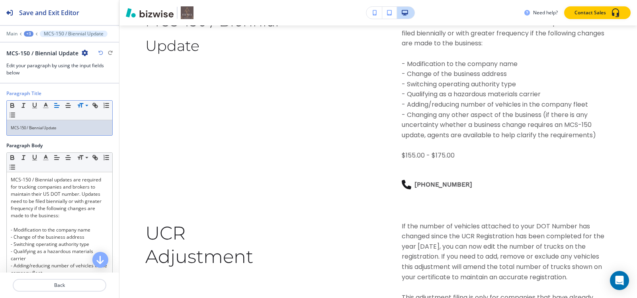
click at [32, 34] on div "+3" at bounding box center [29, 34] width 10 height 6
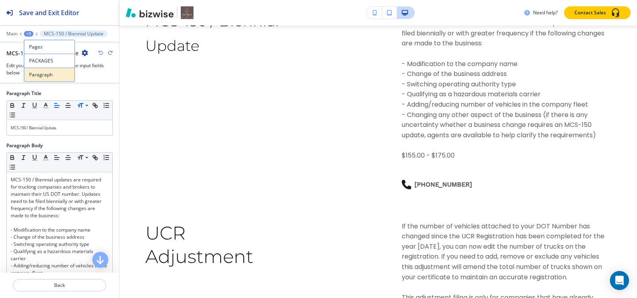
click at [34, 78] on p "Paragraph" at bounding box center [49, 74] width 41 height 7
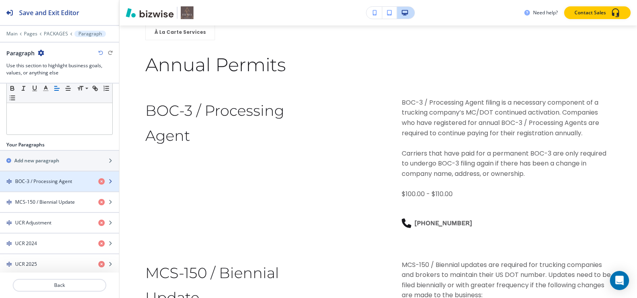
scroll to position [1922, 0]
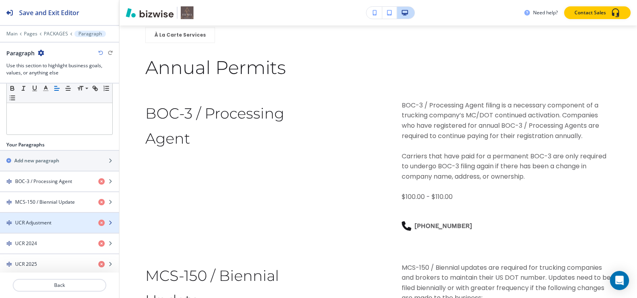
click at [34, 228] on div "button" at bounding box center [59, 229] width 119 height 6
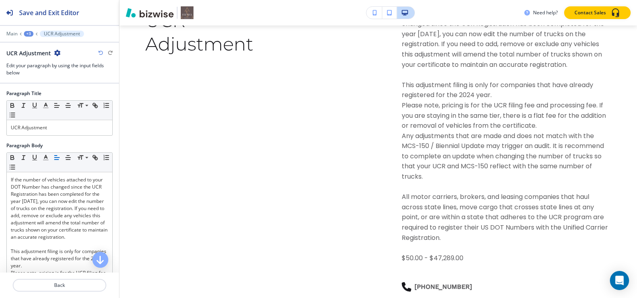
scroll to position [2390, 0]
click at [32, 134] on div "Paragraph Title Small Normal Large Huge UCR Adjustment" at bounding box center [59, 116] width 119 height 52
click at [84, 118] on span at bounding box center [86, 117] width 18 height 10
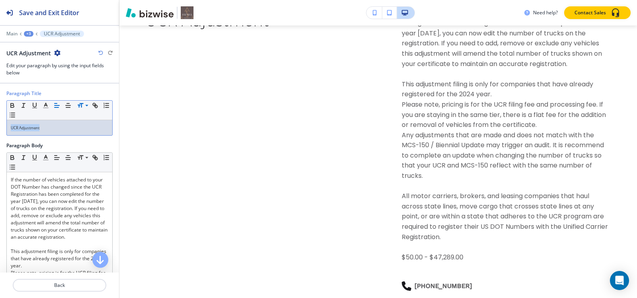
click at [31, 34] on div "+3" at bounding box center [29, 34] width 10 height 6
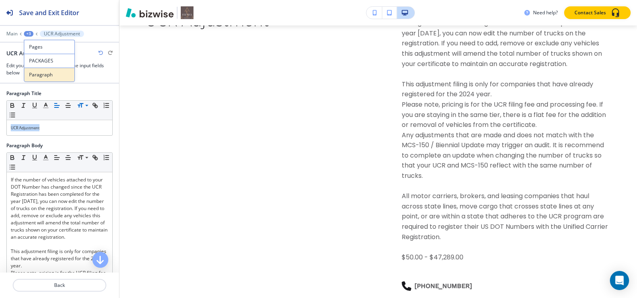
click at [42, 75] on p "Paragraph" at bounding box center [49, 74] width 41 height 7
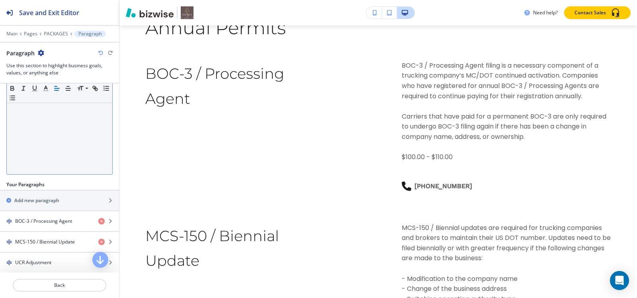
scroll to position [1937, 0]
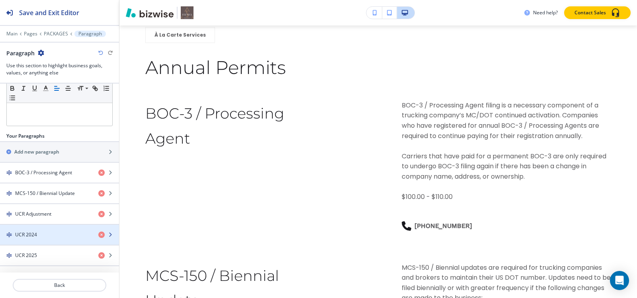
click at [43, 237] on div "UCR 2024" at bounding box center [46, 234] width 92 height 7
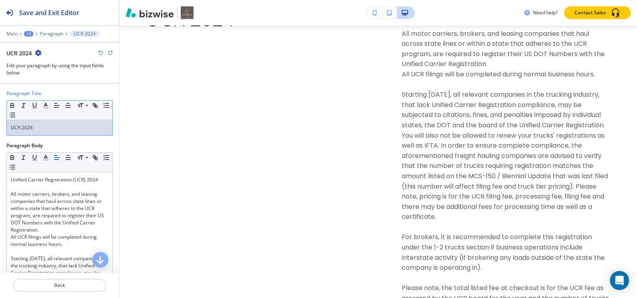
click at [41, 129] on p "UCR 2024" at bounding box center [59, 127] width 97 height 7
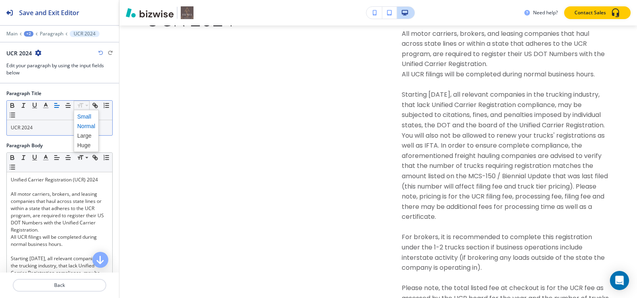
click at [83, 115] on span at bounding box center [86, 117] width 18 height 10
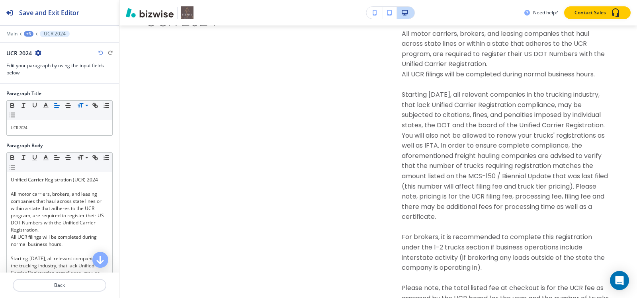
click at [29, 36] on div "+3" at bounding box center [29, 34] width 10 height 6
click at [36, 75] on p "Paragraph" at bounding box center [49, 74] width 41 height 7
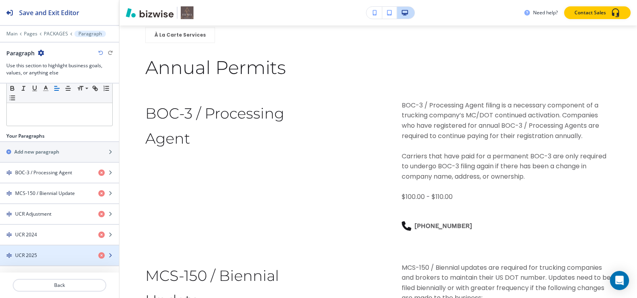
click at [30, 256] on h4 "UCR 2025" at bounding box center [26, 255] width 22 height 7
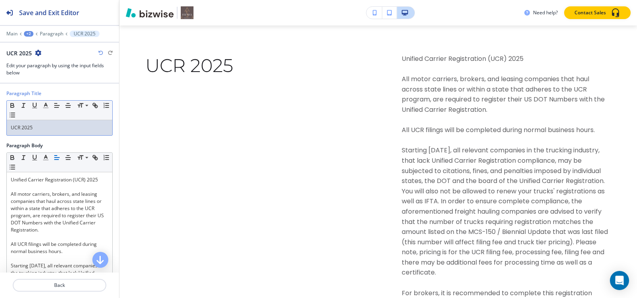
click at [57, 134] on div "UCR 2025" at bounding box center [59, 127] width 105 height 15
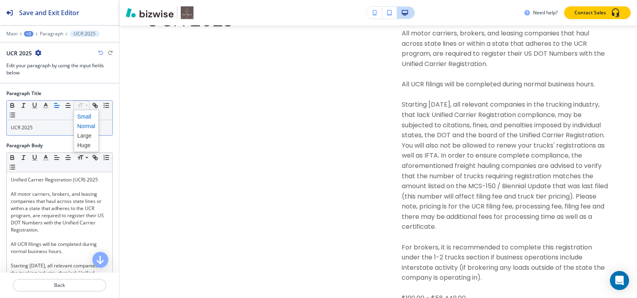
click at [82, 118] on span at bounding box center [86, 117] width 18 height 10
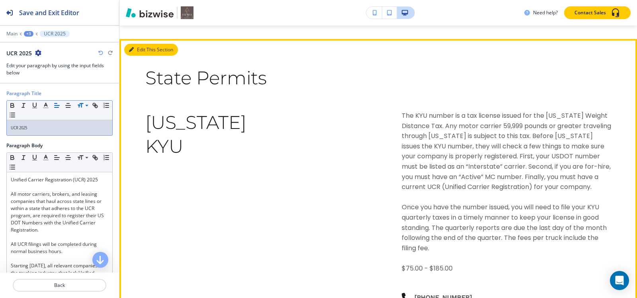
click at [142, 56] on button "Edit This Section" at bounding box center [151, 50] width 54 height 12
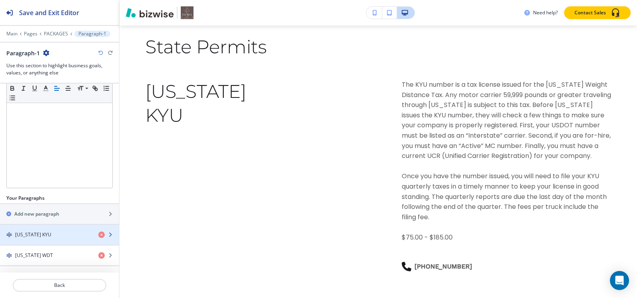
click at [41, 235] on h4 "Kentucky KYU" at bounding box center [33, 234] width 36 height 7
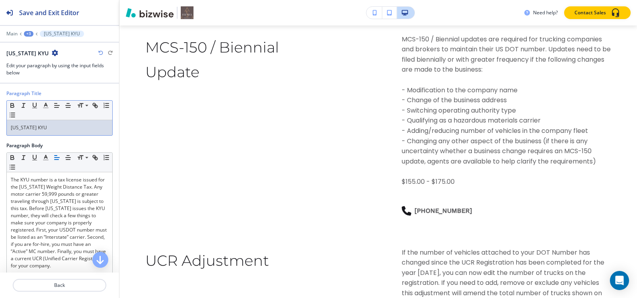
click at [54, 130] on p "Kentucky KYU" at bounding box center [59, 127] width 97 height 7
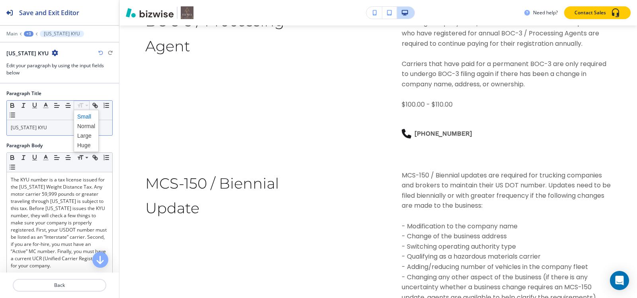
click at [86, 115] on span at bounding box center [86, 117] width 18 height 10
click at [28, 34] on div "+3" at bounding box center [29, 34] width 10 height 6
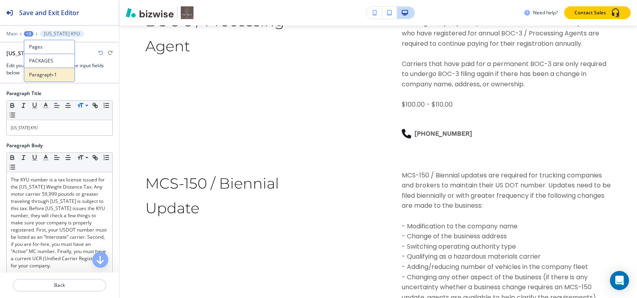
click at [43, 77] on p "Paragraph-1" at bounding box center [49, 74] width 41 height 7
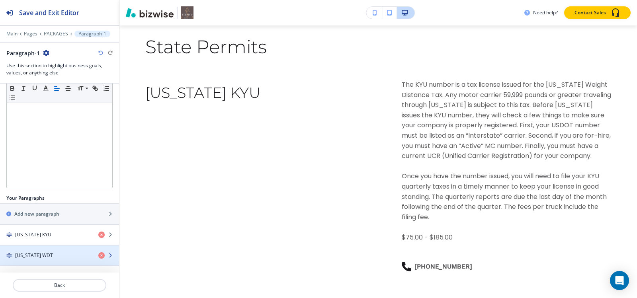
click at [25, 254] on h4 "New Mexico WDT" at bounding box center [34, 255] width 38 height 7
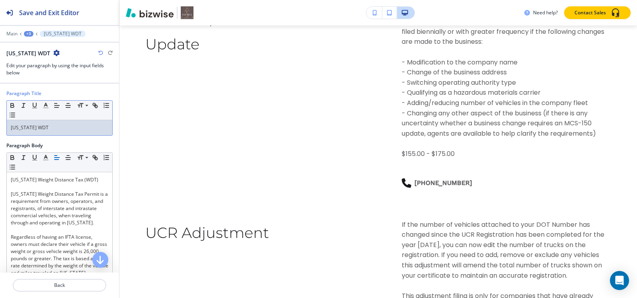
click at [52, 133] on div "New Mexico WDT" at bounding box center [59, 127] width 105 height 15
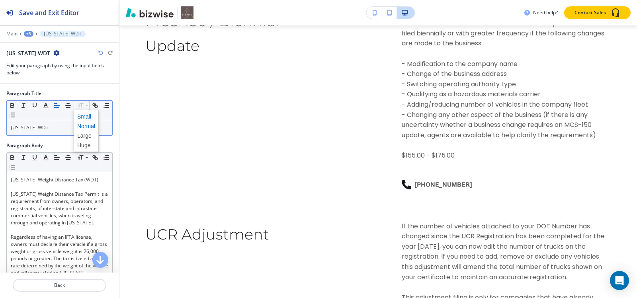
click at [80, 118] on span at bounding box center [86, 117] width 18 height 10
drag, startPoint x: 27, startPoint y: 31, endPoint x: 28, endPoint y: 36, distance: 5.3
click at [26, 31] on div "+3" at bounding box center [29, 34] width 10 height 6
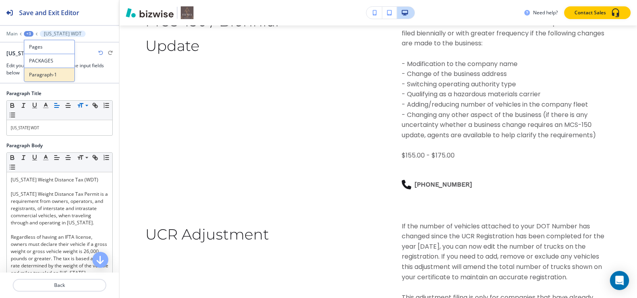
click at [36, 74] on p "Paragraph-1" at bounding box center [49, 74] width 41 height 7
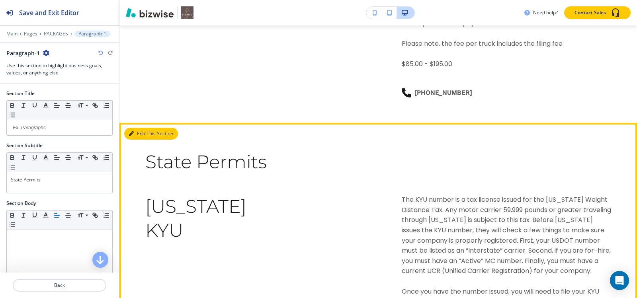
click at [138, 140] on button "Edit This Section" at bounding box center [151, 134] width 54 height 12
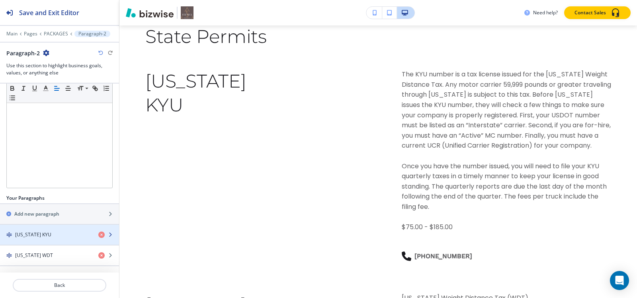
click at [44, 231] on h4 "Kentucky KYU" at bounding box center [33, 234] width 36 height 7
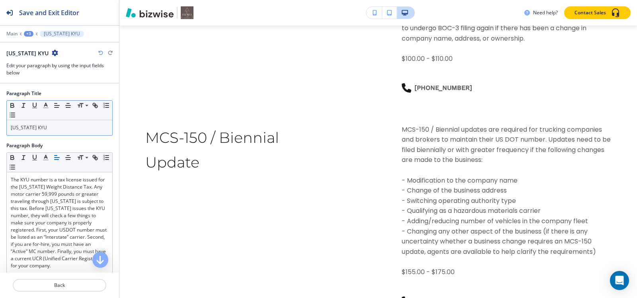
click at [66, 126] on p "Kentucky KYU" at bounding box center [59, 127] width 97 height 7
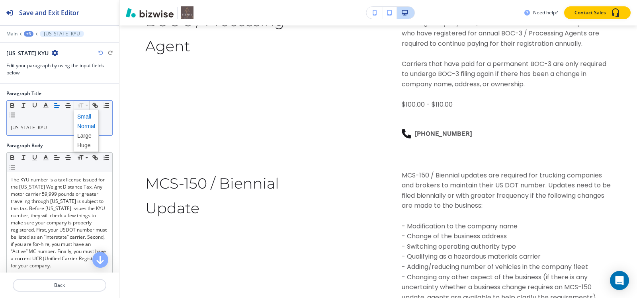
click at [84, 115] on span at bounding box center [86, 117] width 18 height 10
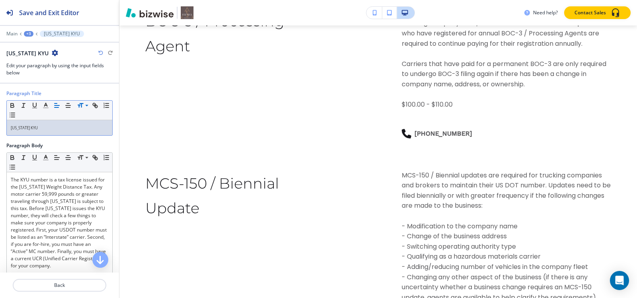
drag, startPoint x: 24, startPoint y: 30, endPoint x: 26, endPoint y: 34, distance: 4.7
click at [24, 30] on div at bounding box center [59, 28] width 119 height 5
click at [26, 35] on div "+3" at bounding box center [29, 34] width 10 height 6
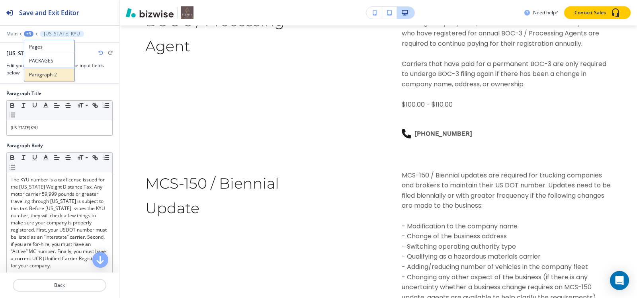
click at [41, 75] on p "Paragraph-2" at bounding box center [49, 74] width 41 height 7
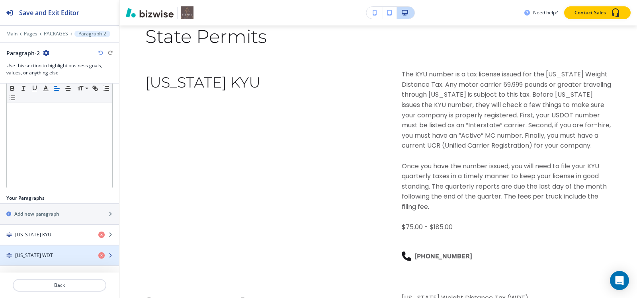
click at [36, 248] on div "button" at bounding box center [59, 249] width 119 height 6
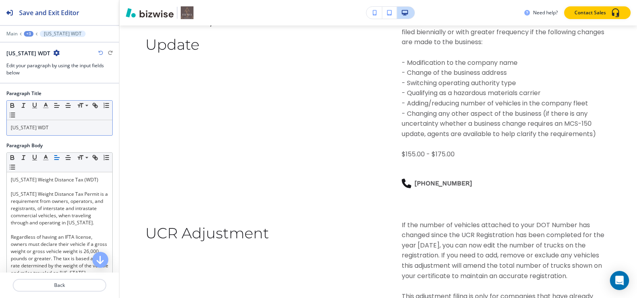
click at [58, 130] on p "New Mexico WDT" at bounding box center [59, 127] width 97 height 7
click at [82, 115] on span at bounding box center [86, 117] width 18 height 10
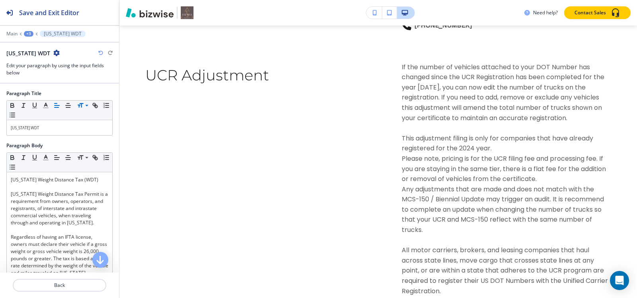
click at [30, 35] on div "+3" at bounding box center [29, 34] width 10 height 6
click at [44, 79] on button "Paragraph-2" at bounding box center [49, 75] width 51 height 14
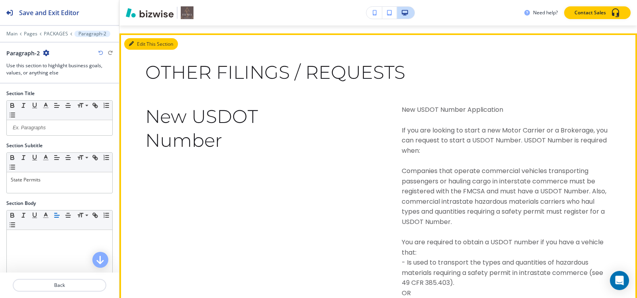
click at [136, 50] on button "Edit This Section" at bounding box center [151, 44] width 54 height 12
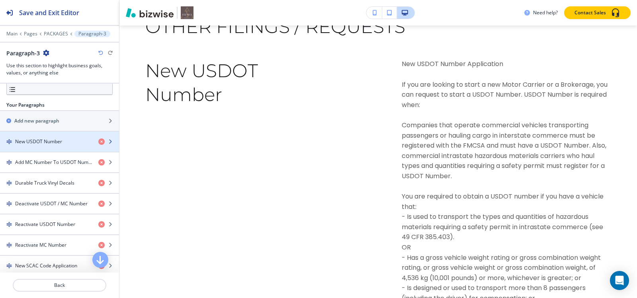
click at [47, 142] on h4 "New USDOT Number" at bounding box center [38, 141] width 47 height 7
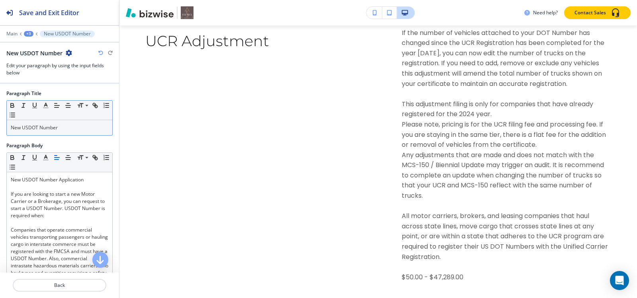
click at [64, 129] on p "New USDOT Number" at bounding box center [59, 127] width 97 height 7
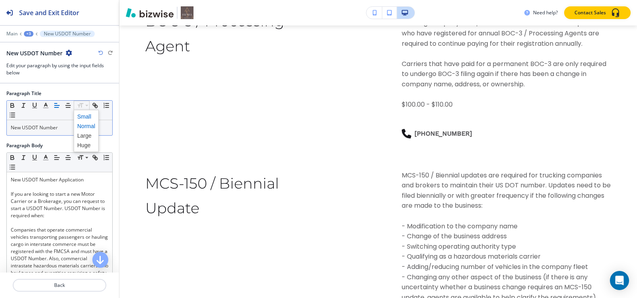
click at [84, 120] on span at bounding box center [86, 117] width 18 height 10
click at [30, 31] on div "+3" at bounding box center [29, 34] width 10 height 6
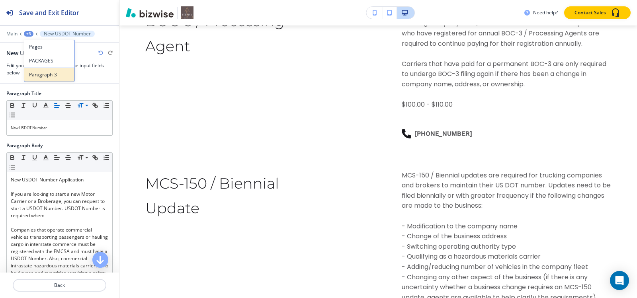
click at [33, 76] on p "Paragraph-3" at bounding box center [49, 74] width 41 height 7
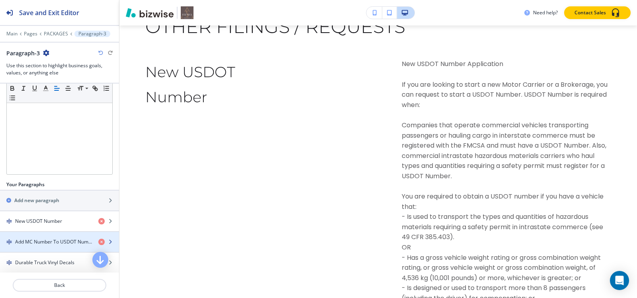
click at [27, 242] on h4 "Add MC Number To USDOT Number" at bounding box center [53, 241] width 77 height 7
click at [26, 241] on h4 "Add MC Number To USDOT Number" at bounding box center [53, 241] width 77 height 7
click at [25, 240] on h4 "Add MC Number To USDOT Number" at bounding box center [53, 241] width 77 height 7
click at [25, 244] on h4 "Add MC Number To USDOT Number" at bounding box center [53, 241] width 77 height 7
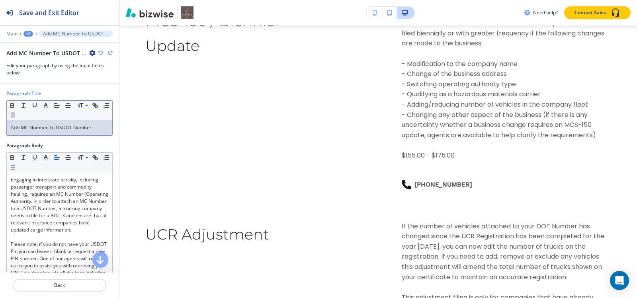
click at [59, 128] on p "Add MC Number To USDOT Number" at bounding box center [59, 127] width 97 height 7
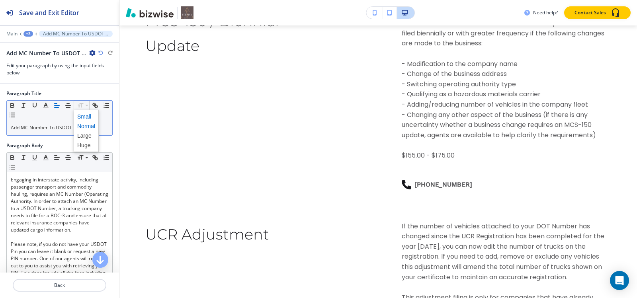
click at [83, 118] on span at bounding box center [86, 117] width 18 height 10
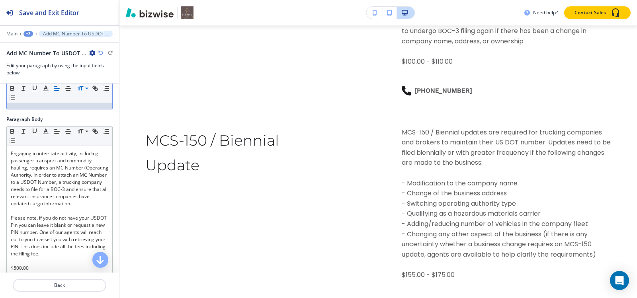
scroll to position [40, 0]
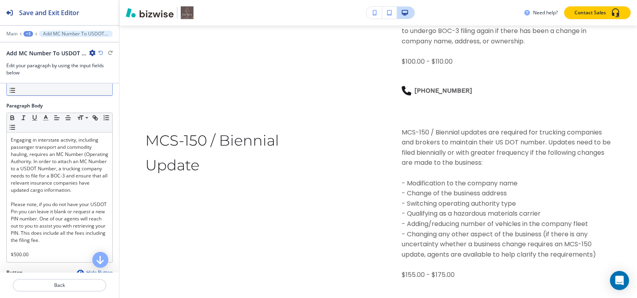
click at [28, 34] on div "+3" at bounding box center [28, 34] width 10 height 6
click at [33, 72] on p "Paragraph-3" at bounding box center [49, 74] width 41 height 7
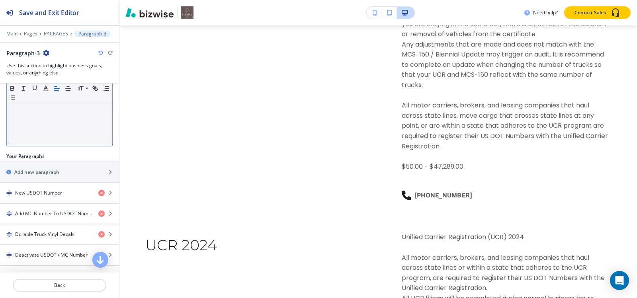
scroll to position [199, 0]
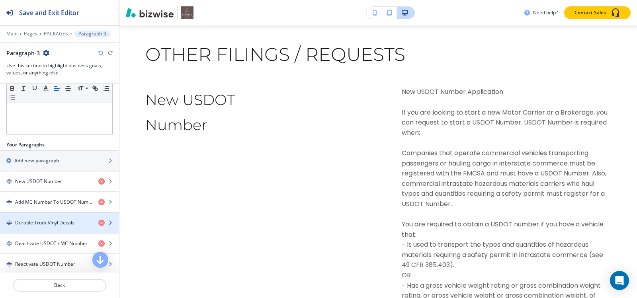
click at [38, 222] on h4 "Durable Truck Vinyl Decals" at bounding box center [44, 222] width 59 height 7
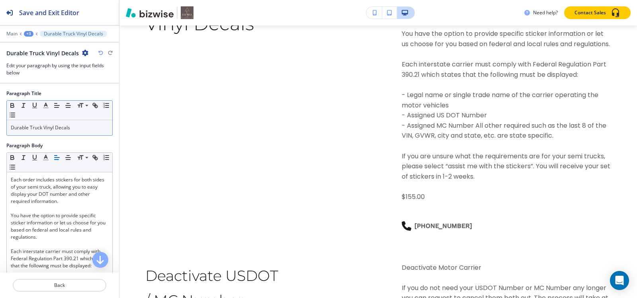
scroll to position [5329, 0]
click at [50, 124] on p "Durable Truck Vinyl Decals" at bounding box center [59, 127] width 97 height 7
click at [84, 117] on span at bounding box center [86, 117] width 18 height 10
click at [31, 31] on button "+3" at bounding box center [29, 34] width 10 height 6
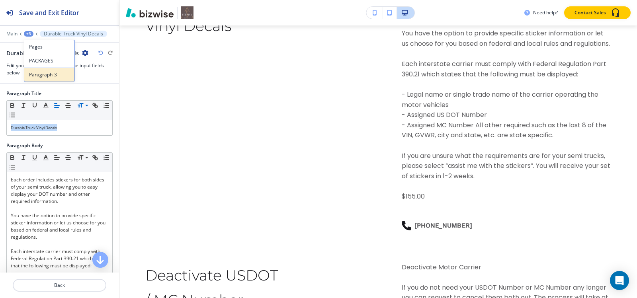
click at [35, 75] on p "Paragraph-3" at bounding box center [49, 74] width 41 height 7
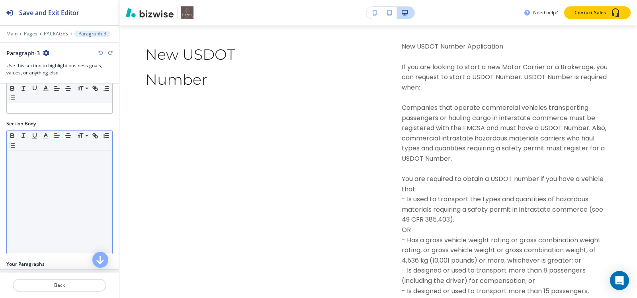
scroll to position [4577, 0]
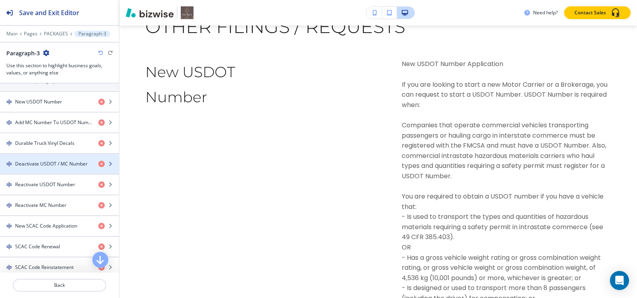
click at [48, 162] on h4 "Deactivate USDOT / MC Number" at bounding box center [51, 163] width 72 height 7
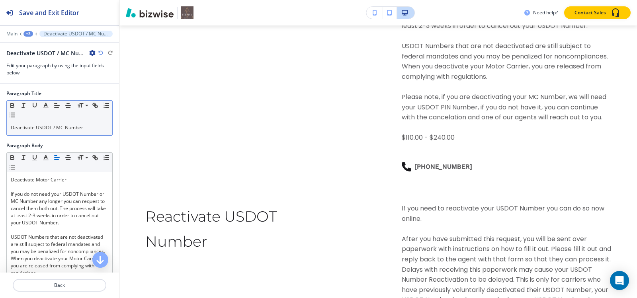
scroll to position [5614, 0]
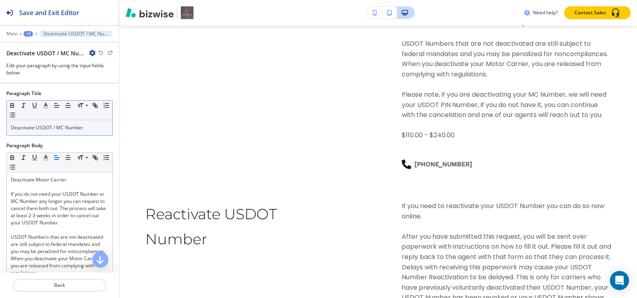
click at [60, 130] on p "Deactivate USDOT / MC Number" at bounding box center [59, 127] width 97 height 7
click at [86, 117] on span at bounding box center [86, 117] width 18 height 10
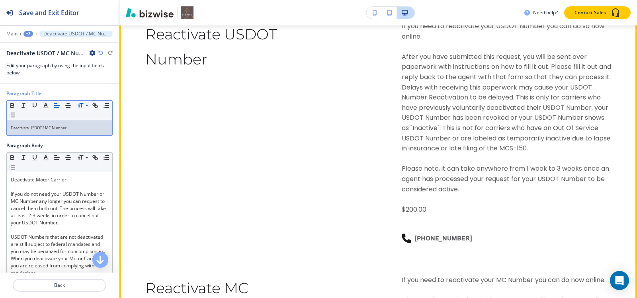
scroll to position [5733, 0]
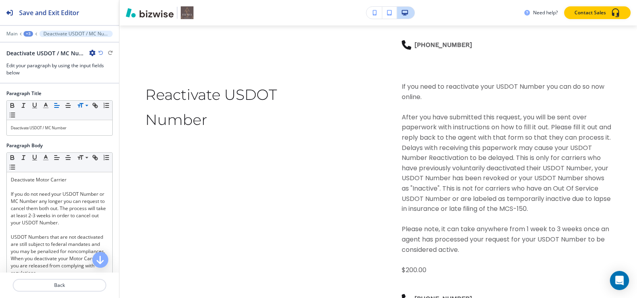
click at [25, 35] on div "+3" at bounding box center [28, 34] width 10 height 6
click at [38, 75] on p "Paragraph-3" at bounding box center [49, 74] width 41 height 7
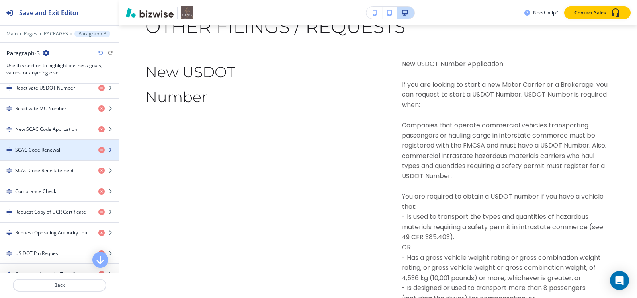
scroll to position [398, 0]
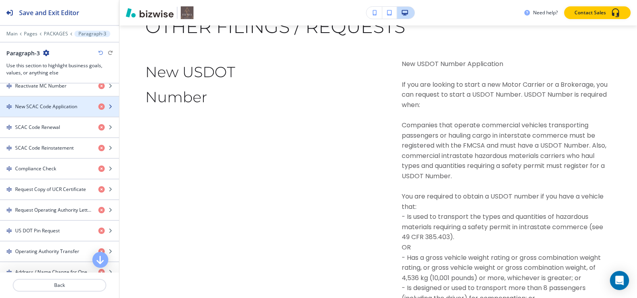
click at [45, 112] on div "button" at bounding box center [59, 113] width 119 height 6
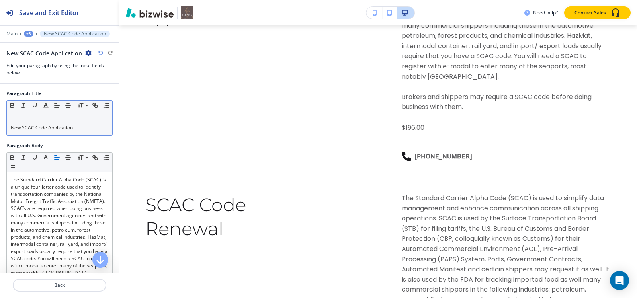
scroll to position [6270, 0]
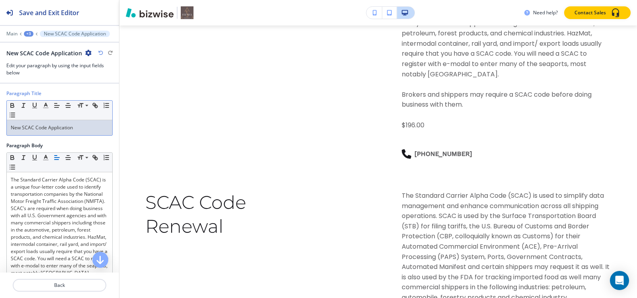
click at [74, 128] on p "New SCAC Code Application" at bounding box center [59, 127] width 97 height 7
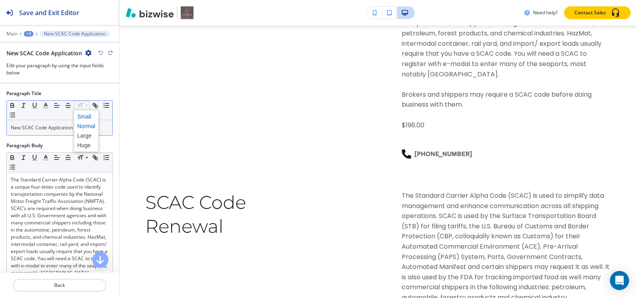
click at [84, 117] on span at bounding box center [86, 117] width 18 height 10
click at [29, 32] on div "+3" at bounding box center [29, 34] width 10 height 6
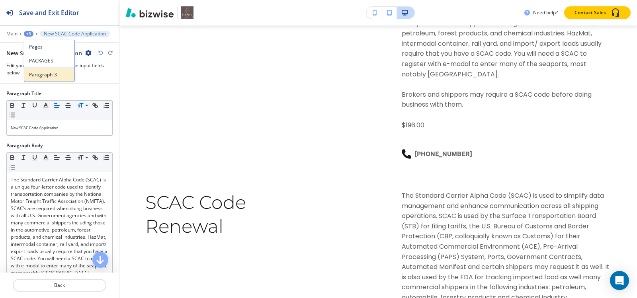
click at [40, 72] on p "Paragraph-3" at bounding box center [49, 74] width 41 height 7
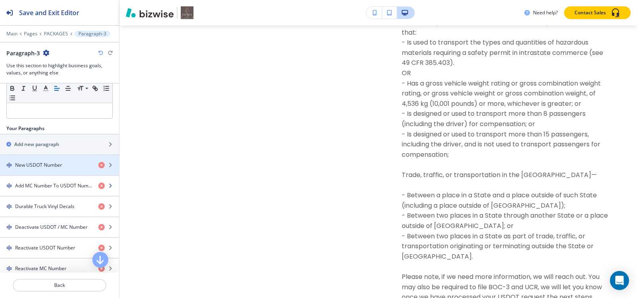
scroll to position [279, 0]
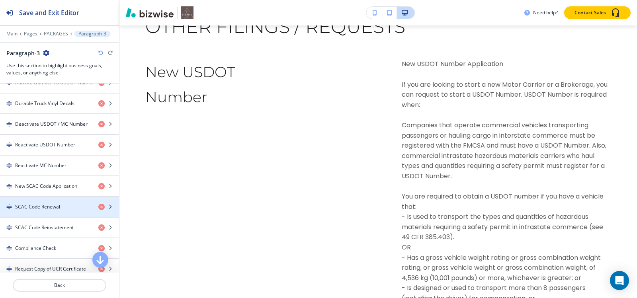
click at [54, 203] on h4 "SCAC Code Renewal" at bounding box center [37, 206] width 45 height 7
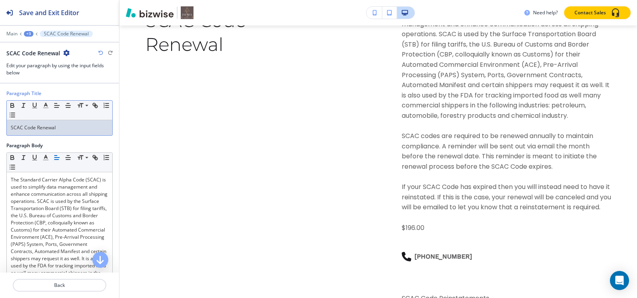
click at [62, 131] on div "SCAC Code Renewal" at bounding box center [59, 127] width 105 height 15
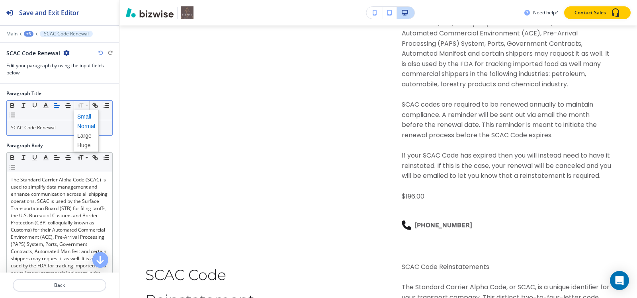
click at [84, 116] on span at bounding box center [86, 117] width 18 height 10
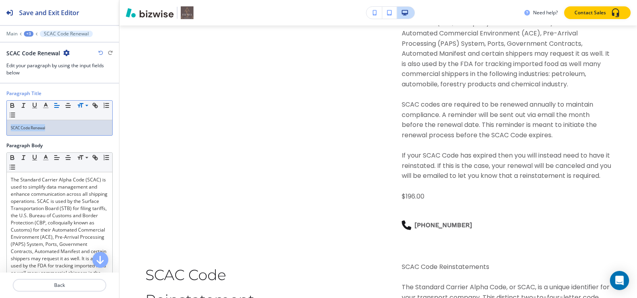
click at [27, 31] on div "+3" at bounding box center [29, 34] width 10 height 6
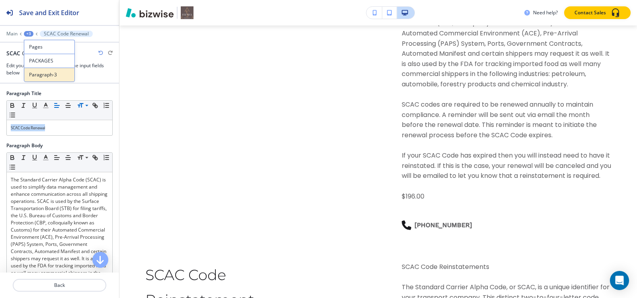
click at [43, 81] on button "Paragraph-3" at bounding box center [49, 75] width 51 height 14
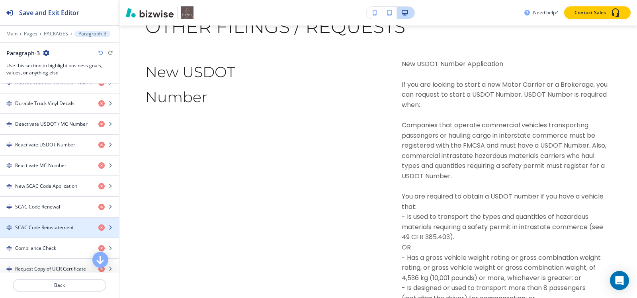
click at [42, 226] on h4 "SCAC Code Reinstatement" at bounding box center [44, 227] width 58 height 7
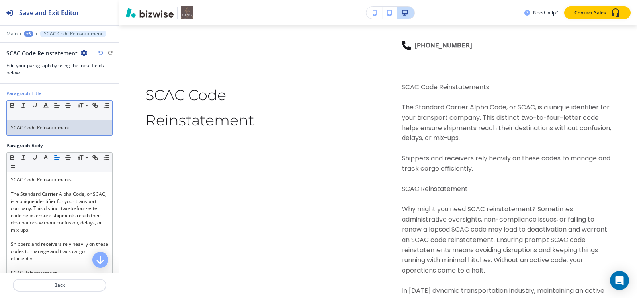
click at [50, 129] on p "SCAC Code Reinstatement" at bounding box center [59, 127] width 97 height 7
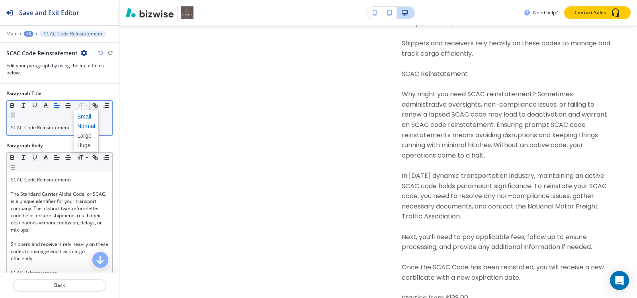
click at [81, 115] on span at bounding box center [86, 117] width 18 height 10
click at [29, 35] on div "+3" at bounding box center [29, 34] width 10 height 6
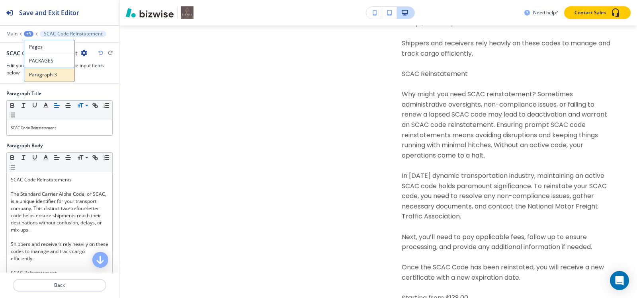
click at [40, 80] on button "Paragraph-3" at bounding box center [49, 75] width 51 height 14
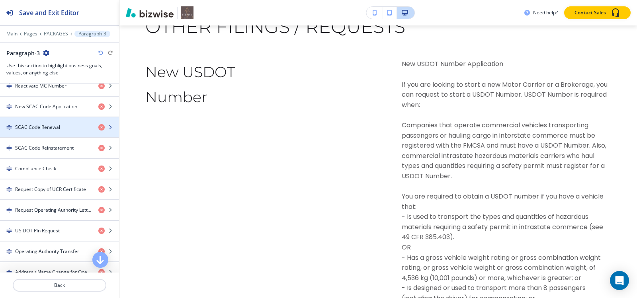
click at [45, 126] on h4 "SCAC Code Renewal" at bounding box center [37, 127] width 45 height 7
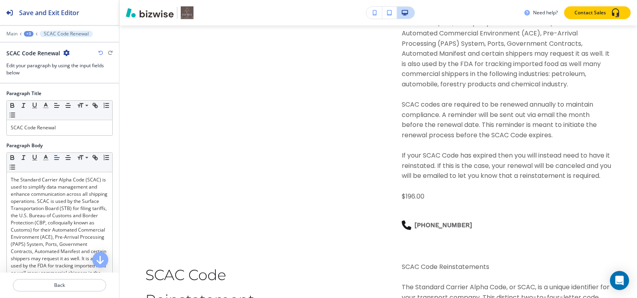
click at [27, 33] on div "+3" at bounding box center [29, 34] width 10 height 6
click at [40, 74] on p "Paragraph-3" at bounding box center [49, 74] width 41 height 7
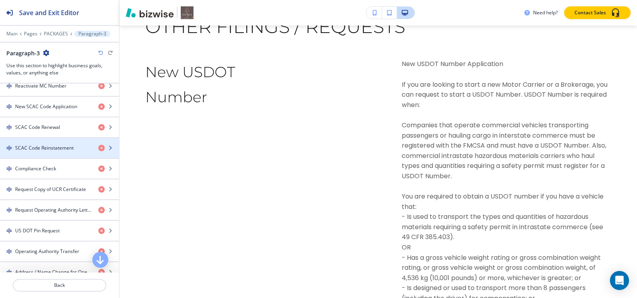
click at [62, 150] on h4 "SCAC Code Reinstatement" at bounding box center [44, 147] width 58 height 7
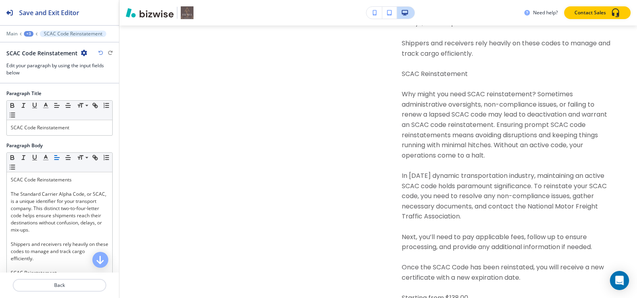
click at [27, 33] on div "+3" at bounding box center [29, 34] width 10 height 6
click at [36, 73] on p "Paragraph-3" at bounding box center [49, 74] width 41 height 7
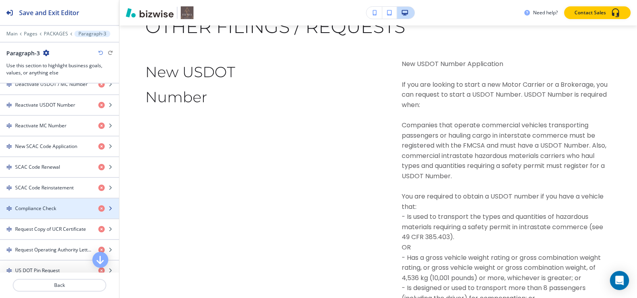
click at [24, 210] on h4 "Compliance Check" at bounding box center [35, 208] width 41 height 7
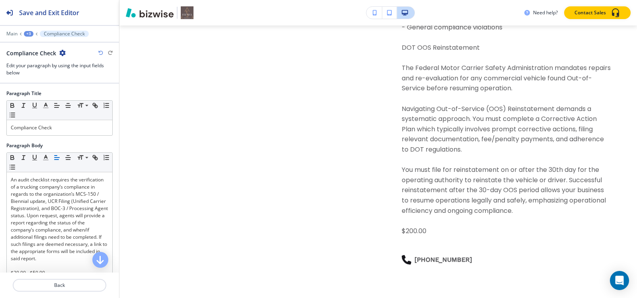
click at [26, 33] on div "+3" at bounding box center [29, 34] width 10 height 6
click at [30, 43] on button "Pages" at bounding box center [49, 47] width 51 height 14
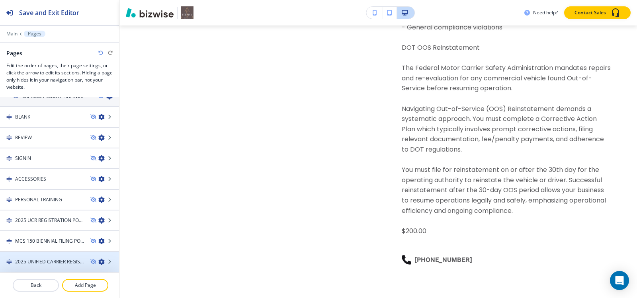
click at [43, 259] on h4 "2025 UNIFIED CARRIER REGISTRATION" at bounding box center [49, 261] width 69 height 7
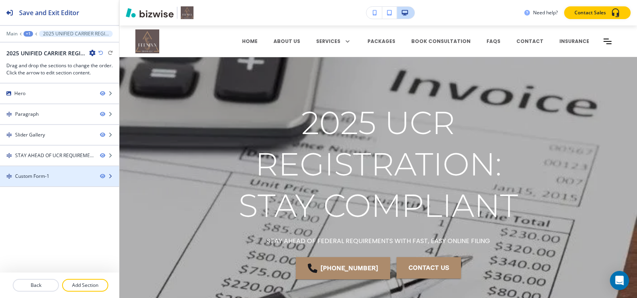
click at [31, 171] on div at bounding box center [59, 169] width 119 height 6
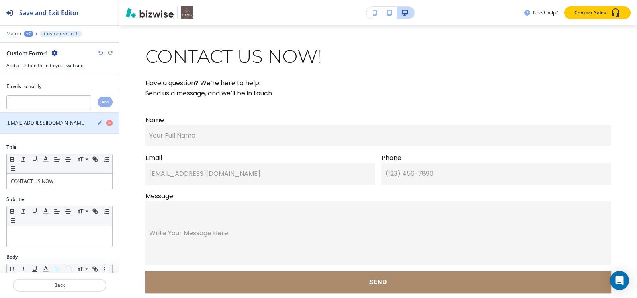
click at [97, 125] on icon "button" at bounding box center [99, 122] width 5 height 5
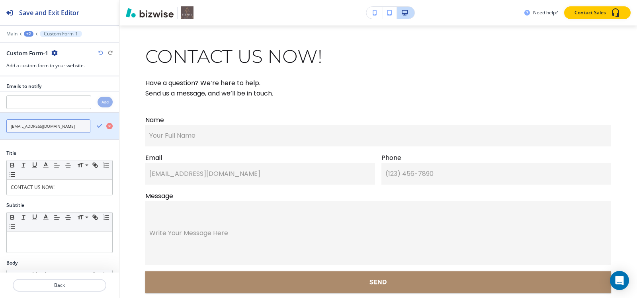
click at [69, 127] on input "Info@feenixxtrans.com" at bounding box center [48, 126] width 84 height 14
paste input "feenixxllc@gmail"
type input "feenixxllc@gmail.com"
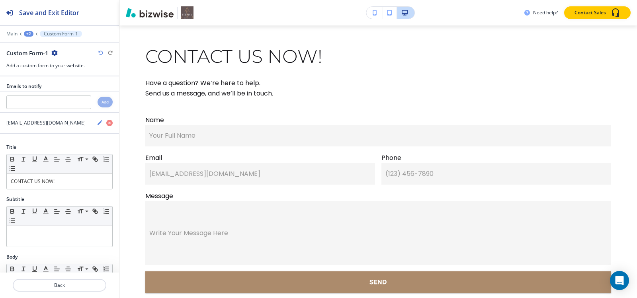
click at [27, 33] on div "+2" at bounding box center [29, 34] width 10 height 6
click at [33, 45] on p "Pages" at bounding box center [49, 46] width 41 height 7
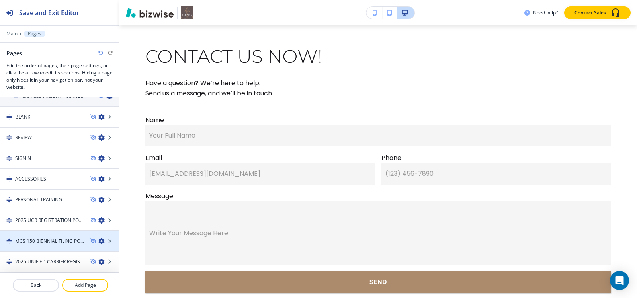
click at [27, 243] on h4 "MCS 150 BIENNIAL FILING PORTAL" at bounding box center [49, 241] width 69 height 7
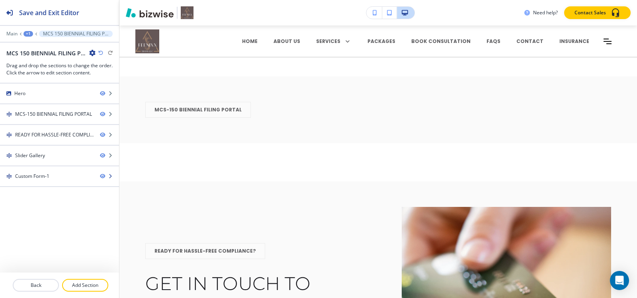
click at [29, 177] on div "Custom Form-1" at bounding box center [32, 176] width 34 height 7
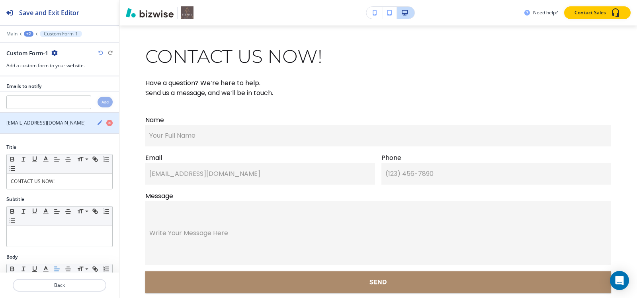
click at [97, 121] on icon "button" at bounding box center [100, 122] width 6 height 6
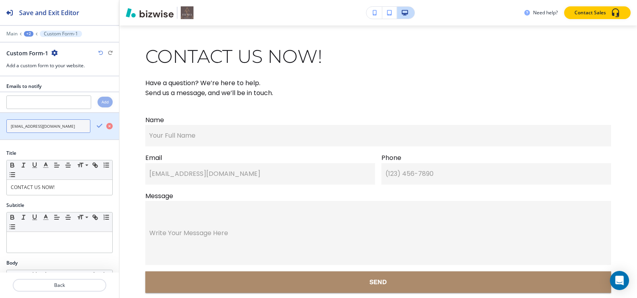
click at [59, 126] on input "Info@feenixxtrans.com" at bounding box center [48, 126] width 84 height 14
paste input "feenixxllc@gmail"
type input "feenixxllc@gmail.com"
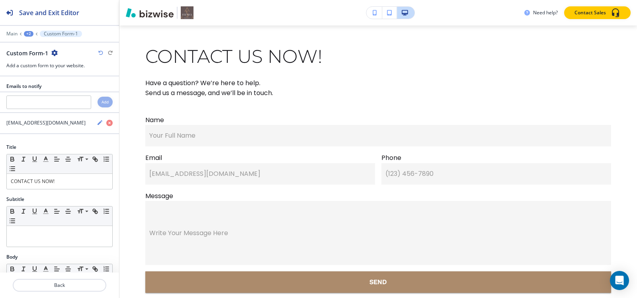
click at [31, 34] on div "+2" at bounding box center [29, 34] width 10 height 6
click at [33, 48] on p "Pages" at bounding box center [49, 46] width 41 height 7
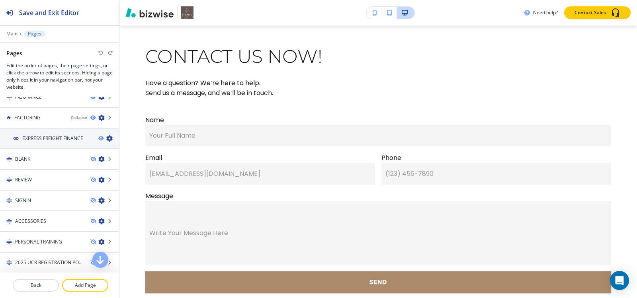
scroll to position [632, 0]
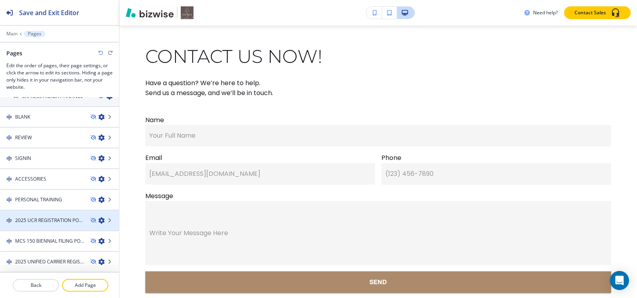
click at [31, 226] on div at bounding box center [59, 227] width 119 height 6
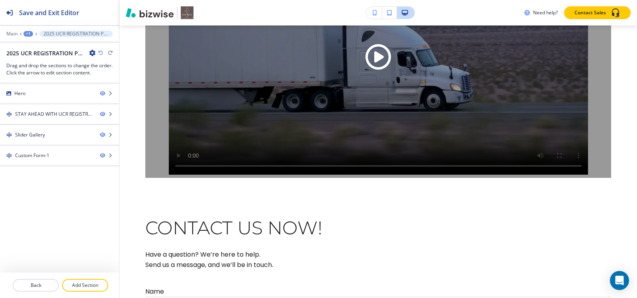
scroll to position [0, 0]
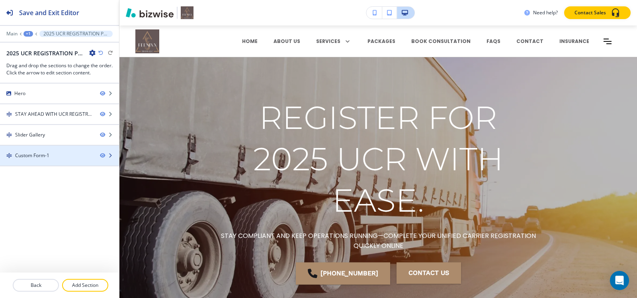
click at [51, 160] on div at bounding box center [59, 162] width 119 height 6
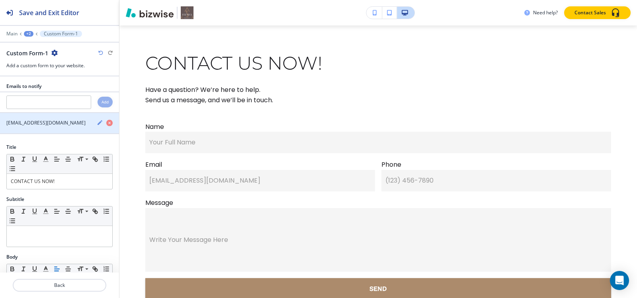
scroll to position [908, 0]
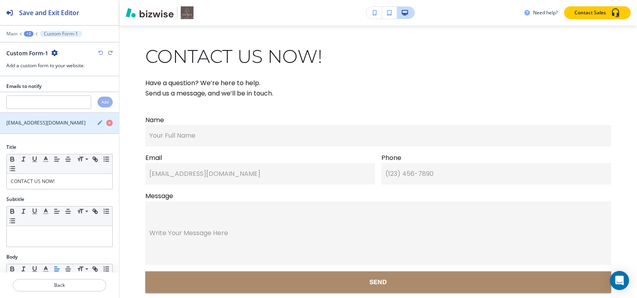
click at [97, 124] on icon "button" at bounding box center [99, 122] width 5 height 5
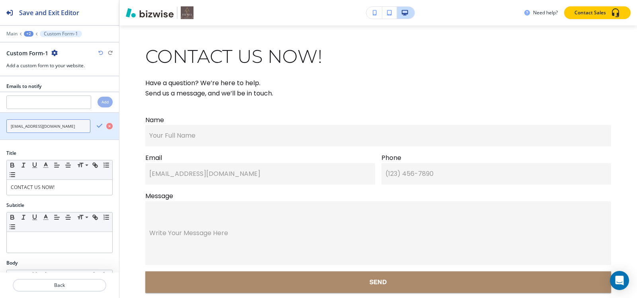
click at [64, 129] on input "Info@feenixxtrans.com" at bounding box center [48, 126] width 84 height 14
paste input "feenixxllc@gmail"
type input "feenixxllc@gmail.com"
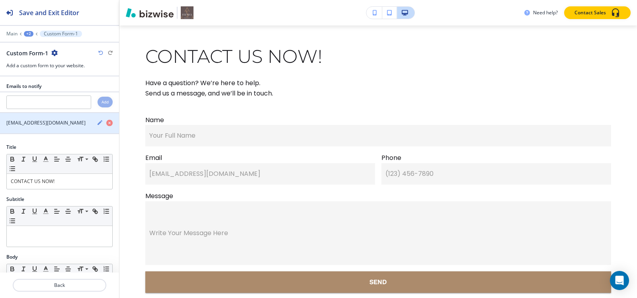
click at [90, 127] on div "feenixxllc@gmail.com" at bounding box center [59, 123] width 119 height 20
click at [29, 35] on div "+2" at bounding box center [29, 34] width 10 height 6
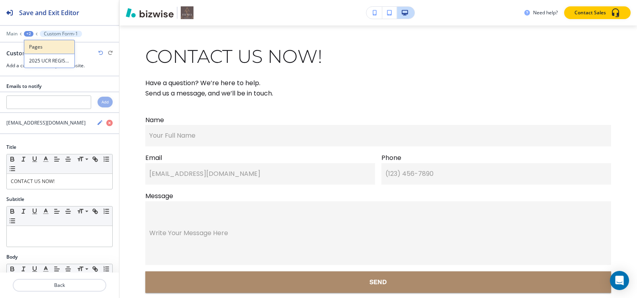
click at [33, 44] on p "Pages" at bounding box center [49, 46] width 41 height 7
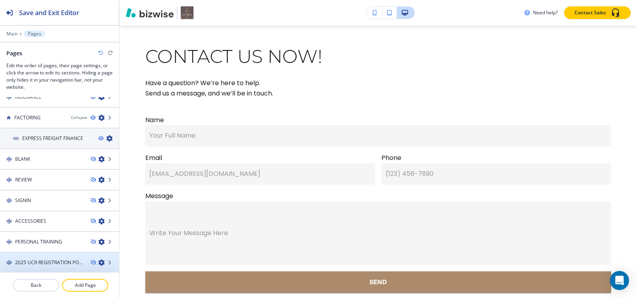
scroll to position [632, 0]
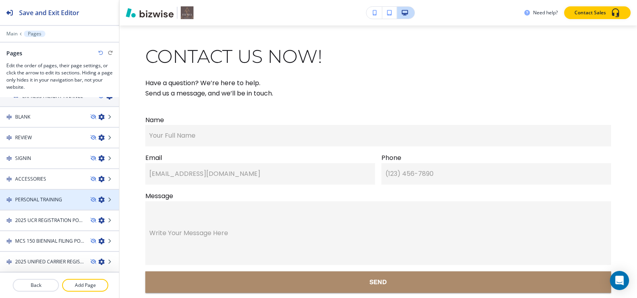
click at [29, 202] on h4 "PERSONAL TRAINING" at bounding box center [38, 199] width 47 height 7
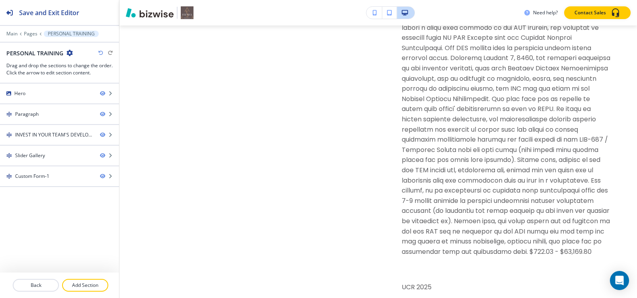
scroll to position [0, 0]
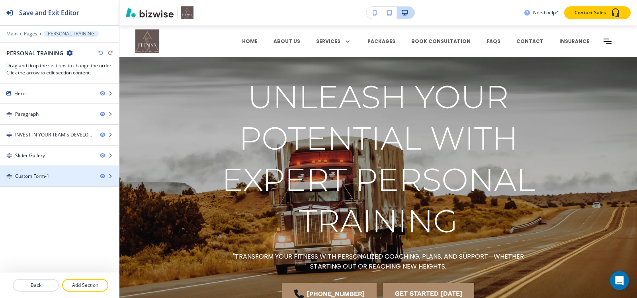
click at [45, 182] on div at bounding box center [59, 183] width 119 height 6
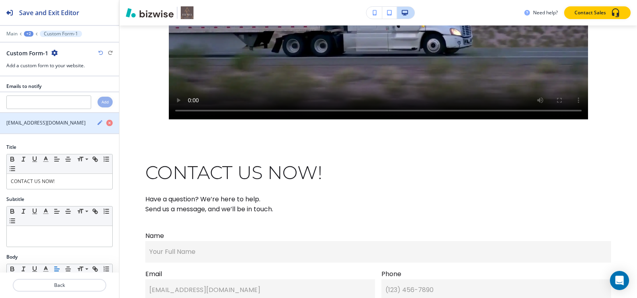
click at [97, 122] on icon "button" at bounding box center [100, 122] width 6 height 6
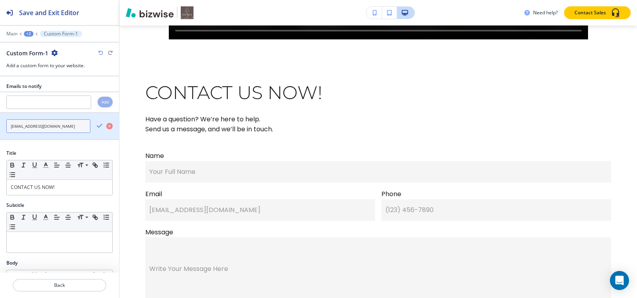
scroll to position [6240, 0]
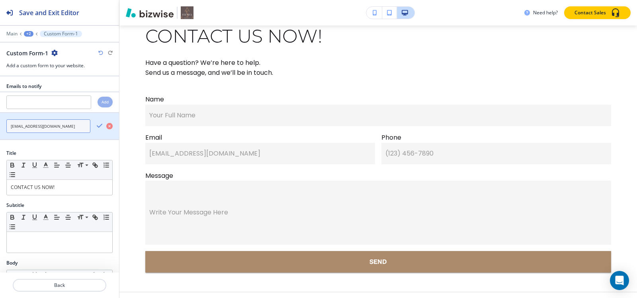
click at [59, 127] on input "Info@feenixxtrans.com" at bounding box center [48, 126] width 84 height 14
paste input "feenixxllc@gmail"
type input "feenixxllc@gmail.com"
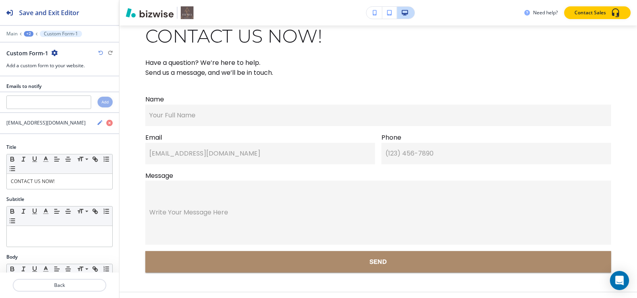
click at [27, 36] on div "+2" at bounding box center [29, 34] width 10 height 6
click at [34, 44] on p "Pages" at bounding box center [49, 46] width 41 height 7
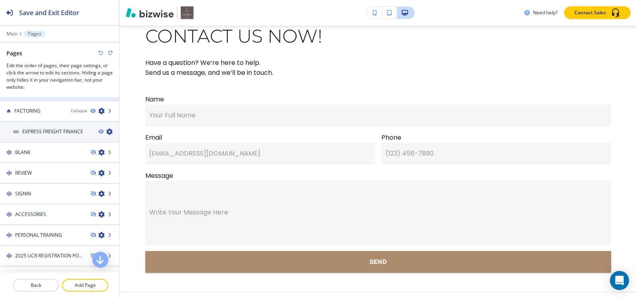
scroll to position [632, 0]
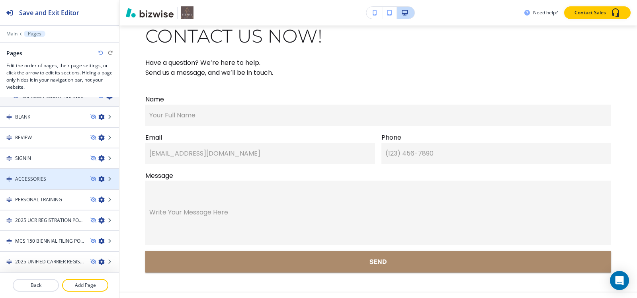
click at [30, 180] on h4 "ACCESSORIES" at bounding box center [30, 178] width 31 height 7
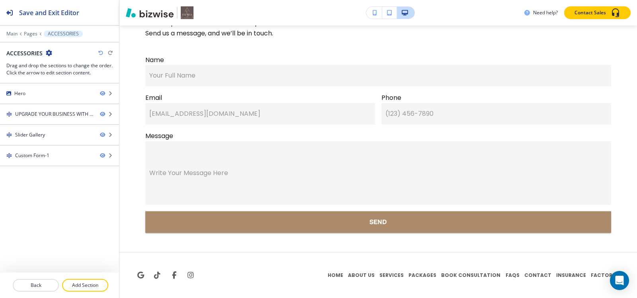
scroll to position [0, 0]
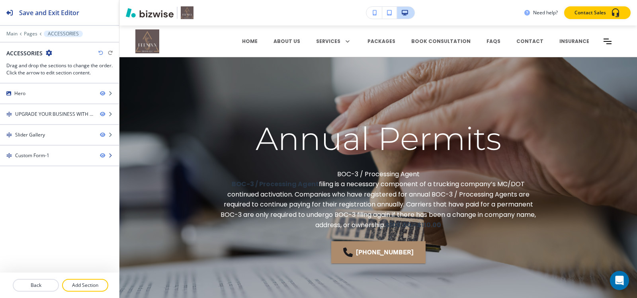
click at [28, 162] on div at bounding box center [59, 162] width 119 height 6
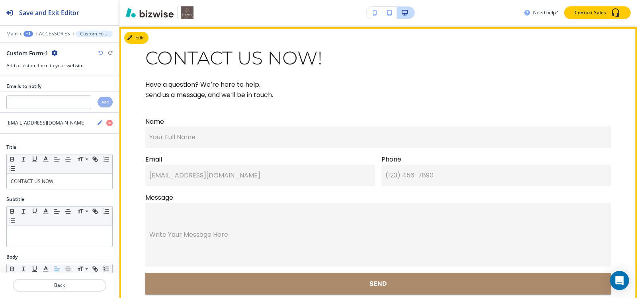
scroll to position [927, 0]
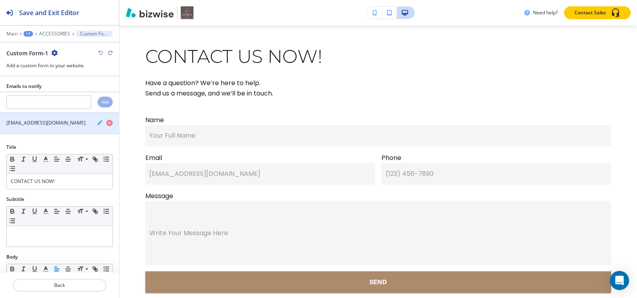
click at [97, 123] on icon "button" at bounding box center [100, 122] width 6 height 6
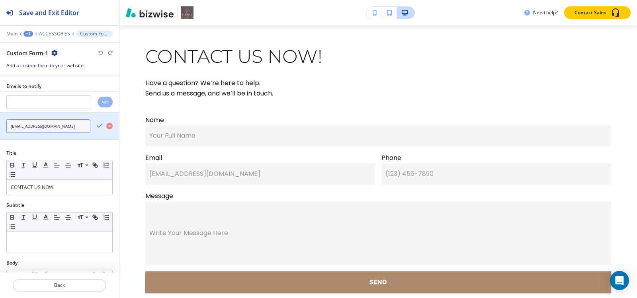
click at [72, 124] on input "Info@feenixxtrans.com" at bounding box center [48, 126] width 84 height 14
paste input "feenixxllc@gmail"
type input "feenixxllc@gmail.com"
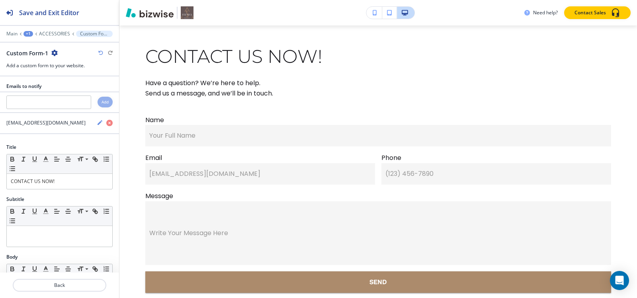
click at [27, 34] on div "+1" at bounding box center [28, 34] width 10 height 6
click at [32, 44] on p "Pages" at bounding box center [49, 46] width 41 height 7
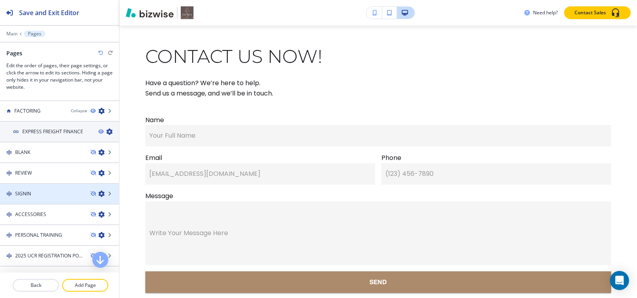
scroll to position [632, 0]
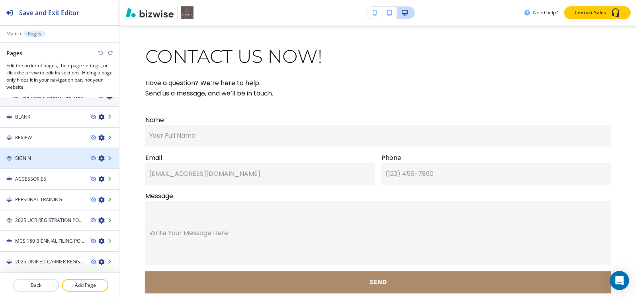
click at [55, 157] on div "SIGNIN" at bounding box center [42, 158] width 84 height 7
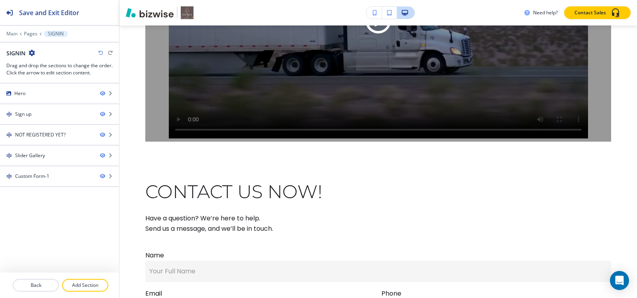
scroll to position [0, 0]
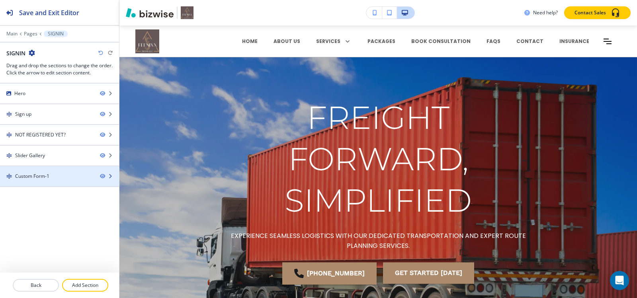
click at [41, 180] on div at bounding box center [59, 183] width 119 height 6
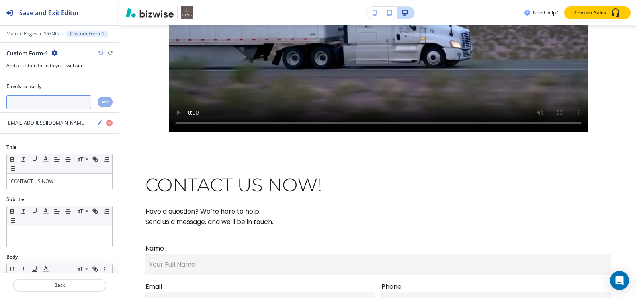
drag, startPoint x: 49, startPoint y: 103, endPoint x: 72, endPoint y: 115, distance: 26.2
click at [49, 103] on input "text" at bounding box center [48, 102] width 85 height 14
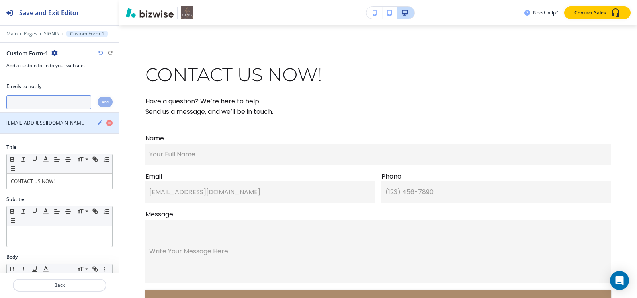
scroll to position [1045, 0]
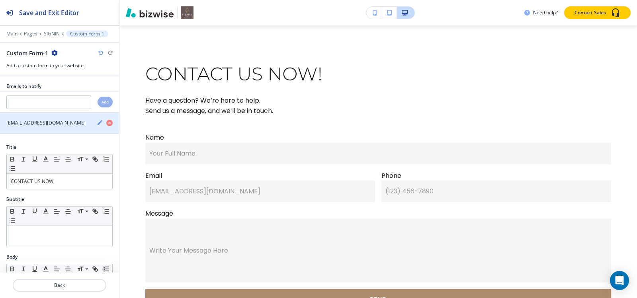
click at [97, 123] on icon "button" at bounding box center [100, 122] width 6 height 6
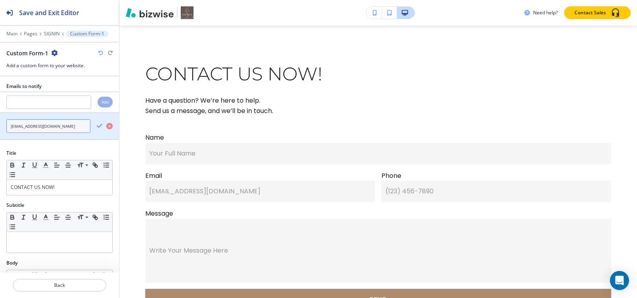
click at [57, 127] on input "Info@feenixxtrans.com" at bounding box center [48, 126] width 84 height 14
paste input "feenixxllc@gmail"
type input "feenixxllc@gmail.com"
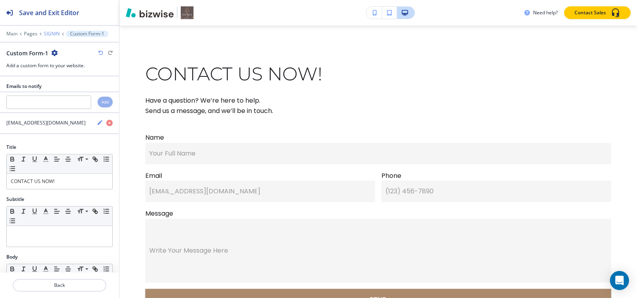
click at [54, 36] on p "SIGNIN" at bounding box center [52, 34] width 16 height 6
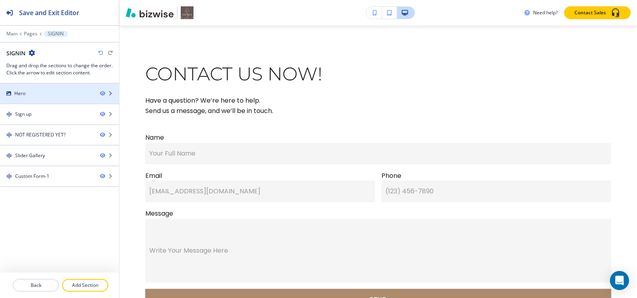
click at [45, 95] on div "Hero" at bounding box center [47, 93] width 94 height 7
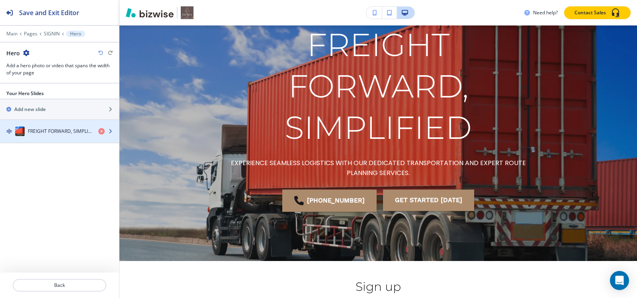
click at [51, 129] on h4 "FREIGHT FORWARD, SIMPLIFIED" at bounding box center [60, 131] width 64 height 7
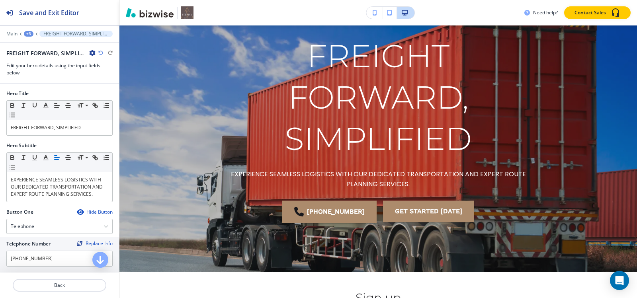
scroll to position [72, 0]
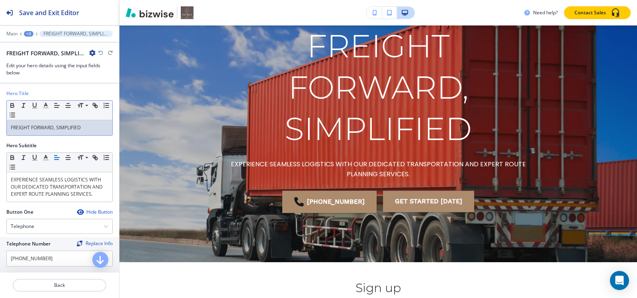
click at [61, 129] on p "FREIGHT FORWARD, SIMPLIFIED" at bounding box center [59, 127] width 97 height 7
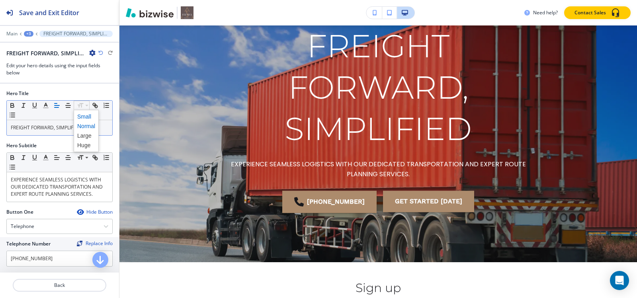
click at [82, 117] on span at bounding box center [86, 117] width 18 height 10
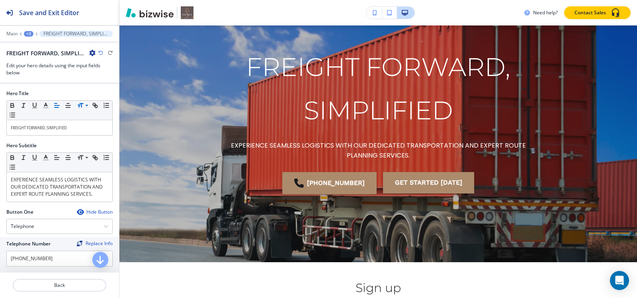
click at [32, 37] on div at bounding box center [59, 39] width 119 height 5
click at [31, 36] on div "+3" at bounding box center [29, 34] width 10 height 6
click at [41, 49] on p "Pages" at bounding box center [49, 46] width 41 height 7
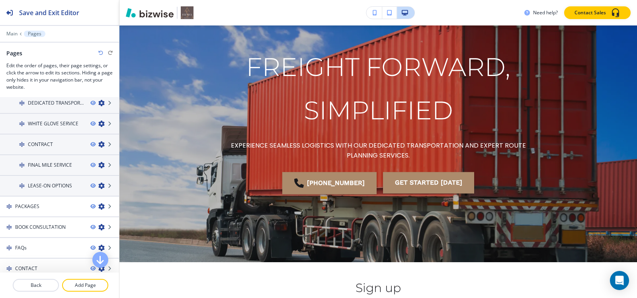
scroll to position [597, 0]
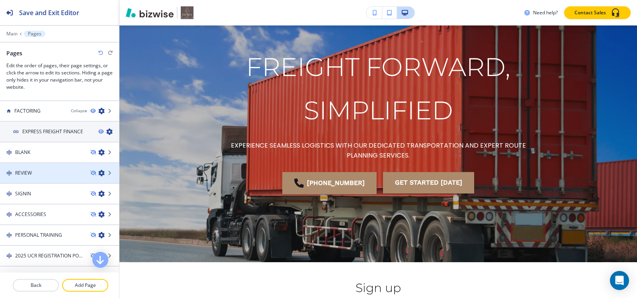
click at [43, 173] on div "REVIEW" at bounding box center [42, 173] width 84 height 7
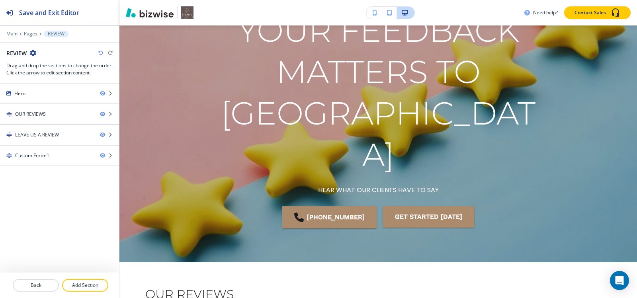
scroll to position [0, 0]
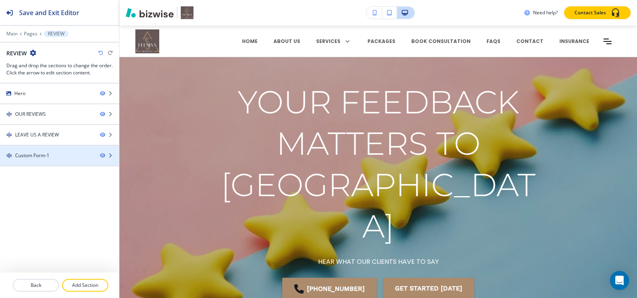
click at [48, 152] on div "Custom Form-1" at bounding box center [32, 155] width 34 height 7
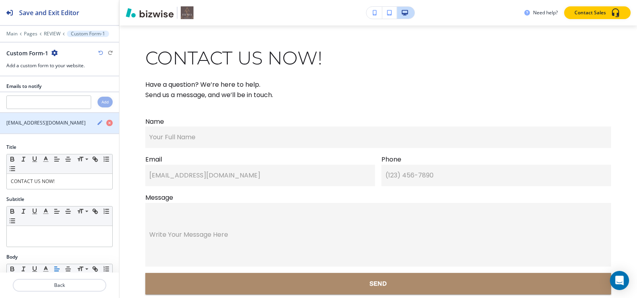
scroll to position [862, 0]
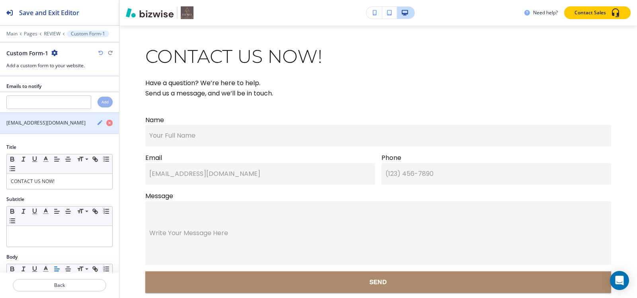
click at [97, 122] on icon "button" at bounding box center [100, 122] width 6 height 6
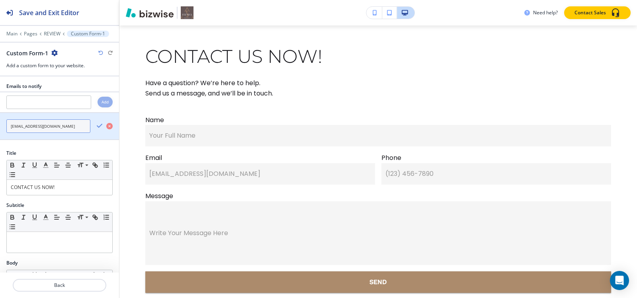
click at [60, 124] on input "Info@feenixxtrans.com" at bounding box center [48, 126] width 84 height 14
paste input "feenixxllc@gmail"
type input "feenixxllc@gmail.com"
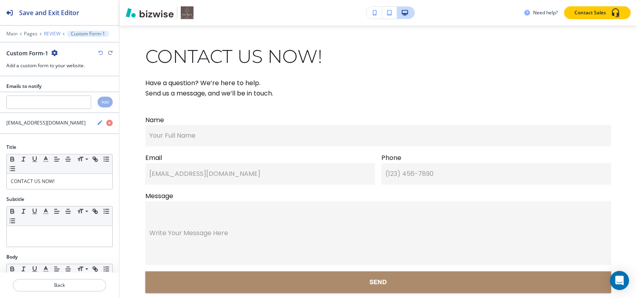
click at [51, 36] on p "REVIEW" at bounding box center [52, 34] width 17 height 6
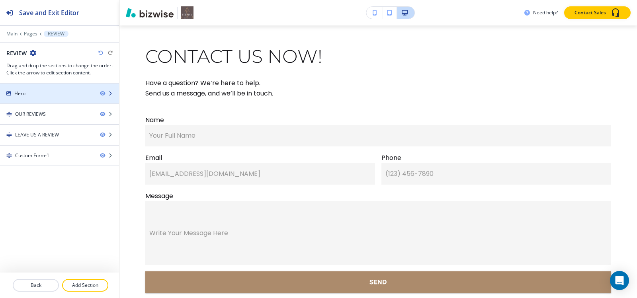
click at [58, 92] on div "Hero" at bounding box center [47, 93] width 94 height 7
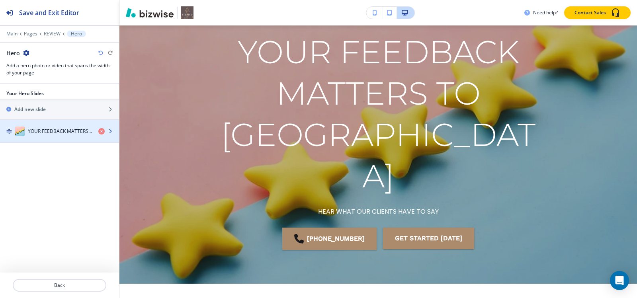
click at [47, 138] on div "button" at bounding box center [59, 139] width 119 height 6
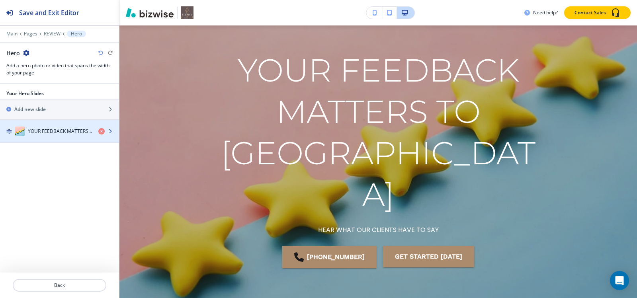
click at [56, 133] on h4 "YOUR FEEDBACK MATTERS TO US" at bounding box center [60, 131] width 64 height 7
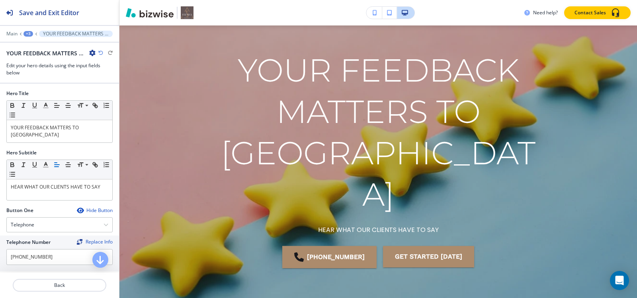
scroll to position [97, 0]
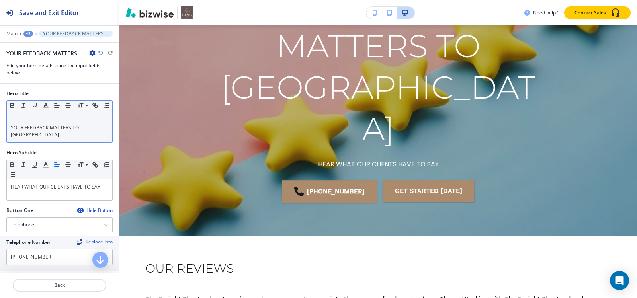
click at [60, 128] on p "YOUR FEEDBACK MATTERS TO US" at bounding box center [59, 131] width 97 height 14
click at [82, 117] on span at bounding box center [86, 117] width 18 height 10
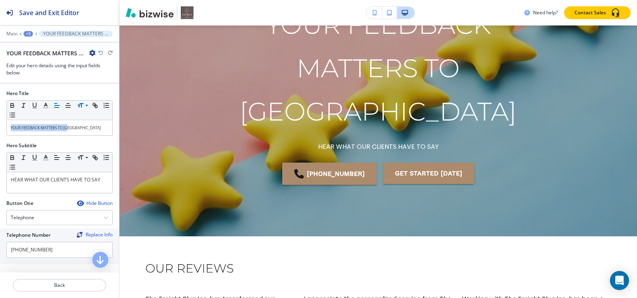
click at [32, 32] on div "+3" at bounding box center [28, 34] width 10 height 6
click at [32, 45] on p "Pages" at bounding box center [49, 46] width 41 height 7
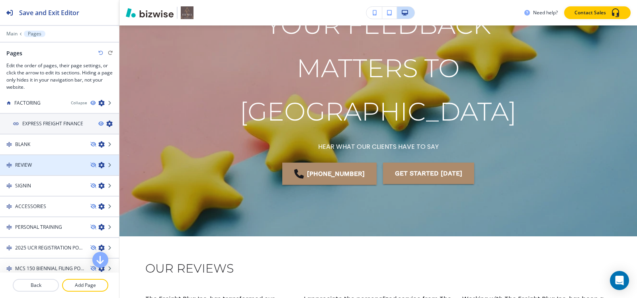
scroll to position [592, 0]
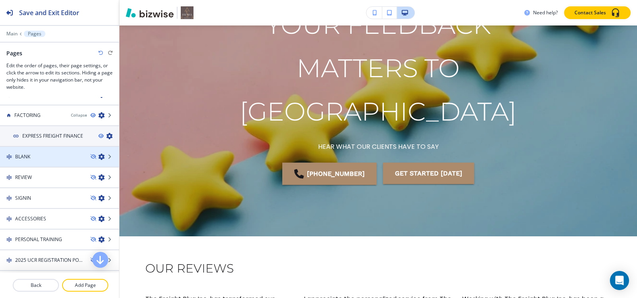
click at [30, 159] on div "BLANK" at bounding box center [42, 156] width 84 height 7
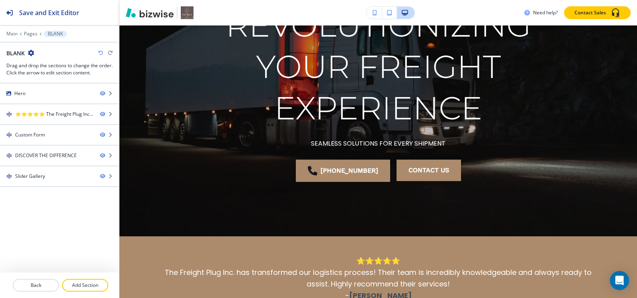
scroll to position [0, 0]
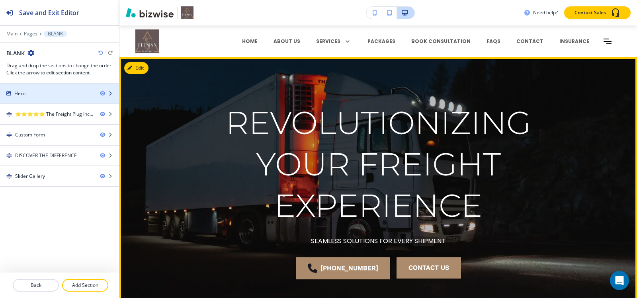
click at [53, 96] on div "Hero" at bounding box center [47, 93] width 94 height 7
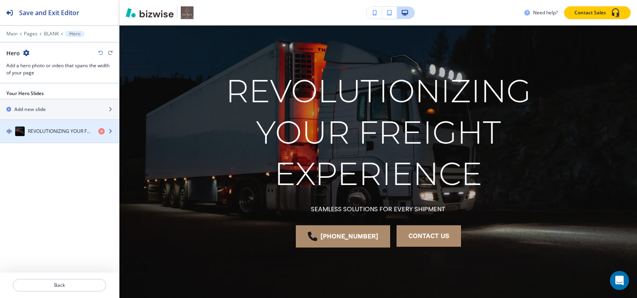
click at [52, 135] on div "REVOLUTIONIZING YOUR FREIGHT EXPERIENCE" at bounding box center [46, 132] width 92 height 10
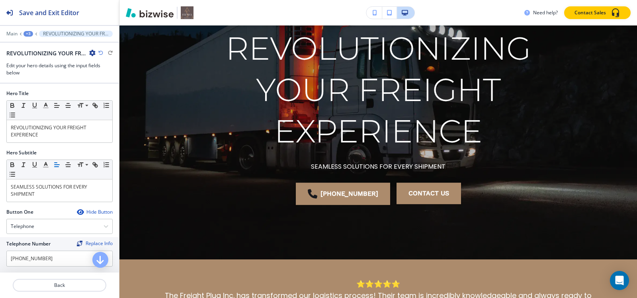
scroll to position [77, 0]
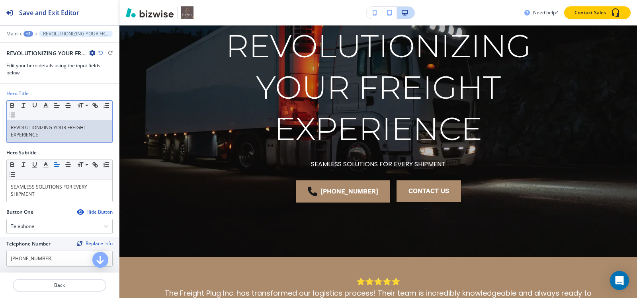
click at [56, 133] on p "REVOLUTIONIZING YOUR FREIGHT EXPERIENCE" at bounding box center [59, 131] width 97 height 14
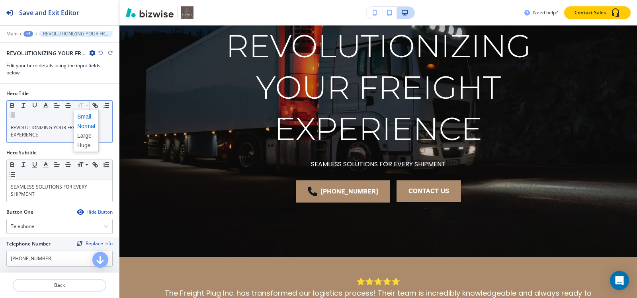
click at [80, 115] on span at bounding box center [86, 117] width 18 height 10
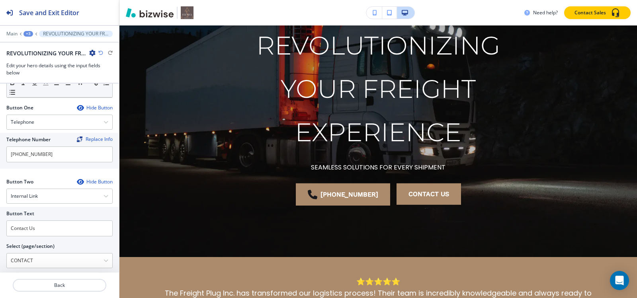
scroll to position [177, 0]
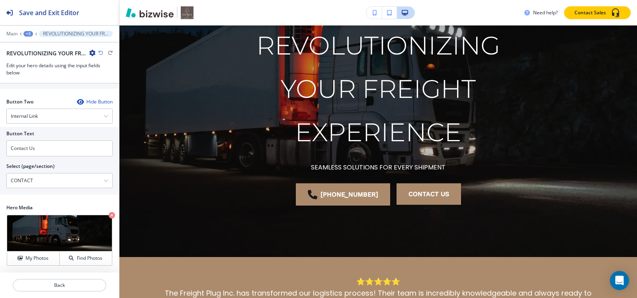
click at [30, 33] on div "+3" at bounding box center [28, 34] width 10 height 6
click at [31, 74] on p "Hero" at bounding box center [49, 74] width 41 height 7
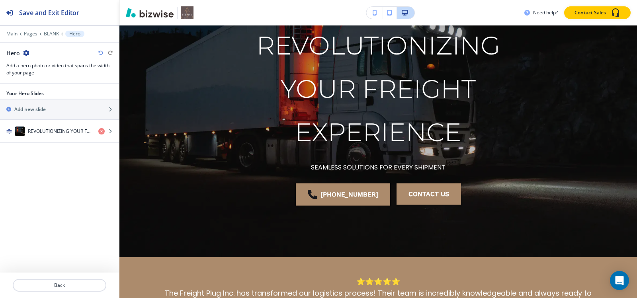
scroll to position [32, 0]
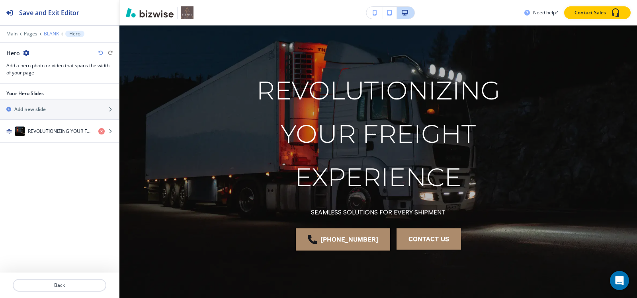
click at [51, 36] on p "BLANK" at bounding box center [51, 34] width 15 height 6
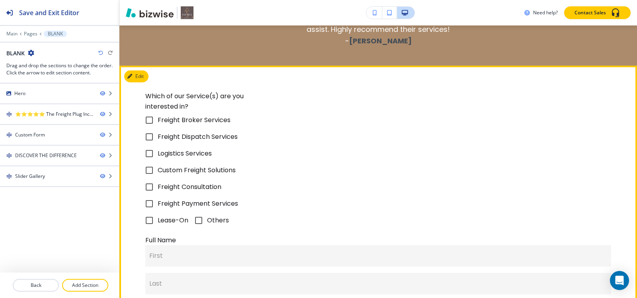
scroll to position [231, 0]
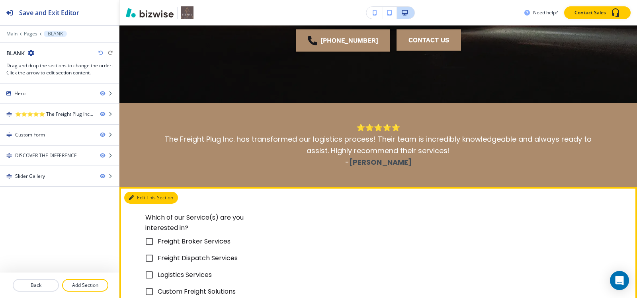
click at [130, 197] on icon "button" at bounding box center [131, 197] width 5 height 5
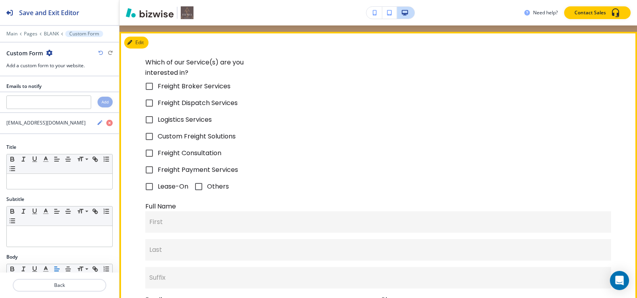
scroll to position [392, 0]
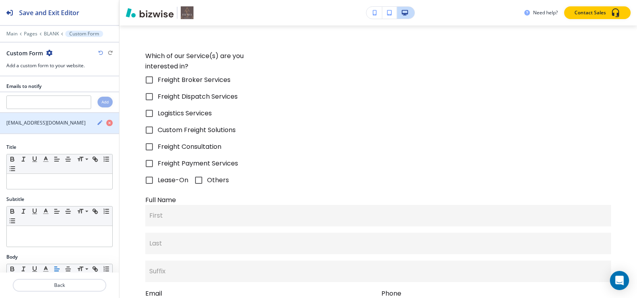
click at [97, 122] on icon "button" at bounding box center [100, 122] width 6 height 6
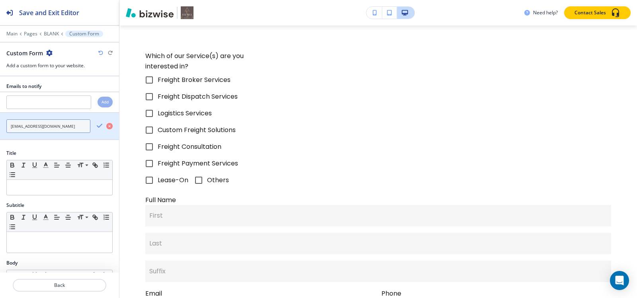
click at [72, 128] on input "Info@feenixxtrans.com" at bounding box center [48, 126] width 84 height 14
paste input "feenixxllc@gmail"
type input "feenixxllc@gmail.com"
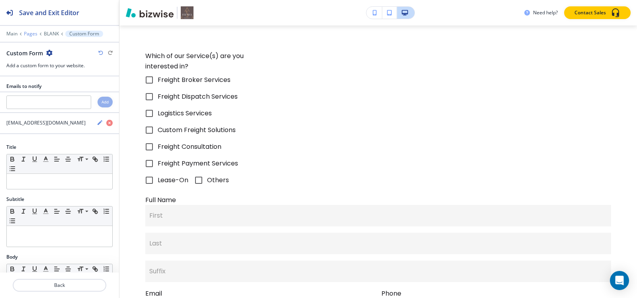
click at [32, 35] on p "Pages" at bounding box center [31, 34] width 14 height 6
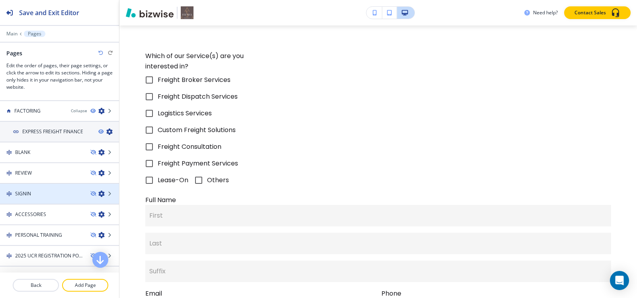
scroll to position [517, 0]
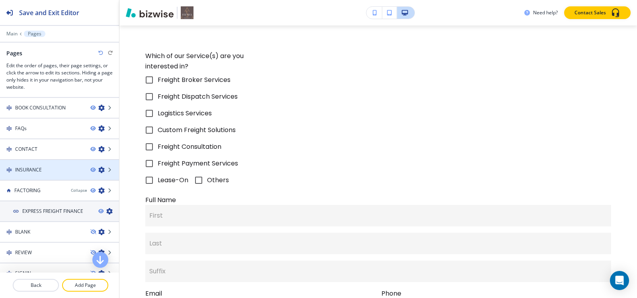
click at [31, 166] on h4 "INSURANCE" at bounding box center [28, 169] width 27 height 7
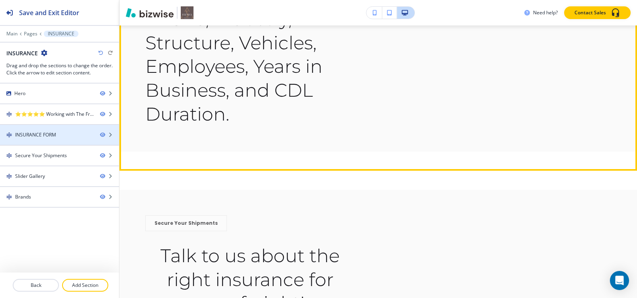
scroll to position [199, 0]
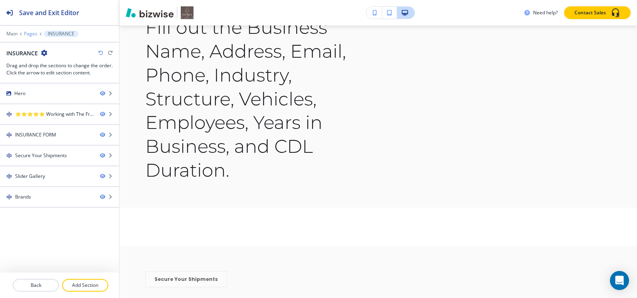
click at [30, 36] on p "Pages" at bounding box center [31, 34] width 14 height 6
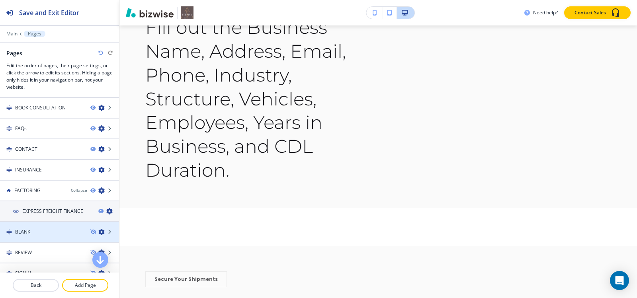
scroll to position [477, 0]
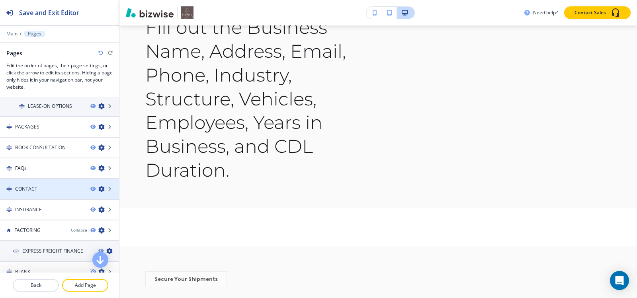
click at [43, 183] on div at bounding box center [59, 182] width 119 height 6
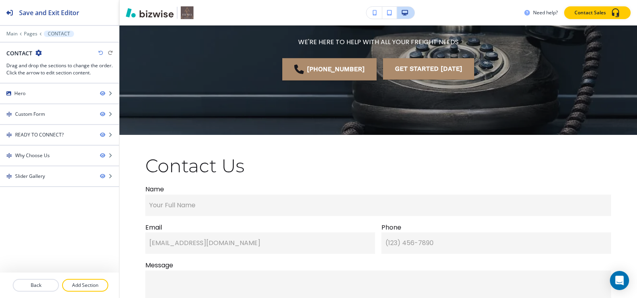
scroll to position [0, 0]
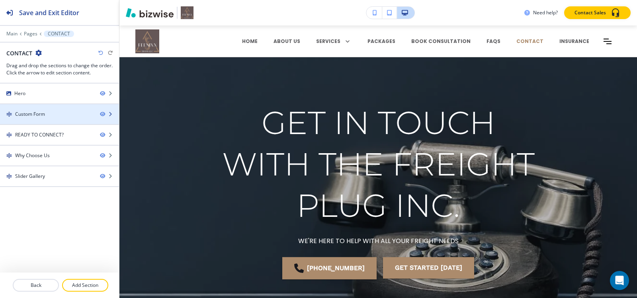
click at [34, 112] on div "Custom Form" at bounding box center [30, 114] width 30 height 7
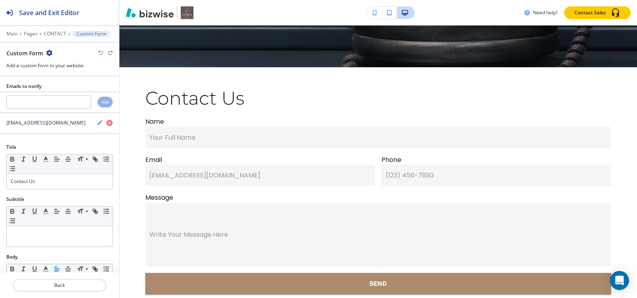
scroll to position [308, 0]
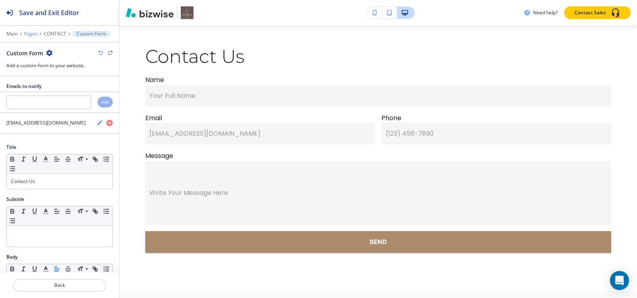
click at [25, 33] on p "Pages" at bounding box center [31, 34] width 14 height 6
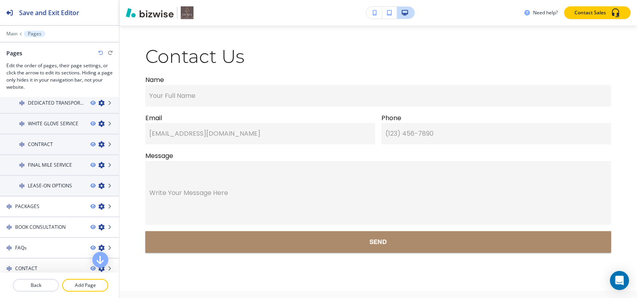
scroll to position [438, 0]
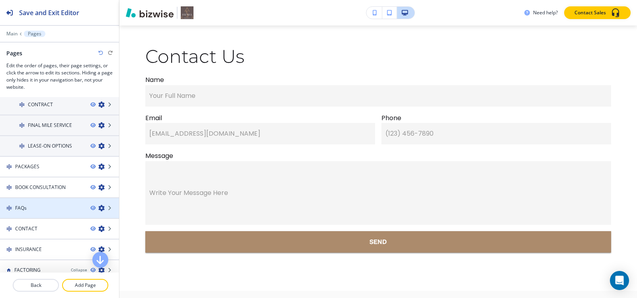
click at [48, 212] on div at bounding box center [59, 215] width 119 height 6
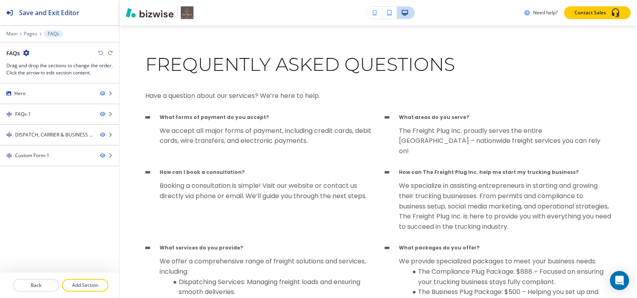
scroll to position [0, 0]
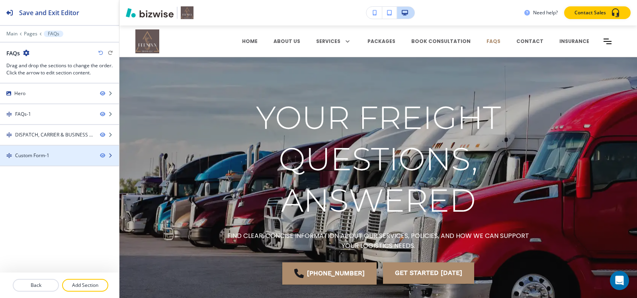
click at [29, 154] on div "Custom Form-1" at bounding box center [32, 155] width 34 height 7
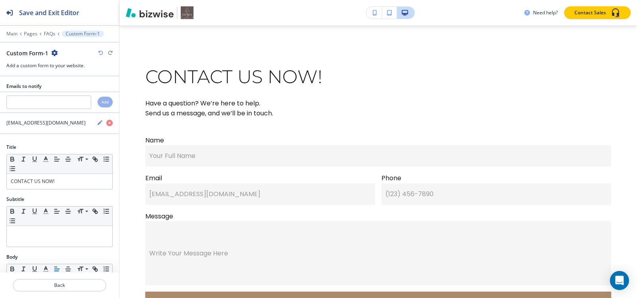
scroll to position [1740, 0]
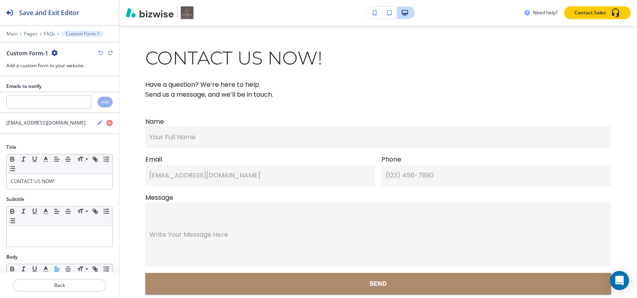
click at [43, 32] on div "Main Pages FAQs Custom Form-1" at bounding box center [59, 34] width 106 height 6
click at [34, 33] on p "Pages" at bounding box center [31, 34] width 14 height 6
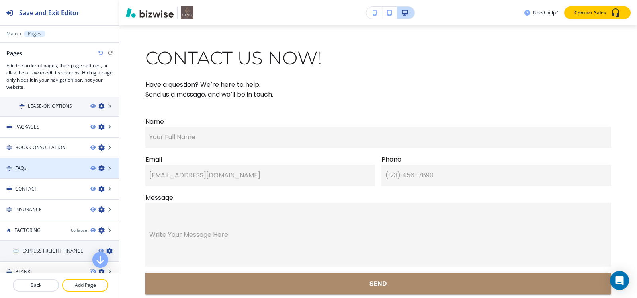
scroll to position [438, 0]
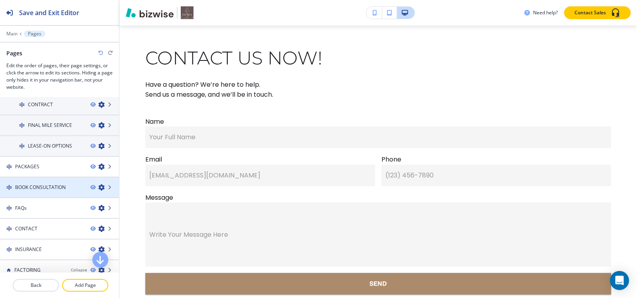
click at [51, 182] on div at bounding box center [59, 180] width 119 height 6
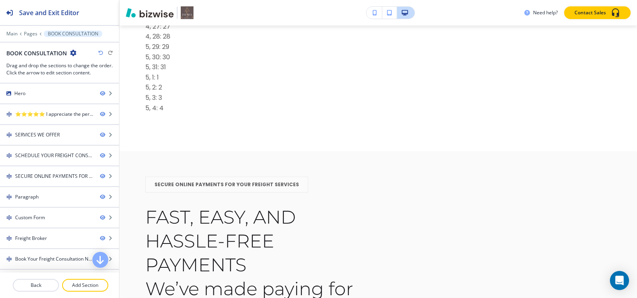
scroll to position [0, 0]
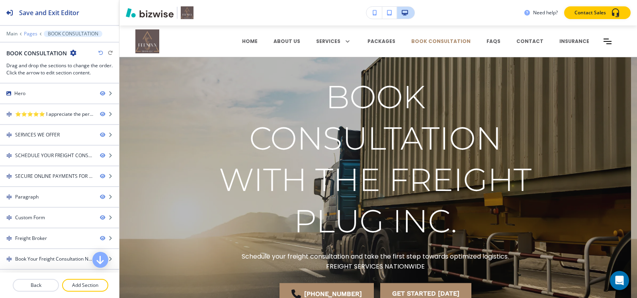
click at [28, 31] on p "Pages" at bounding box center [31, 34] width 14 height 6
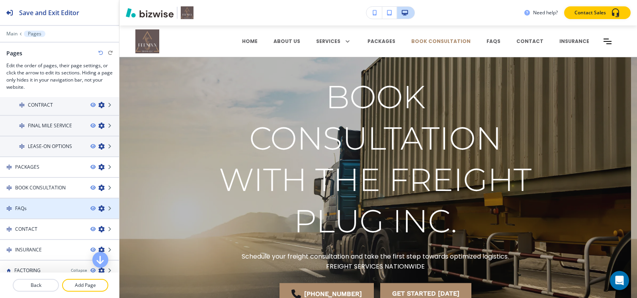
scroll to position [438, 0]
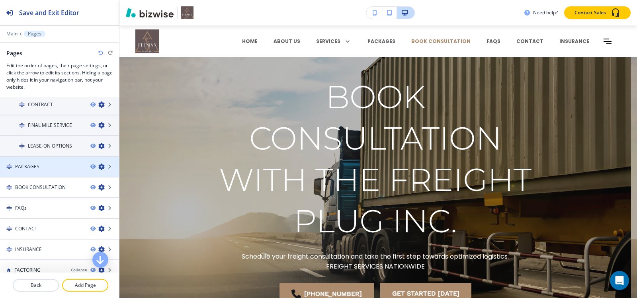
click at [45, 168] on div "PACKAGES" at bounding box center [42, 166] width 84 height 7
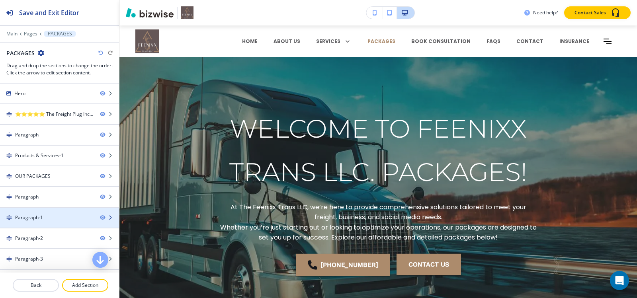
scroll to position [80, 0]
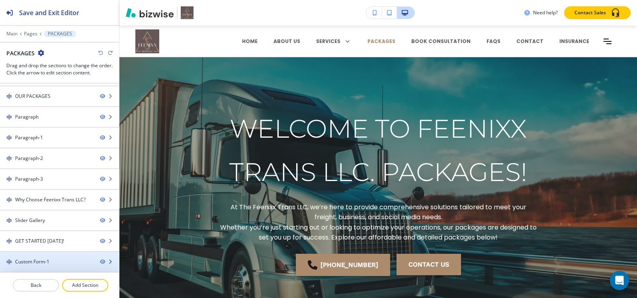
click at [33, 263] on div "Custom Form-1" at bounding box center [32, 261] width 34 height 7
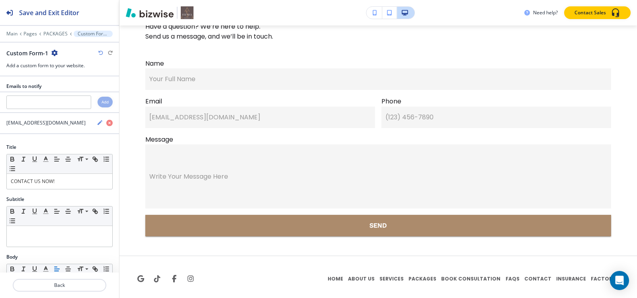
scroll to position [10332, 0]
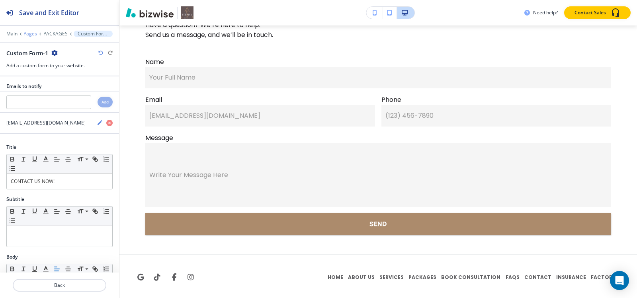
click at [27, 36] on p "Pages" at bounding box center [30, 34] width 14 height 6
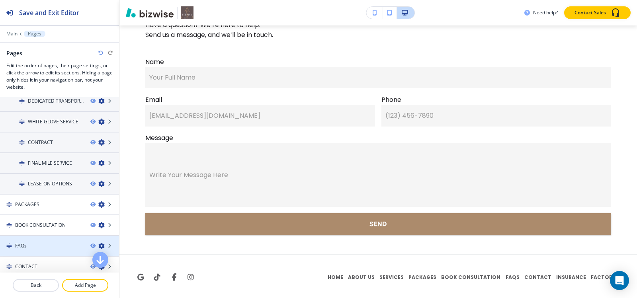
scroll to position [398, 0]
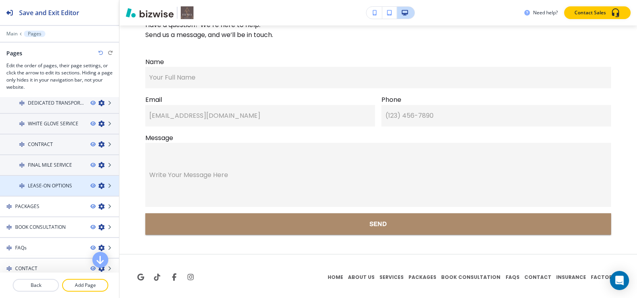
click at [40, 177] on div at bounding box center [59, 179] width 119 height 6
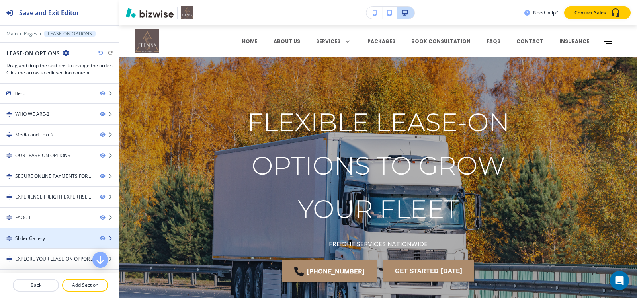
scroll to position [18, 0]
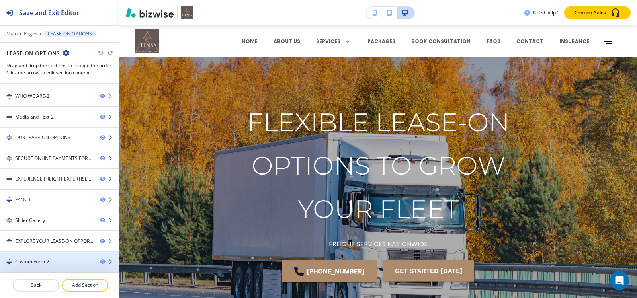
click at [39, 263] on div "Custom Form-2" at bounding box center [32, 261] width 34 height 7
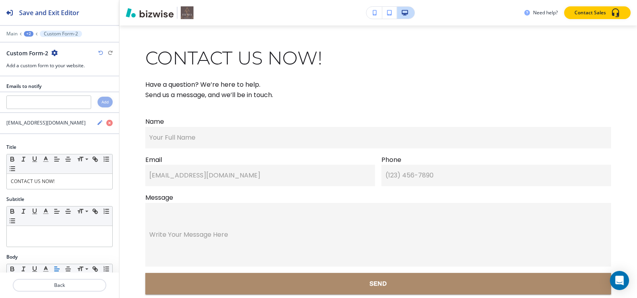
scroll to position [4262, 0]
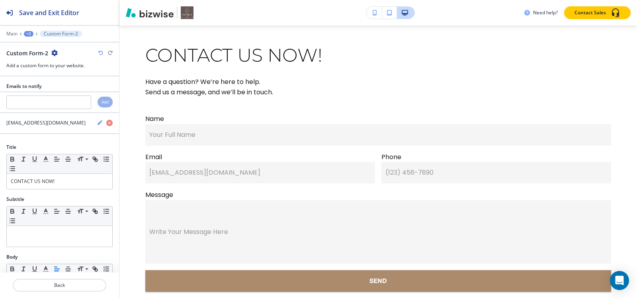
click at [28, 33] on div "+2" at bounding box center [29, 34] width 10 height 6
click at [45, 45] on p "Pages" at bounding box center [49, 46] width 41 height 7
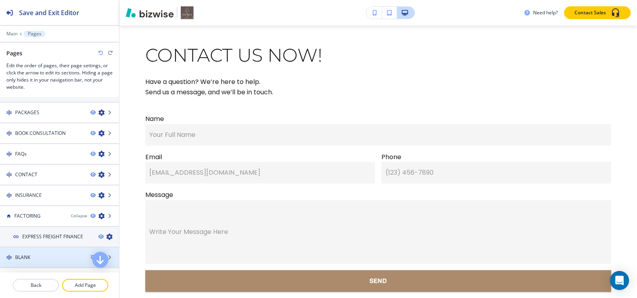
scroll to position [477, 0]
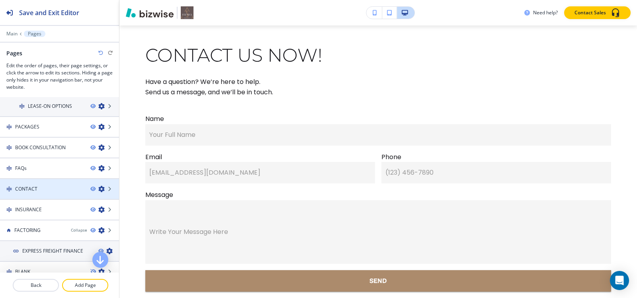
click at [42, 193] on div at bounding box center [59, 196] width 119 height 6
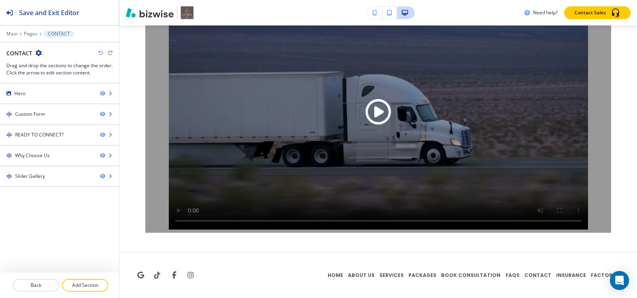
scroll to position [0, 0]
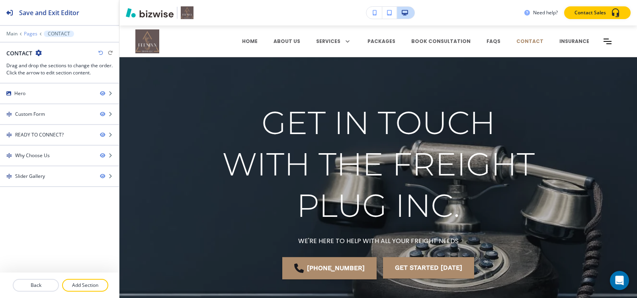
click at [28, 33] on p "Pages" at bounding box center [31, 34] width 14 height 6
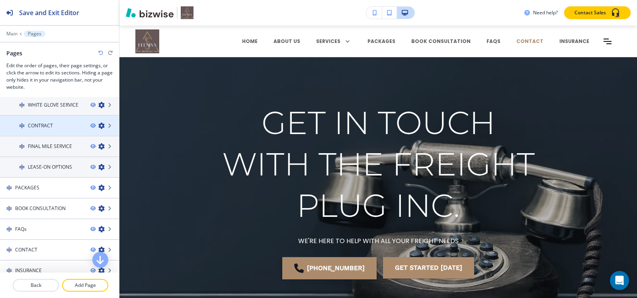
scroll to position [398, 0]
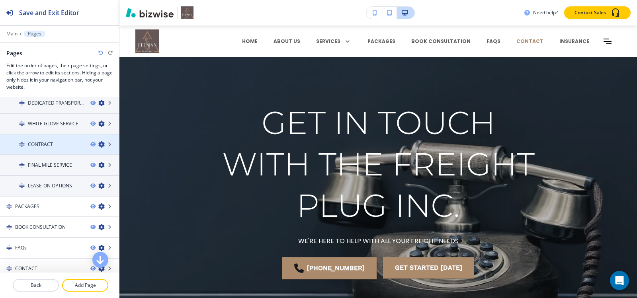
click at [36, 144] on h4 "CONTRACT" at bounding box center [40, 144] width 25 height 7
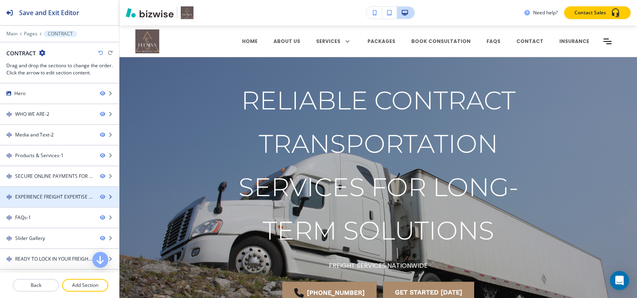
scroll to position [18, 0]
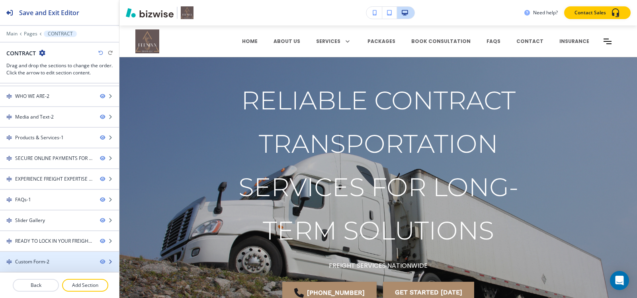
click at [26, 259] on div "Custom Form-2" at bounding box center [32, 261] width 34 height 7
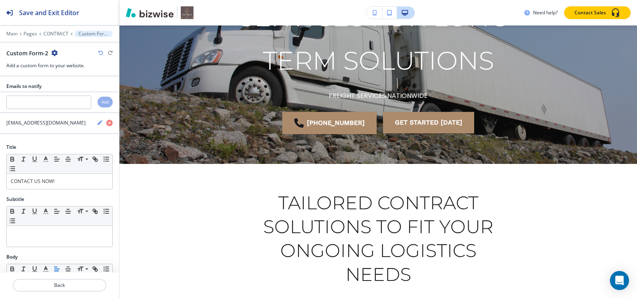
scroll to position [0, 0]
